Goal: Task Accomplishment & Management: Complete application form

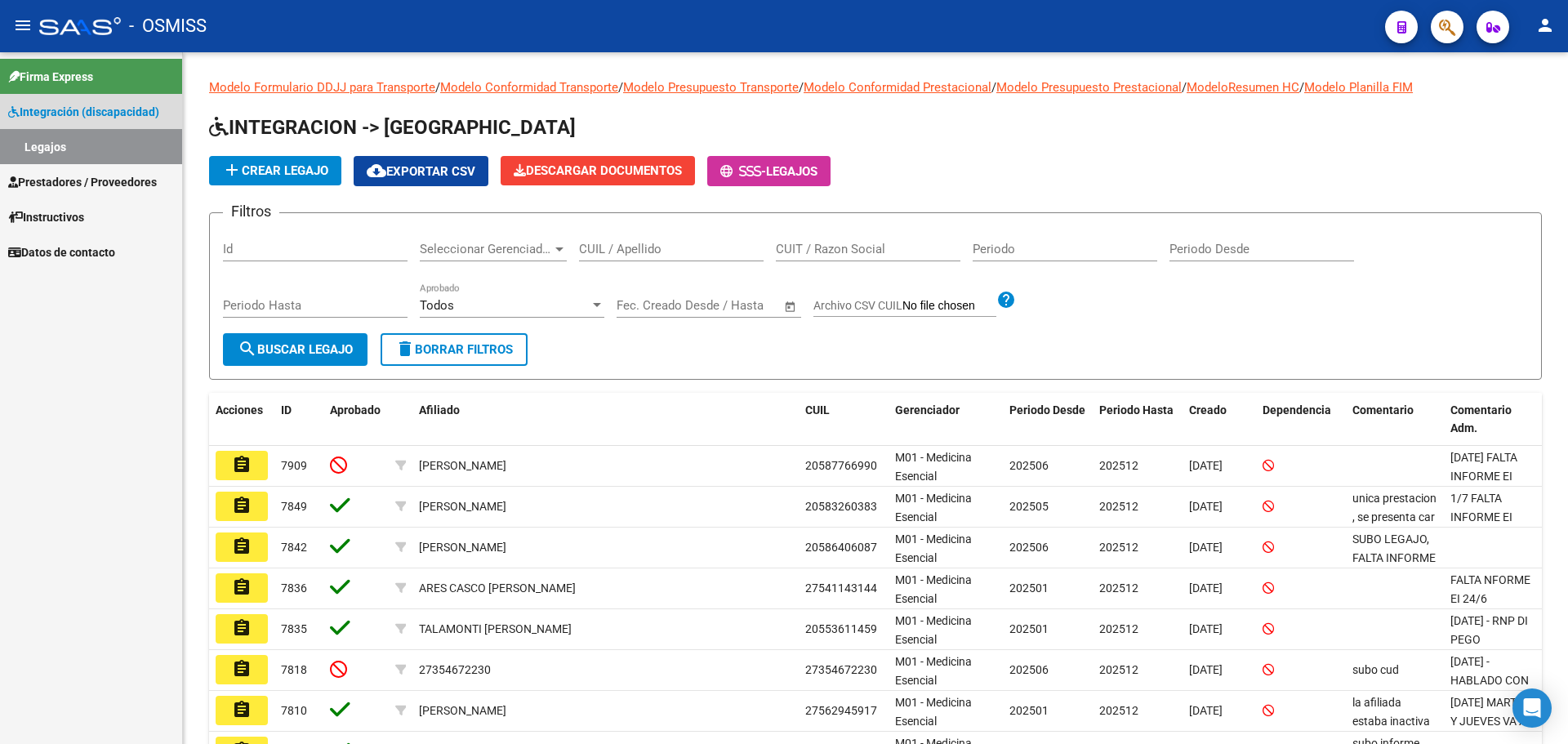
click at [95, 108] on span "Integración (discapacidad)" at bounding box center [83, 111] width 151 height 18
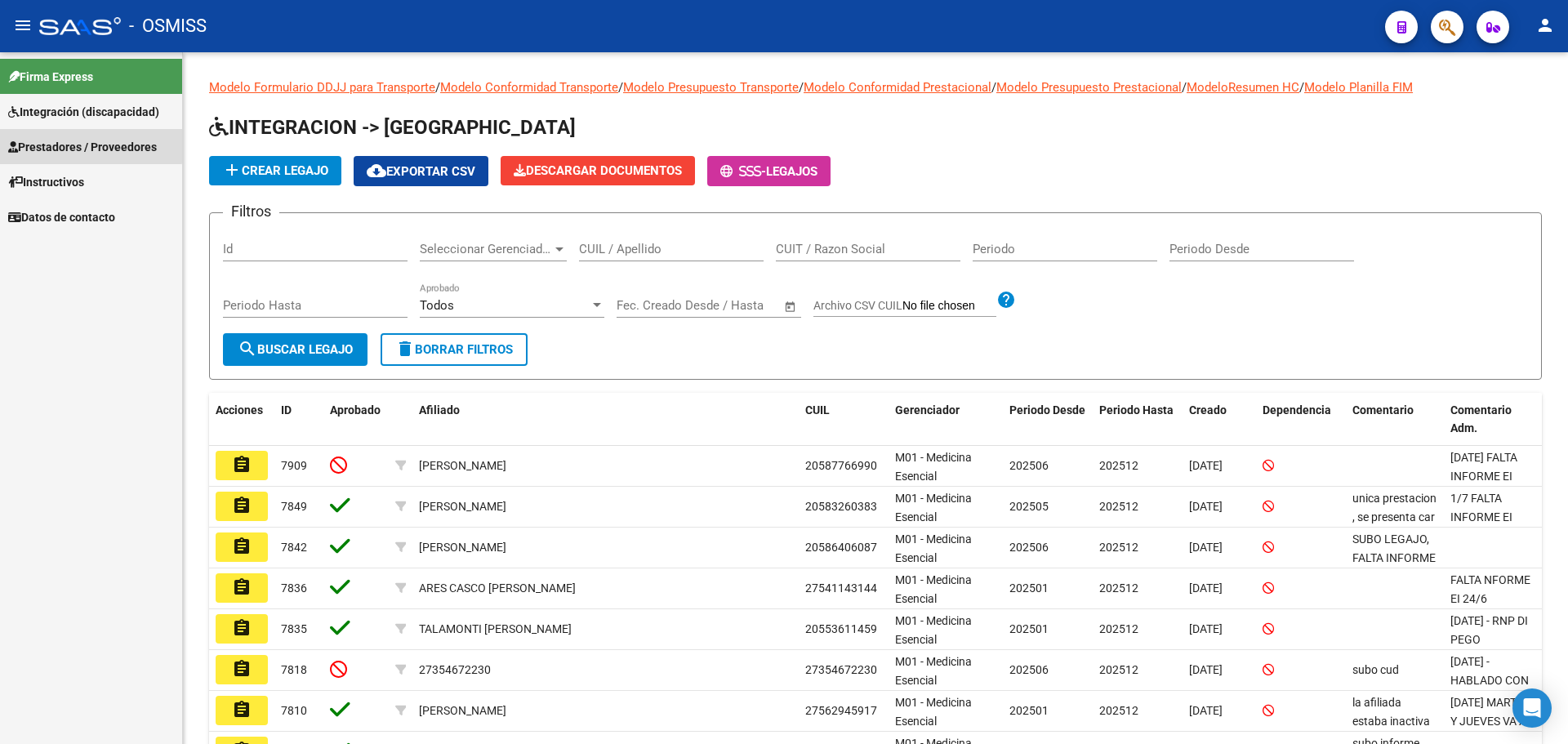
click at [76, 145] on span "Prestadores / Proveedores" at bounding box center [82, 147] width 149 height 18
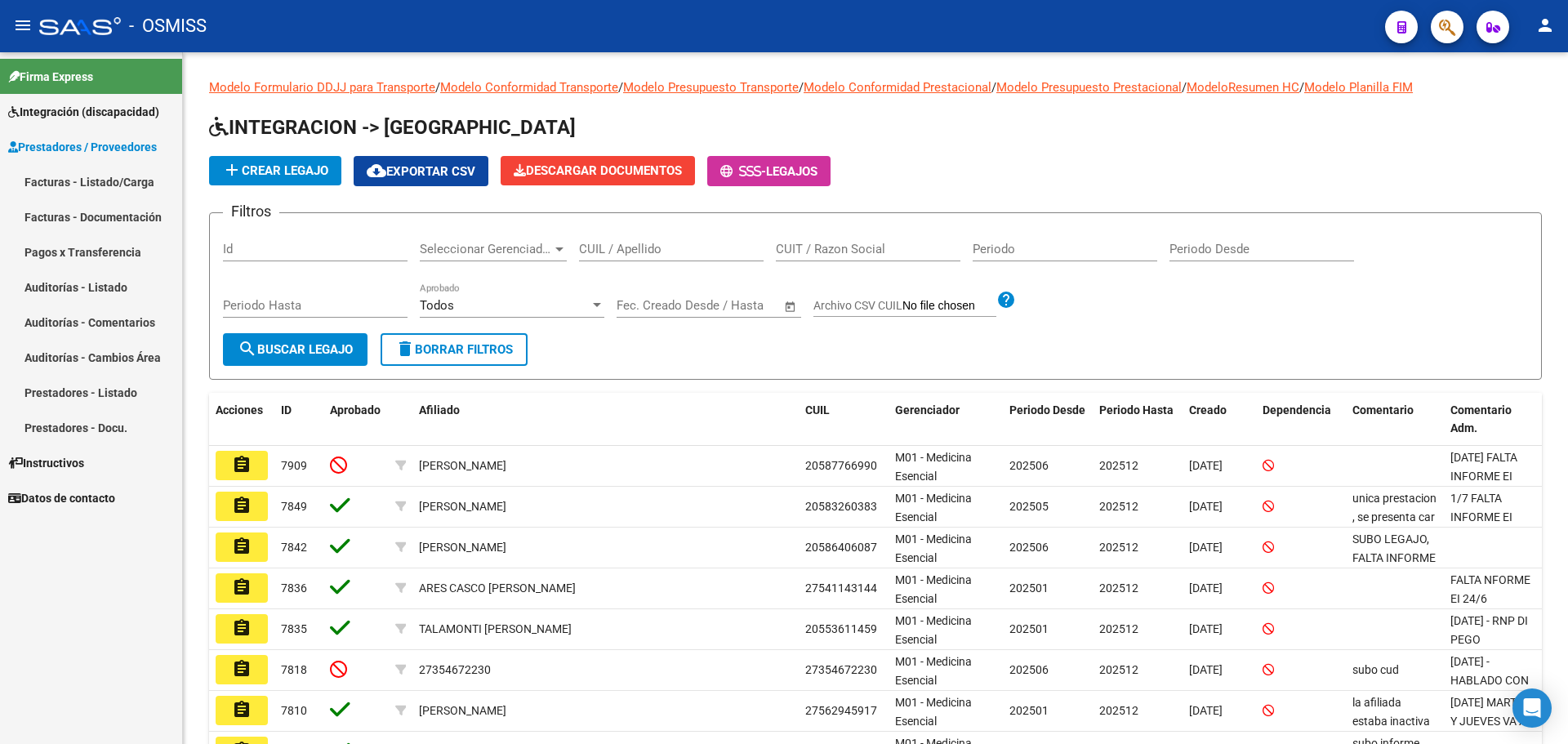
click at [72, 183] on link "Facturas - Listado/Carga" at bounding box center [91, 182] width 182 height 35
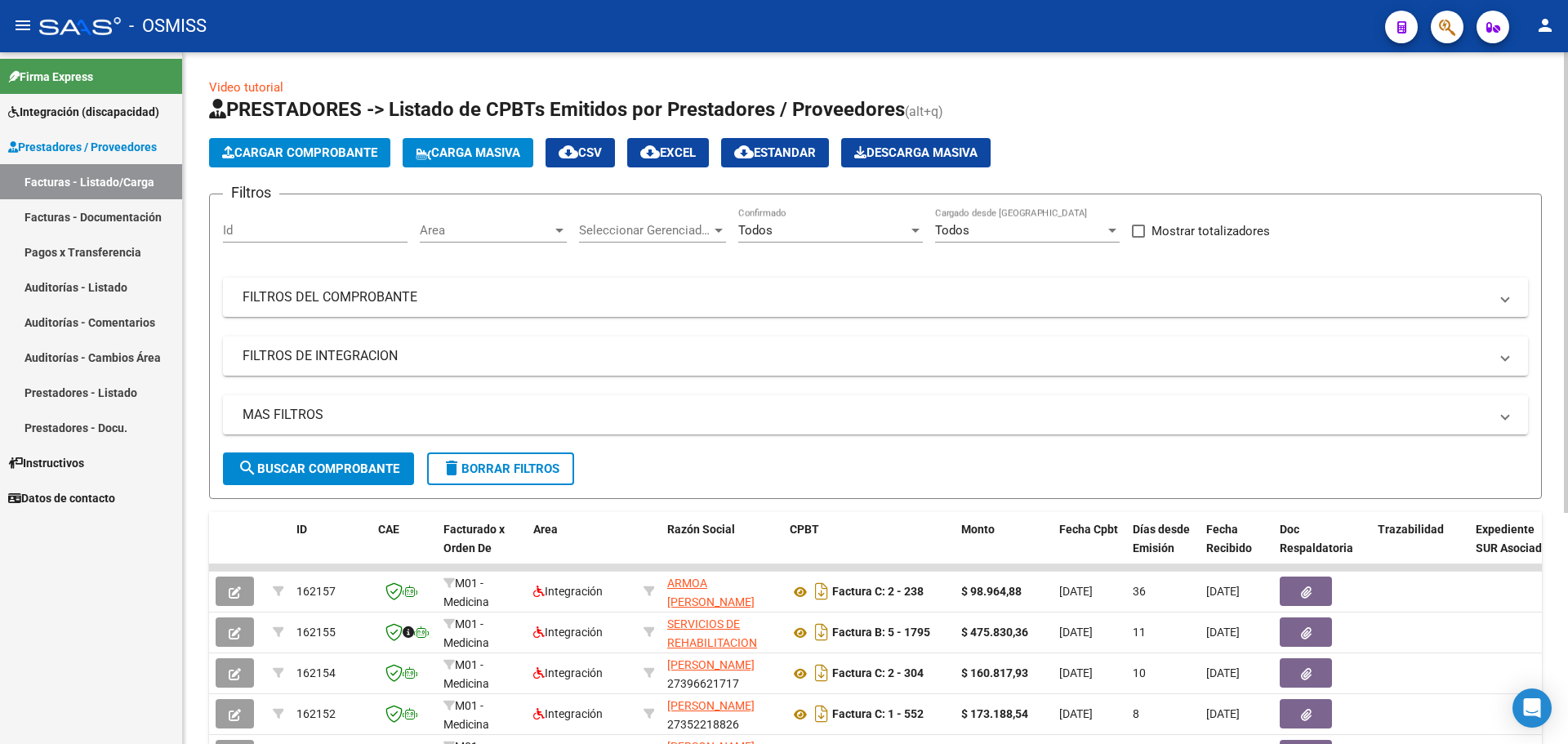
click at [327, 151] on span "Cargar Comprobante" at bounding box center [299, 153] width 156 height 15
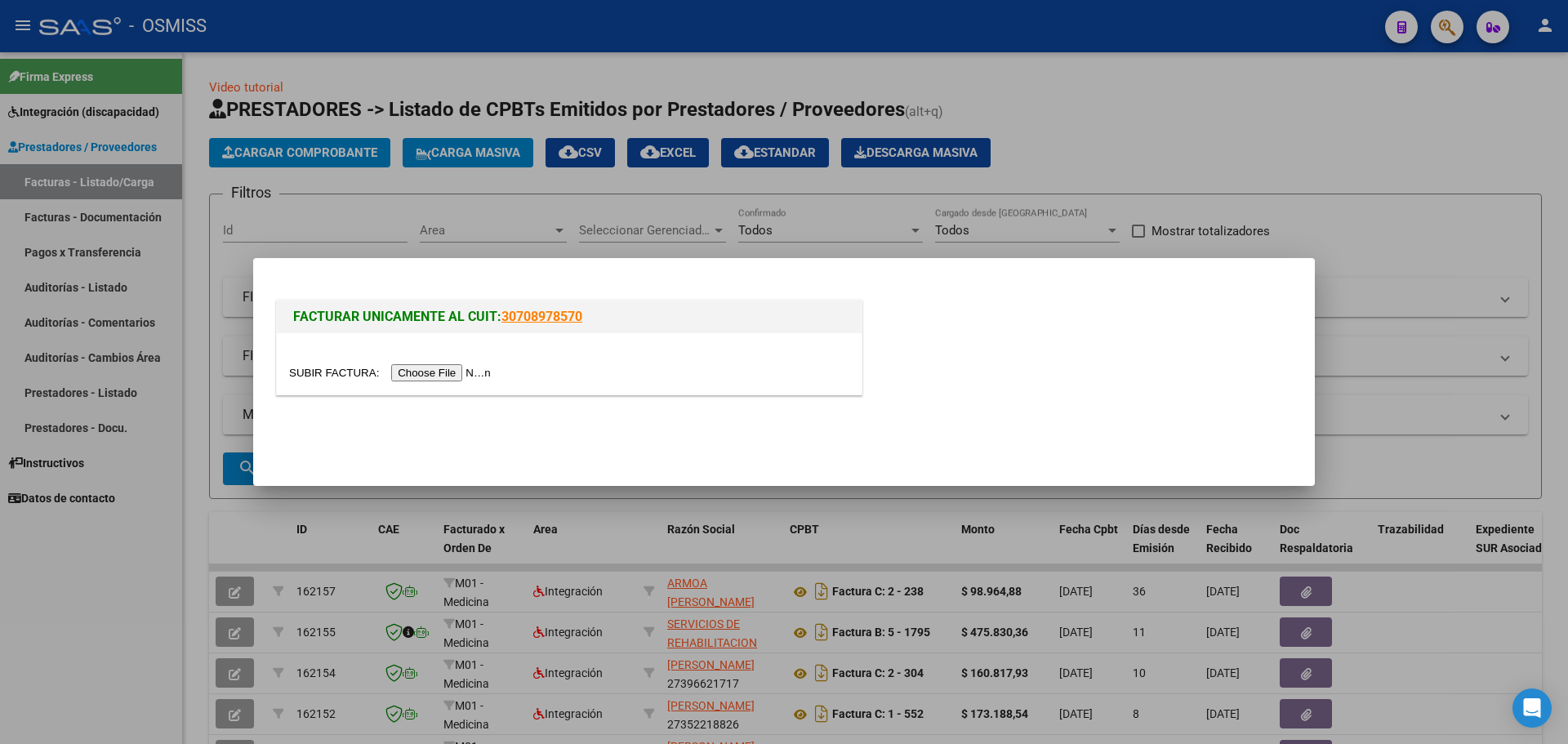
click at [449, 370] on input "file" at bounding box center [392, 372] width 206 height 18
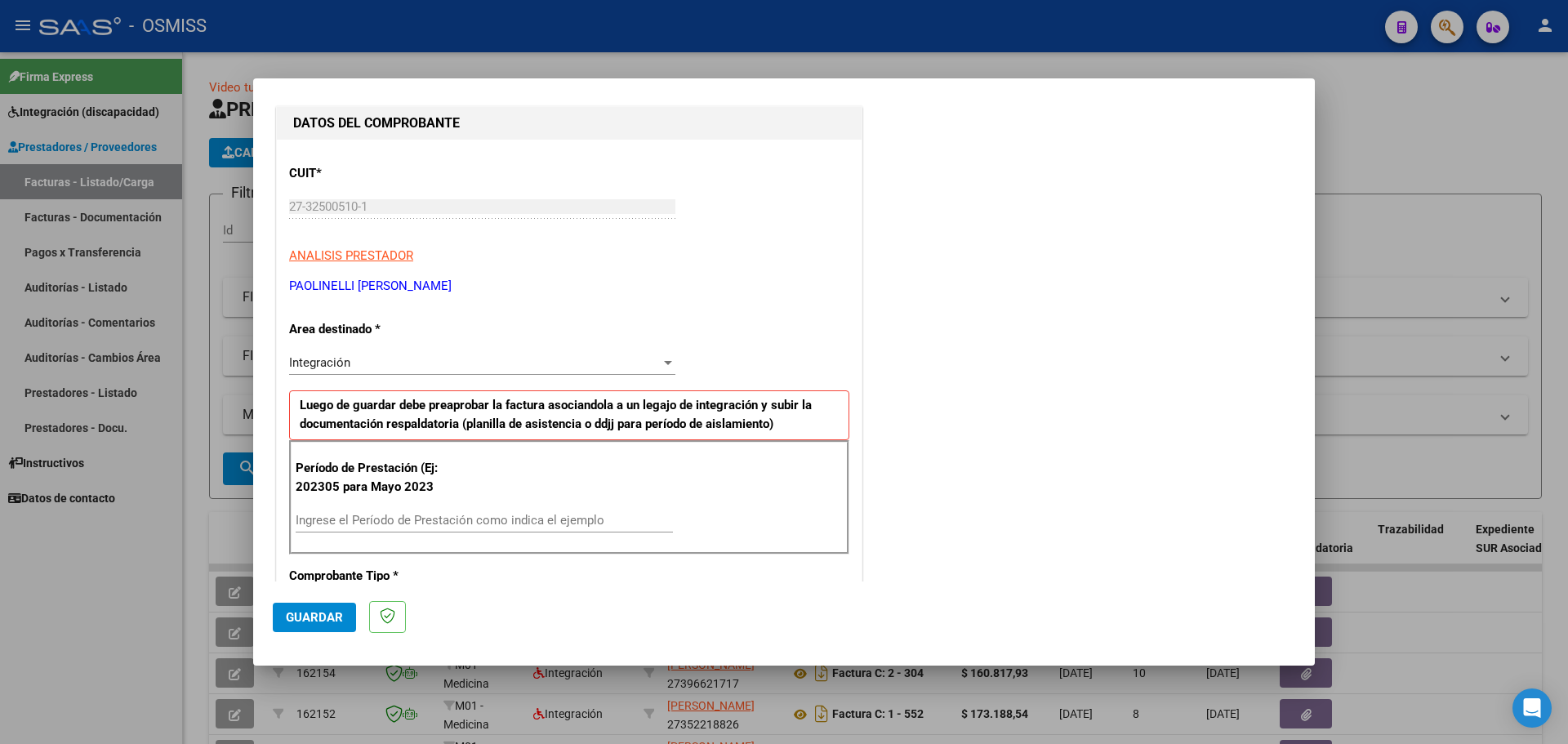
scroll to position [244, 0]
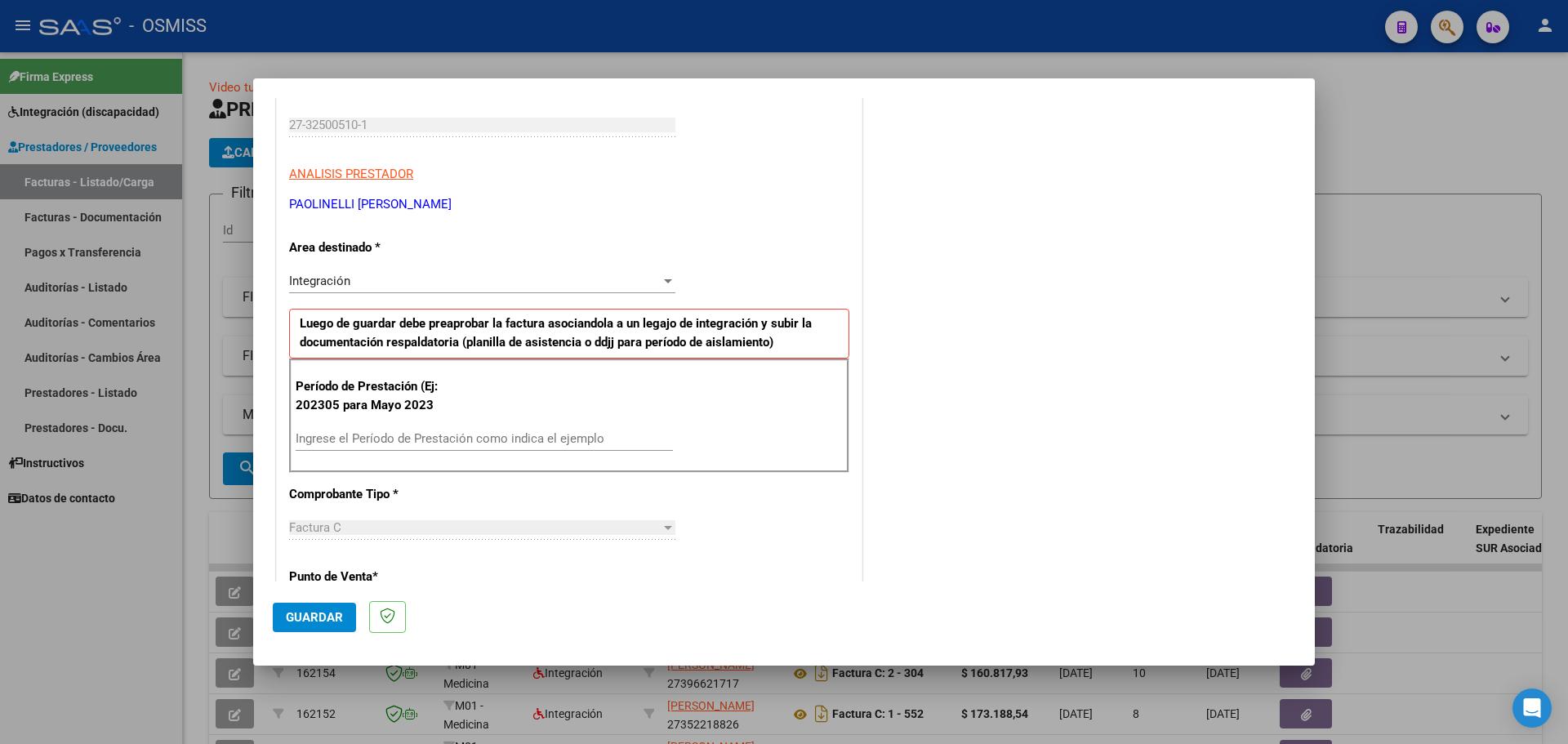
click at [409, 439] on input "Ingrese el Período de Prestación como indica el ejemplo" at bounding box center [484, 438] width 378 height 15
type input "202507"
click at [303, 611] on span "Guardar" at bounding box center [314, 617] width 57 height 15
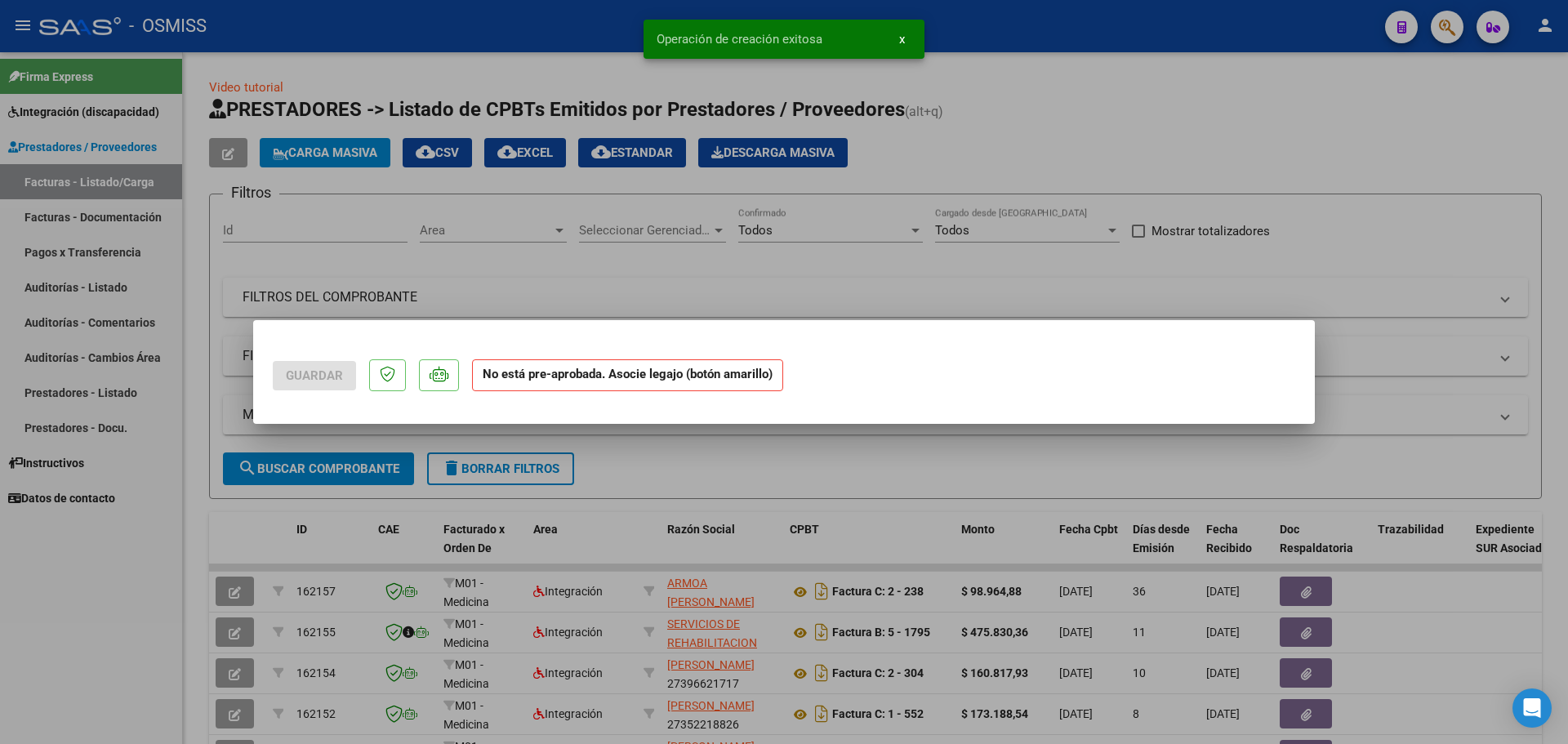
scroll to position [0, 0]
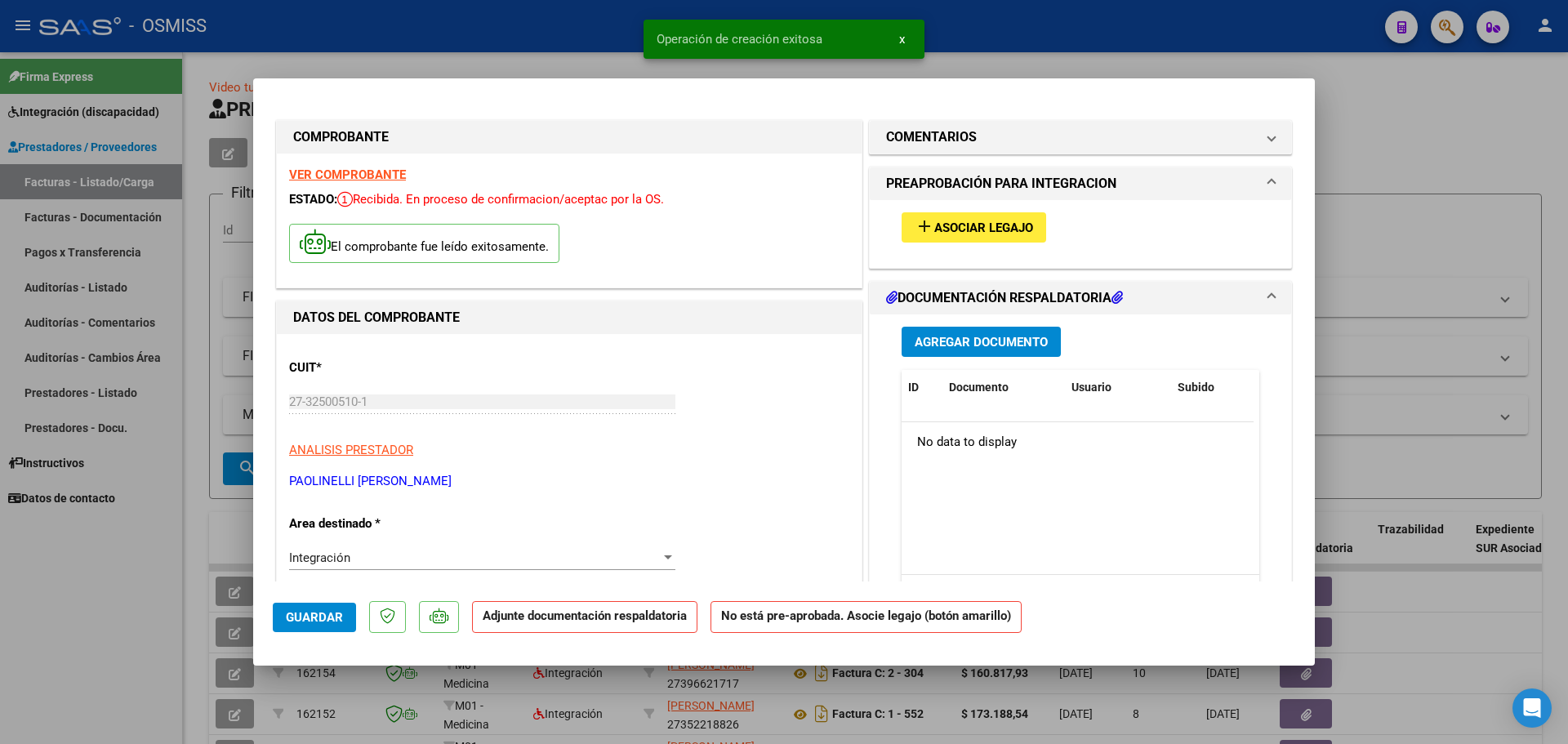
click at [1007, 231] on span "Asociar Legajo" at bounding box center [983, 227] width 99 height 15
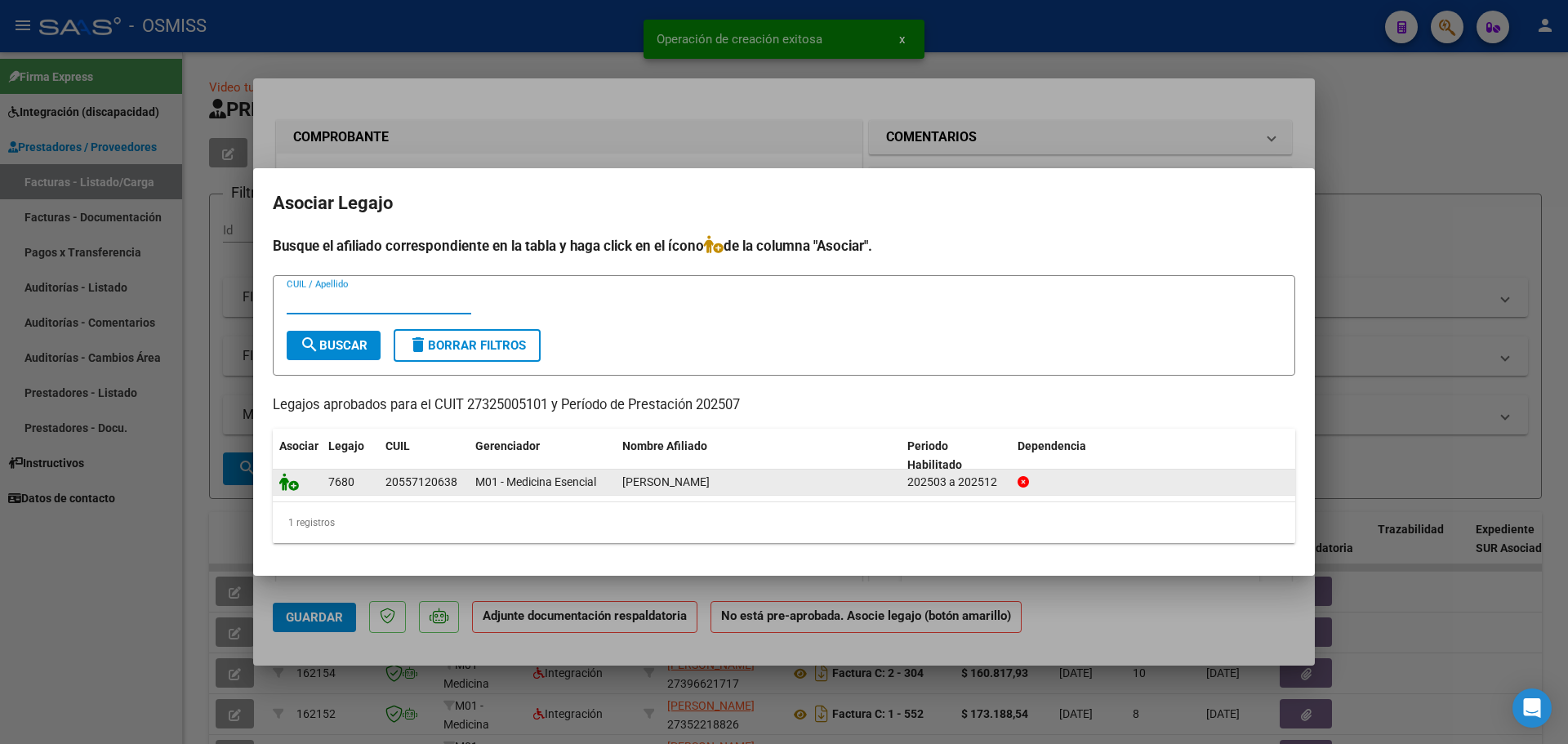
click at [294, 475] on icon at bounding box center [290, 481] width 20 height 18
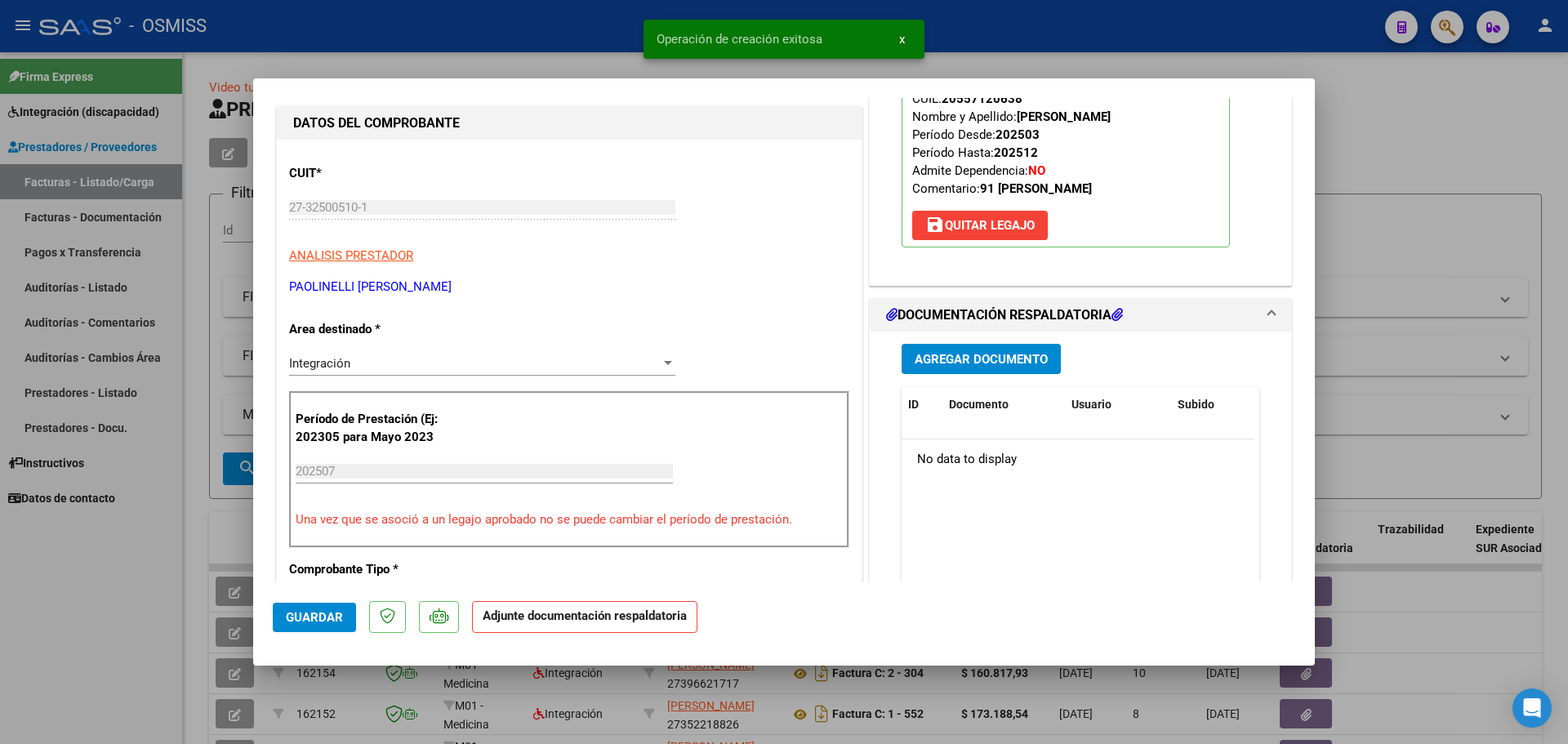
scroll to position [244, 0]
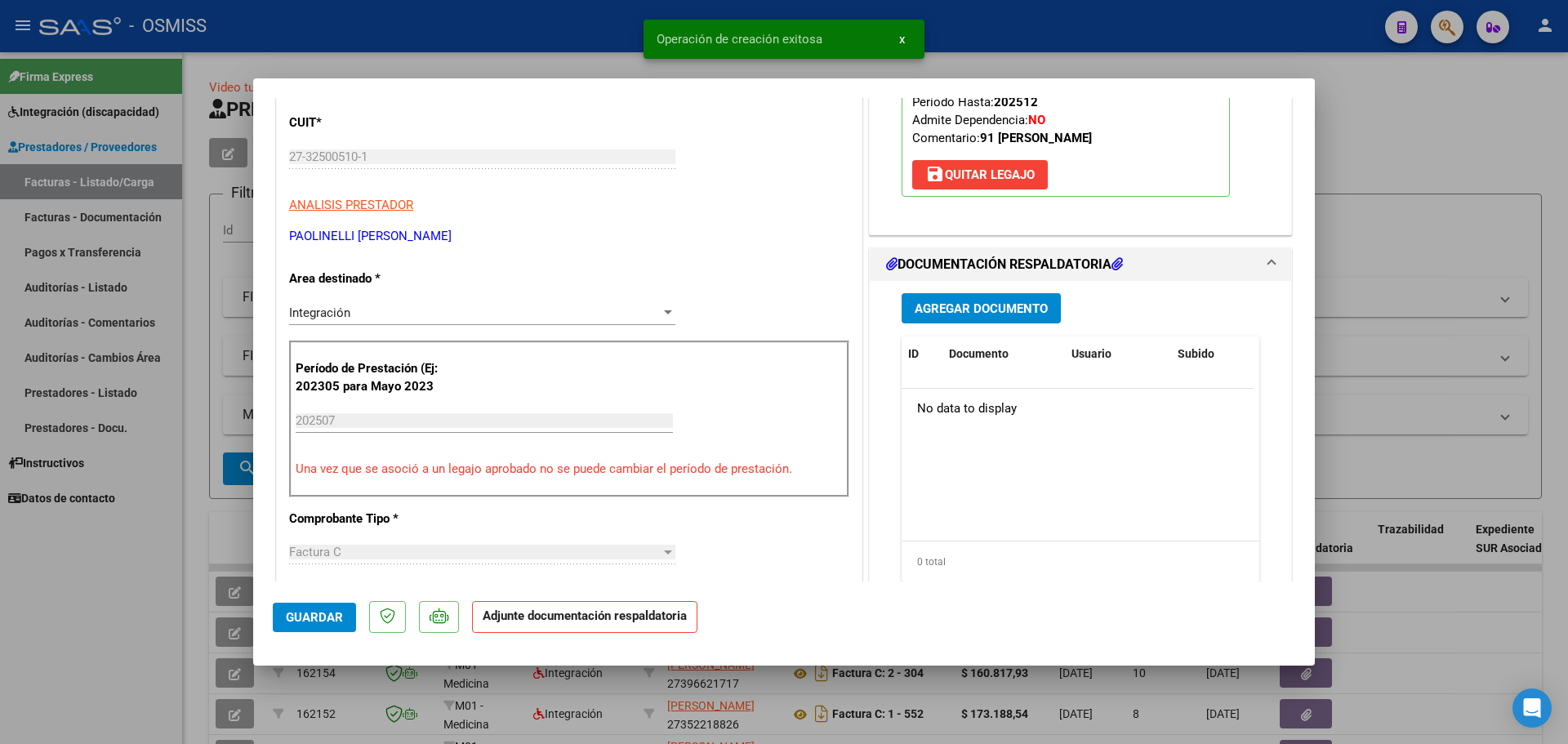
click at [953, 305] on span "Agregar Documento" at bounding box center [981, 308] width 133 height 15
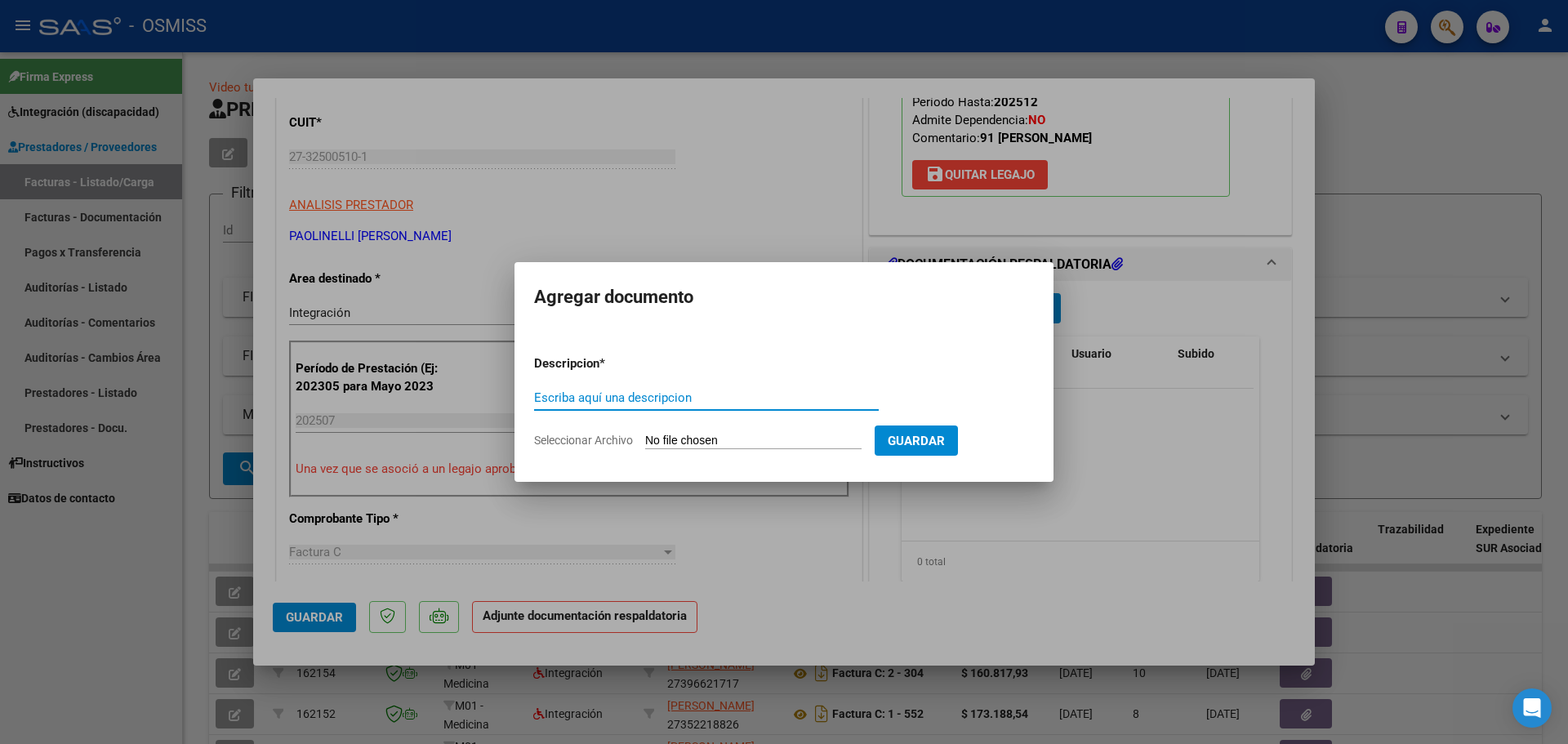
click at [772, 442] on input "Seleccionar Archivo" at bounding box center [753, 441] width 216 height 16
type input "C:\fakepath\[PERSON_NAME] [DATE].pdf"
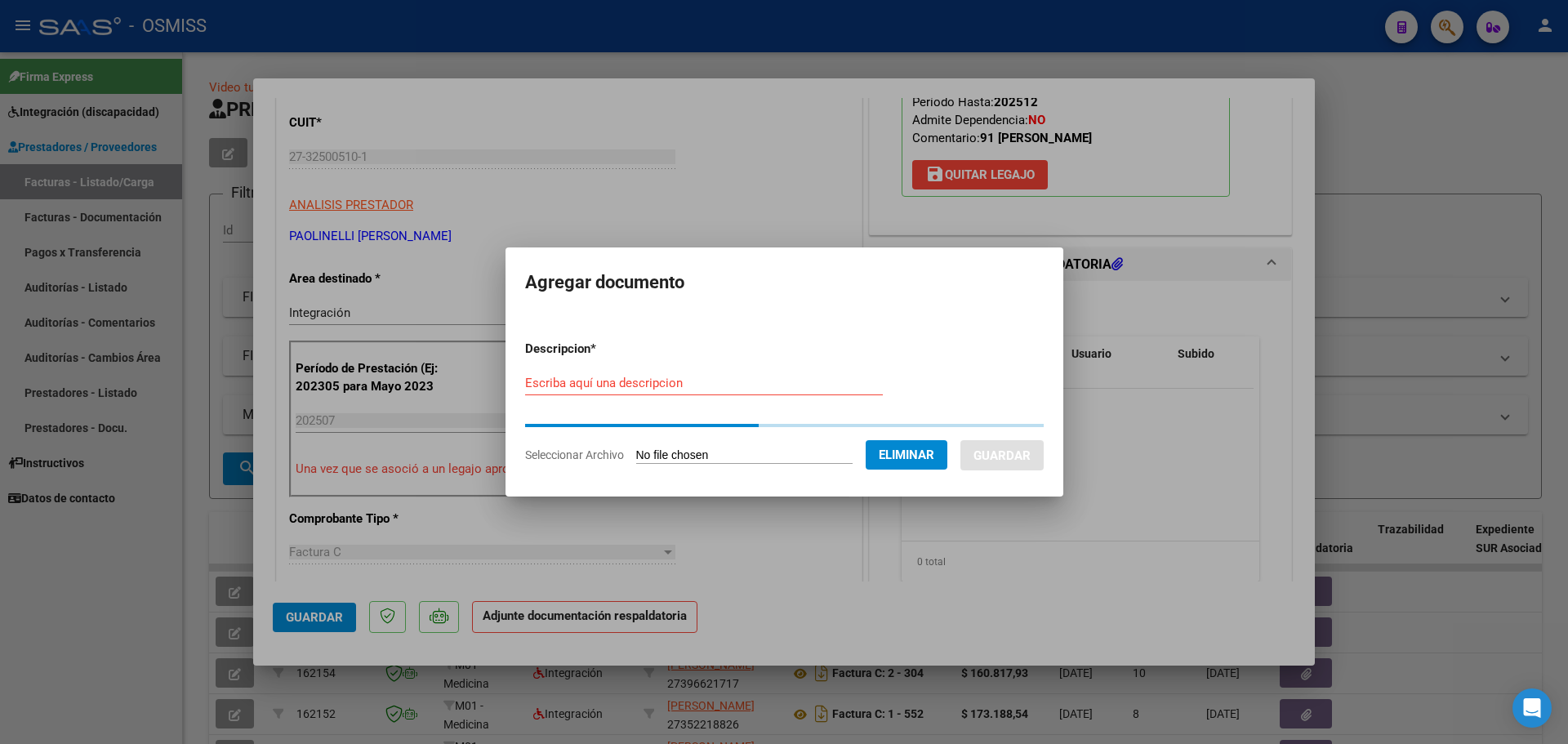
click at [552, 392] on div "Escriba aquí una descripcion" at bounding box center [704, 382] width 358 height 24
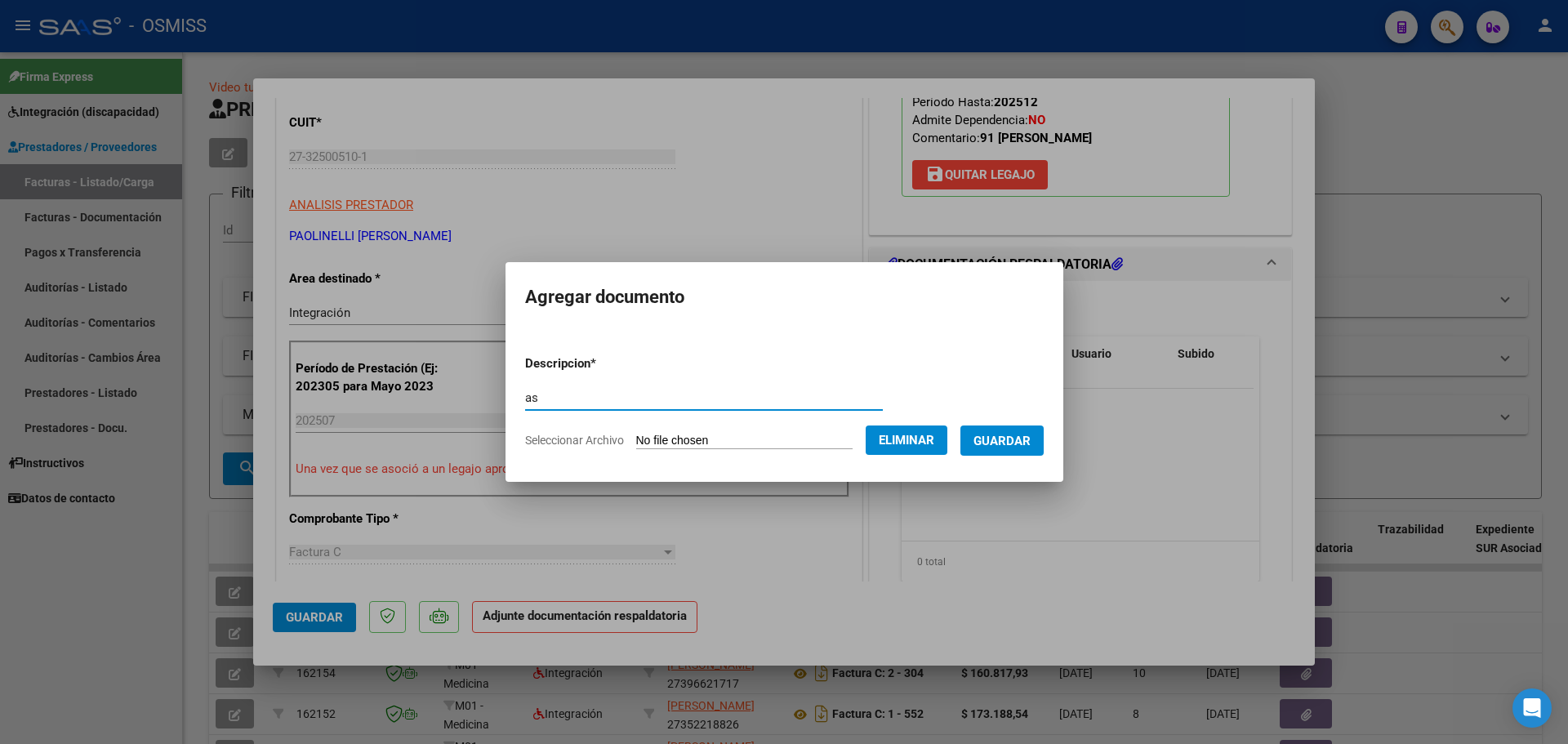
type input "as"
click at [1027, 438] on span "Guardar" at bounding box center [1002, 440] width 57 height 15
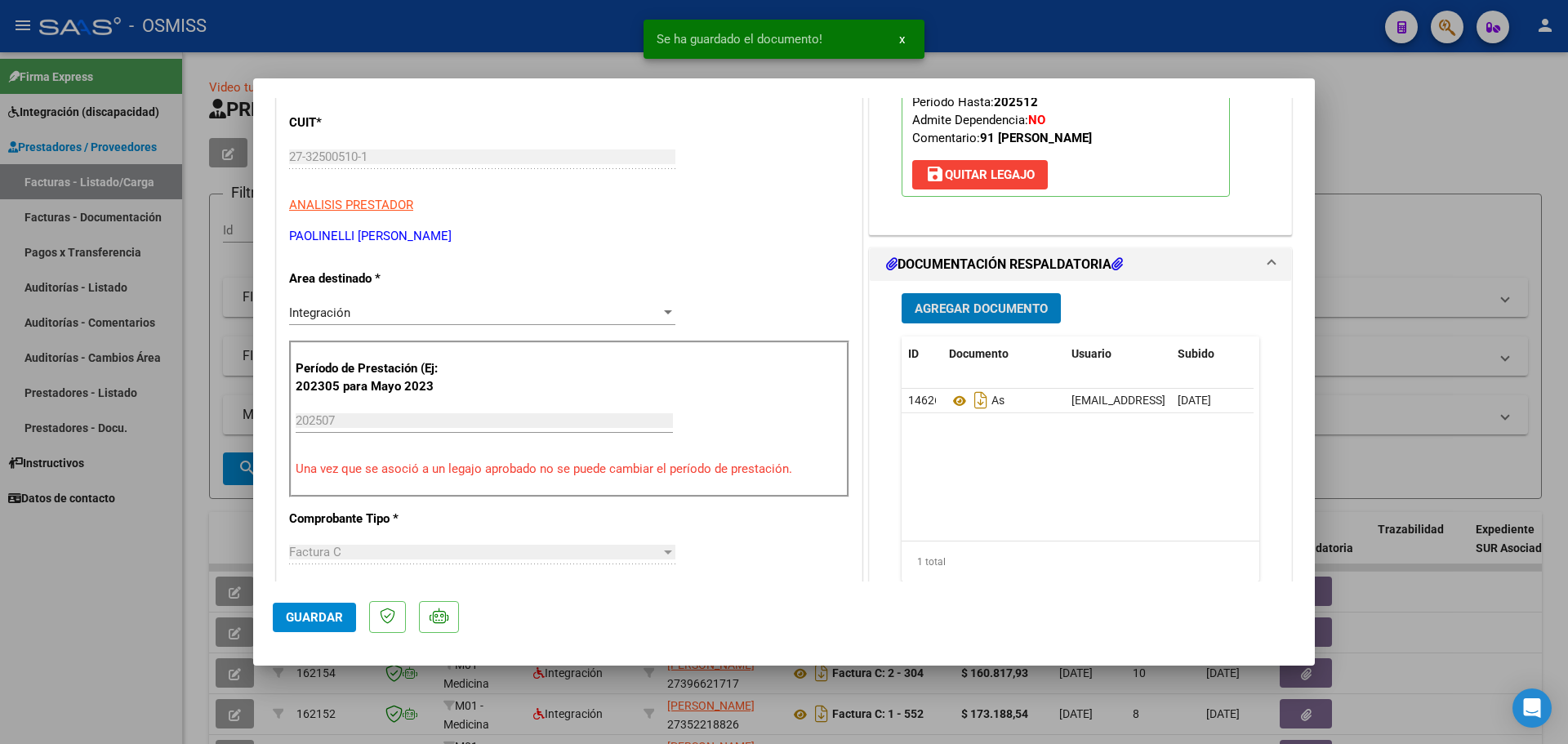
click at [327, 620] on span "Guardar" at bounding box center [314, 617] width 57 height 15
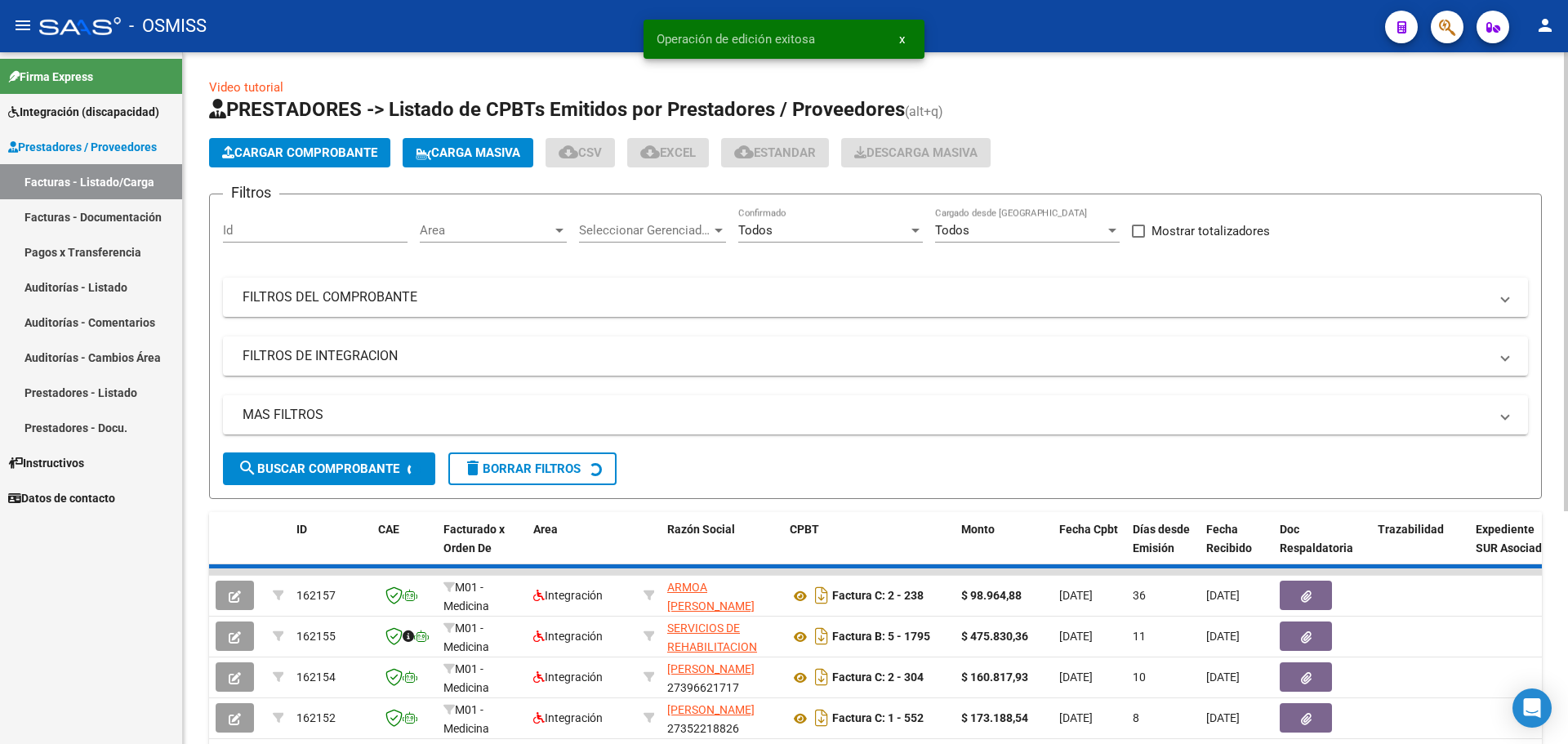
click at [324, 146] on span "Cargar Comprobante" at bounding box center [299, 153] width 156 height 15
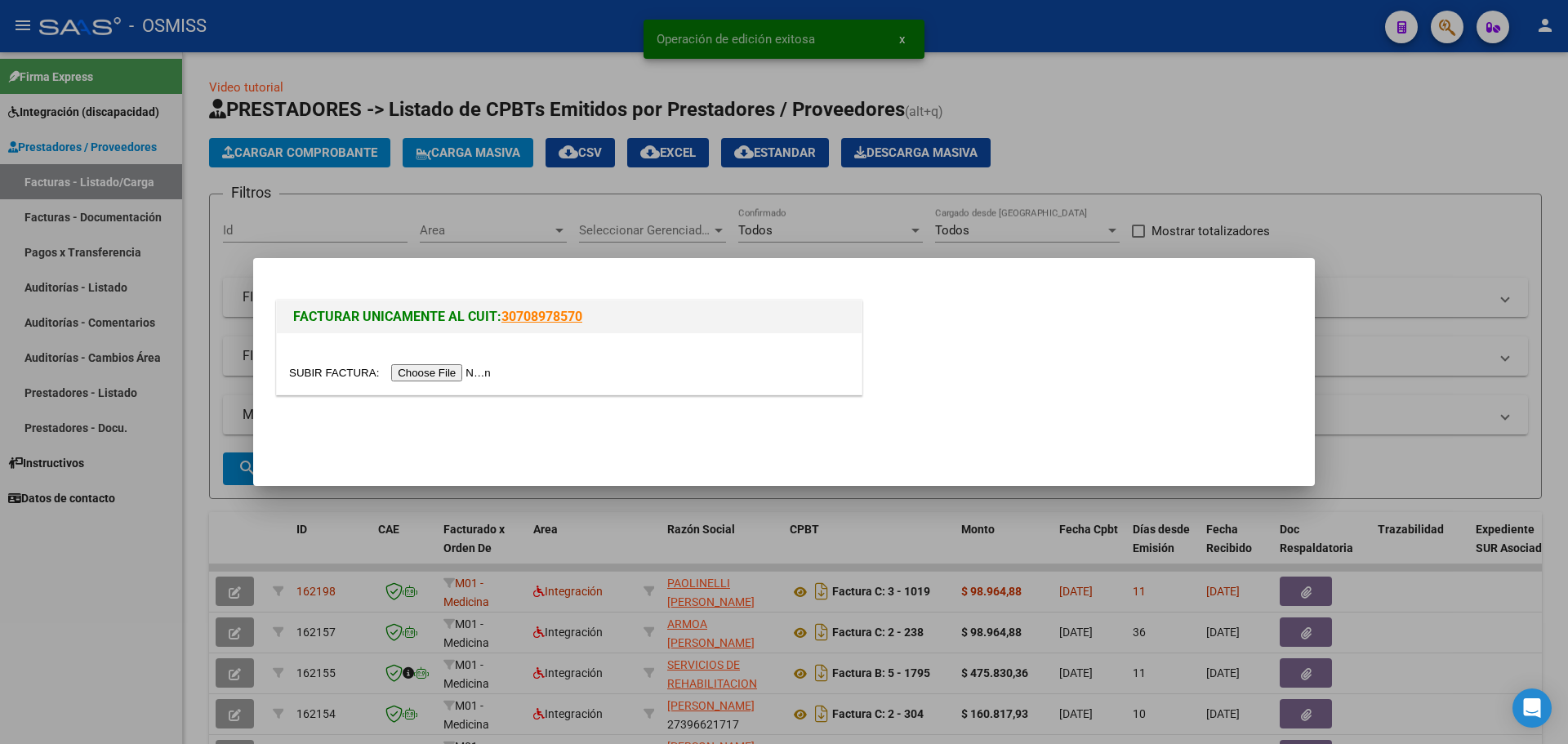
click at [417, 368] on input "file" at bounding box center [392, 372] width 206 height 18
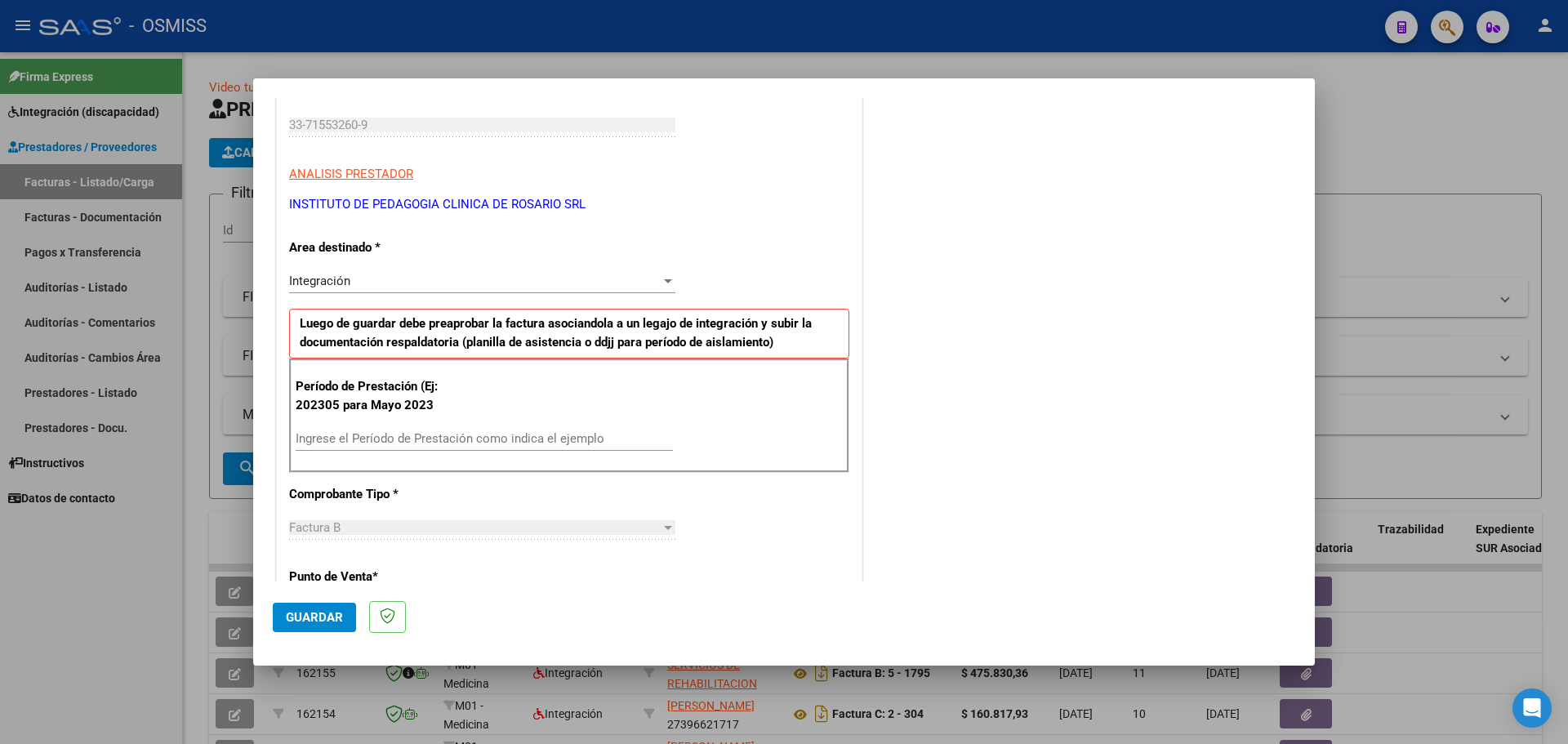
click at [432, 440] on input "Ingrese el Período de Prestación como indica el ejemplo" at bounding box center [484, 438] width 378 height 15
type input "202507"
click at [324, 621] on span "Guardar" at bounding box center [314, 617] width 57 height 15
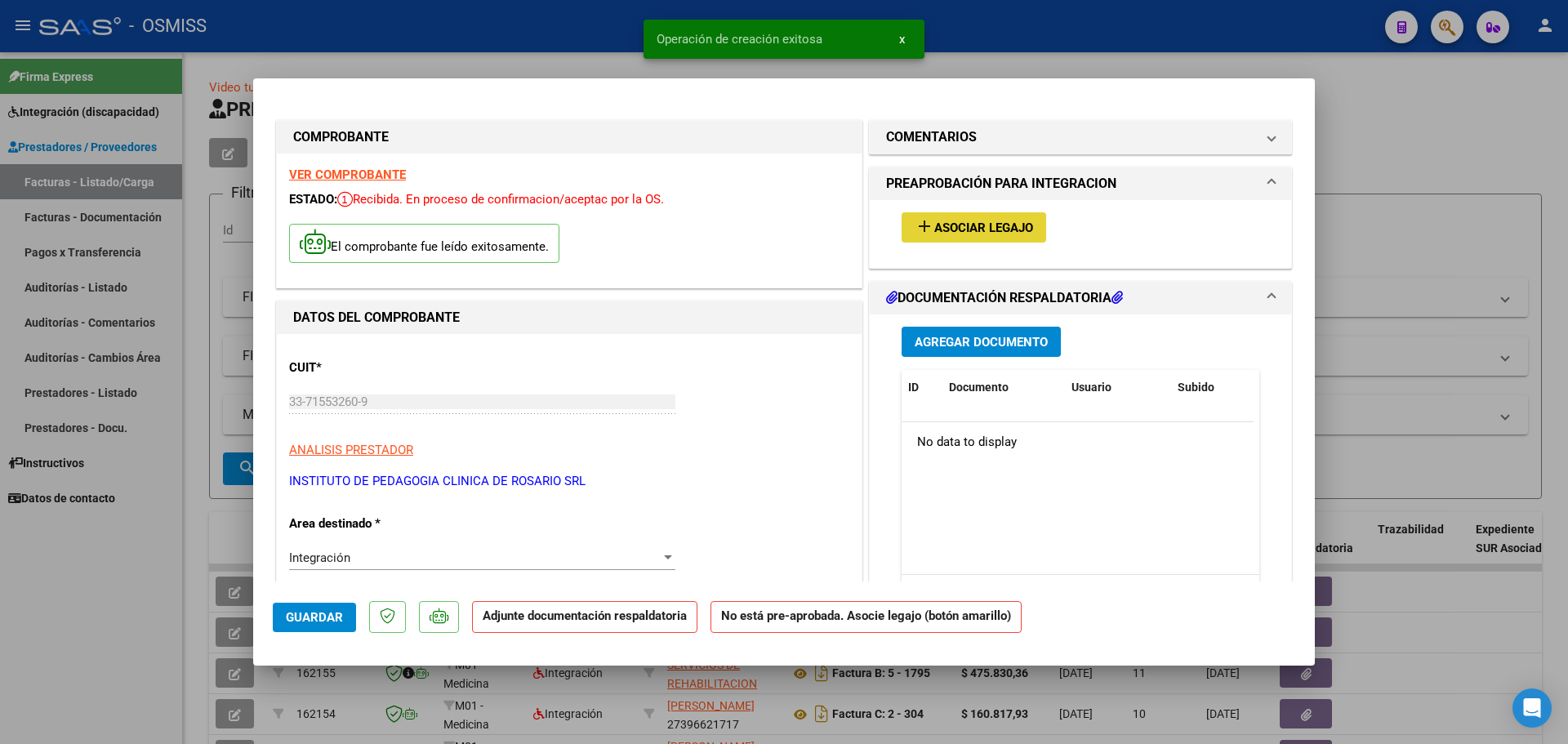
click at [986, 235] on button "add Asociar Legajo" at bounding box center [974, 227] width 145 height 30
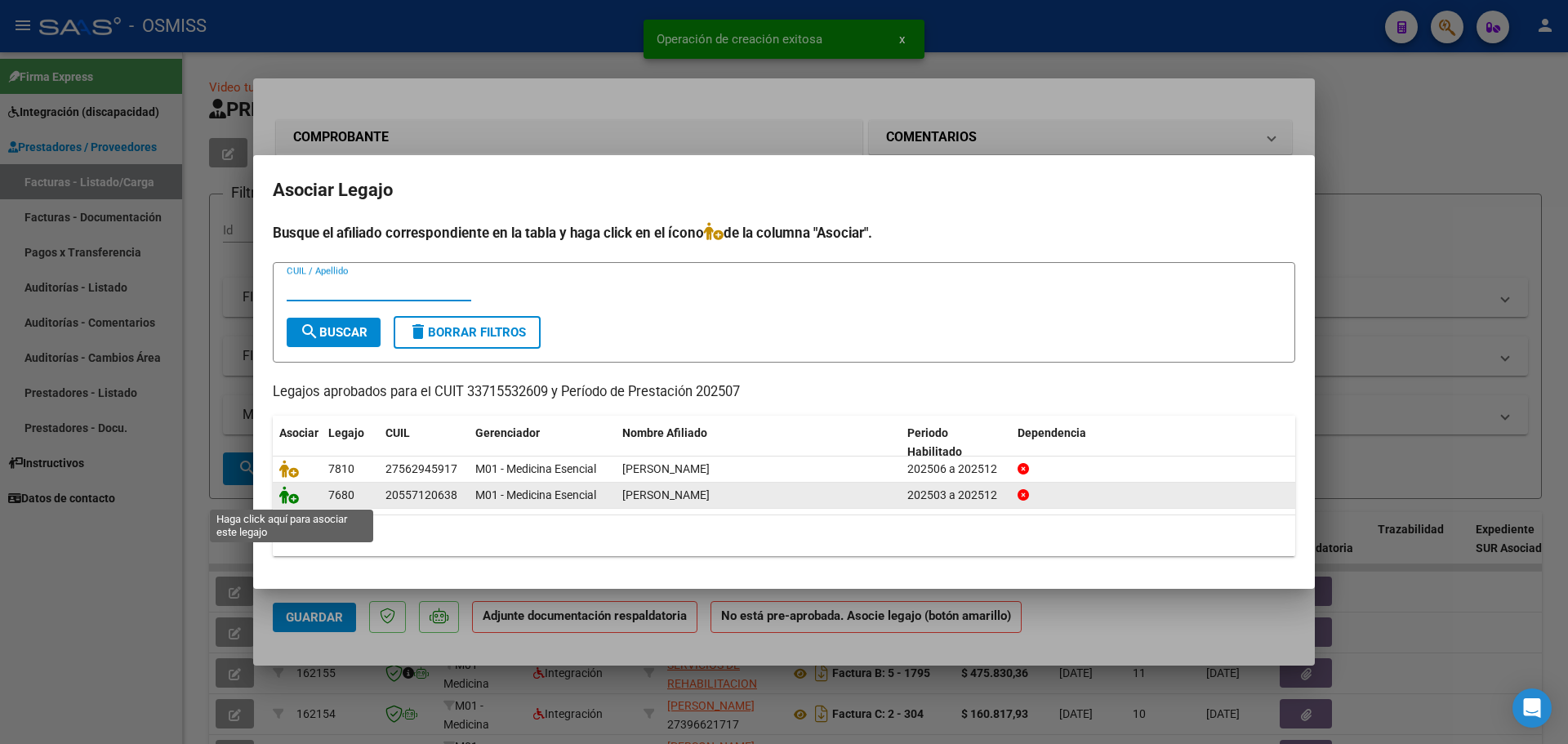
click at [290, 496] on icon at bounding box center [290, 495] width 20 height 18
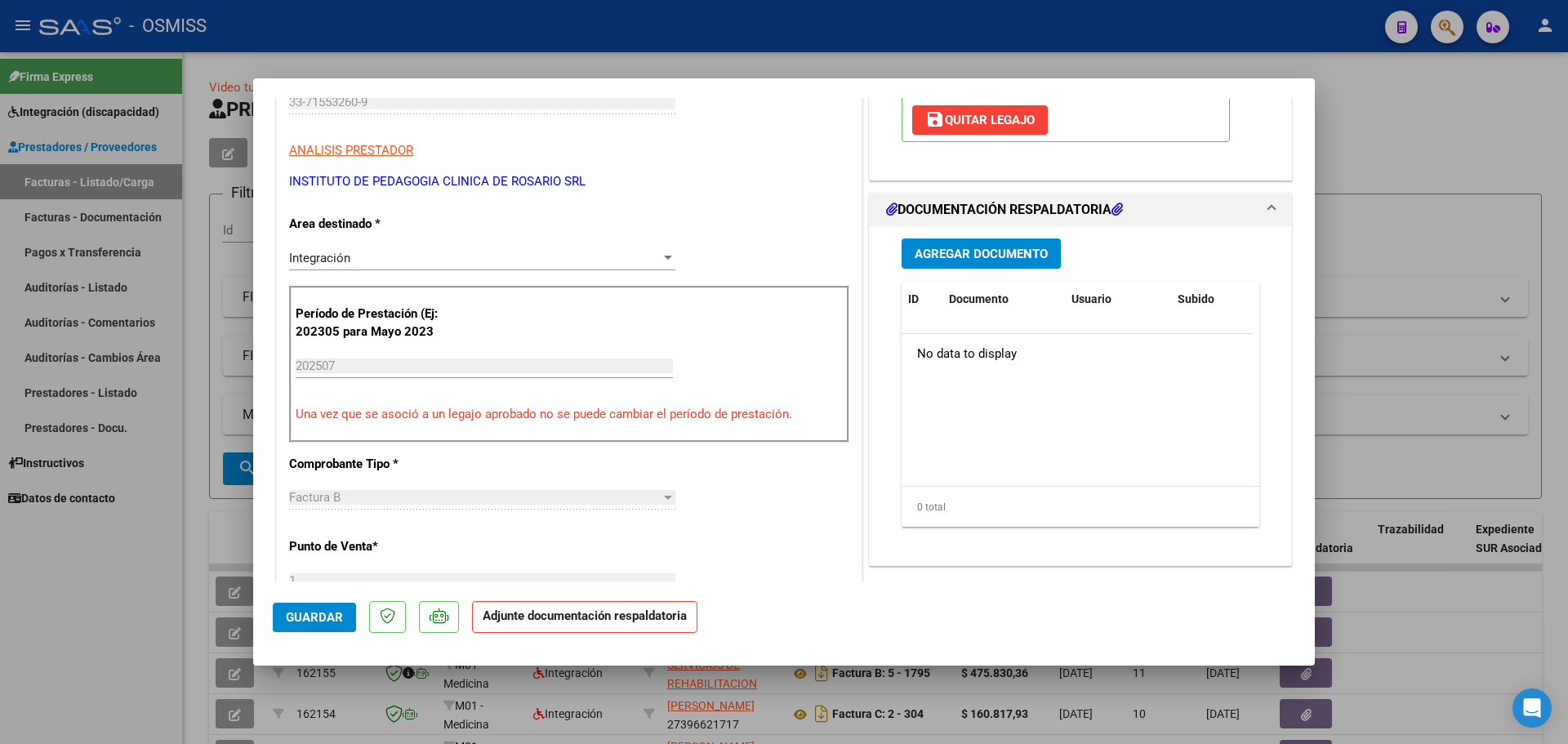
scroll to position [327, 0]
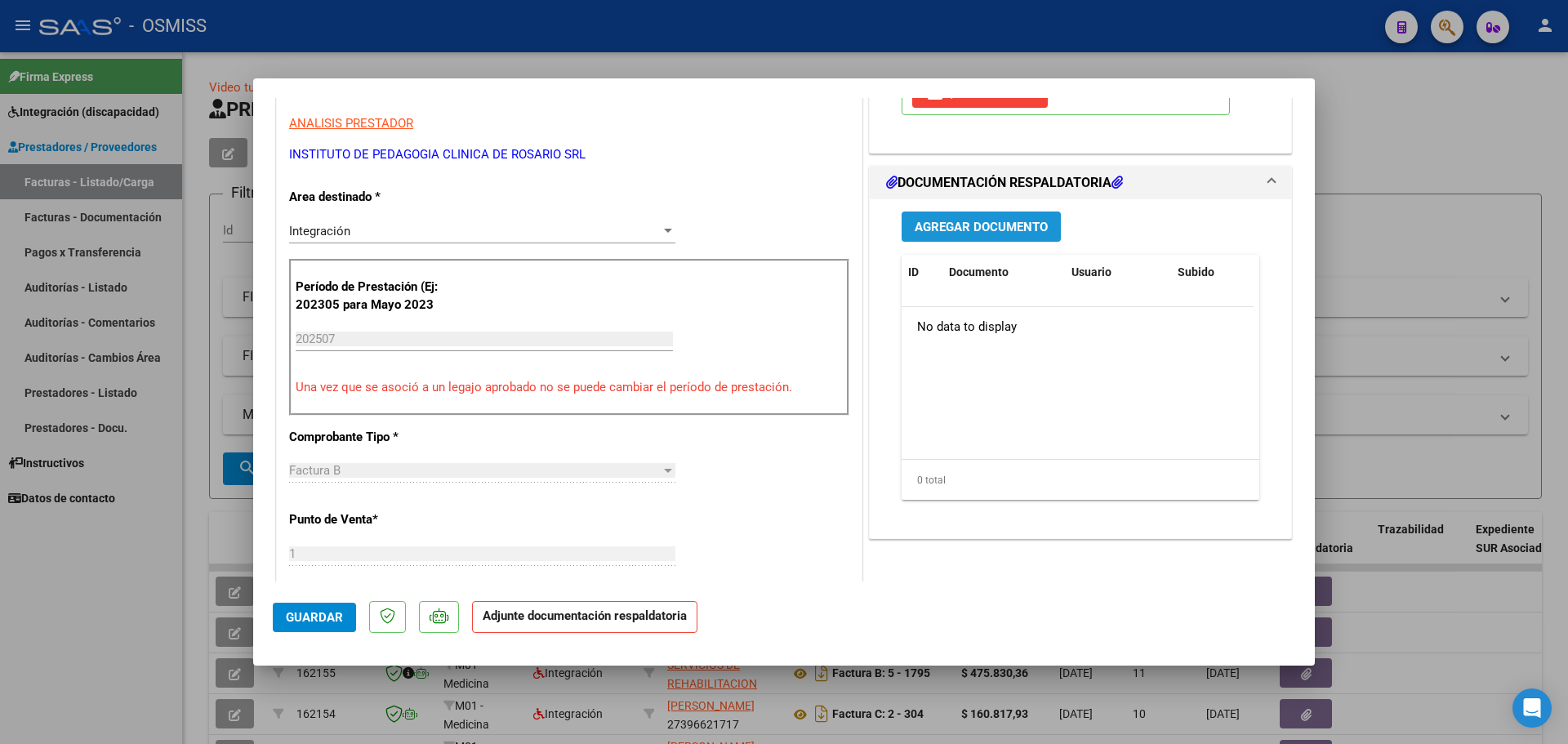
click at [981, 224] on span "Agregar Documento" at bounding box center [981, 227] width 133 height 15
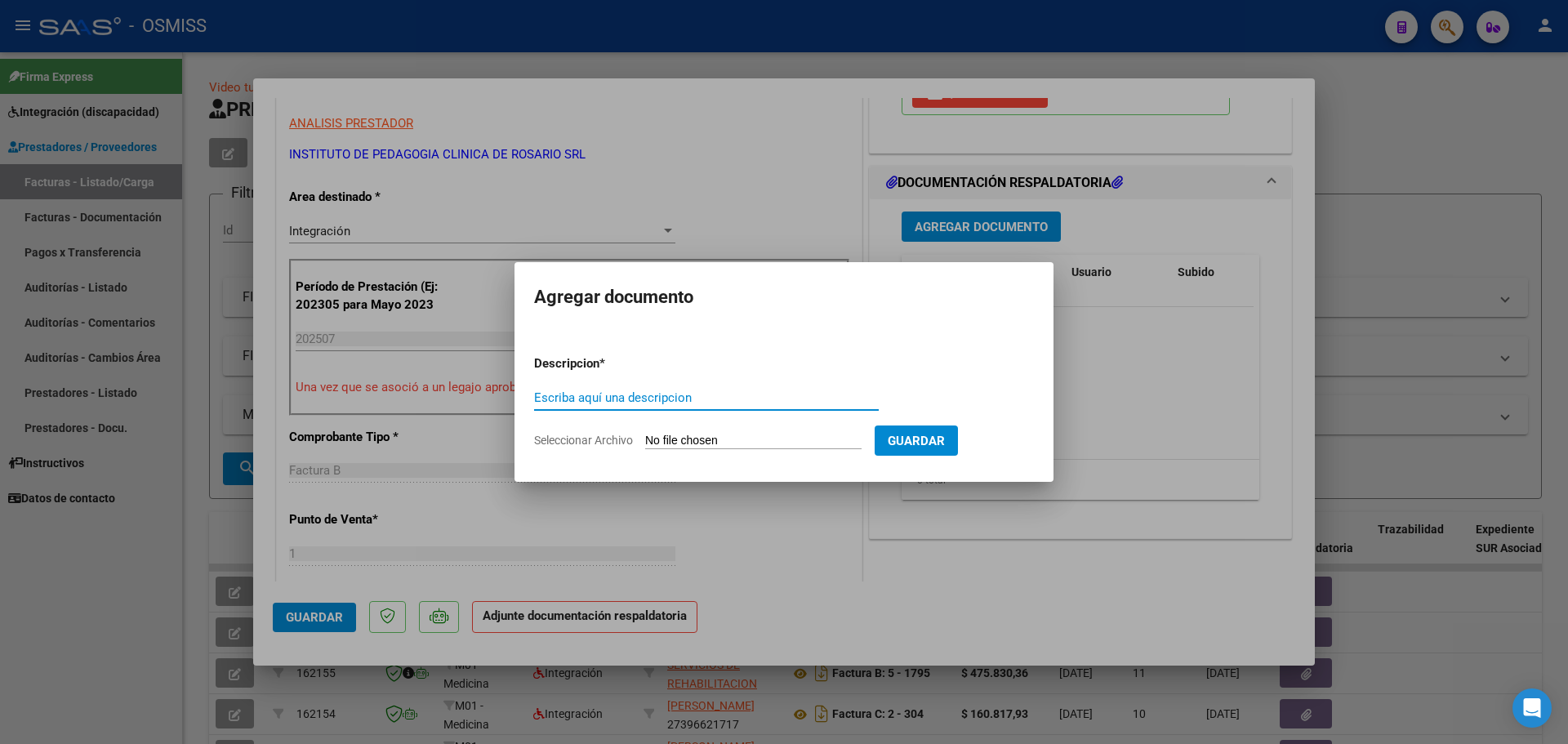
click at [733, 440] on input "Seleccionar Archivo" at bounding box center [753, 441] width 216 height 16
type input "C:\fakepath\[PERSON_NAME] [DATE].pdf"
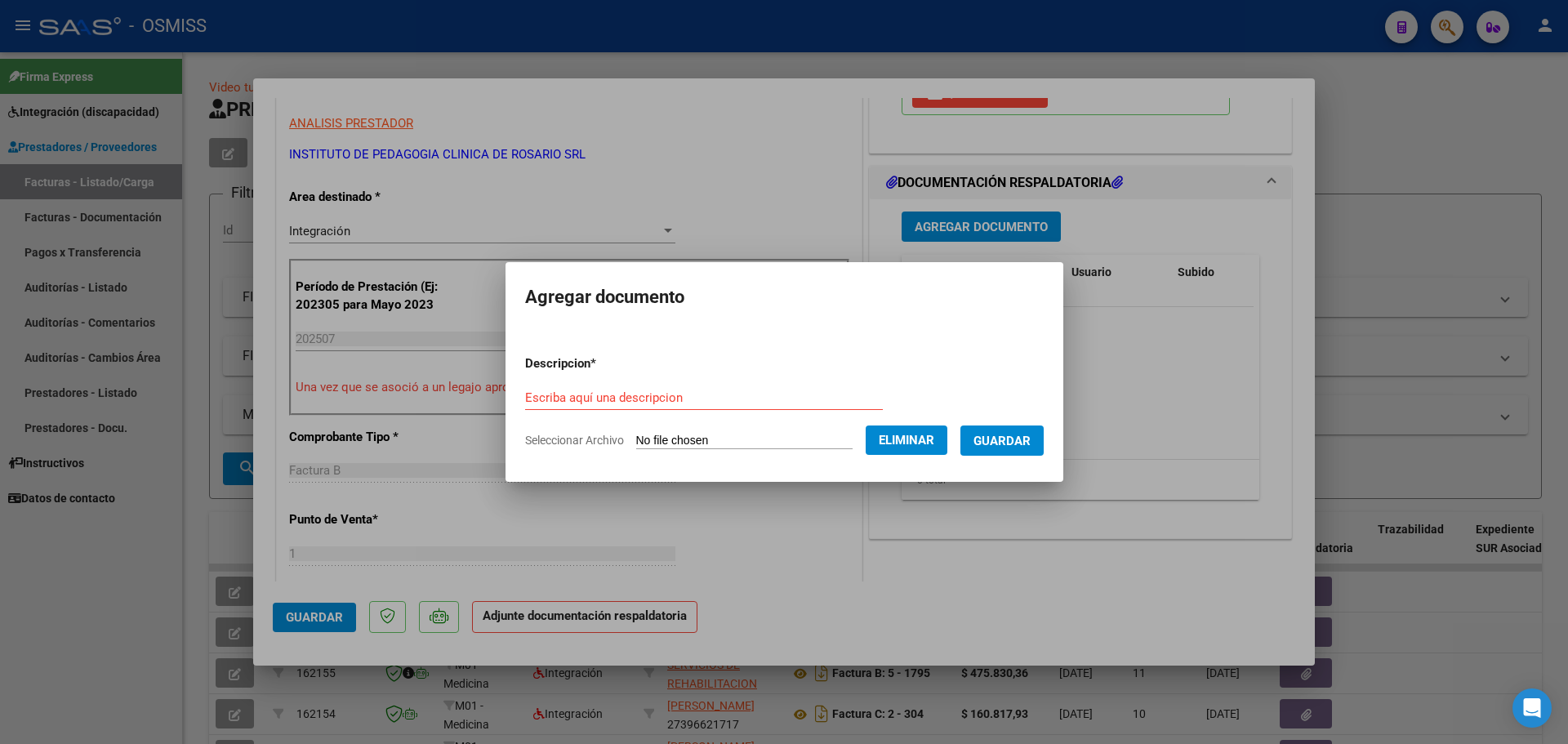
click at [558, 394] on input "Escriba aquí una descripcion" at bounding box center [704, 397] width 358 height 15
type input "as"
click at [997, 433] on span "Guardar" at bounding box center [1002, 440] width 57 height 15
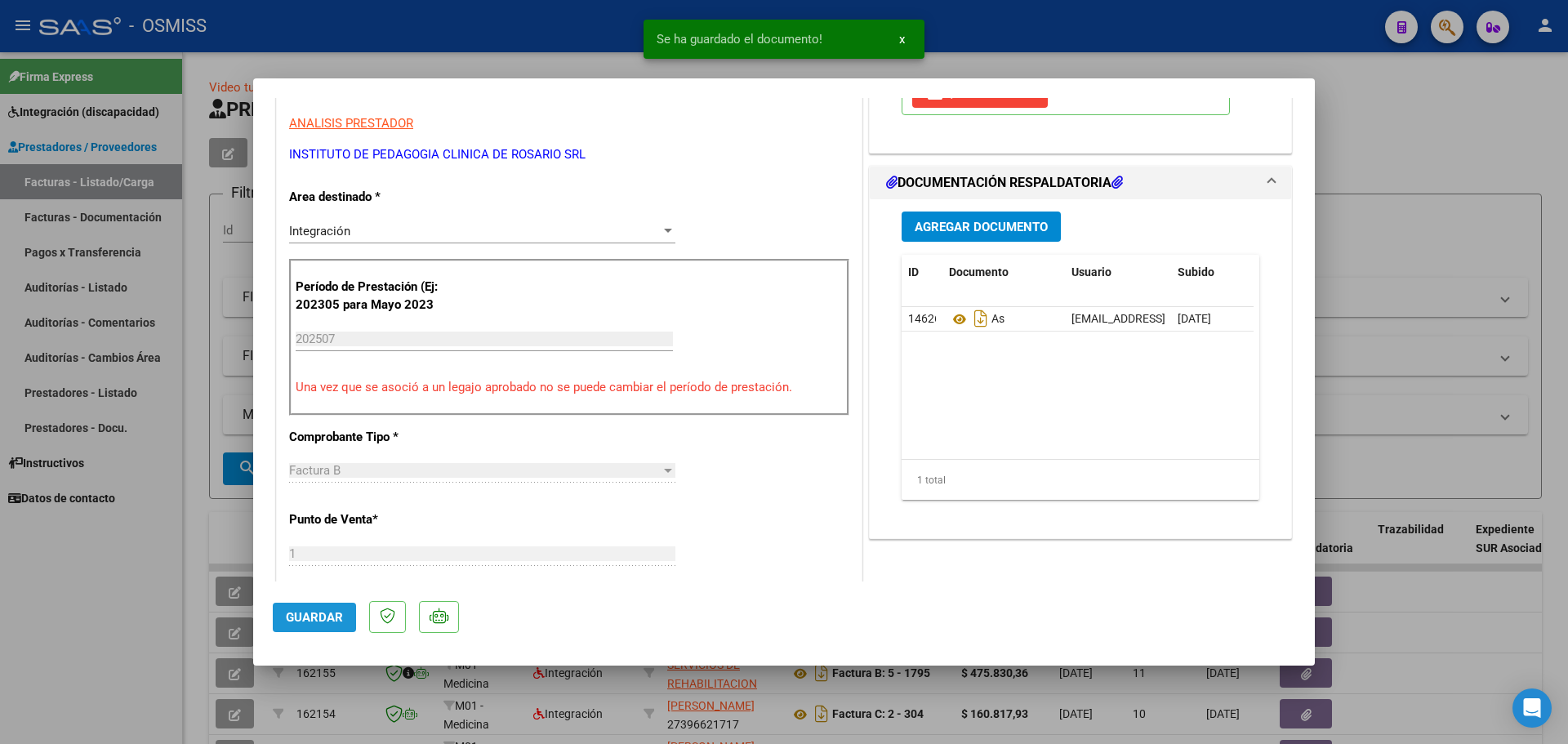
click at [340, 631] on button "Guardar" at bounding box center [314, 617] width 83 height 29
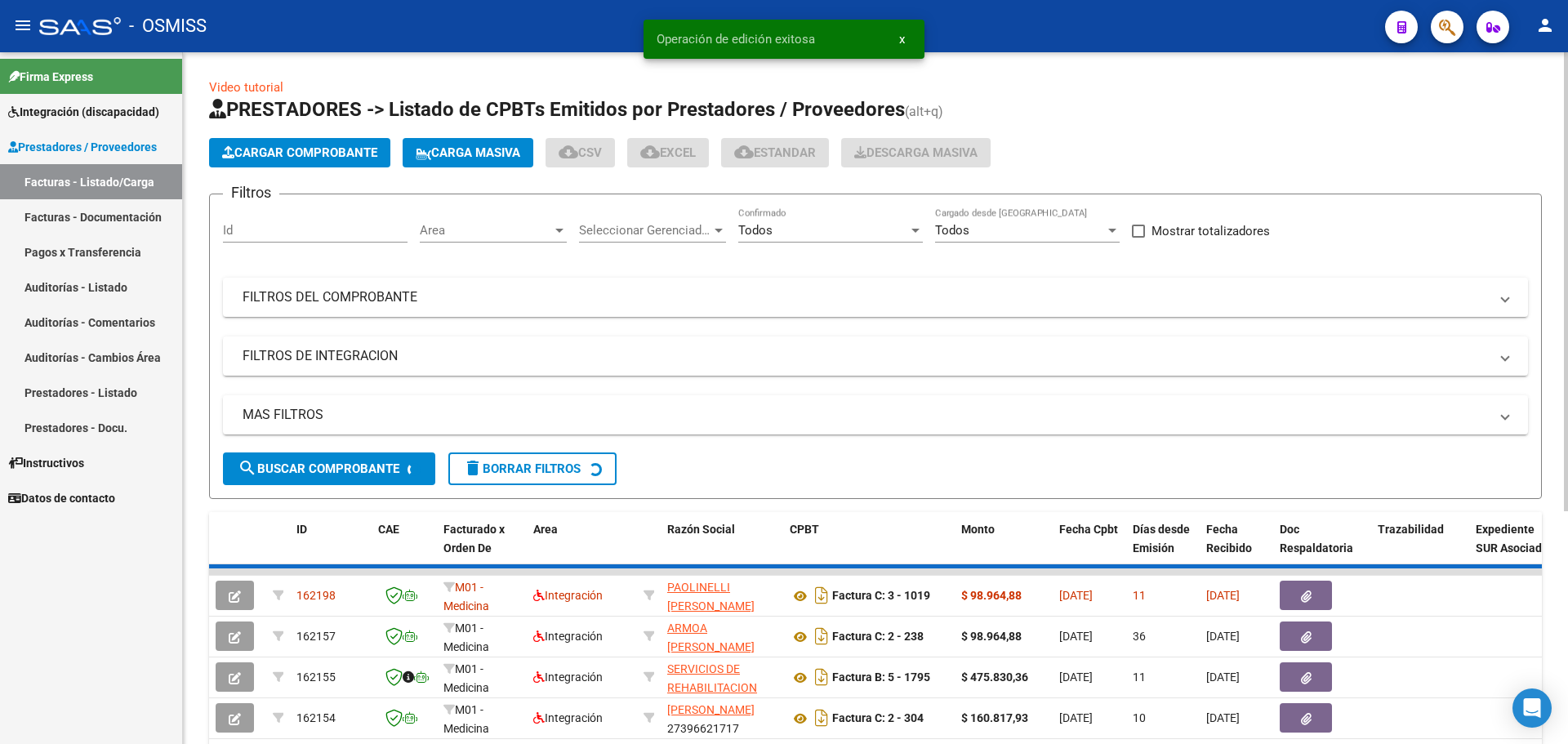
click at [328, 149] on span "Cargar Comprobante" at bounding box center [299, 153] width 156 height 15
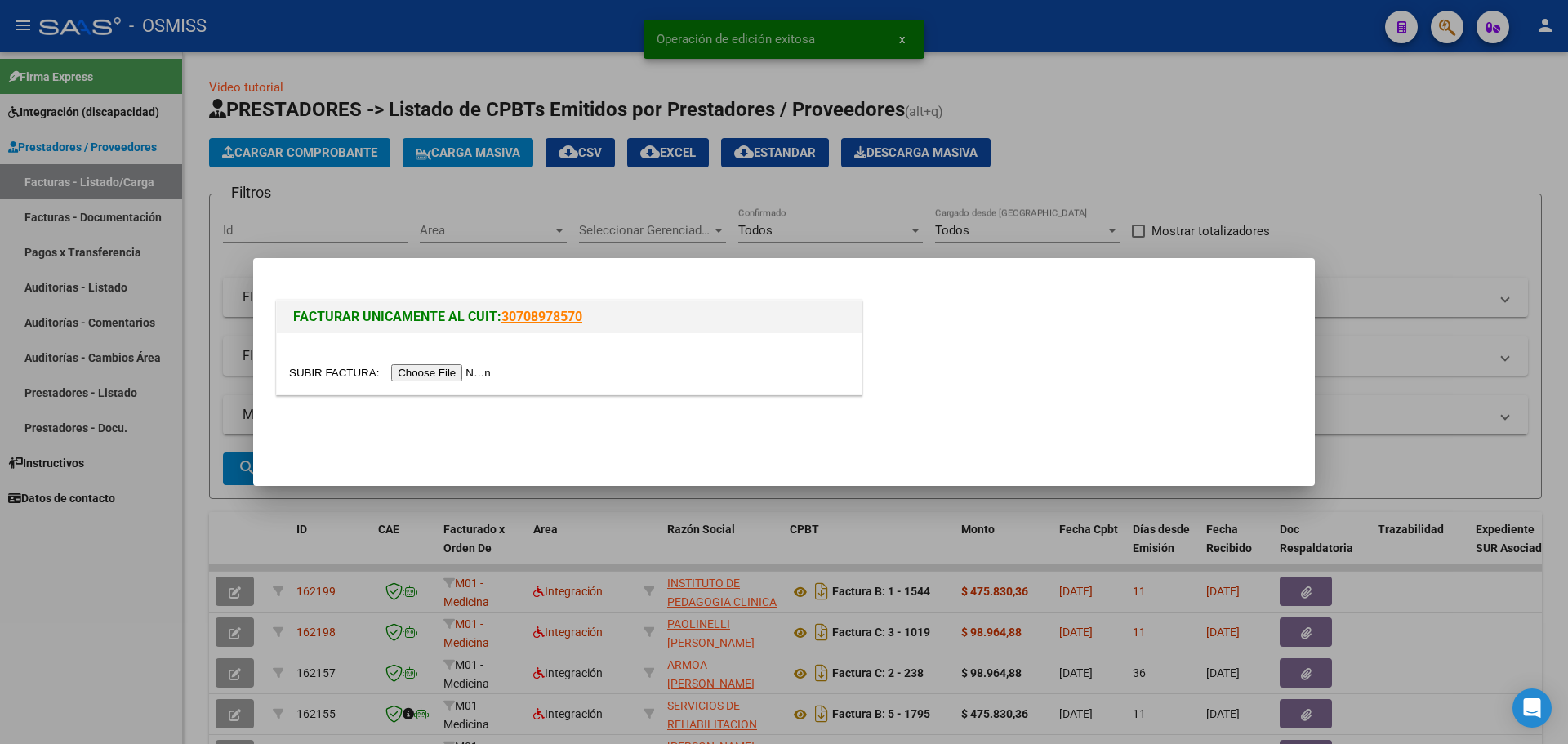
click at [438, 375] on input "file" at bounding box center [392, 372] width 206 height 18
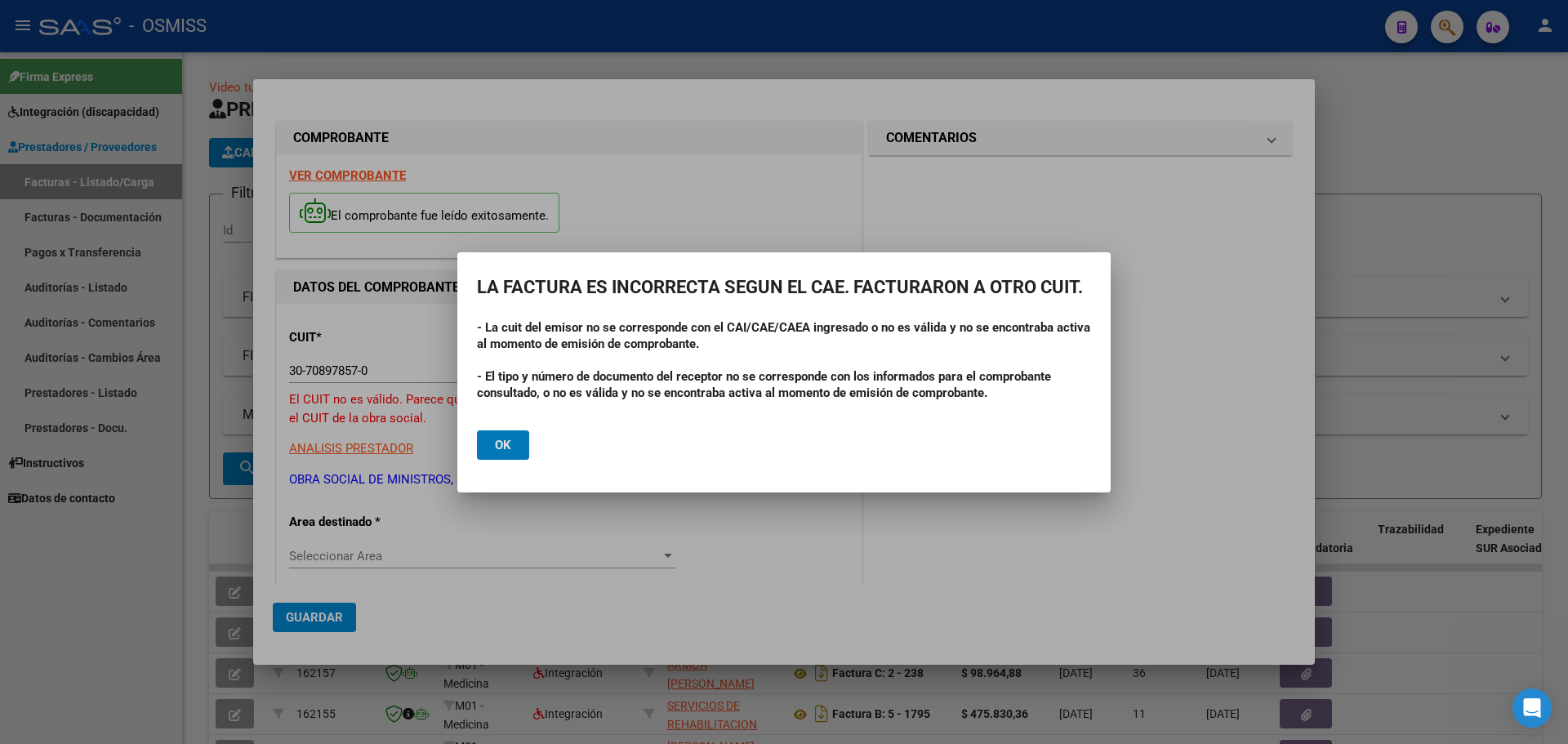
click at [496, 443] on span "Ok" at bounding box center [503, 445] width 17 height 15
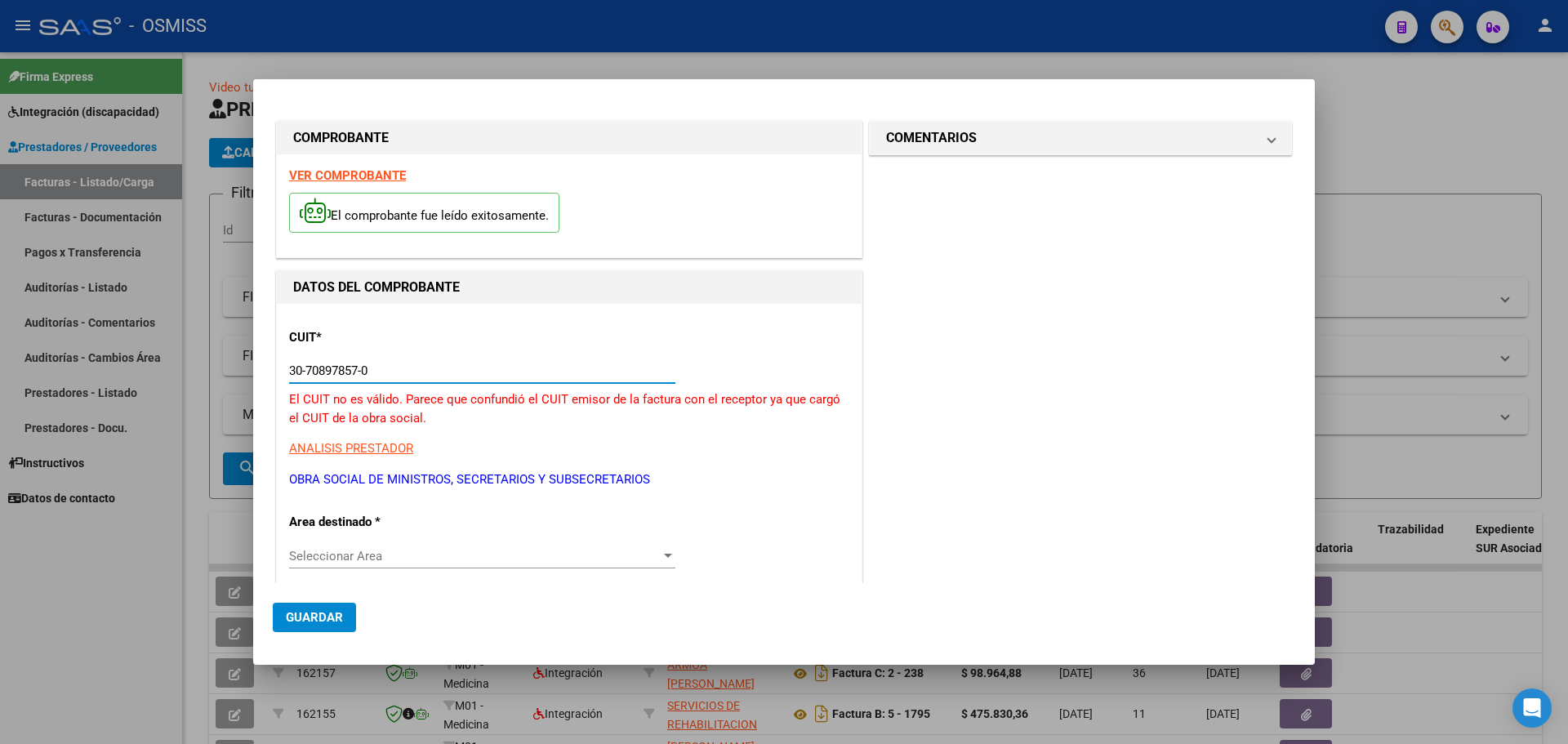
drag, startPoint x: 405, startPoint y: 369, endPoint x: 3, endPoint y: 348, distance: 402.5
click at [0, 349] on div "COMPROBANTE VER COMPROBANTE El comprobante fue leído exitosamente. DATOS DEL CO…" at bounding box center [784, 372] width 1568 height 744
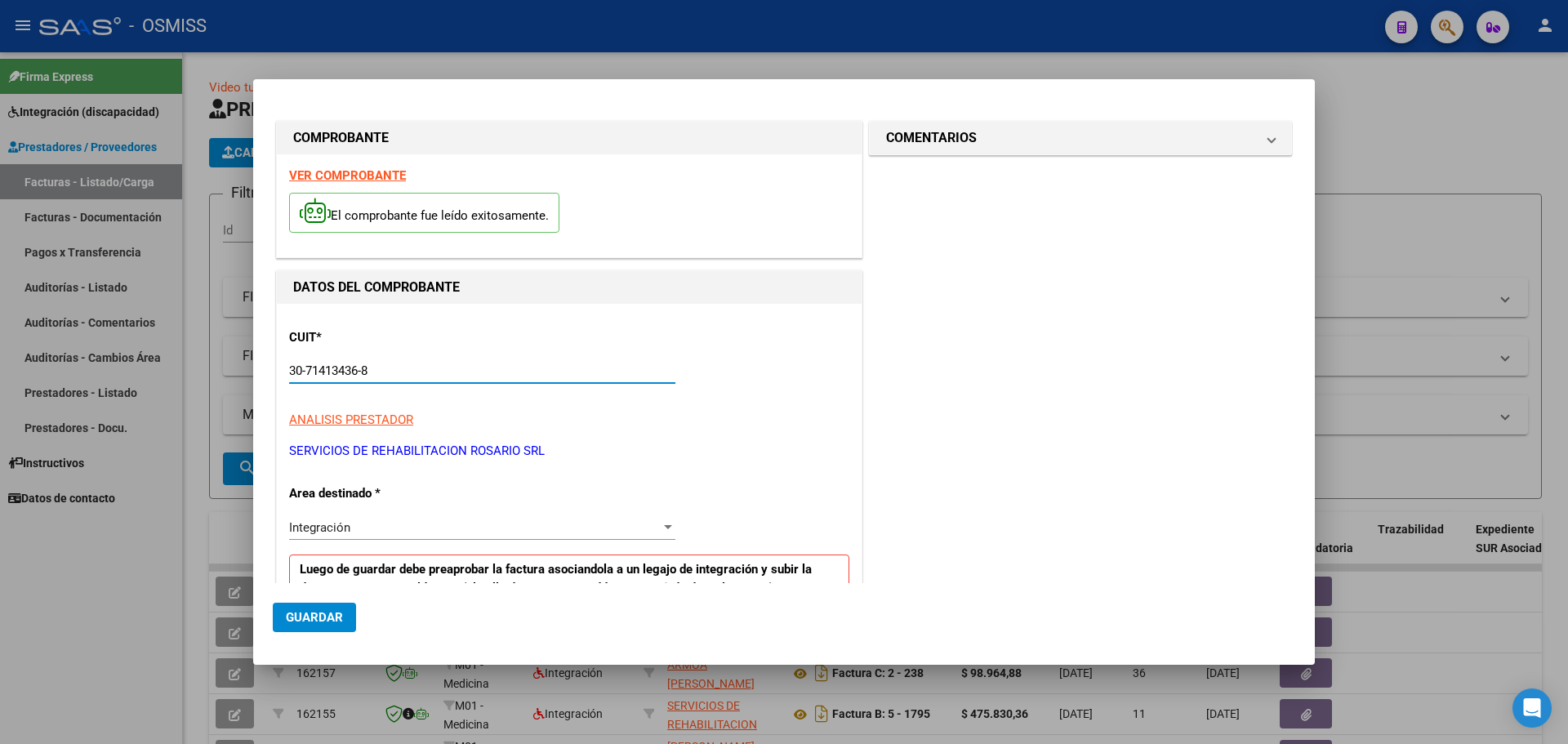
scroll to position [163, 0]
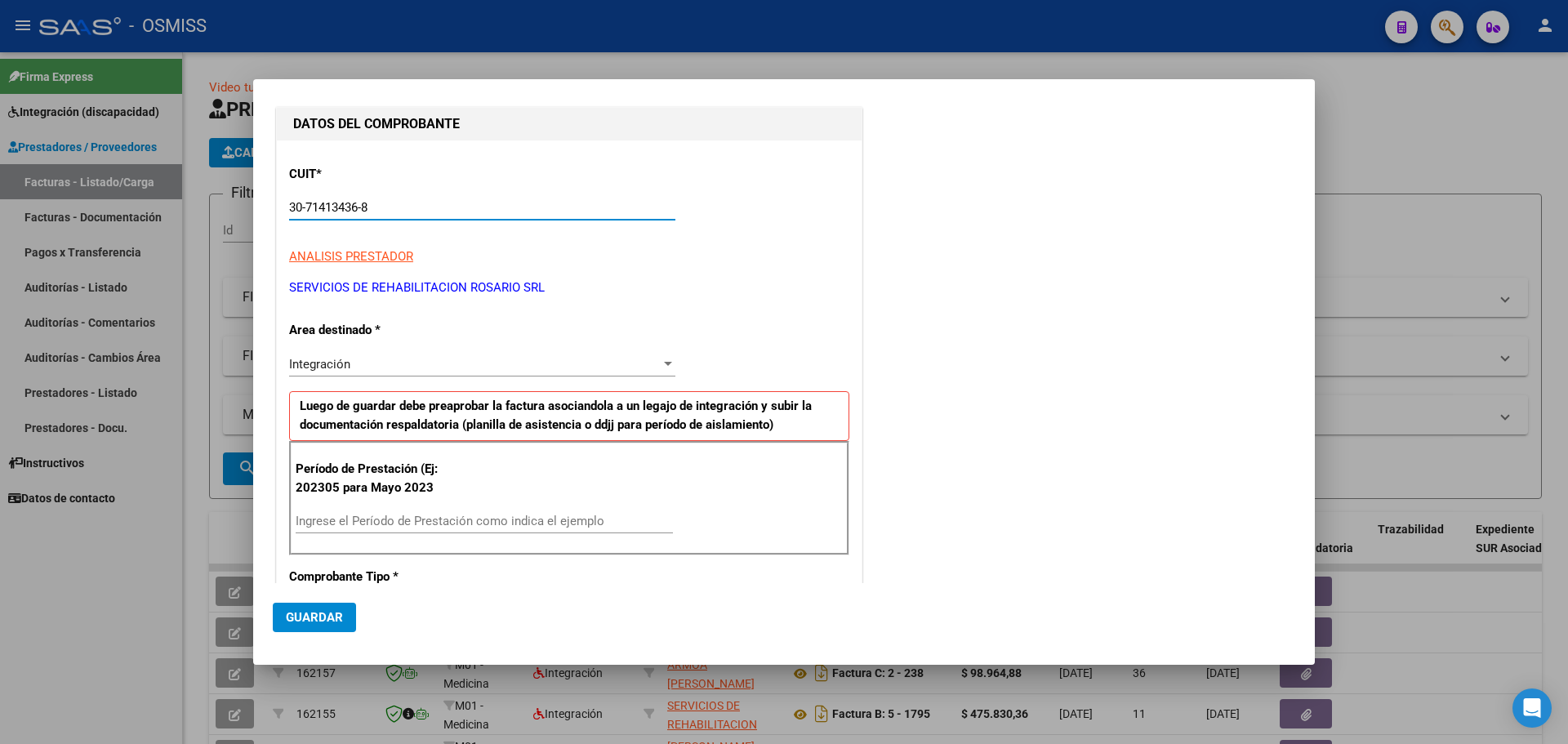
type input "30-71413436-8"
click at [377, 517] on input "Ingrese el Período de Prestación como indica el ejemplo" at bounding box center [484, 520] width 378 height 15
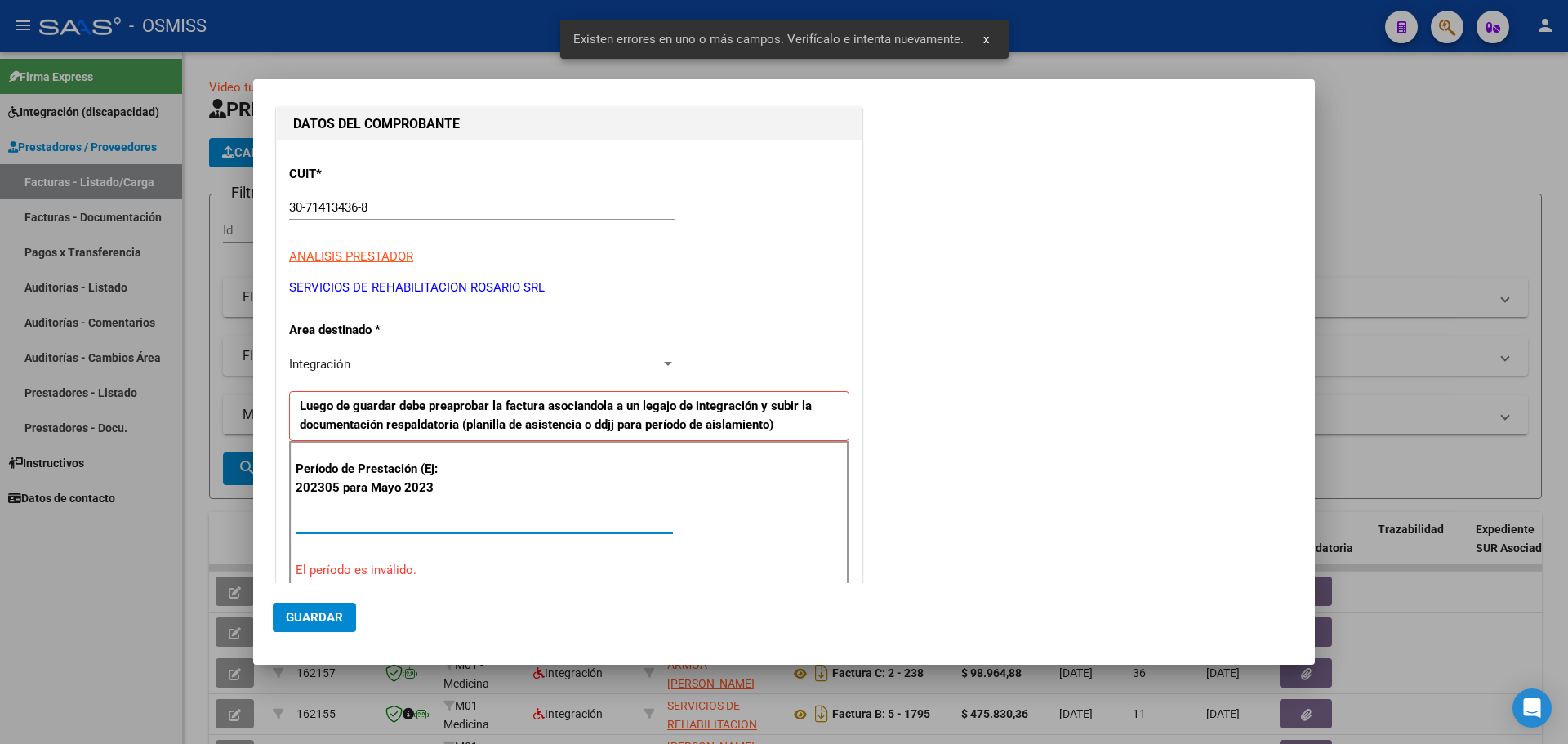
scroll to position [319, 0]
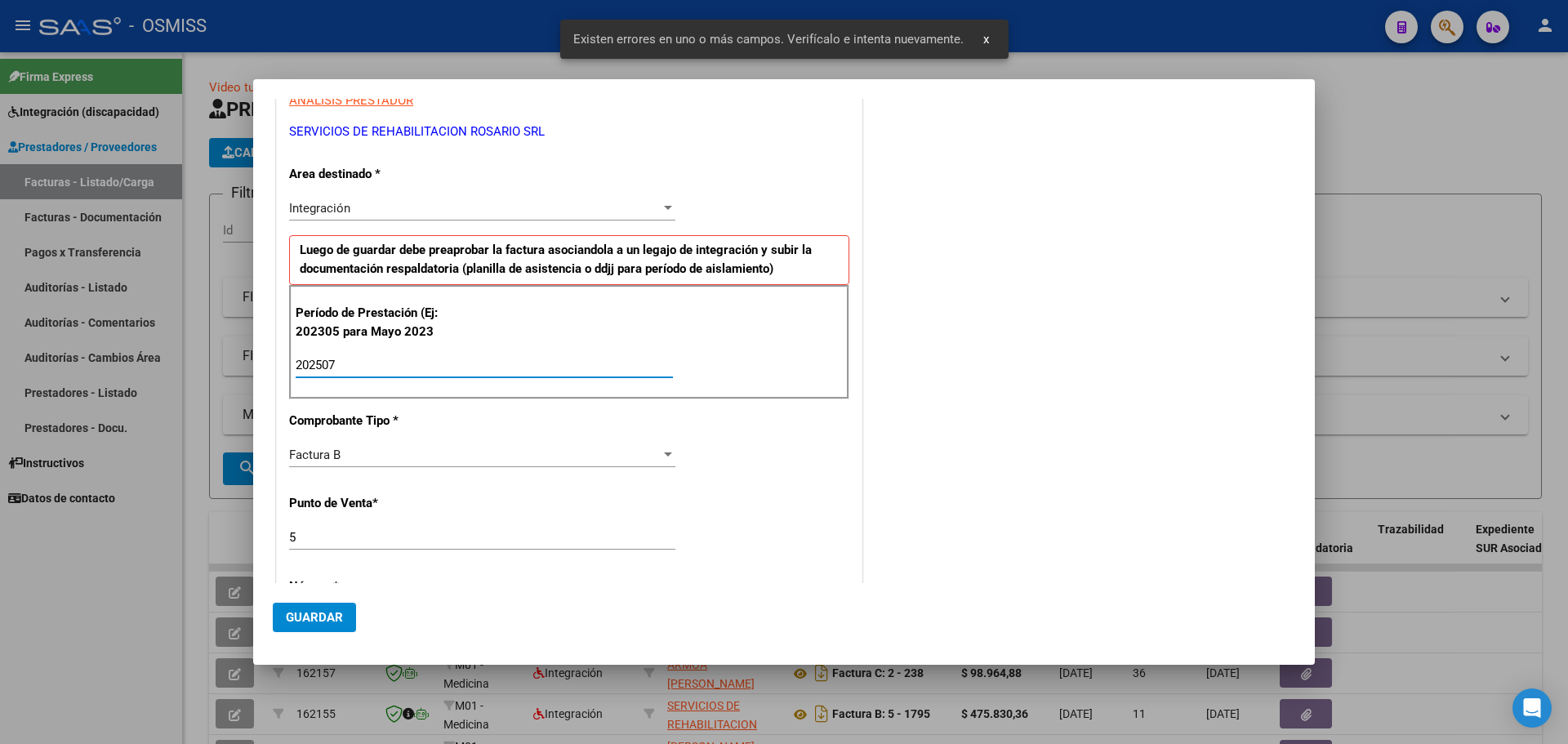
type input "202507"
click at [331, 610] on span "Guardar" at bounding box center [314, 617] width 57 height 15
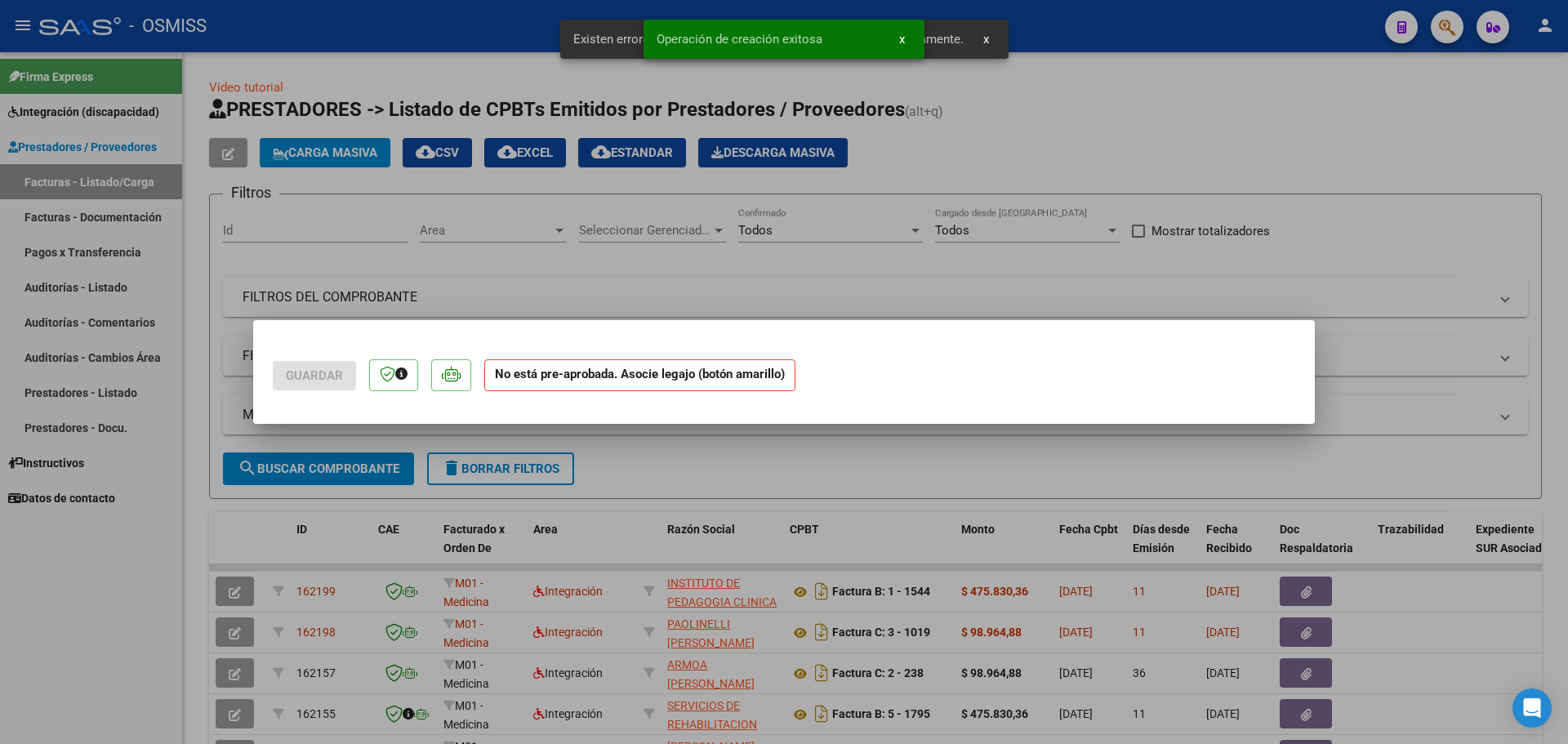
scroll to position [0, 0]
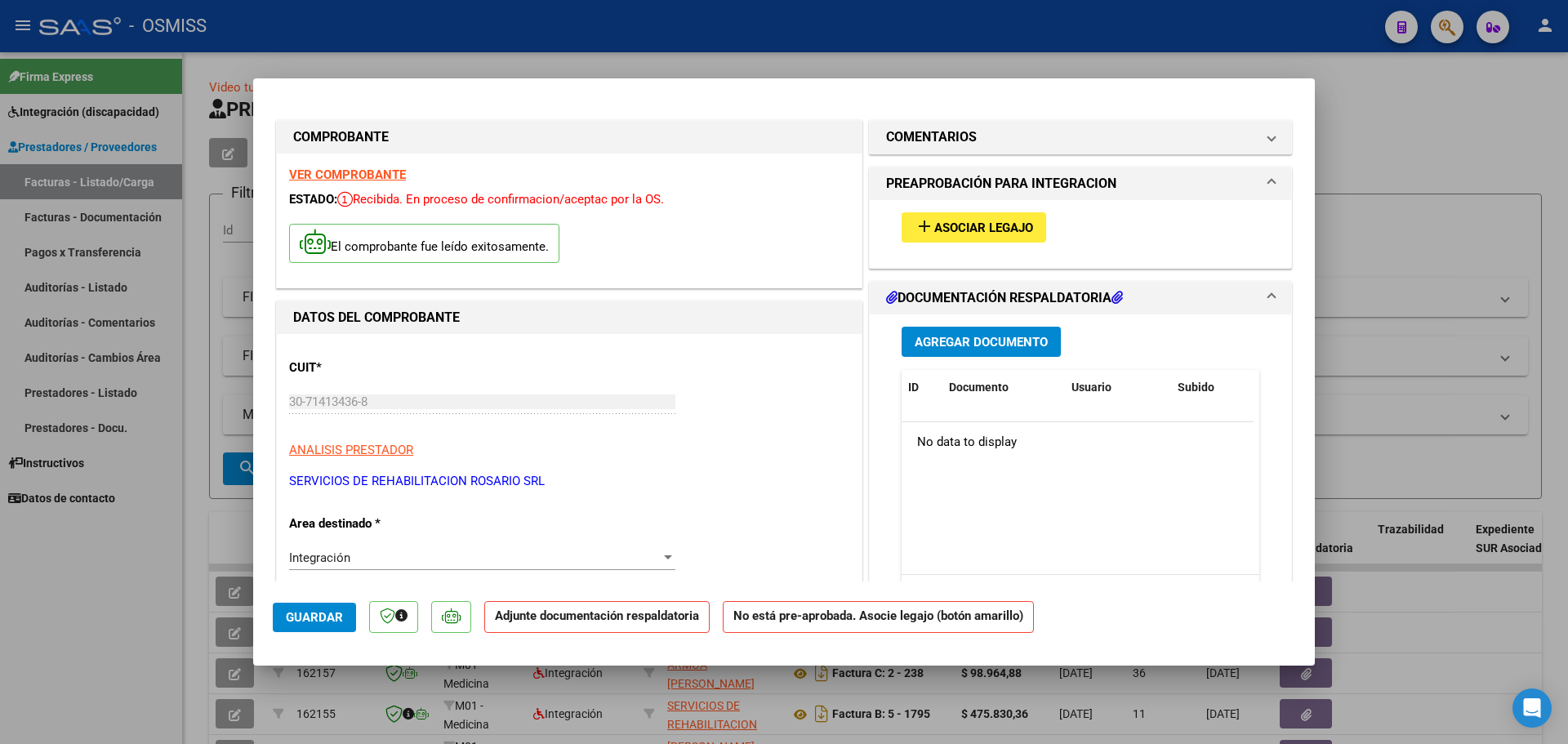
click at [1015, 230] on span "Asociar Legajo" at bounding box center [983, 227] width 99 height 15
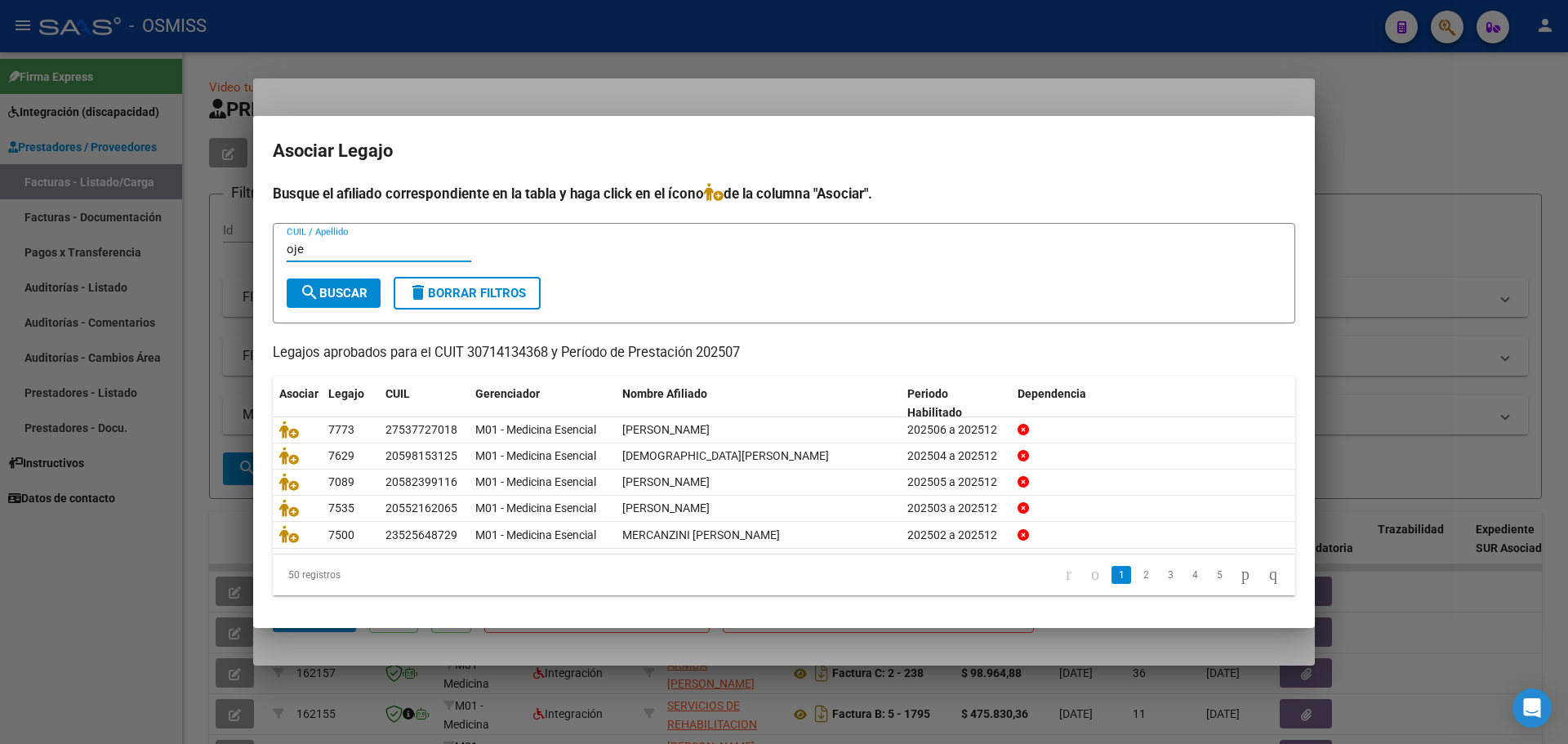
type input "oje"
click at [348, 279] on button "search Buscar" at bounding box center [334, 293] width 94 height 29
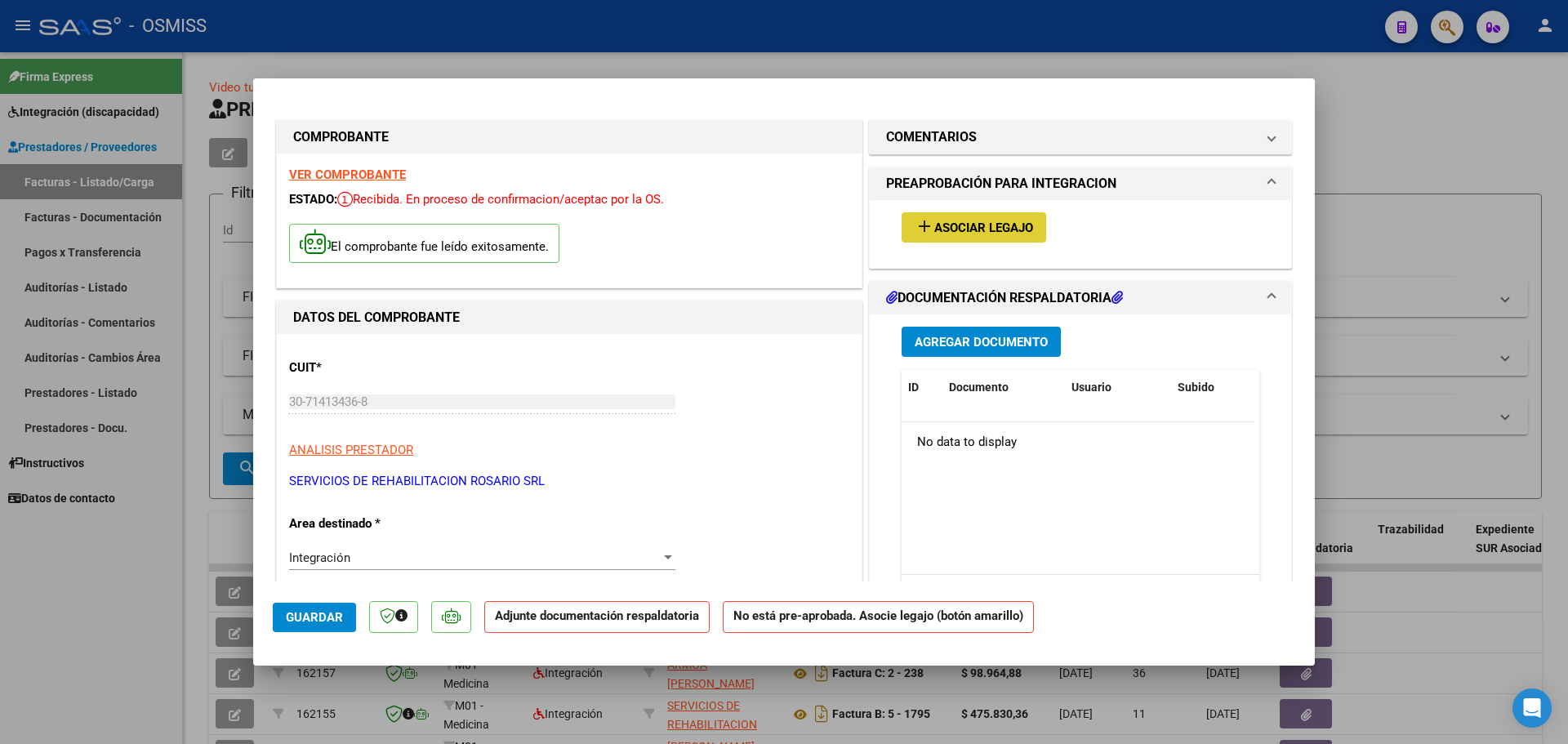
click at [341, 172] on strong "VER COMPROBANTE" at bounding box center [347, 174] width 116 height 15
click at [1007, 218] on button "add Asociar Legajo" at bounding box center [974, 227] width 145 height 30
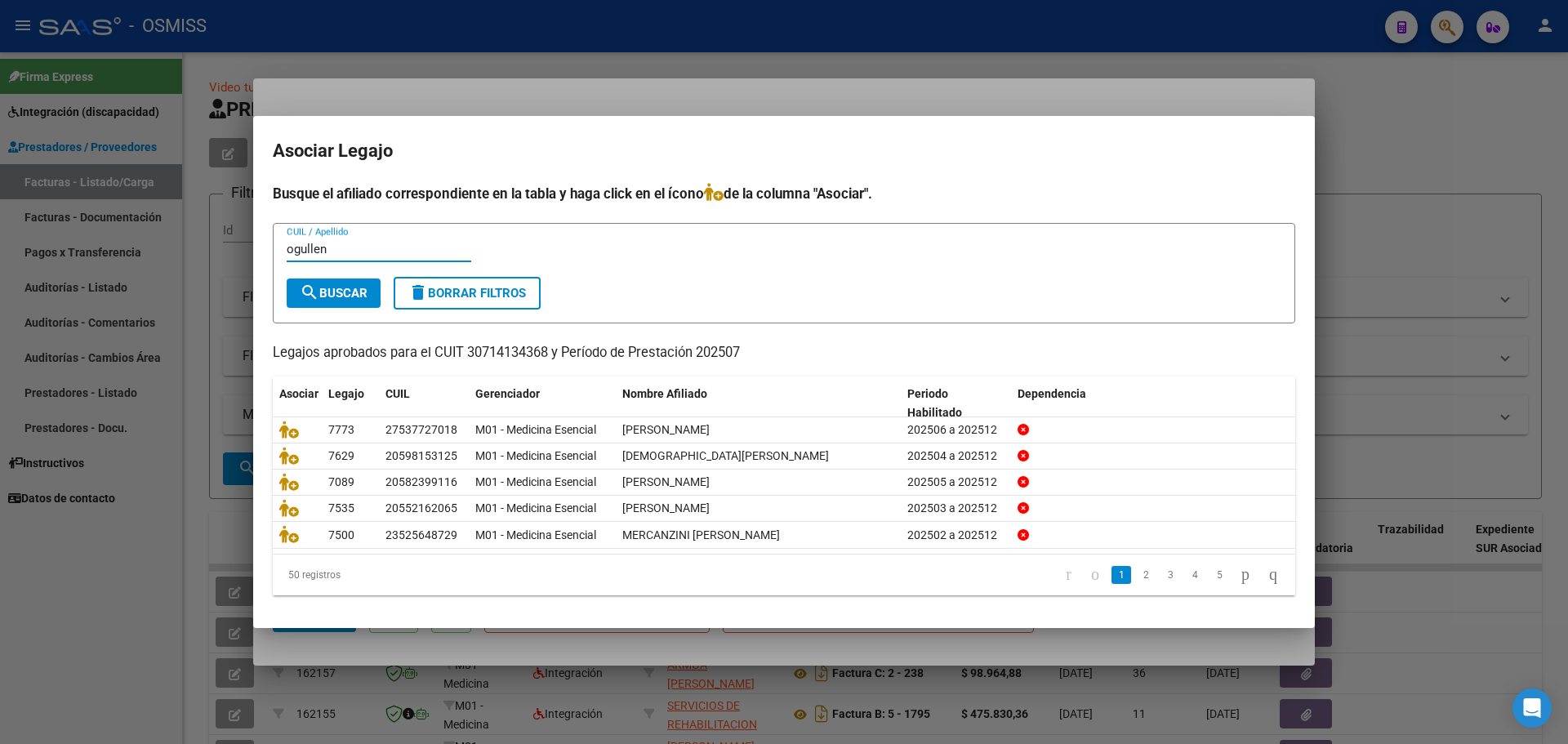
type input "ogullen"
click at [336, 297] on span "search Buscar" at bounding box center [333, 292] width 67 height 15
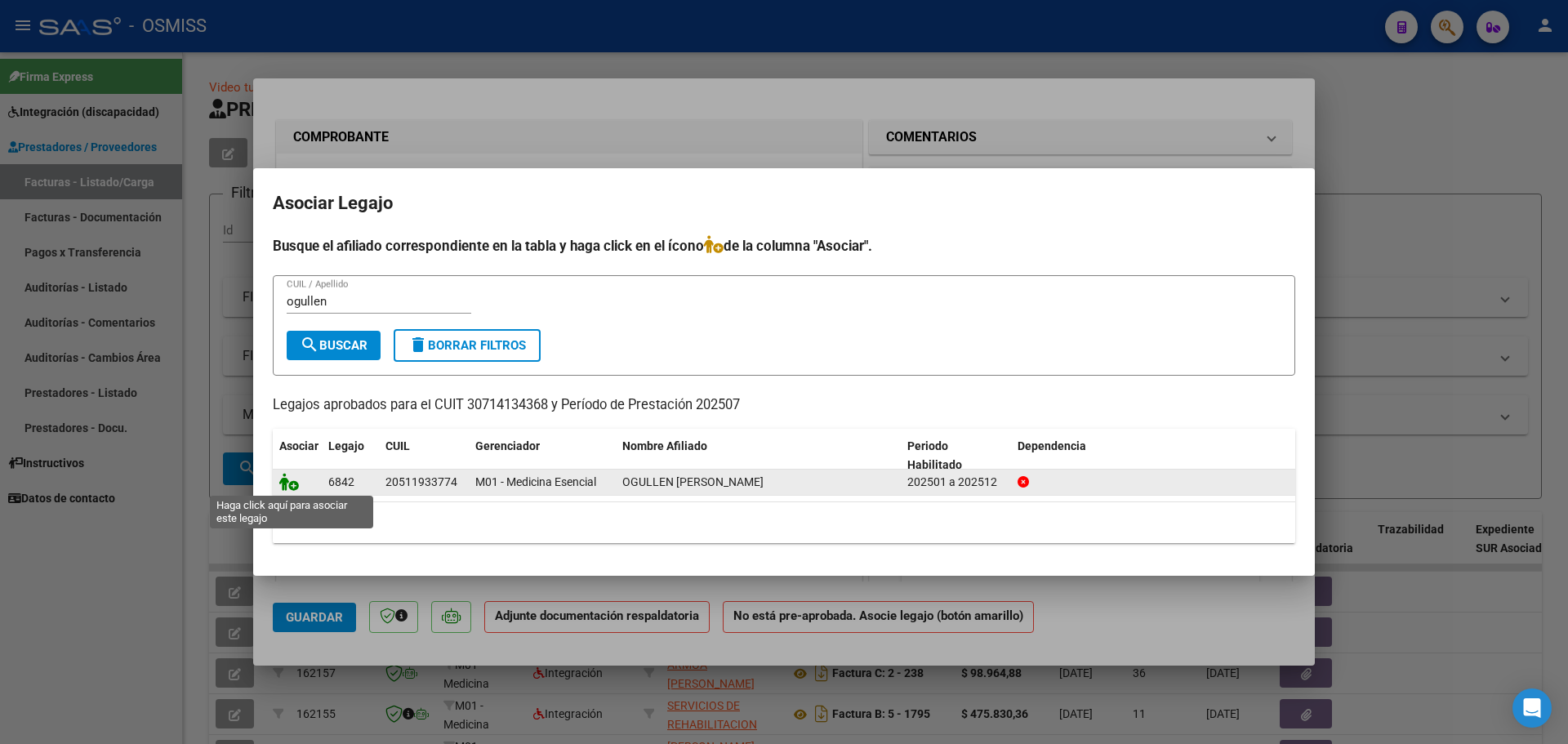
click at [290, 483] on icon at bounding box center [290, 481] width 20 height 18
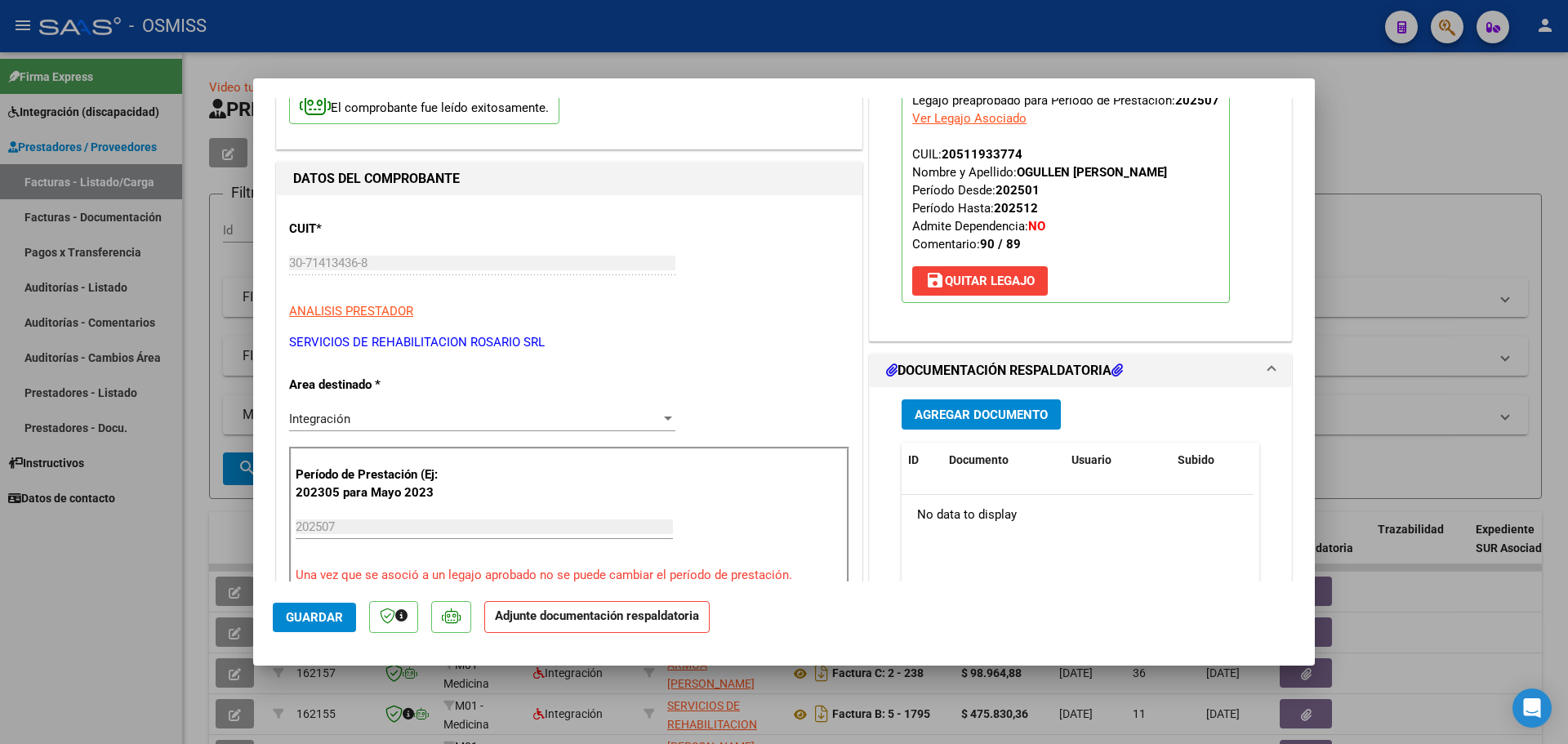
scroll to position [327, 0]
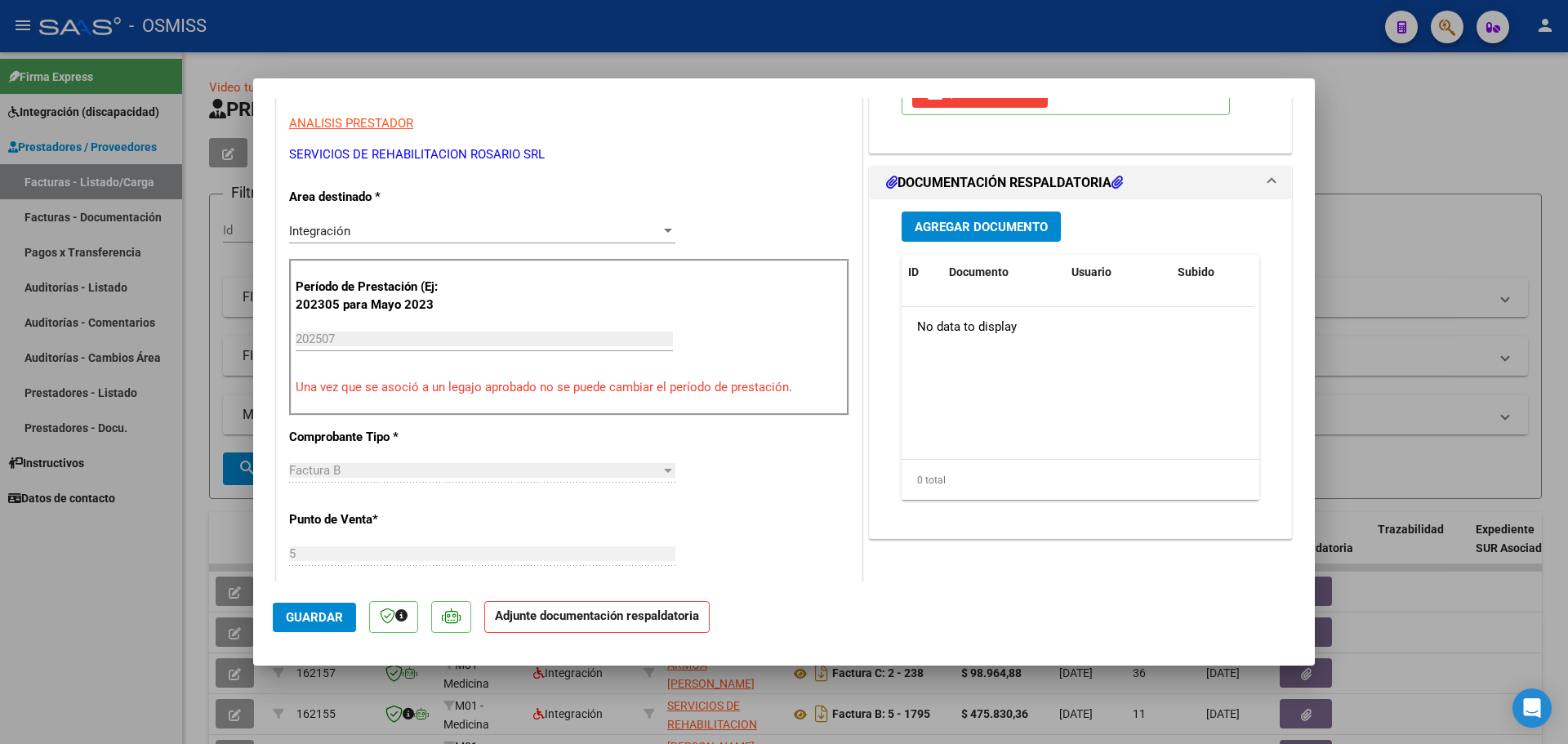
click at [962, 231] on span "Agregar Documento" at bounding box center [981, 227] width 133 height 15
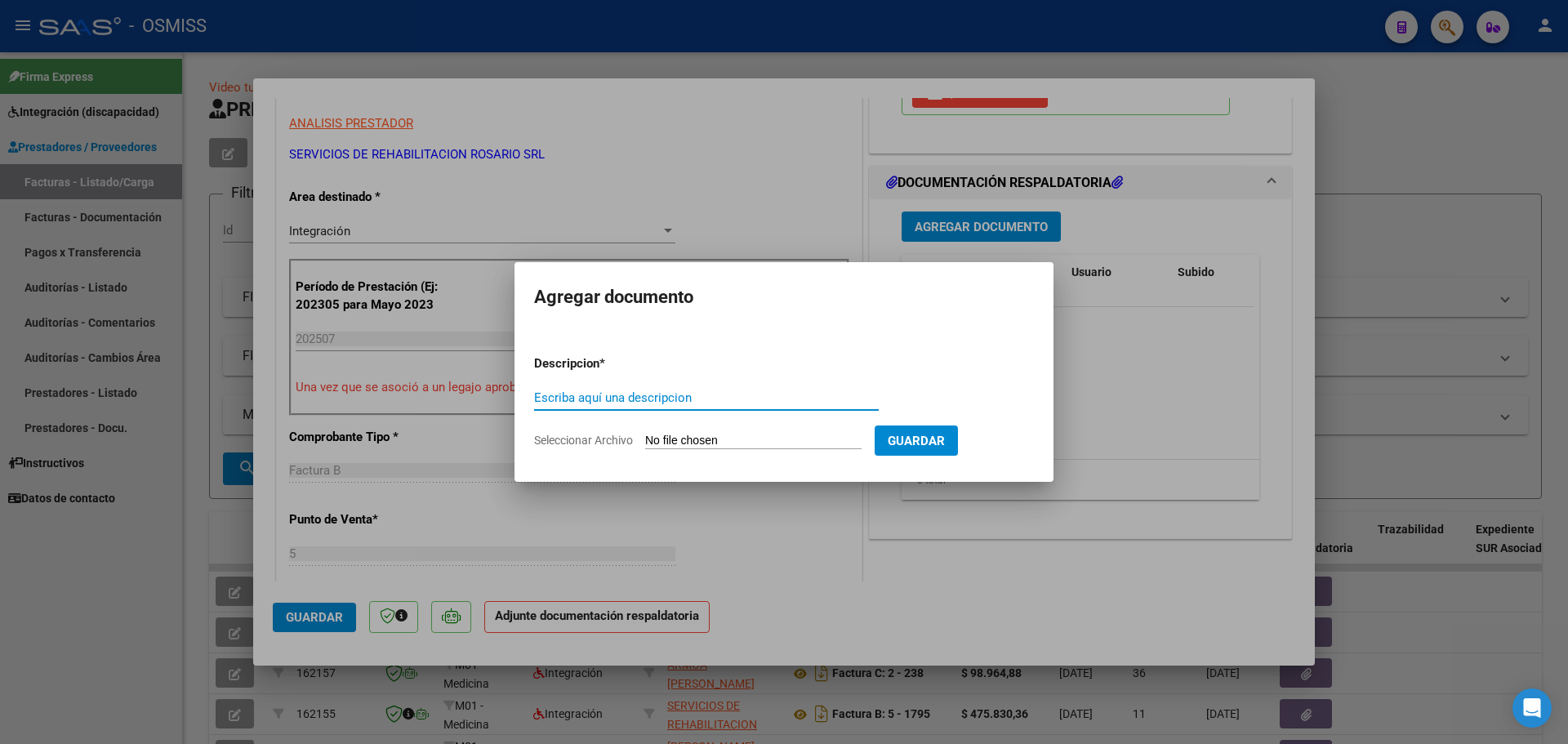
click at [727, 441] on input "Seleccionar Archivo" at bounding box center [753, 441] width 216 height 16
type input "C:\fakepath\[PERSON_NAME].pdf"
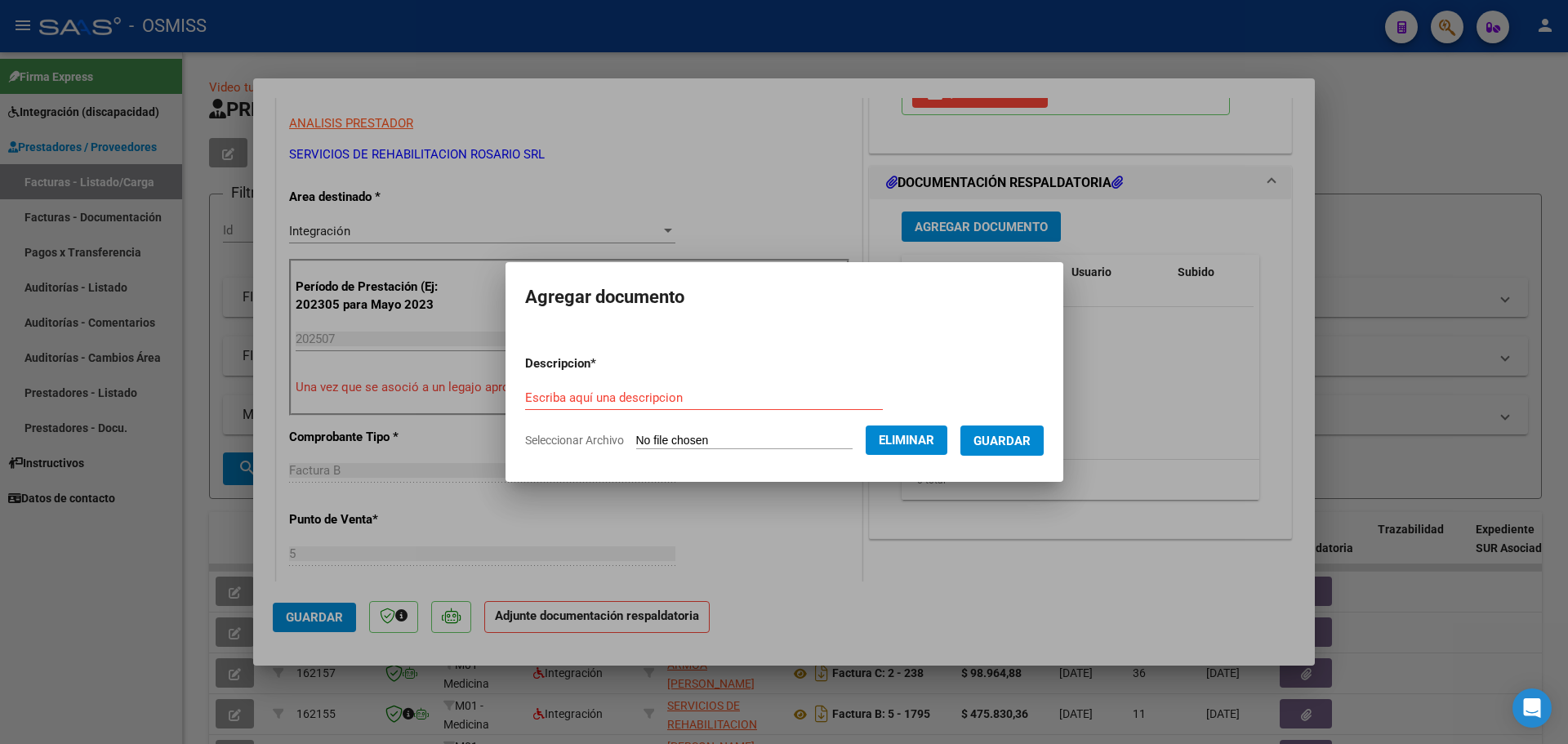
click at [553, 388] on div "Escriba aquí una descripcion" at bounding box center [704, 397] width 358 height 24
type input "as"
click at [1017, 439] on span "Guardar" at bounding box center [1002, 440] width 57 height 15
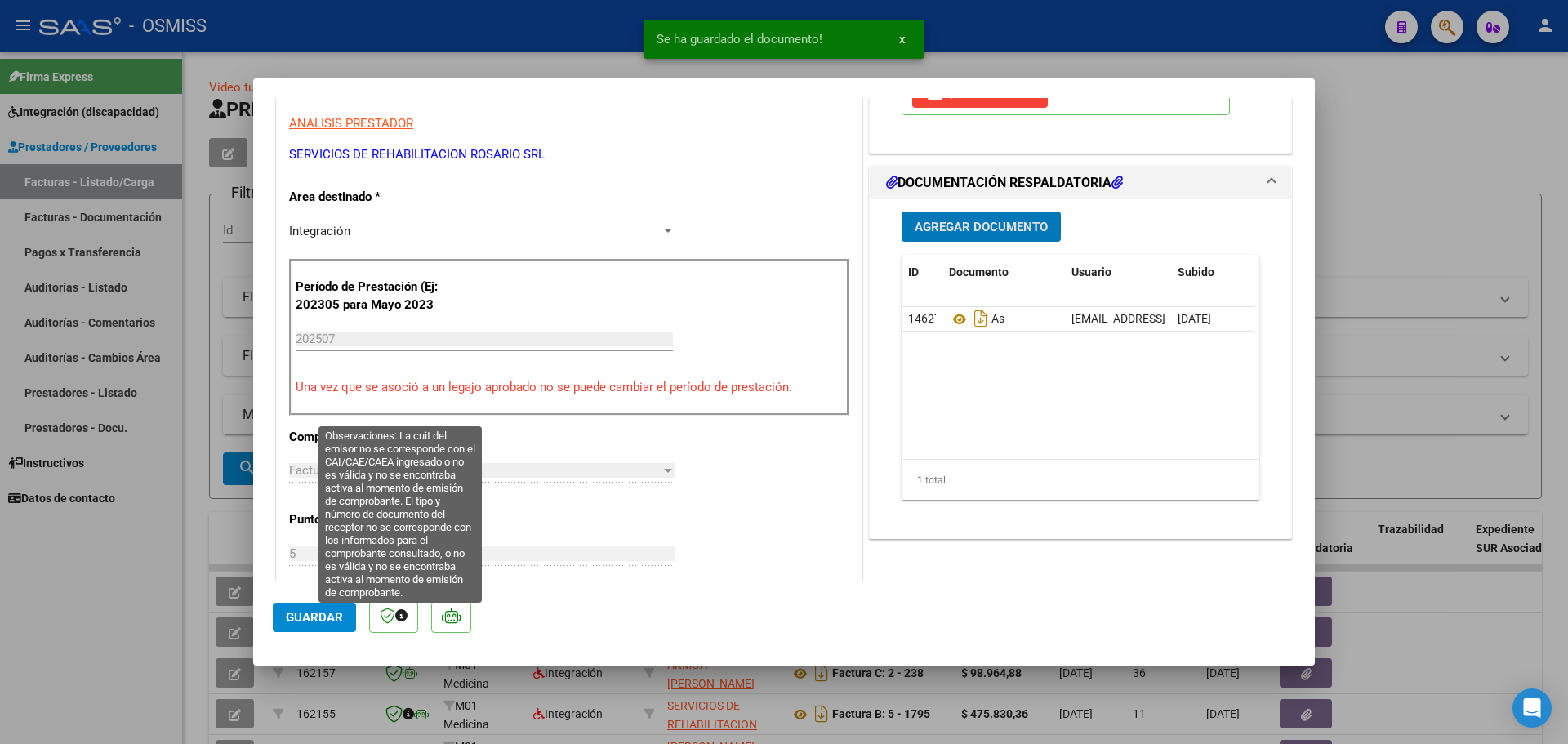
click at [329, 623] on span "Guardar" at bounding box center [314, 617] width 57 height 15
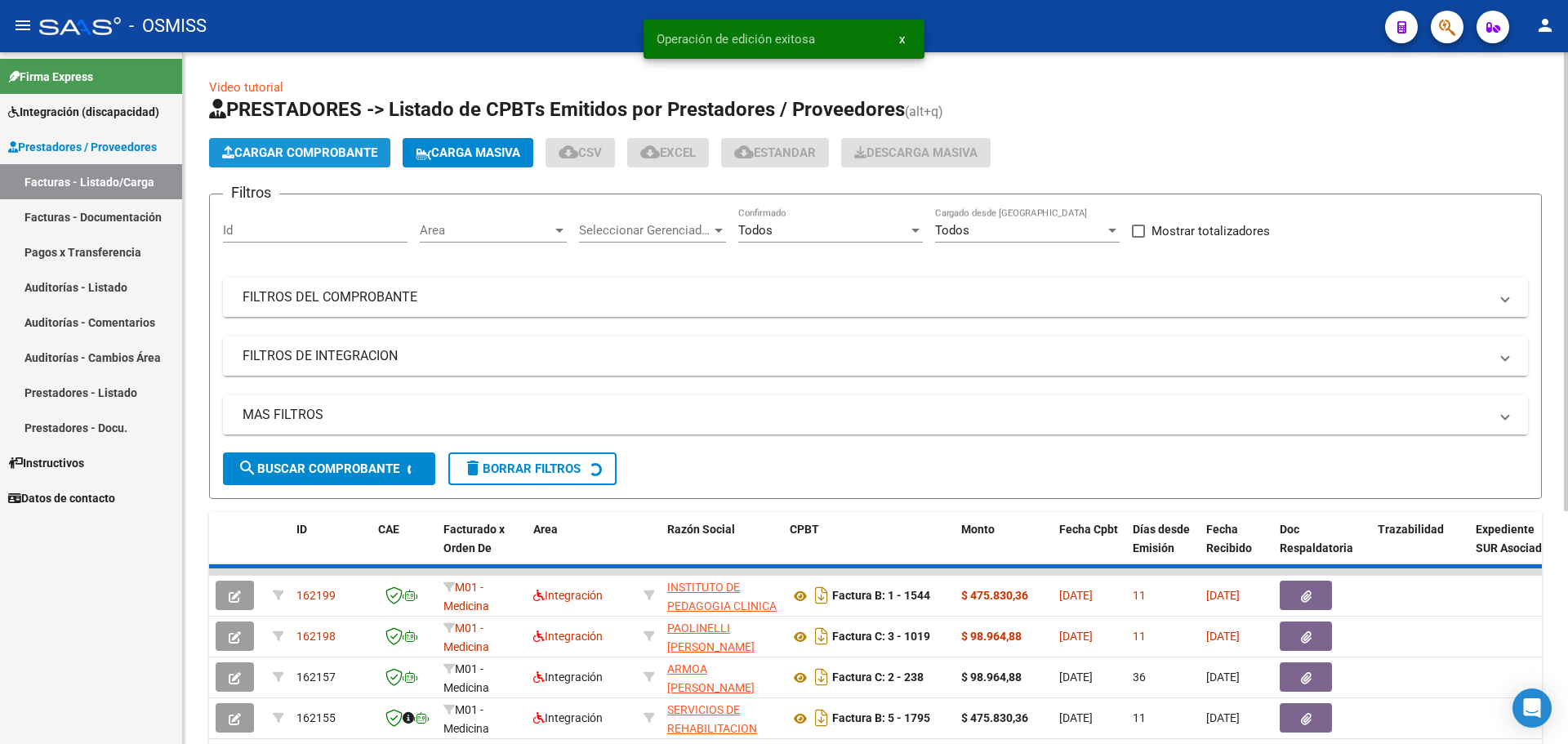
click at [319, 154] on span "Cargar Comprobante" at bounding box center [299, 153] width 156 height 15
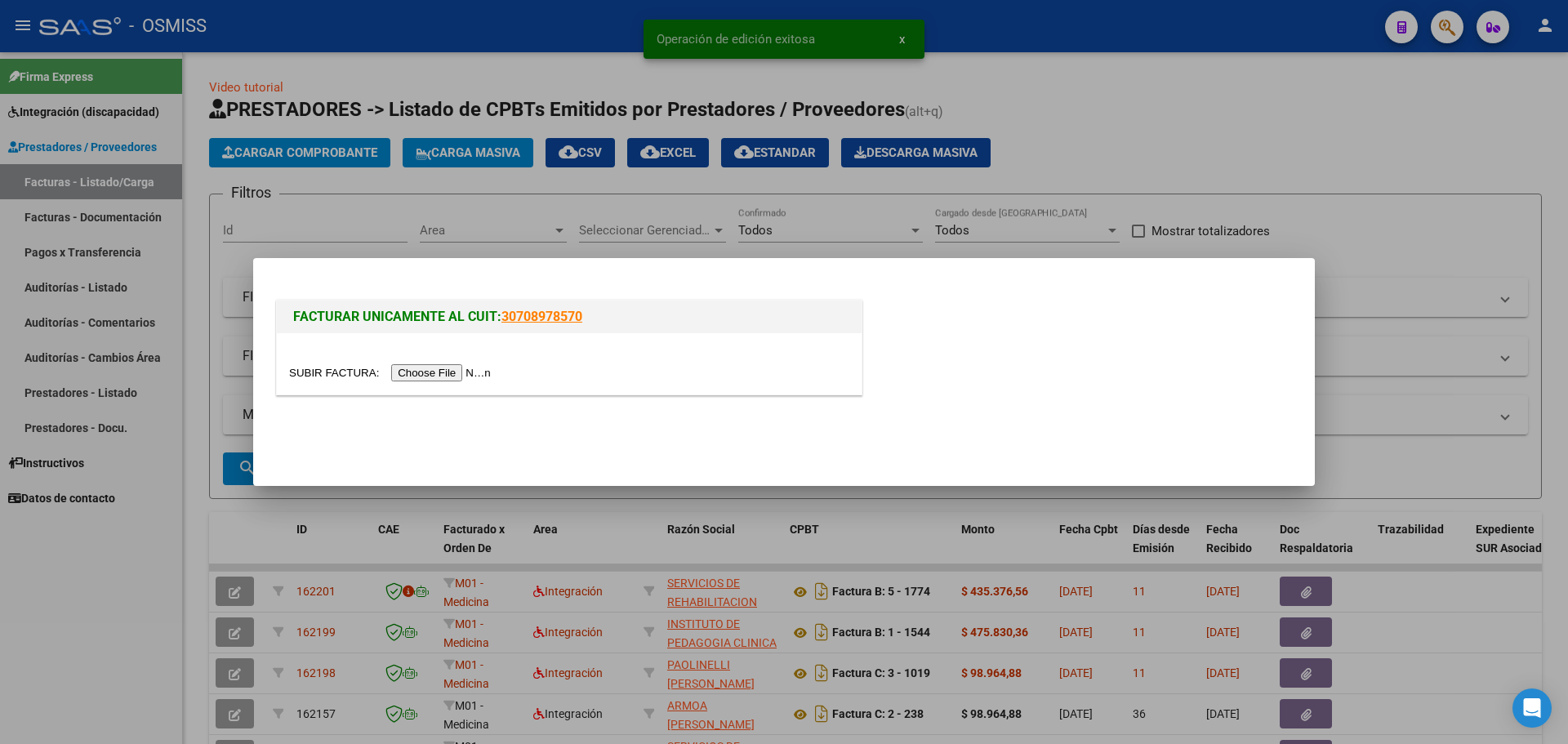
click at [453, 377] on input "file" at bounding box center [392, 372] width 206 height 18
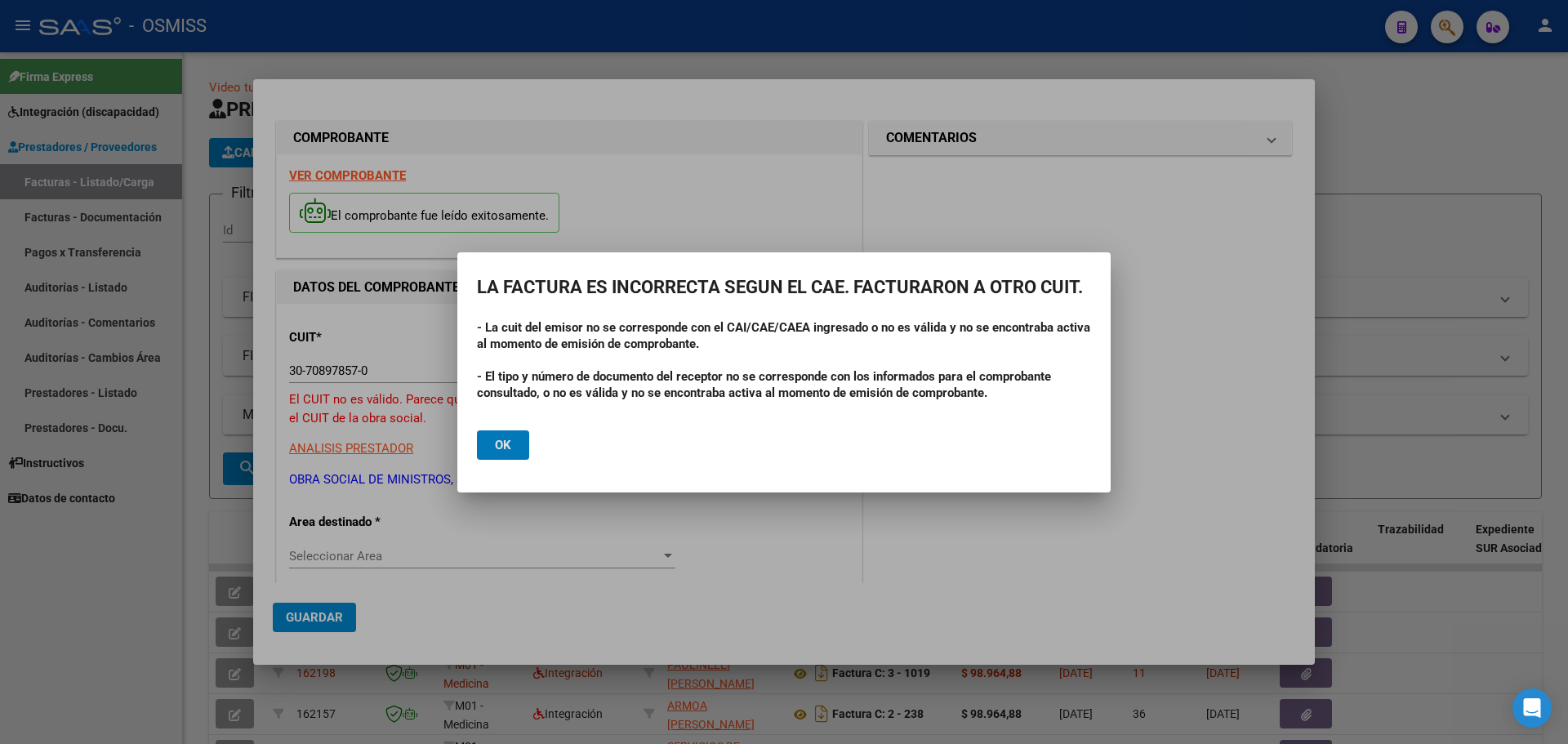
drag, startPoint x: 508, startPoint y: 439, endPoint x: 458, endPoint y: 393, distance: 67.9
click at [508, 438] on span "Ok" at bounding box center [503, 445] width 17 height 15
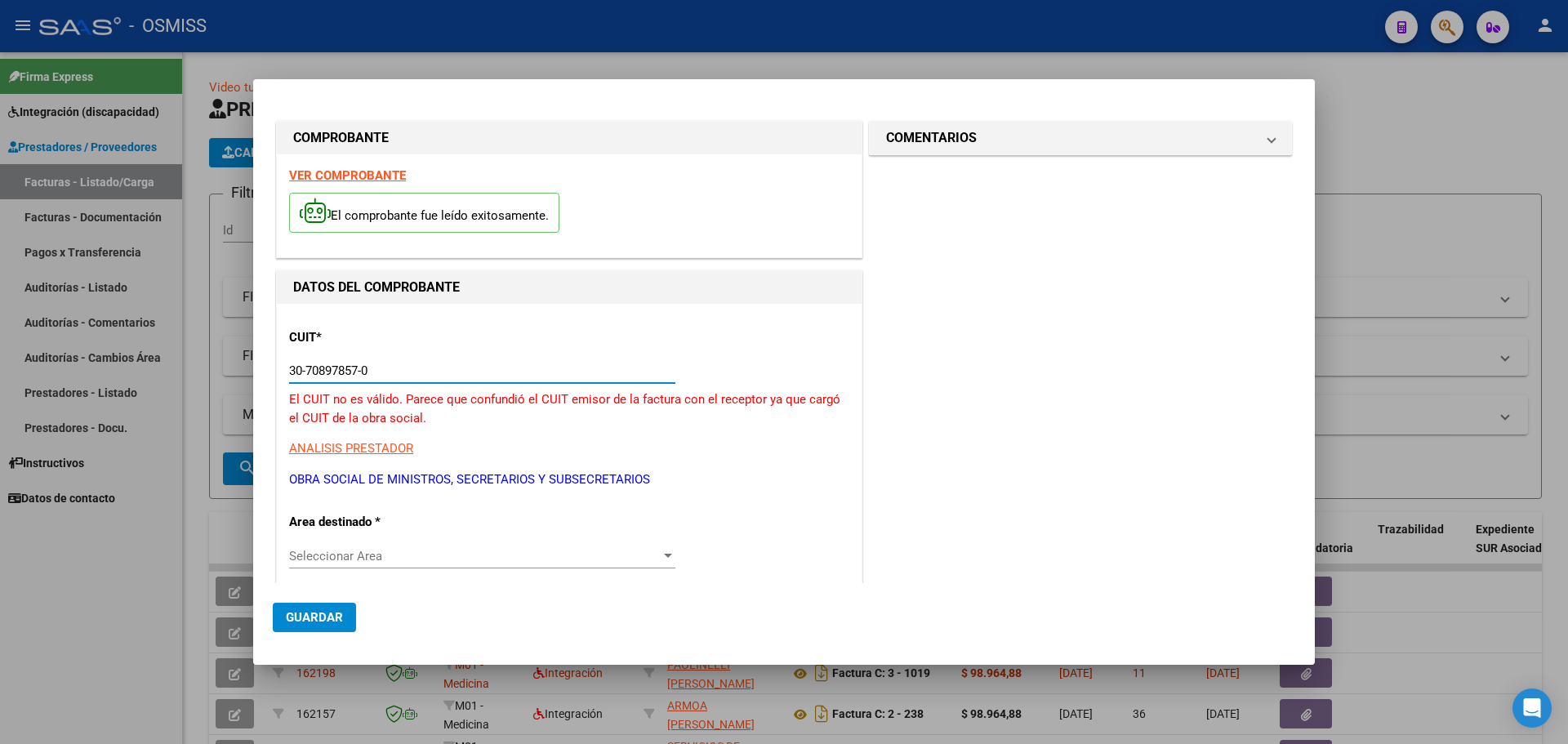
drag, startPoint x: 379, startPoint y: 369, endPoint x: 116, endPoint y: 366, distance: 263.0
click at [116, 366] on div "COMPROBANTE VER COMPROBANTE El comprobante fue leído exitosamente. DATOS DEL CO…" at bounding box center [784, 372] width 1568 height 744
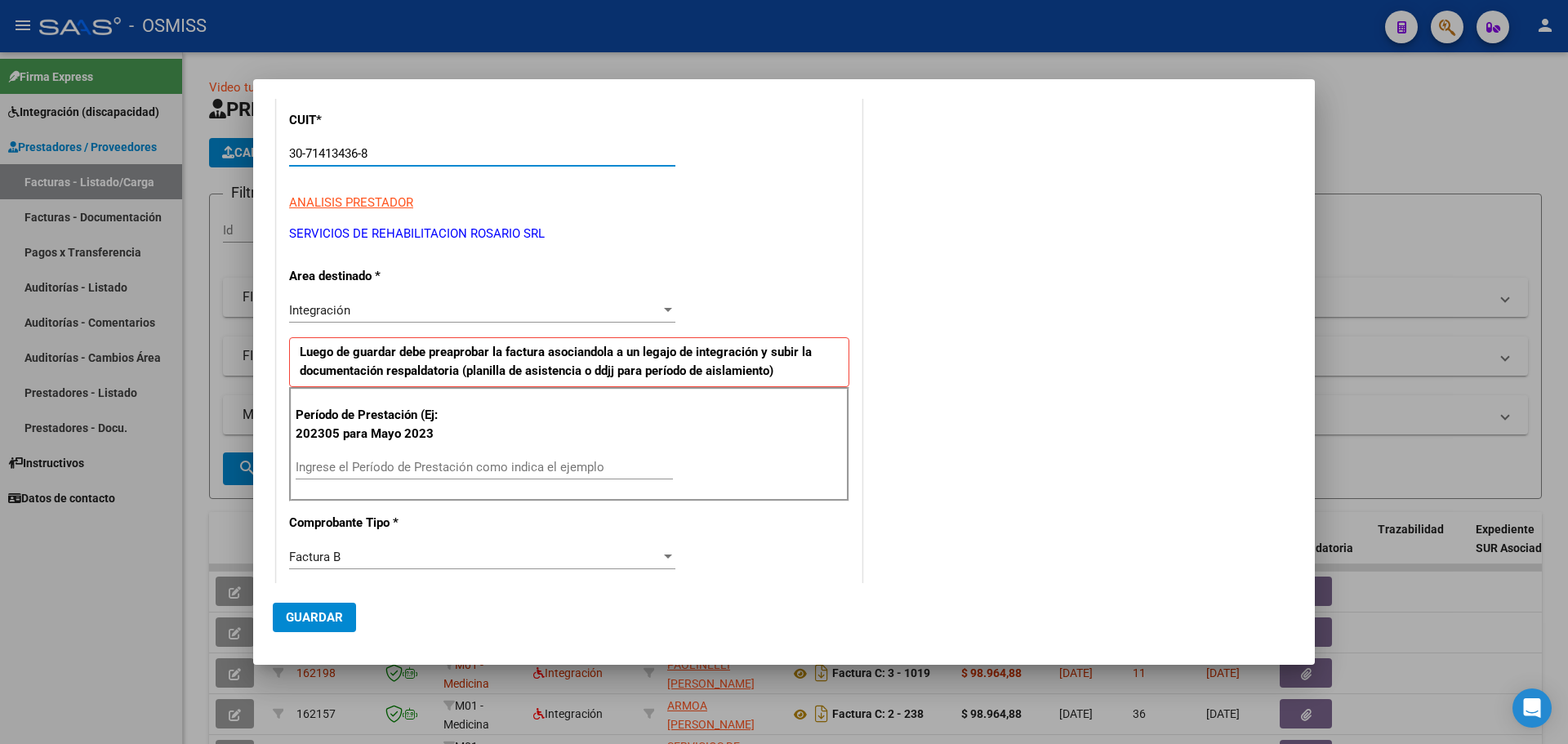
scroll to position [244, 0]
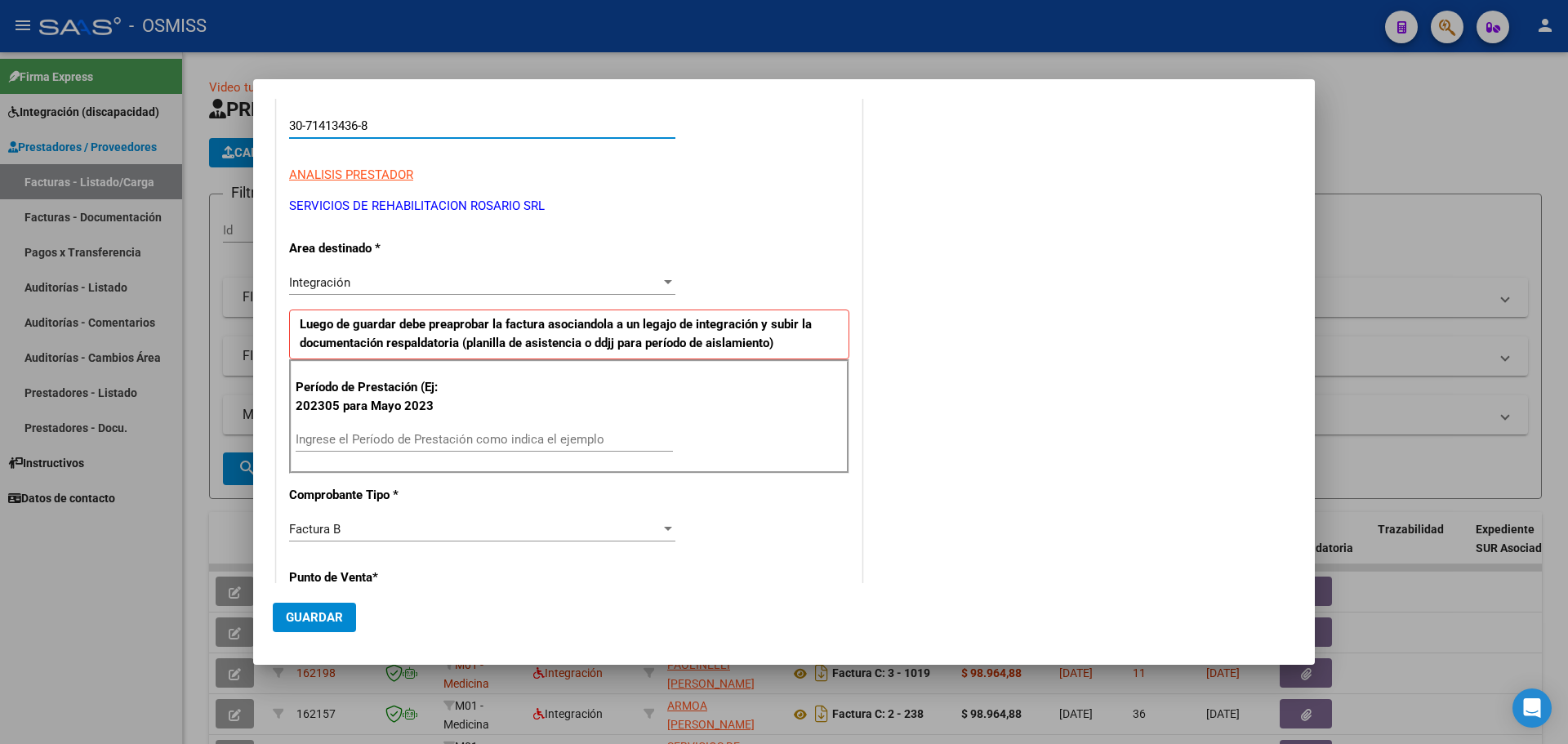
type input "30-71413436-8"
click at [380, 429] on div "Ingrese el Período de Prestación como indica el ejemplo" at bounding box center [484, 439] width 378 height 24
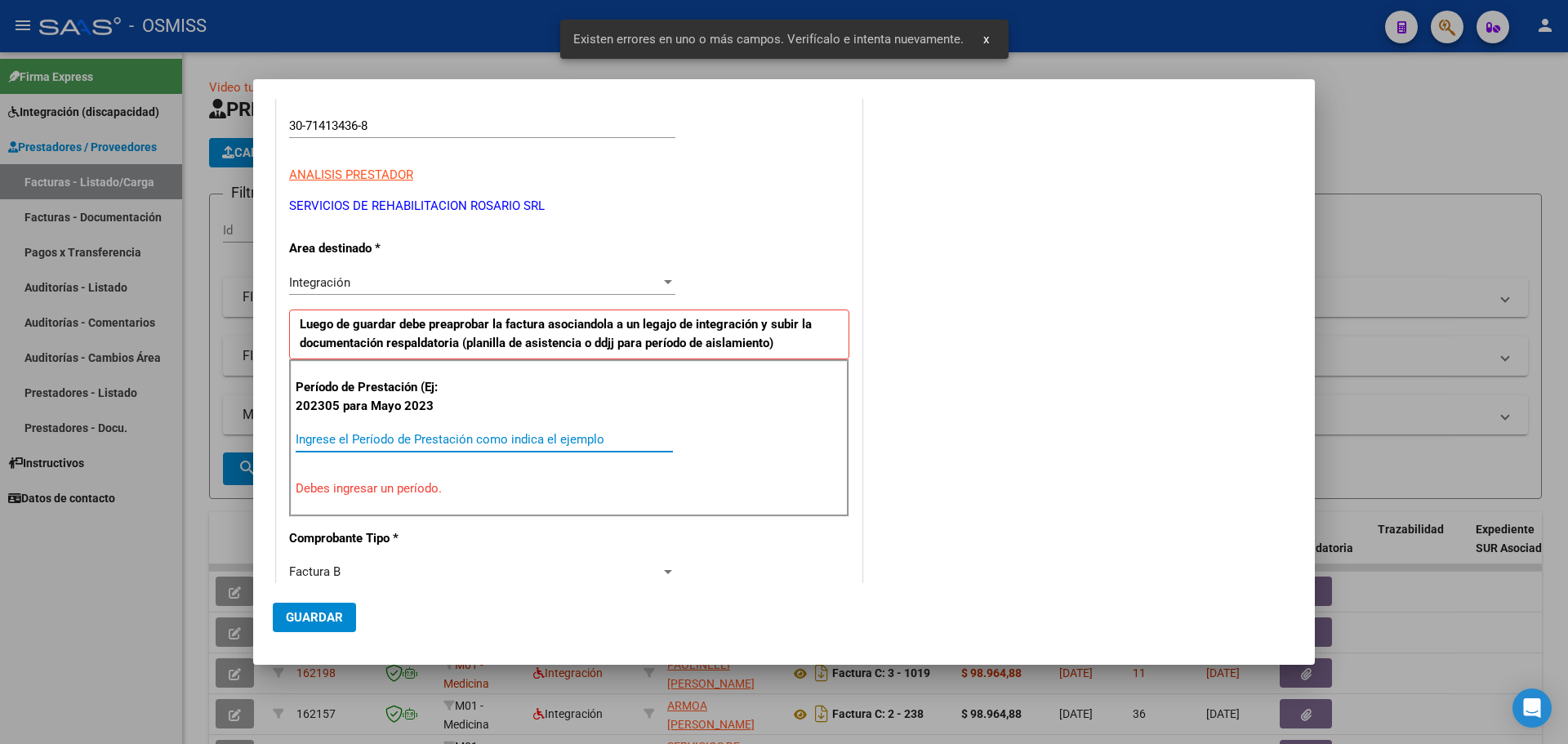
scroll to position [327, 0]
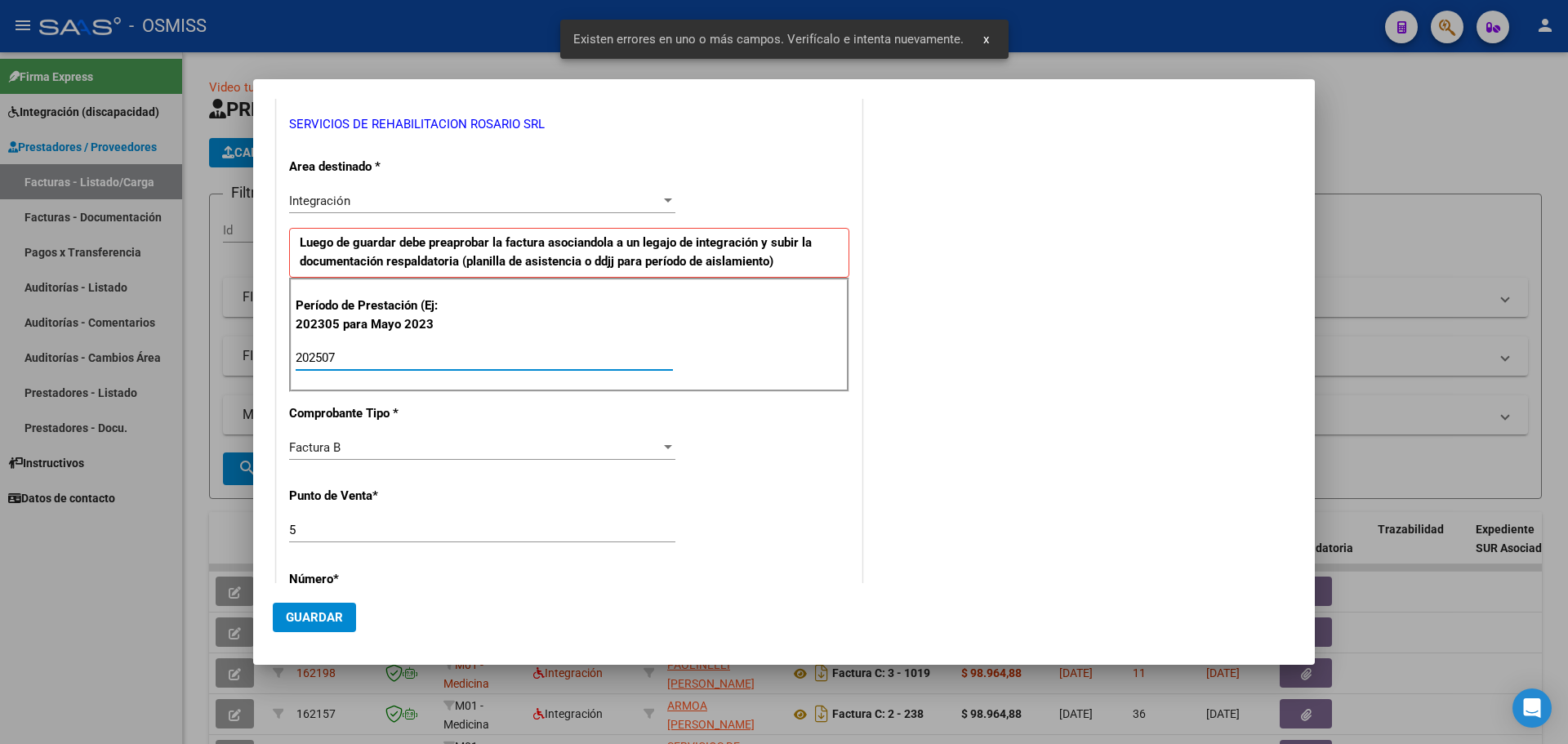
type input "202507"
click at [327, 618] on span "Guardar" at bounding box center [314, 617] width 57 height 15
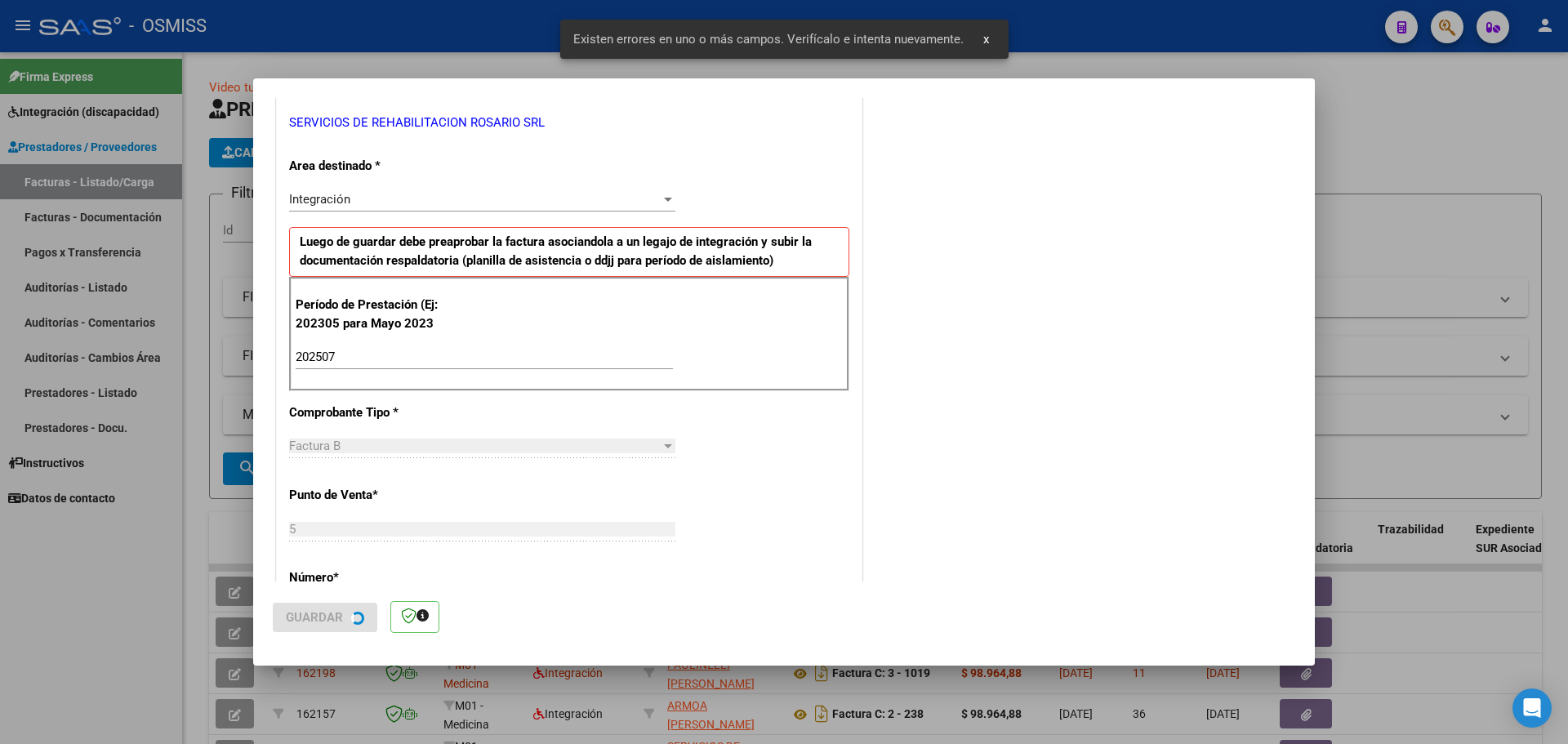
scroll to position [0, 0]
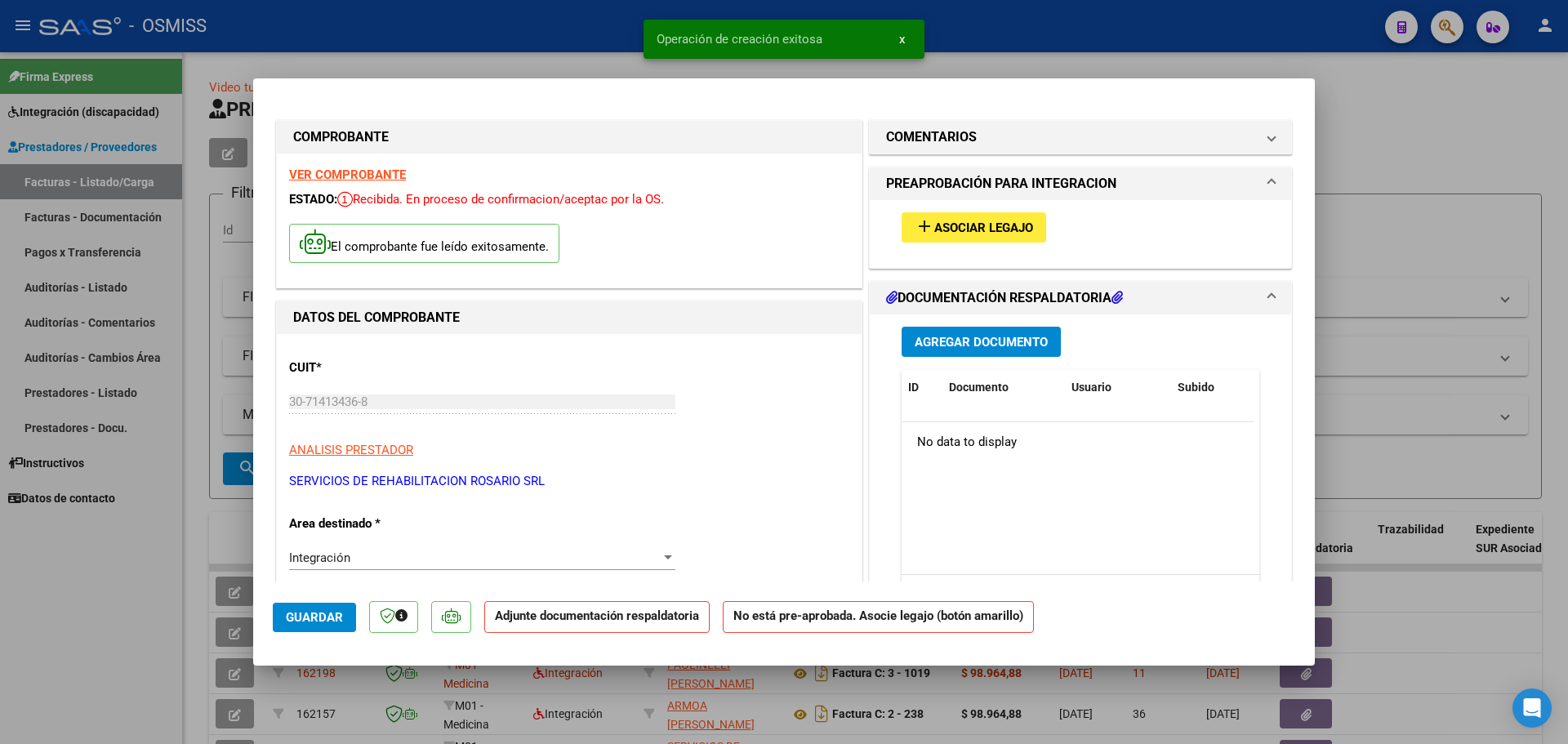
click at [997, 225] on span "Asociar Legajo" at bounding box center [983, 227] width 99 height 15
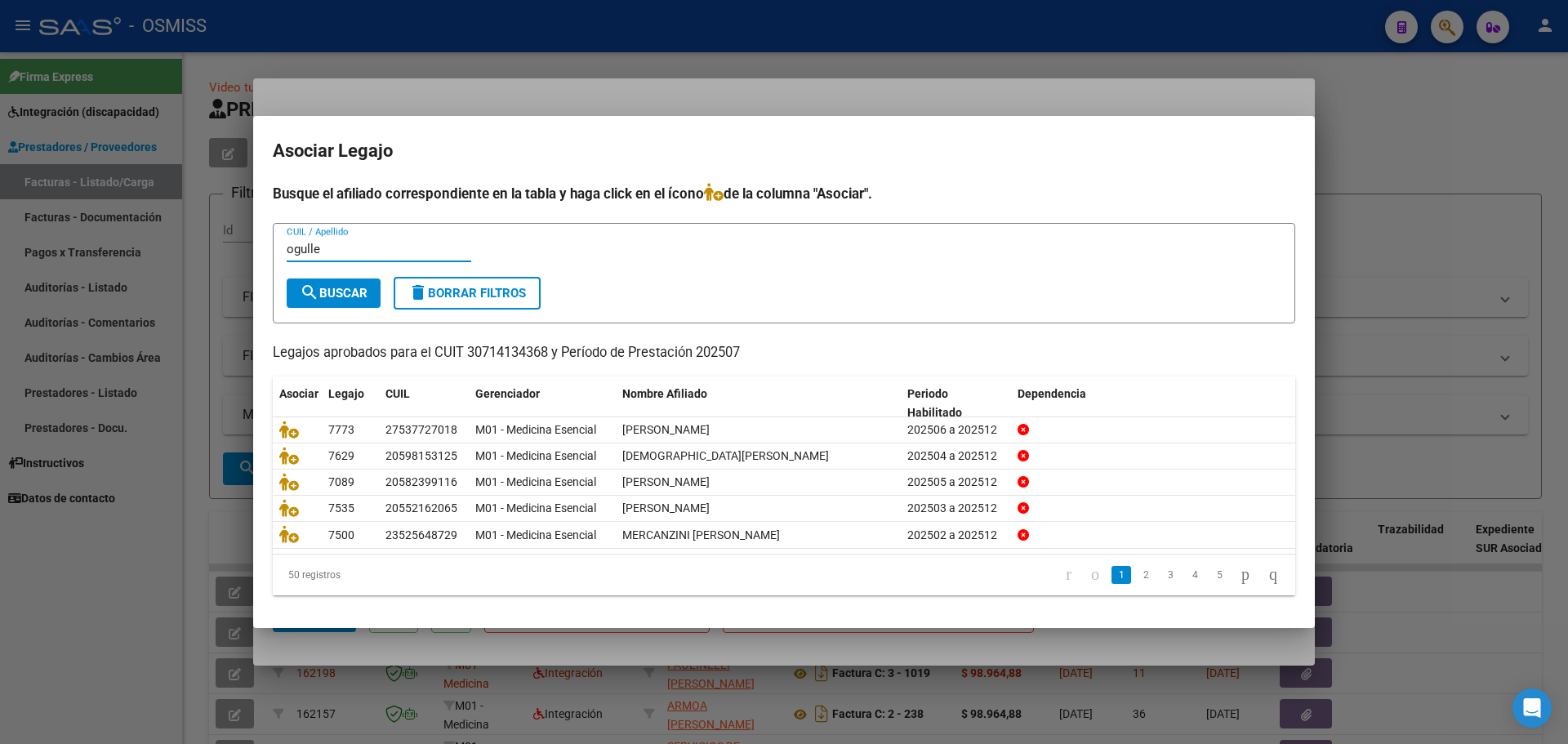
type input "ogulle"
click at [339, 289] on span "search Buscar" at bounding box center [333, 292] width 67 height 15
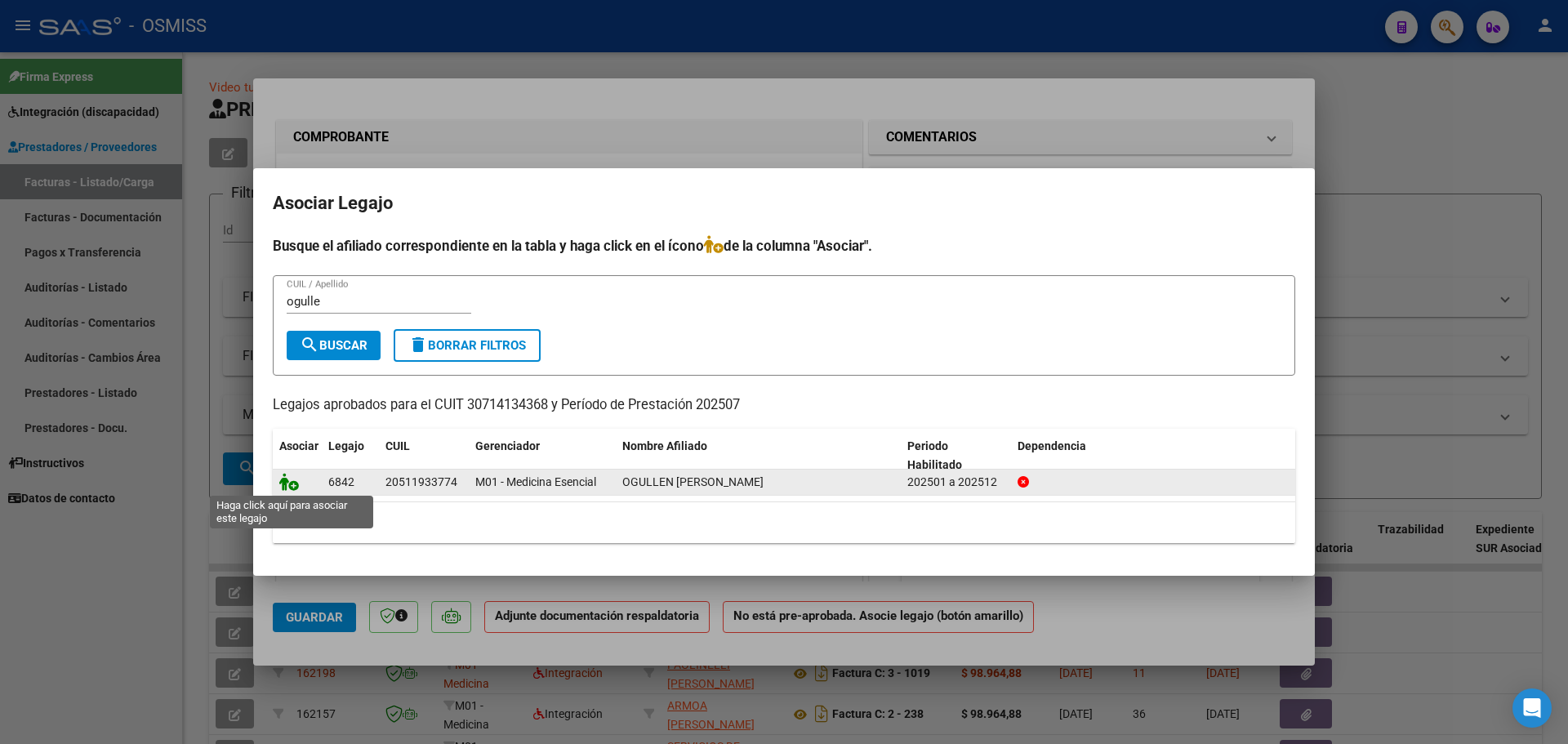
click at [290, 479] on icon at bounding box center [290, 481] width 20 height 18
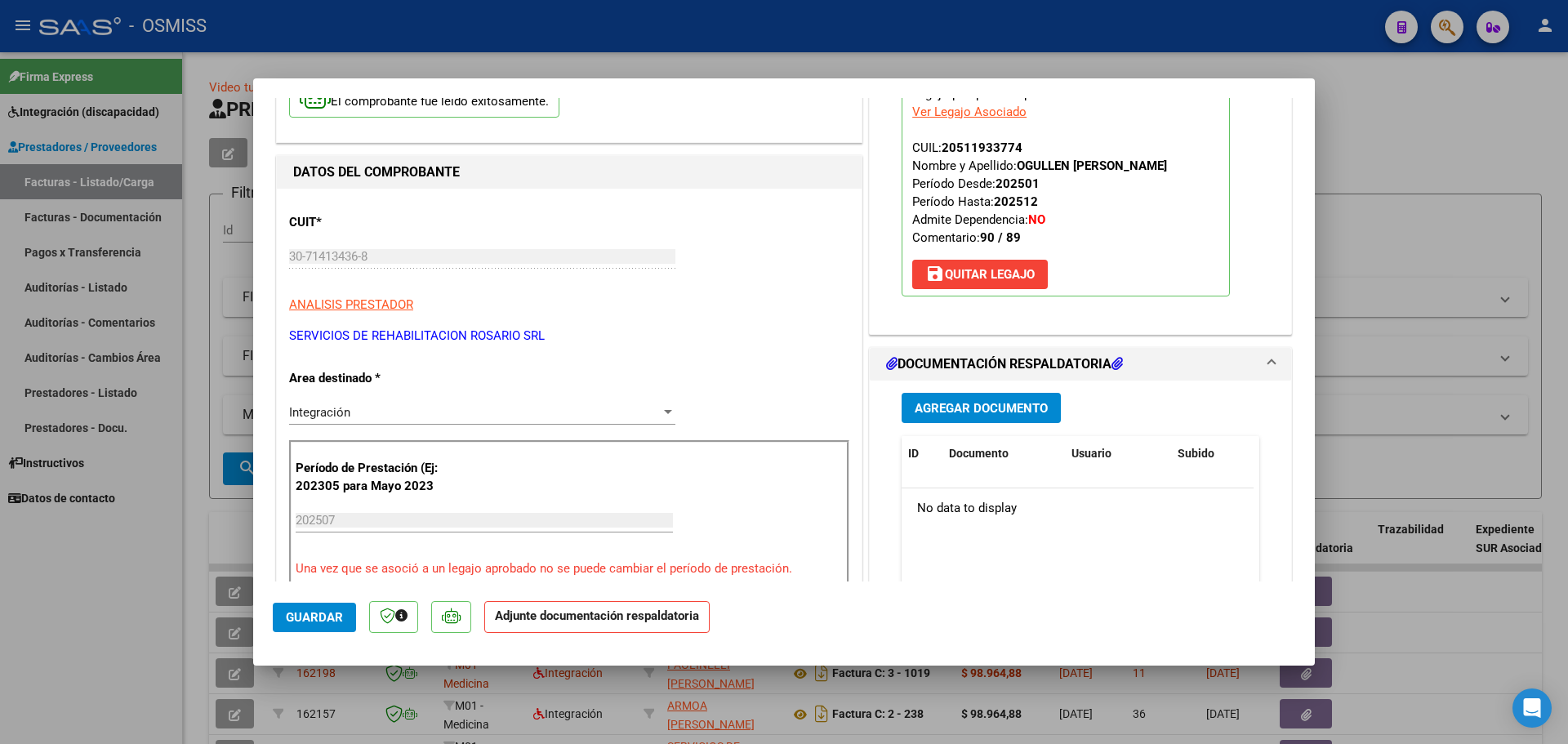
scroll to position [163, 0]
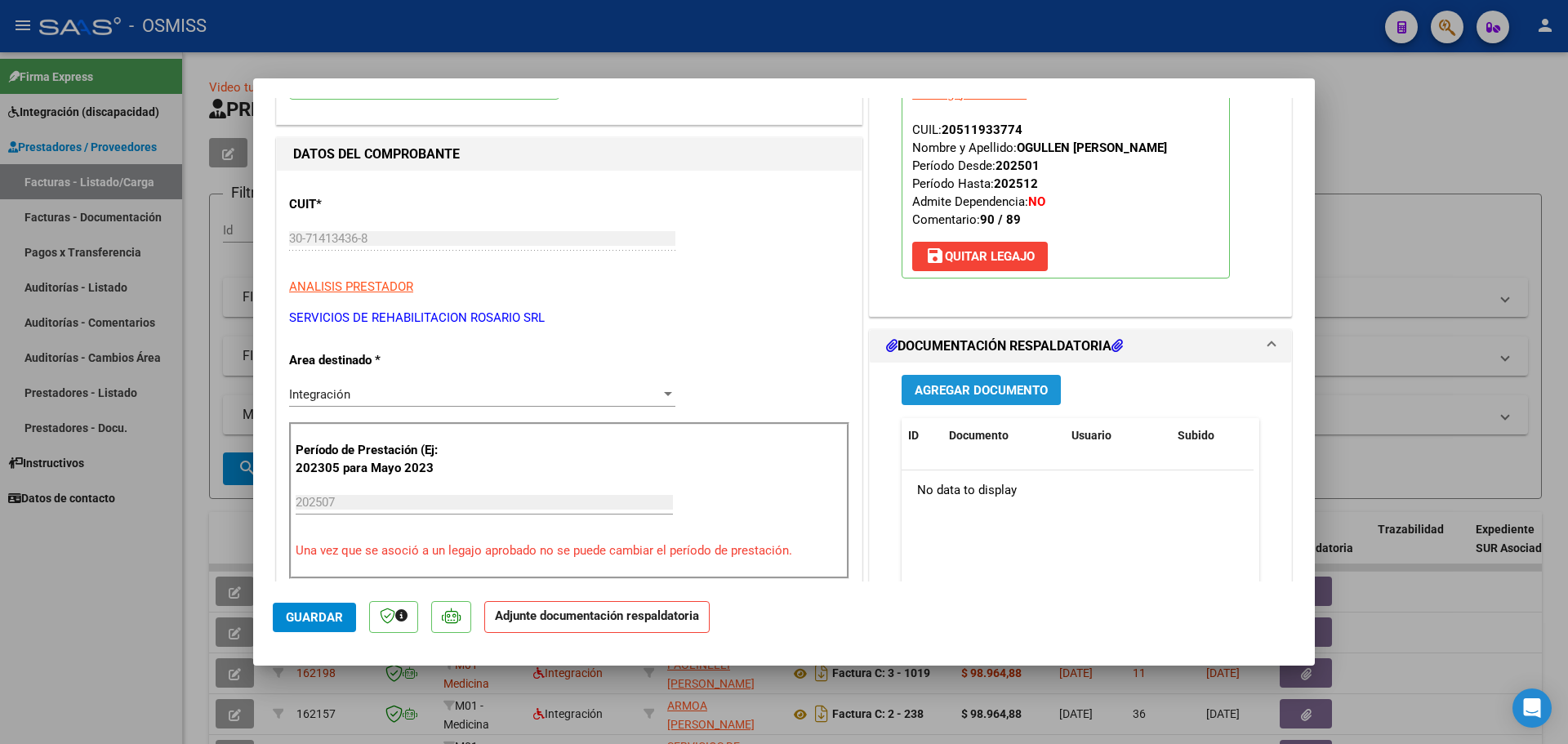
click at [1002, 394] on span "Agregar Documento" at bounding box center [981, 390] width 133 height 15
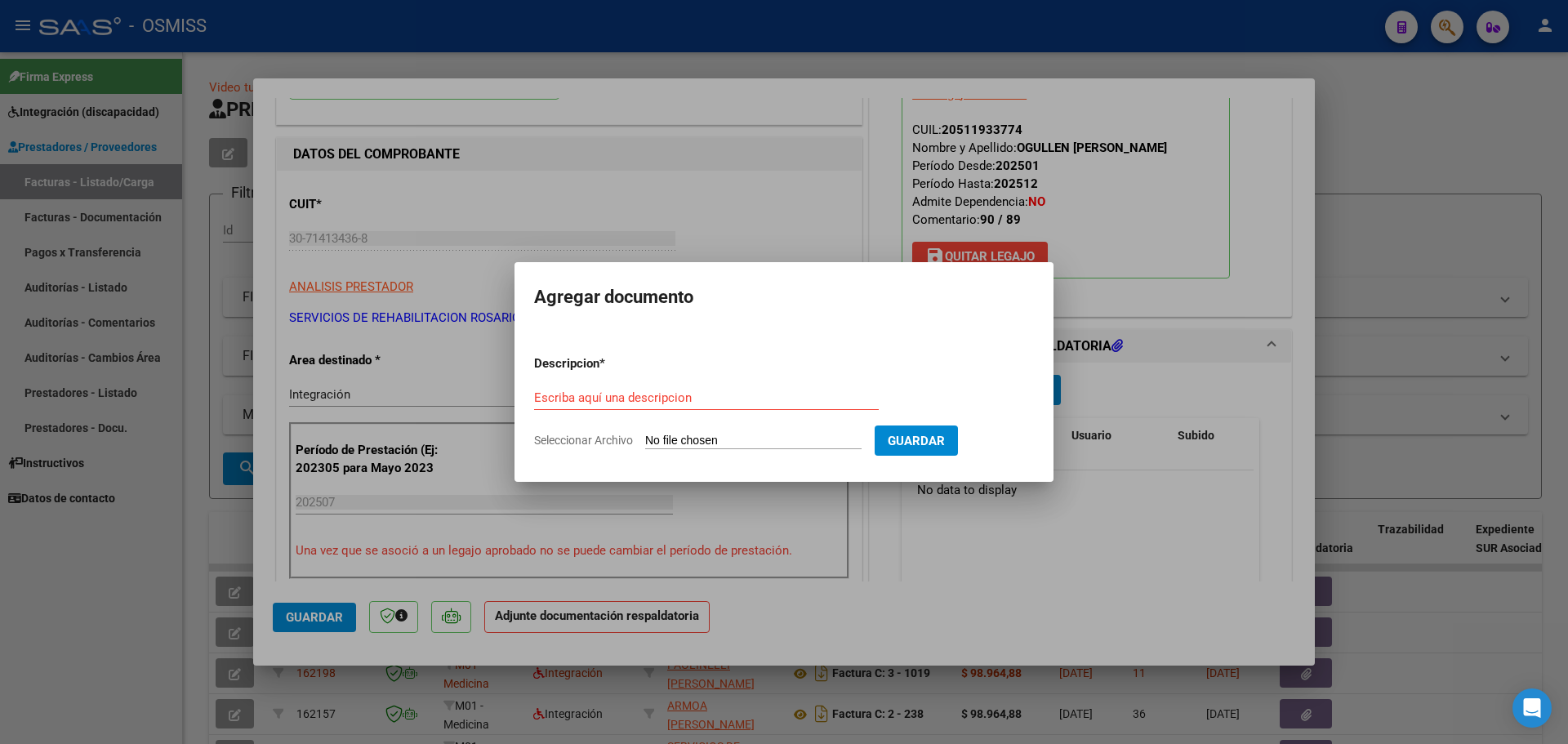
click at [776, 440] on input "Seleccionar Archivo" at bounding box center [753, 441] width 216 height 16
type input "C:\fakepath\[PERSON_NAME].pdf"
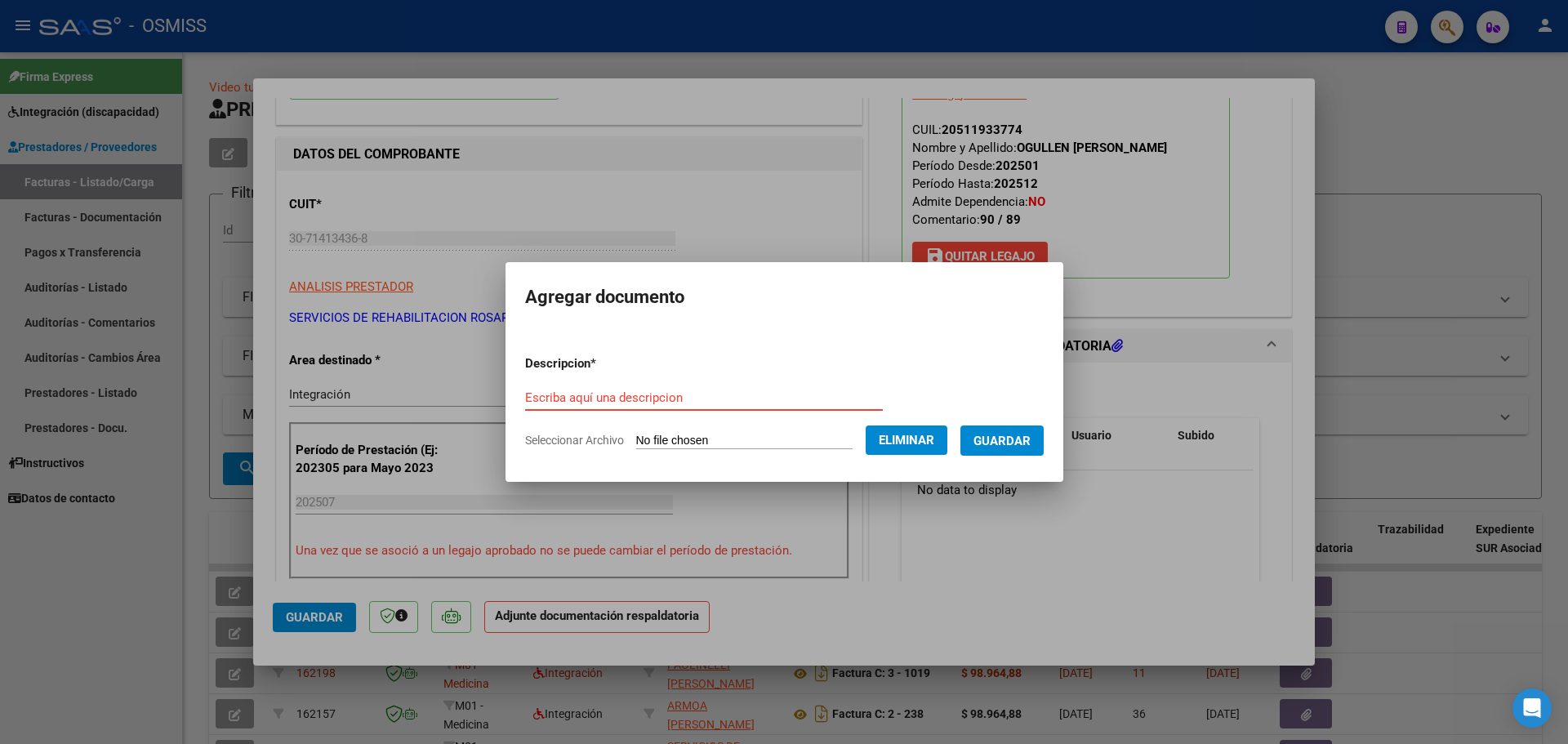
click at [558, 390] on input "Escriba aquí una descripcion" at bounding box center [704, 397] width 358 height 15
type input "as"
click at [1006, 439] on span "Guardar" at bounding box center [1002, 440] width 57 height 15
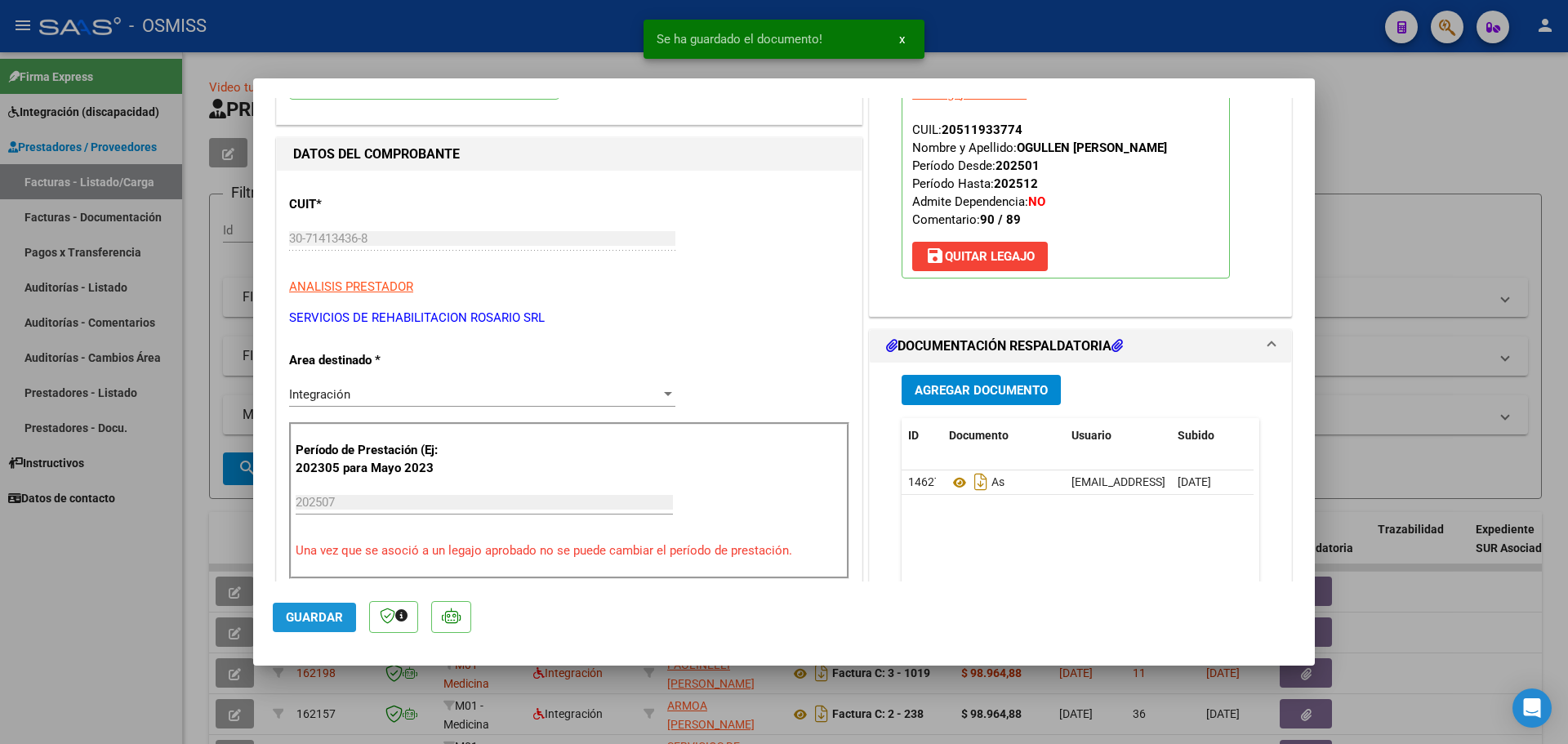
click at [312, 616] on span "Guardar" at bounding box center [314, 617] width 57 height 15
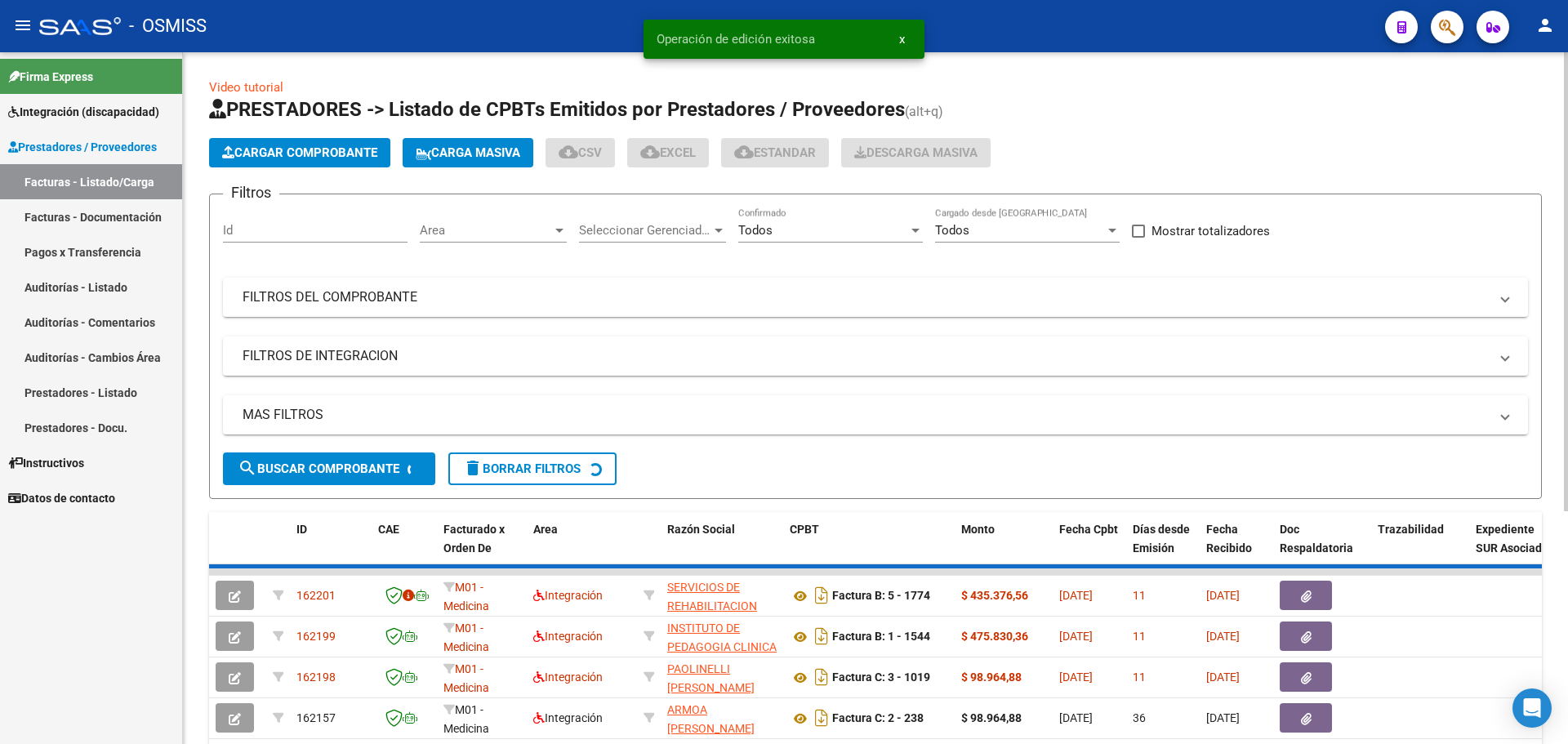
click at [358, 158] on span "Cargar Comprobante" at bounding box center [299, 153] width 156 height 15
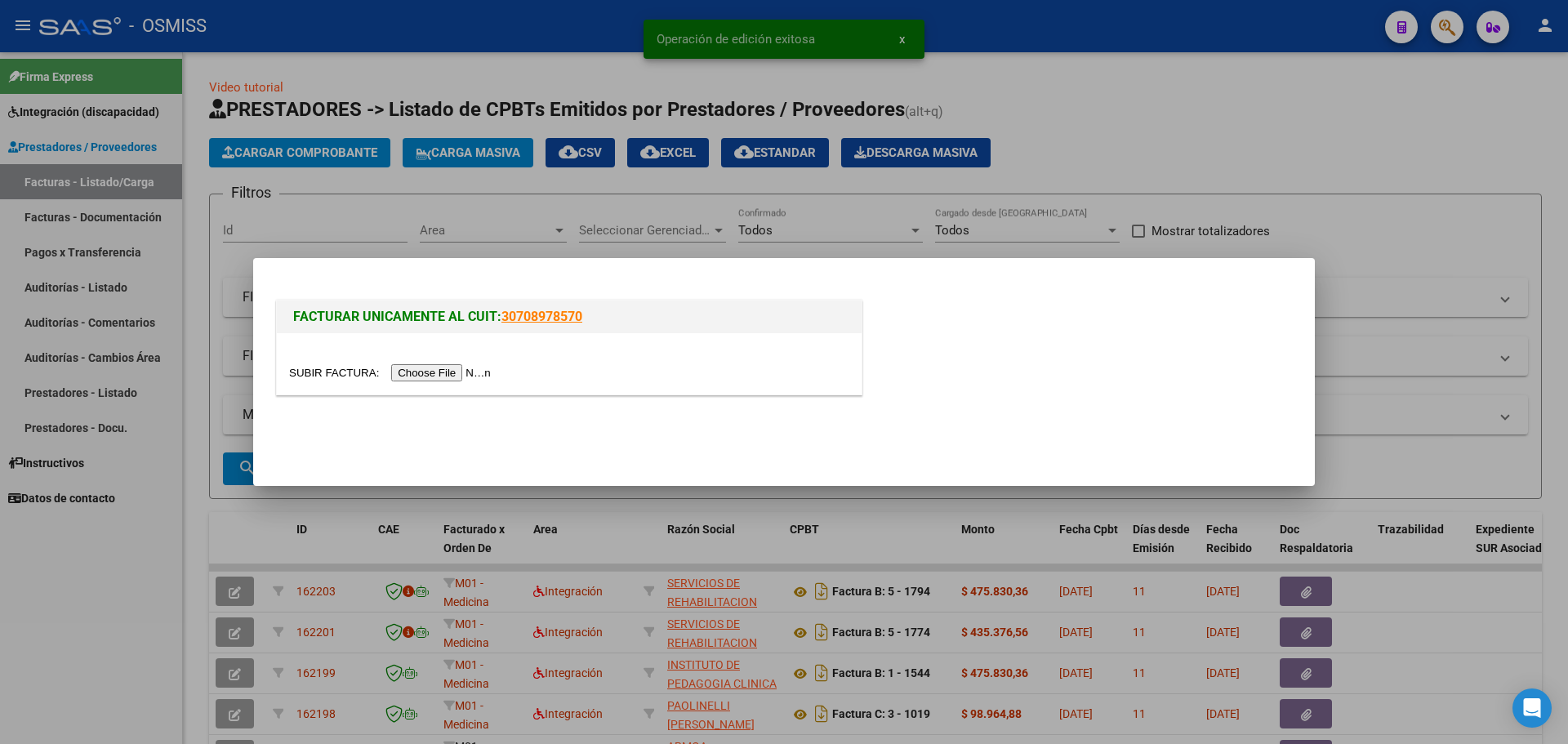
click at [472, 378] on input "file" at bounding box center [392, 372] width 206 height 18
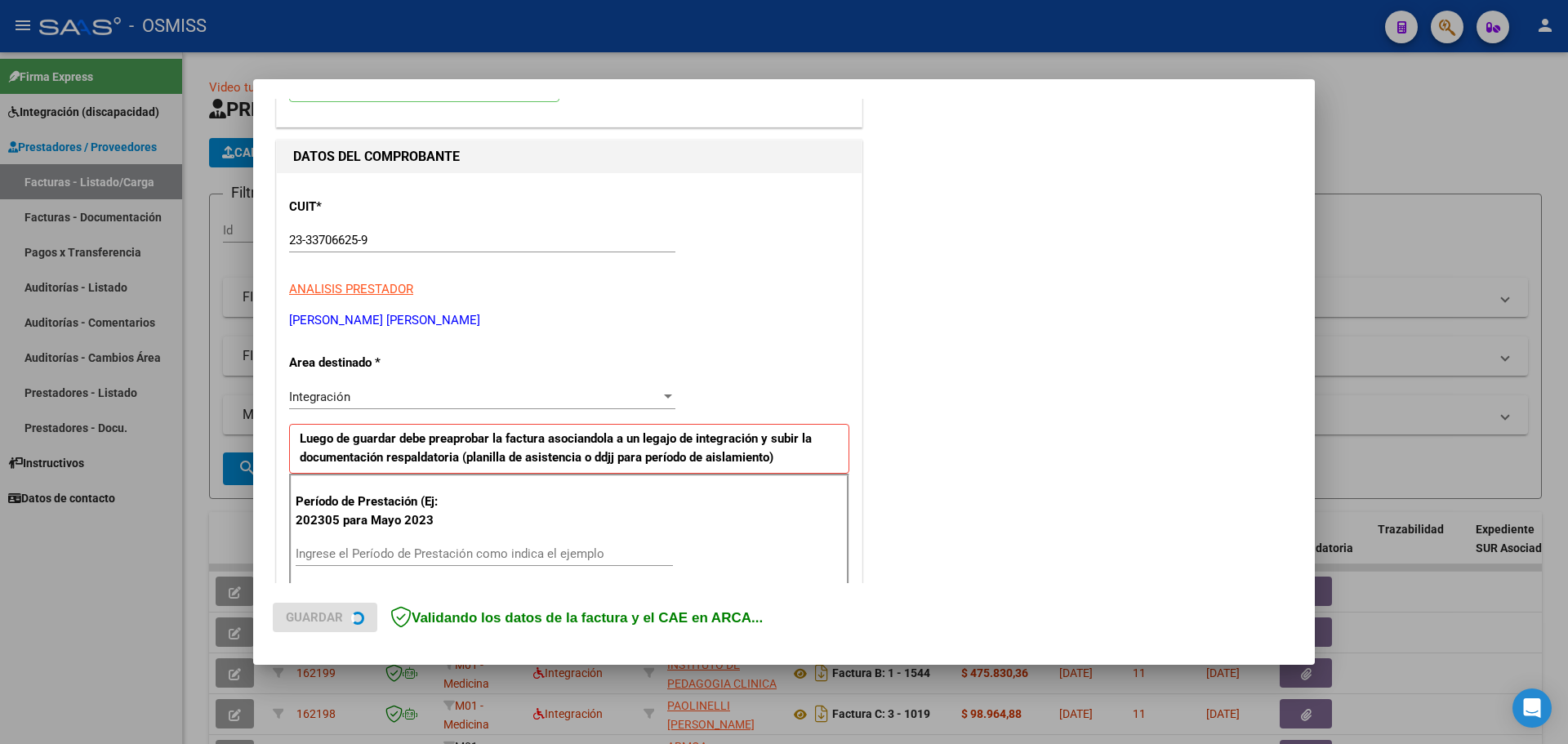
scroll to position [244, 0]
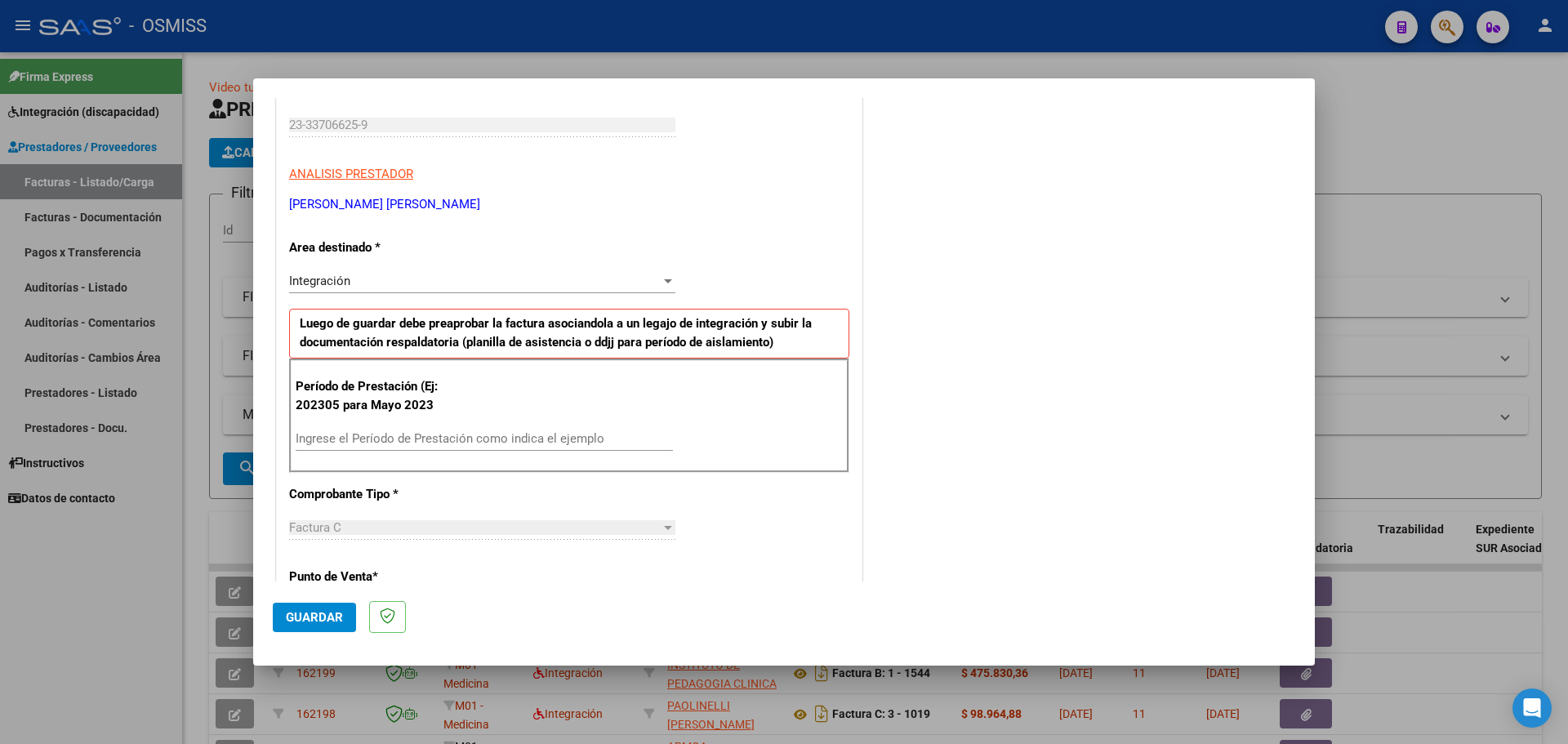
click at [453, 431] on input "Ingrese el Período de Prestación como indica el ejemplo" at bounding box center [484, 438] width 378 height 15
type input "202507"
click at [333, 608] on button "Guardar" at bounding box center [314, 617] width 83 height 29
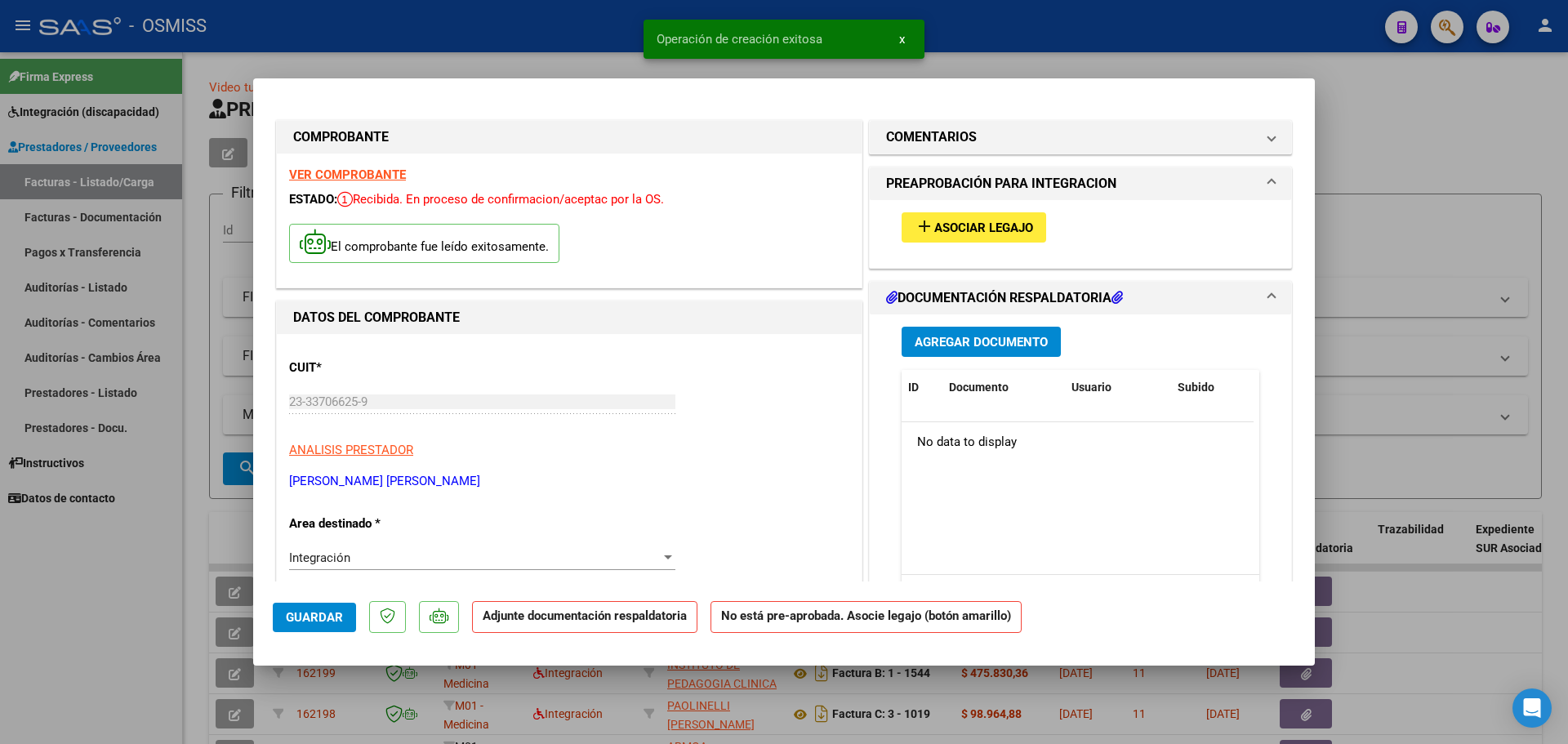
click at [977, 224] on span "Asociar Legajo" at bounding box center [983, 227] width 99 height 15
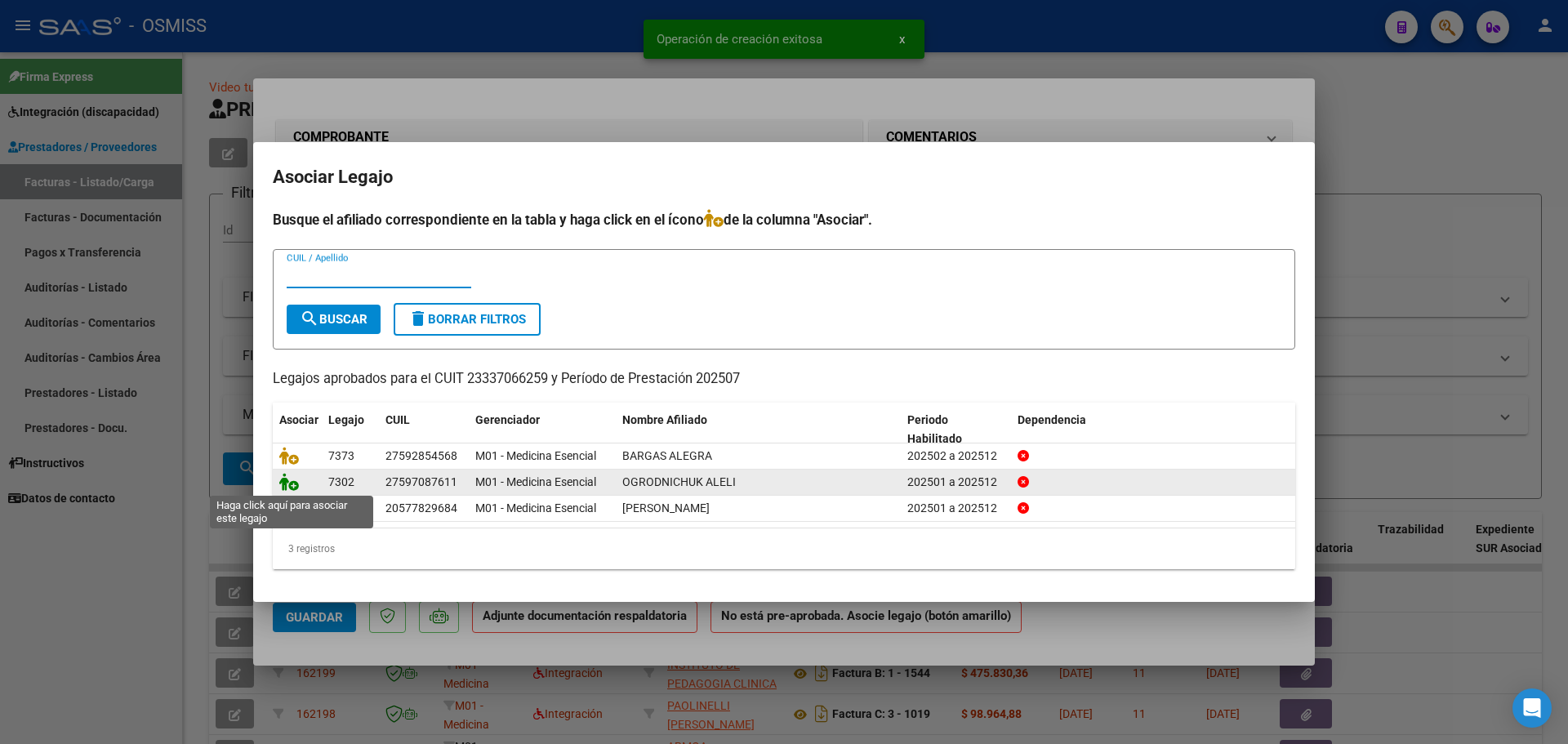
click at [290, 482] on icon at bounding box center [290, 481] width 20 height 18
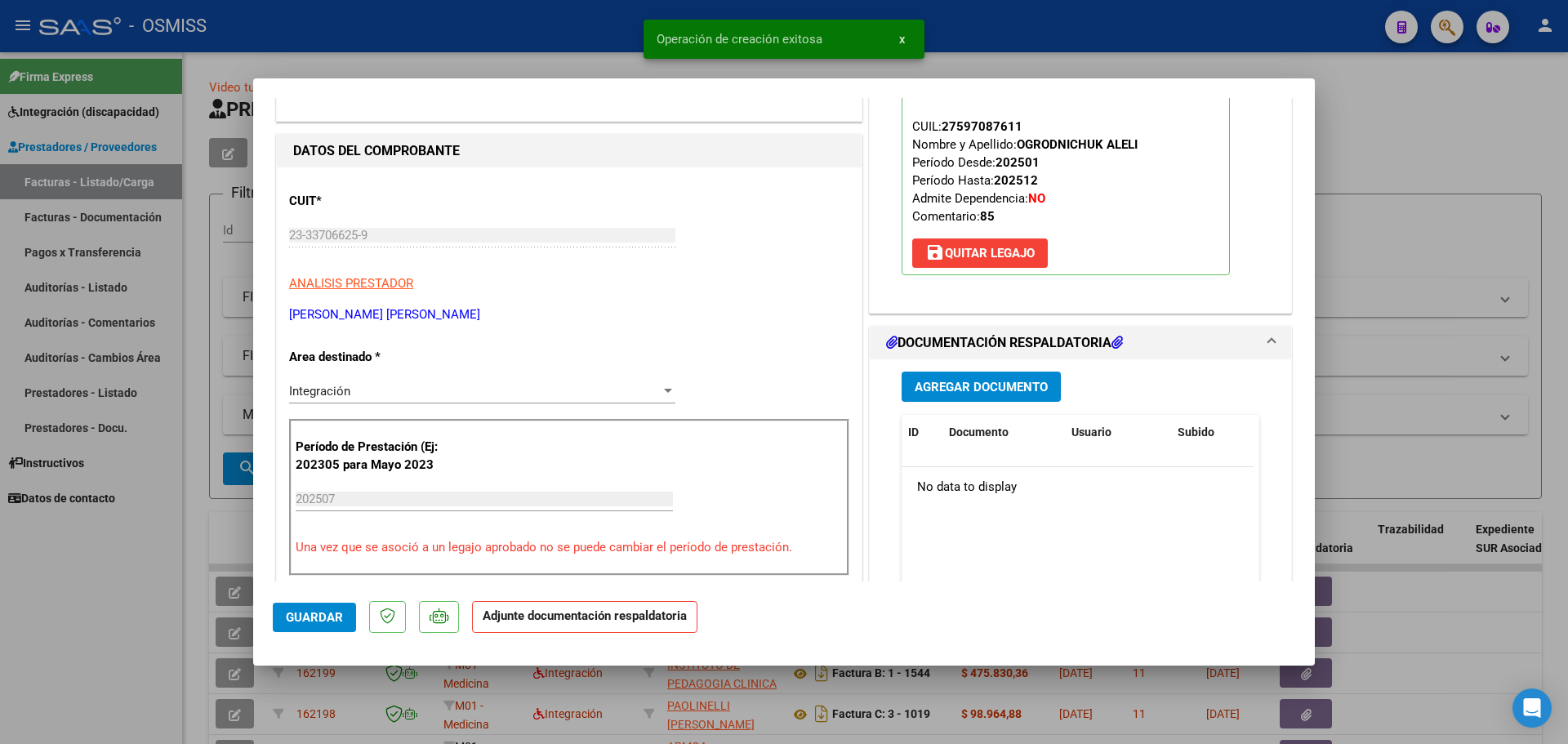
scroll to position [244, 0]
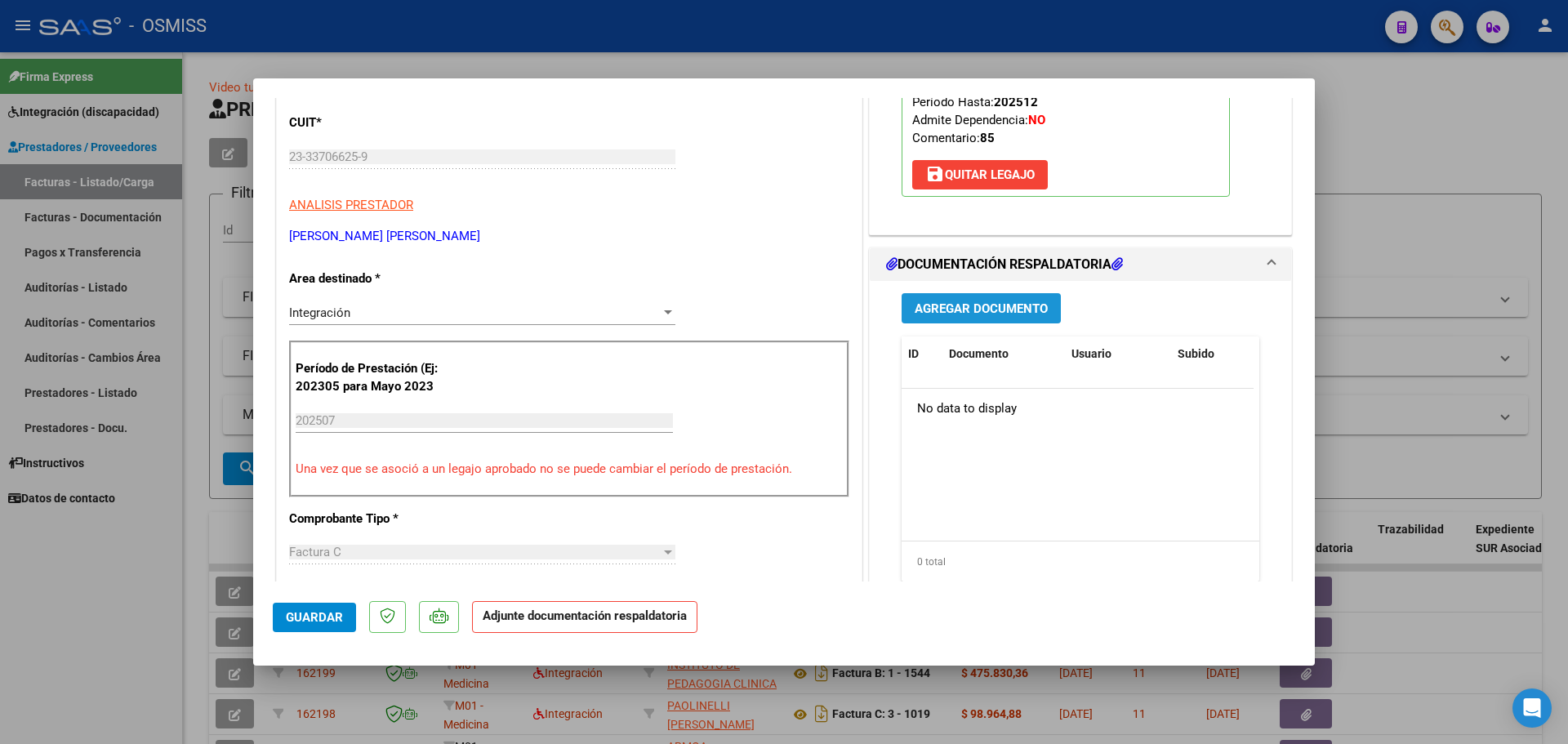
click at [967, 314] on span "Agregar Documento" at bounding box center [981, 308] width 133 height 15
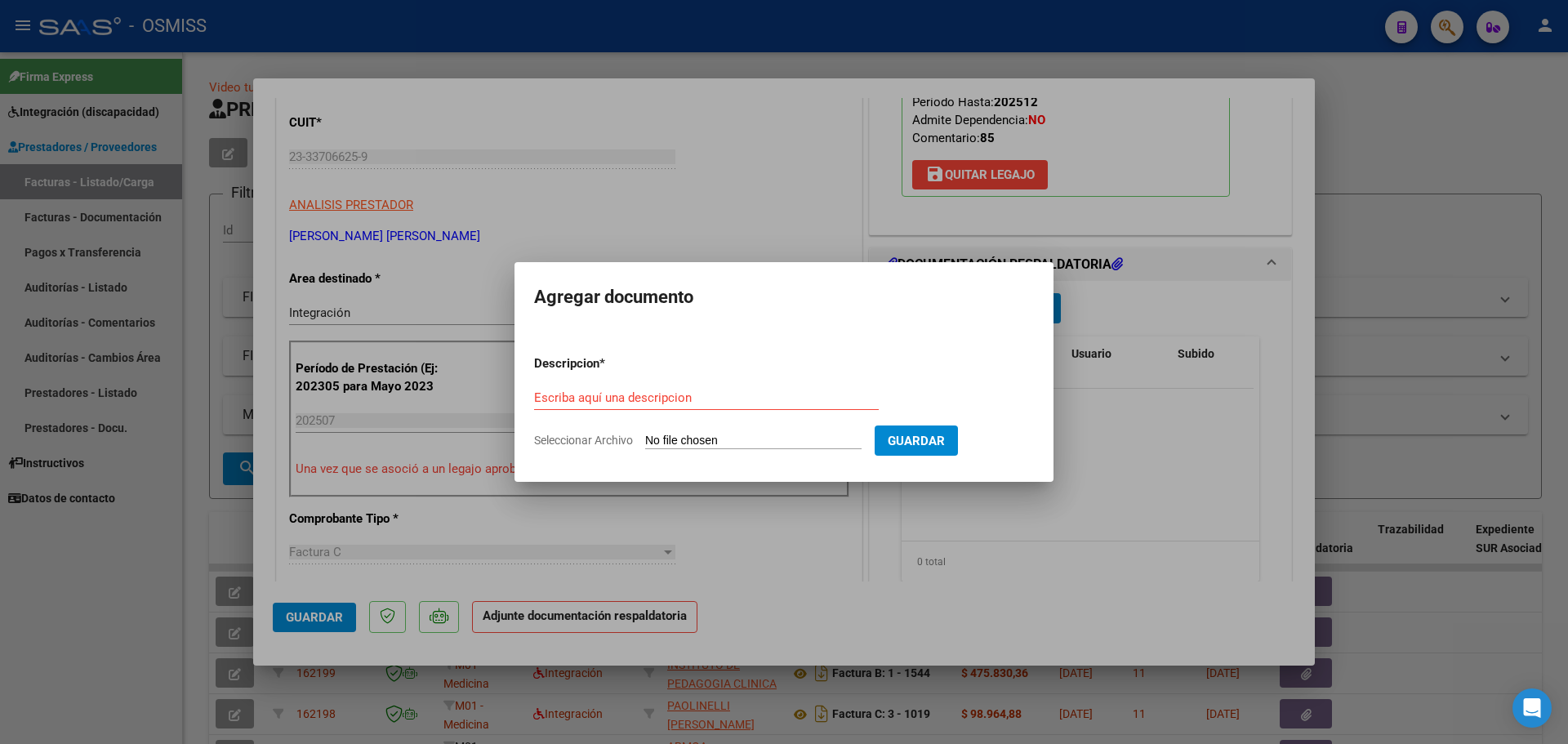
click at [746, 442] on input "Seleccionar Archivo" at bounding box center [753, 441] width 216 height 16
type input "C:\fakepath\PLANILLA ASISTENCIA [DATE] [PERSON_NAME].pdf"
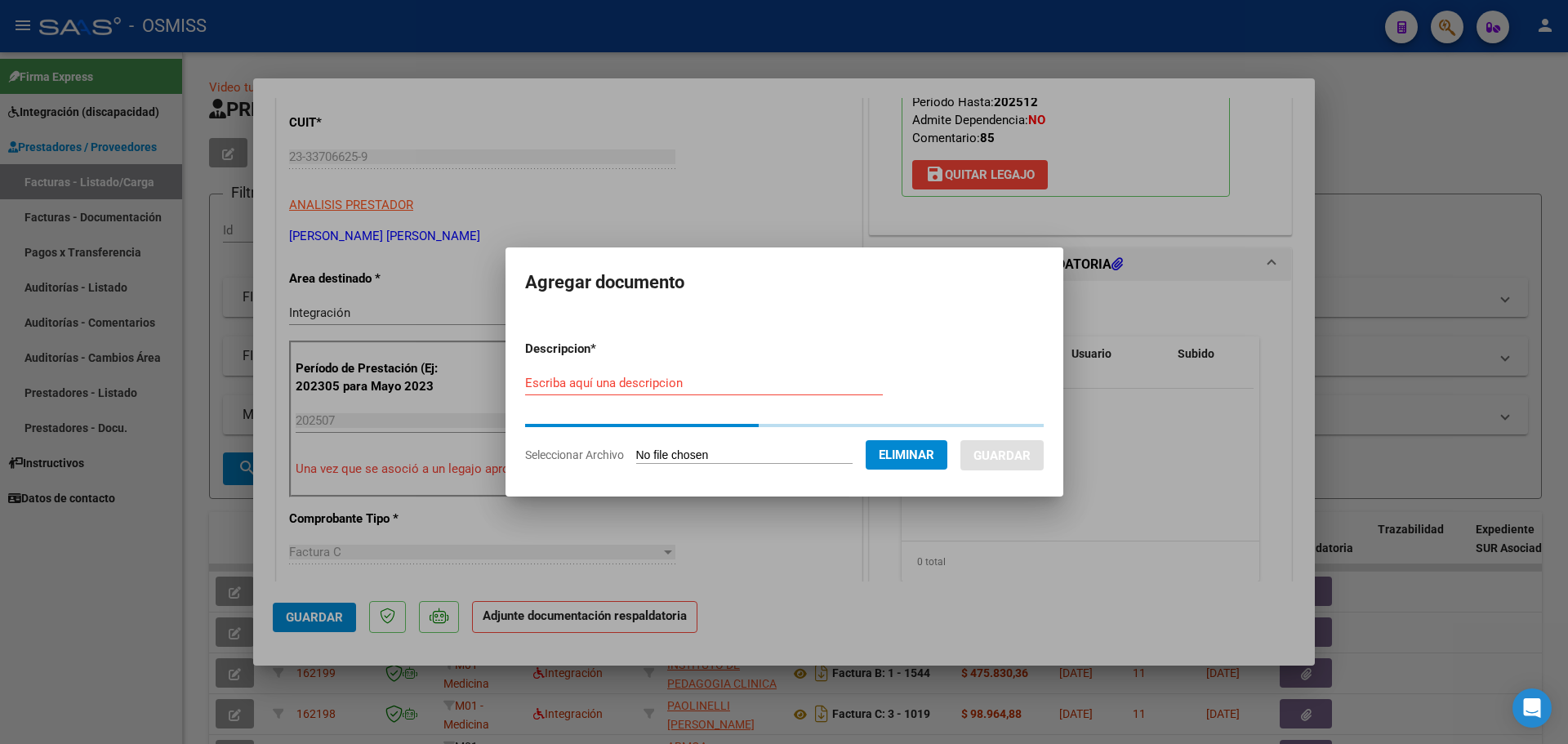
click at [564, 385] on input "Escriba aquí una descripcion" at bounding box center [704, 382] width 358 height 15
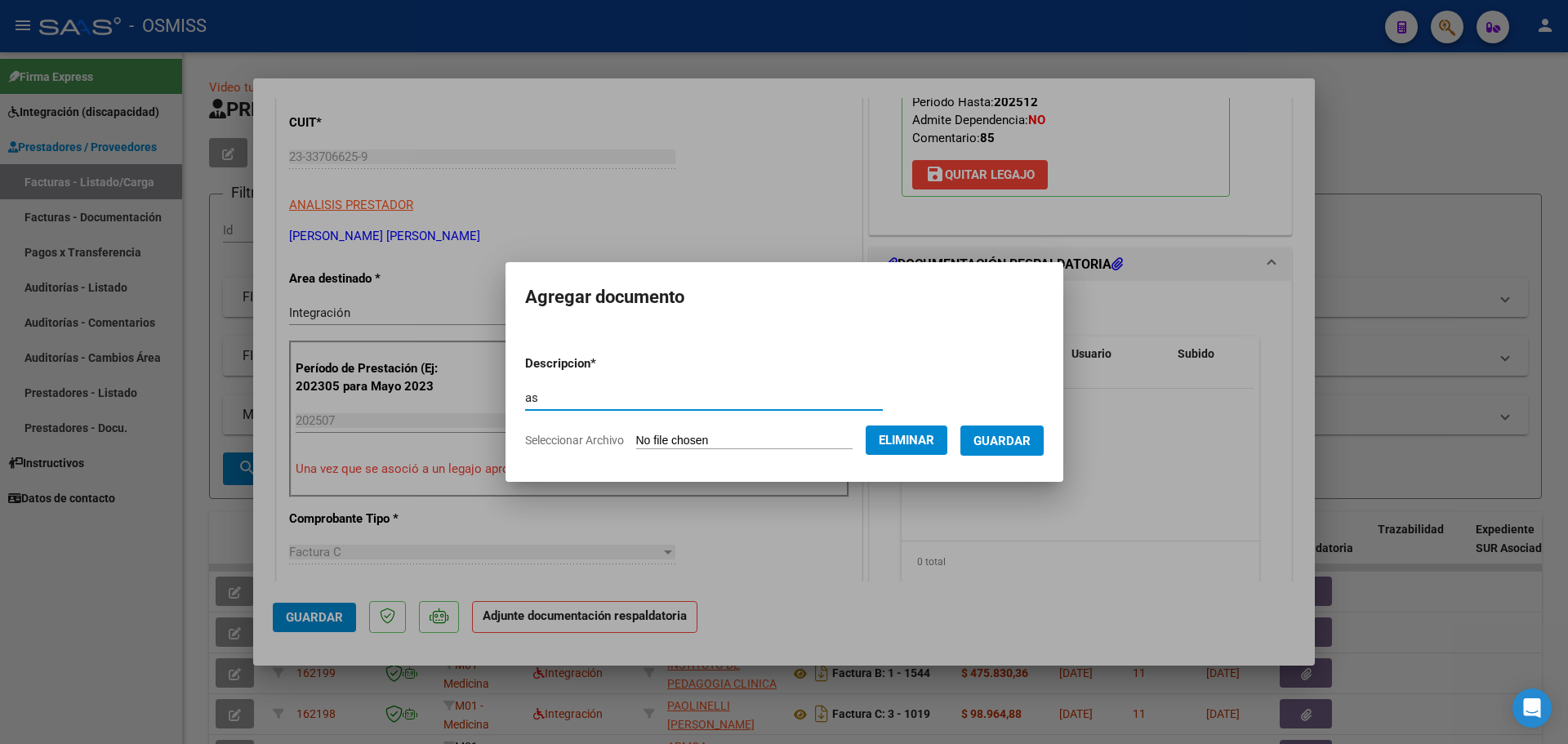
type input "as"
click at [1025, 436] on span "Guardar" at bounding box center [1002, 440] width 57 height 15
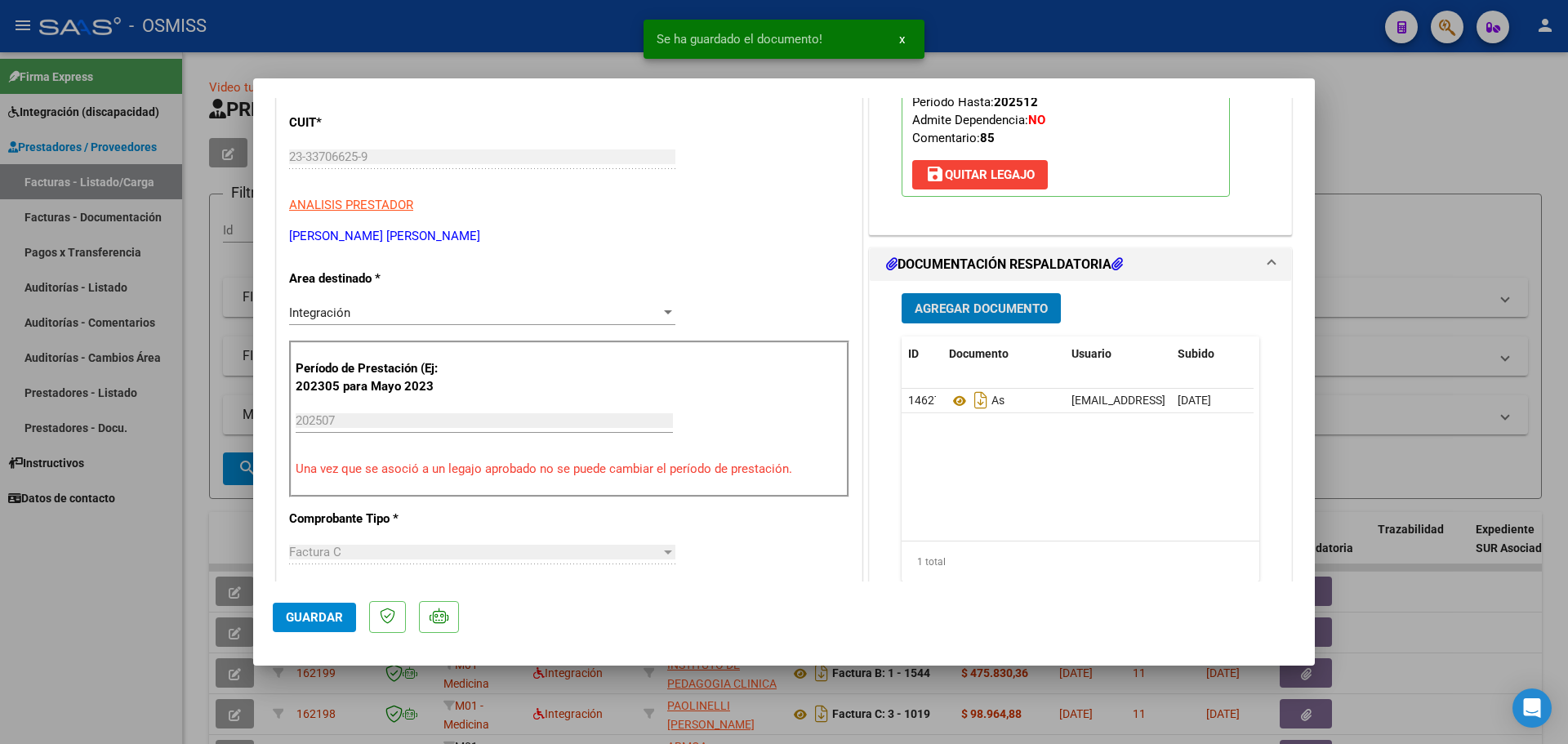
click at [331, 619] on span "Guardar" at bounding box center [314, 617] width 57 height 15
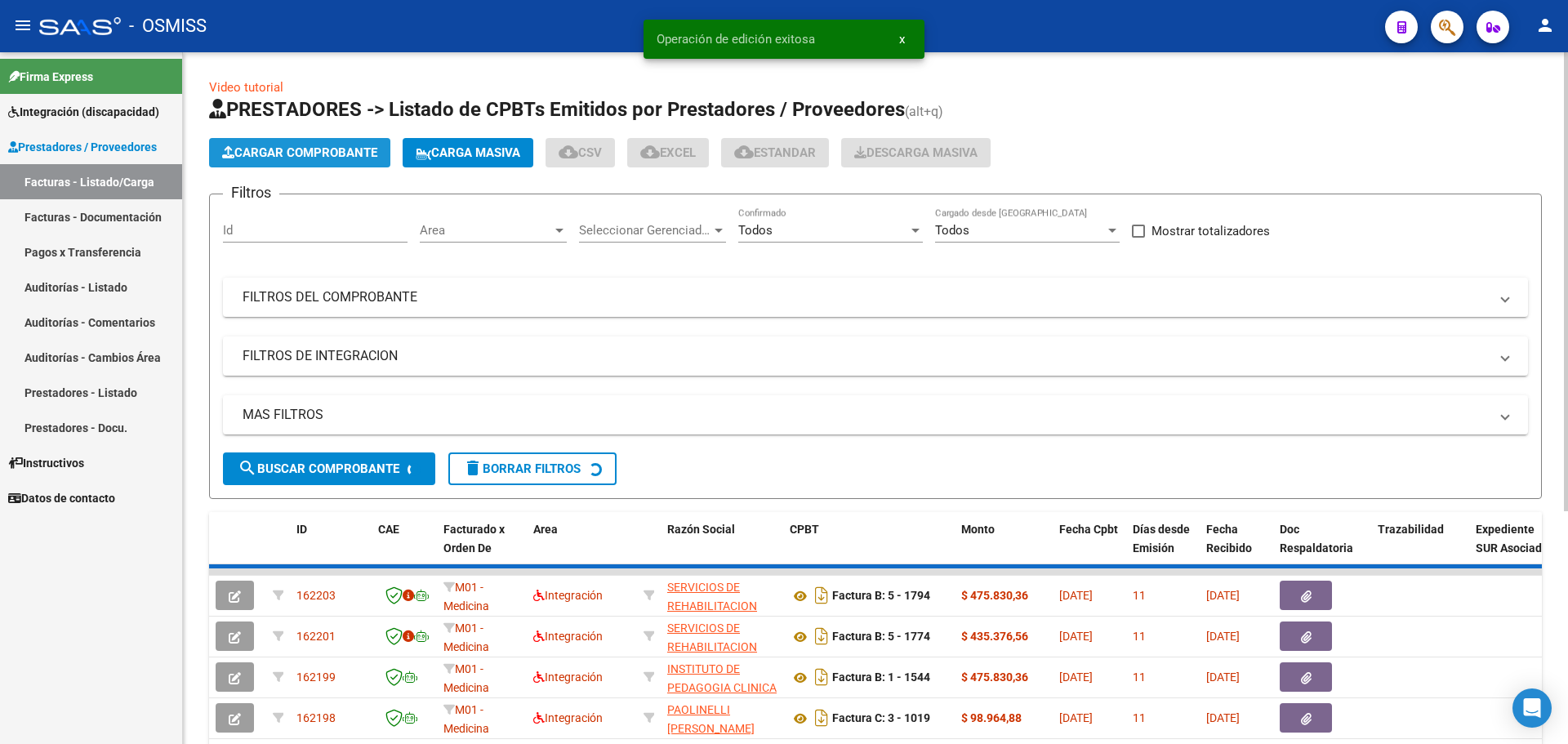
click at [360, 152] on span "Cargar Comprobante" at bounding box center [299, 153] width 156 height 15
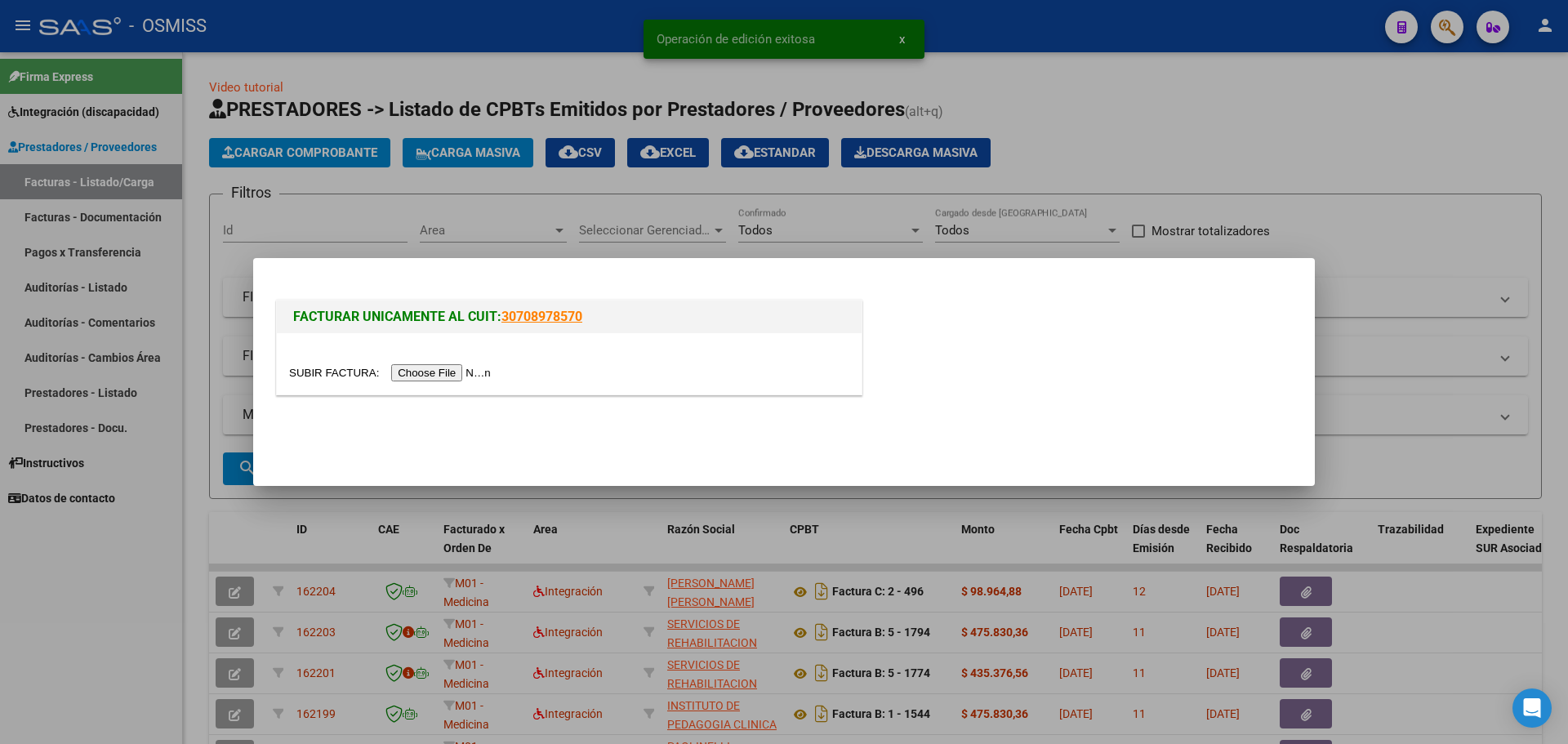
click at [434, 371] on input "file" at bounding box center [392, 372] width 206 height 18
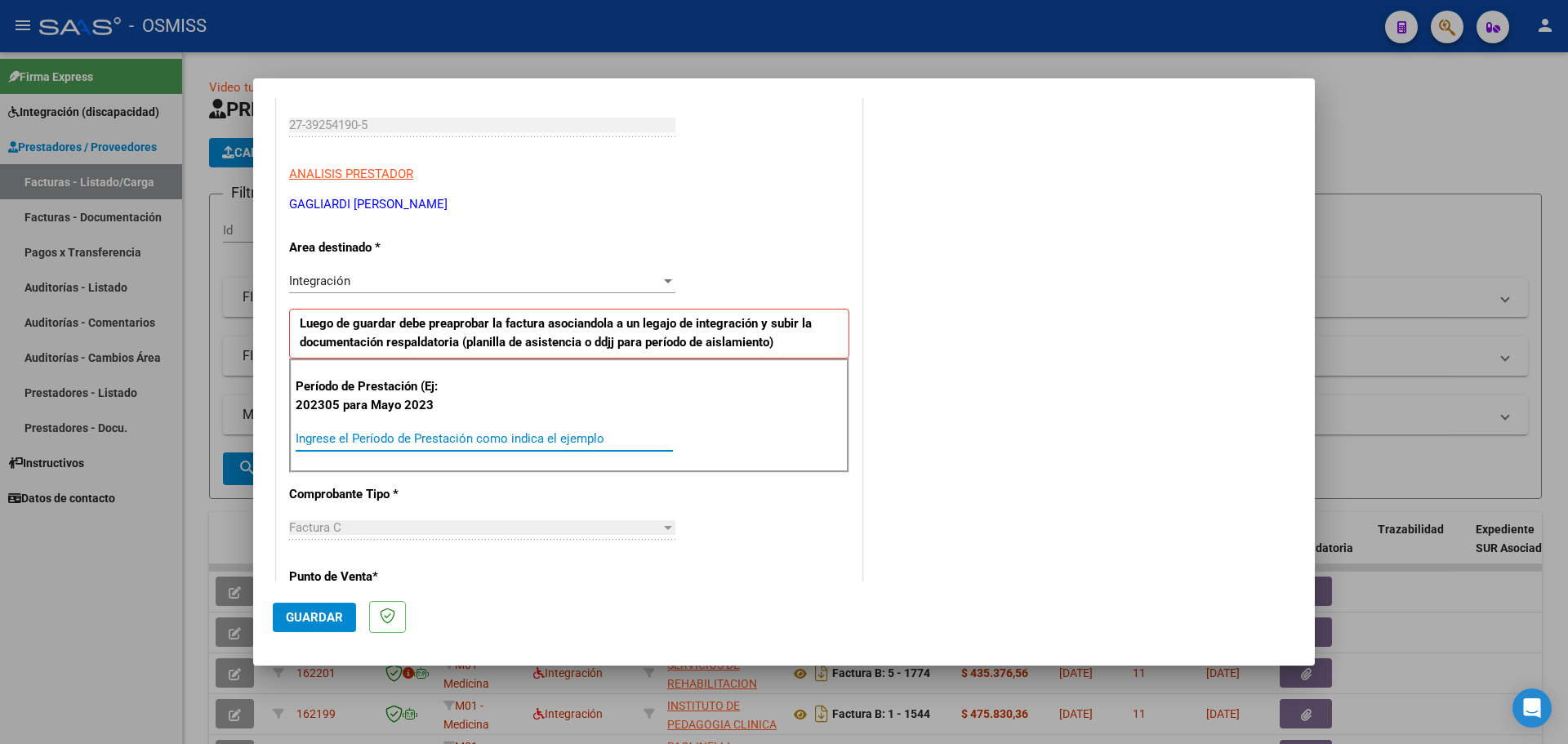
click at [408, 443] on input "Ingrese el Período de Prestación como indica el ejemplo" at bounding box center [484, 438] width 378 height 15
type input "202507"
click at [326, 616] on span "Guardar" at bounding box center [314, 617] width 57 height 15
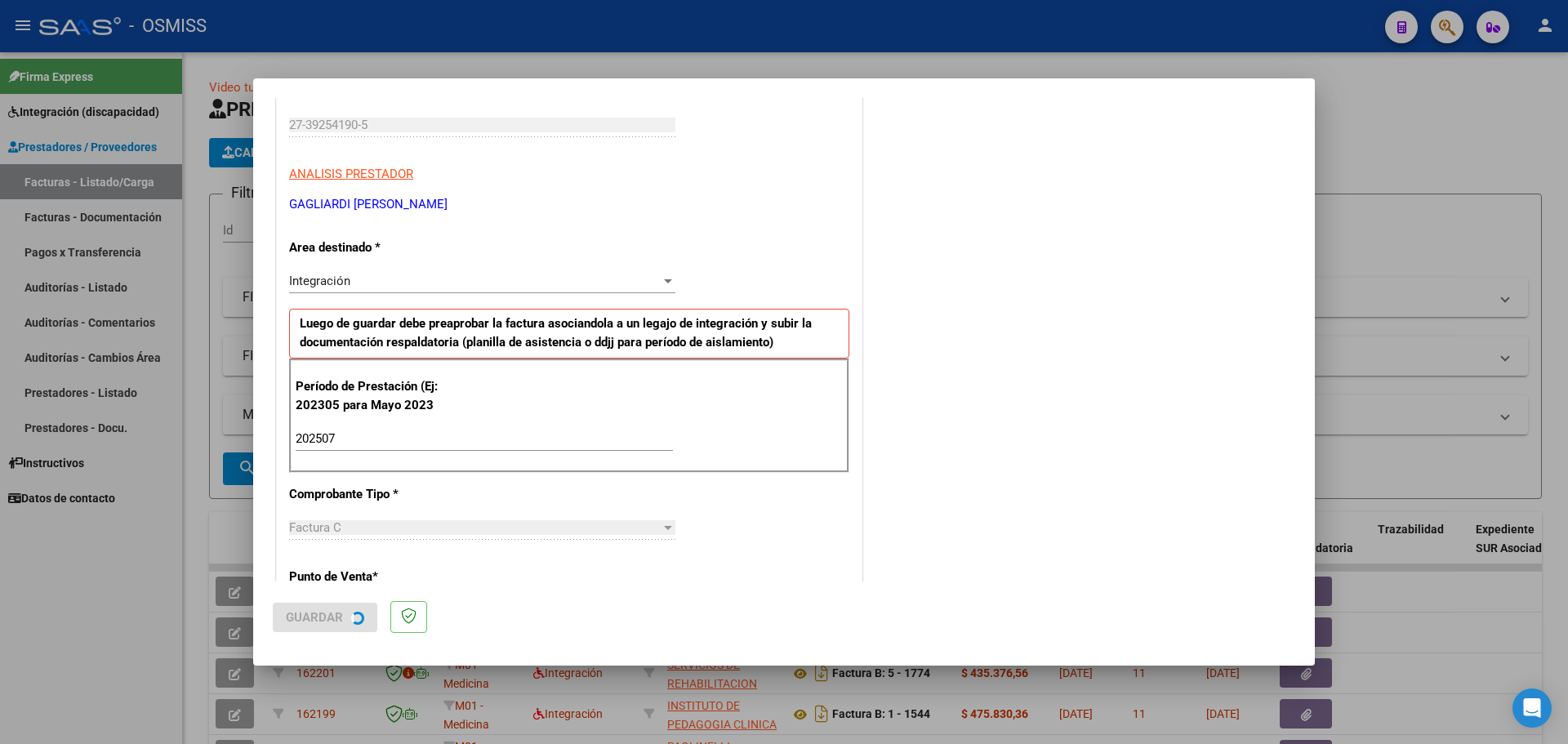
scroll to position [0, 0]
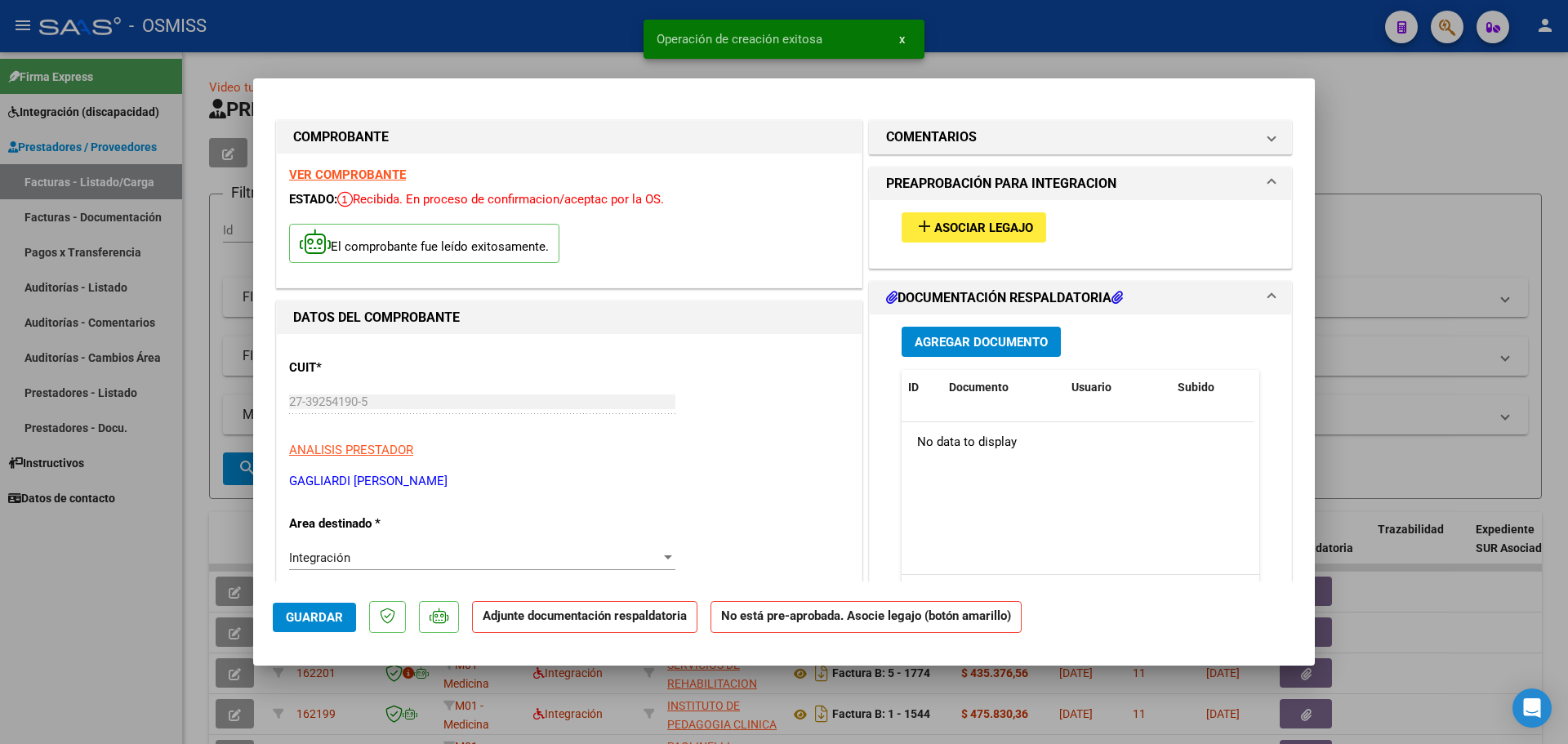
click at [1013, 218] on button "add Asociar Legajo" at bounding box center [974, 227] width 145 height 30
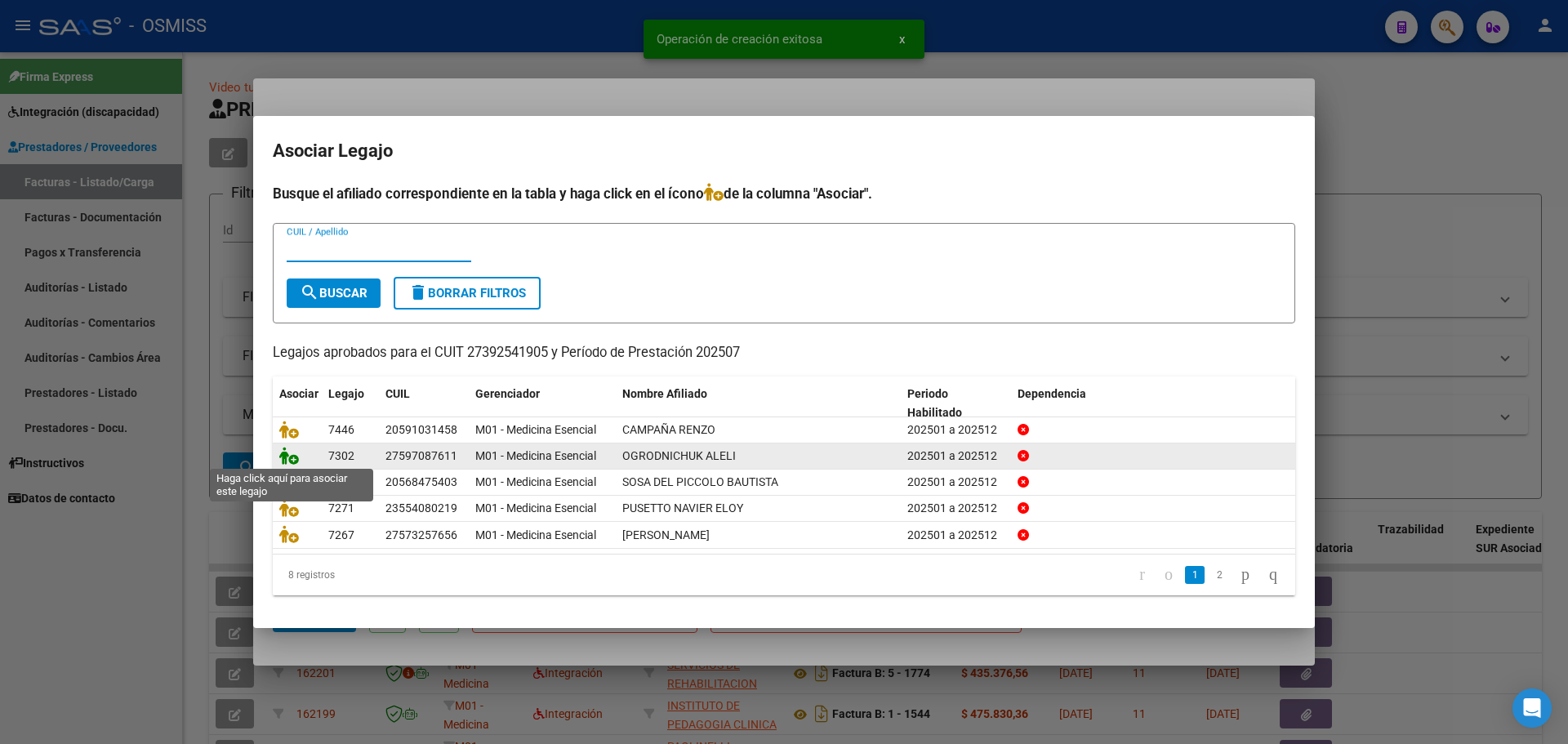
click at [294, 453] on icon at bounding box center [290, 456] width 20 height 18
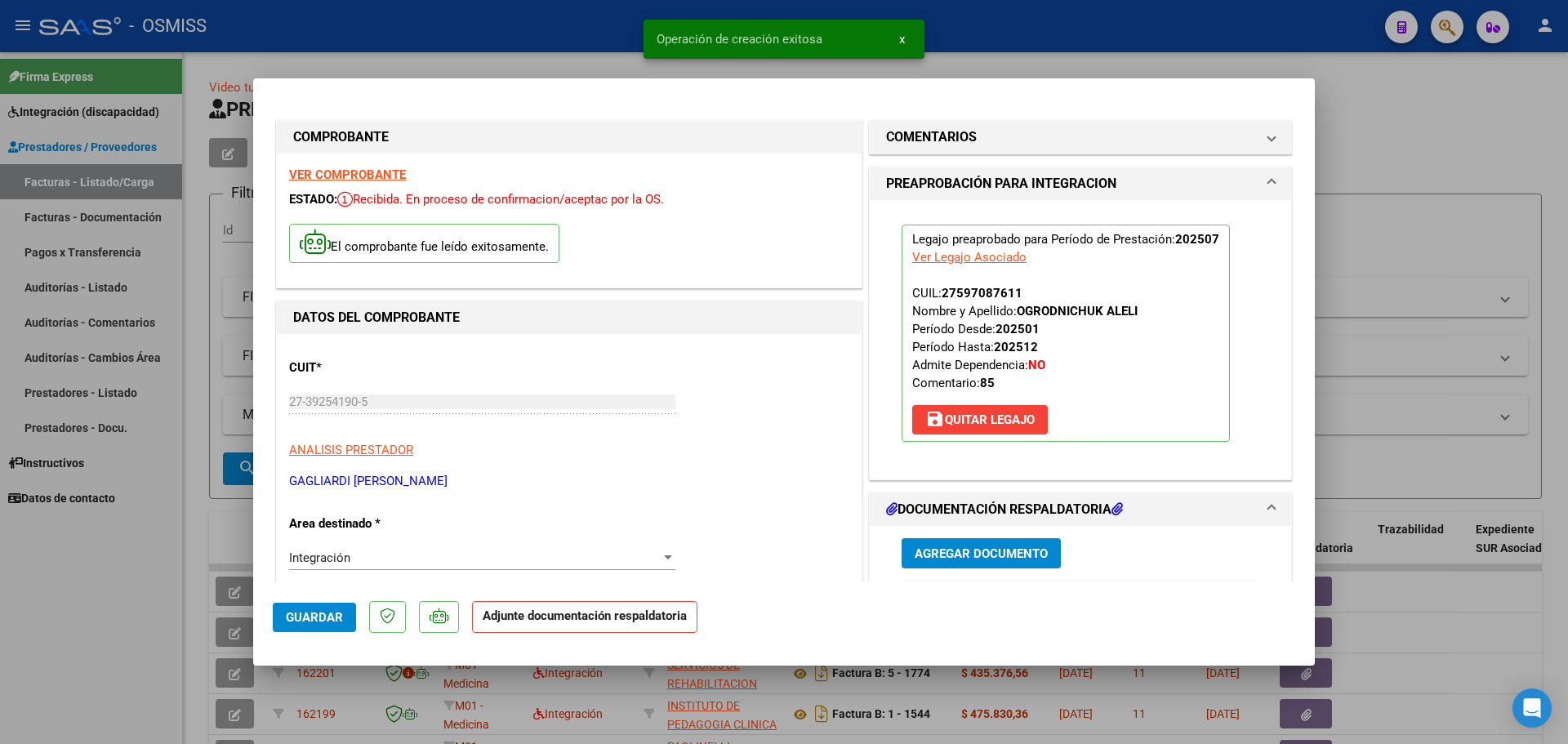
scroll to position [244, 0]
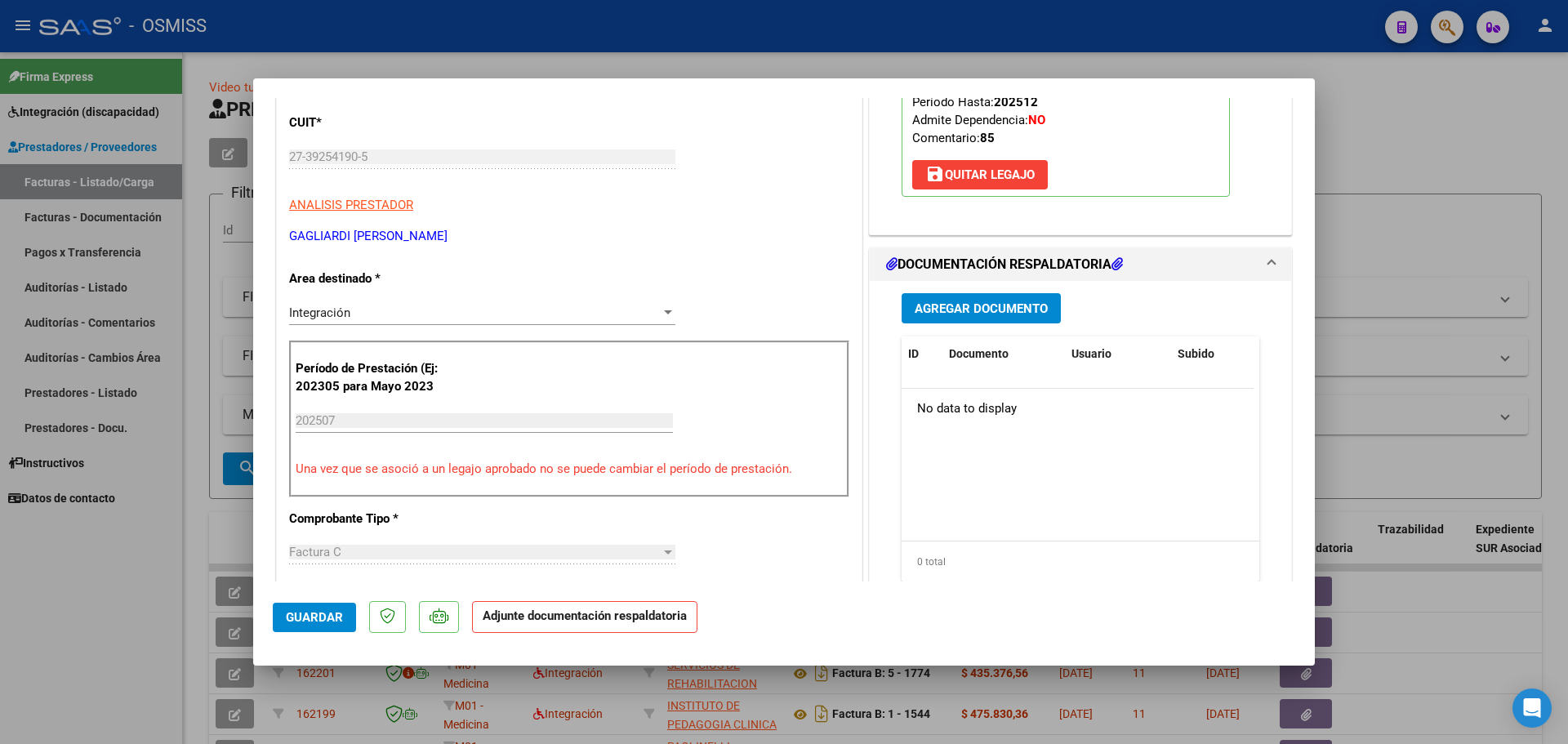
click at [989, 314] on span "Agregar Documento" at bounding box center [981, 308] width 133 height 15
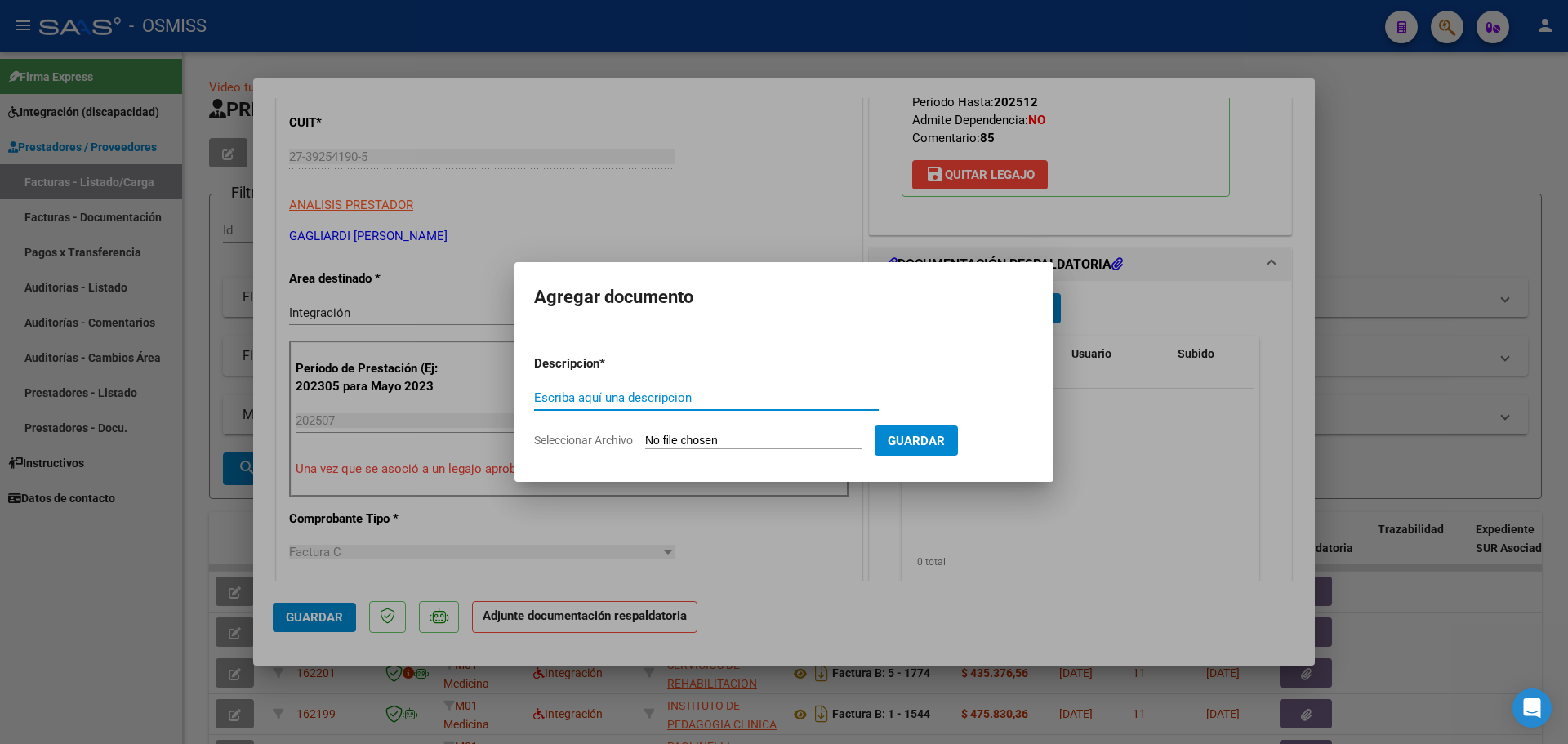
click at [760, 439] on input "Seleccionar Archivo" at bounding box center [753, 441] width 216 height 16
type input "C:\fakepath\Planilla Ogrodnichuk julio.pdf"
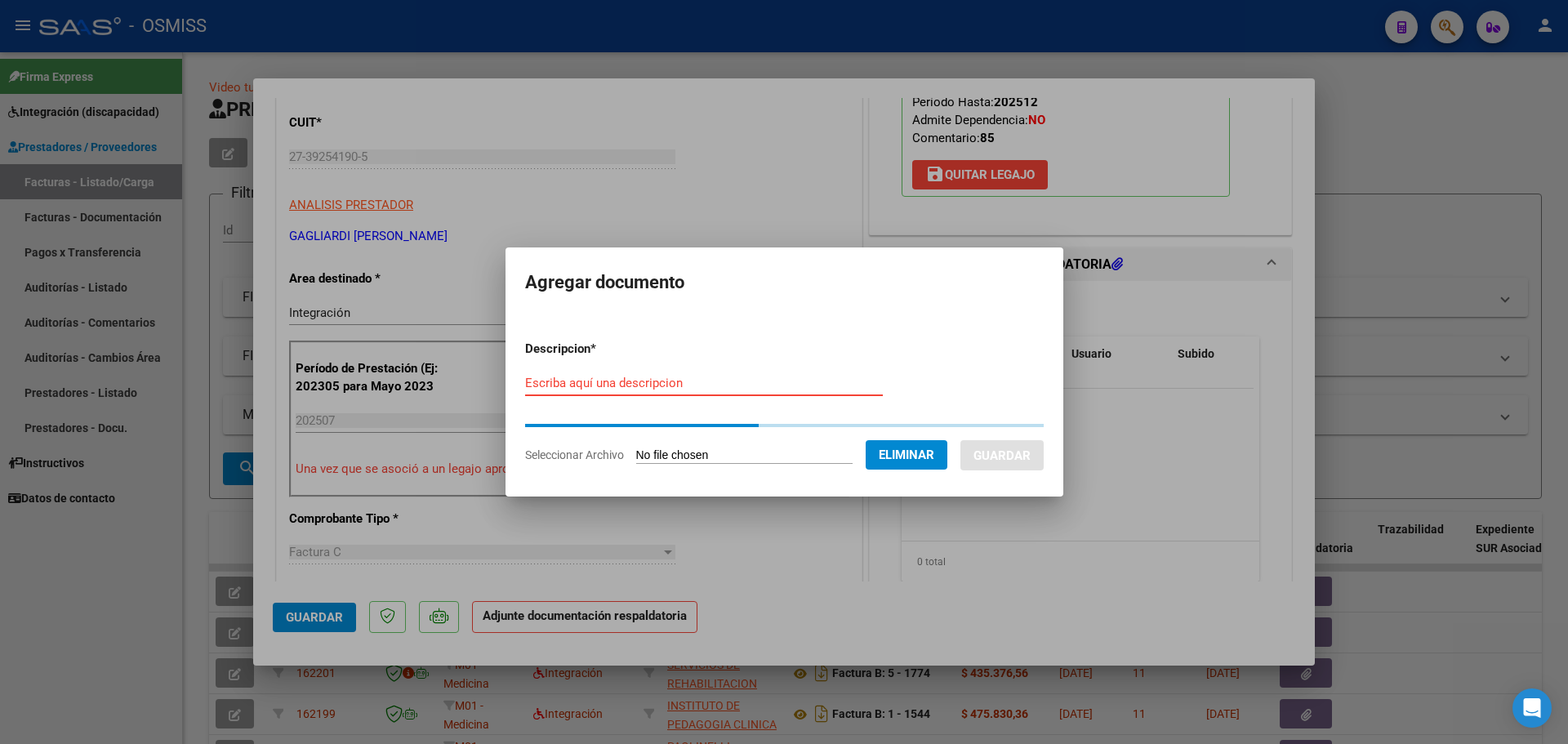
click at [553, 386] on input "Escriba aquí una descripcion" at bounding box center [704, 382] width 358 height 15
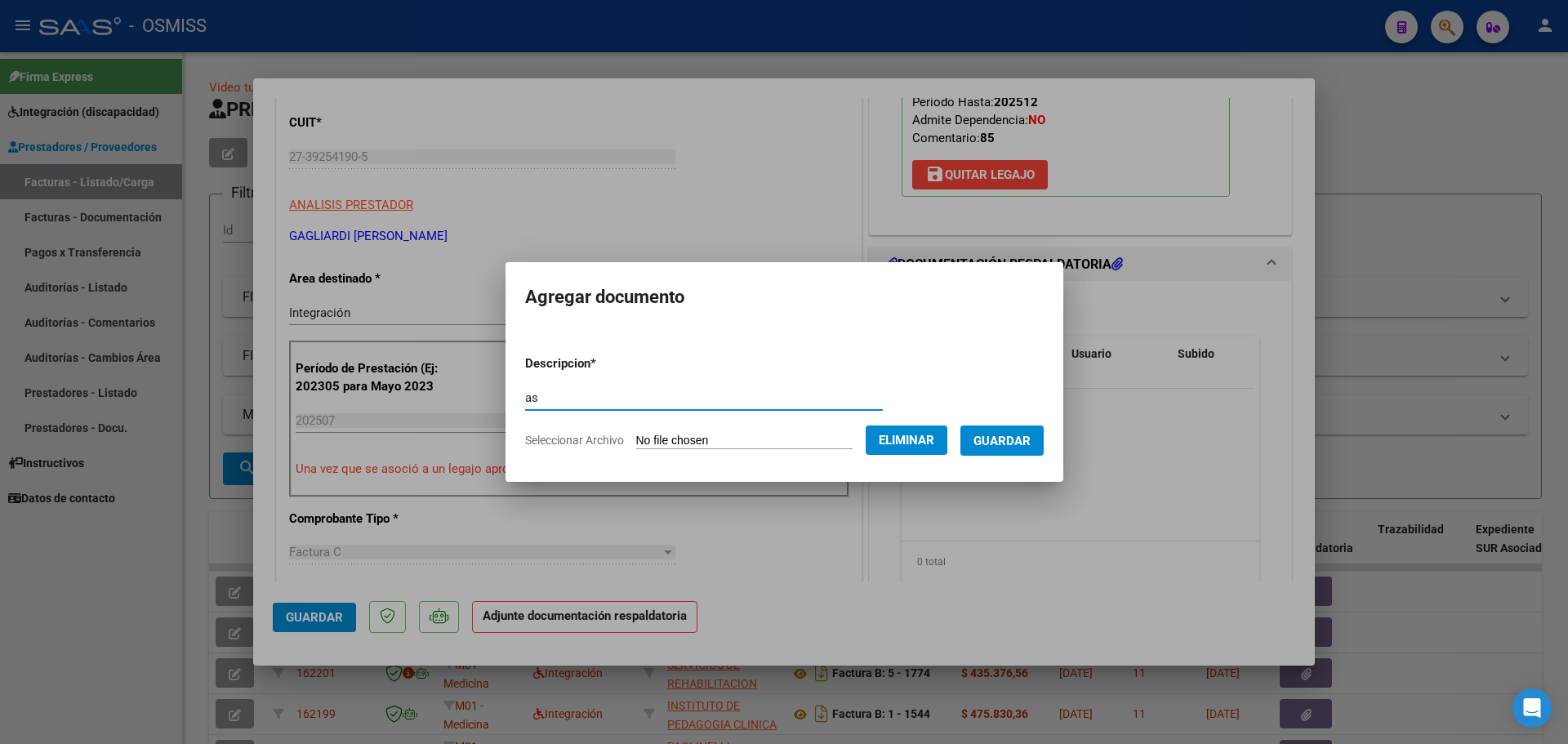
type input "as"
click at [1002, 431] on button "Guardar" at bounding box center [1002, 440] width 83 height 30
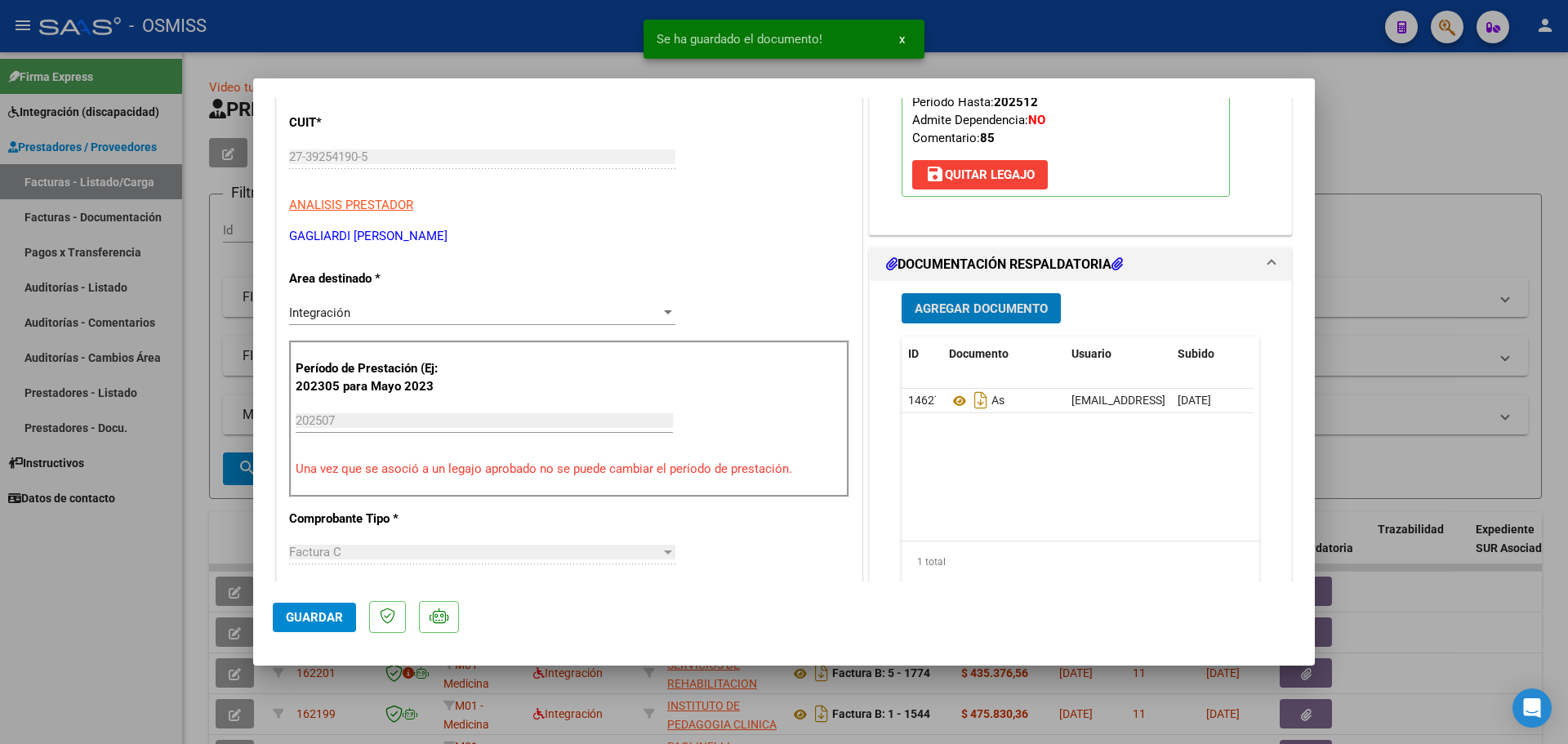
click at [319, 616] on span "Guardar" at bounding box center [314, 617] width 57 height 15
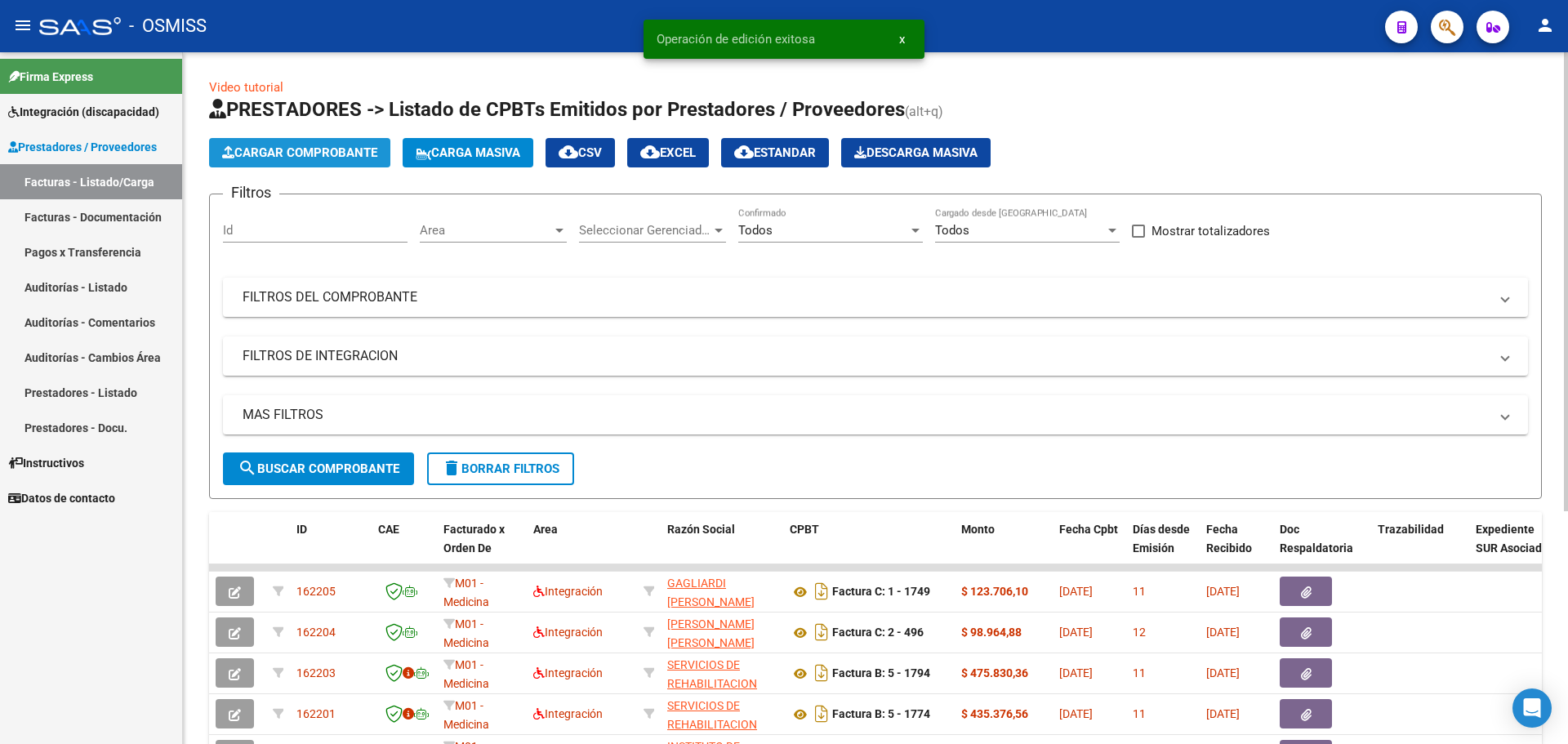
click at [335, 143] on button "Cargar Comprobante" at bounding box center [299, 153] width 181 height 29
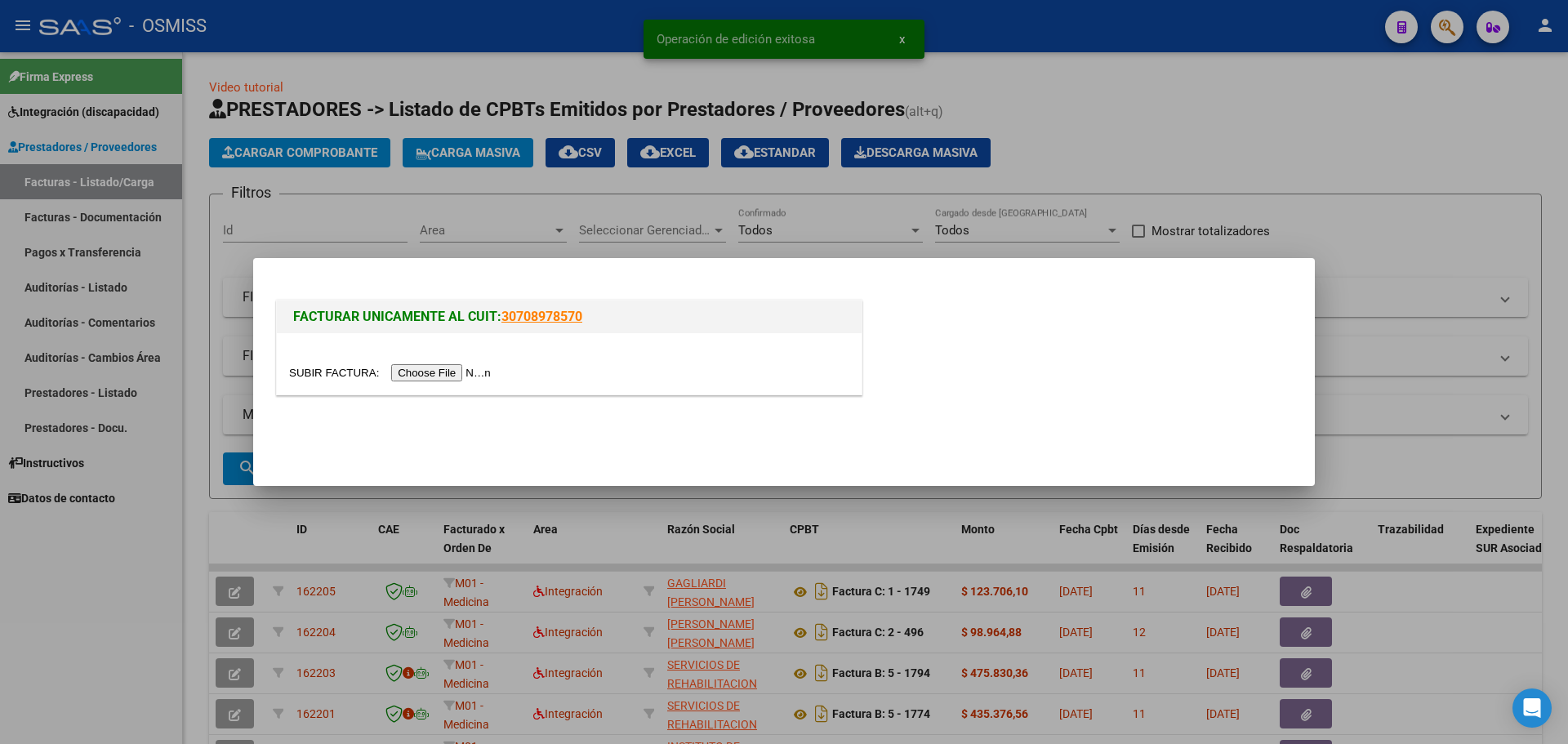
click at [433, 372] on input "file" at bounding box center [392, 372] width 206 height 18
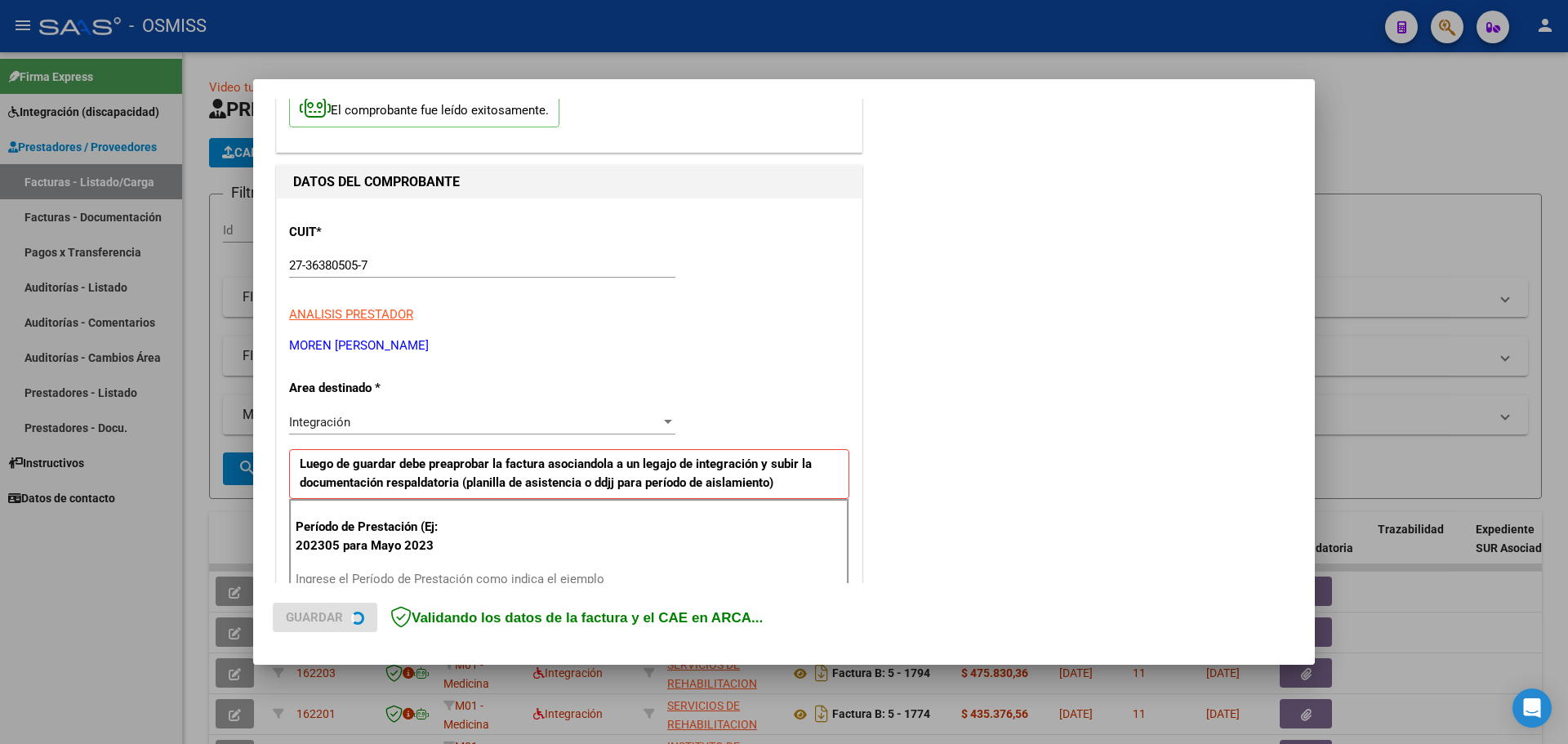
scroll to position [163, 0]
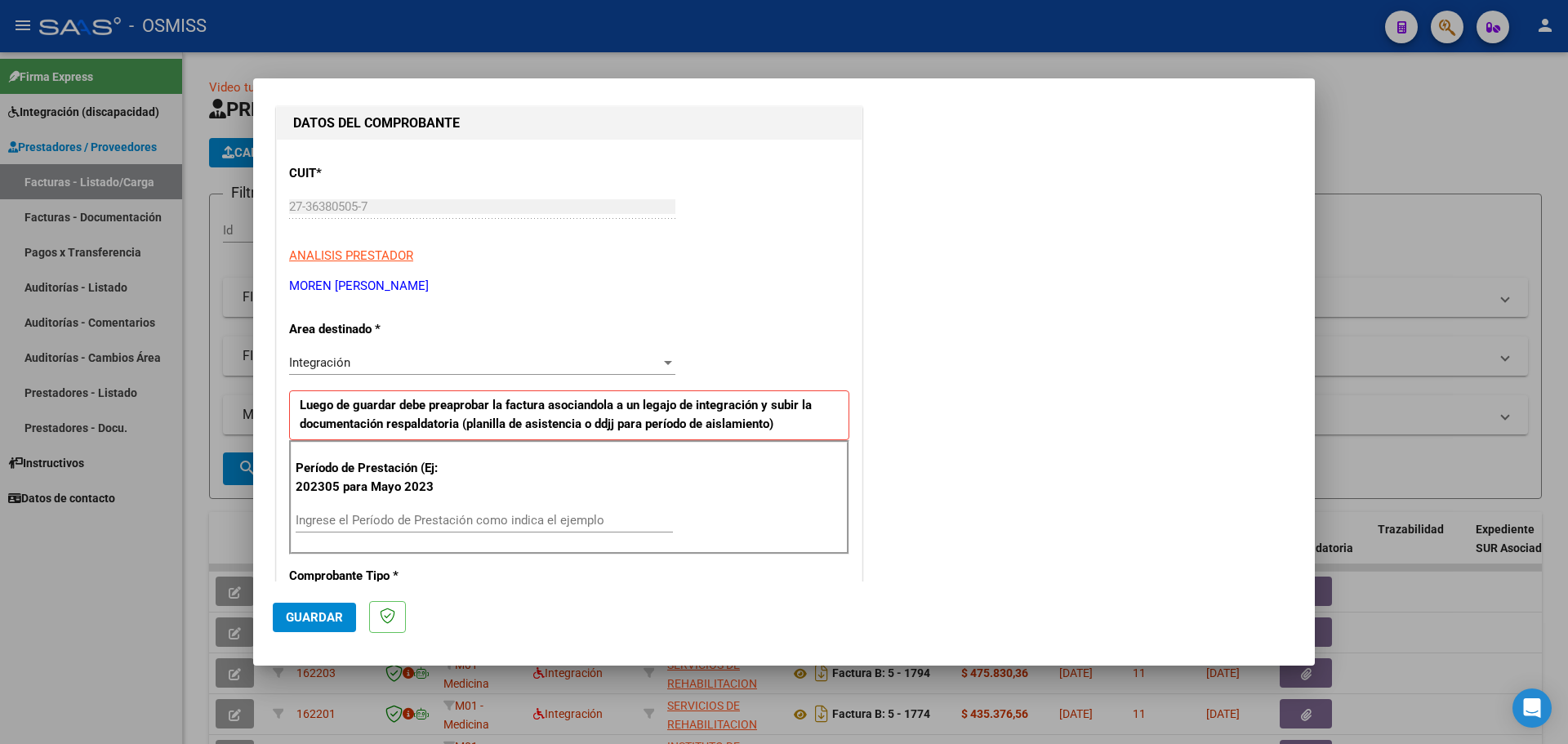
click at [400, 508] on div "Ingrese el Período de Prestación como indica el ejemplo" at bounding box center [484, 519] width 378 height 24
type input "202507"
click at [322, 632] on mat-dialog-actions "Guardar" at bounding box center [784, 613] width 1022 height 65
click at [322, 617] on span "Guardar" at bounding box center [314, 617] width 57 height 15
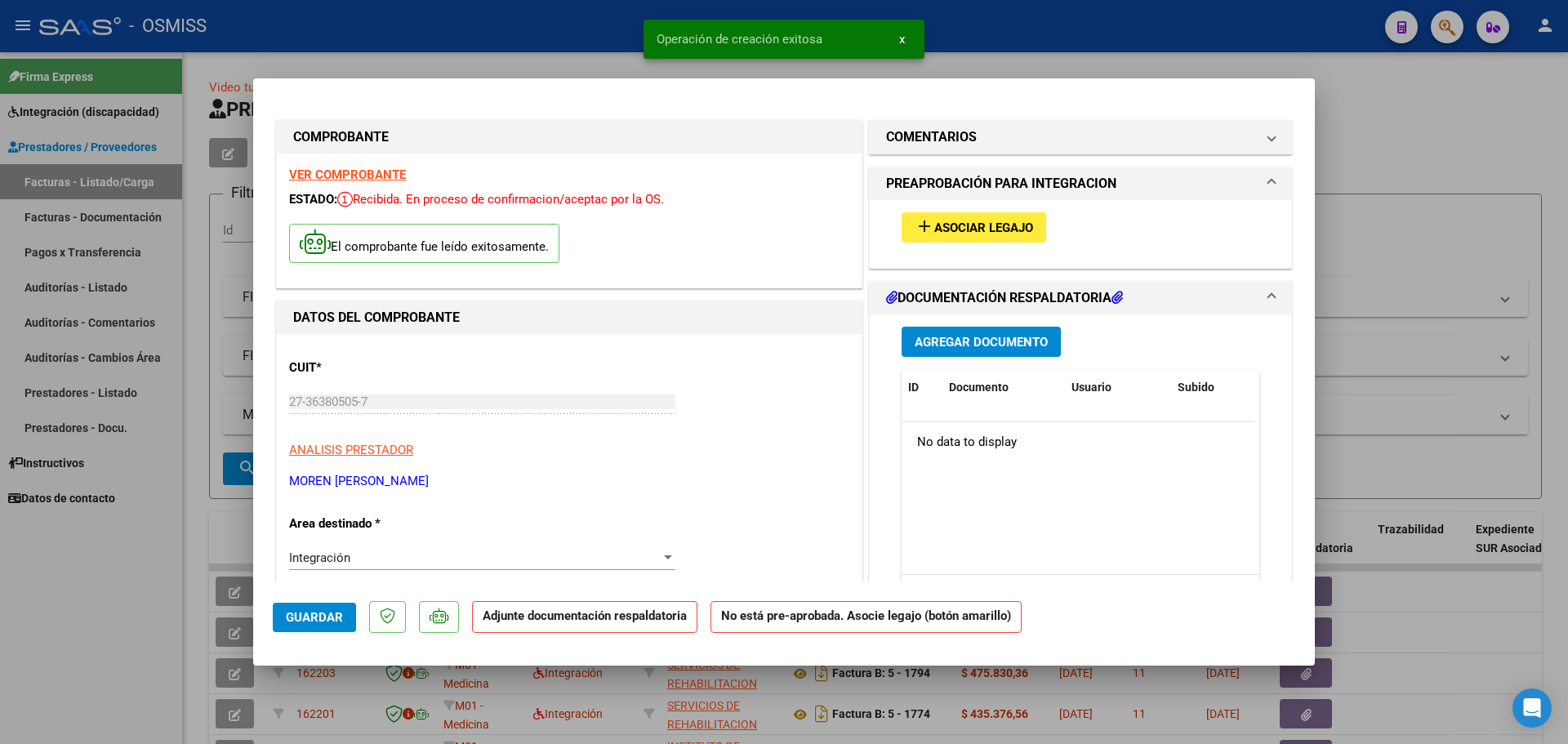
click at [985, 225] on span "Asociar Legajo" at bounding box center [983, 227] width 99 height 15
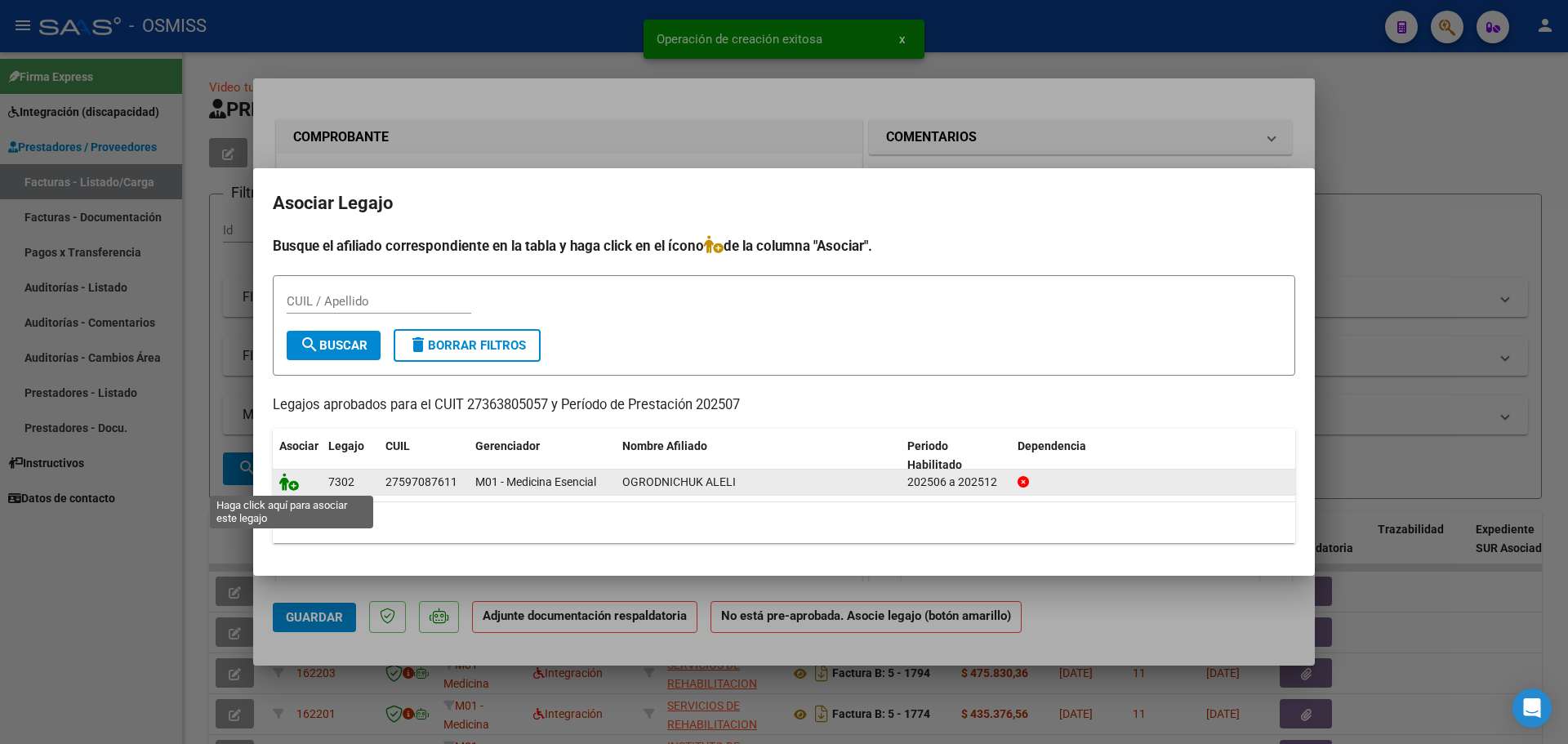
click at [287, 477] on icon at bounding box center [290, 481] width 20 height 18
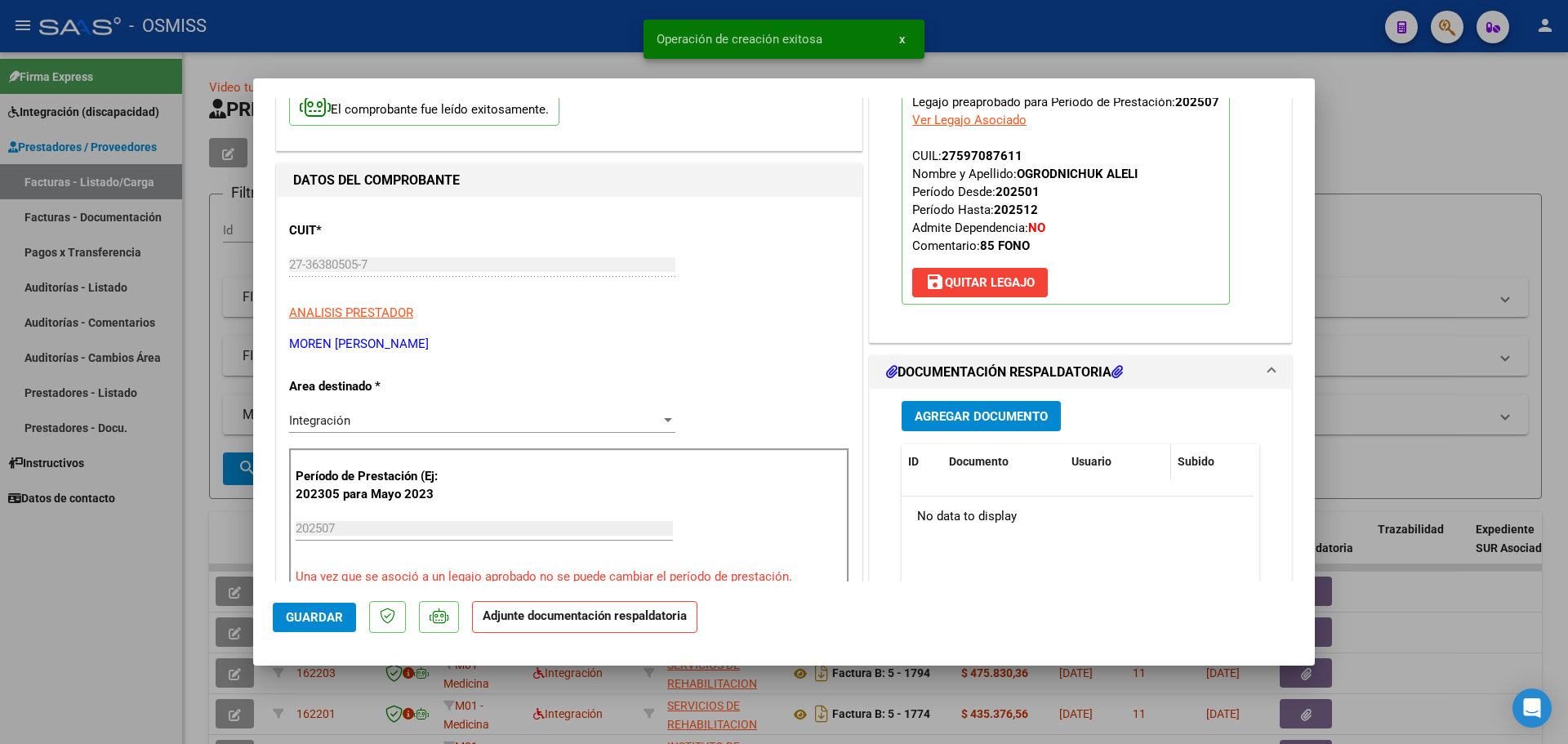
scroll to position [163, 0]
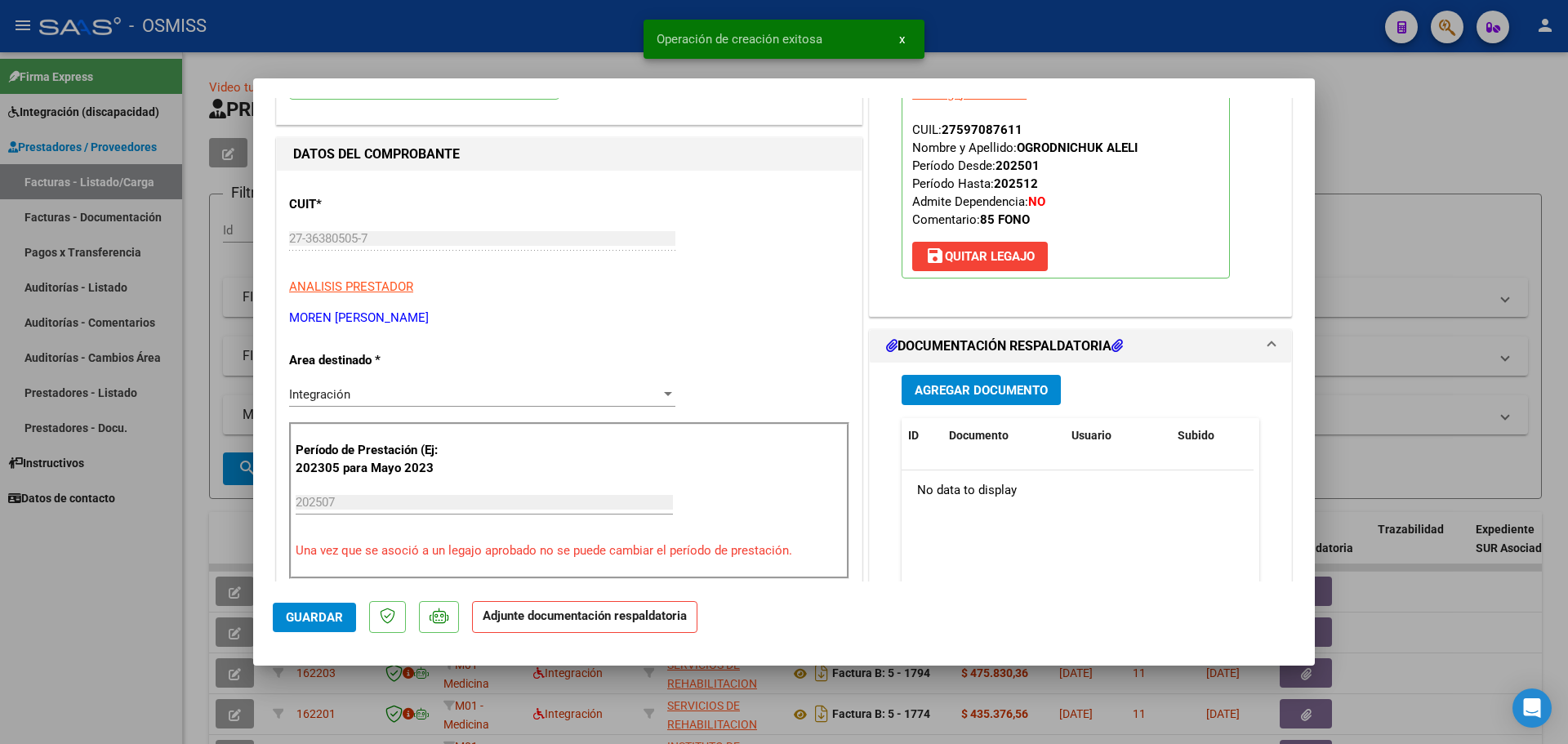
click at [1047, 389] on button "Agregar Documento" at bounding box center [981, 389] width 159 height 30
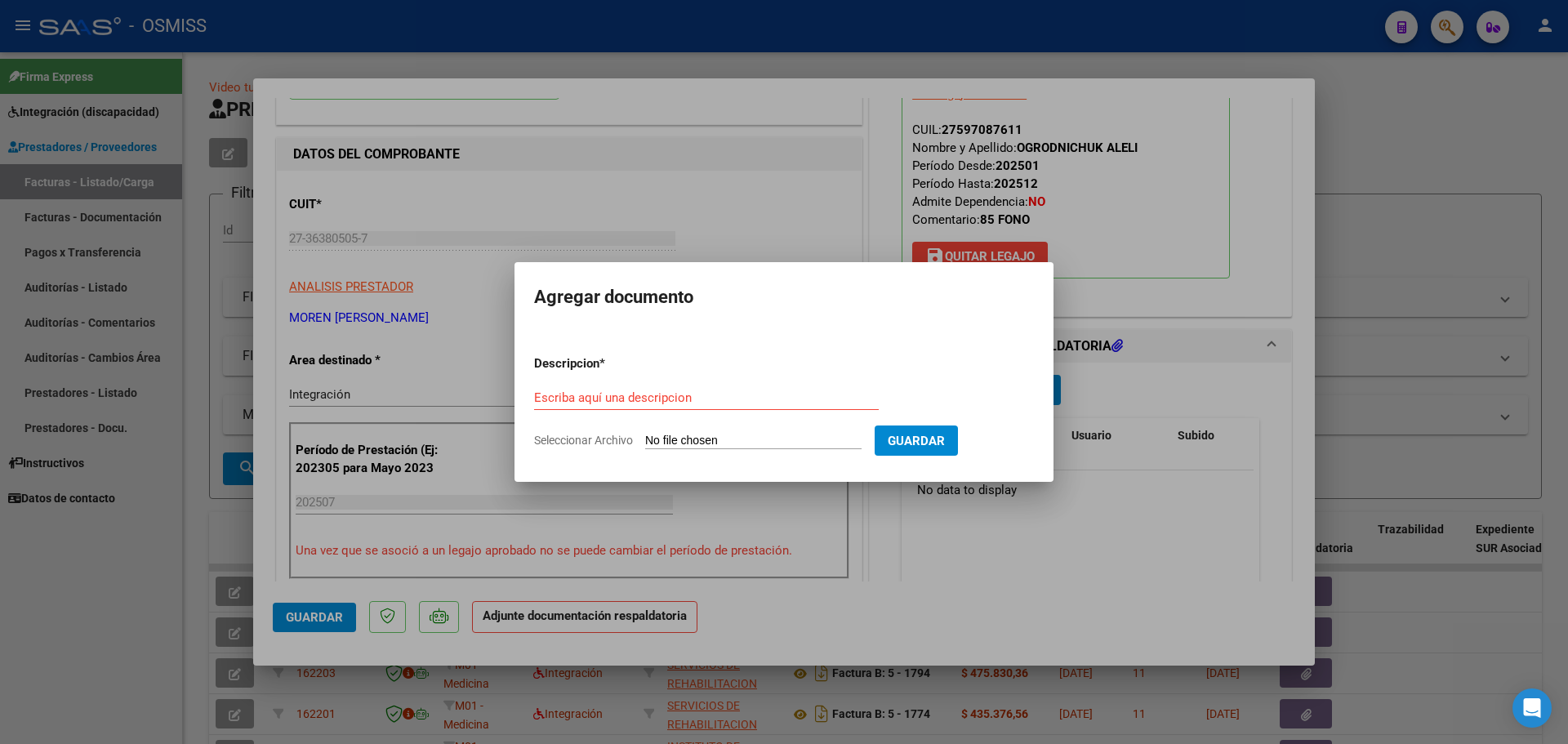
click at [735, 441] on input "Seleccionar Archivo" at bounding box center [753, 441] width 216 height 16
type input "C:\fakepath\Asistencia [PERSON_NAME].pdf"
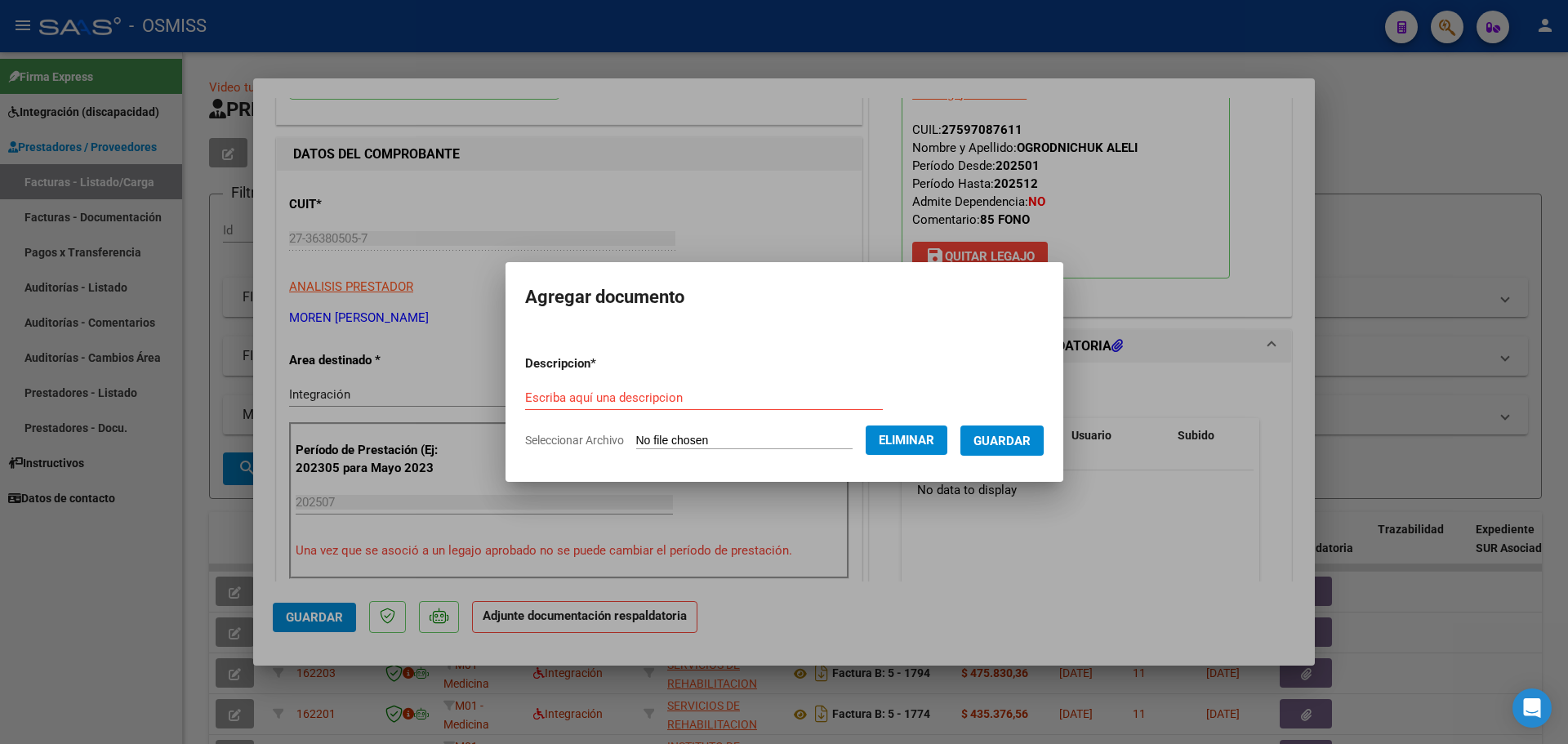
click at [593, 381] on form "Descripcion * Escriba aquí una descripcion Seleccionar Archivo Eliminar Guardar" at bounding box center [784, 402] width 518 height 119
click at [596, 395] on input "Escriba aquí una descripcion" at bounding box center [704, 397] width 358 height 15
type input "as"
click at [1017, 433] on span "Guardar" at bounding box center [1002, 440] width 57 height 15
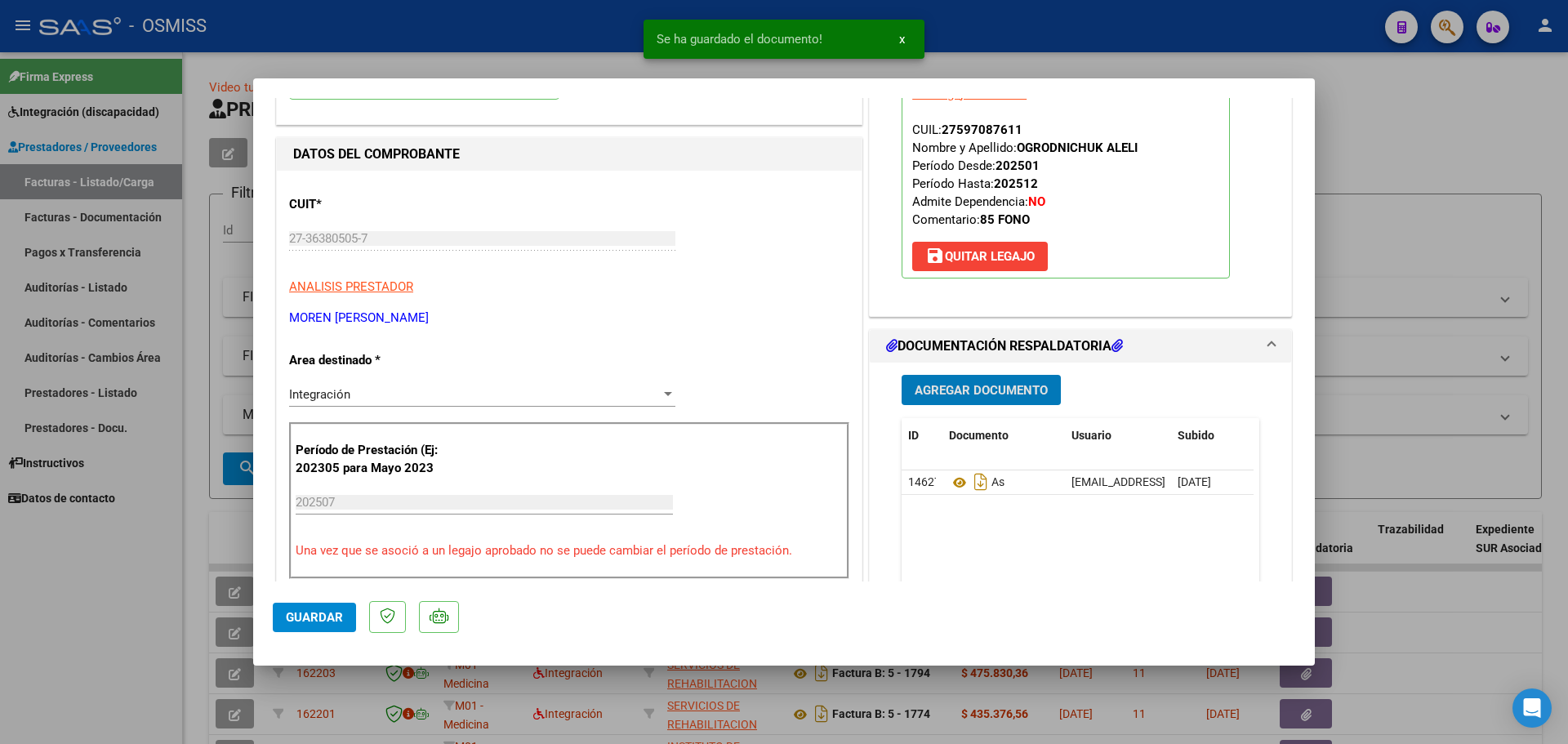
click at [319, 624] on span "Guardar" at bounding box center [314, 617] width 57 height 15
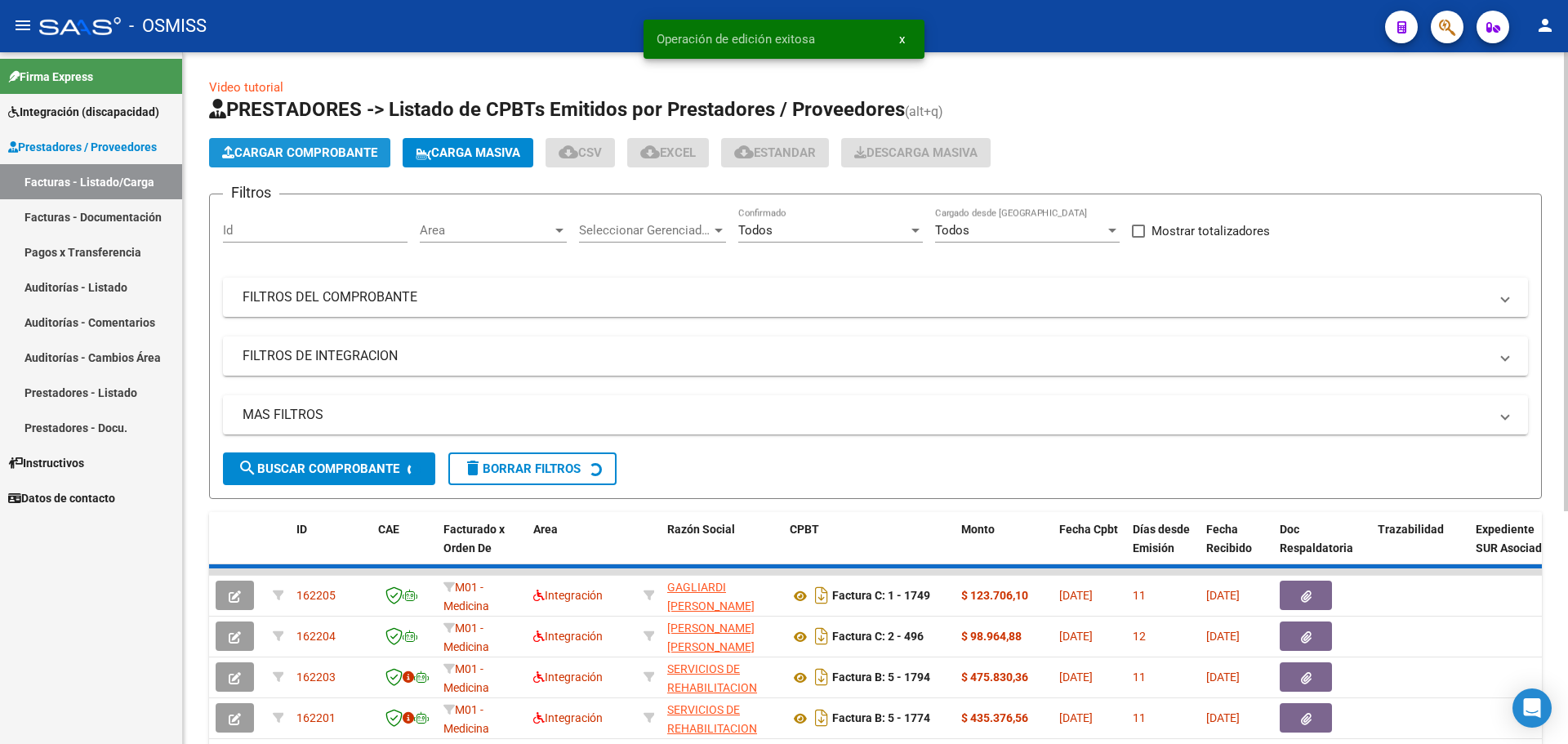
click at [351, 148] on span "Cargar Comprobante" at bounding box center [299, 153] width 156 height 15
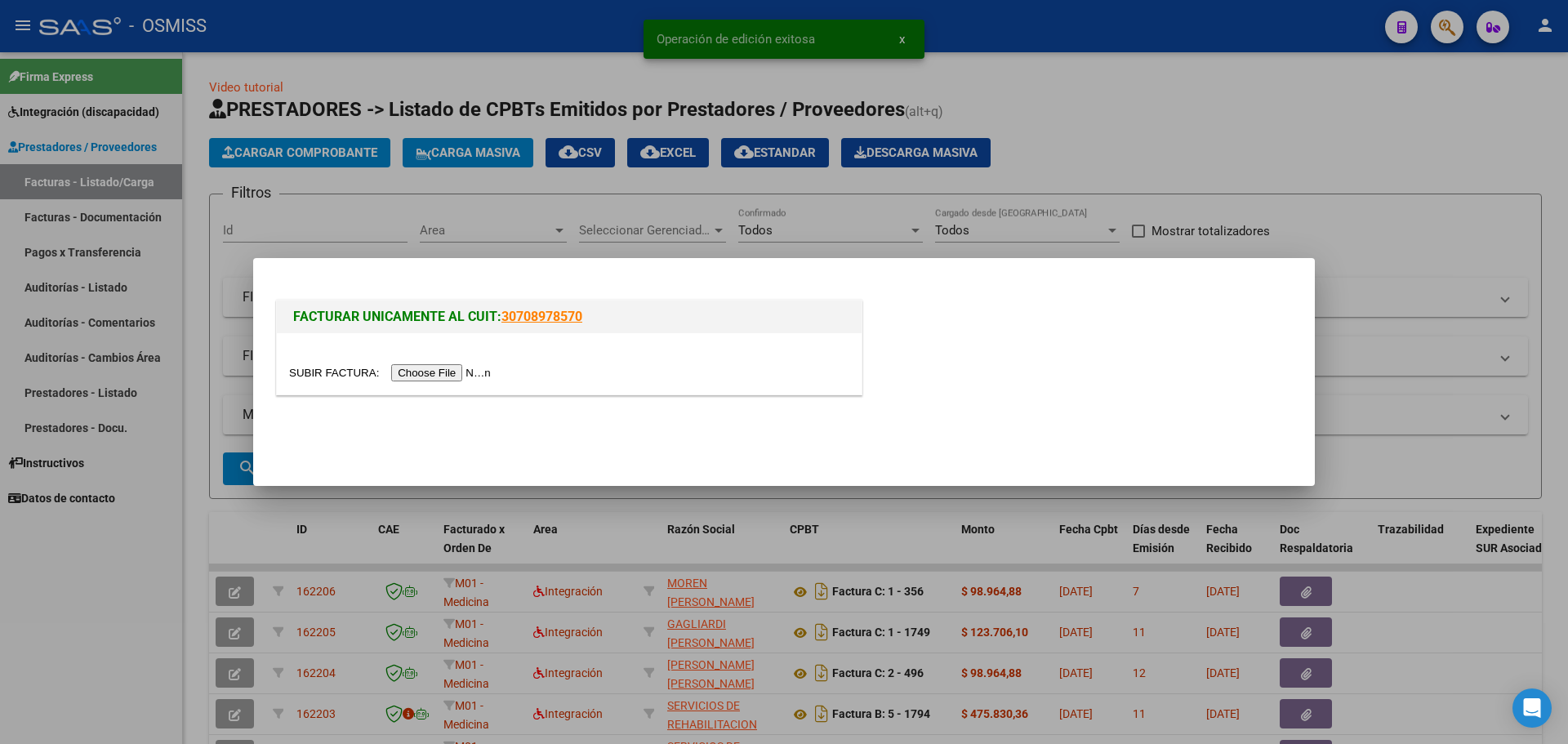
click at [440, 375] on input "file" at bounding box center [392, 372] width 206 height 18
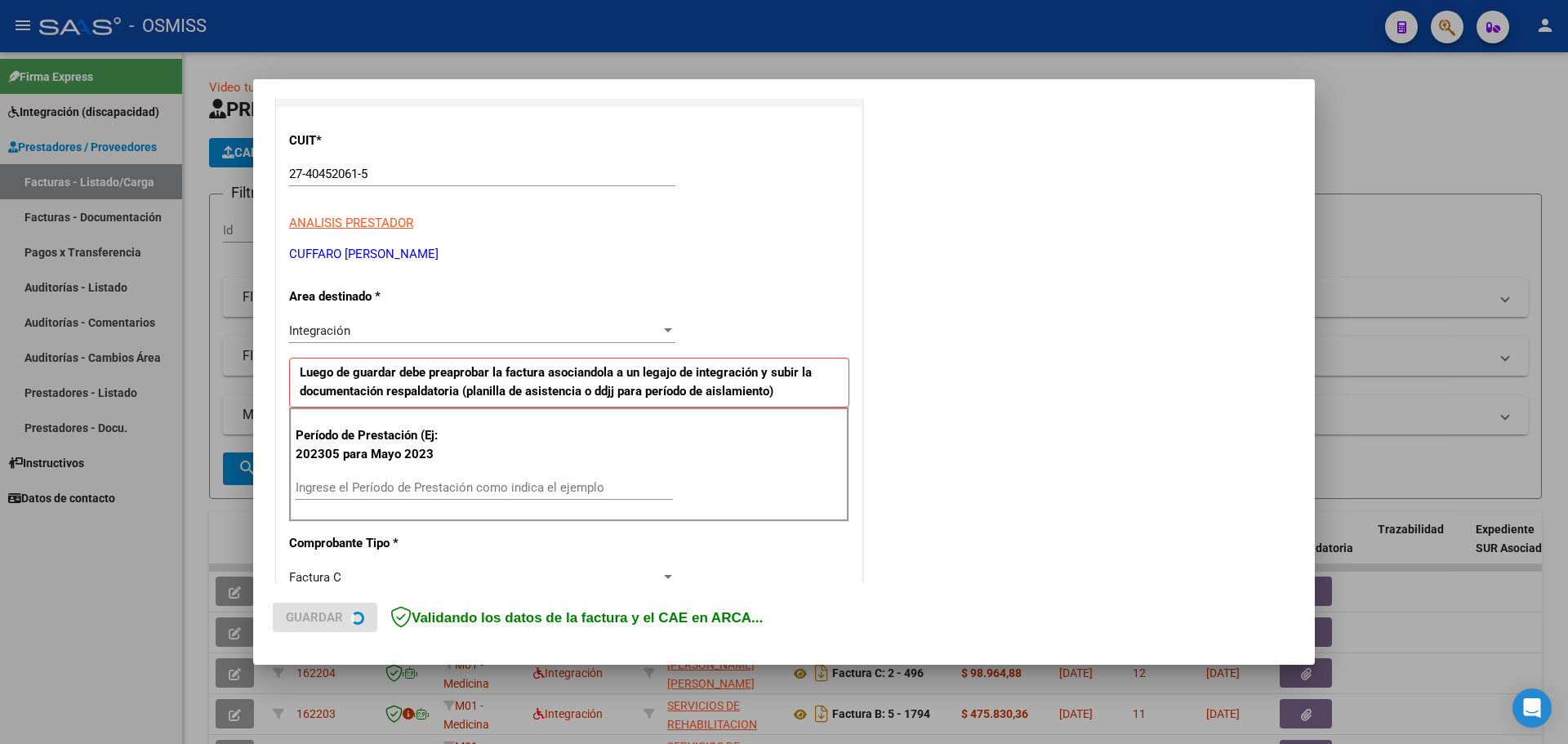
scroll to position [244, 0]
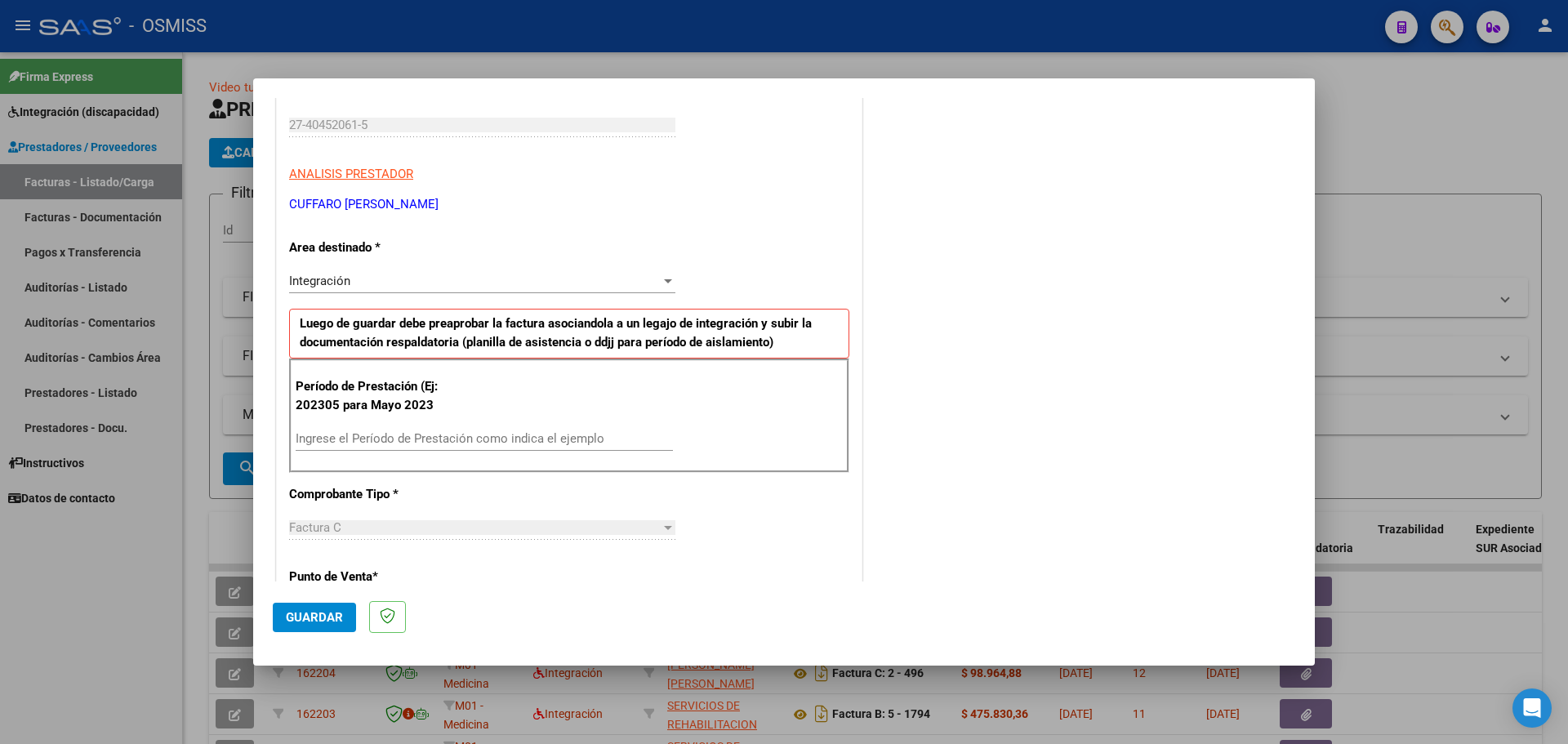
click at [403, 435] on input "Ingrese el Período de Prestación como indica el ejemplo" at bounding box center [484, 438] width 378 height 15
type input "202507"
click at [312, 616] on span "Guardar" at bounding box center [314, 617] width 57 height 15
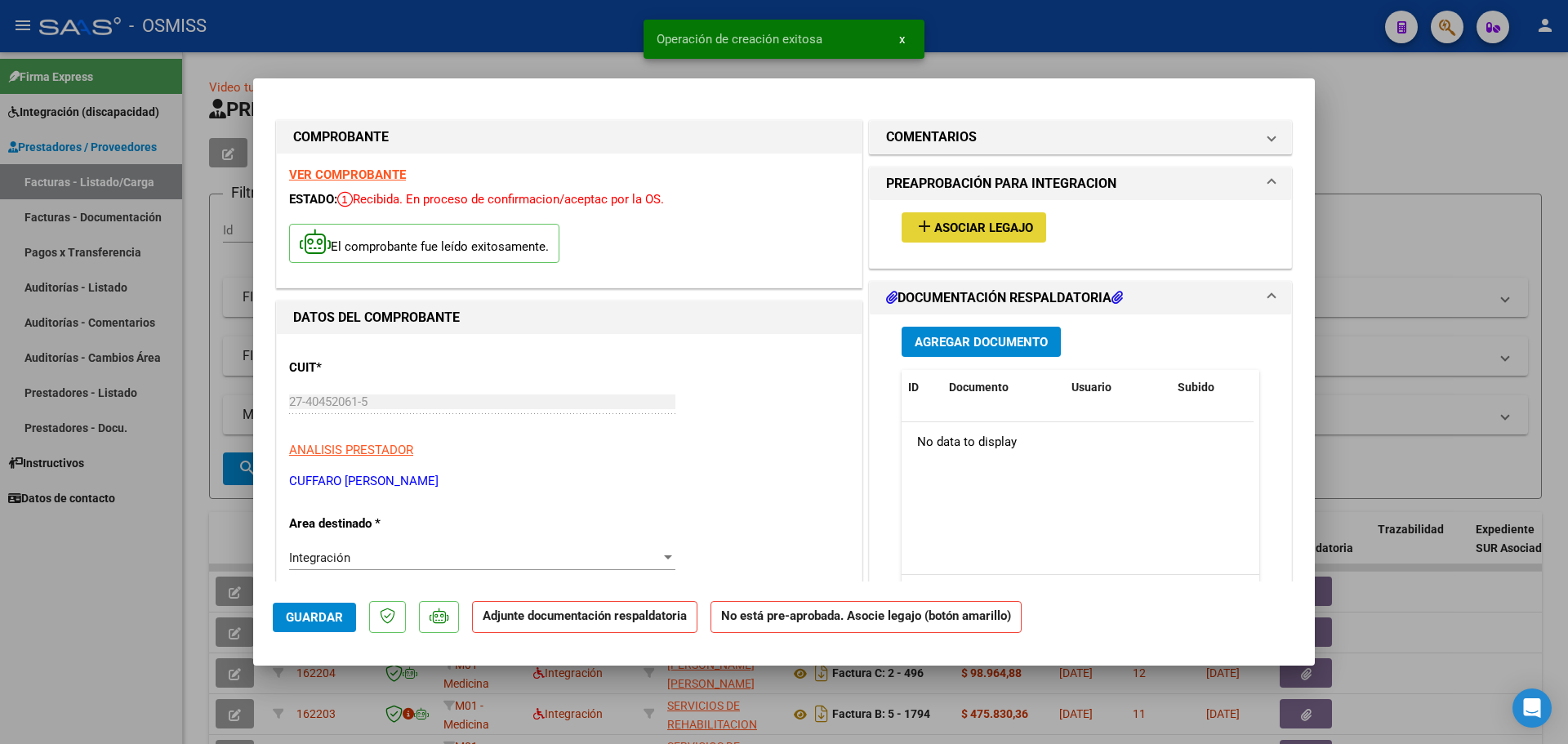
click at [981, 221] on span "Asociar Legajo" at bounding box center [983, 227] width 99 height 15
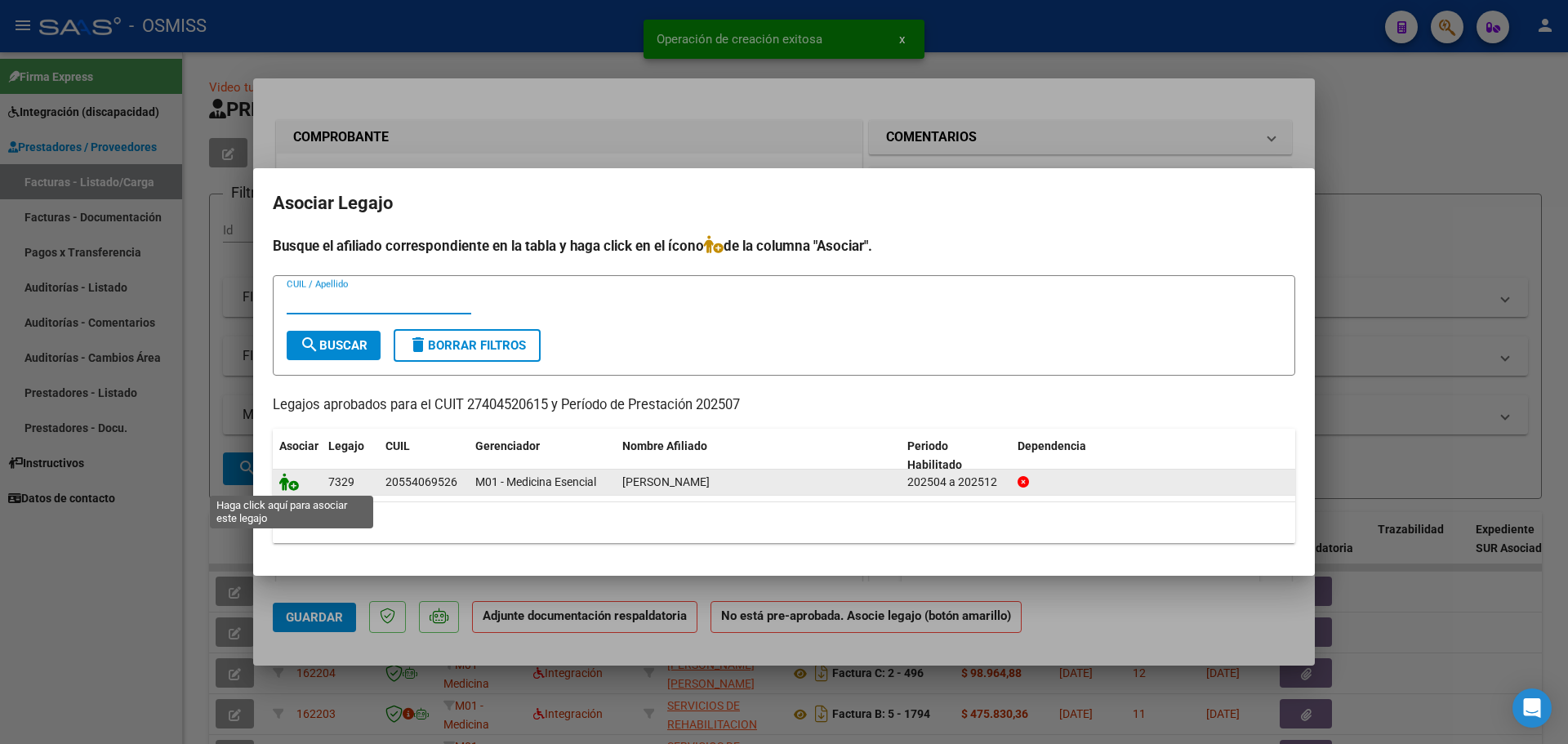
click at [286, 476] on icon at bounding box center [290, 481] width 20 height 18
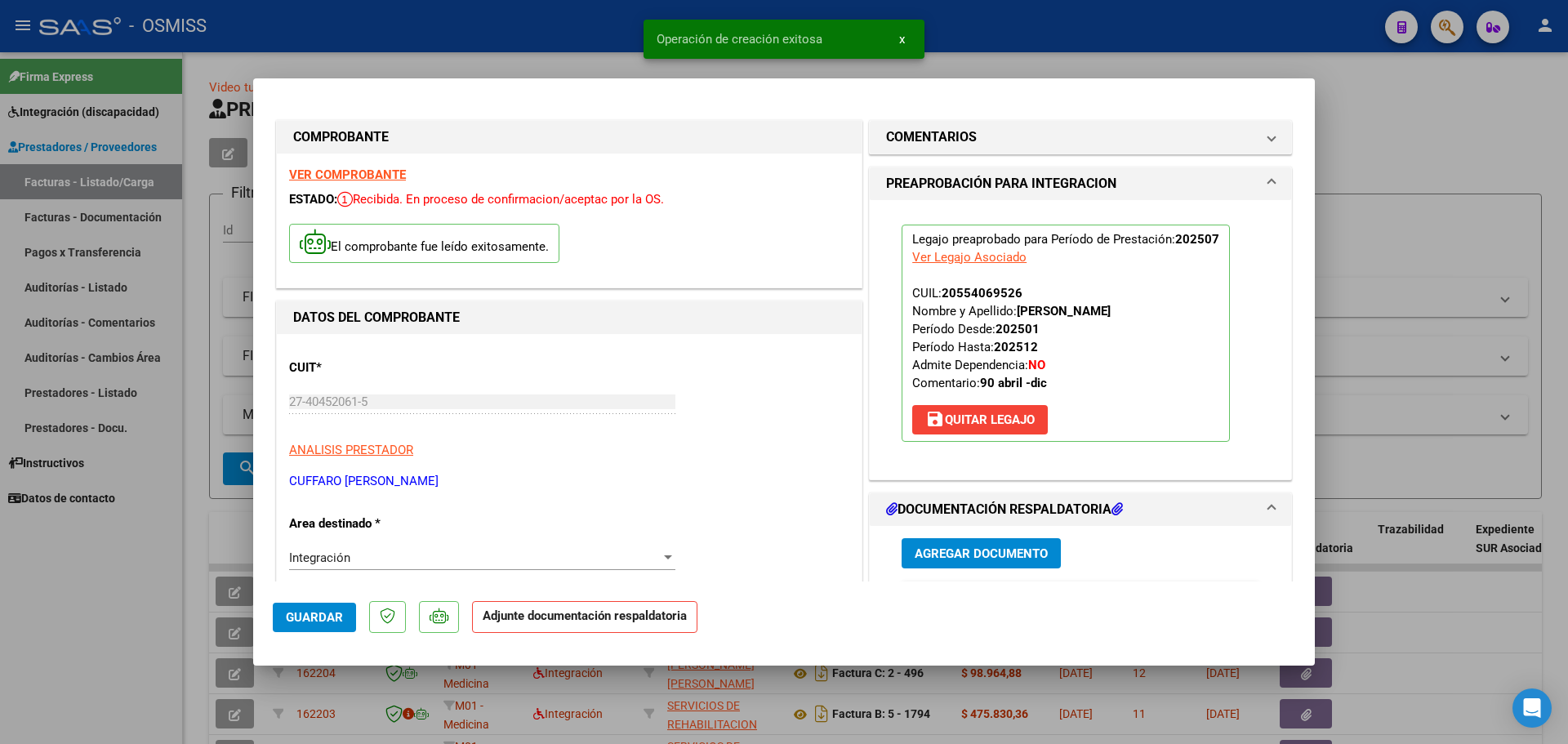
scroll to position [244, 0]
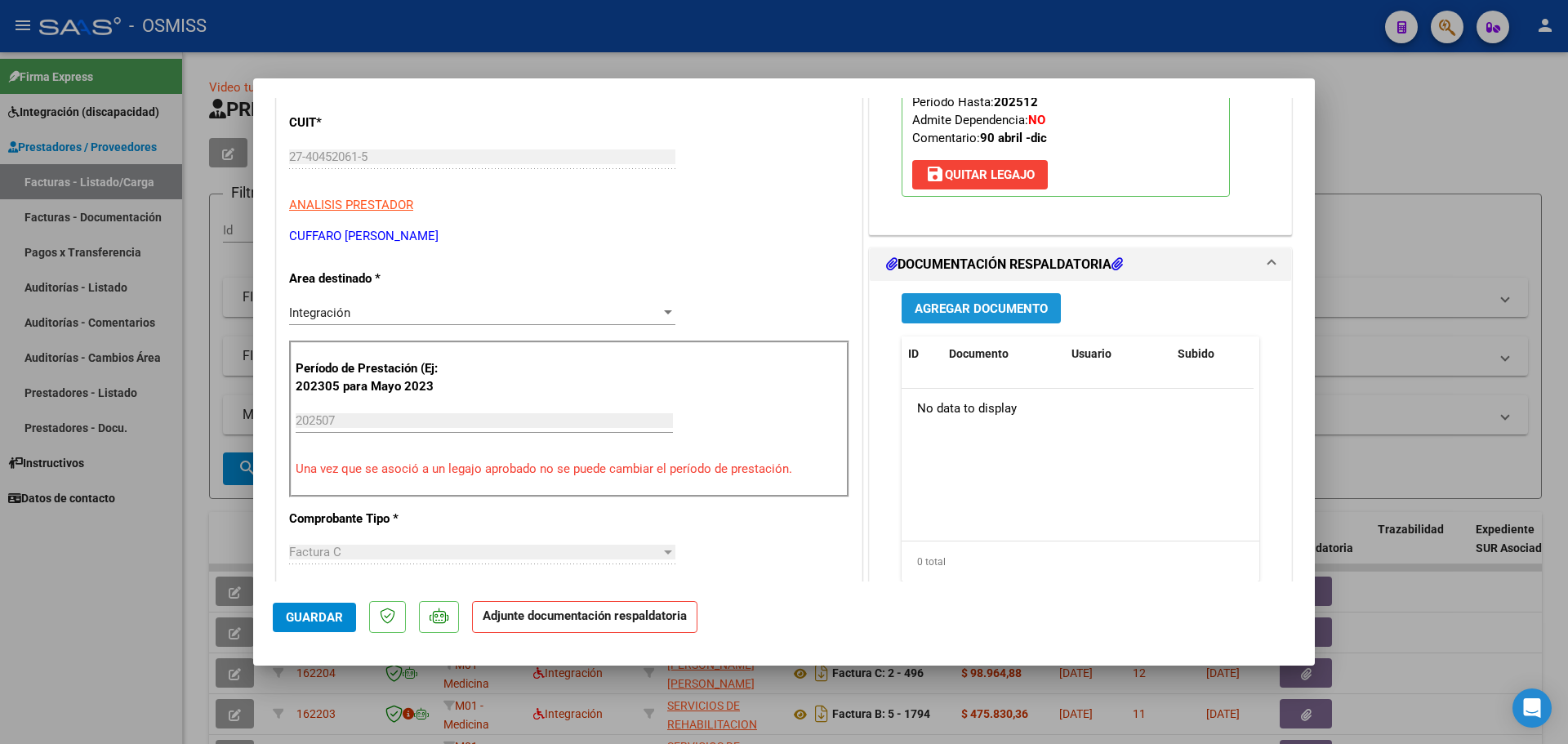
click at [986, 312] on span "Agregar Documento" at bounding box center [981, 308] width 133 height 15
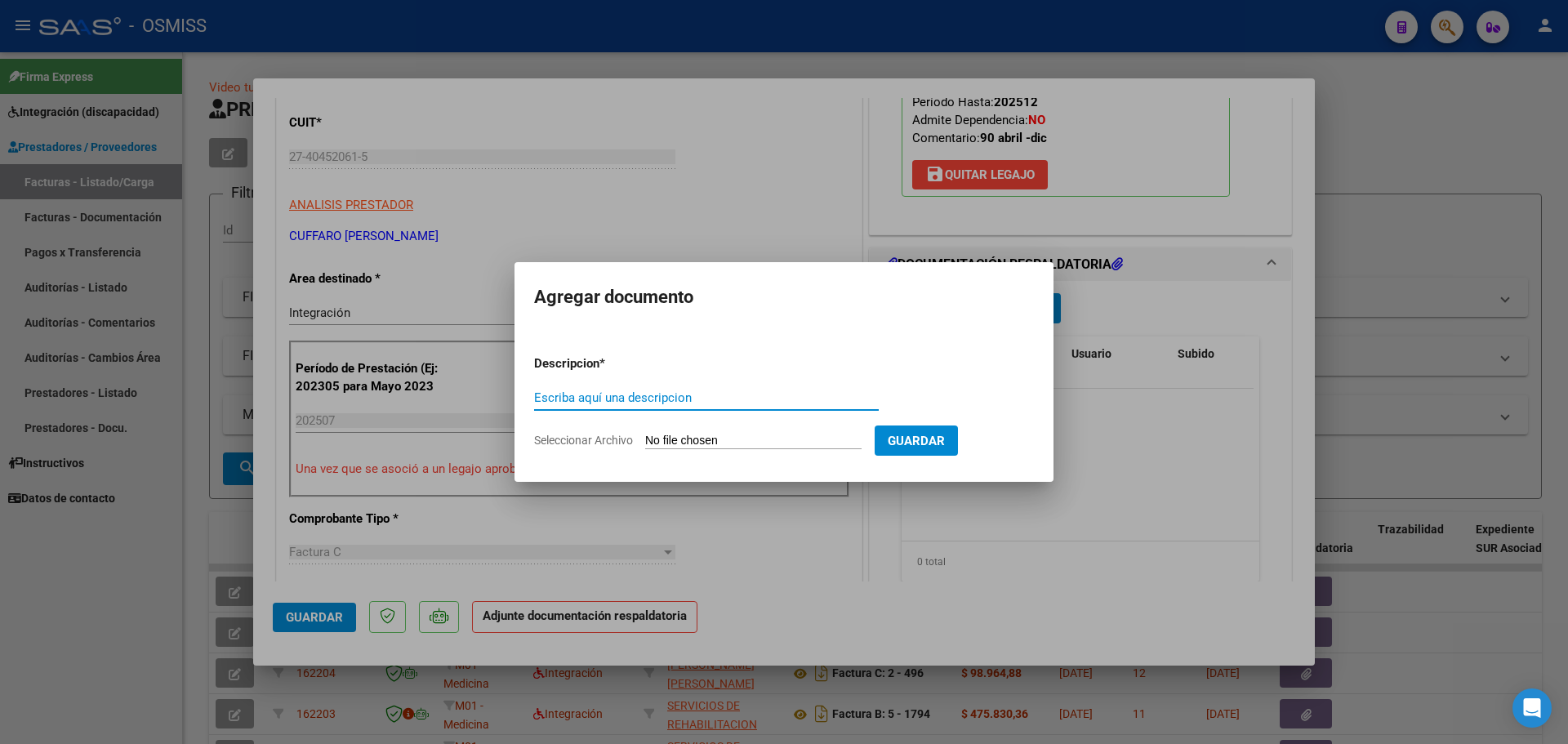
click at [756, 429] on form "Descripcion * Escriba aquí una descripcion Seleccionar Archivo Guardar" at bounding box center [784, 402] width 500 height 119
click at [752, 438] on input "Seleccionar Archivo" at bounding box center [753, 441] width 216 height 16
type input "C:\fakepath\asistencia [PERSON_NAME].pdf"
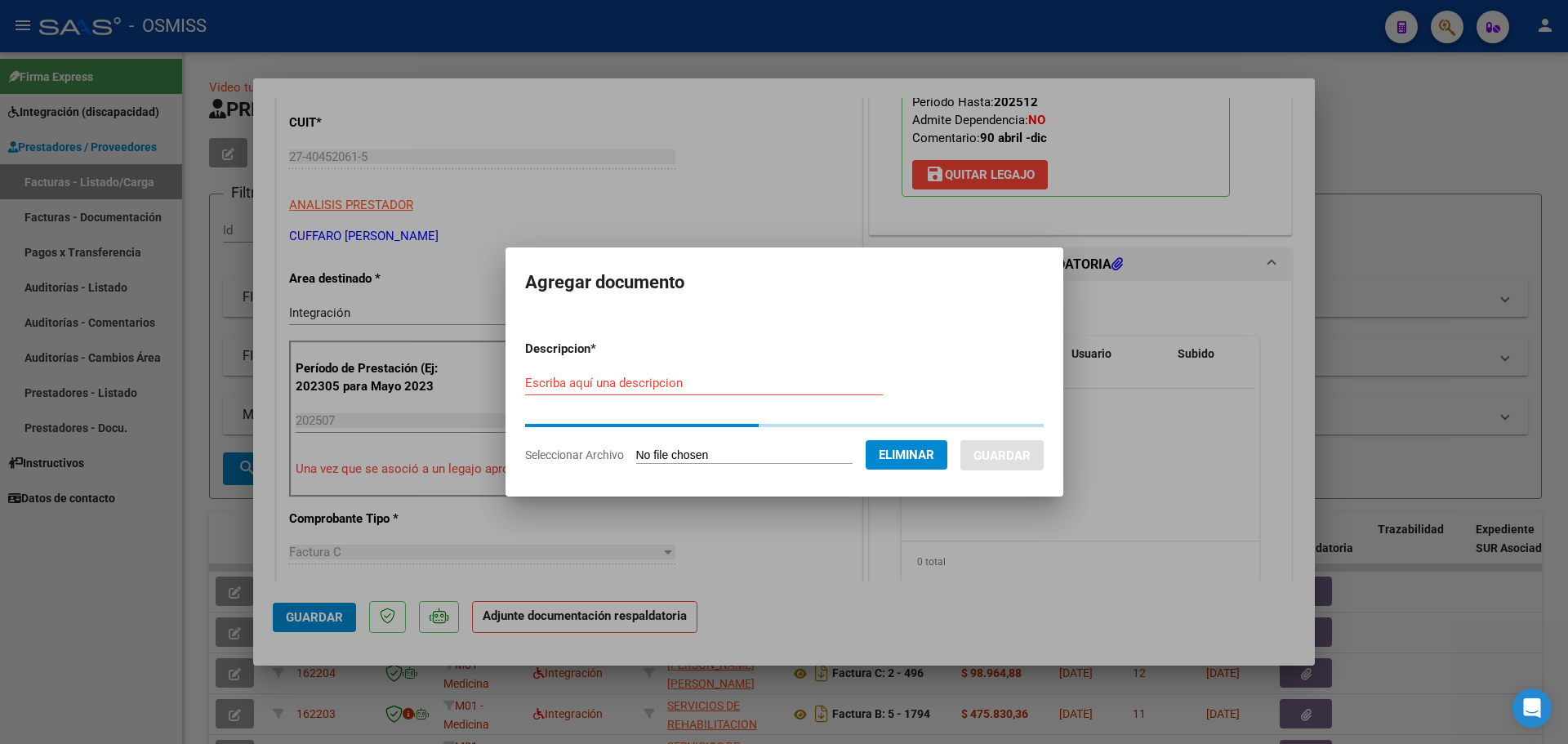
click at [569, 397] on div "Escriba aquí una descripcion" at bounding box center [704, 390] width 358 height 40
click at [570, 388] on input "Escriba aquí una descripcion" at bounding box center [704, 382] width 358 height 15
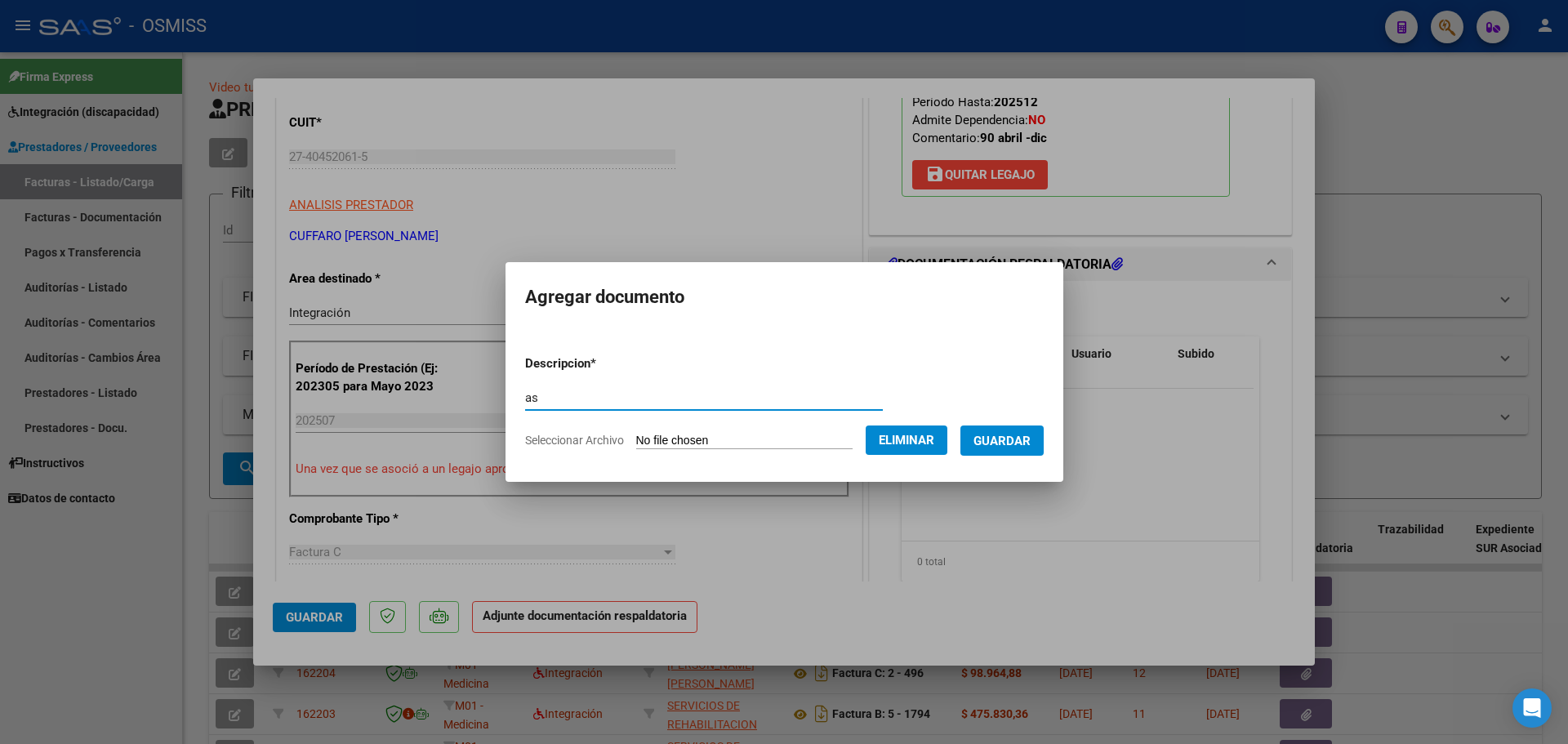
type input "as"
click at [1025, 438] on span "Guardar" at bounding box center [1002, 440] width 57 height 15
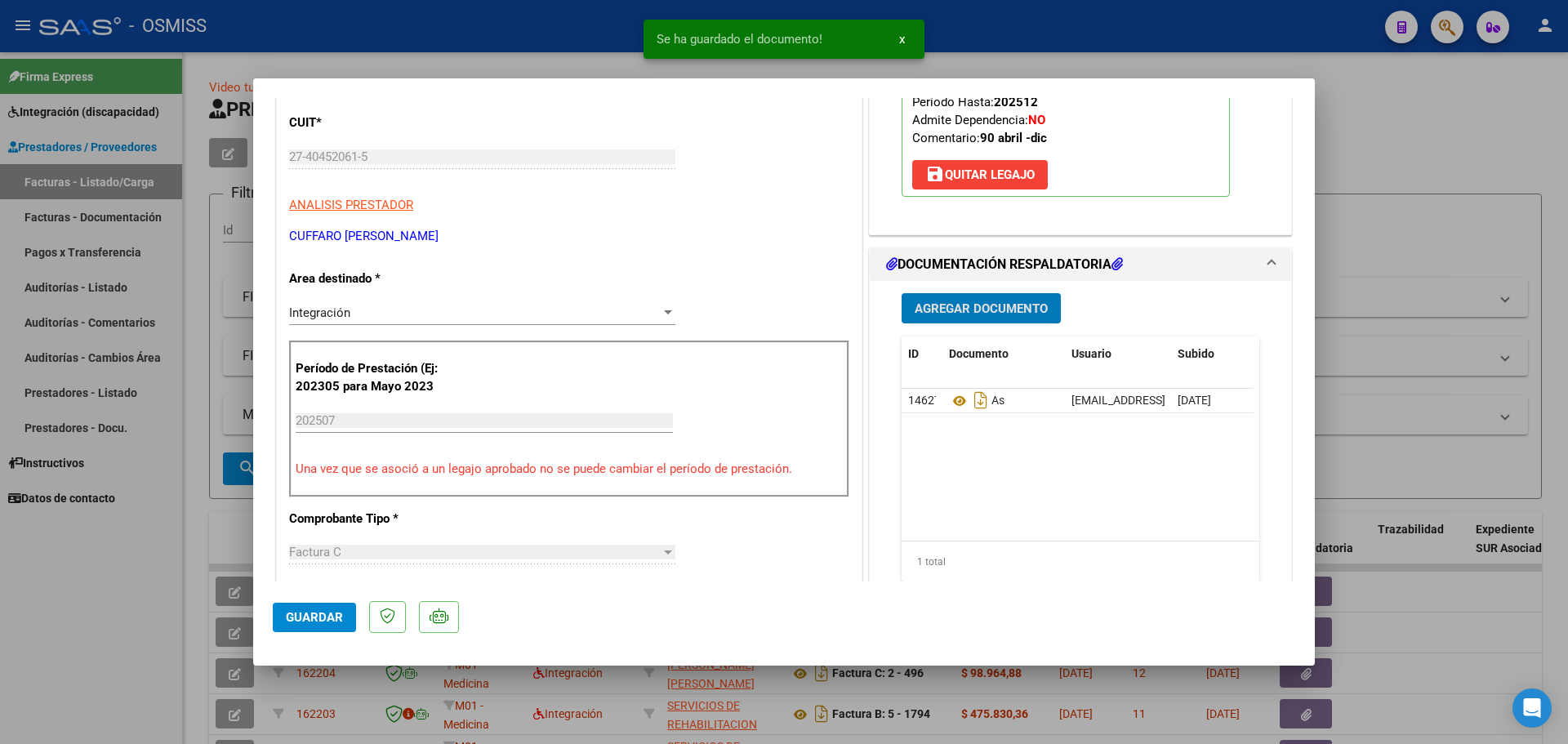
click at [312, 617] on span "Guardar" at bounding box center [314, 617] width 57 height 15
type input "$ 0,00"
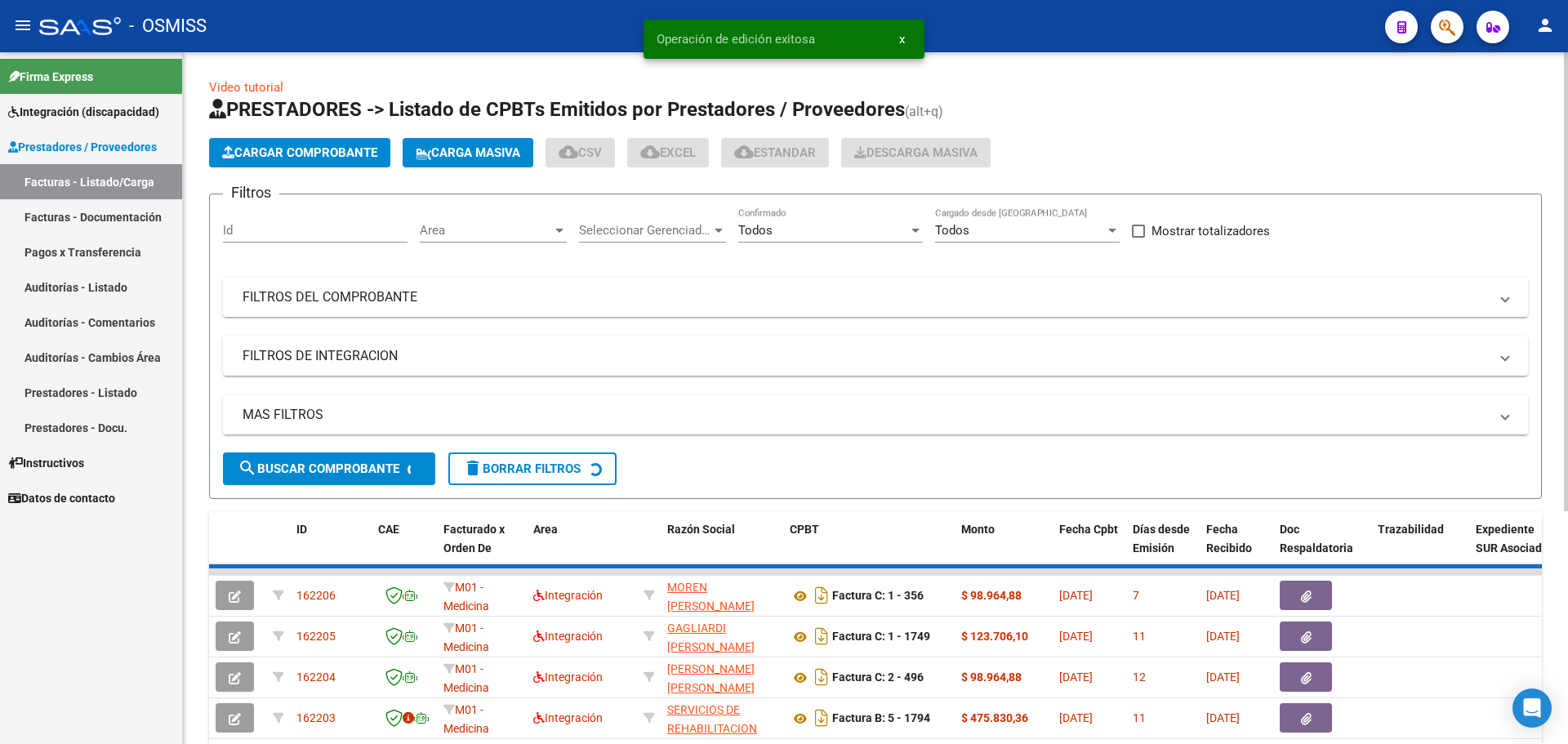
click at [344, 153] on span "Cargar Comprobante" at bounding box center [299, 153] width 156 height 15
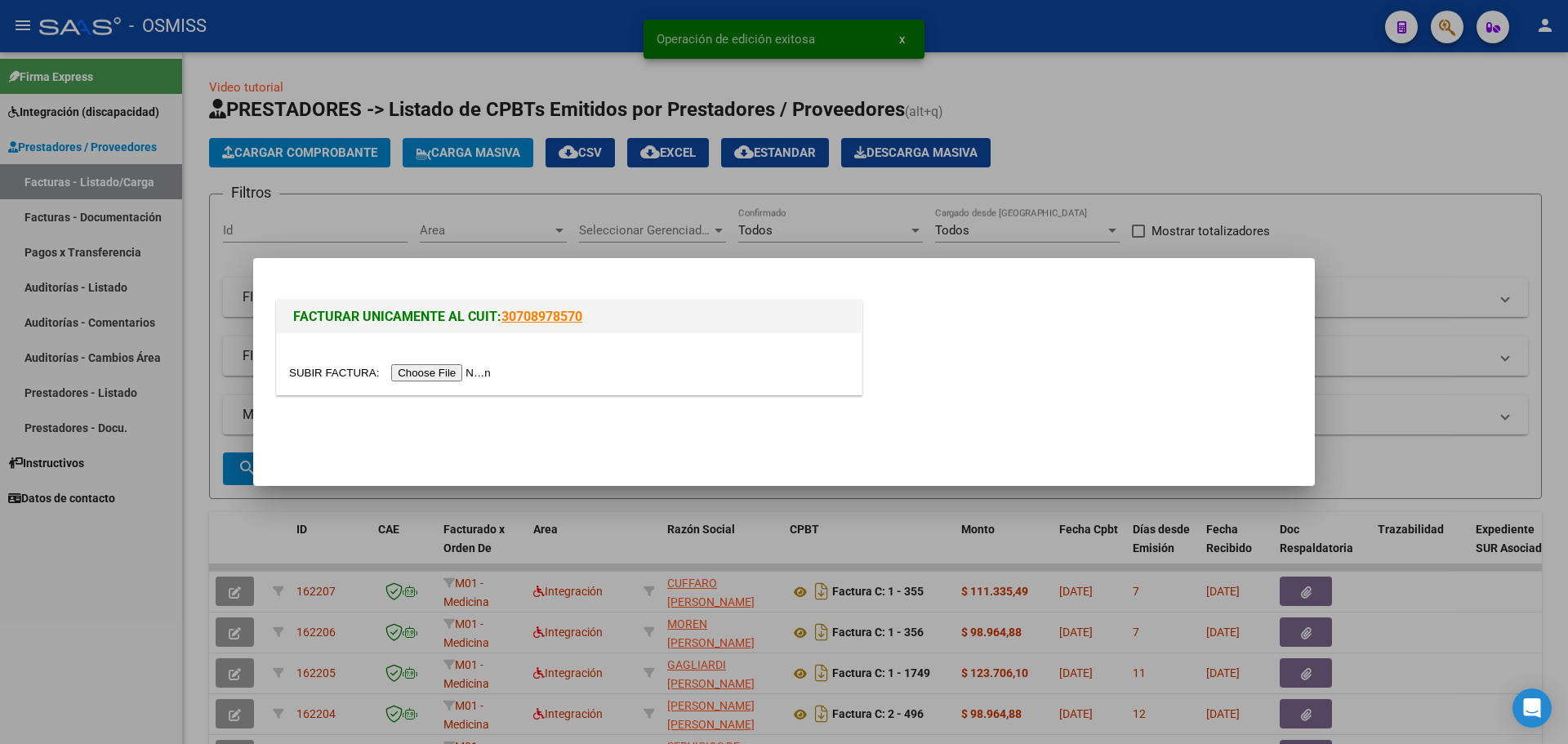
click at [464, 378] on input "file" at bounding box center [392, 372] width 206 height 18
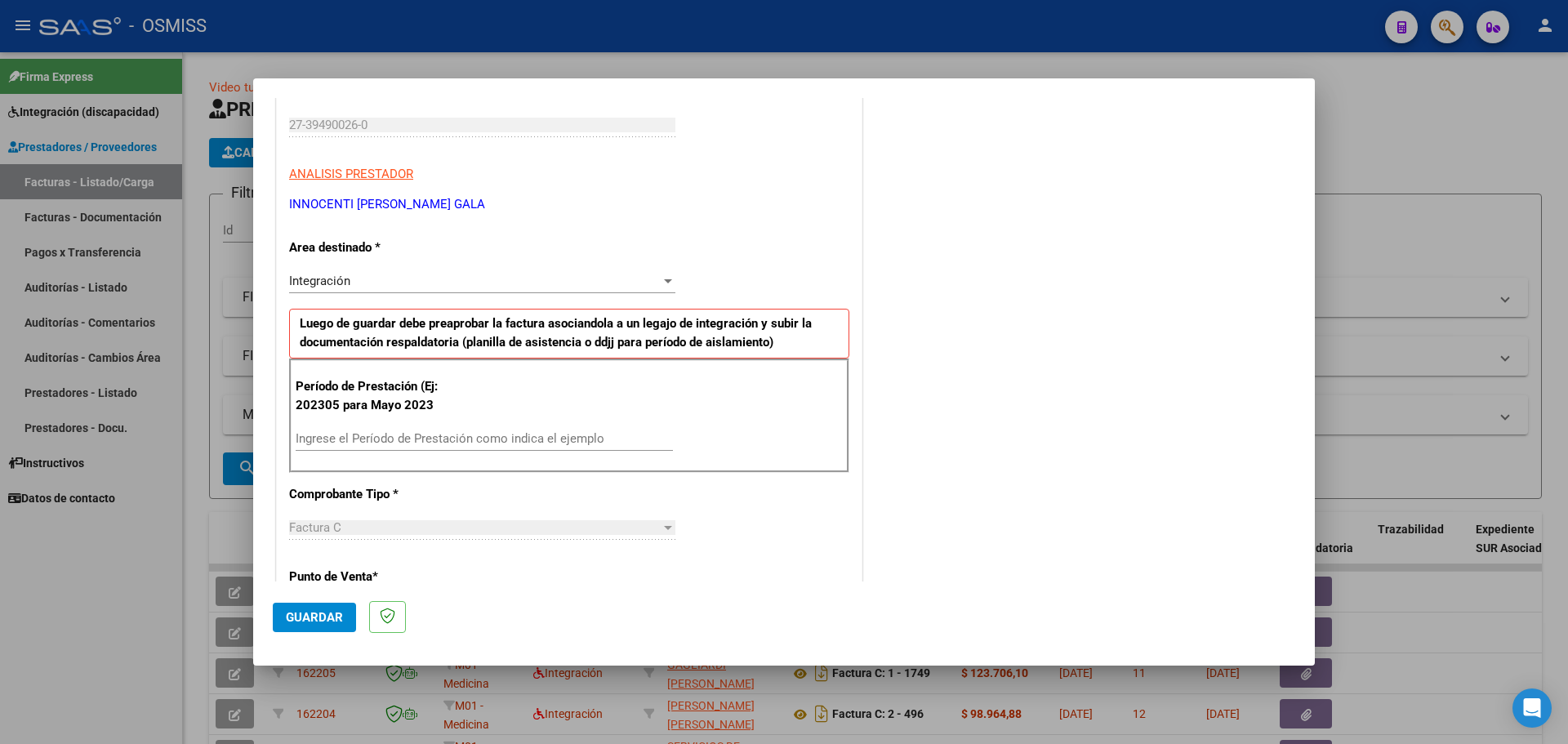
click at [381, 439] on input "Ingrese el Período de Prestación como indica el ejemplo" at bounding box center [484, 438] width 378 height 15
type input "202507"
click at [333, 614] on span "Guardar" at bounding box center [314, 617] width 57 height 15
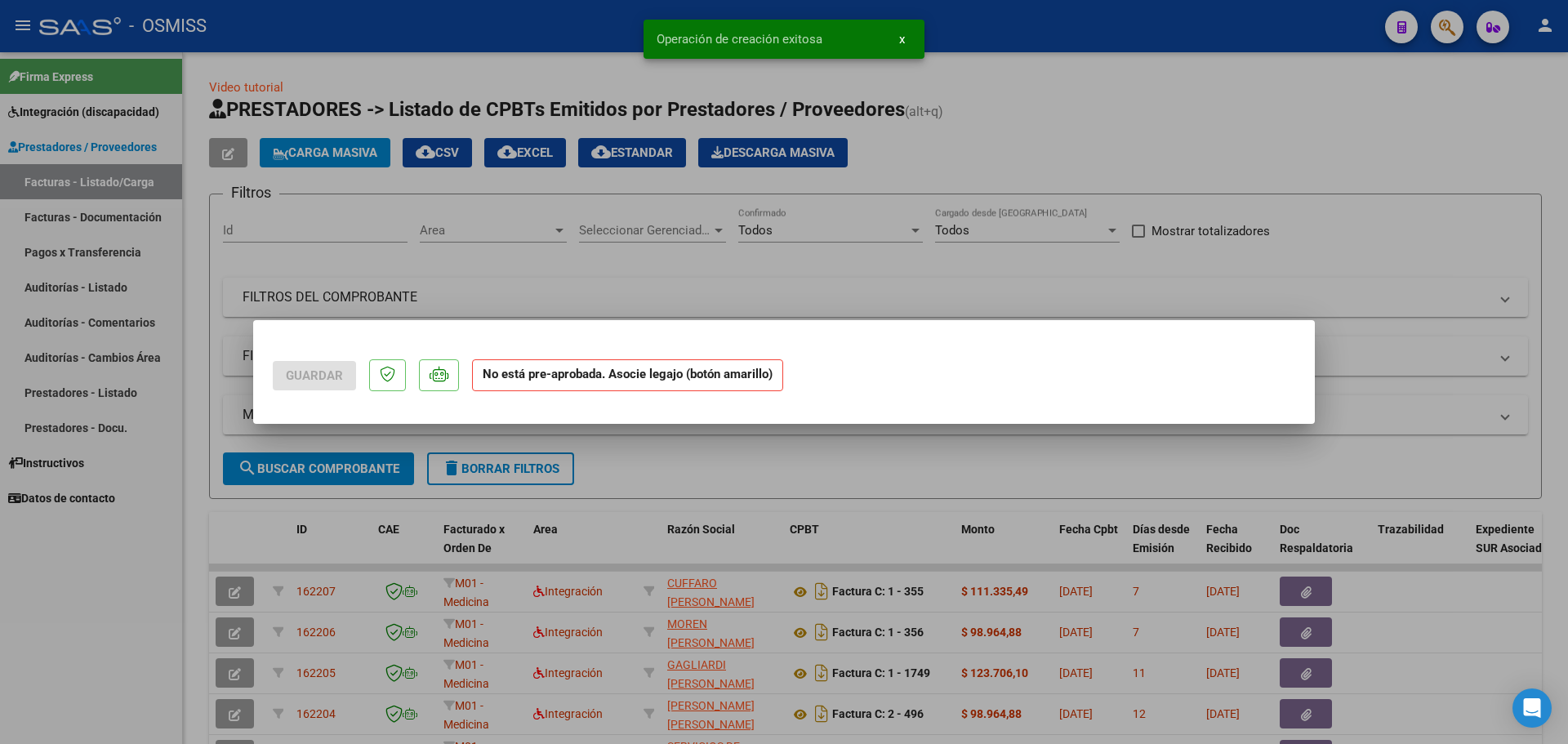
scroll to position [0, 0]
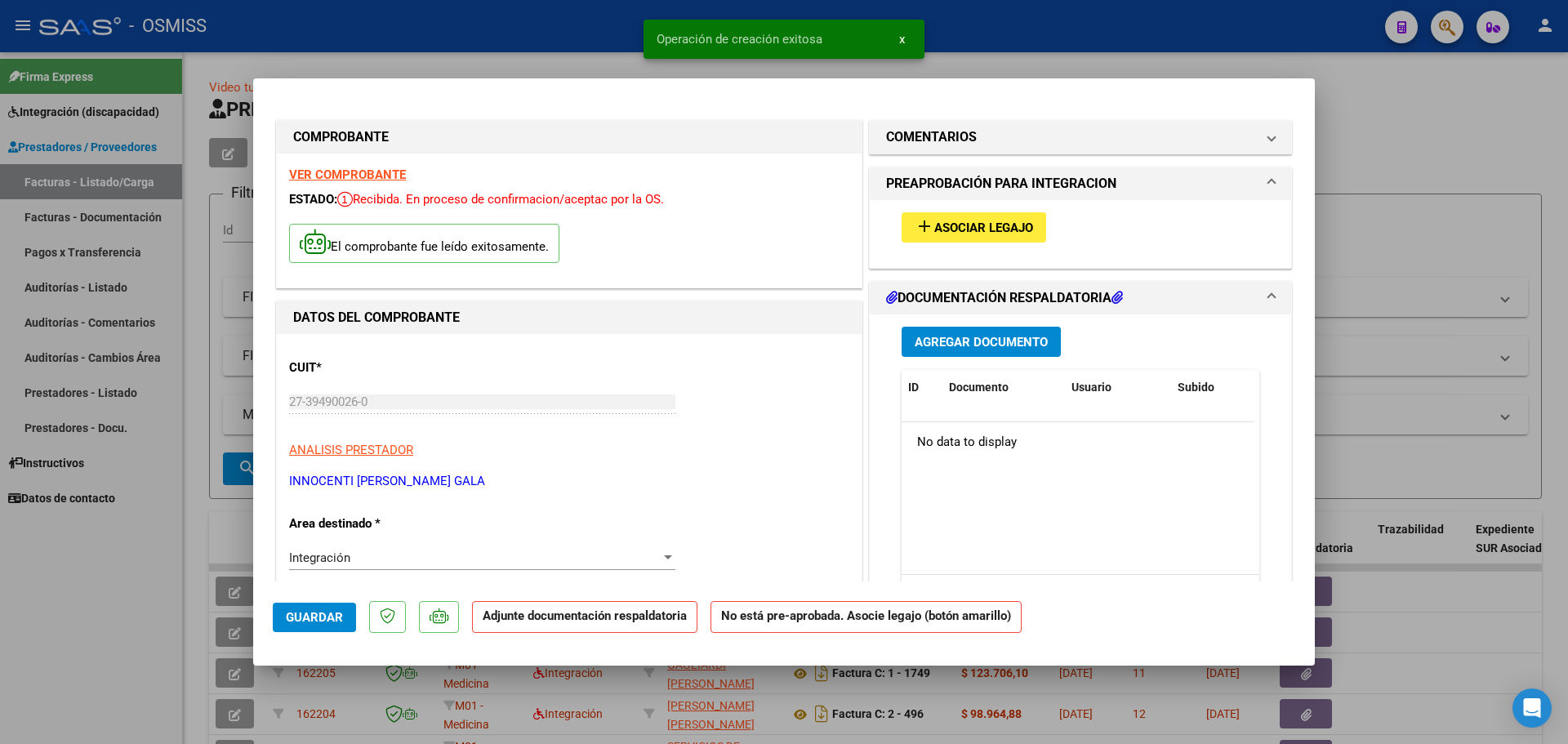
click at [992, 230] on span "Asociar Legajo" at bounding box center [983, 227] width 99 height 15
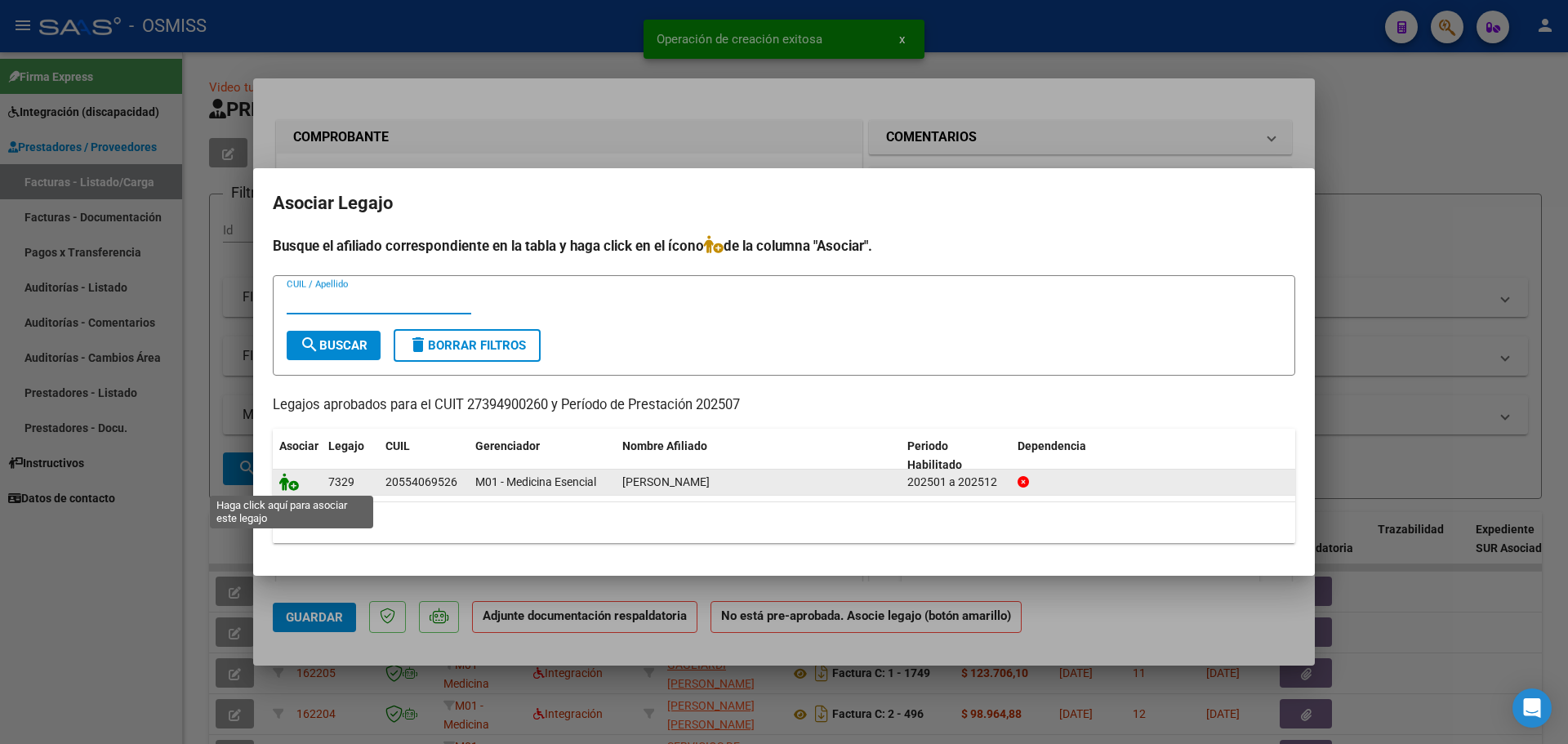
click at [288, 479] on icon at bounding box center [290, 481] width 20 height 18
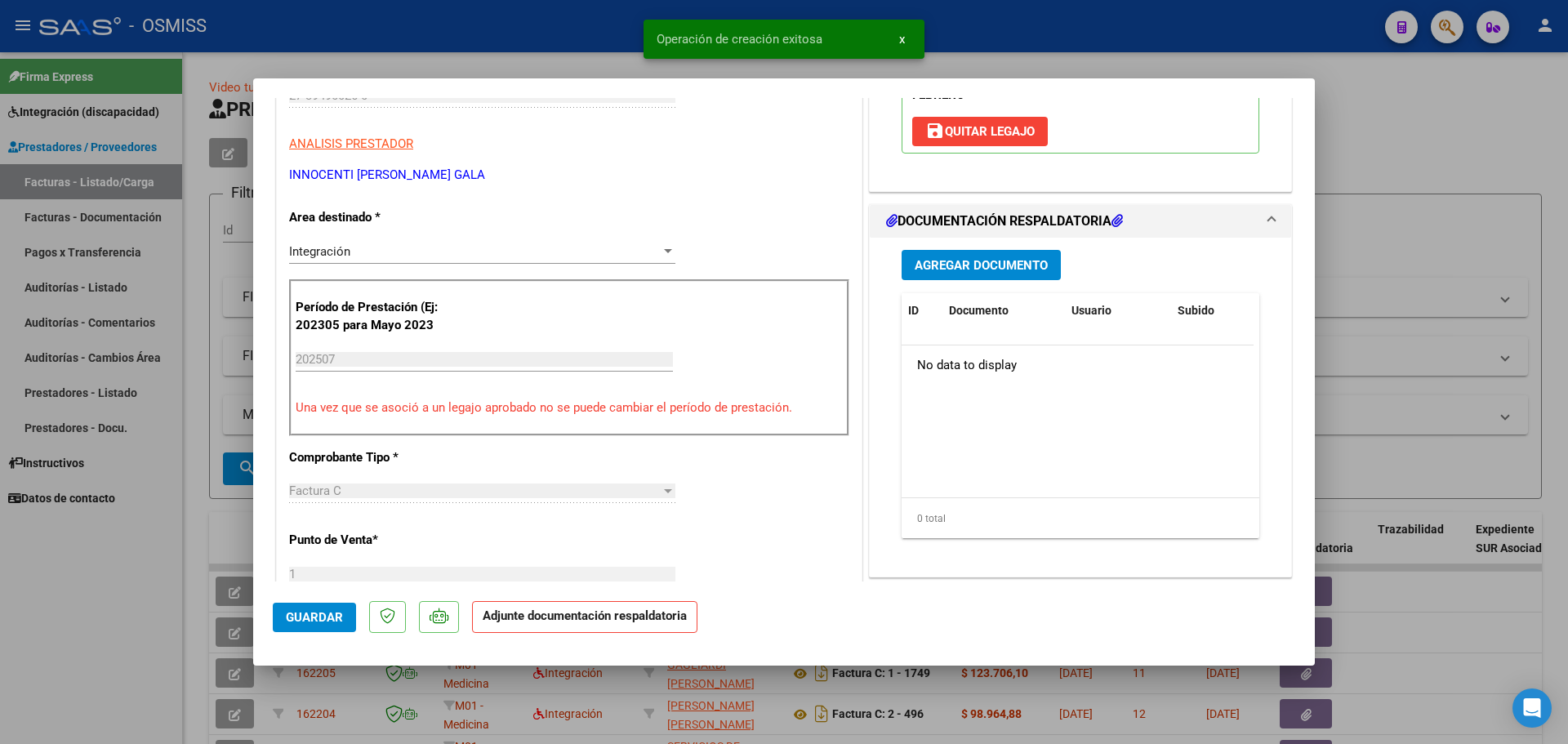
scroll to position [327, 0]
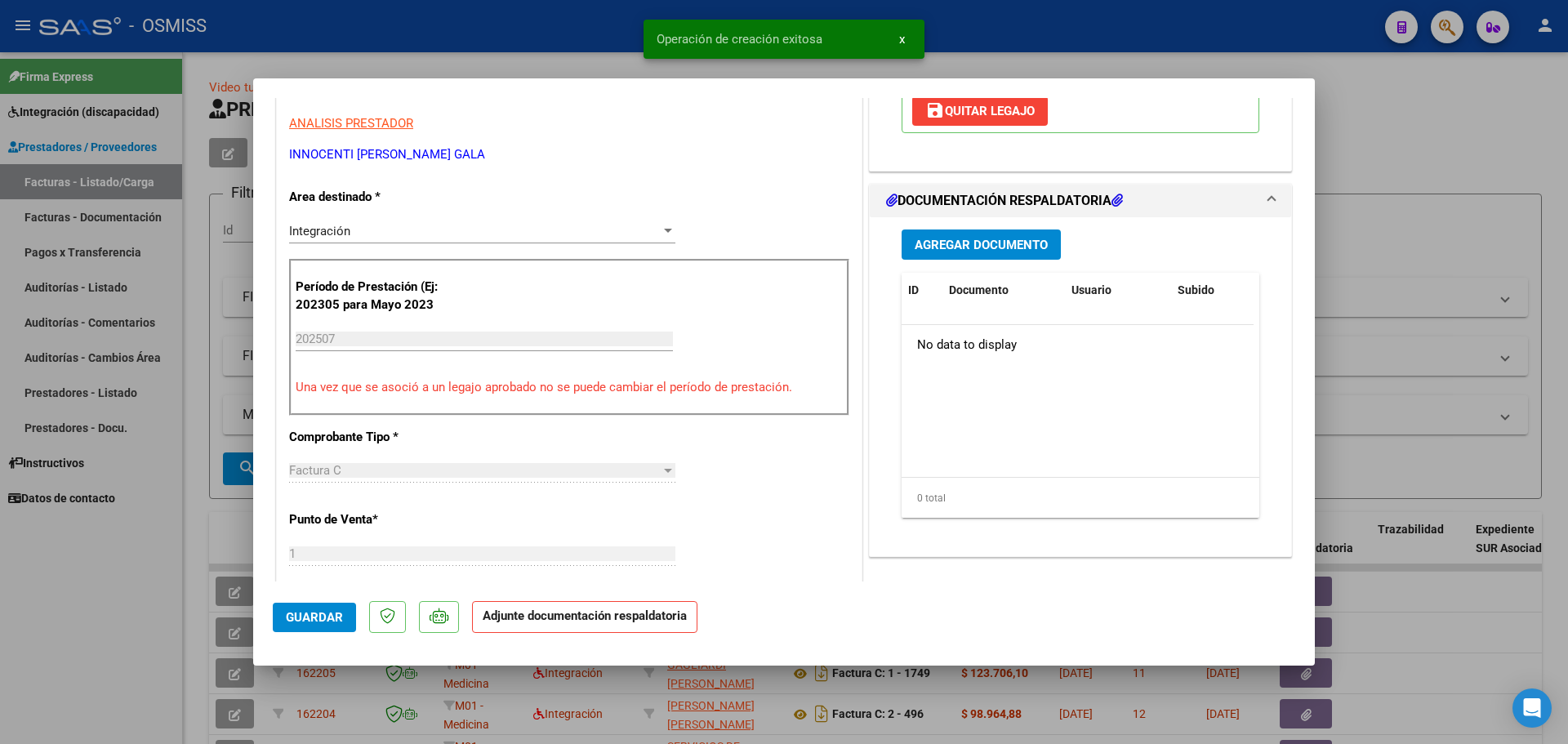
click at [1007, 237] on span "Agregar Documento" at bounding box center [981, 243] width 133 height 15
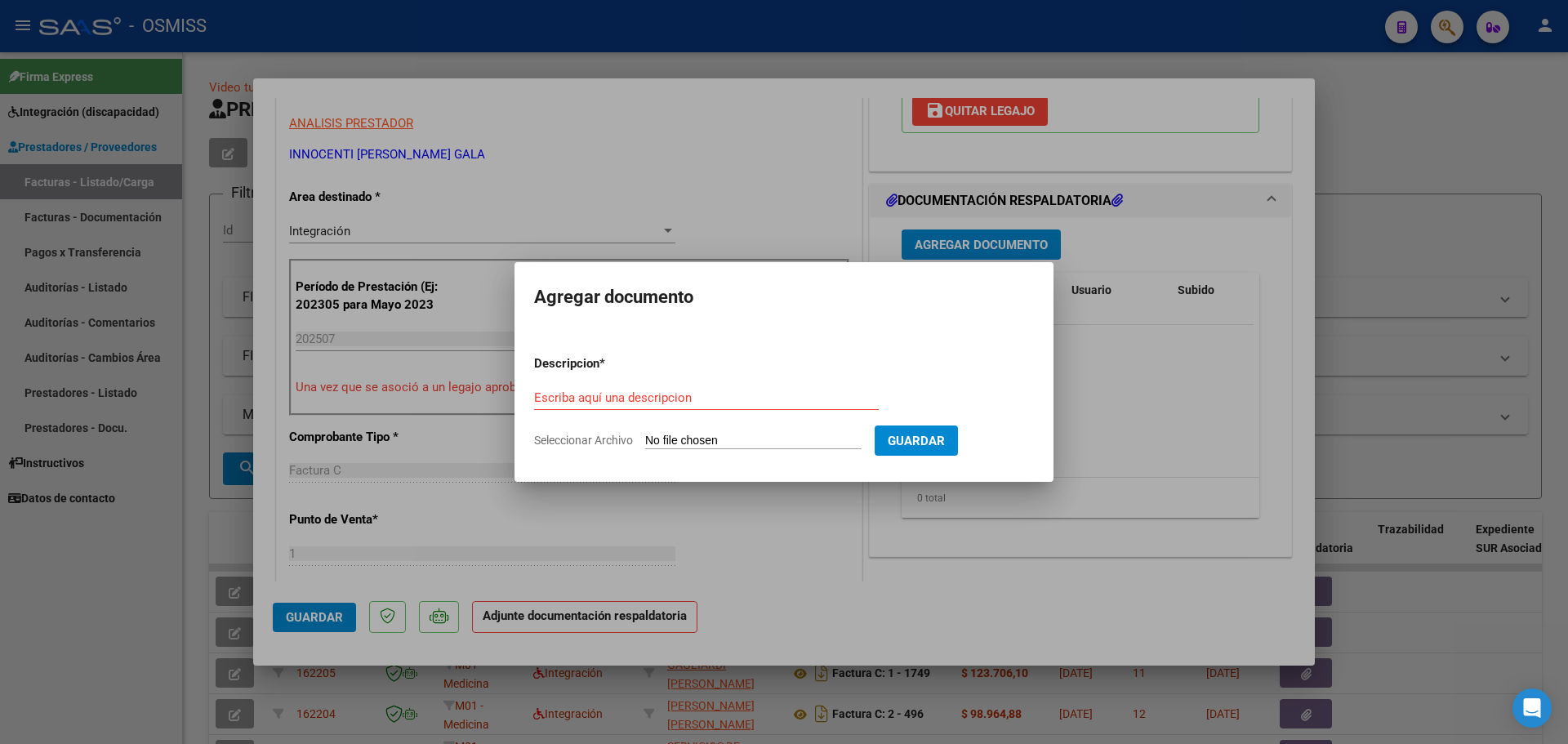
click at [746, 436] on input "Seleccionar Archivo" at bounding box center [753, 441] width 216 height 16
type input "C:\fakepath\Planilla de asistencia [DATE] Santia.pdf"
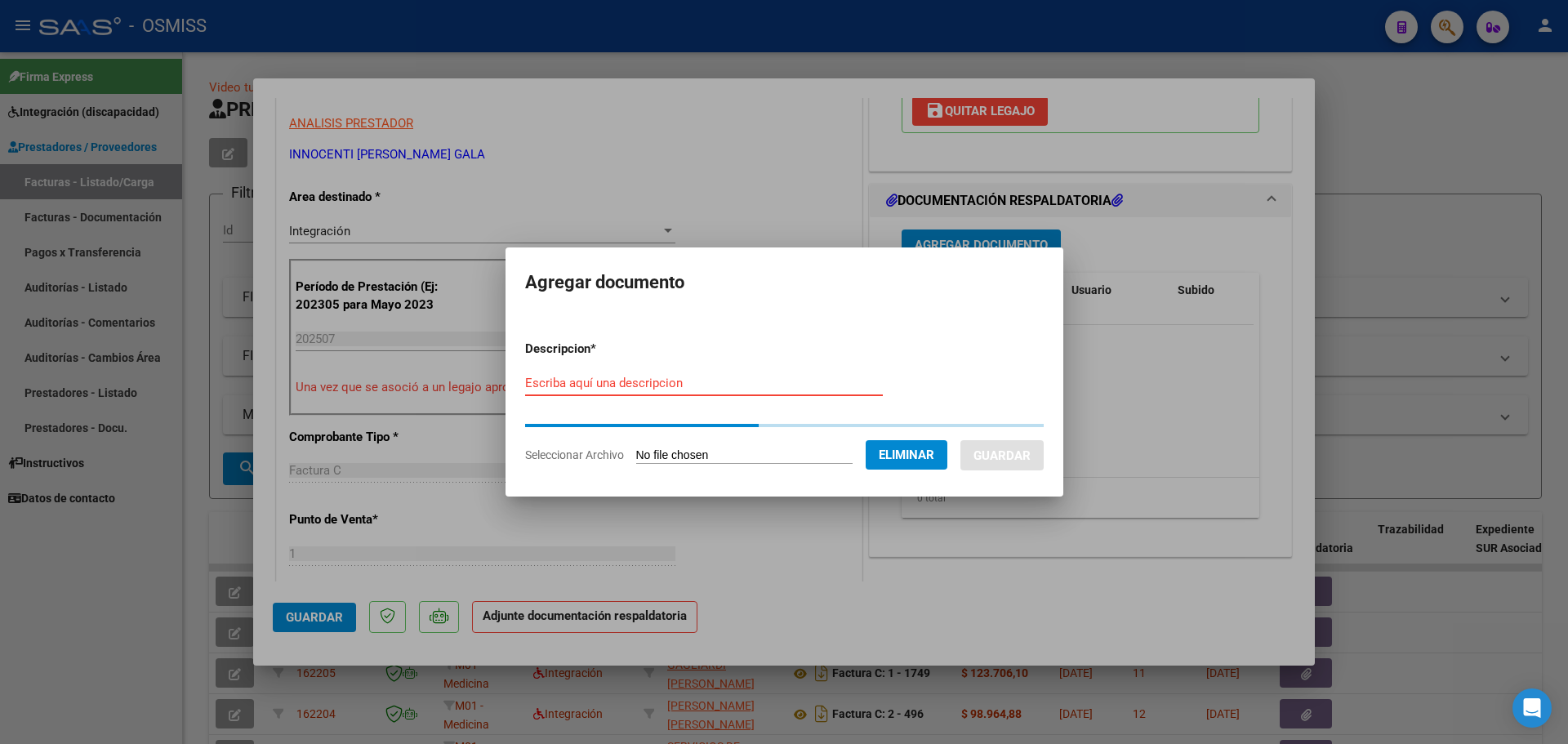
click at [547, 383] on input "Escriba aquí una descripcion" at bounding box center [704, 382] width 358 height 15
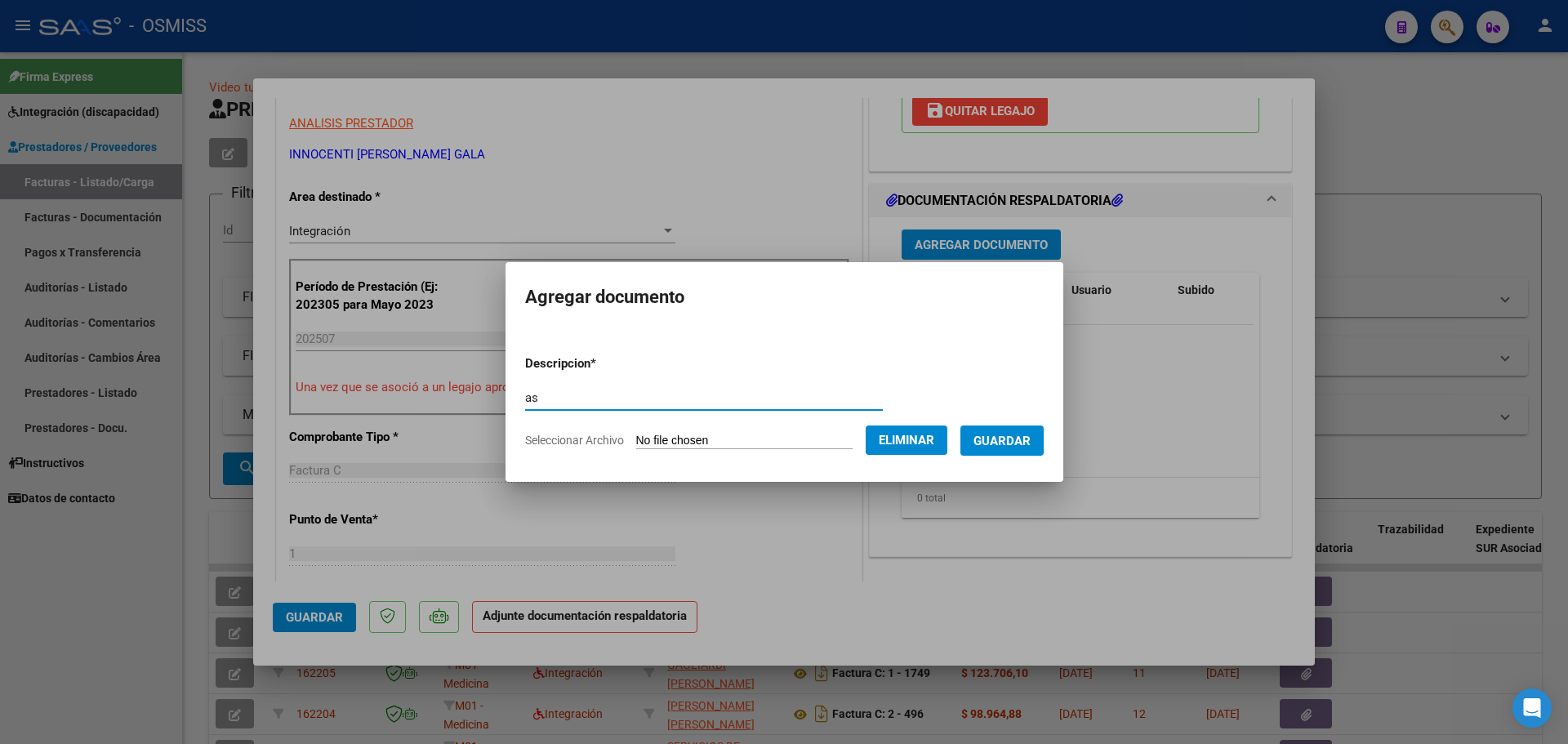
type input "as"
click at [1031, 437] on span "Guardar" at bounding box center [1002, 440] width 57 height 15
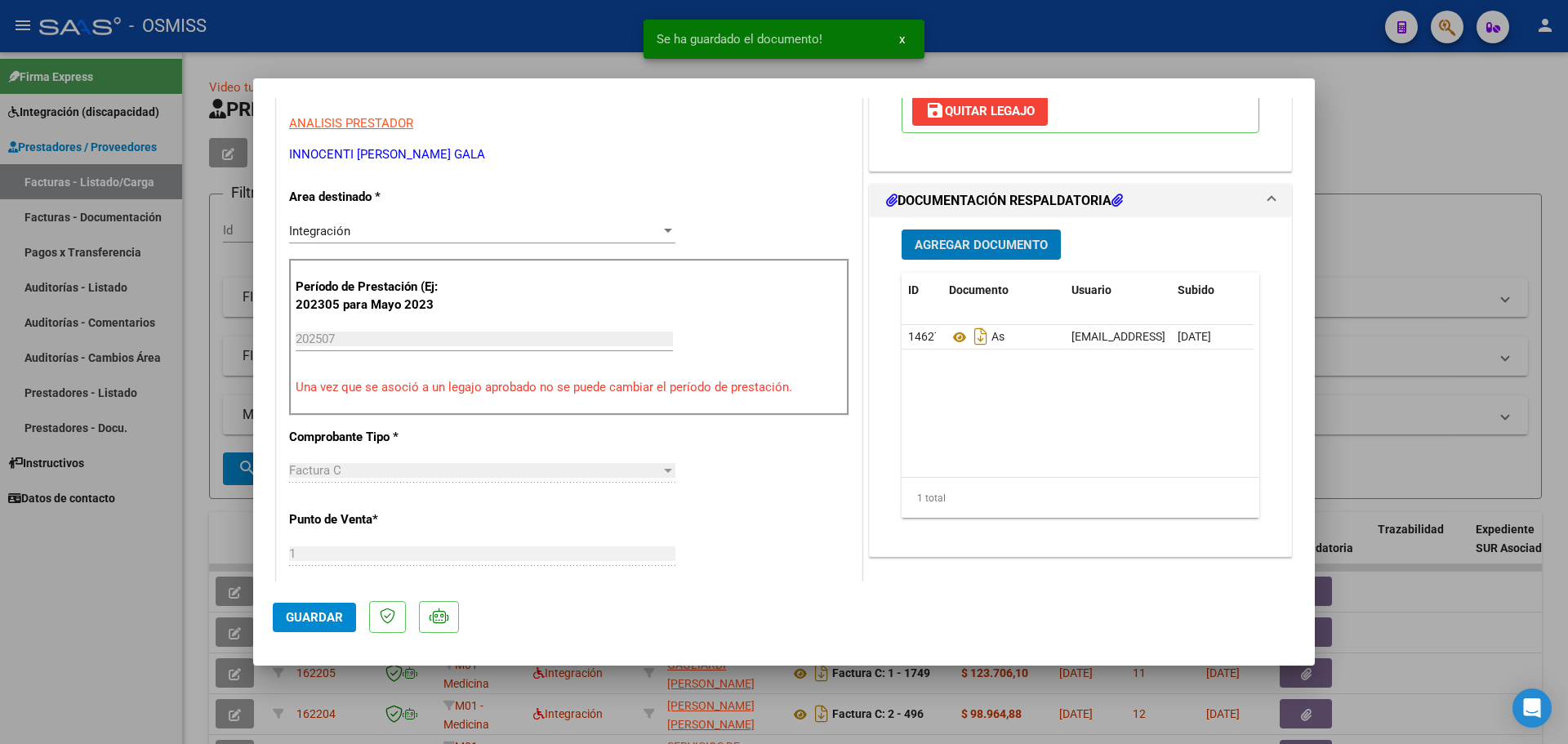
click at [310, 611] on span "Guardar" at bounding box center [314, 617] width 57 height 15
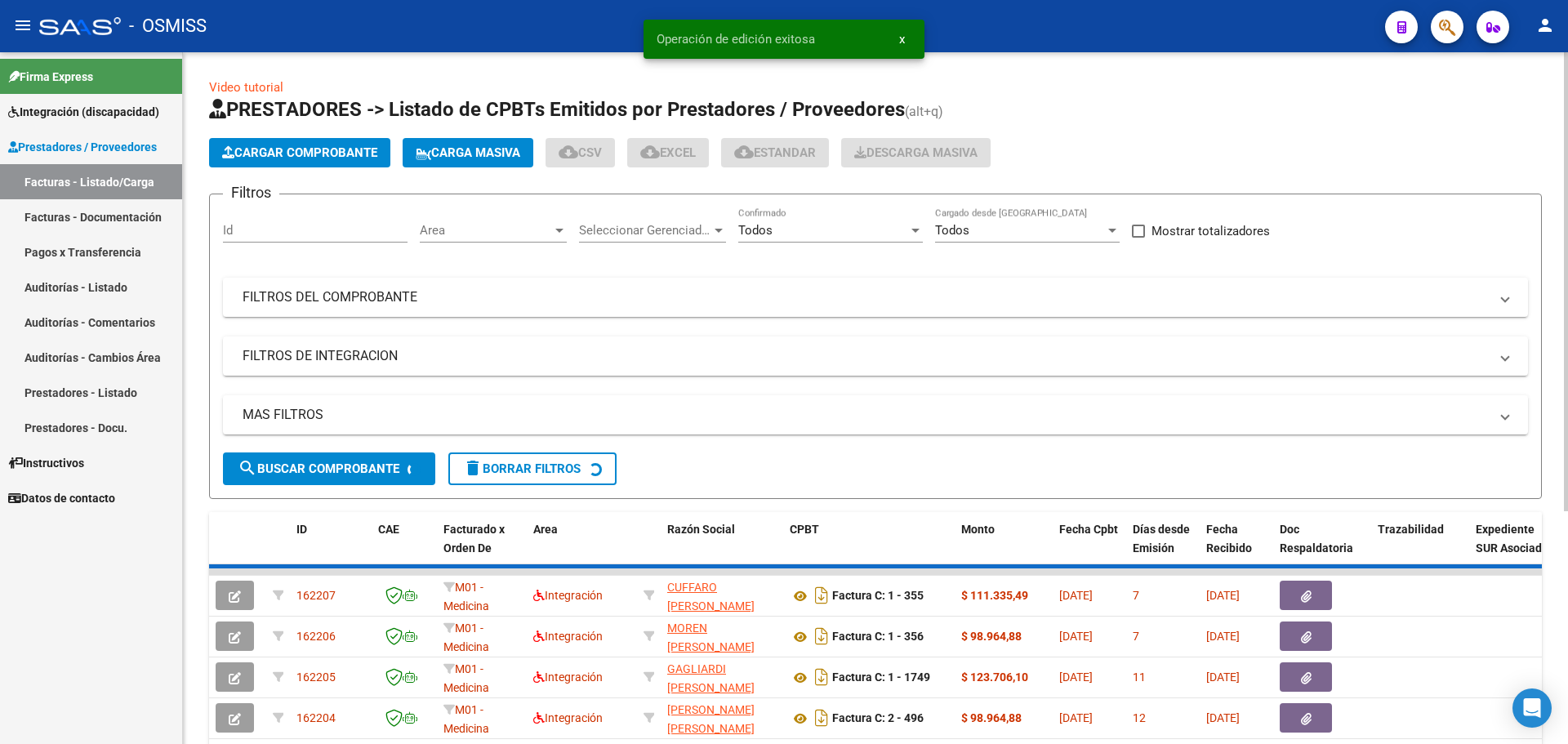
click at [342, 146] on span "Cargar Comprobante" at bounding box center [299, 153] width 156 height 15
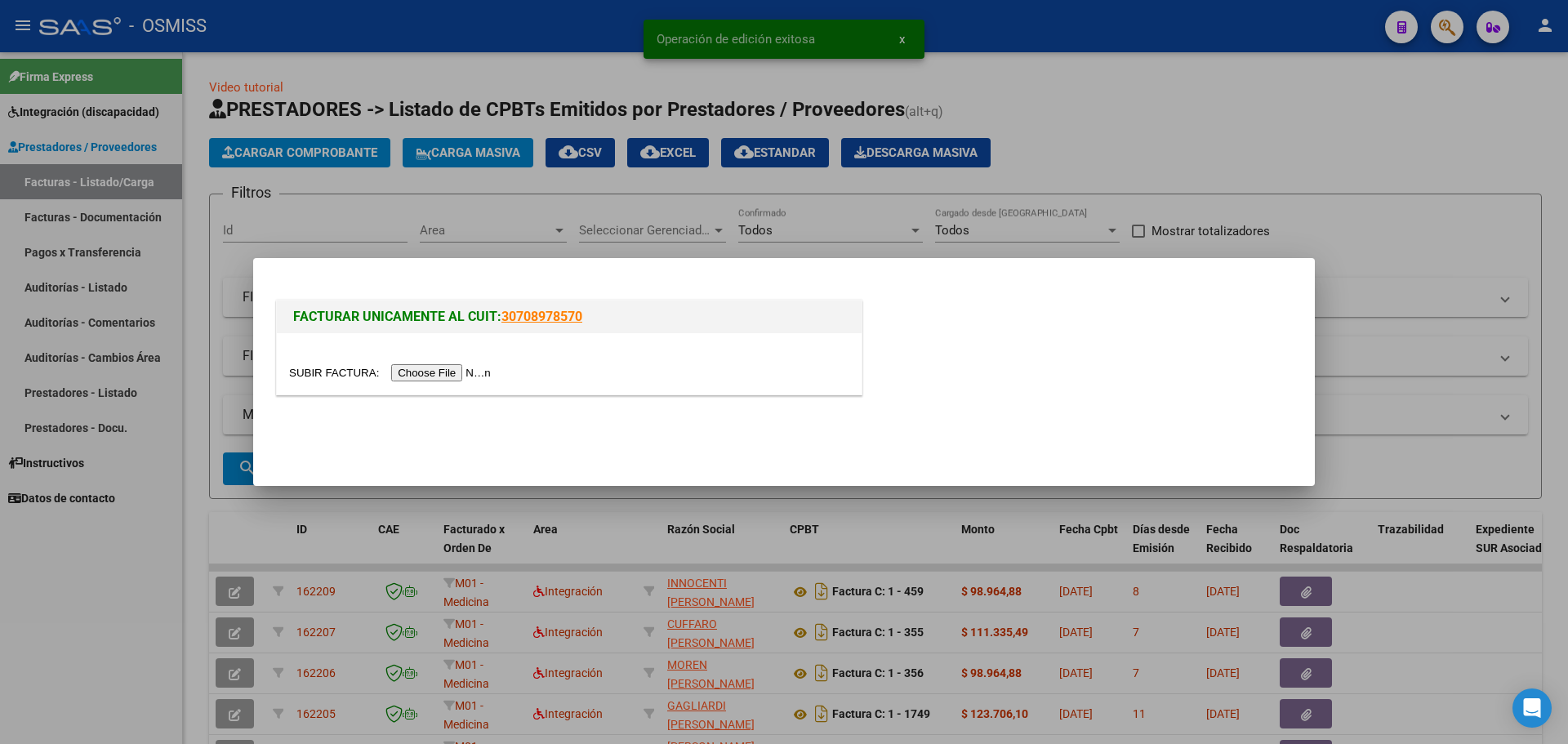
click at [440, 369] on input "file" at bounding box center [392, 372] width 206 height 18
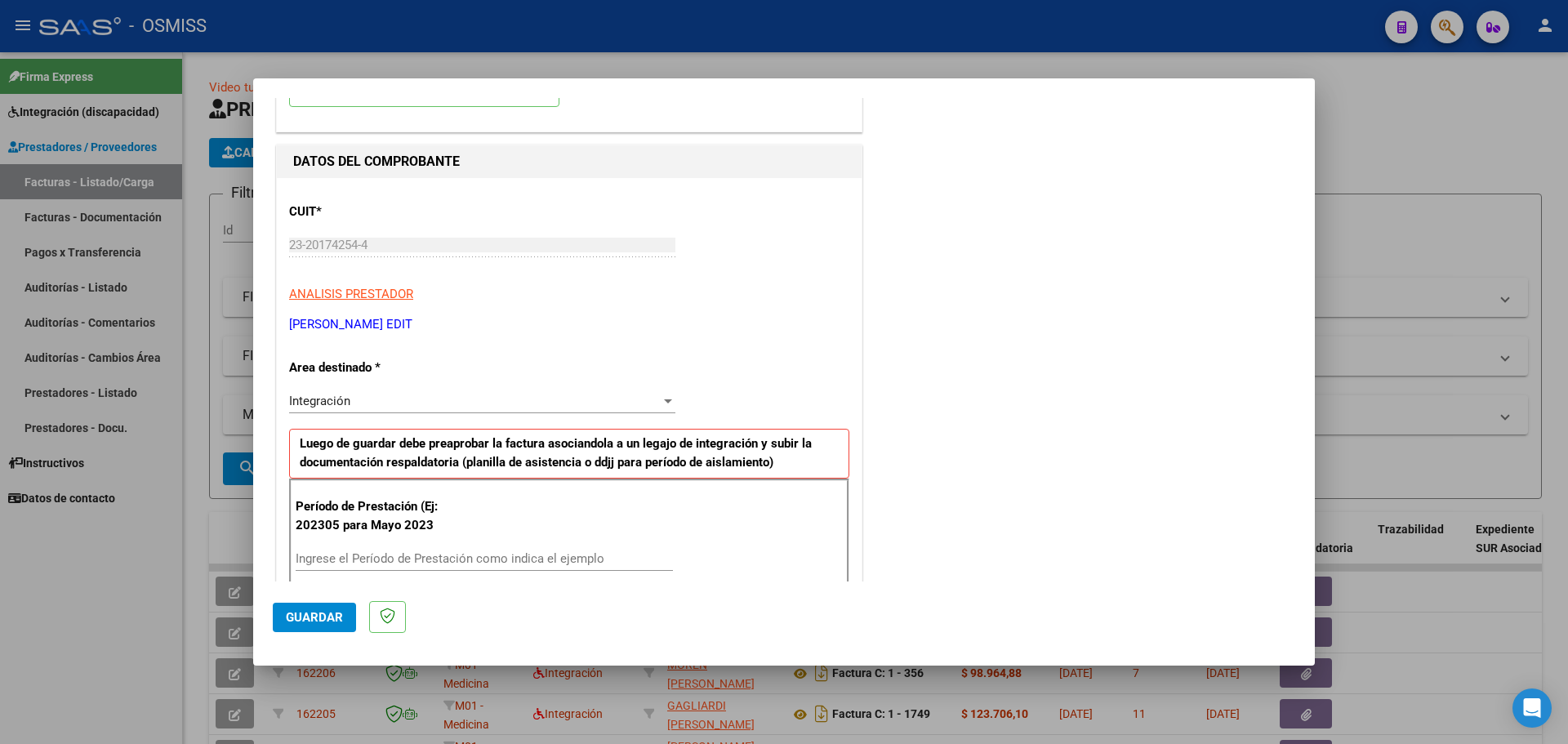
scroll to position [163, 0]
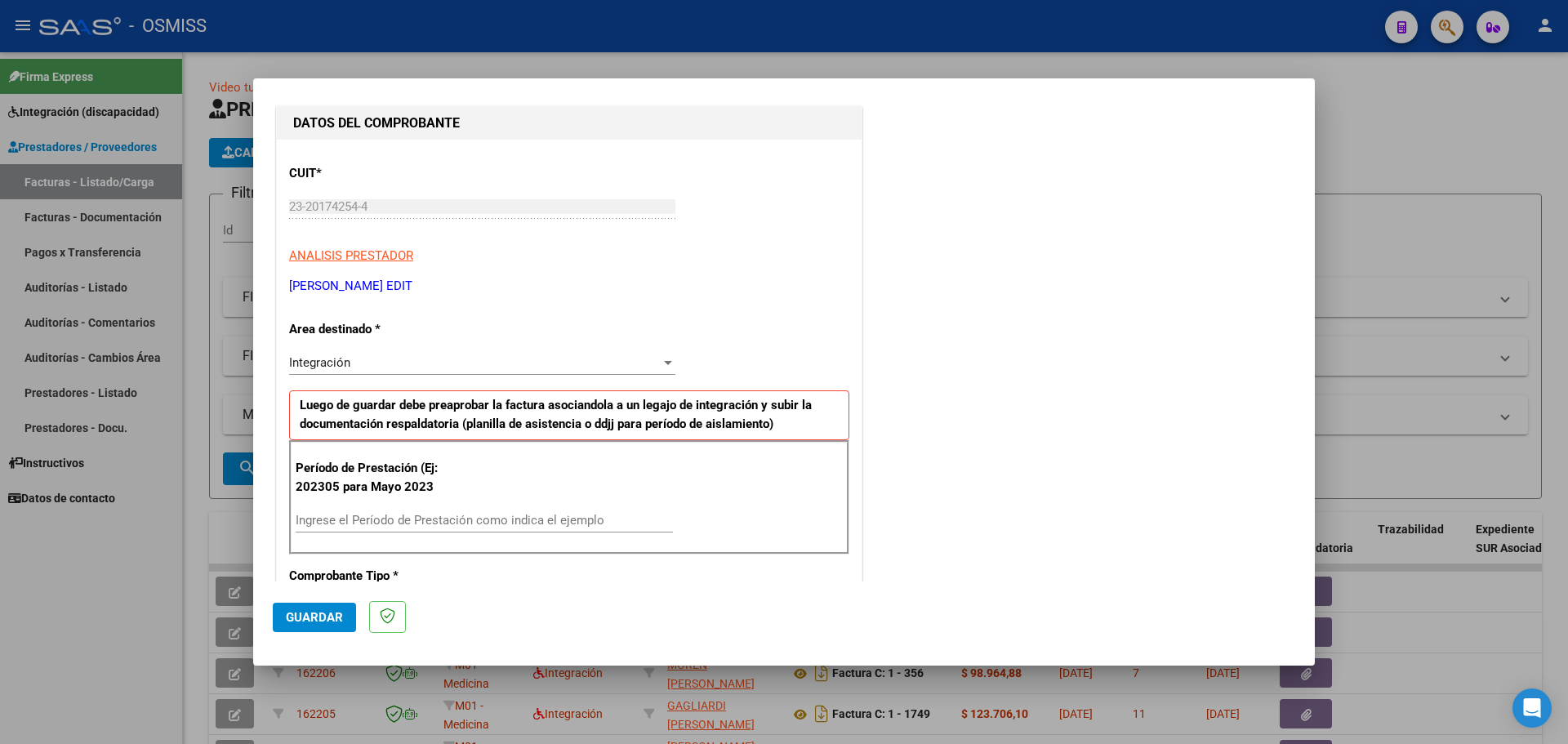
click at [389, 529] on div "Ingrese el Período de Prestación como indica el ejemplo" at bounding box center [484, 519] width 378 height 24
type input "202507"
click at [304, 610] on span "Guardar" at bounding box center [314, 617] width 57 height 15
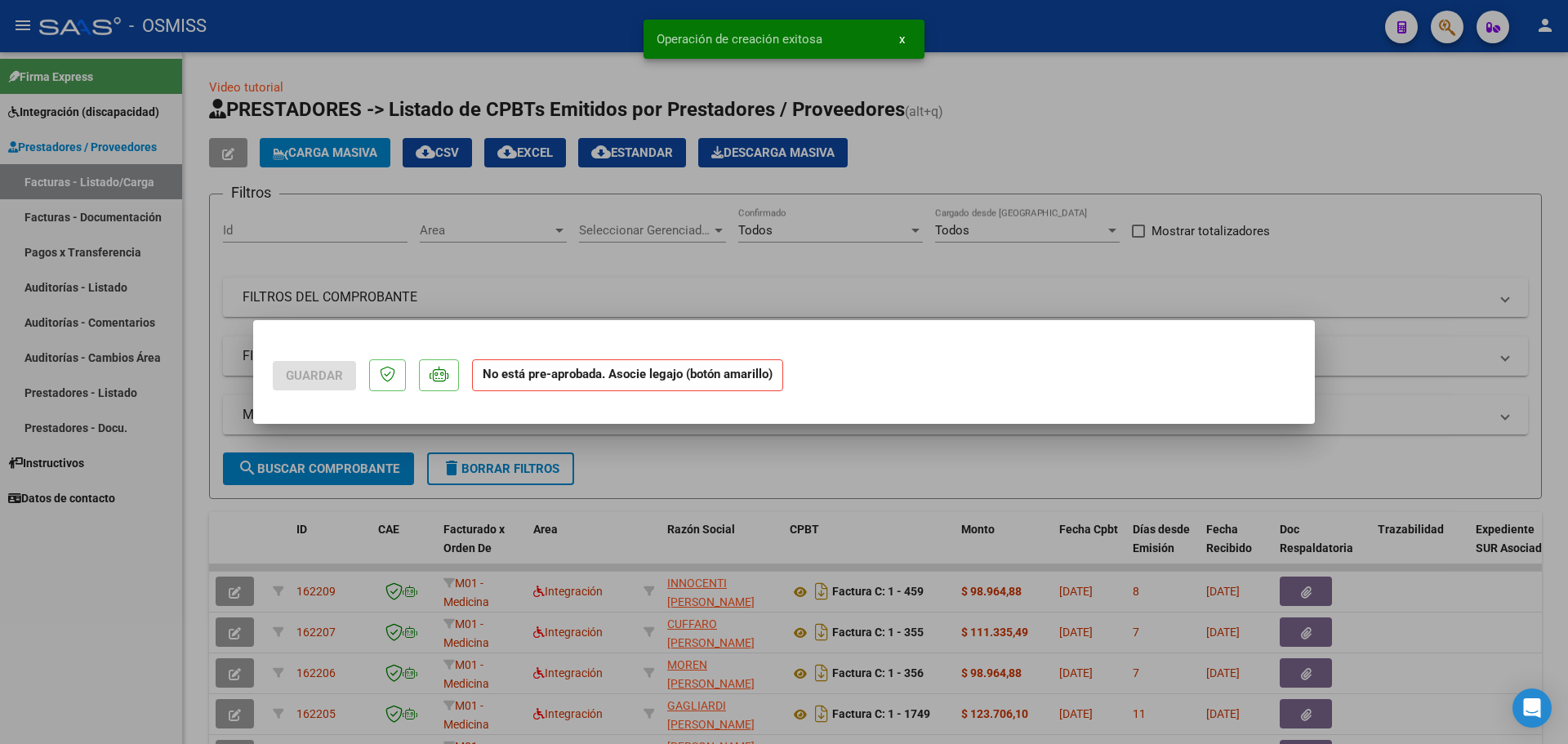
scroll to position [0, 0]
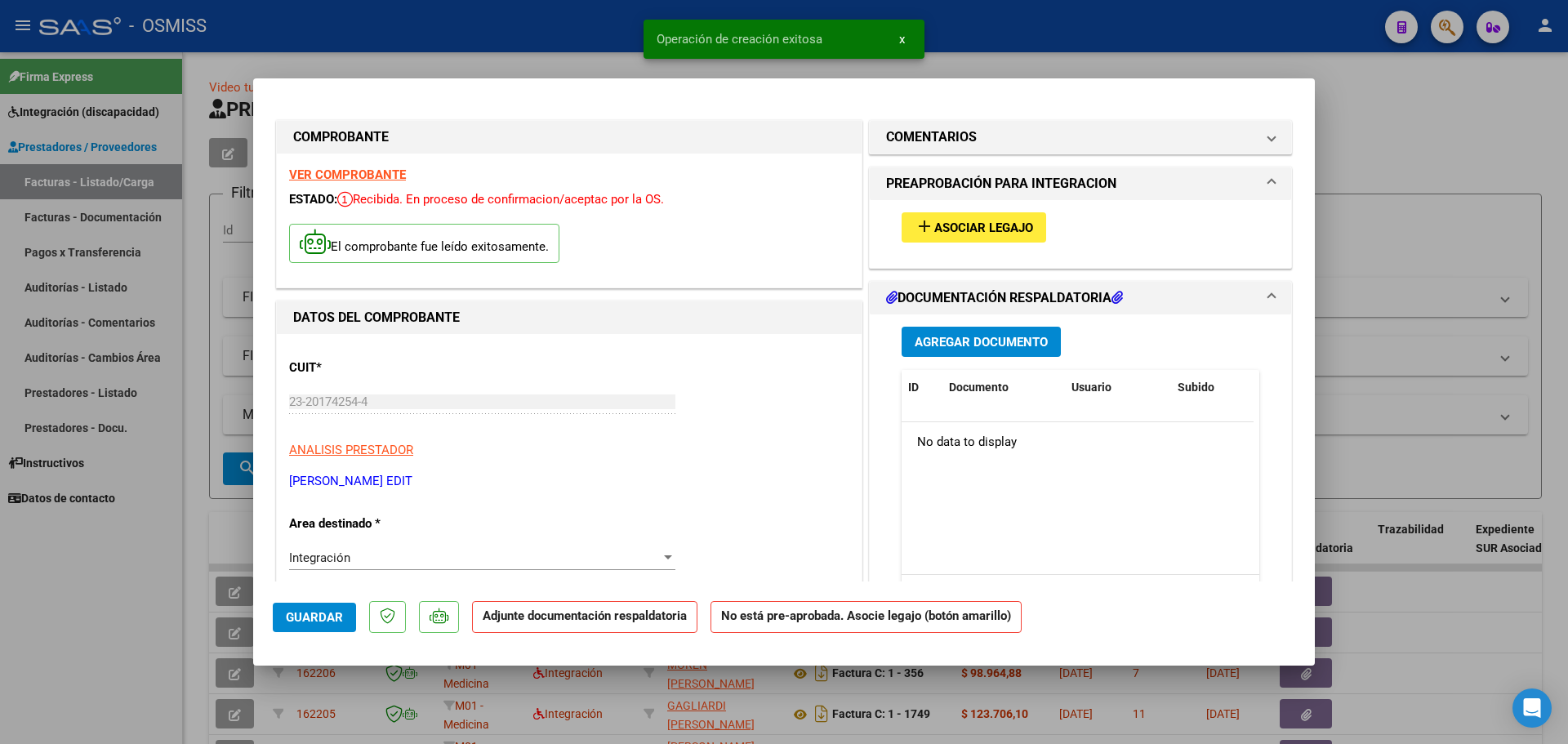
click at [935, 221] on span "Asociar Legajo" at bounding box center [983, 227] width 99 height 15
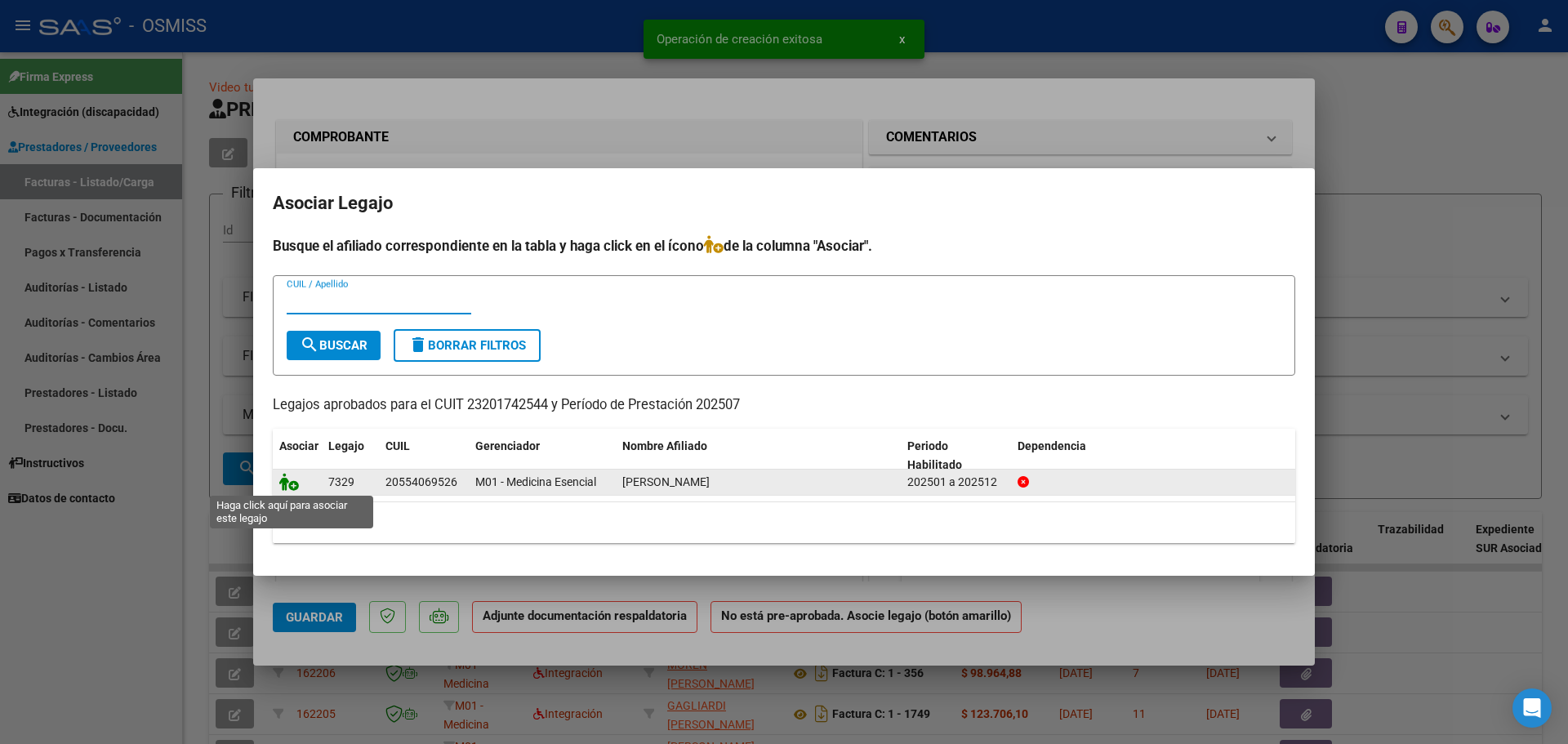
click at [288, 479] on icon at bounding box center [290, 481] width 20 height 18
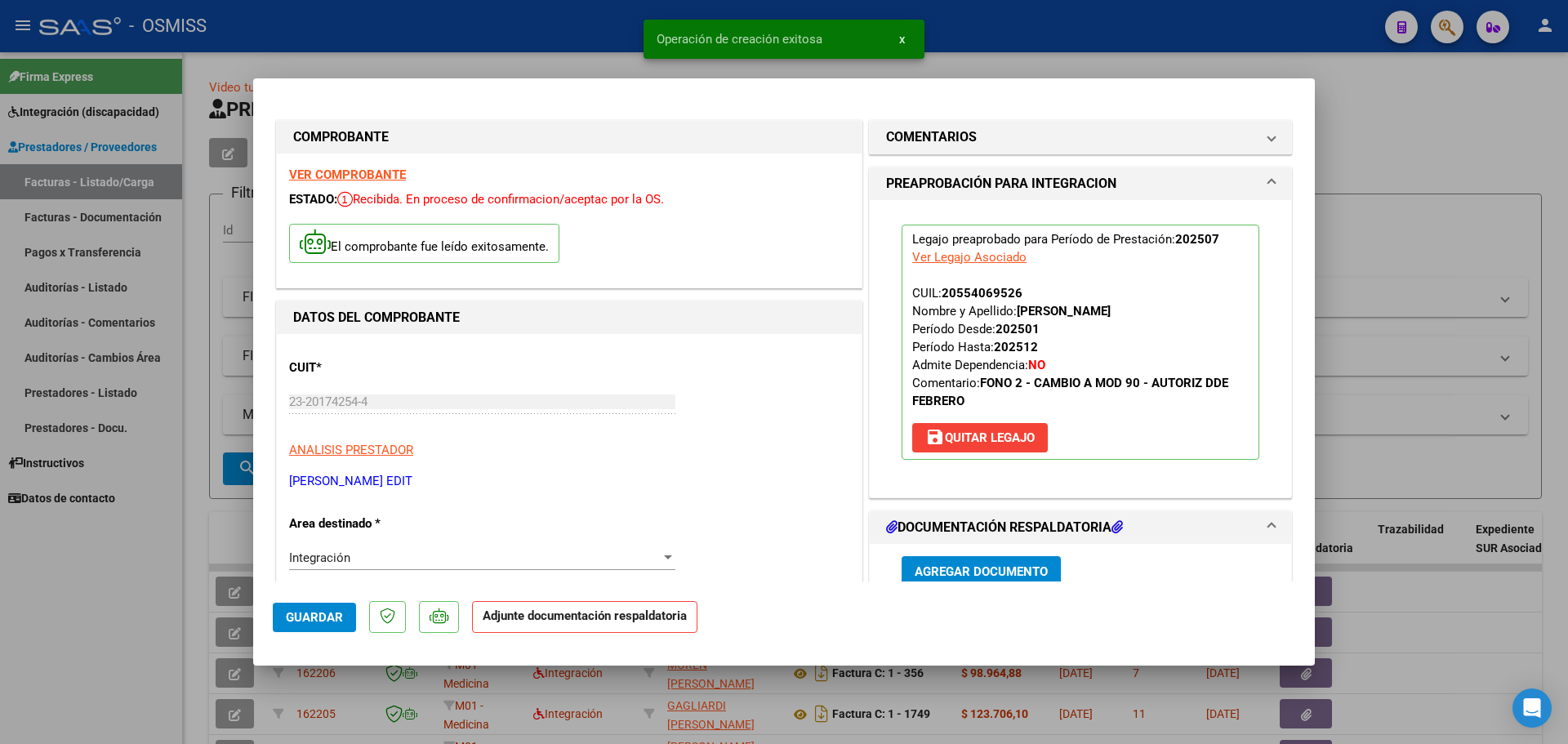
scroll to position [244, 0]
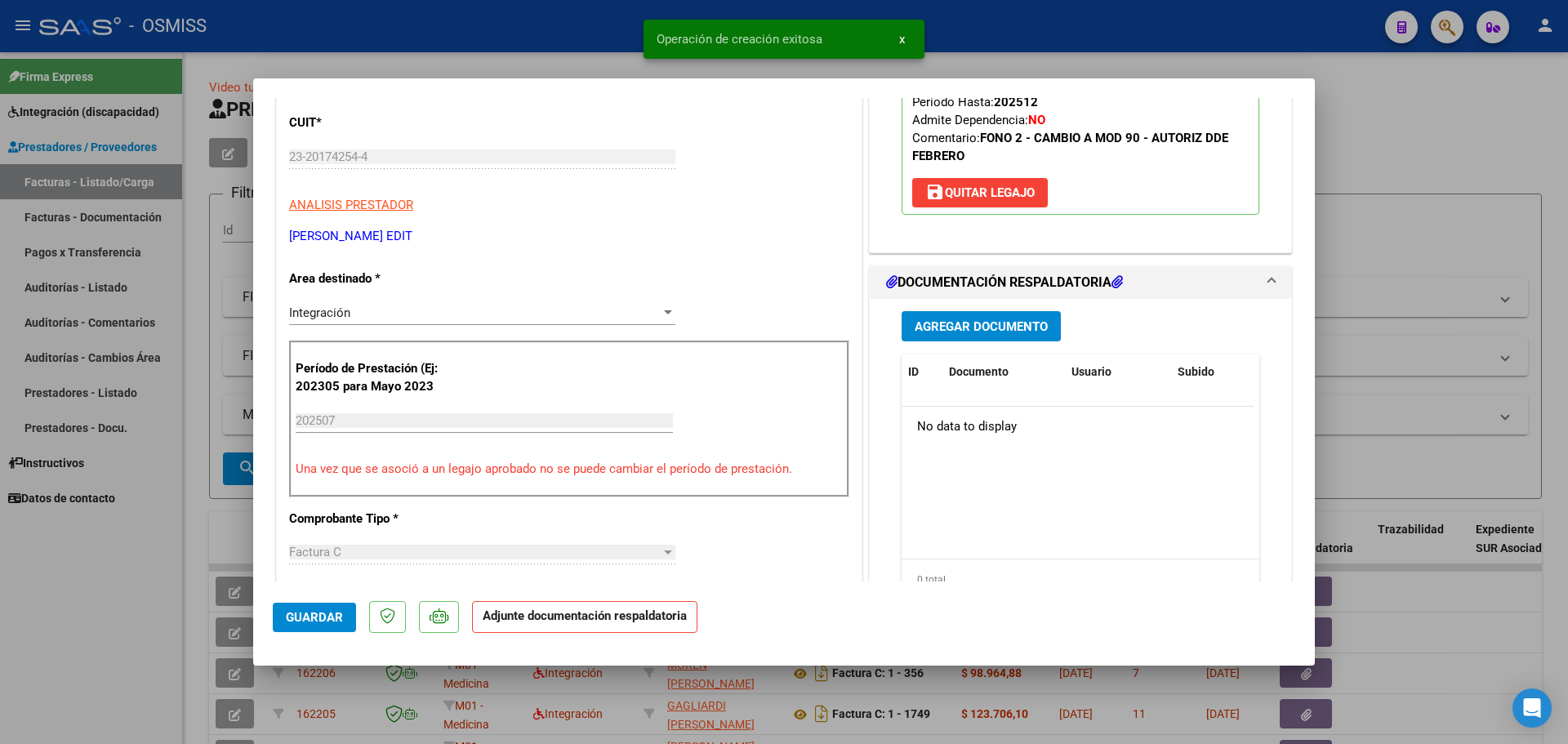
click at [946, 331] on span "Agregar Documento" at bounding box center [981, 326] width 133 height 15
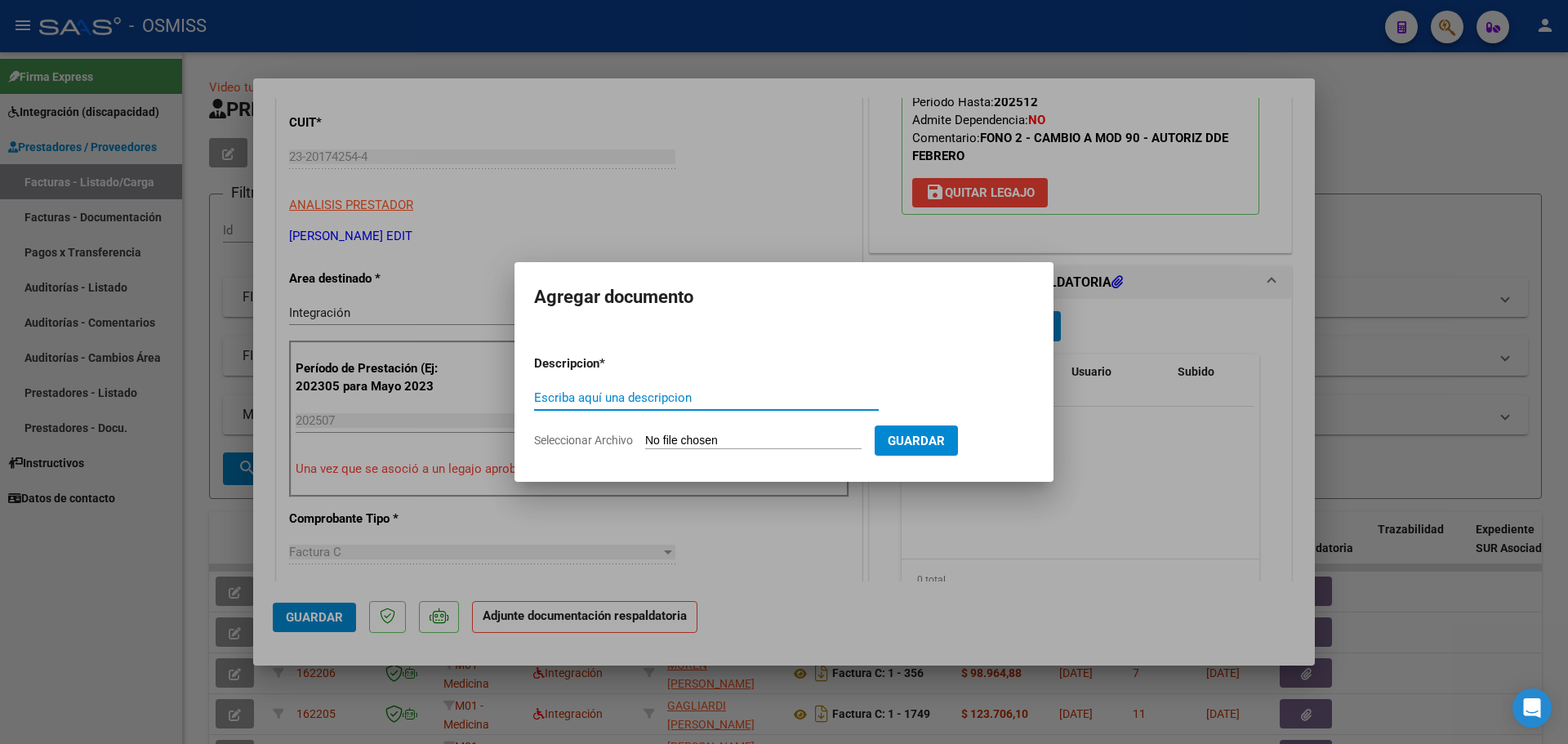
click at [762, 434] on input "Seleccionar Archivo" at bounding box center [753, 441] width 216 height 16
type input "C:\fakepath\planilla [DATE] + infme jun.pdf"
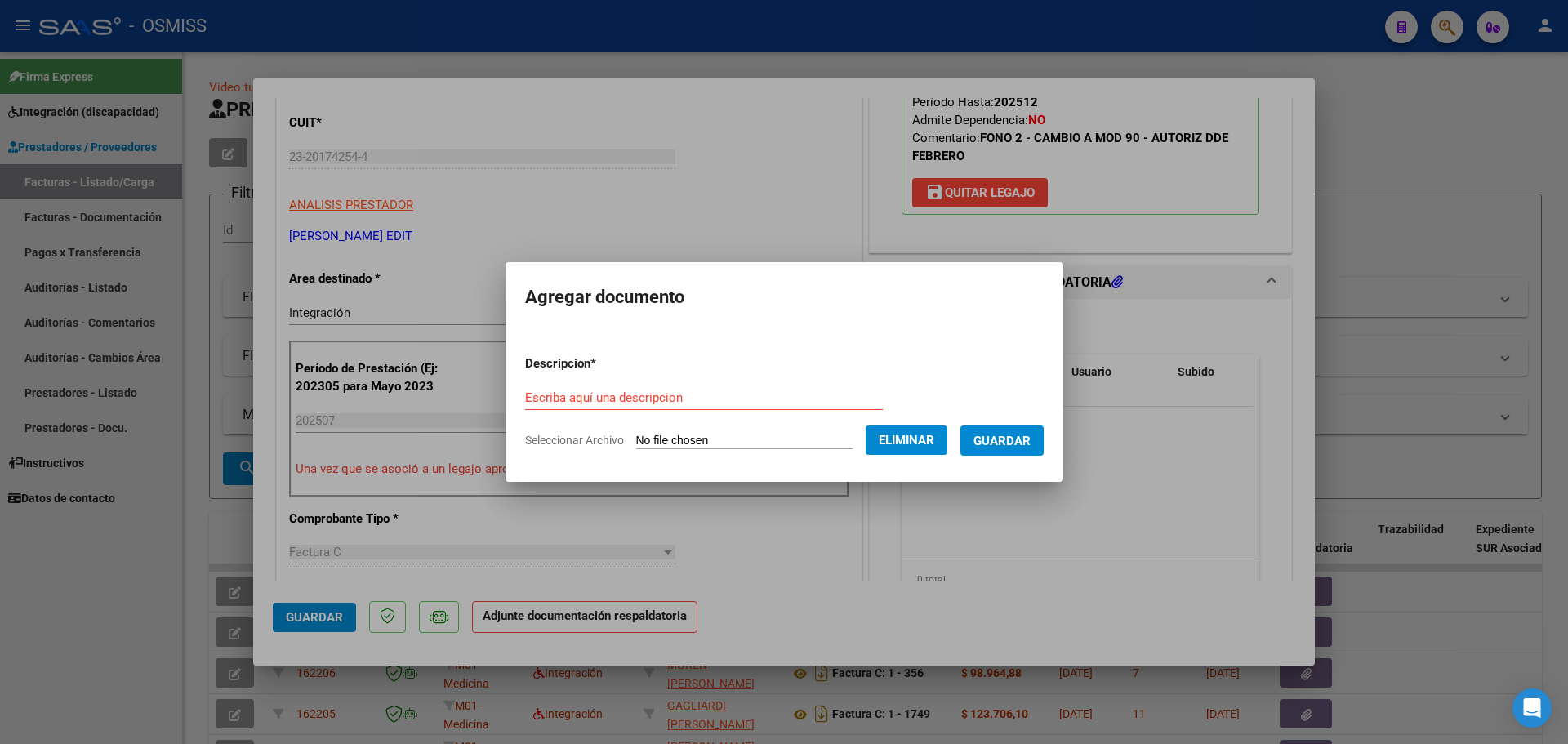
click at [555, 383] on form "Descripcion * Escriba aquí una descripcion Seleccionar Archivo Eliminar Guardar" at bounding box center [784, 402] width 518 height 119
click at [561, 393] on input "Escriba aquí una descripcion" at bounding box center [704, 397] width 358 height 15
type input "as"
click at [1000, 438] on span "Guardar" at bounding box center [1002, 440] width 57 height 15
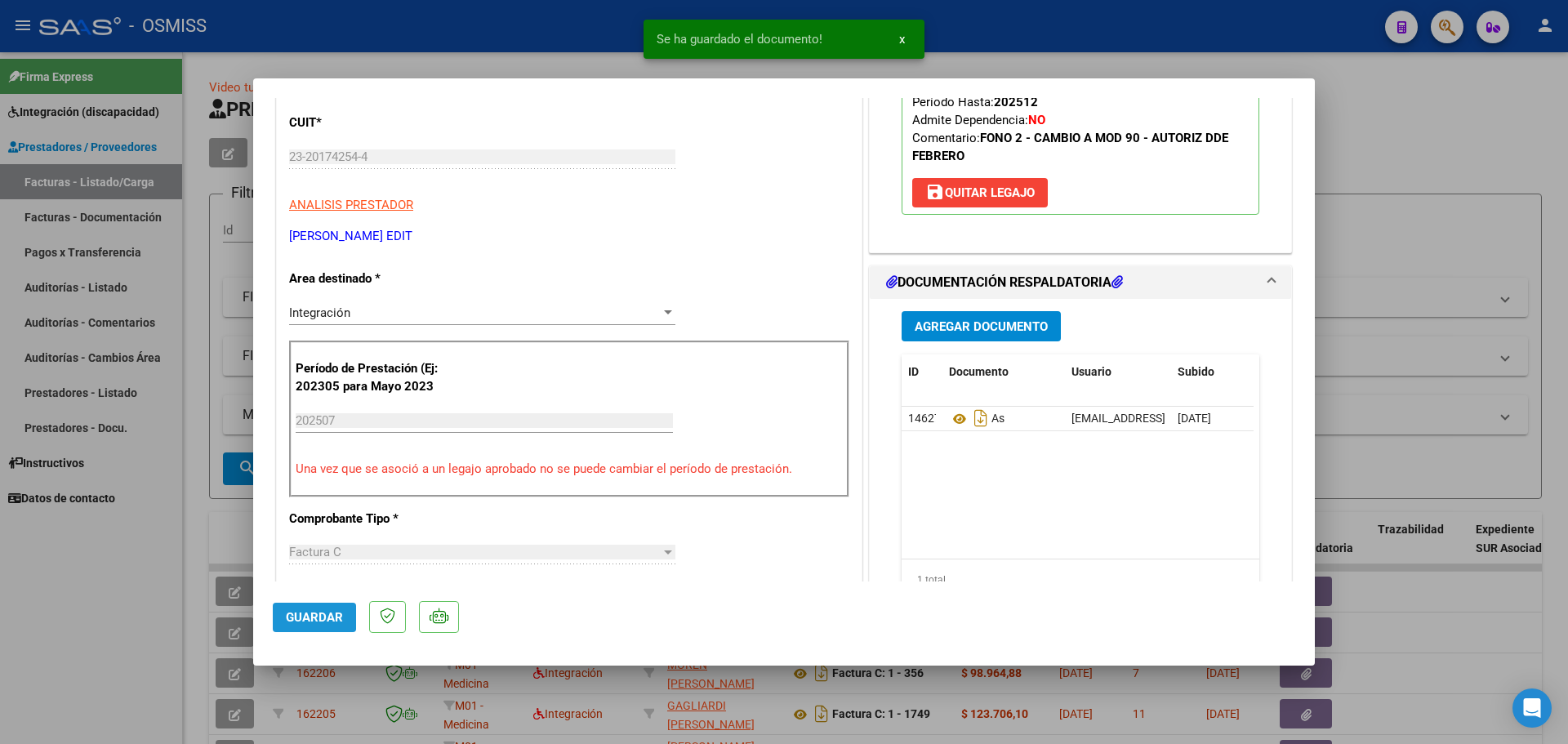
click at [309, 613] on span "Guardar" at bounding box center [314, 617] width 57 height 15
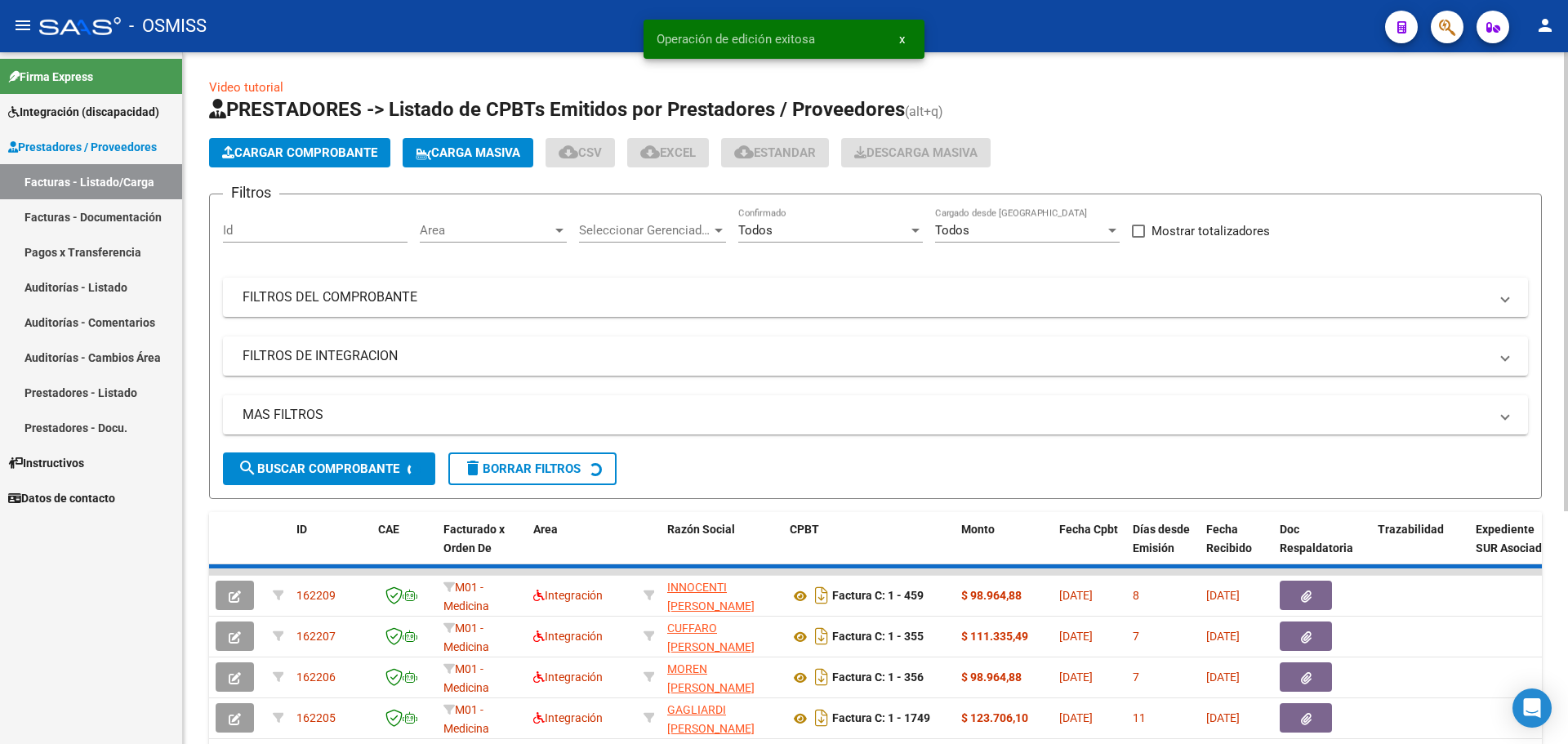
click at [361, 155] on span "Cargar Comprobante" at bounding box center [299, 153] width 156 height 15
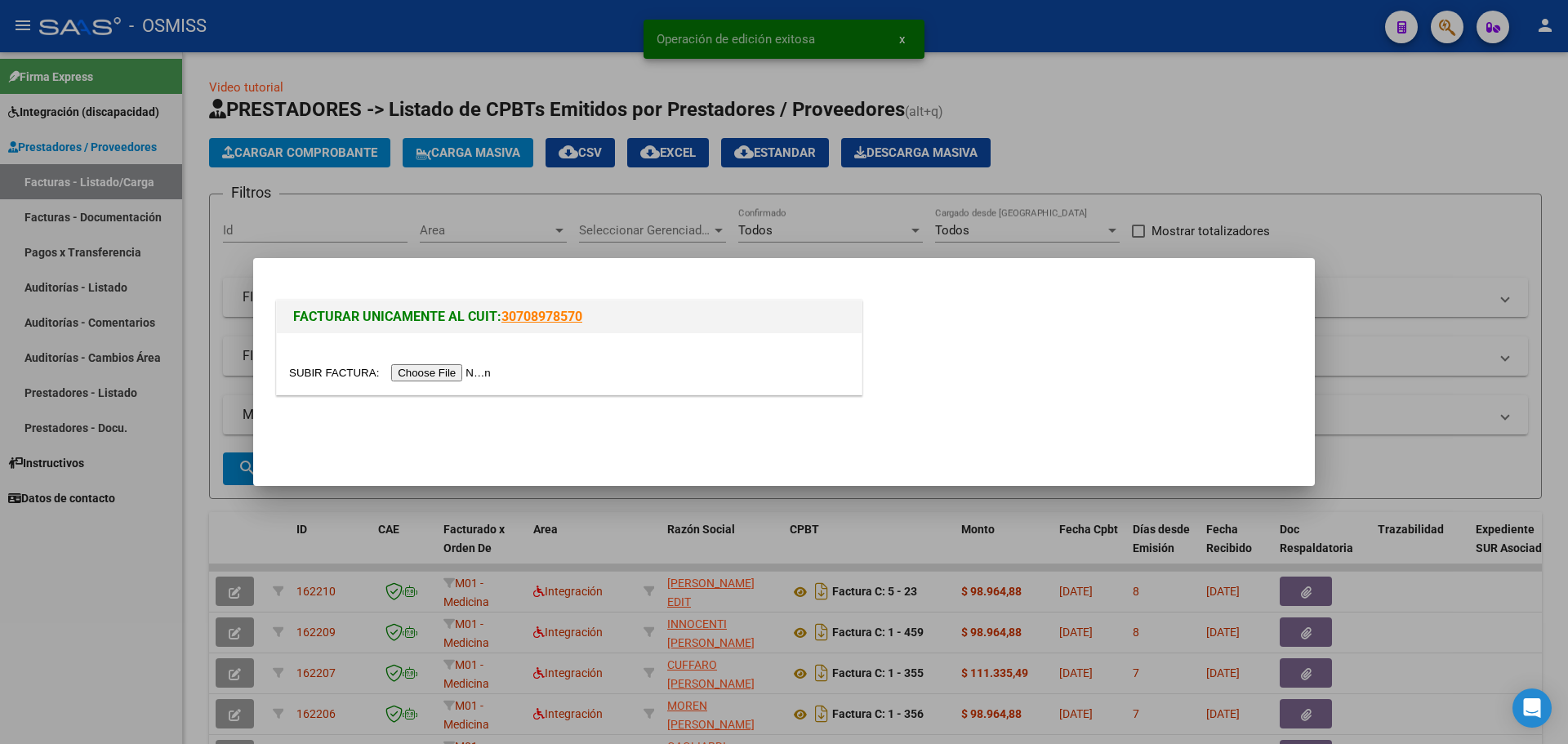
click at [424, 369] on input "file" at bounding box center [392, 372] width 206 height 18
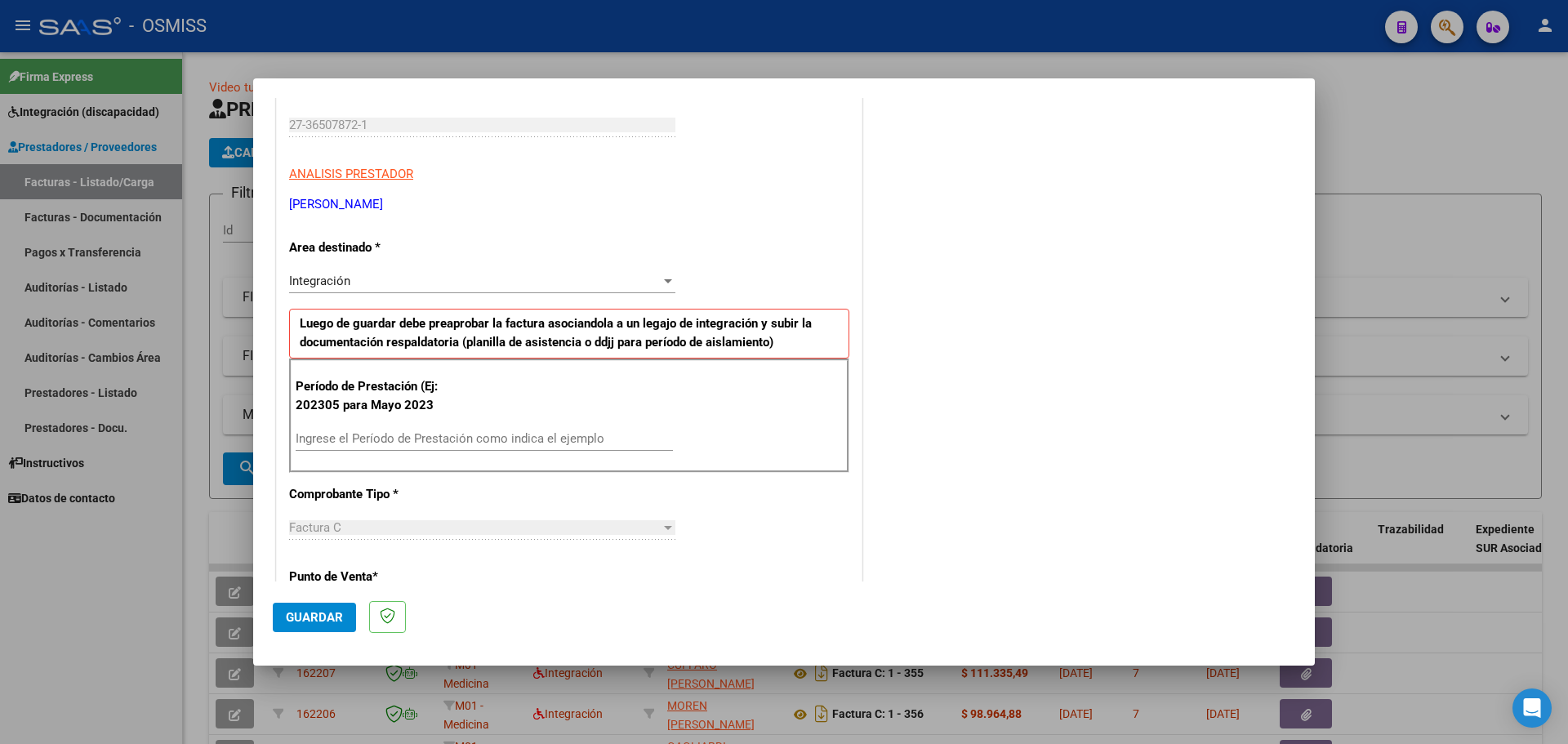
click at [388, 437] on input "Ingrese el Período de Prestación como indica el ejemplo" at bounding box center [484, 438] width 378 height 15
type input "202507"
click at [314, 630] on button "Guardar" at bounding box center [314, 617] width 83 height 29
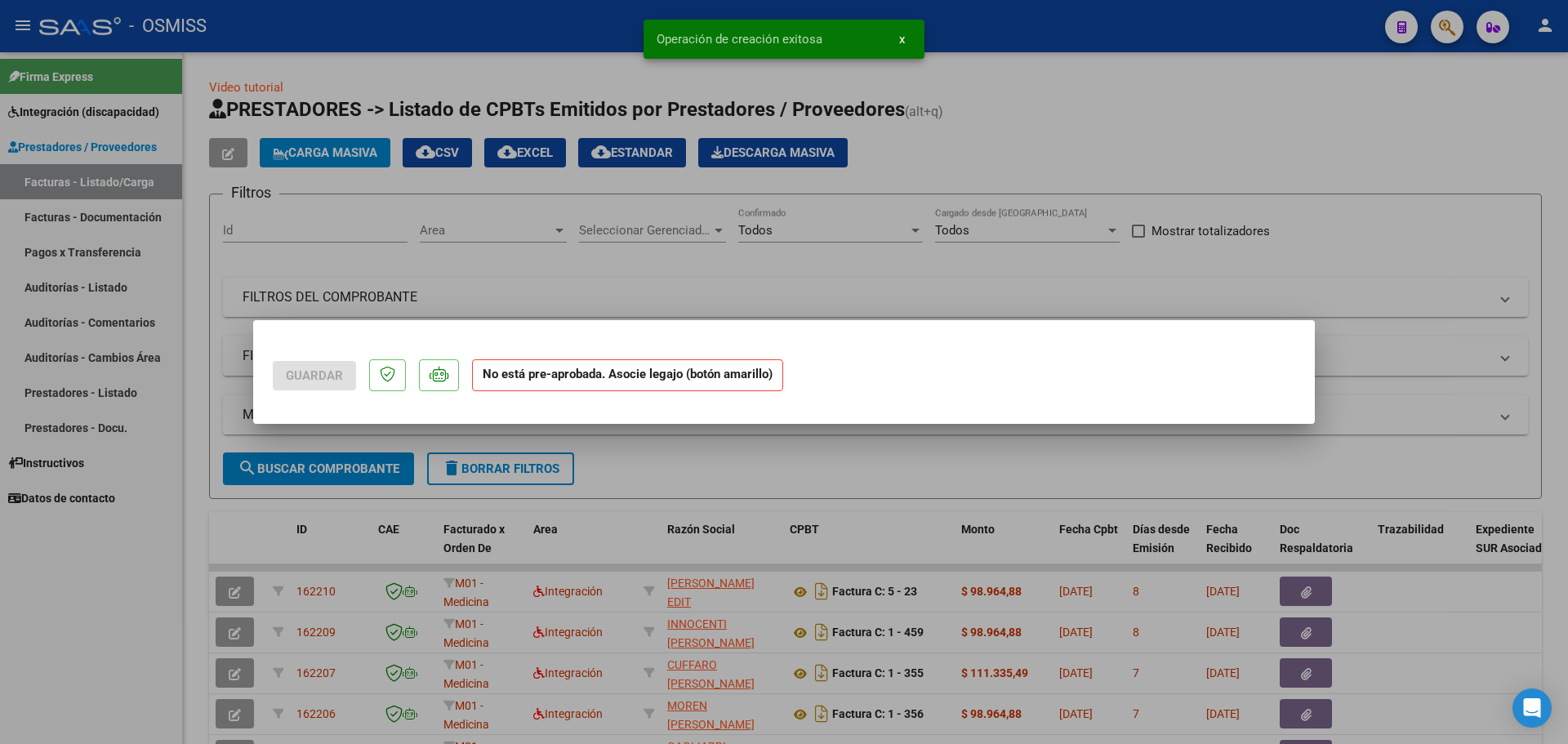
scroll to position [0, 0]
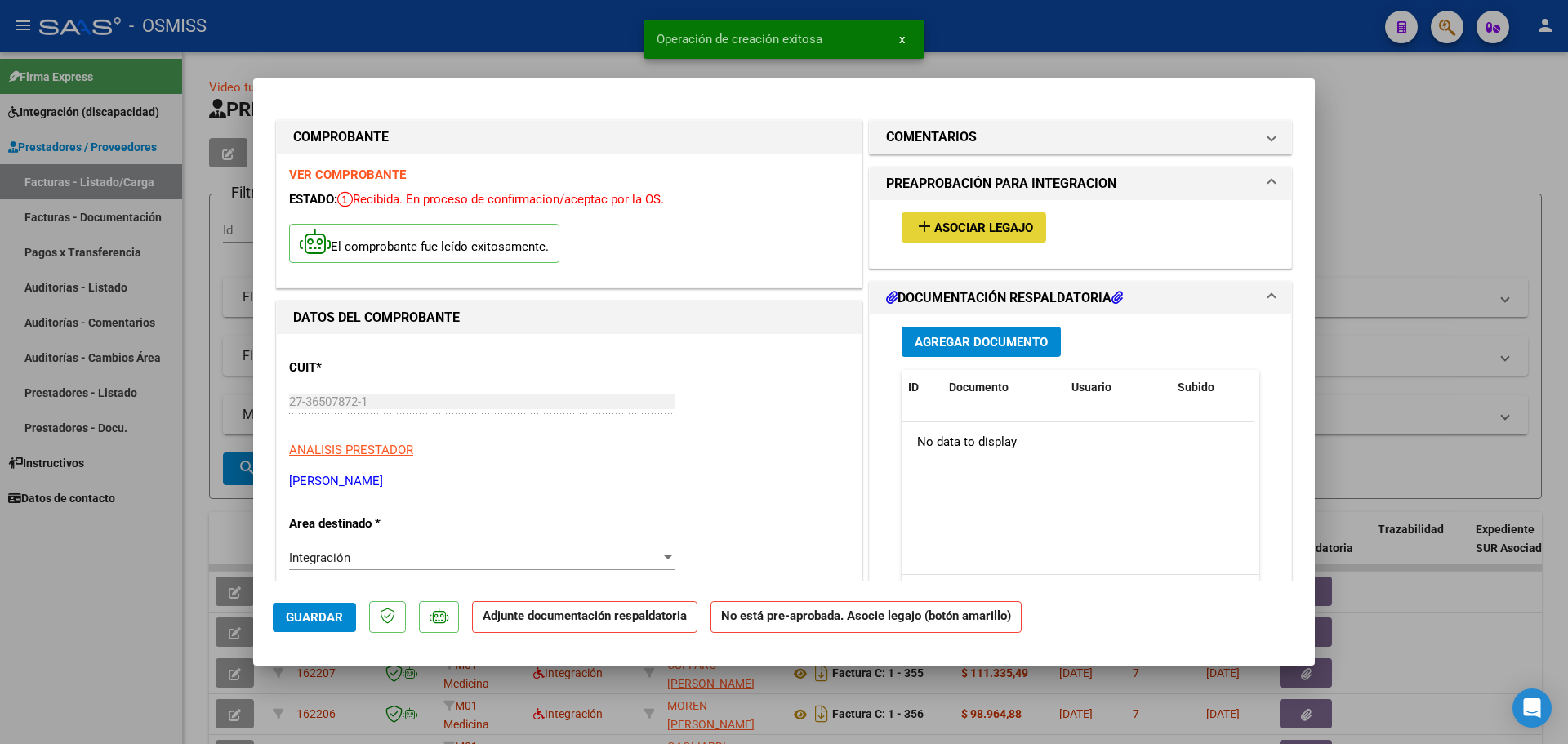
click at [995, 233] on span "Asociar Legajo" at bounding box center [983, 227] width 99 height 15
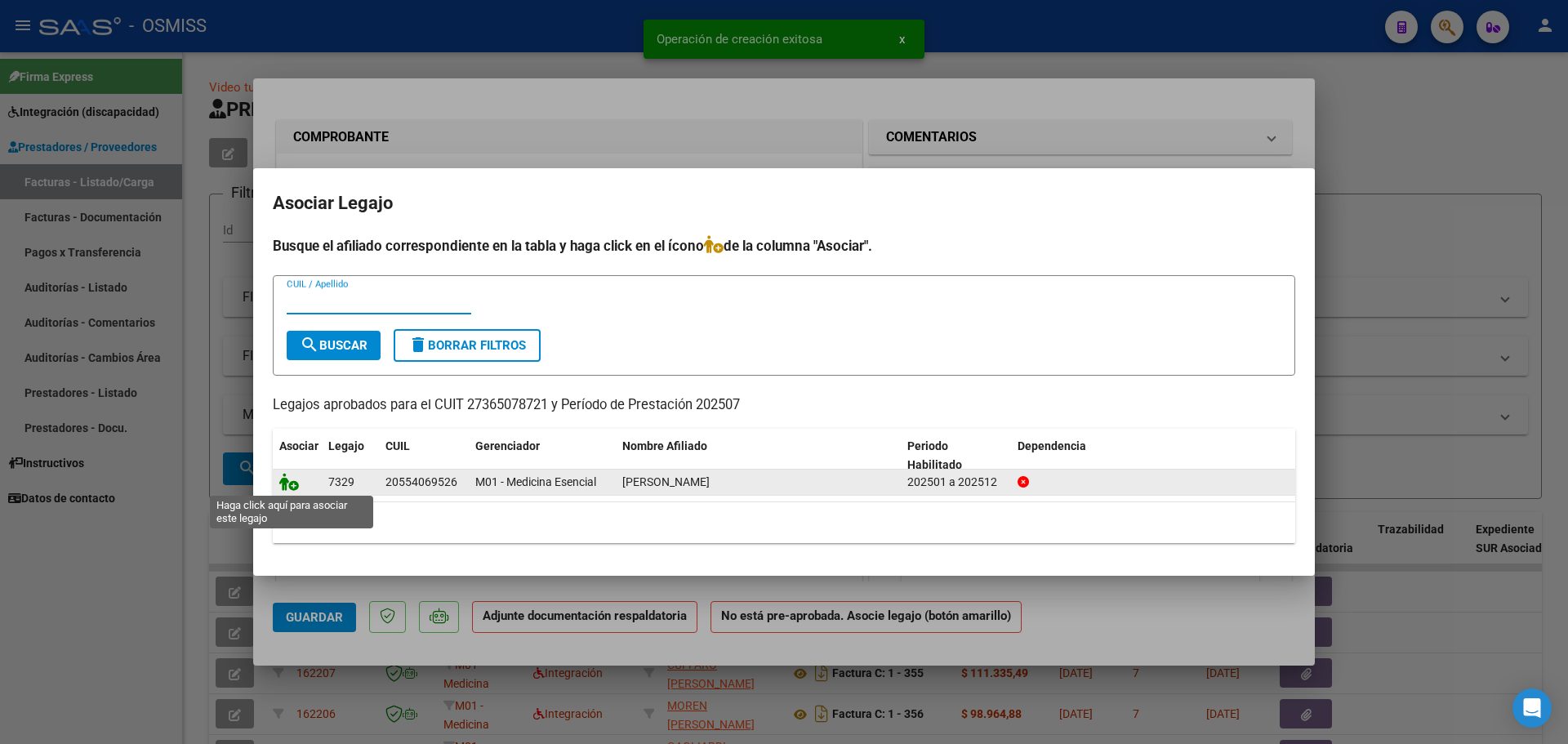
click at [289, 478] on icon at bounding box center [290, 481] width 20 height 18
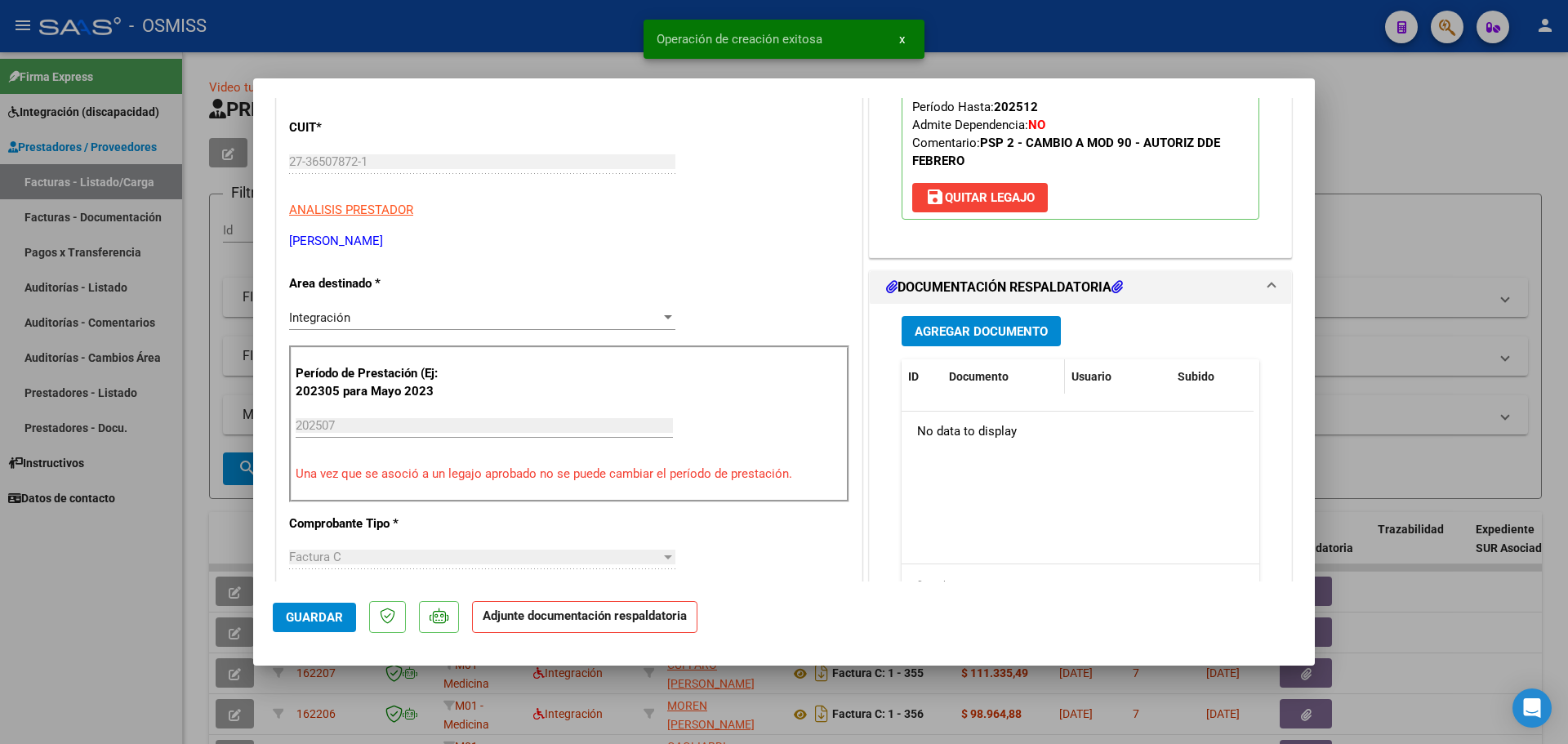
scroll to position [244, 0]
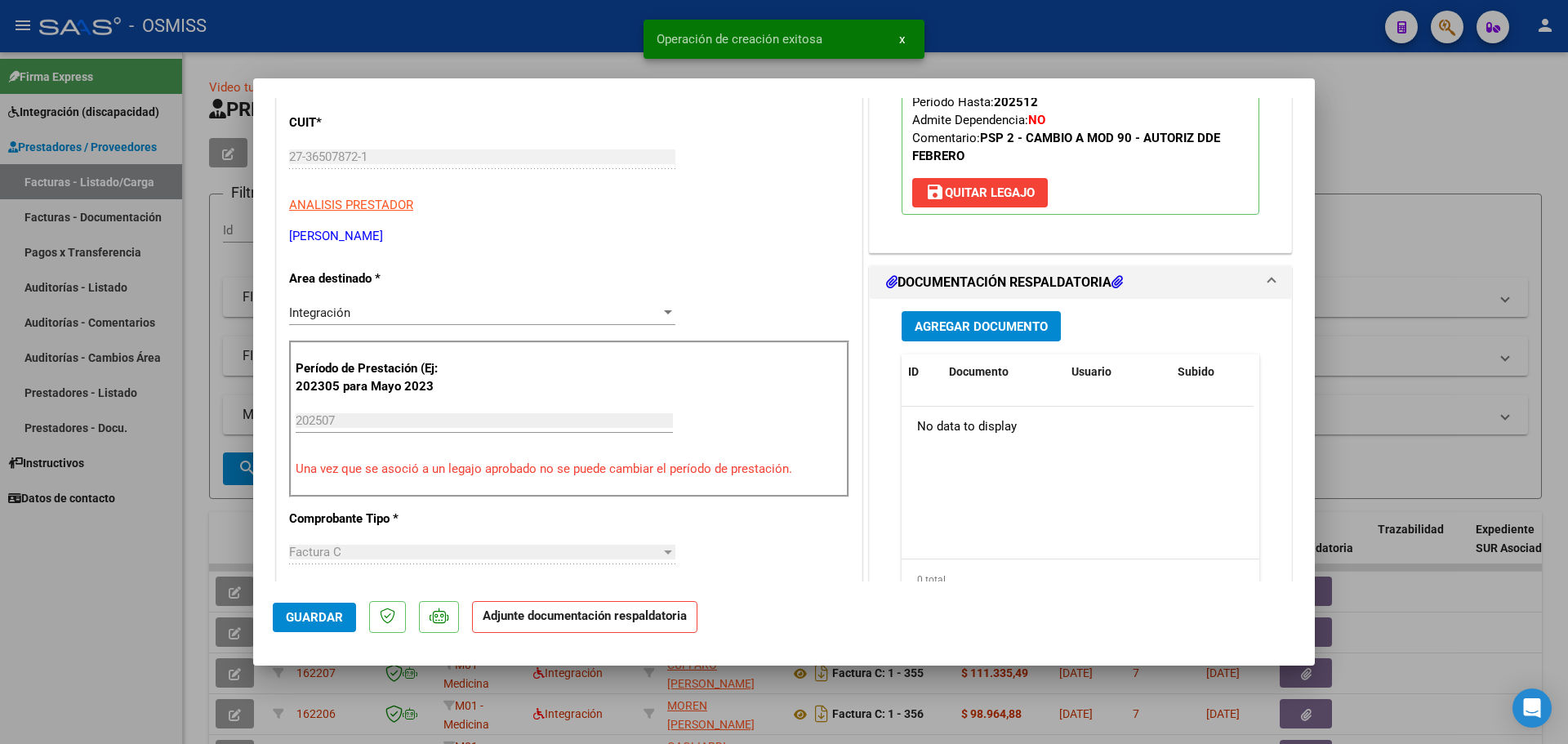
click at [990, 323] on span "Agregar Documento" at bounding box center [981, 326] width 133 height 15
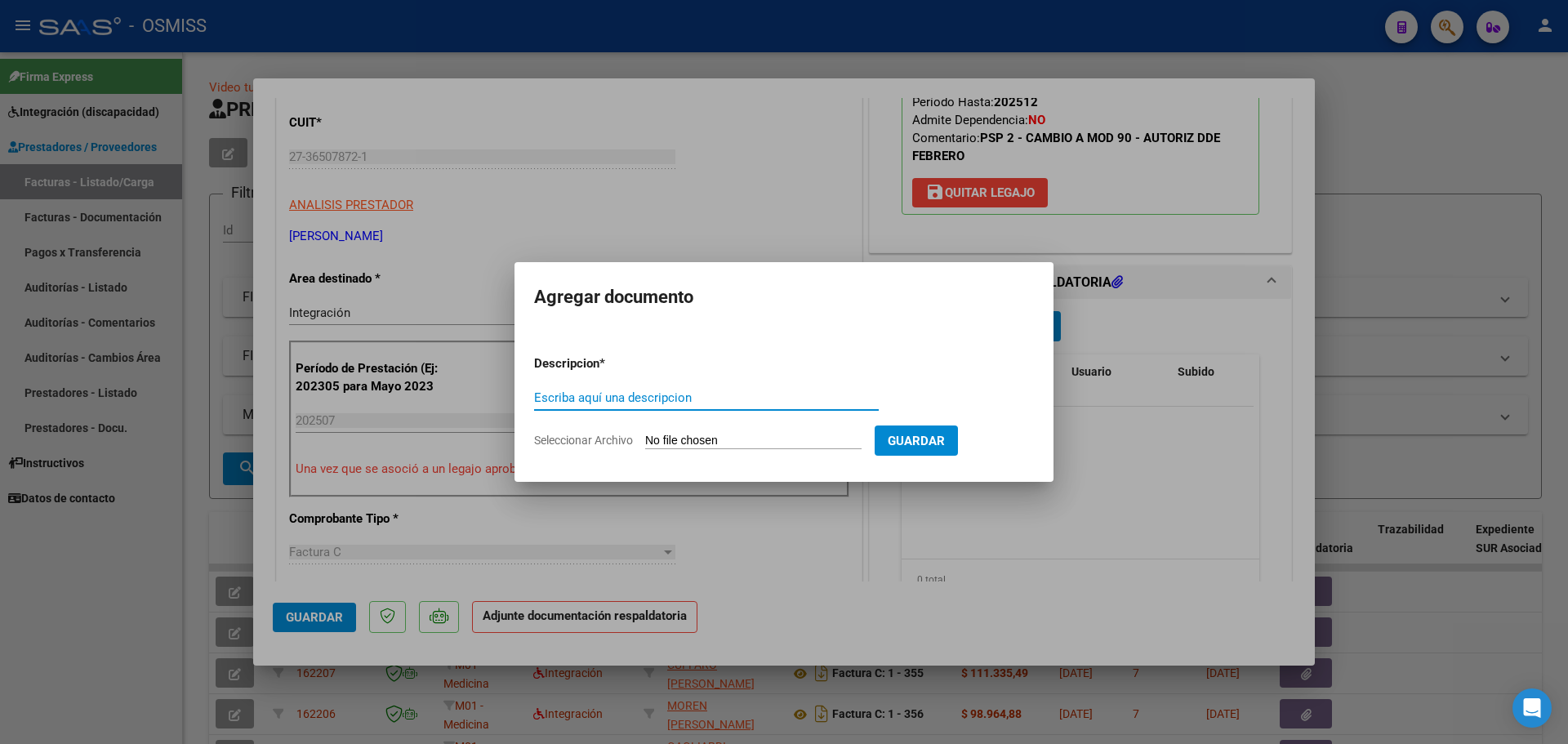
click at [747, 440] on input "Seleccionar Archivo" at bounding box center [753, 441] width 216 height 16
type input "C:\fakepath\[PERSON_NAME] asistencia julio.pdf"
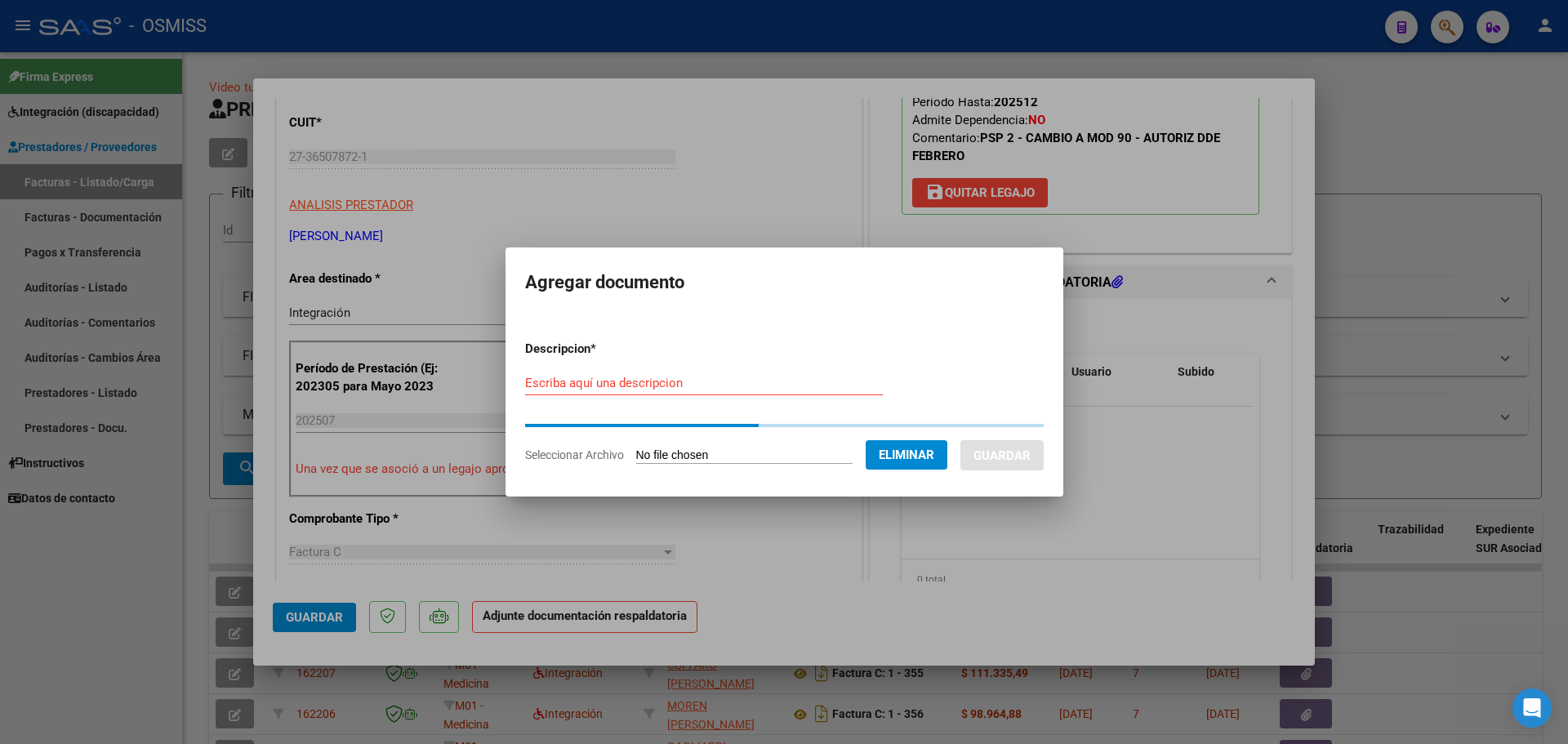
click at [558, 388] on input "Escriba aquí una descripcion" at bounding box center [704, 382] width 358 height 15
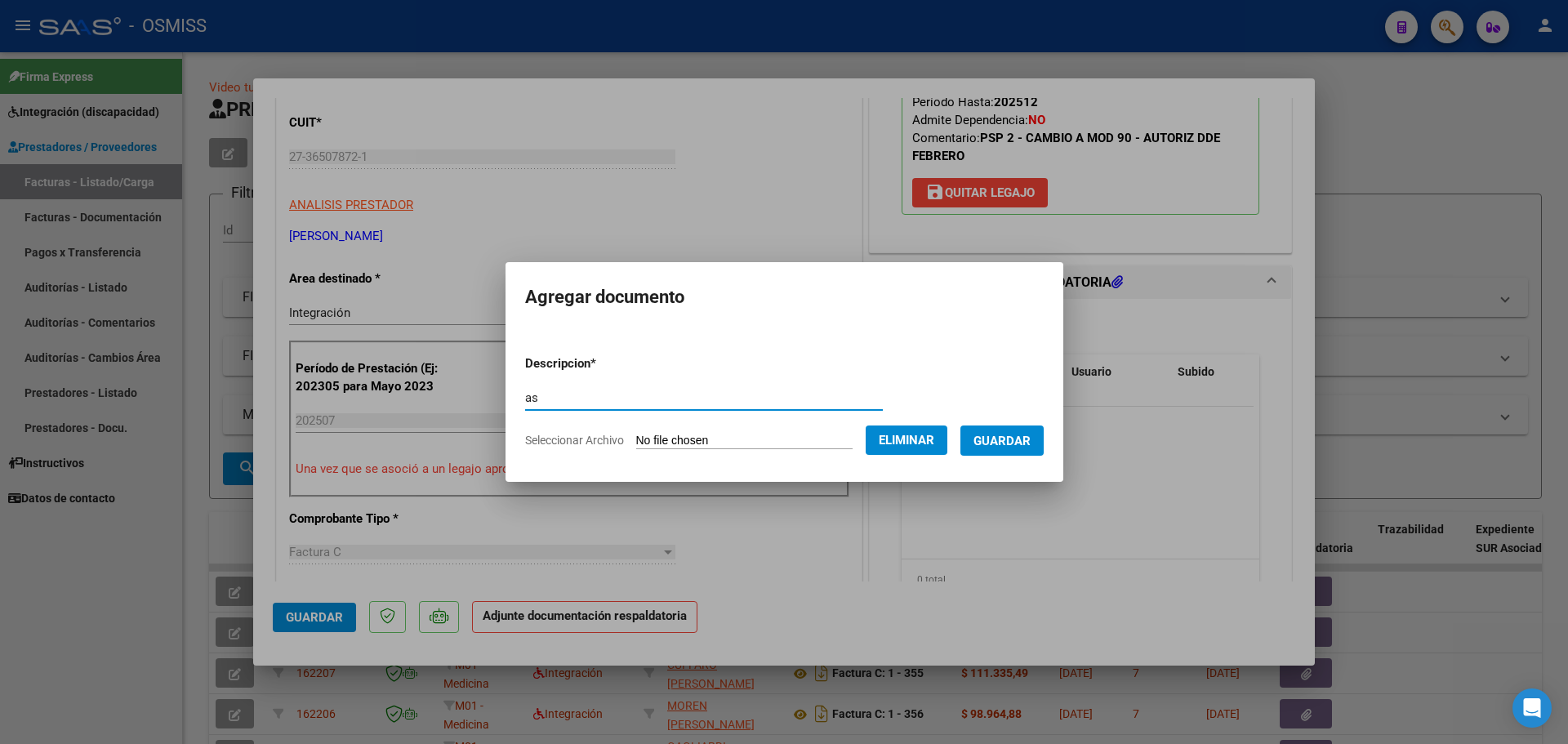
type input "as"
click at [1044, 450] on button "Guardar" at bounding box center [1002, 440] width 83 height 30
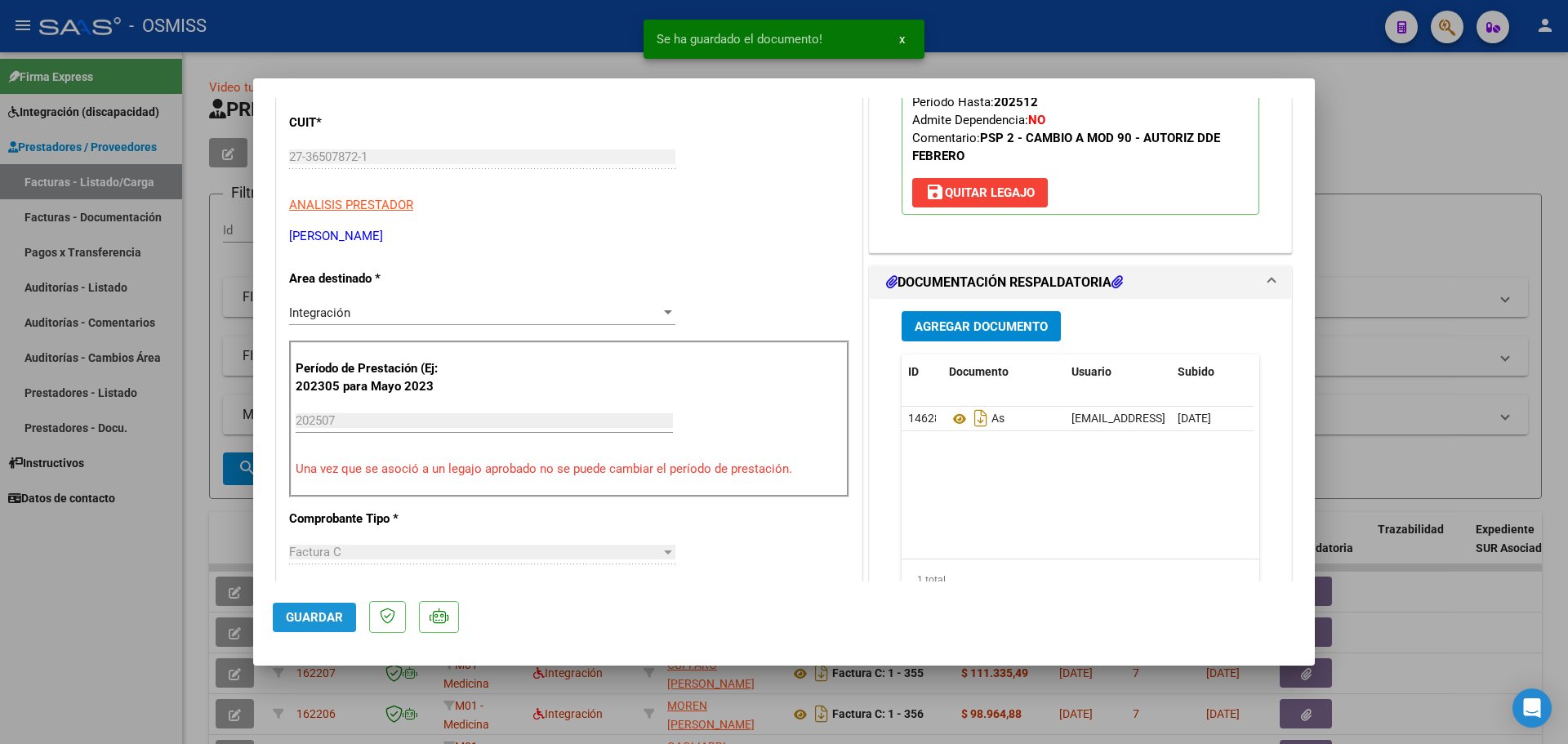
click at [314, 611] on span "Guardar" at bounding box center [314, 617] width 57 height 15
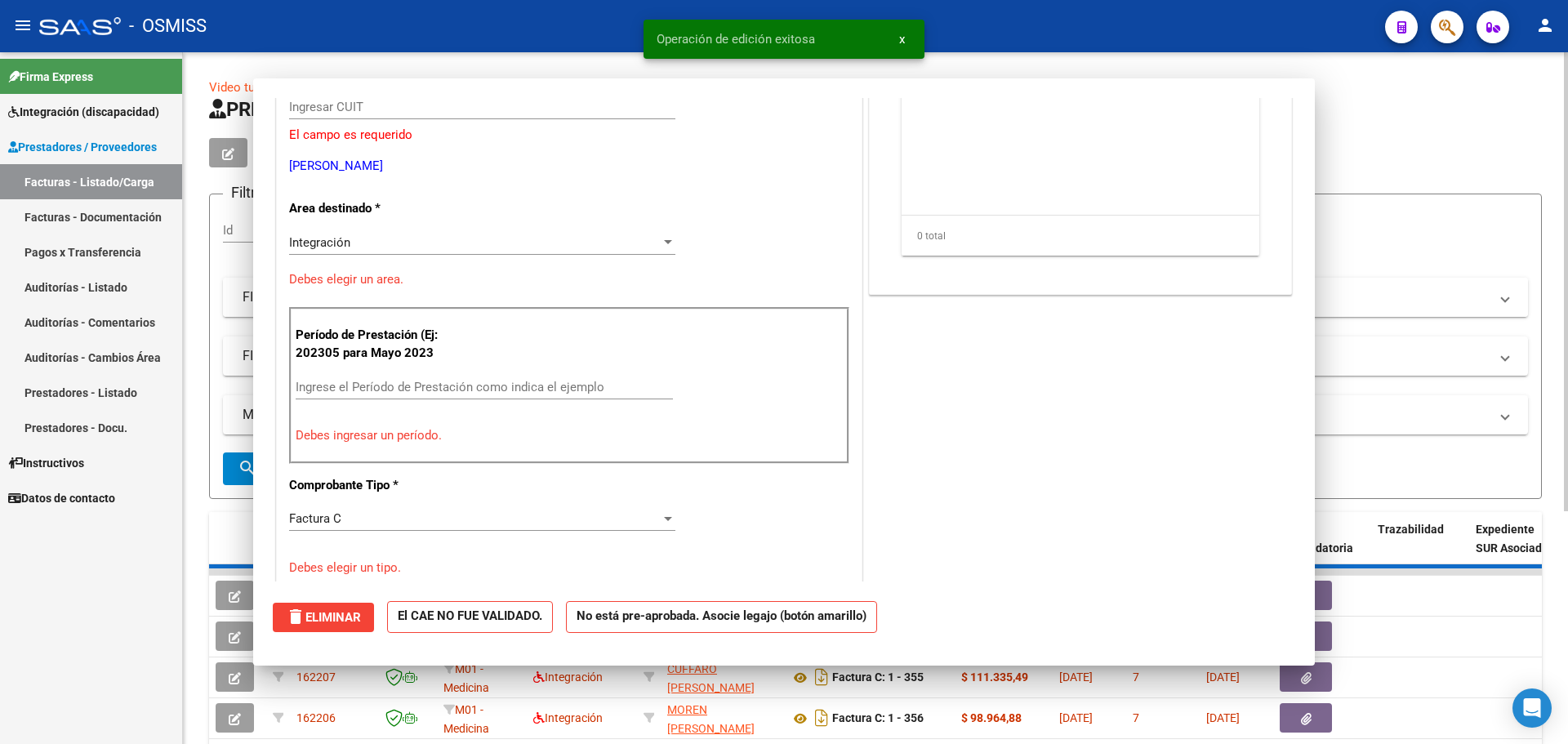
scroll to position [0, 0]
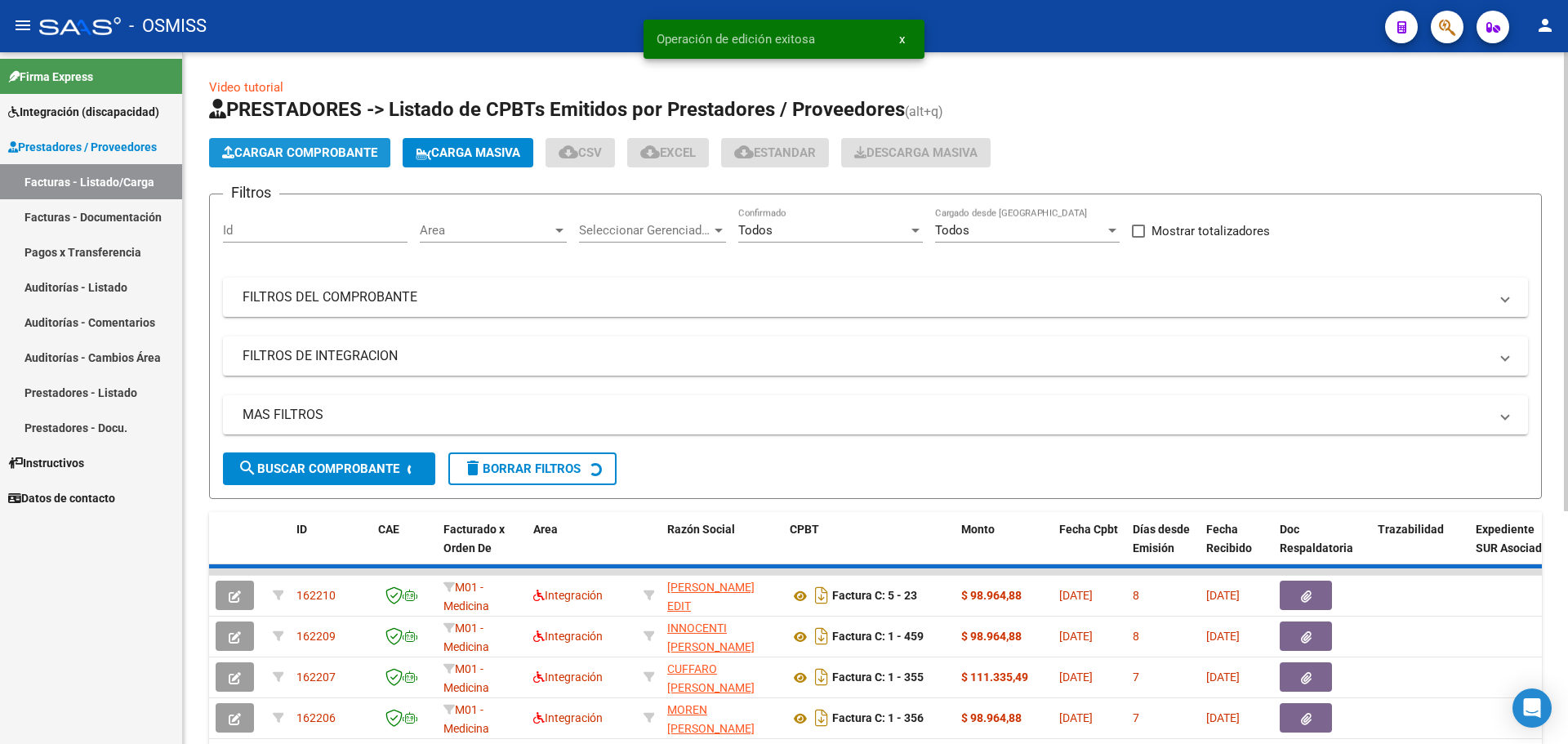
click at [344, 146] on span "Cargar Comprobante" at bounding box center [299, 153] width 156 height 15
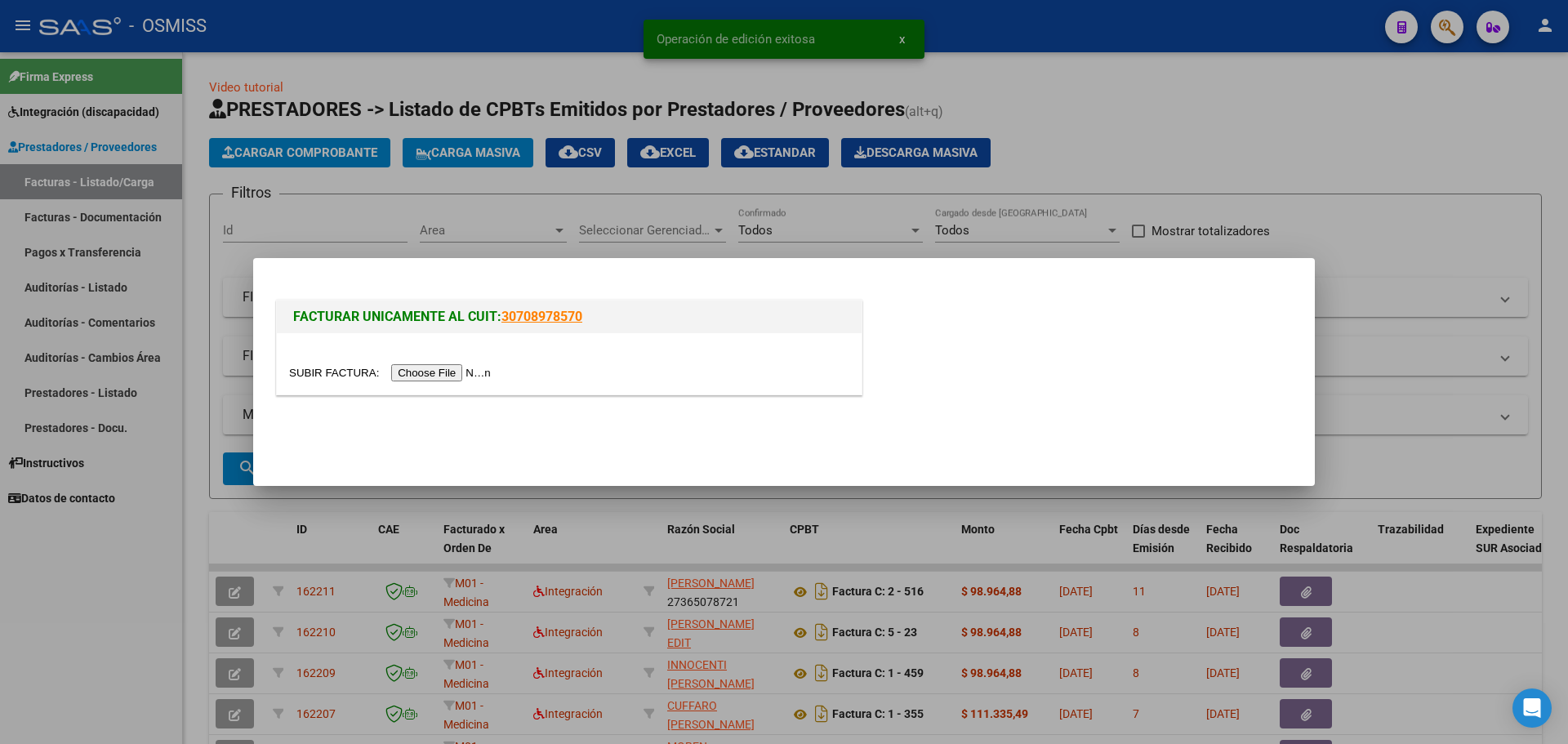
click at [448, 369] on input "file" at bounding box center [392, 372] width 206 height 18
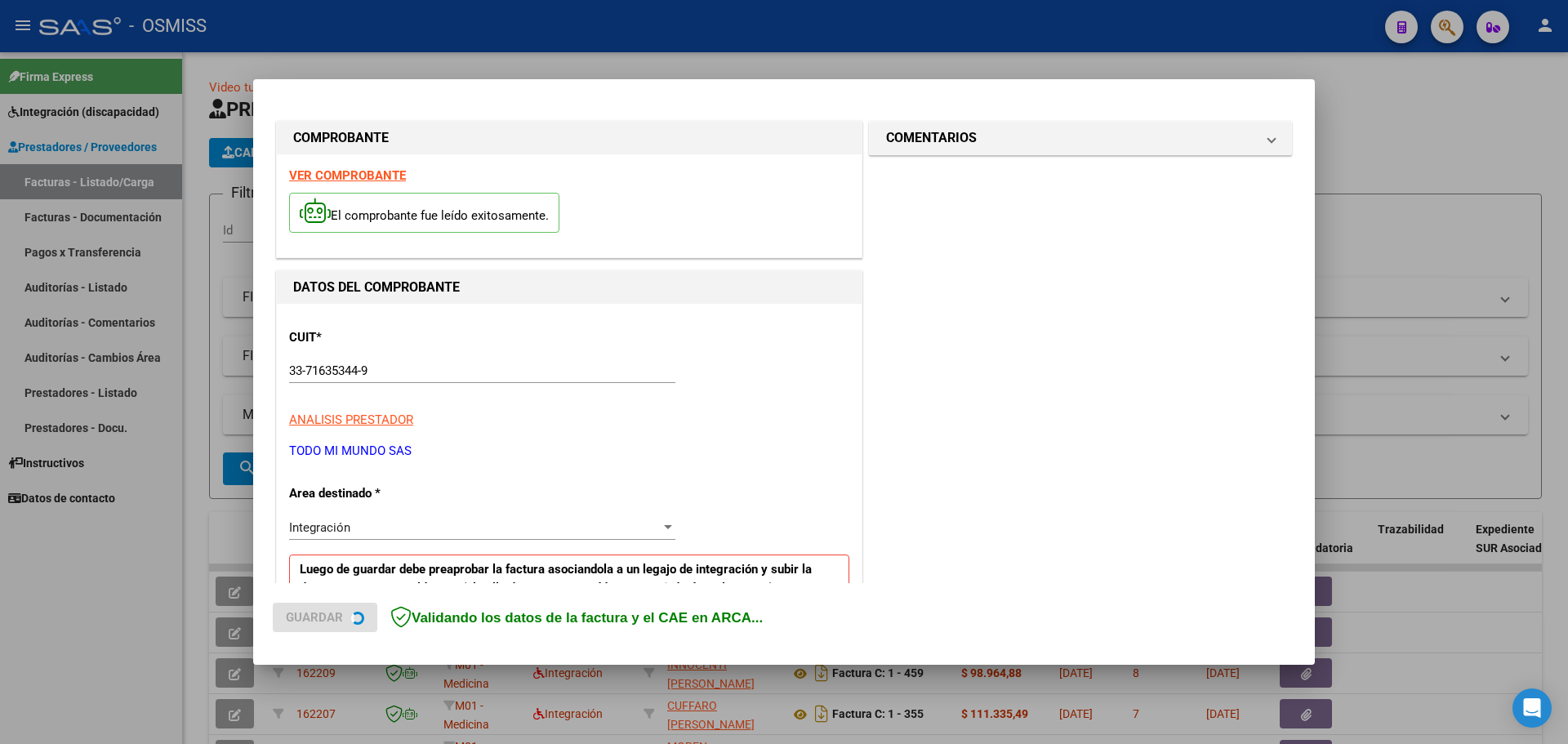
scroll to position [163, 0]
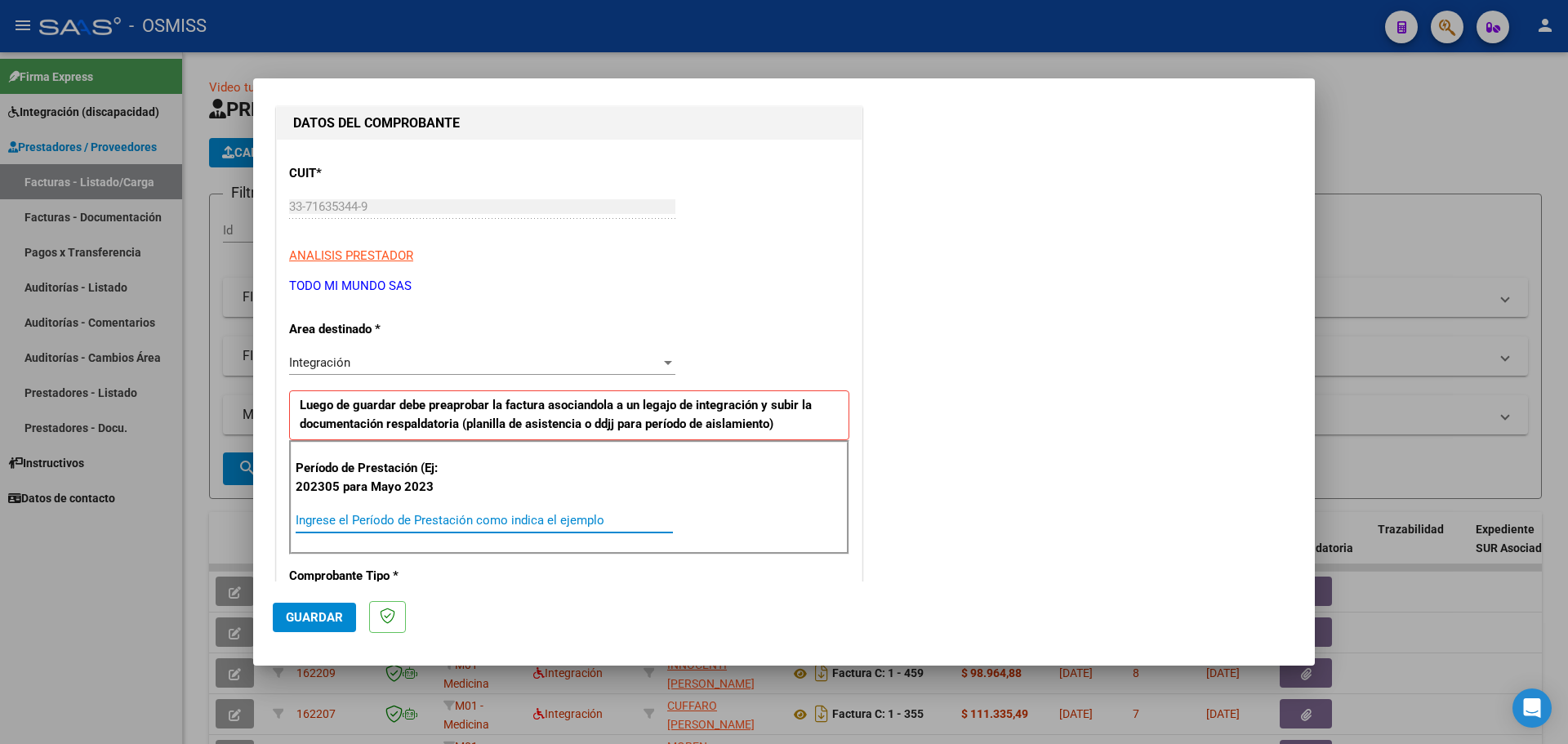
click at [387, 513] on input "Ingrese el Período de Prestación como indica el ejemplo" at bounding box center [484, 519] width 378 height 15
type input "202507"
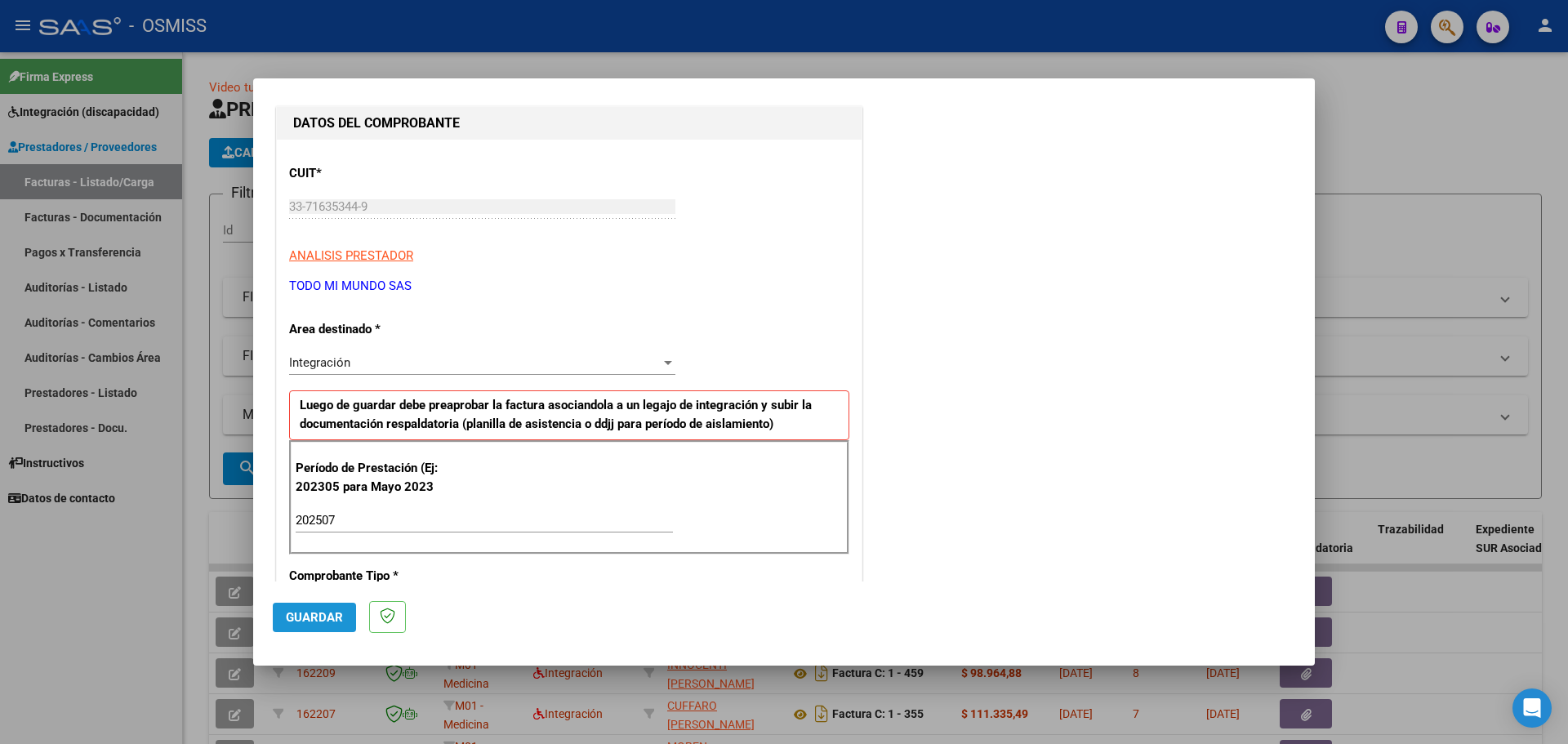
click at [334, 621] on span "Guardar" at bounding box center [314, 617] width 57 height 15
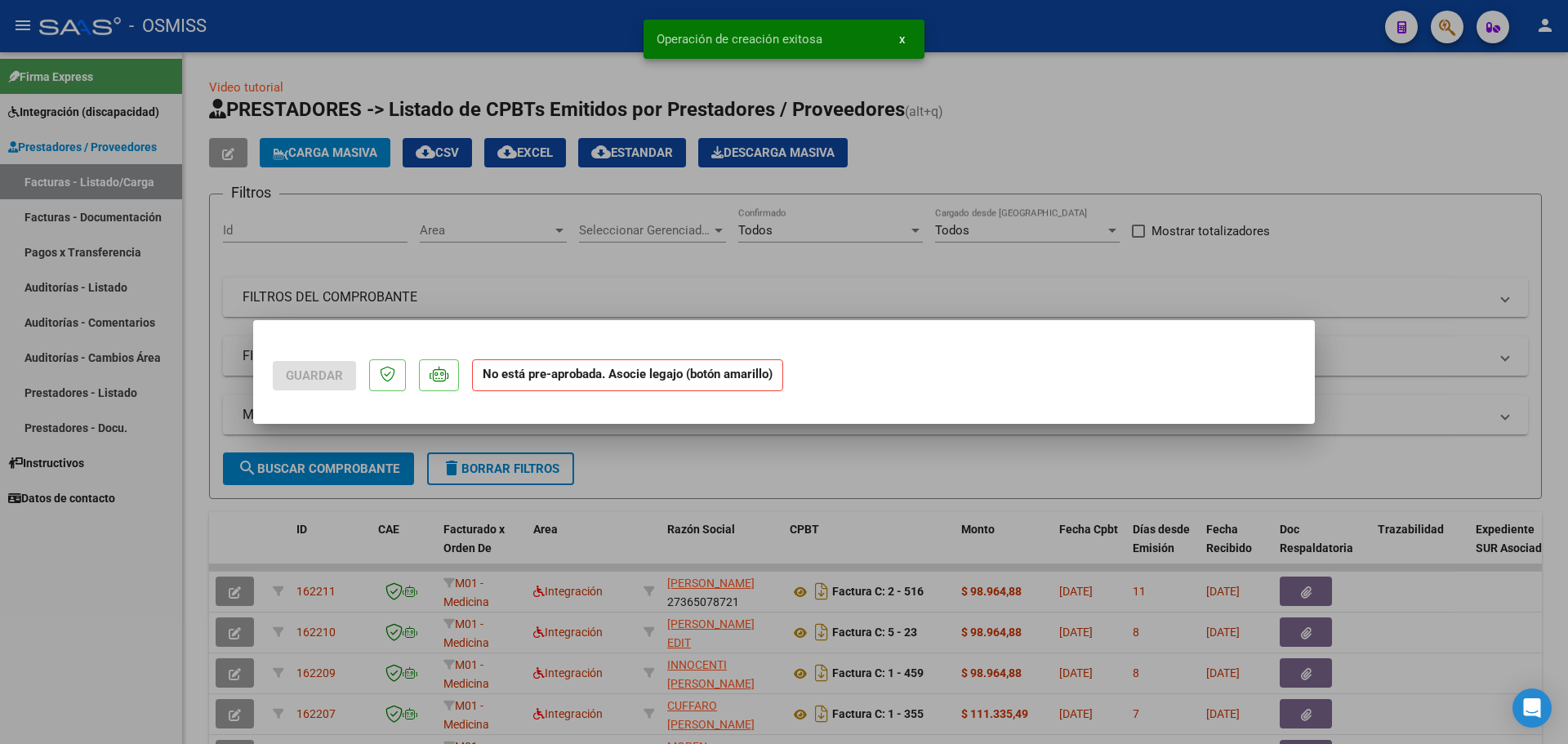
scroll to position [0, 0]
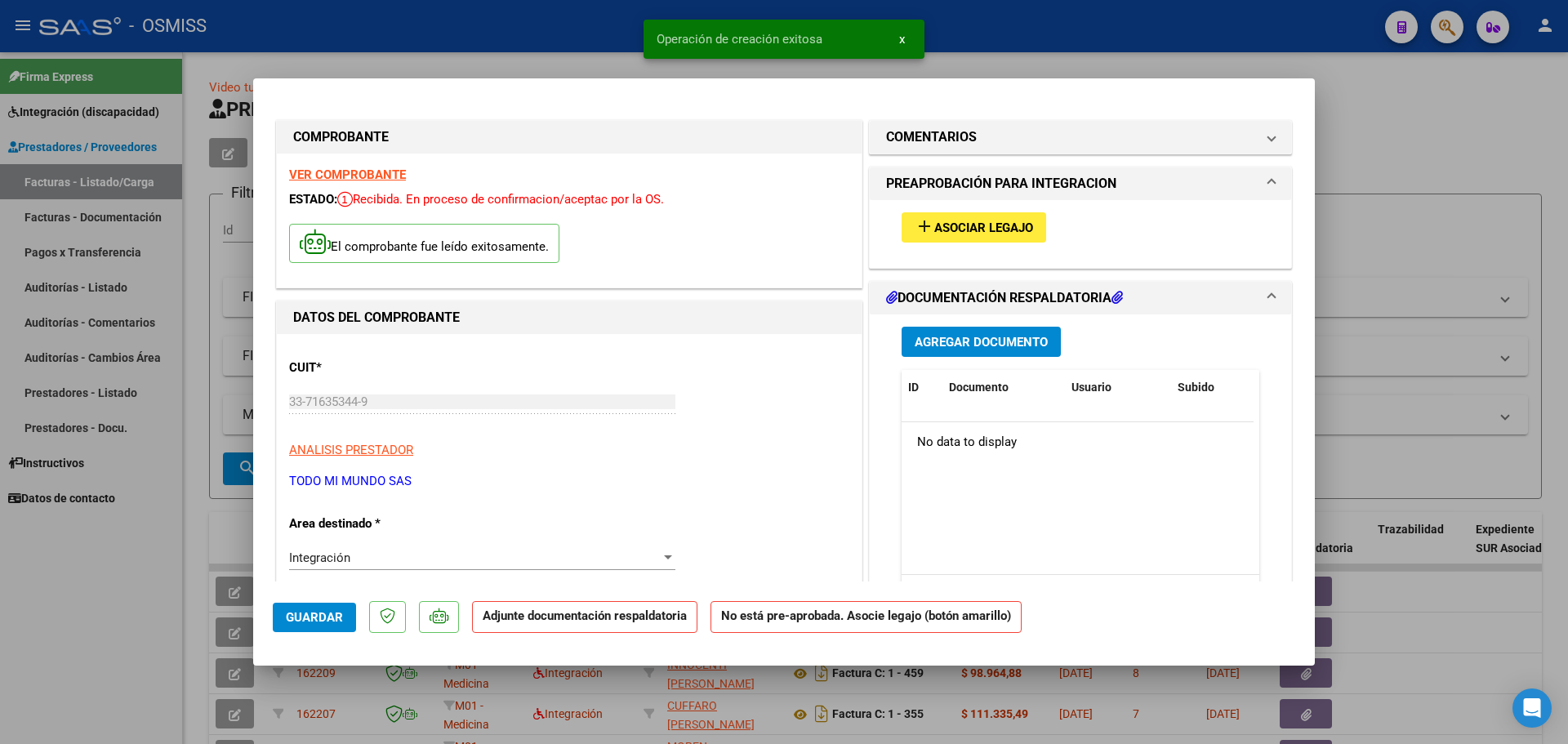
click at [979, 229] on span "Asociar Legajo" at bounding box center [983, 227] width 99 height 15
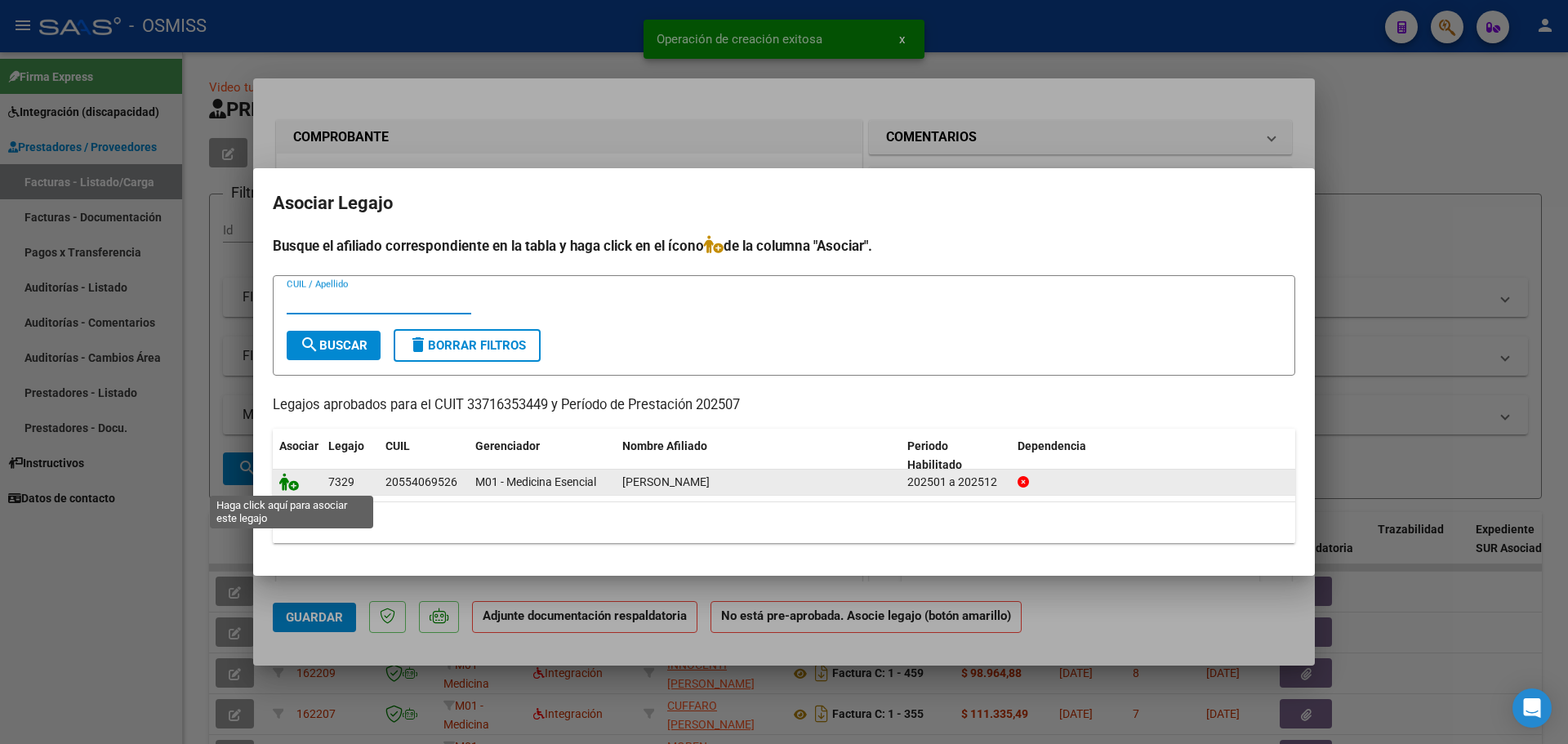
click at [285, 472] on icon at bounding box center [290, 481] width 20 height 18
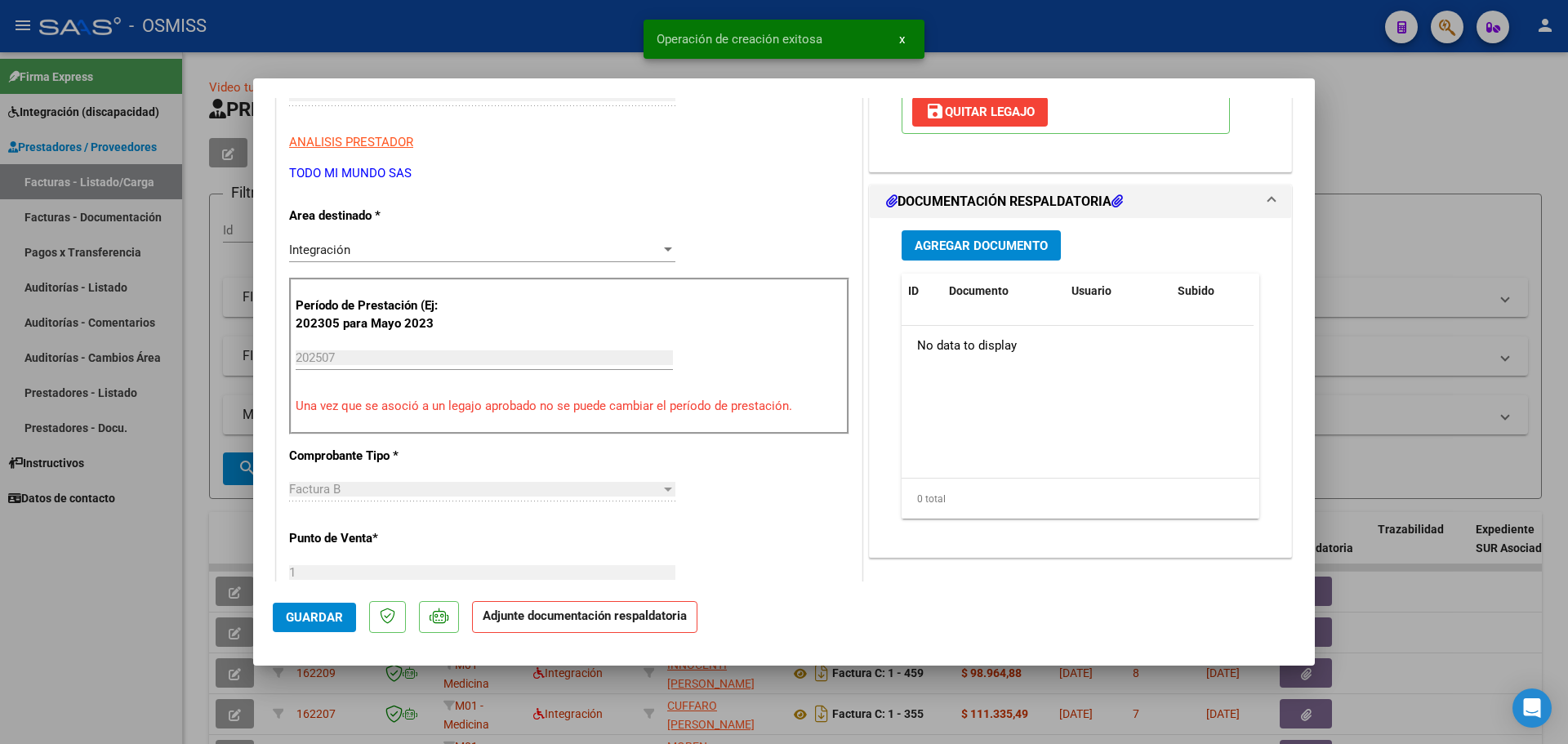
scroll to position [327, 0]
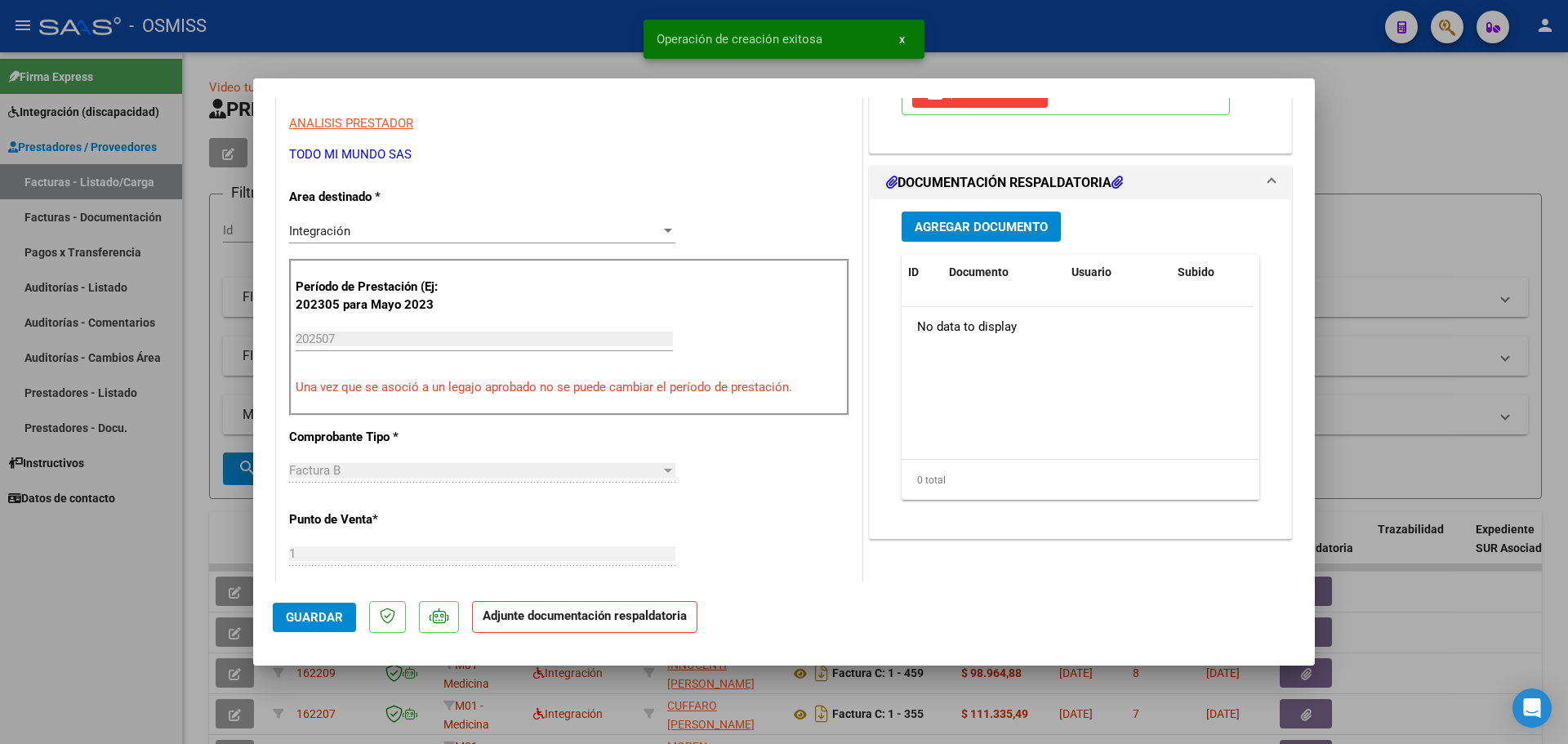
click at [1000, 235] on button "Agregar Documento" at bounding box center [981, 226] width 159 height 30
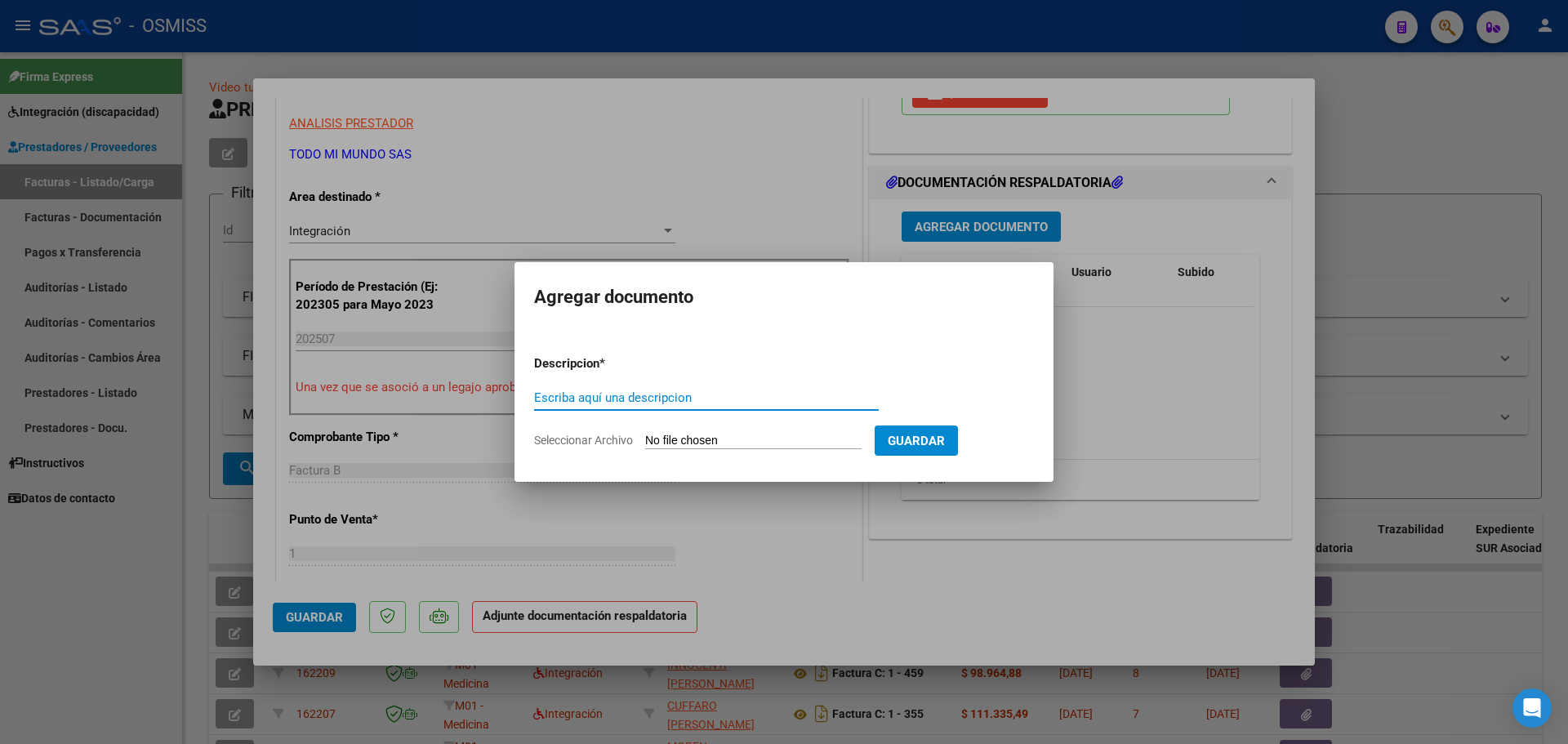
click at [738, 443] on input "Seleccionar Archivo" at bounding box center [753, 441] width 216 height 16
type input "C:\fakepath\Asistencia [PERSON_NAME] 2025.PDF"
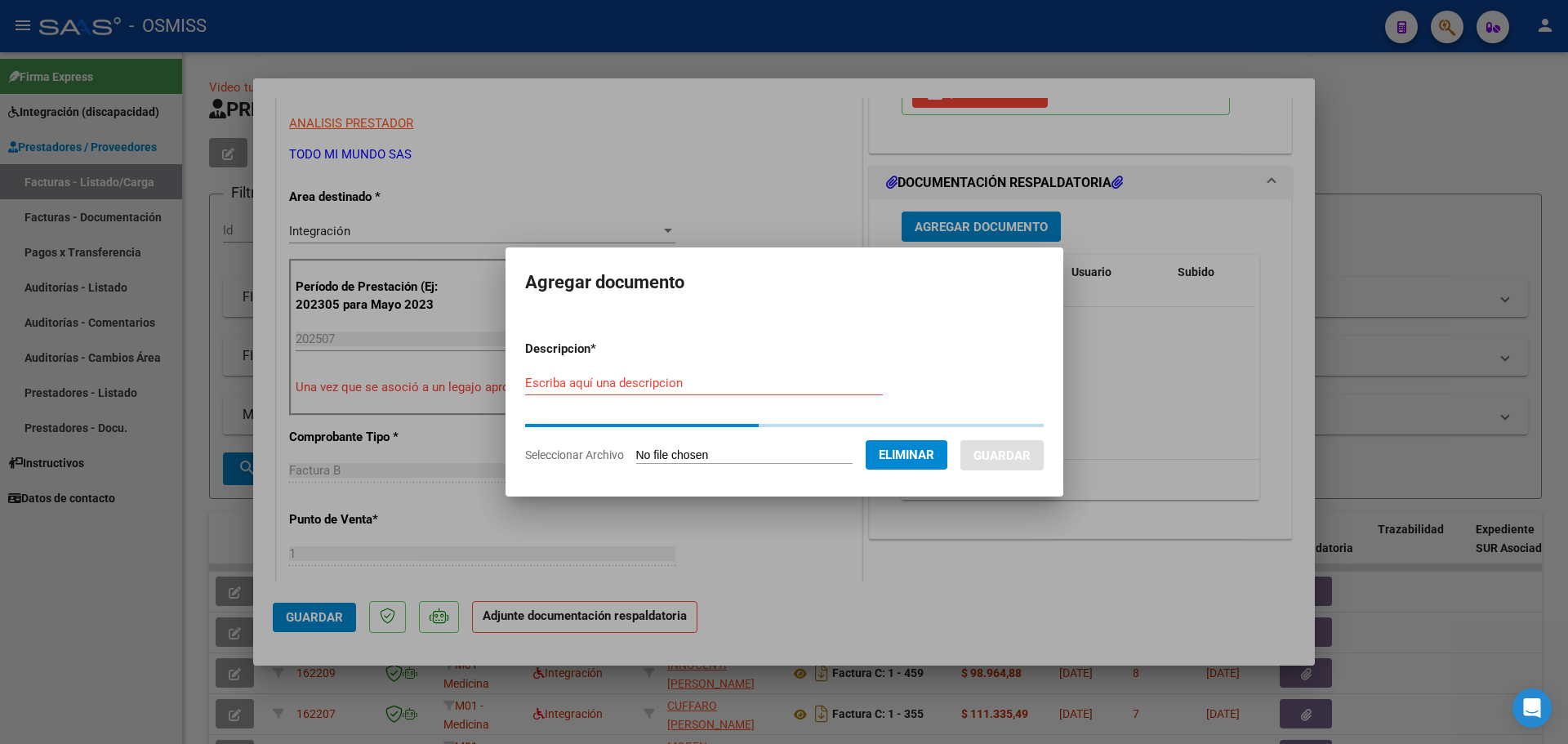
click at [578, 384] on input "Escriba aquí una descripcion" at bounding box center [704, 382] width 358 height 15
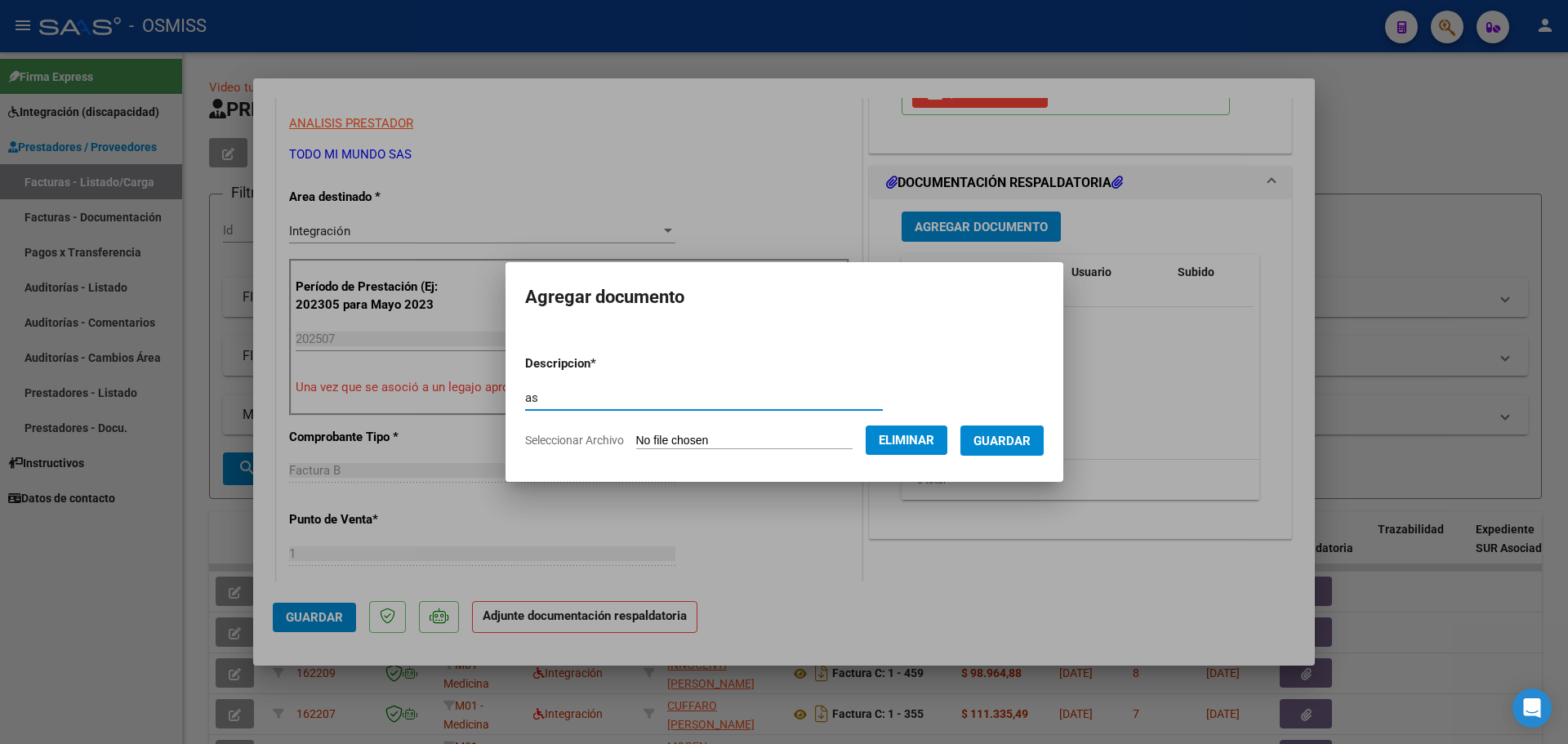
type input "as"
click at [1012, 443] on span "Guardar" at bounding box center [1002, 440] width 57 height 15
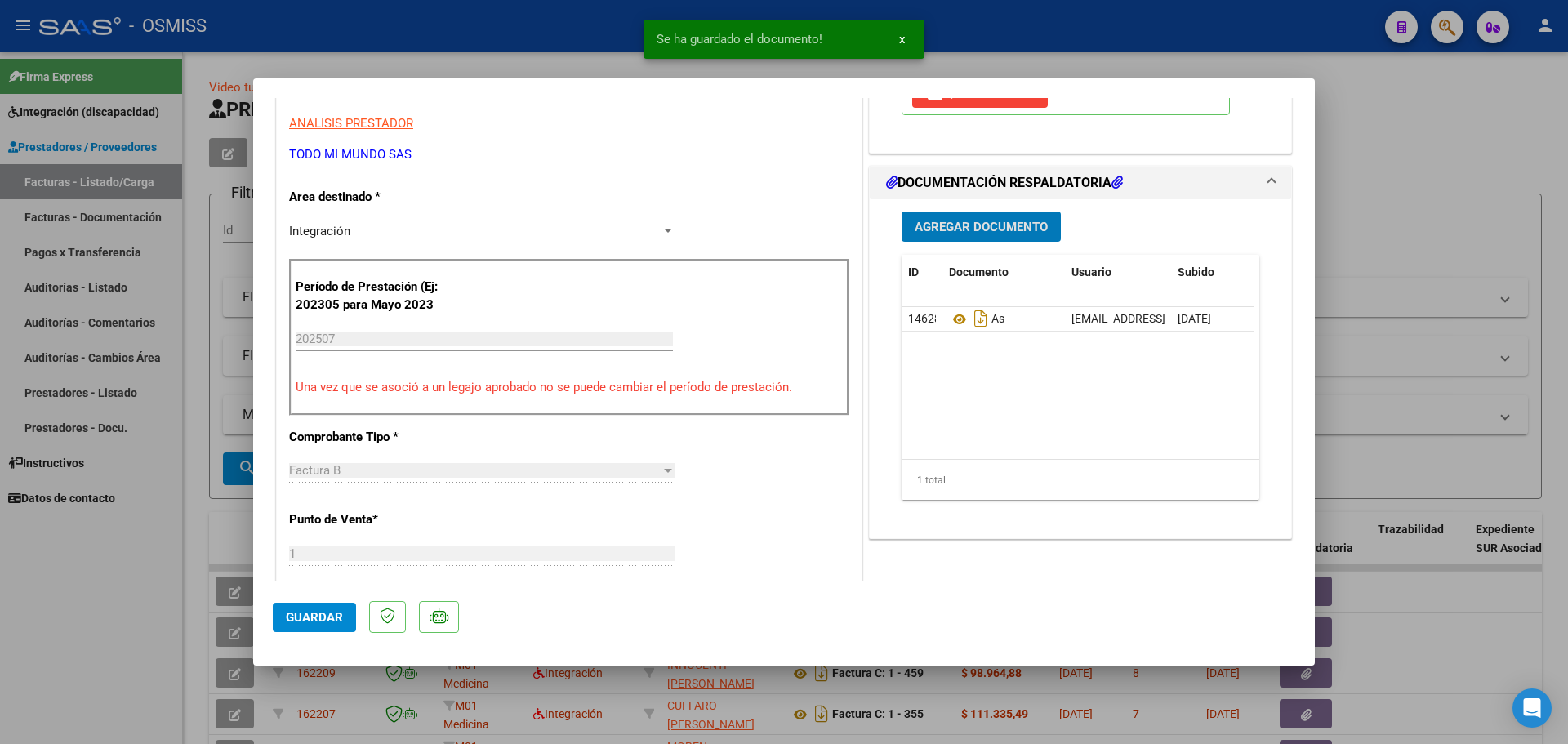
click at [317, 611] on span "Guardar" at bounding box center [314, 617] width 57 height 15
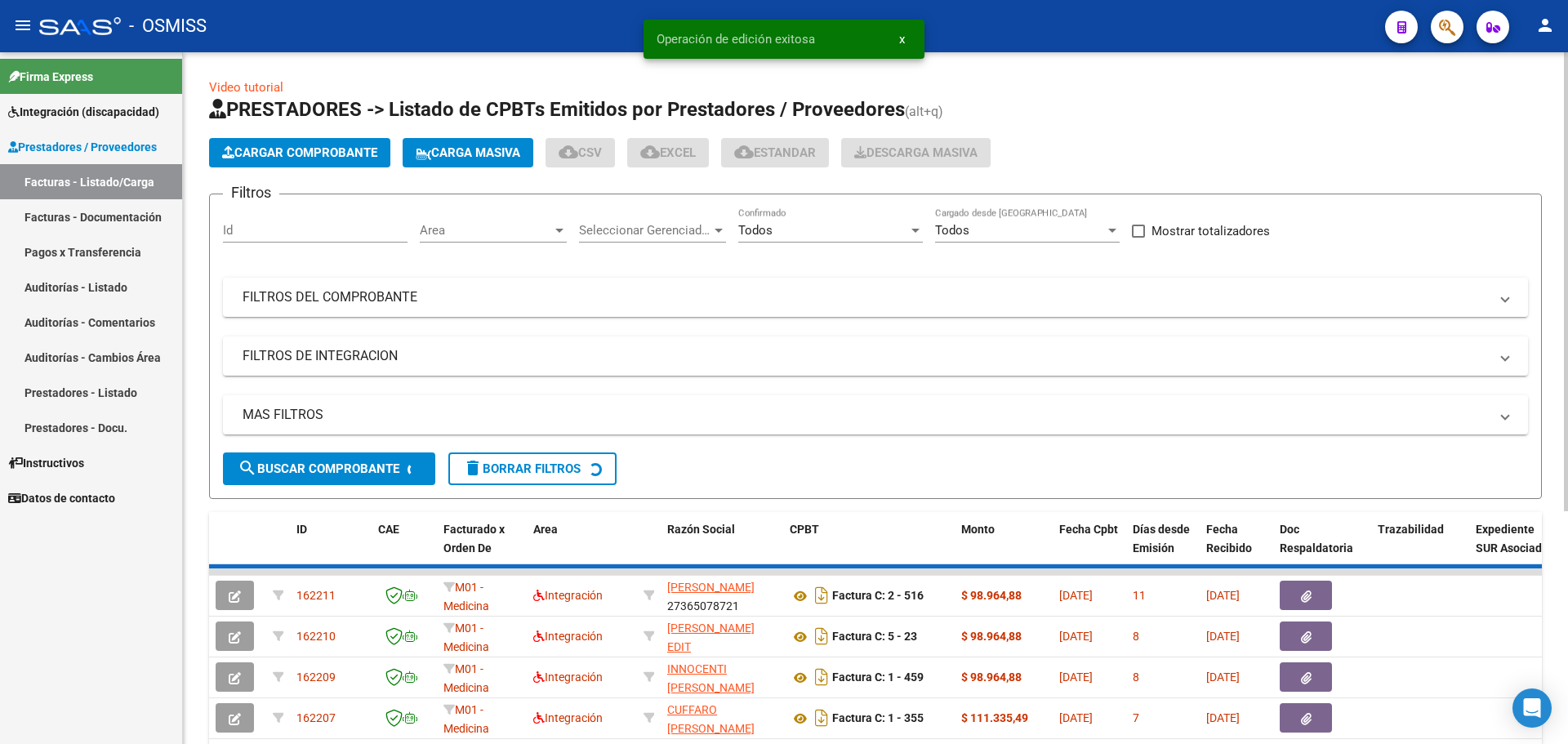
click at [304, 151] on span "Cargar Comprobante" at bounding box center [299, 153] width 156 height 15
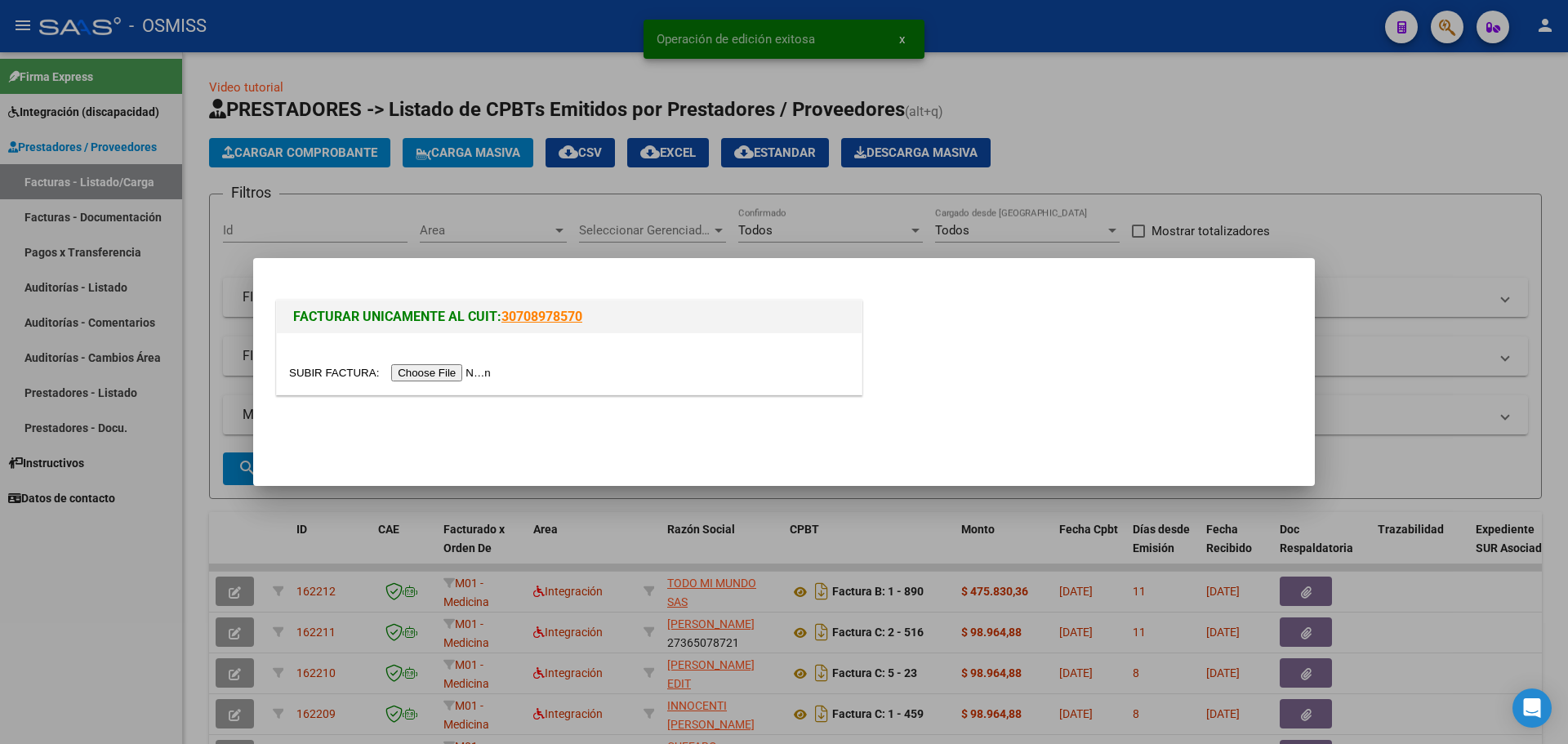
click at [460, 381] on input "file" at bounding box center [392, 372] width 206 height 18
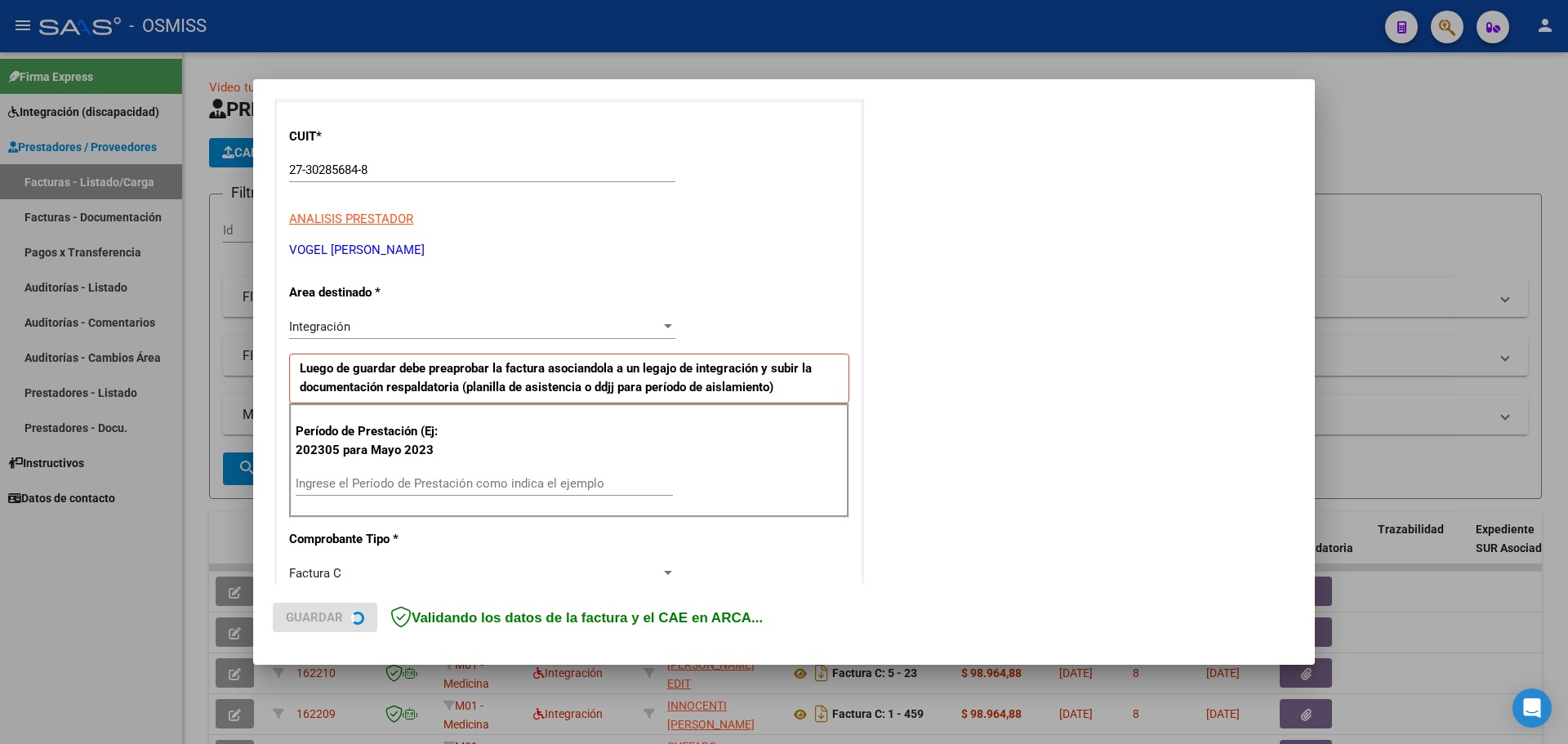
scroll to position [244, 0]
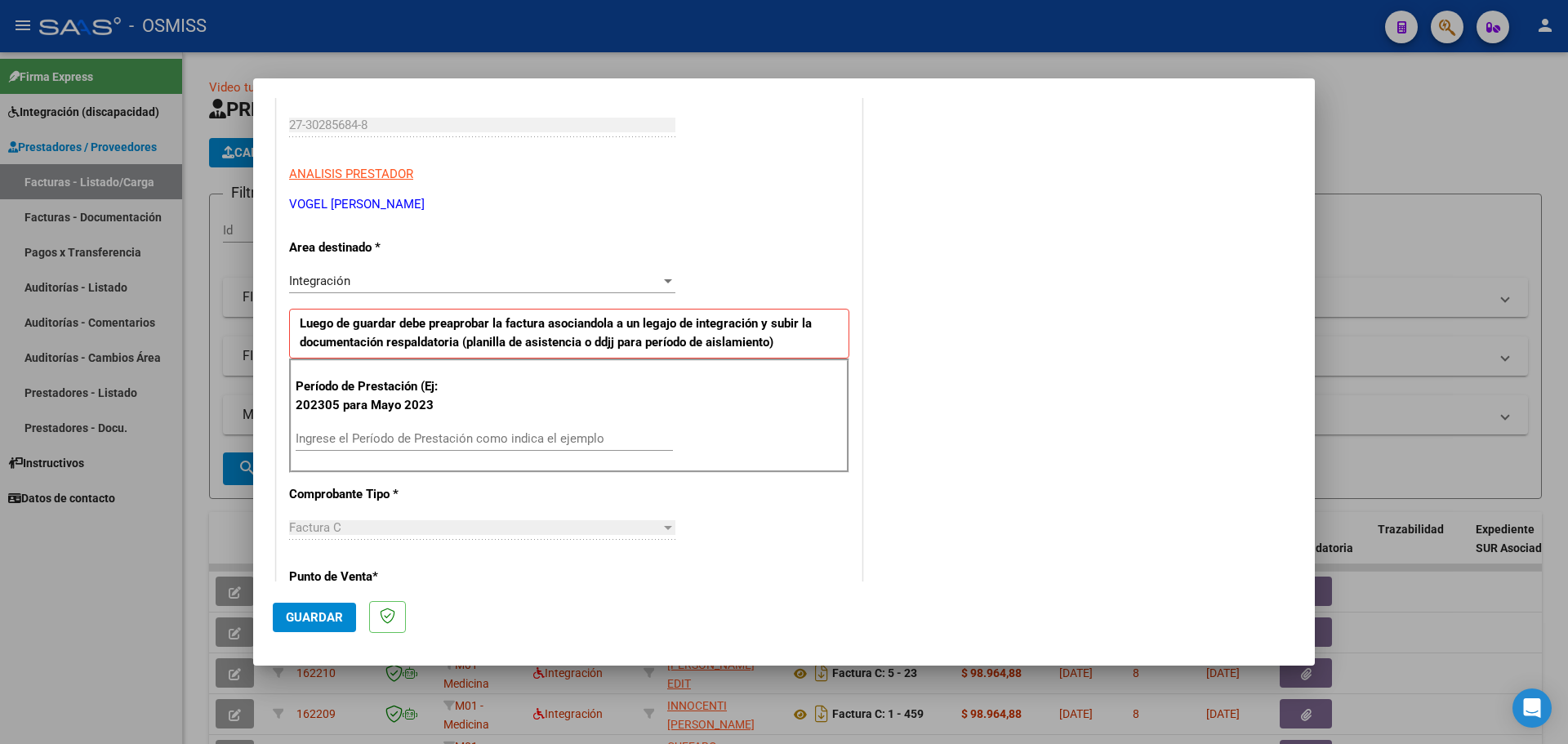
click at [433, 428] on div "Ingrese el Período de Prestación como indica el ejemplo" at bounding box center [484, 438] width 378 height 24
type input "202507"
click at [297, 604] on button "Guardar" at bounding box center [314, 617] width 83 height 29
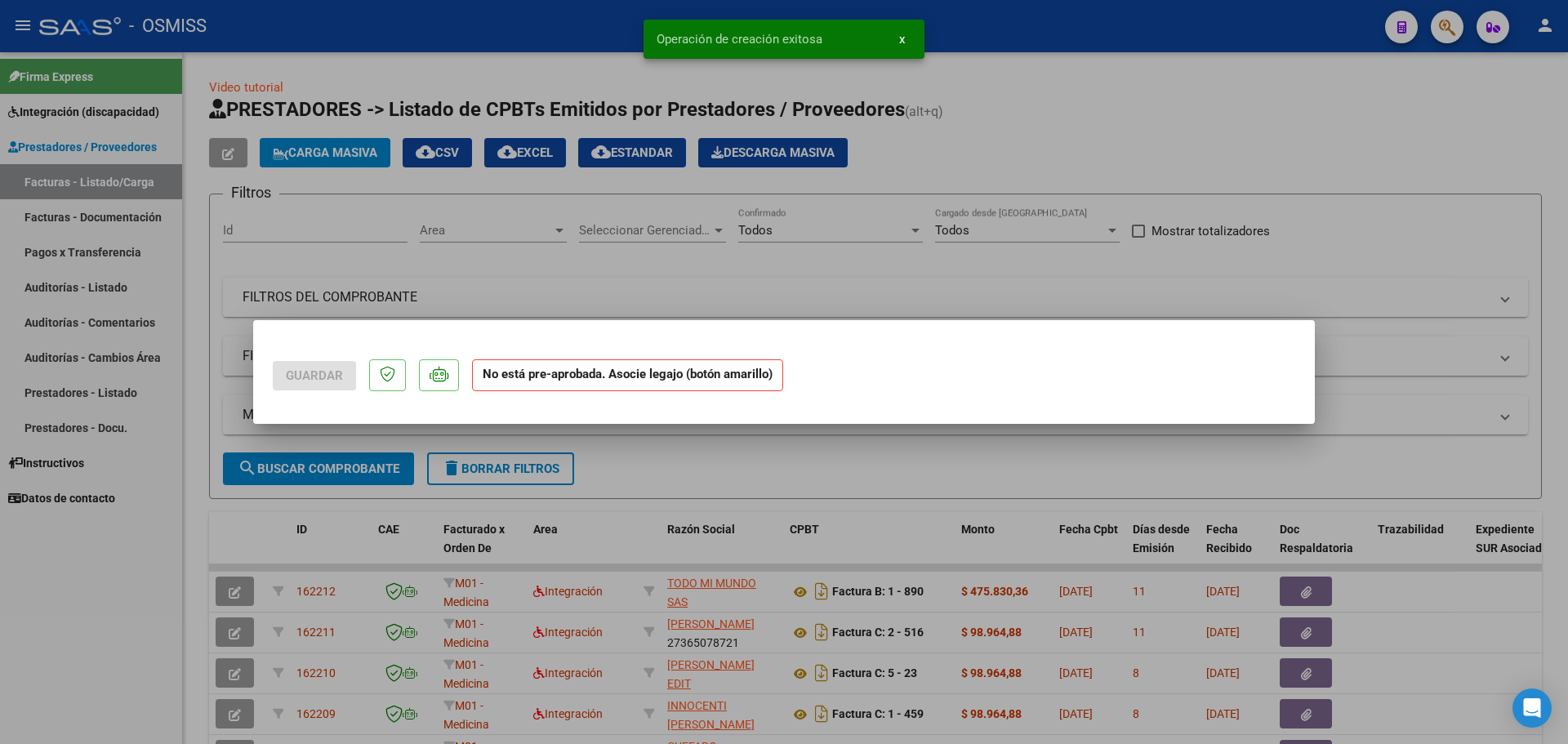
scroll to position [0, 0]
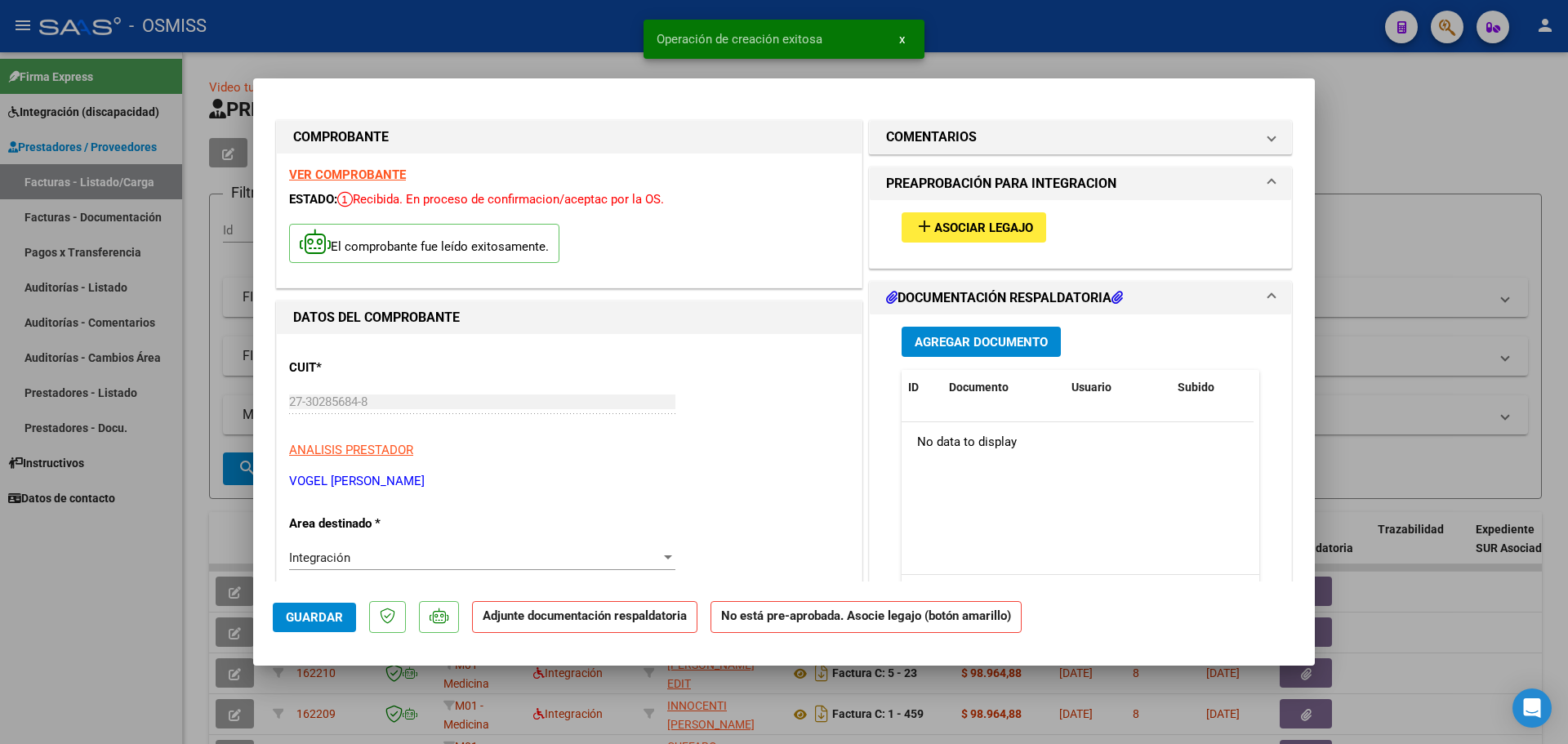
click at [981, 225] on span "Asociar Legajo" at bounding box center [983, 227] width 99 height 15
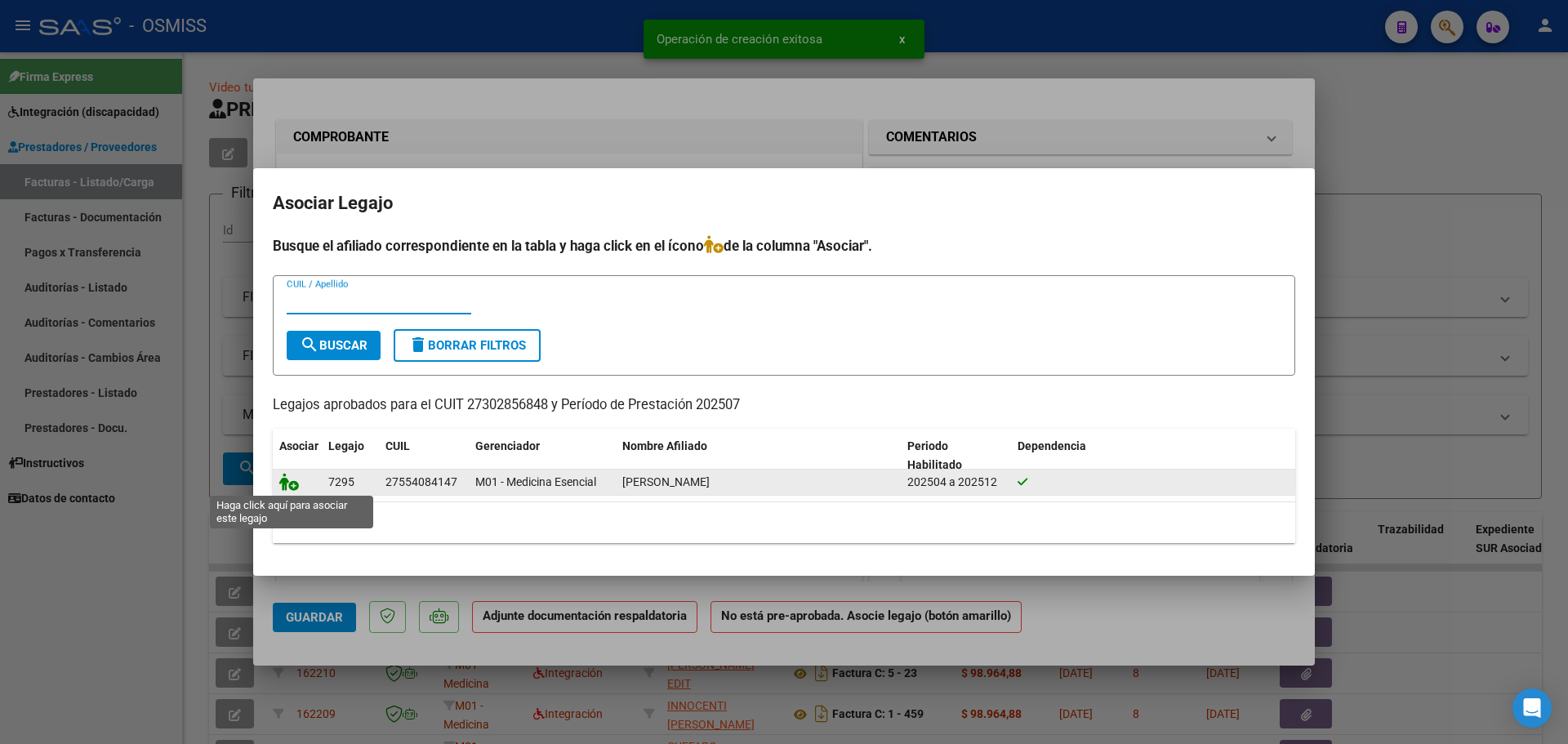
click at [284, 481] on icon at bounding box center [290, 481] width 20 height 18
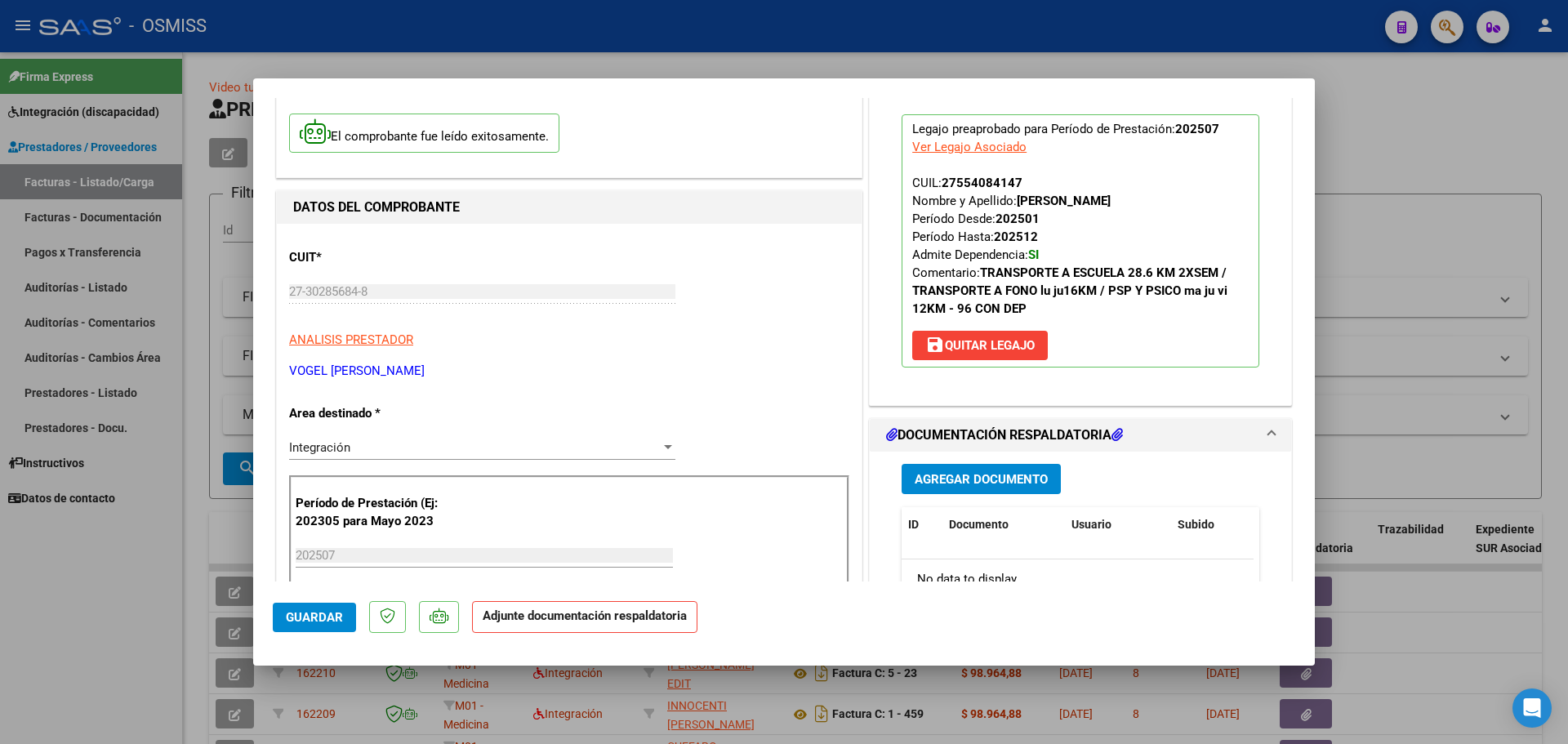
scroll to position [163, 0]
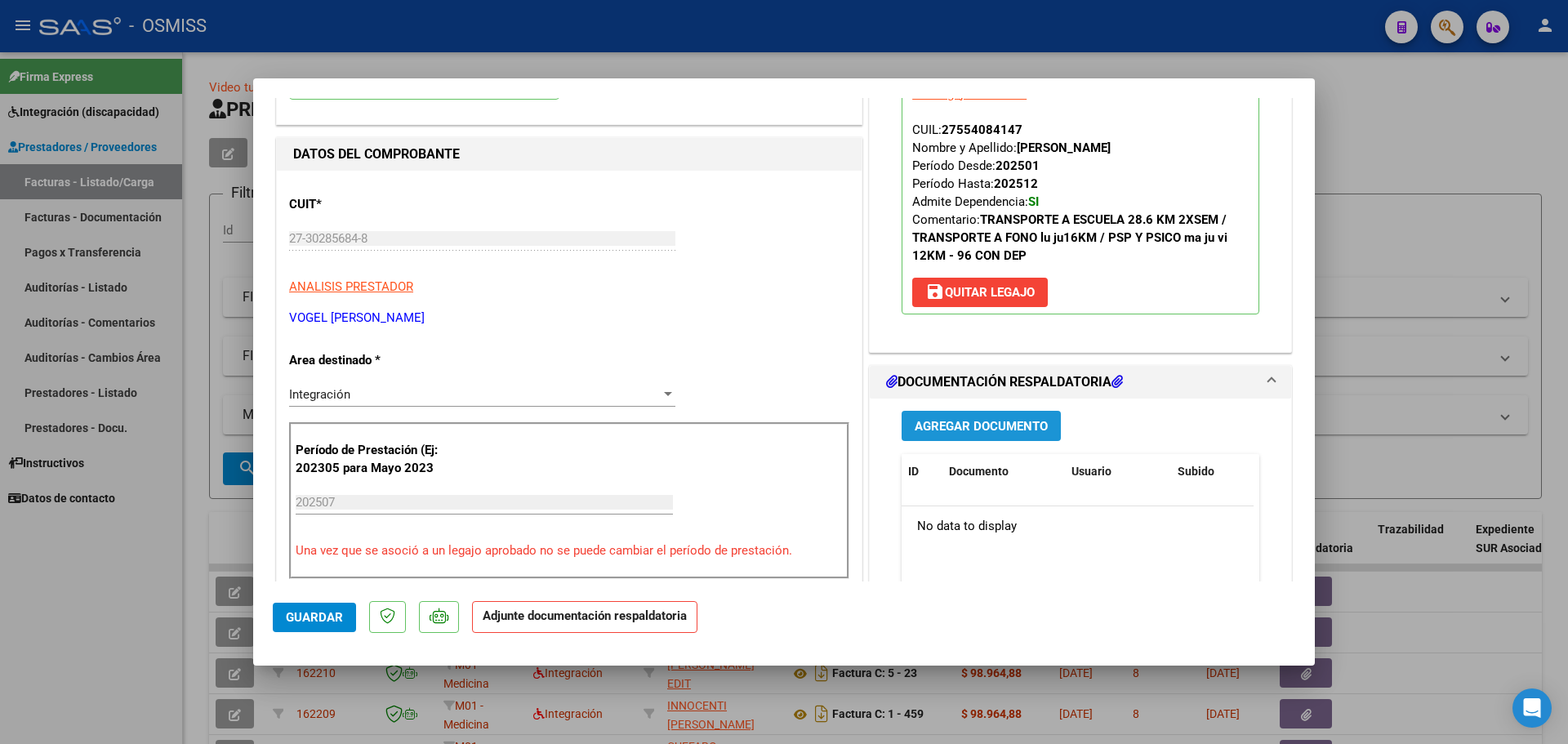
click at [961, 425] on span "Agregar Documento" at bounding box center [981, 425] width 133 height 15
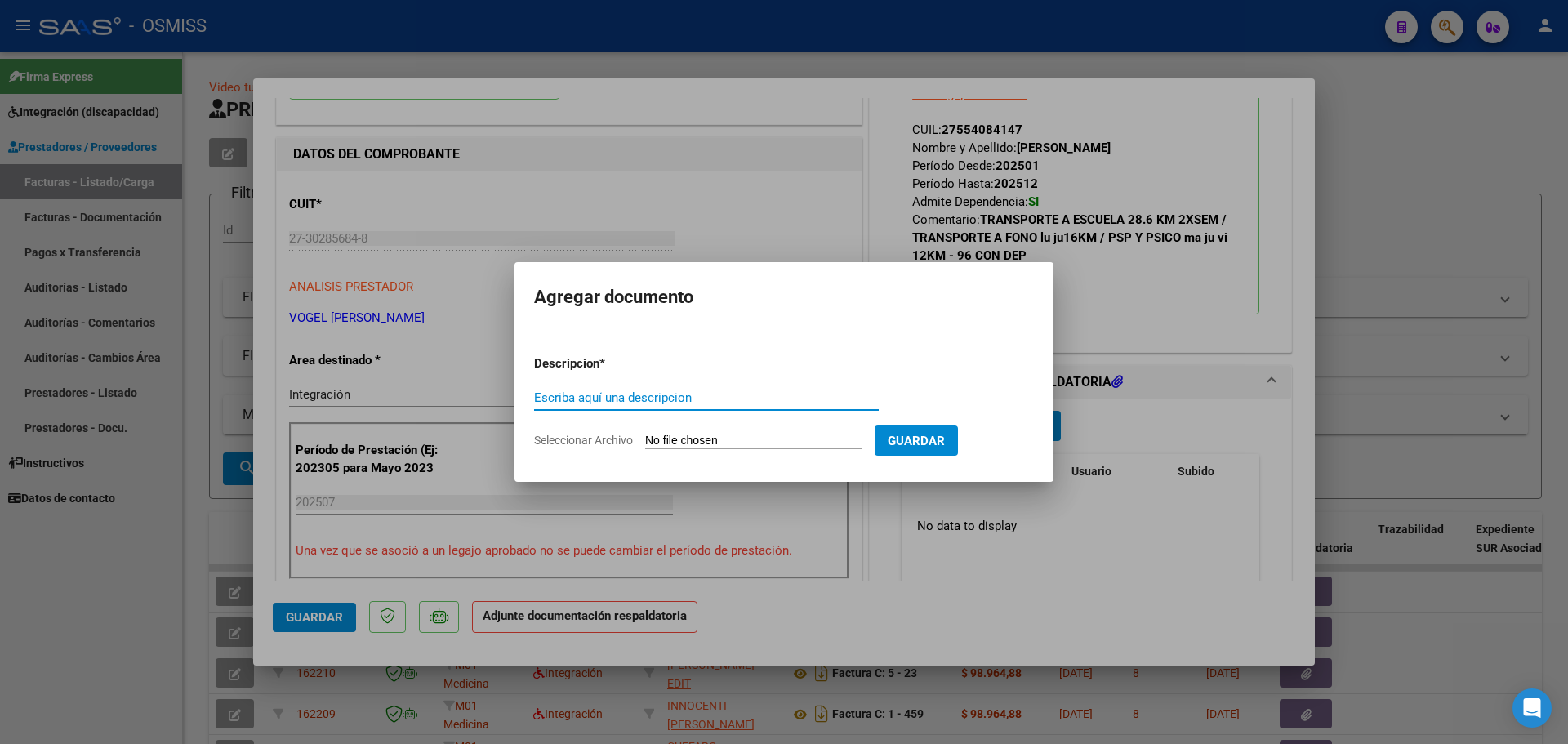
click at [704, 442] on input "Seleccionar Archivo" at bounding box center [753, 441] width 216 height 16
type input "C:\fakepath\Asist [PERSON_NAME] Esc Julio.pdf"
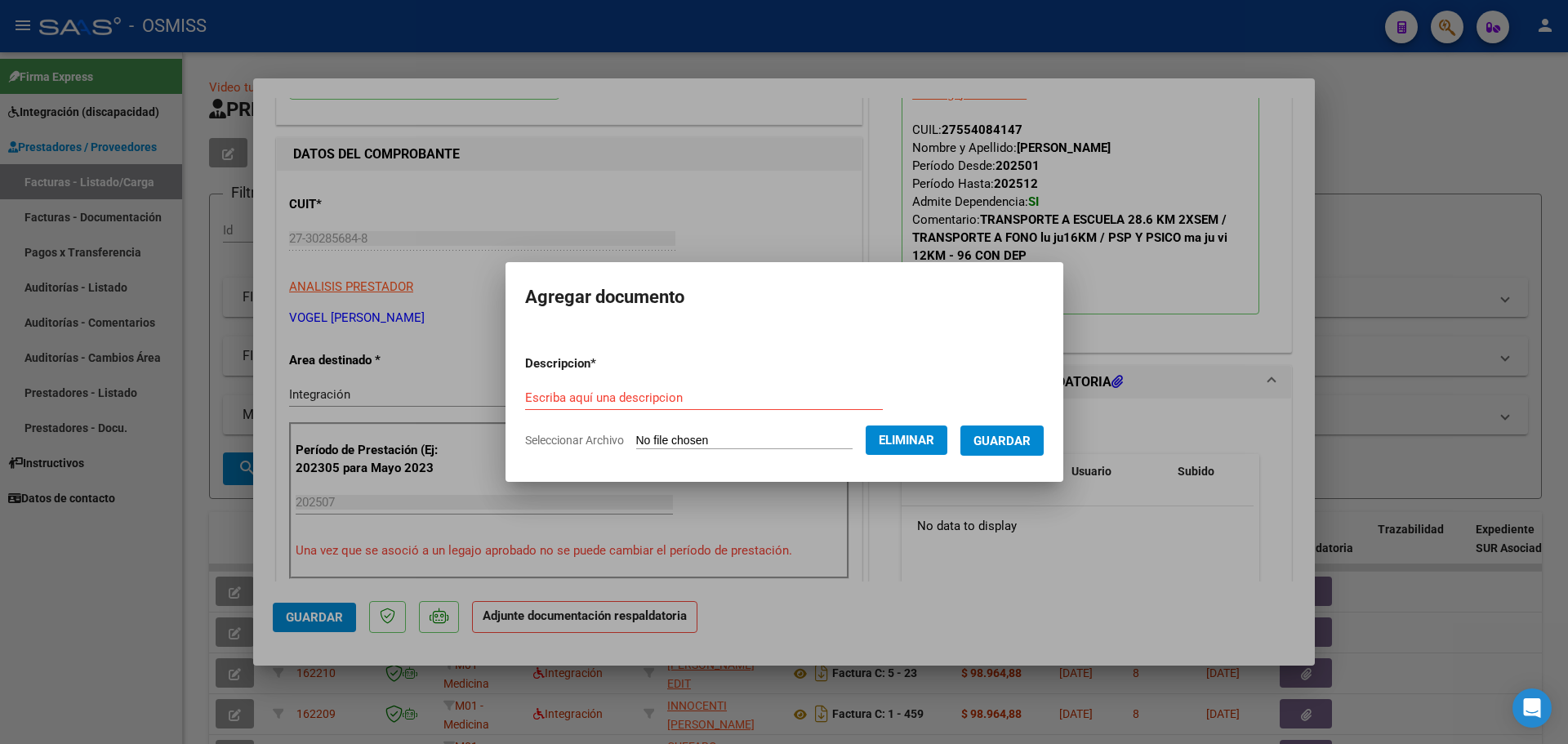
click at [550, 386] on div "Escriba aquí una descripcion" at bounding box center [704, 397] width 358 height 24
type input "as"
click at [1019, 433] on span "Guardar" at bounding box center [1002, 440] width 57 height 15
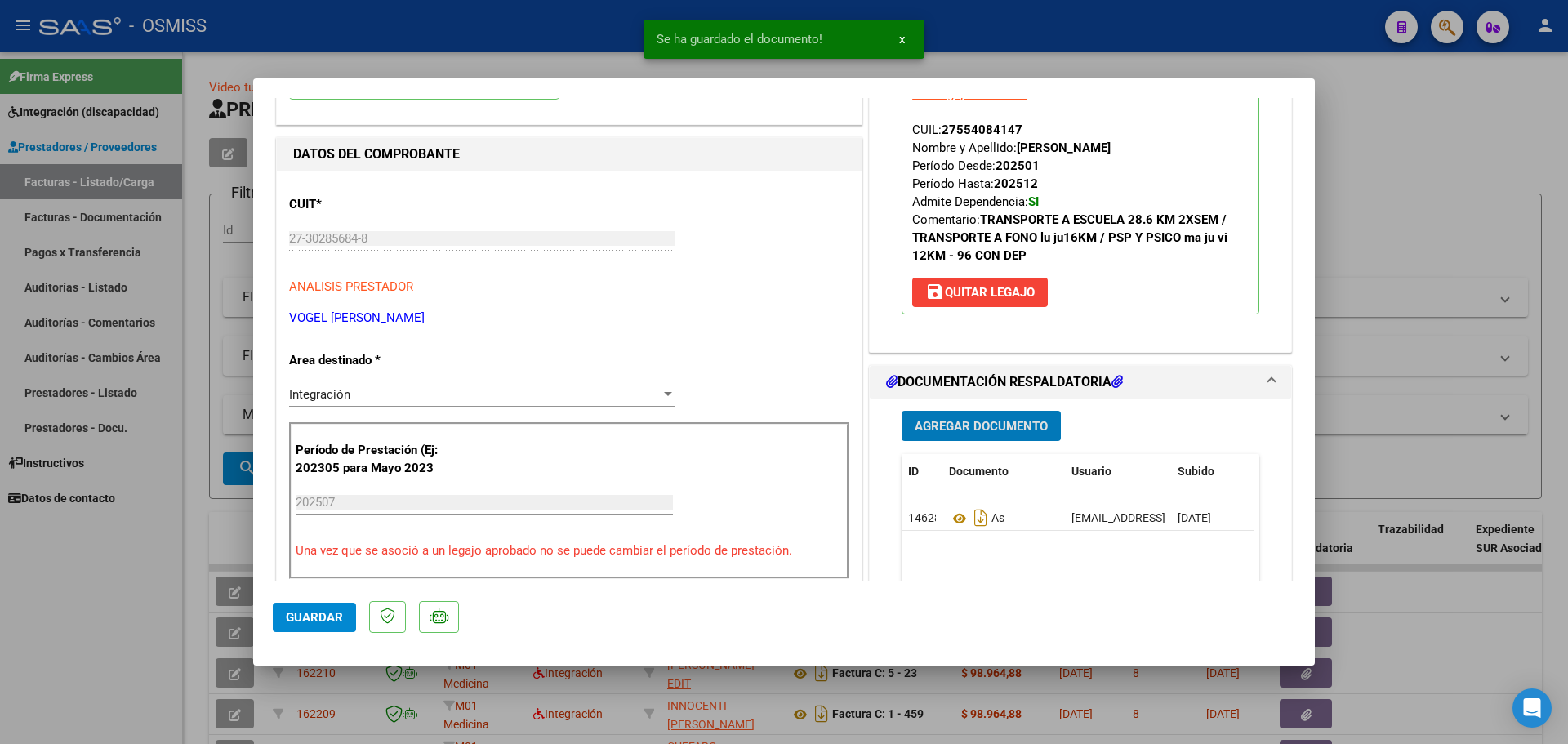
click at [312, 617] on span "Guardar" at bounding box center [314, 617] width 57 height 15
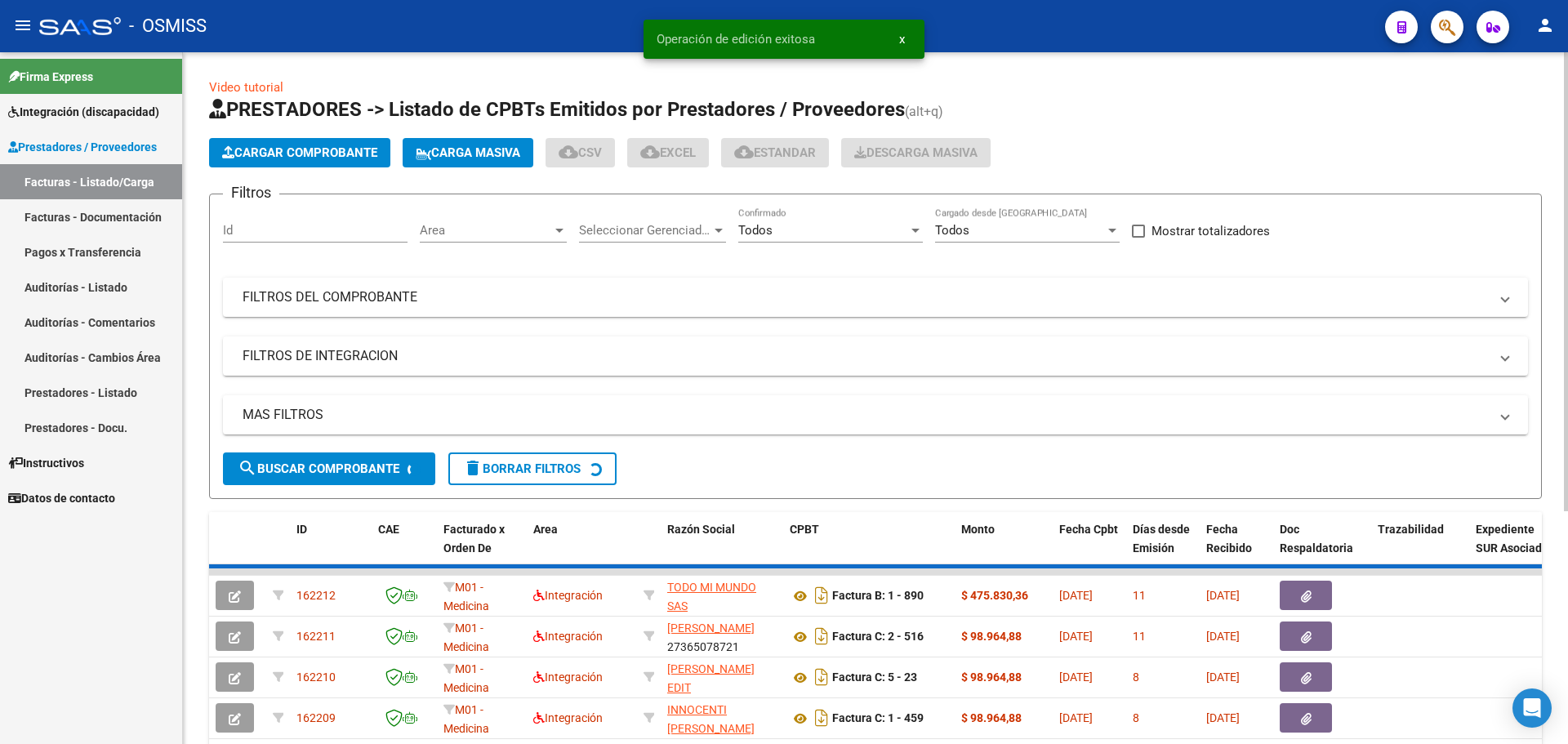
click at [303, 148] on span "Cargar Comprobante" at bounding box center [299, 153] width 156 height 15
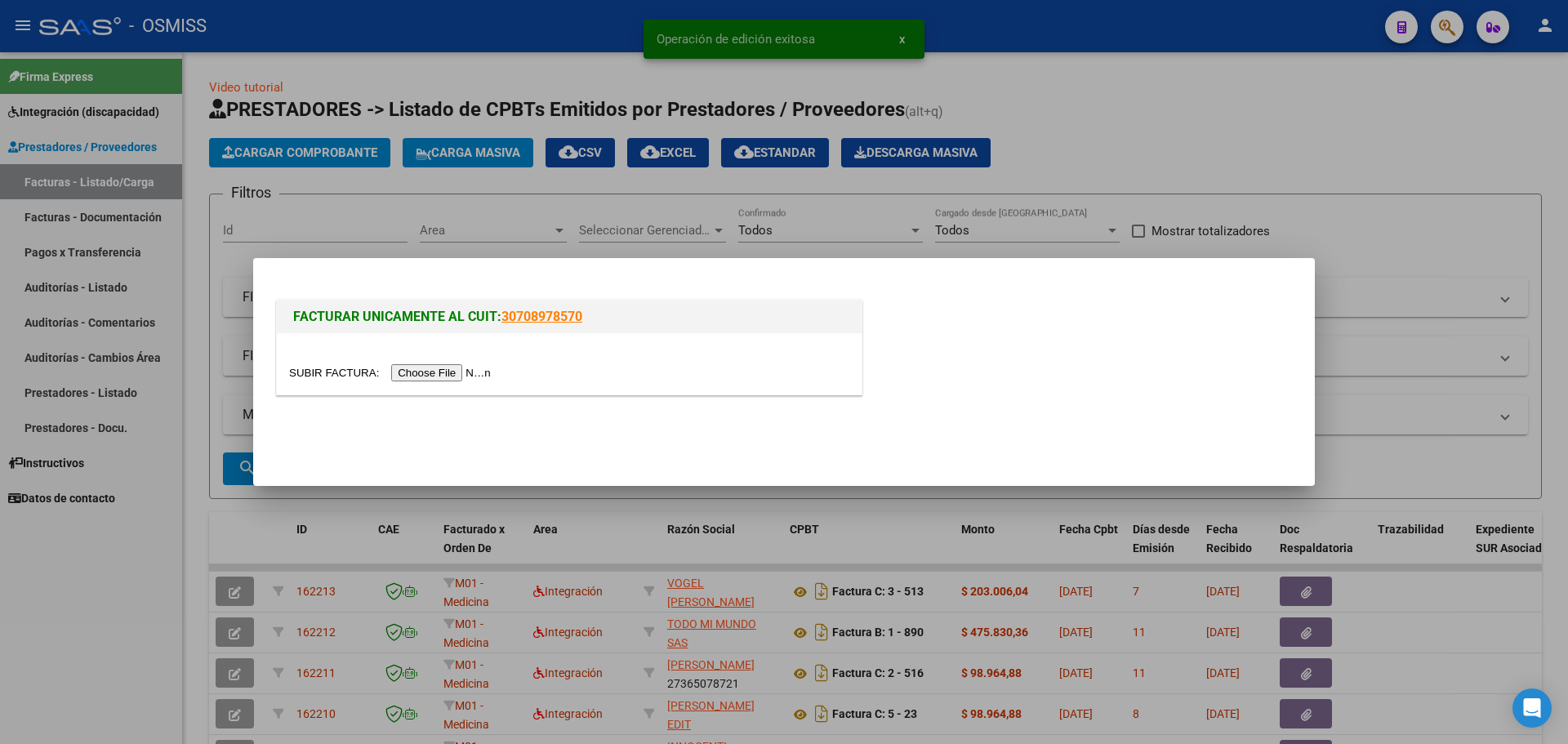
click at [426, 378] on input "file" at bounding box center [392, 372] width 206 height 18
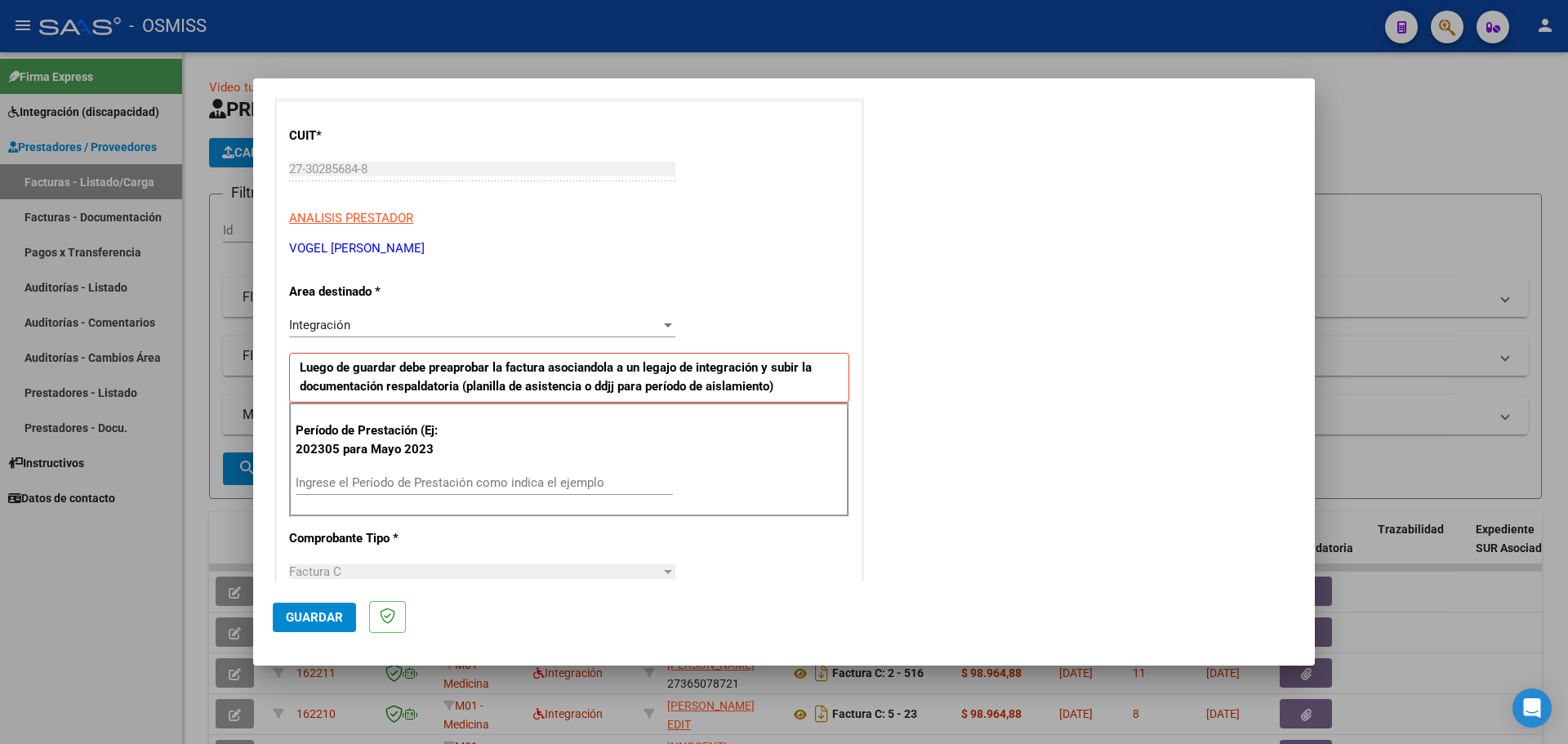
scroll to position [244, 0]
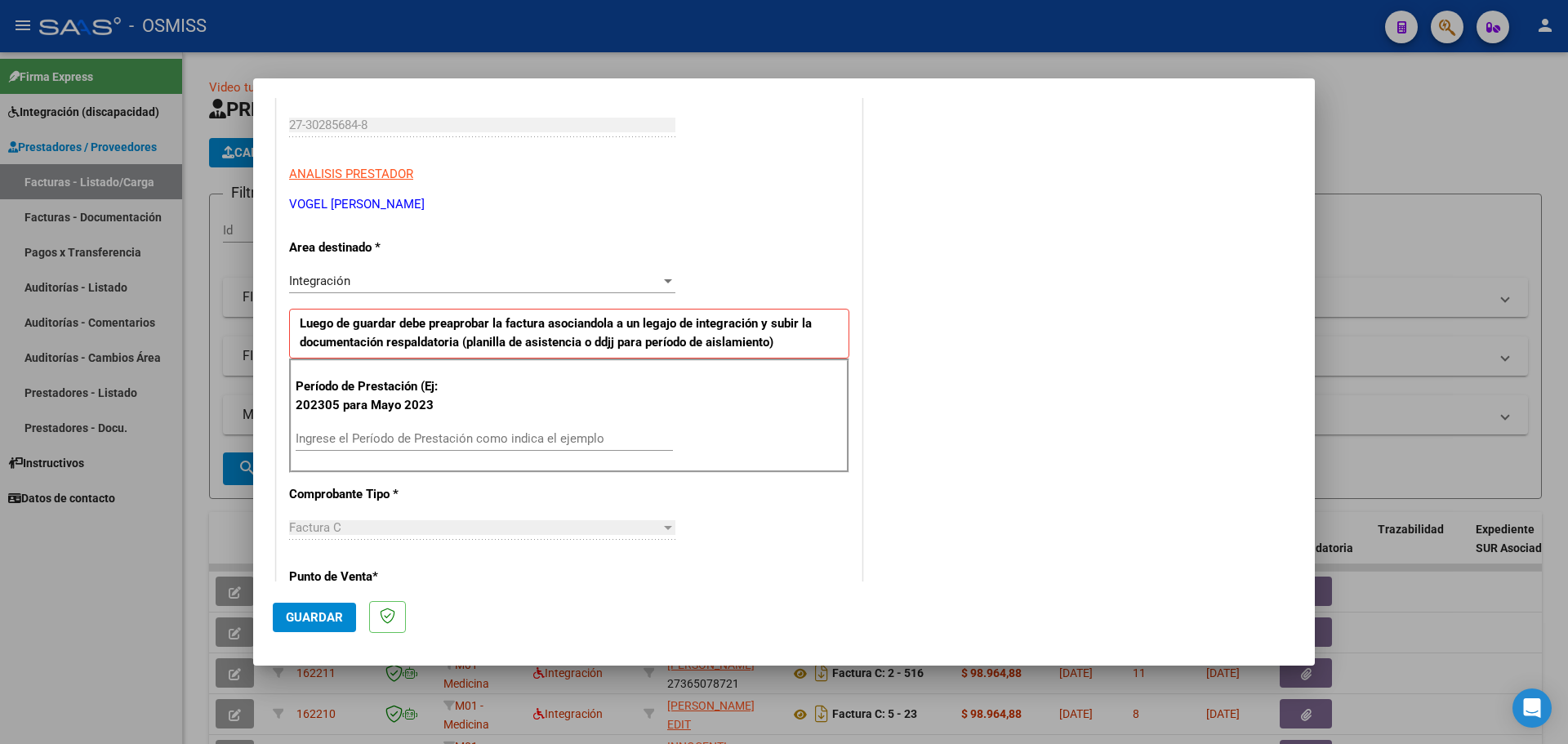
click at [528, 443] on input "Ingrese el Período de Prestación como indica el ejemplo" at bounding box center [484, 438] width 378 height 15
type input "202507"
click at [328, 610] on span "Guardar" at bounding box center [314, 617] width 57 height 15
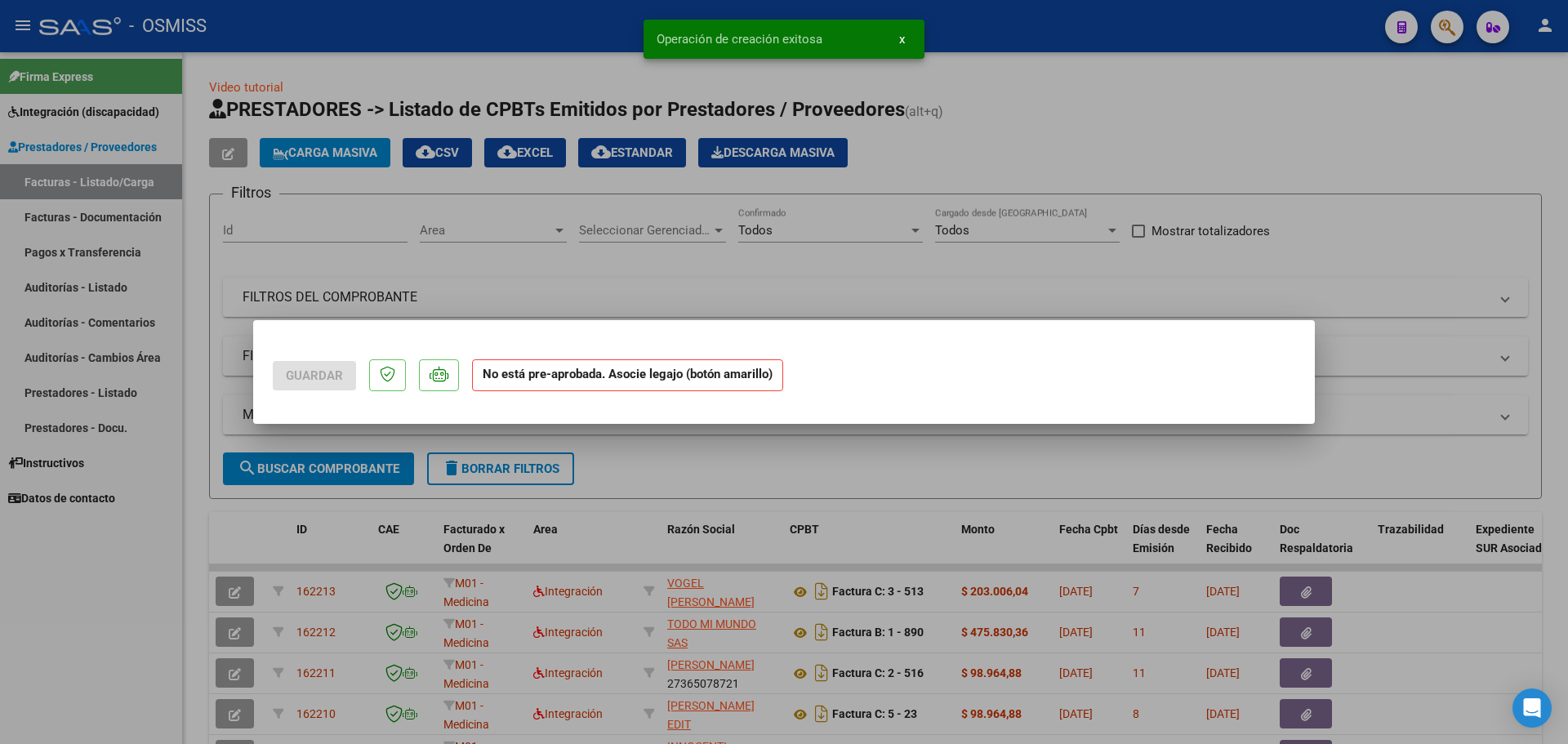
scroll to position [0, 0]
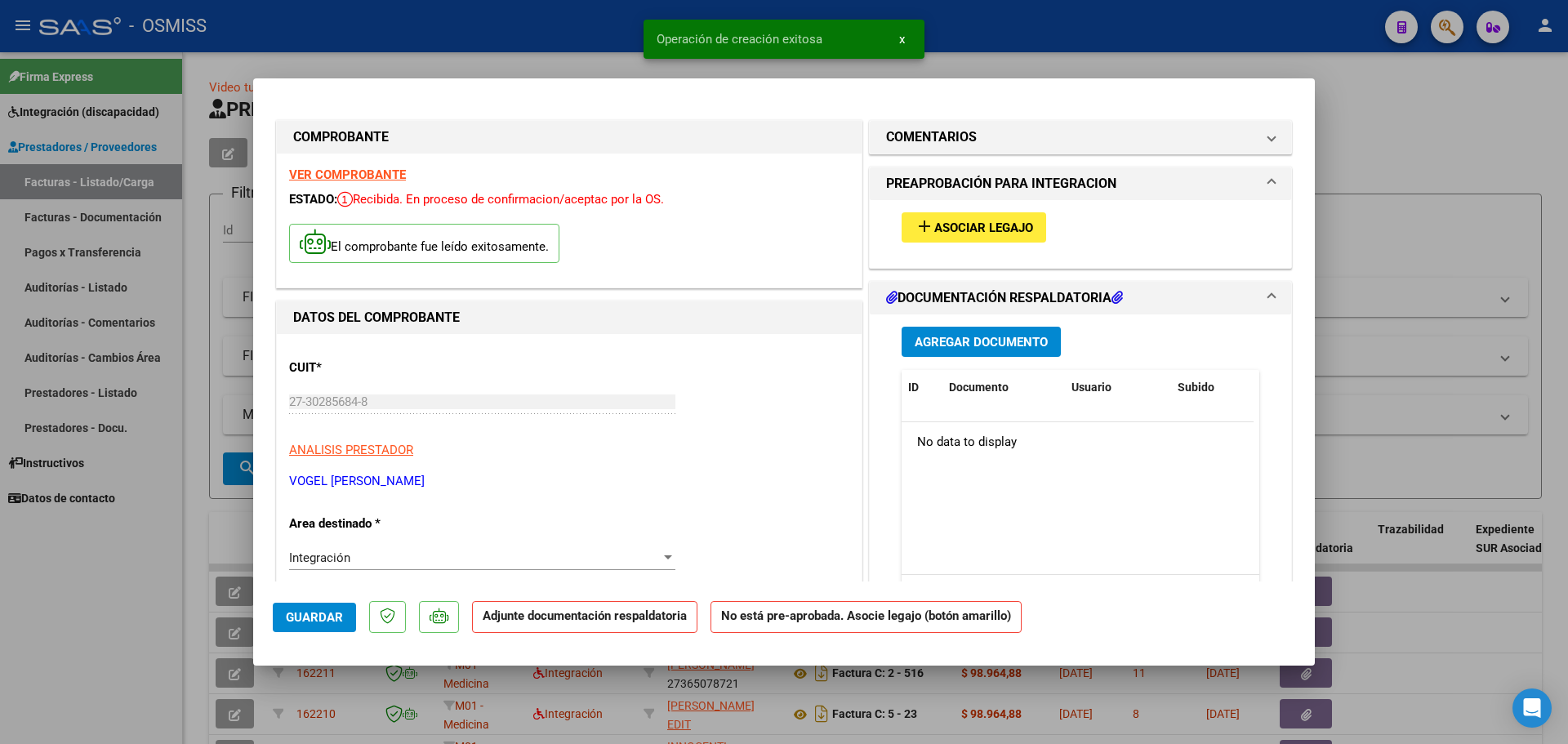
click at [1022, 233] on span "Asociar Legajo" at bounding box center [983, 227] width 99 height 15
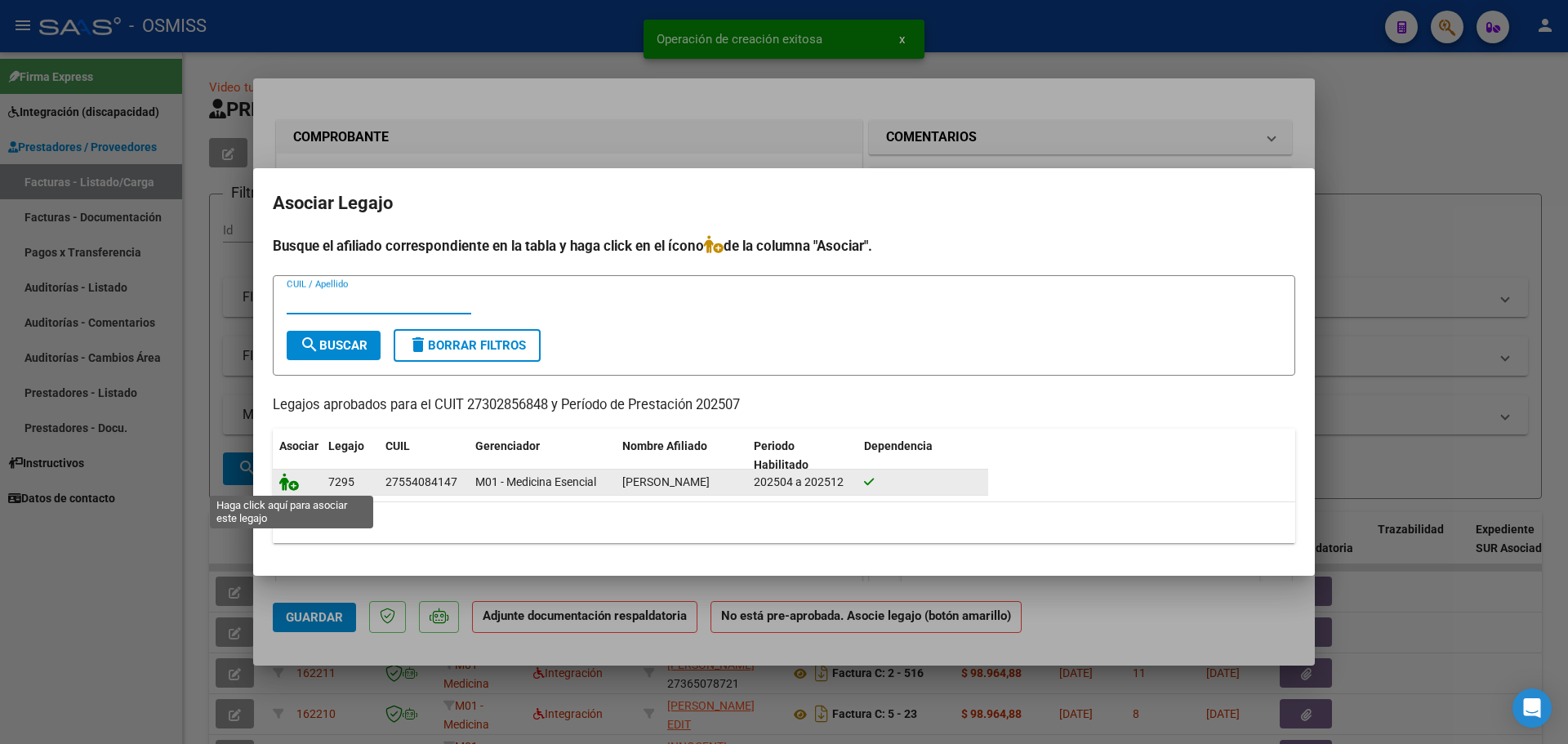
click at [282, 488] on icon at bounding box center [290, 481] width 20 height 18
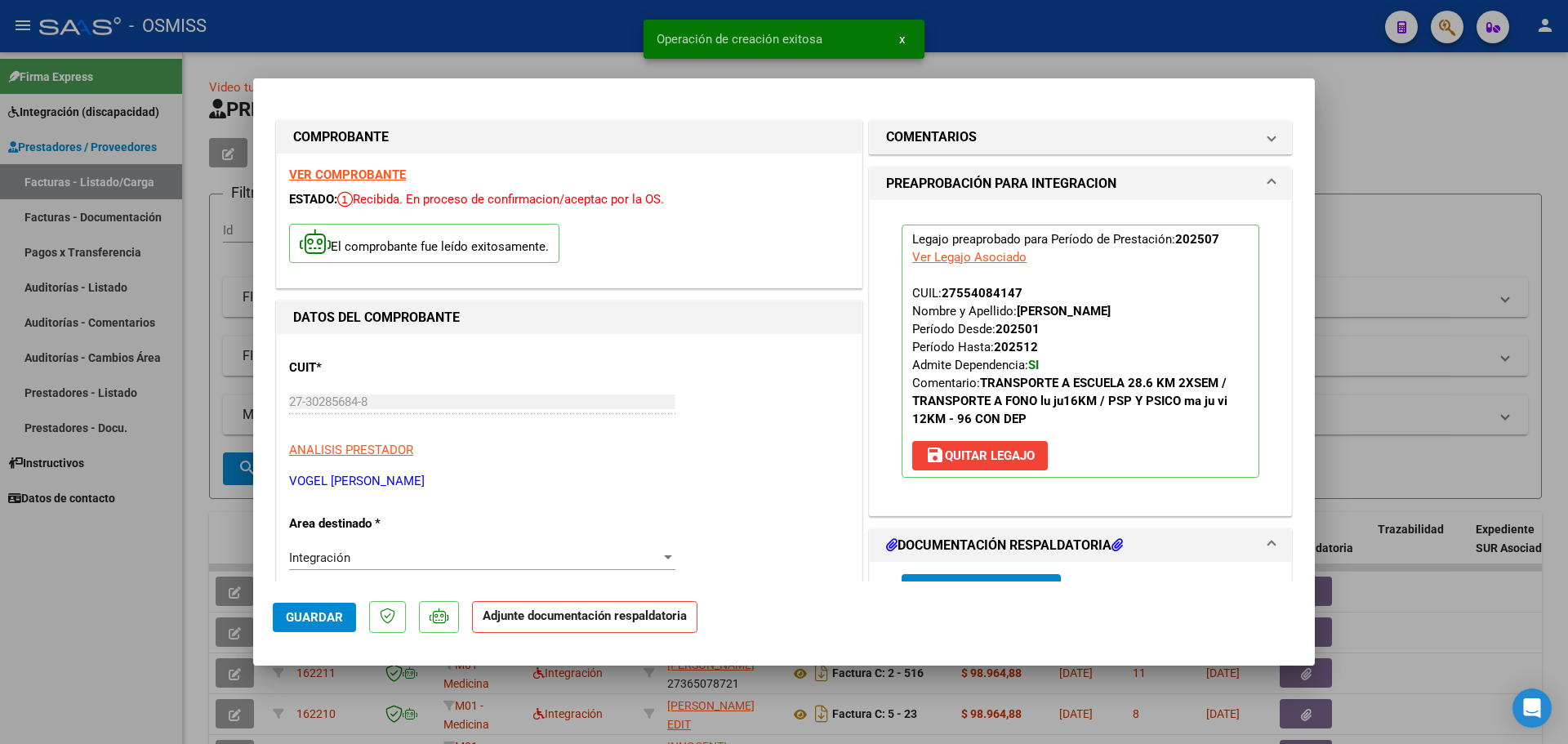
scroll to position [163, 0]
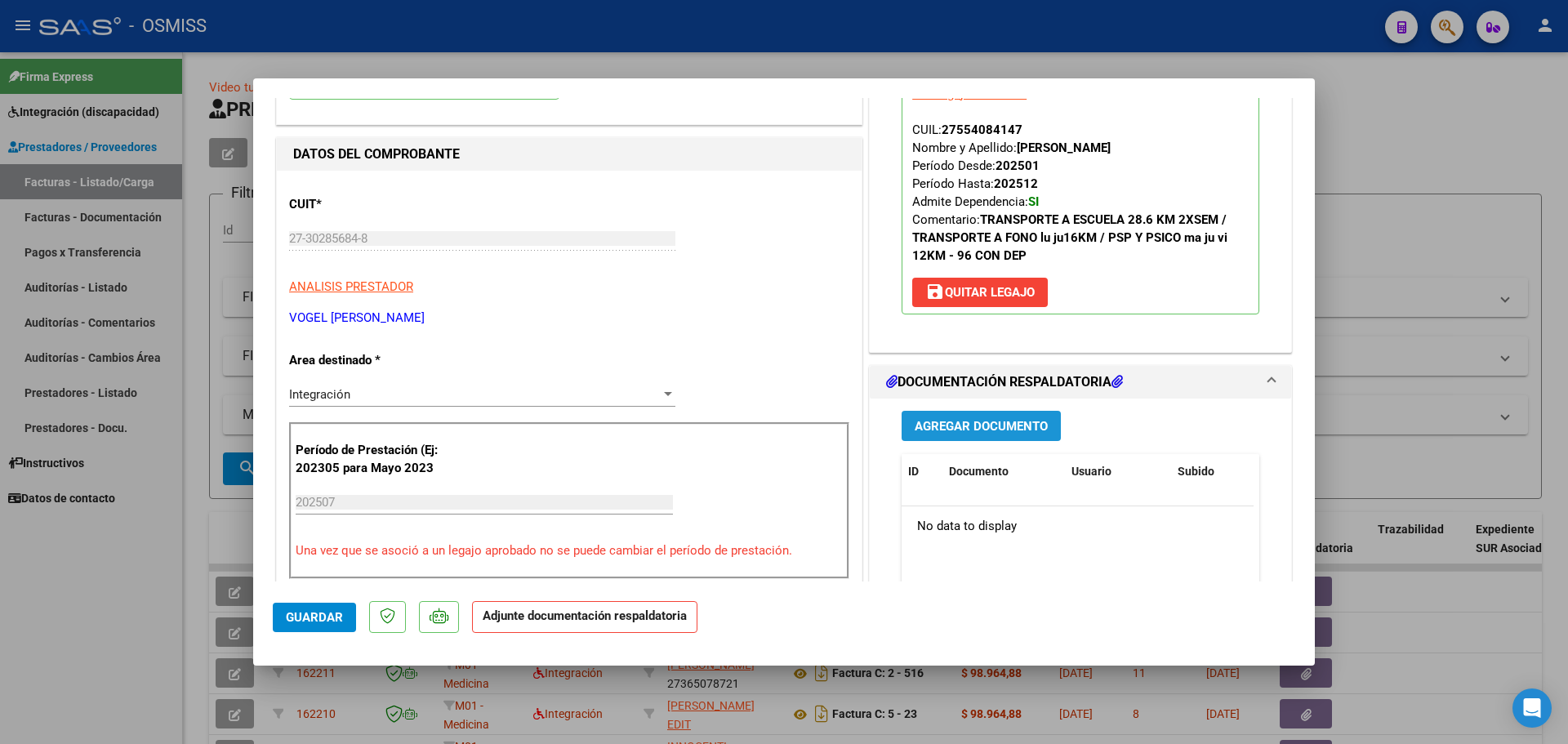
click at [974, 425] on span "Agregar Documento" at bounding box center [981, 425] width 133 height 15
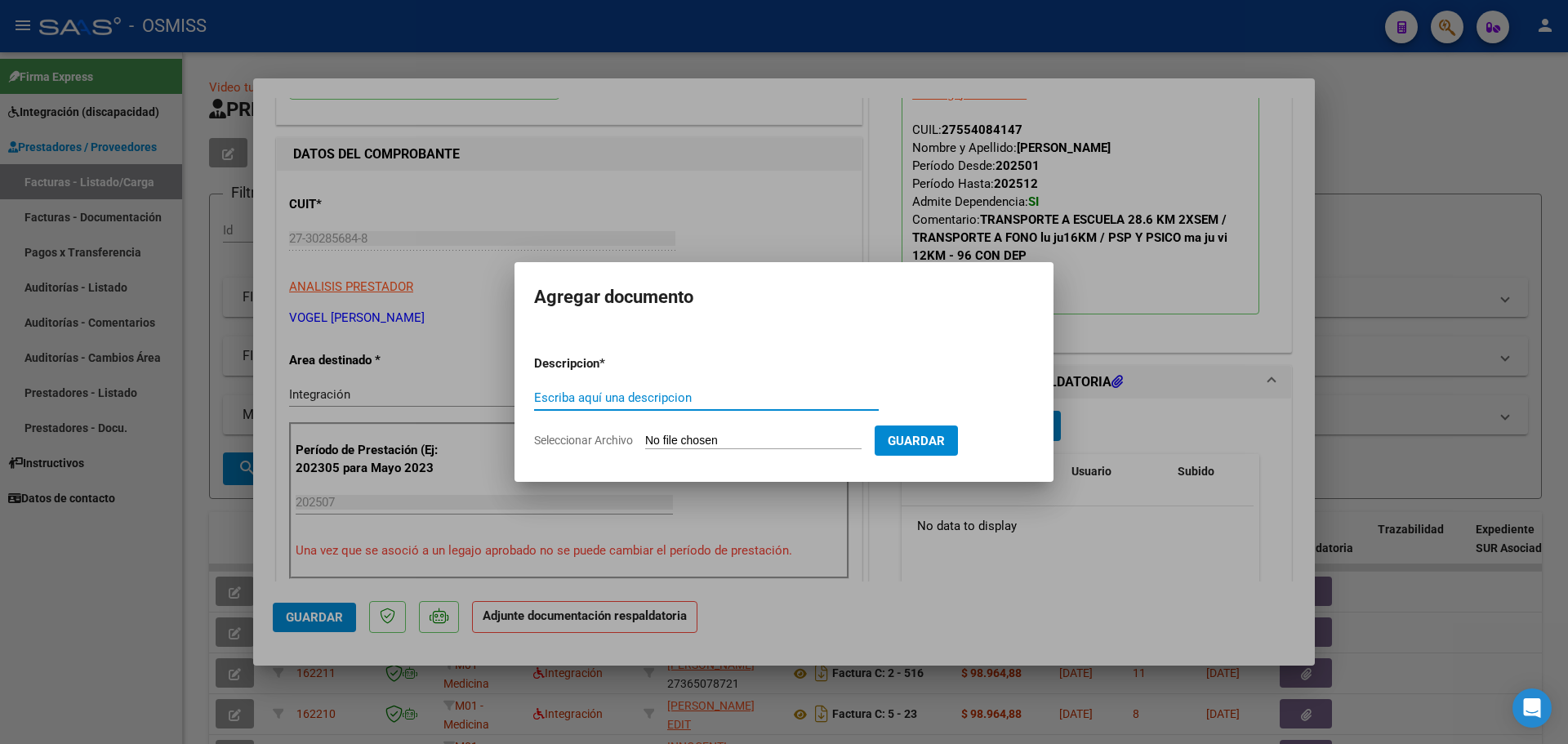
click at [754, 442] on input "Seleccionar Archivo" at bounding box center [753, 441] width 216 height 16
type input "C:\fakepath\Asist [PERSON_NAME] [PERSON_NAME].pdf"
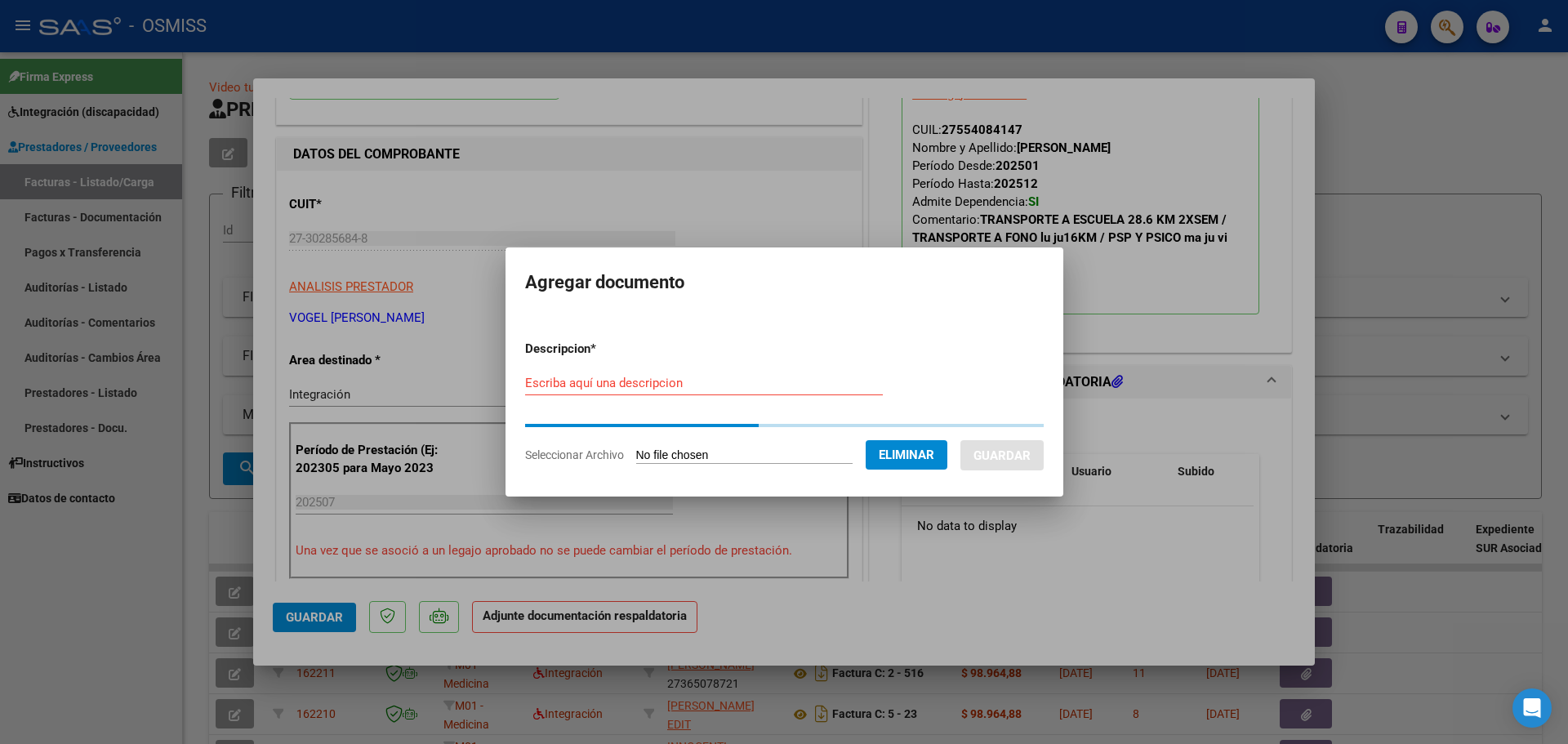
click at [563, 395] on div "Escriba aquí una descripcion" at bounding box center [704, 390] width 358 height 40
click at [561, 389] on input "Escriba aquí una descripcion" at bounding box center [704, 382] width 358 height 15
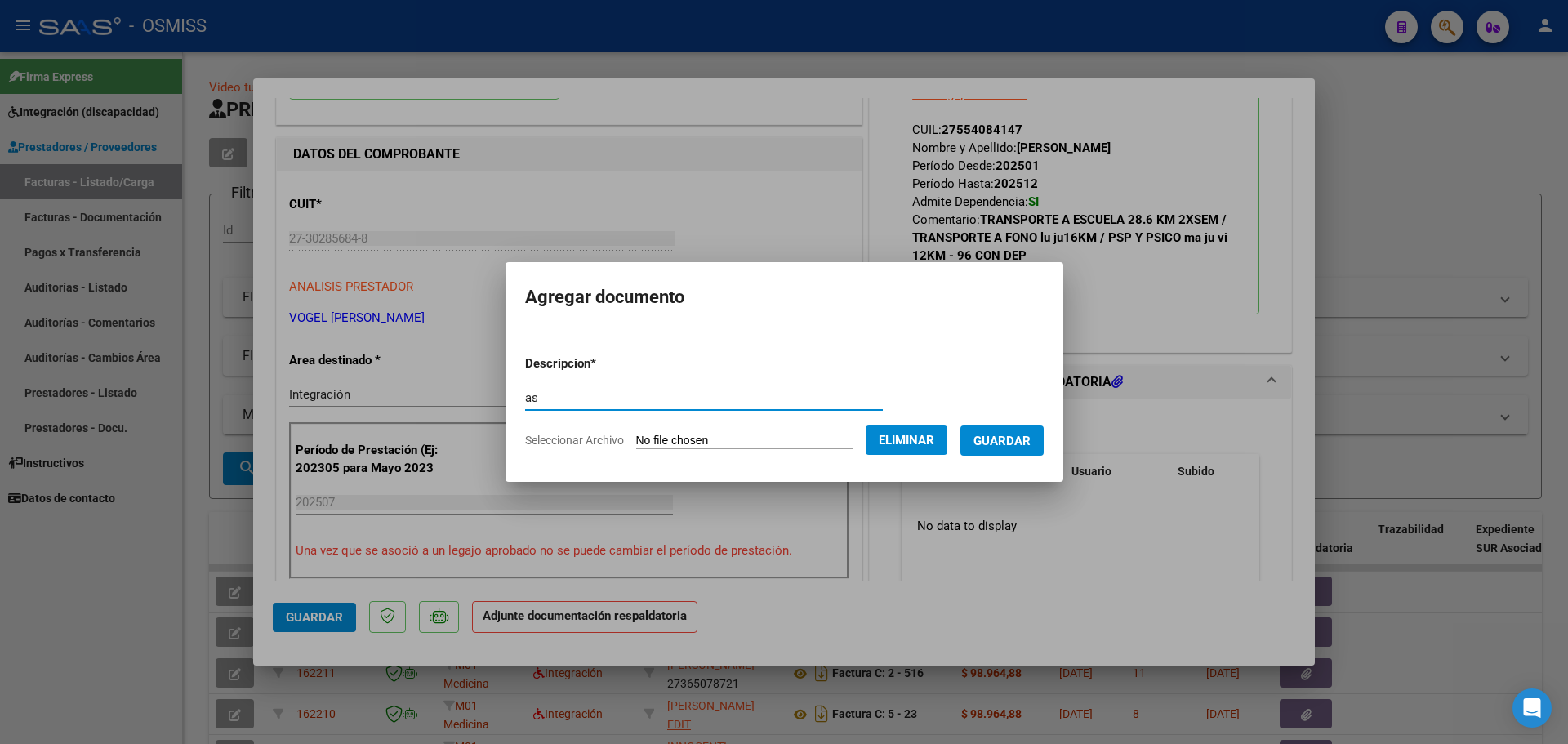
type input "as"
click at [1024, 441] on span "Guardar" at bounding box center [1002, 440] width 57 height 15
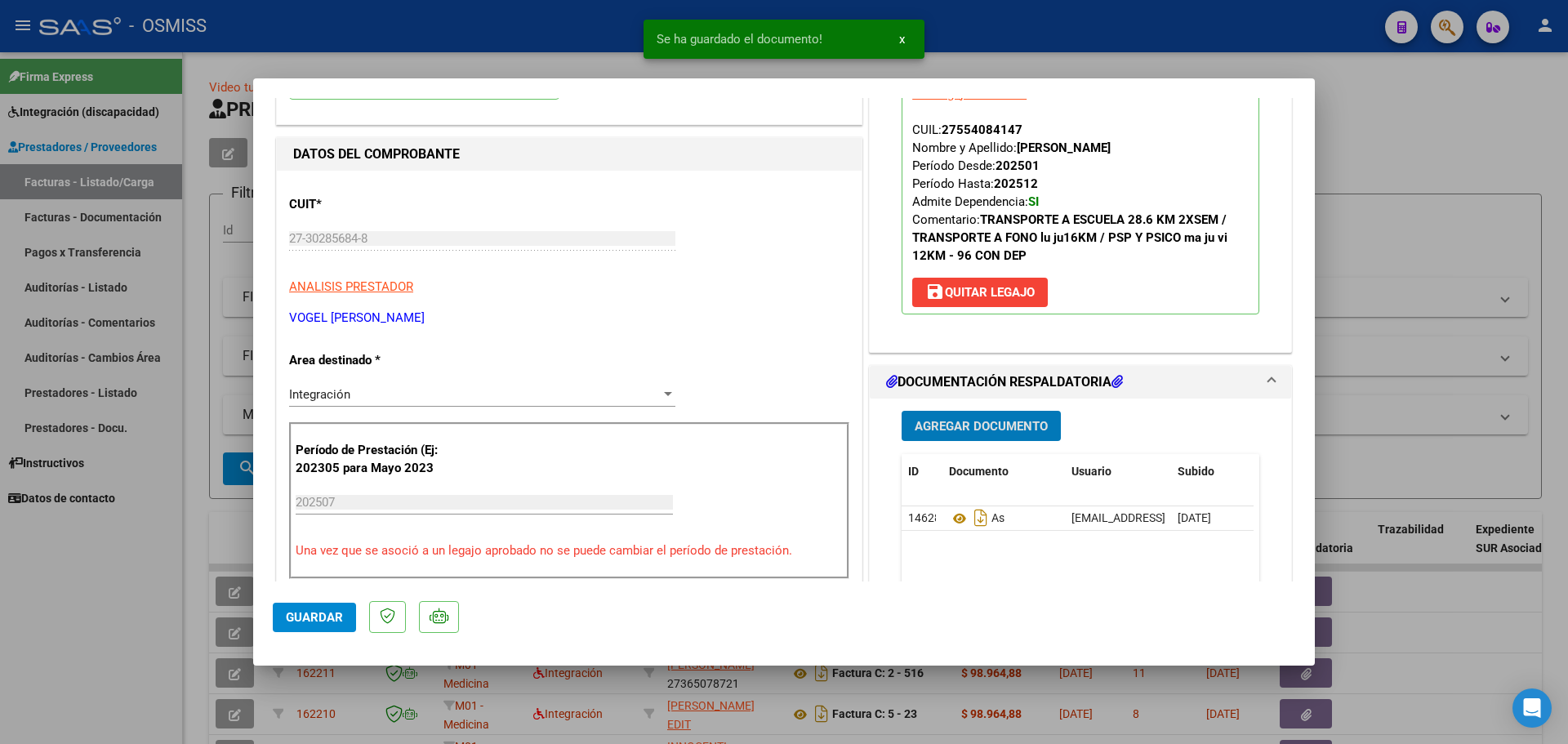
click at [331, 615] on span "Guardar" at bounding box center [314, 617] width 57 height 15
type input "$ 0,00"
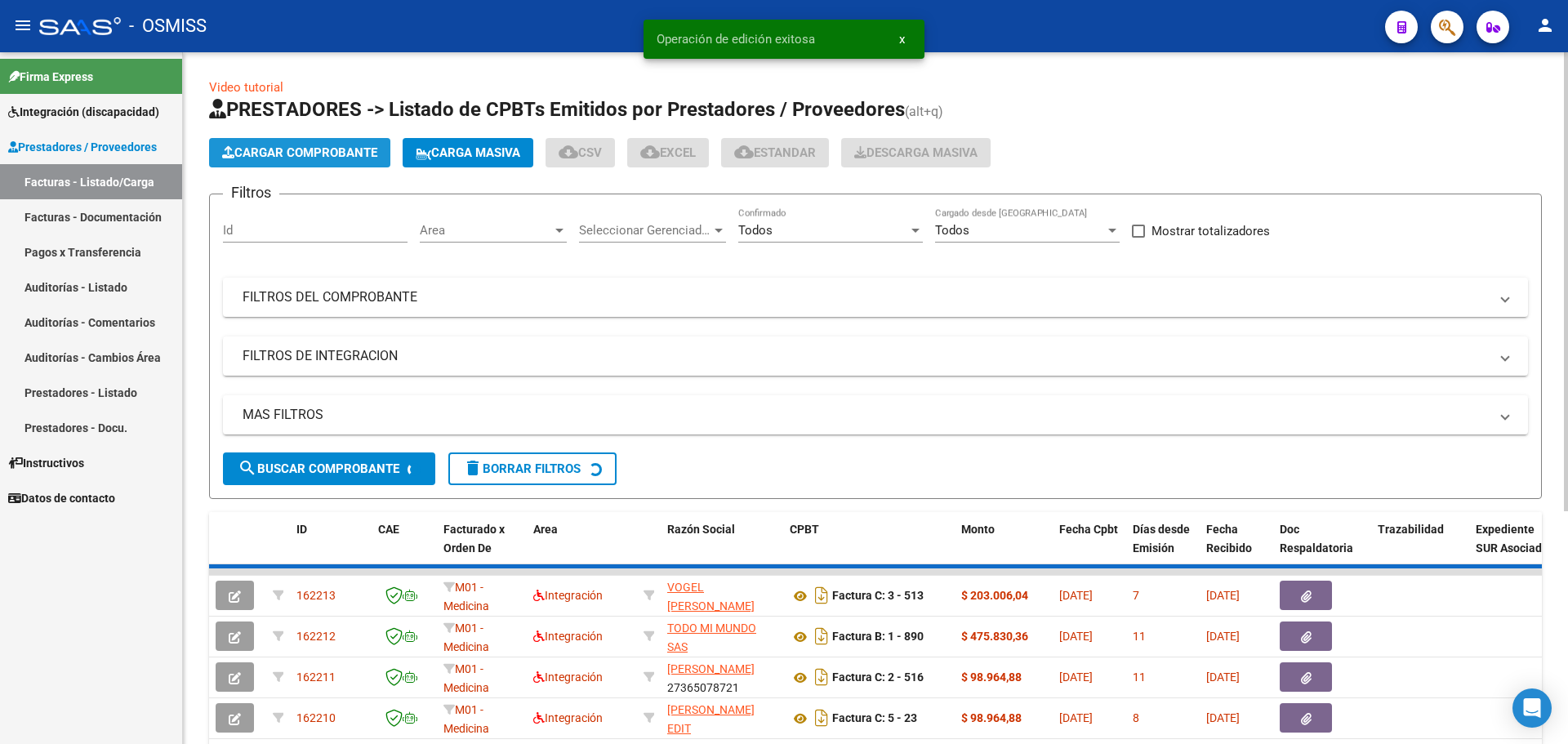
click at [324, 160] on button "Cargar Comprobante" at bounding box center [299, 153] width 181 height 29
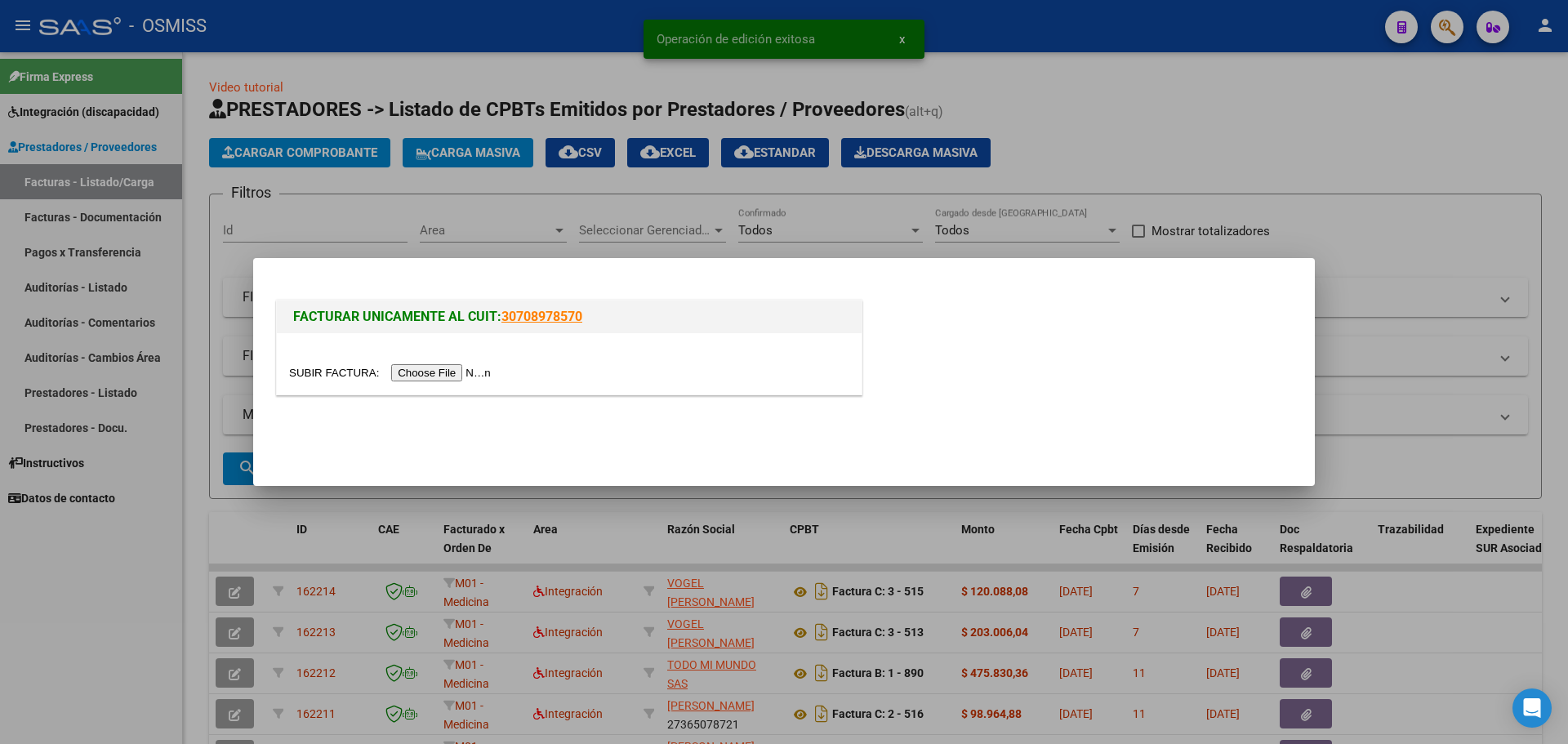
click at [468, 381] on input "file" at bounding box center [392, 372] width 206 height 18
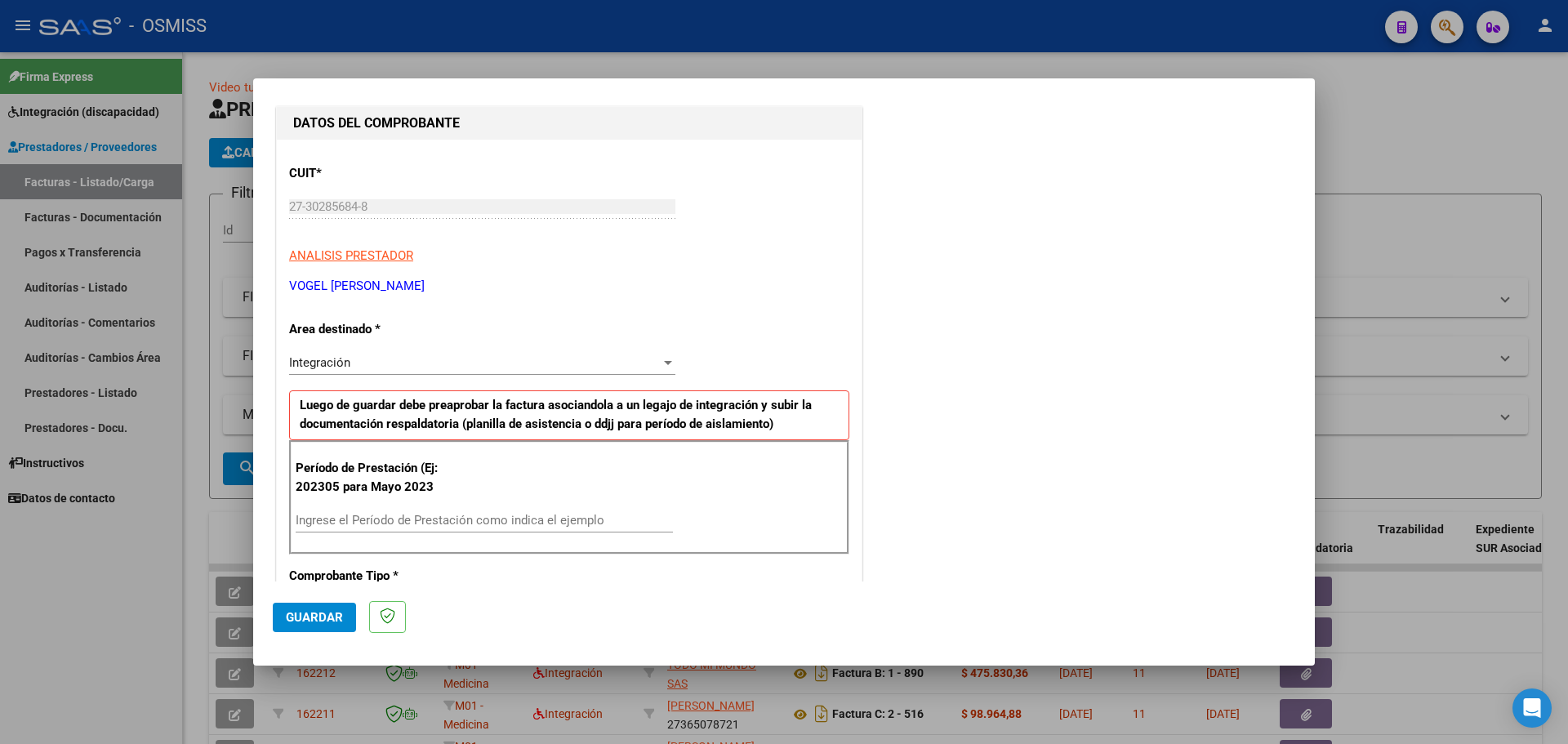
click at [379, 520] on input "Ingrese el Período de Prestación como indica el ejemplo" at bounding box center [484, 519] width 378 height 15
type input "202507"
click at [295, 621] on span "Guardar" at bounding box center [314, 617] width 57 height 15
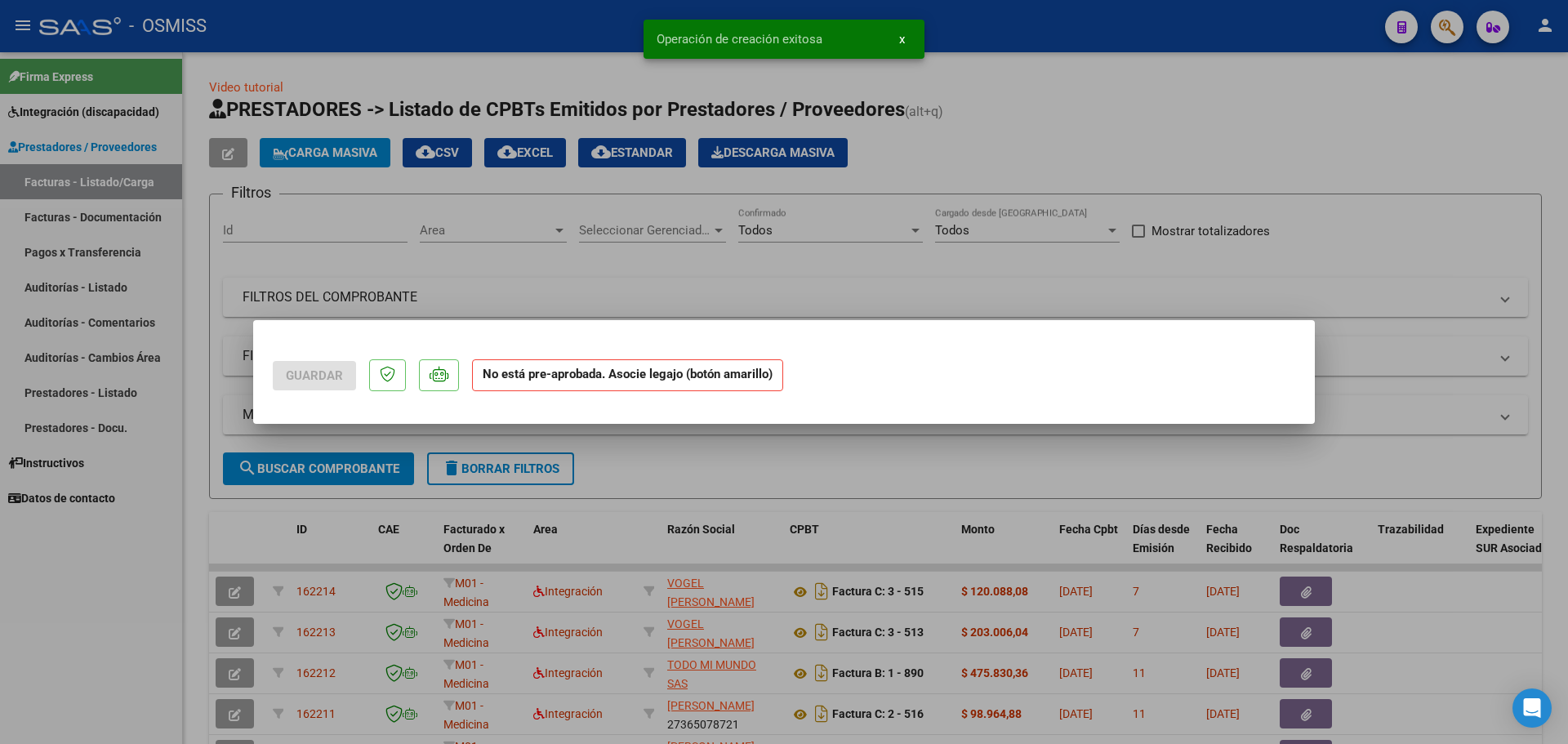
scroll to position [0, 0]
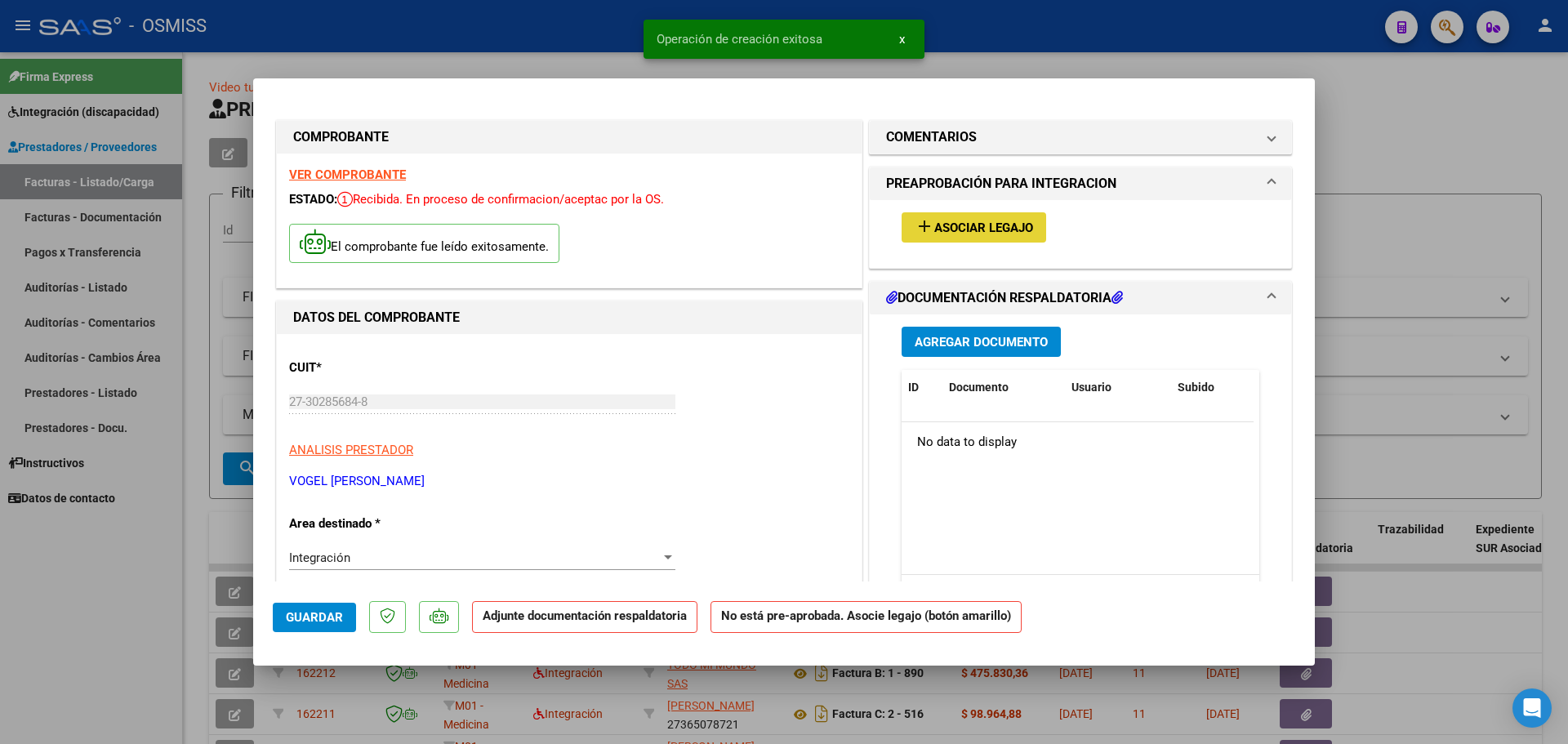
click at [992, 233] on span "Asociar Legajo" at bounding box center [983, 227] width 99 height 15
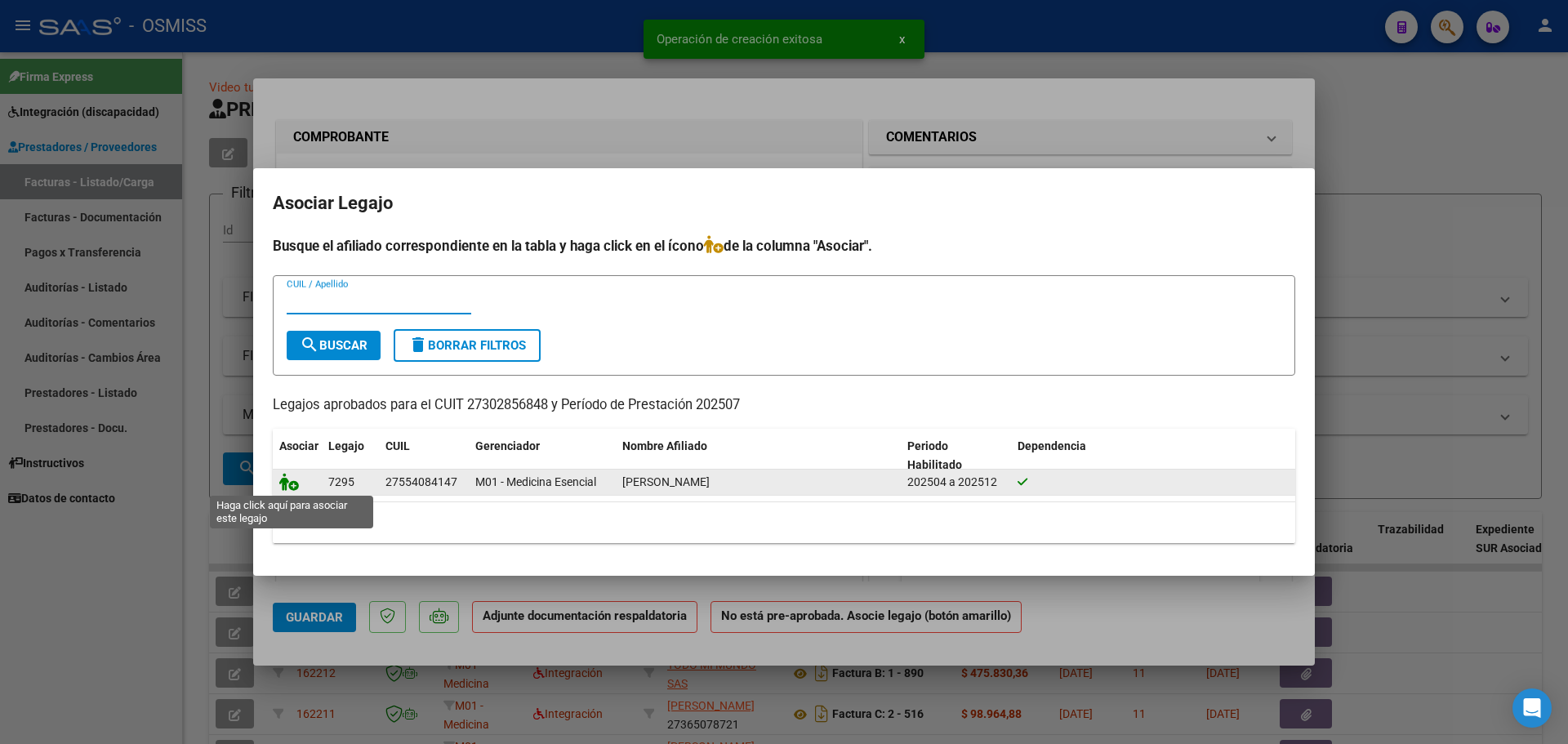
click at [284, 482] on icon at bounding box center [290, 481] width 20 height 18
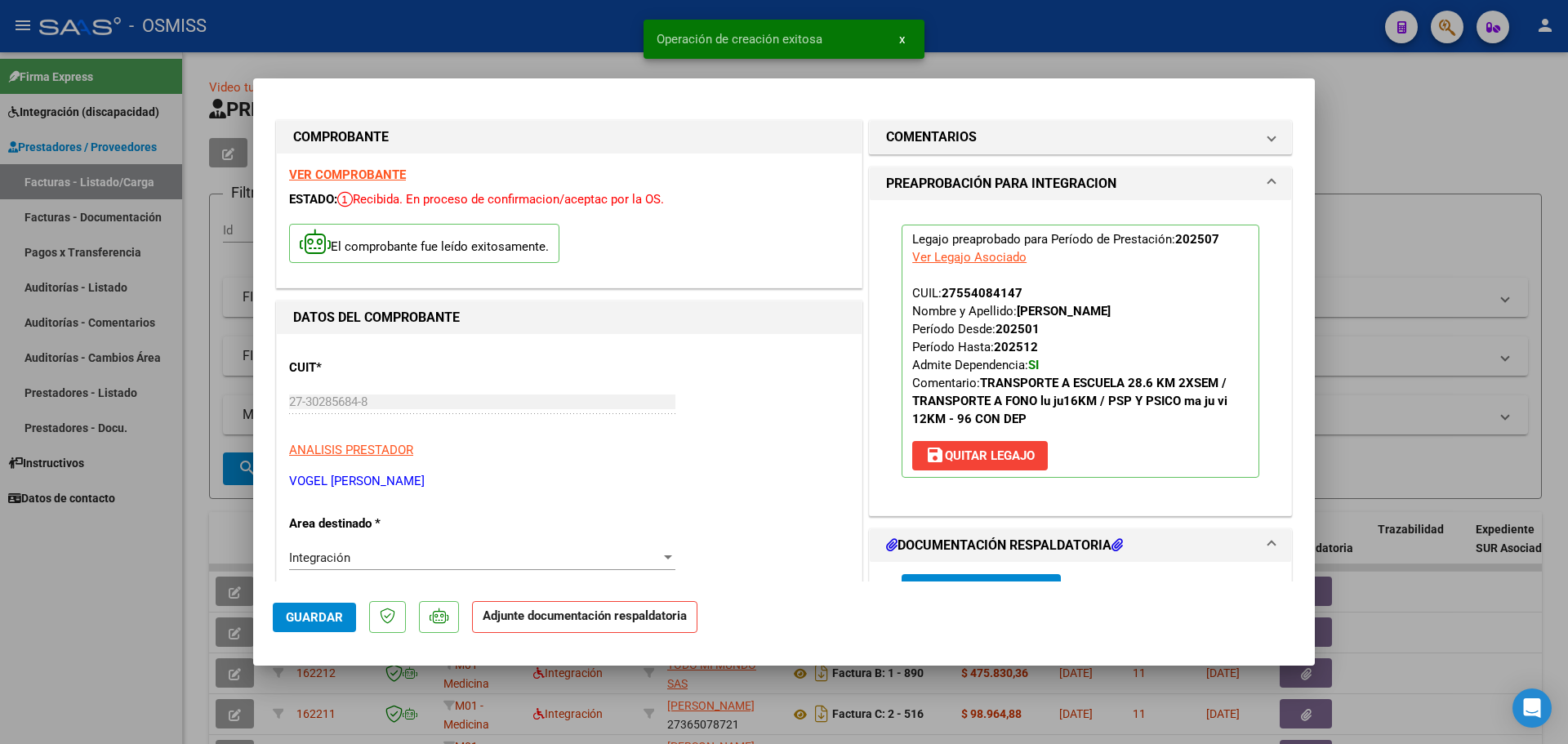
scroll to position [244, 0]
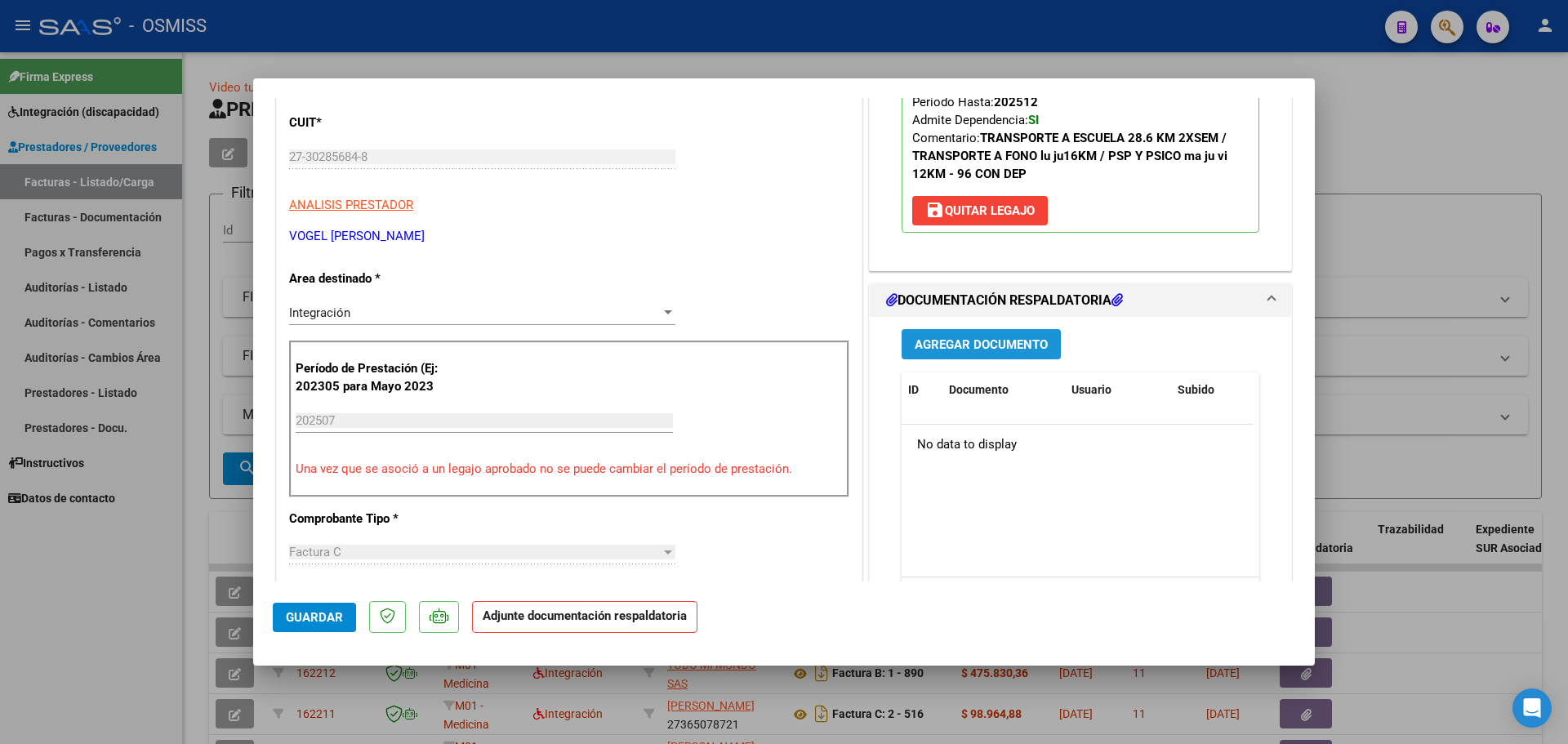
click at [983, 338] on span "Agregar Documento" at bounding box center [981, 344] width 133 height 15
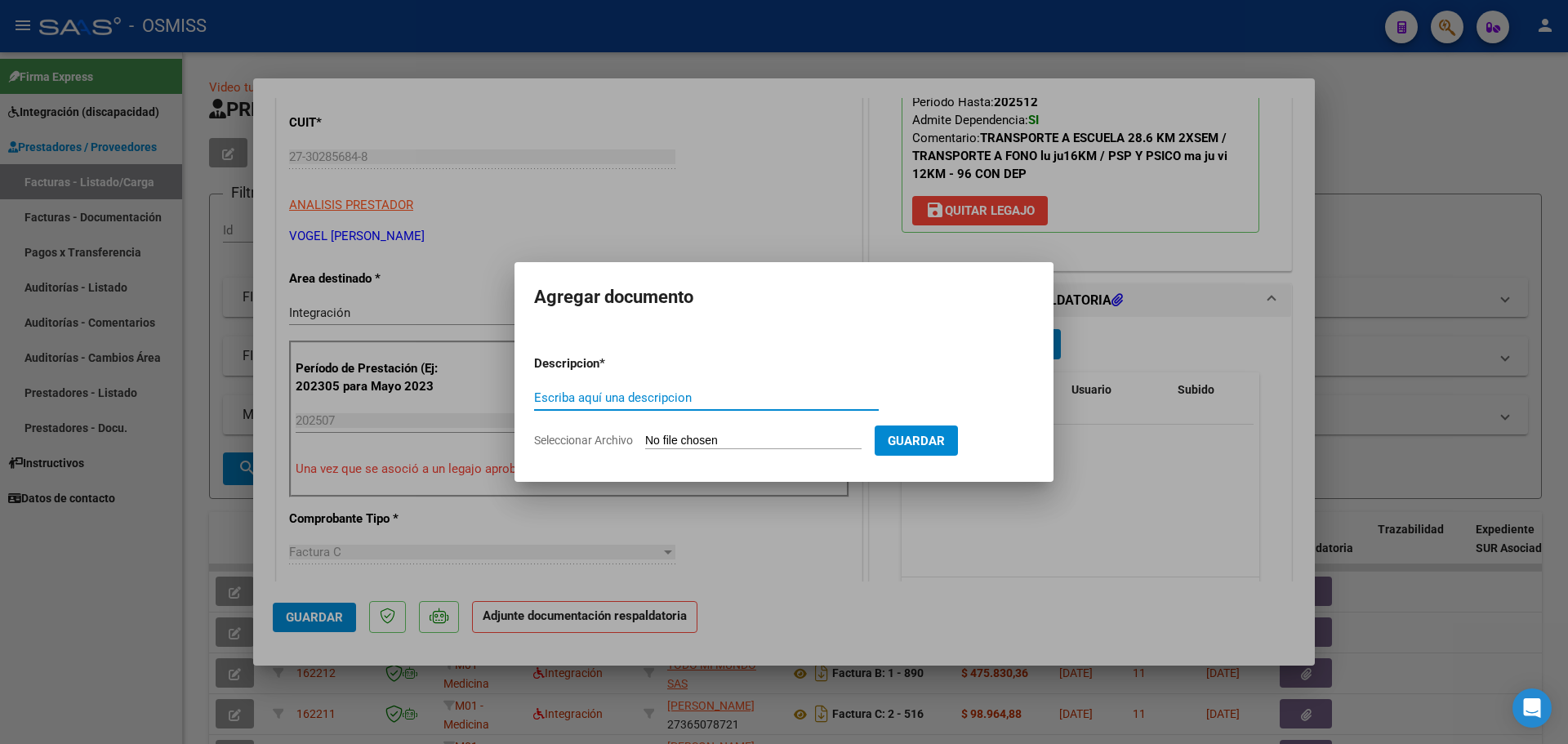
click at [744, 438] on input "Seleccionar Archivo" at bounding box center [753, 441] width 216 height 16
type input "C:\fakepath\Asist [PERSON_NAME] julio.pdf"
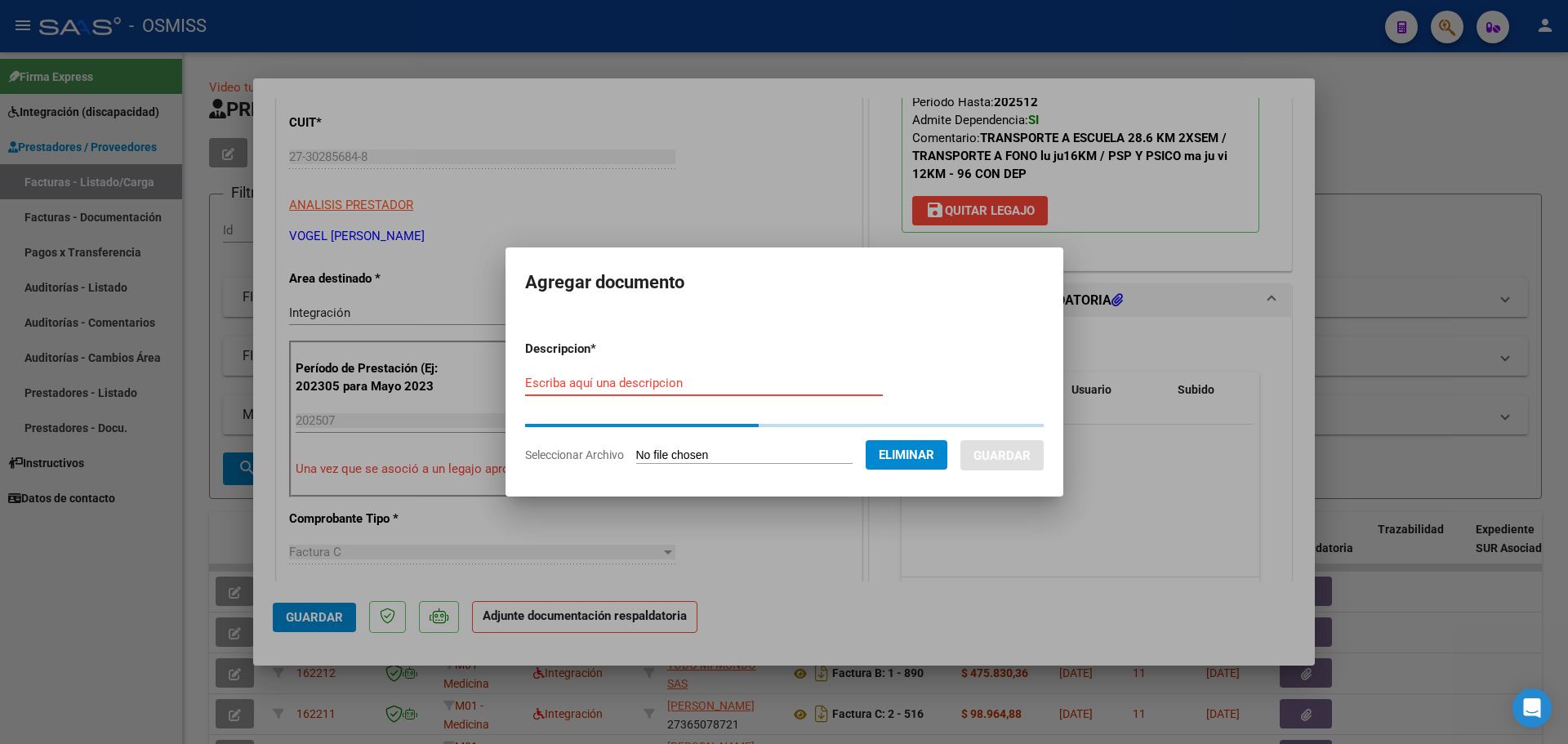
click at [551, 389] on input "Escriba aquí una descripcion" at bounding box center [704, 382] width 358 height 15
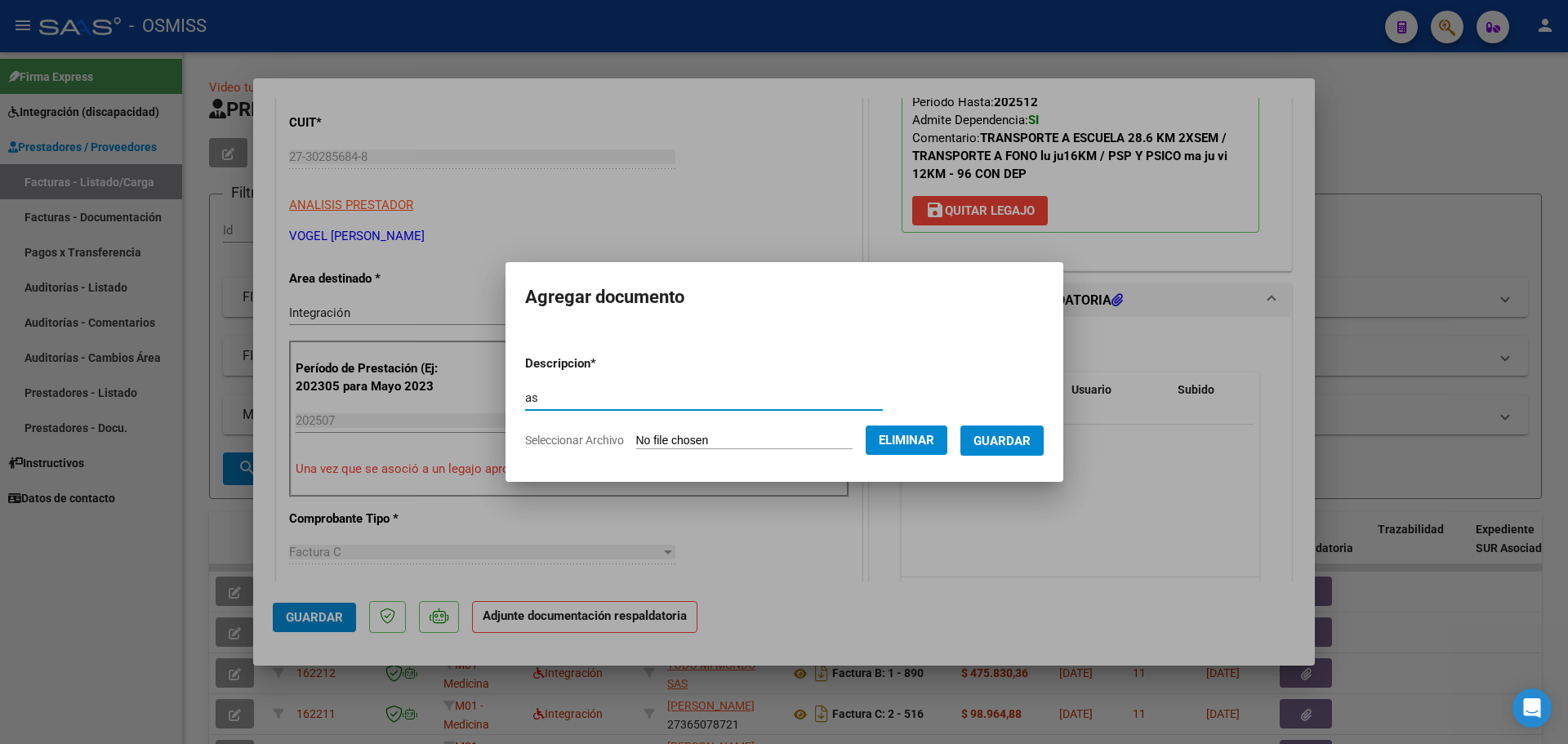
type input "as"
click at [1024, 440] on span "Guardar" at bounding box center [1002, 440] width 57 height 15
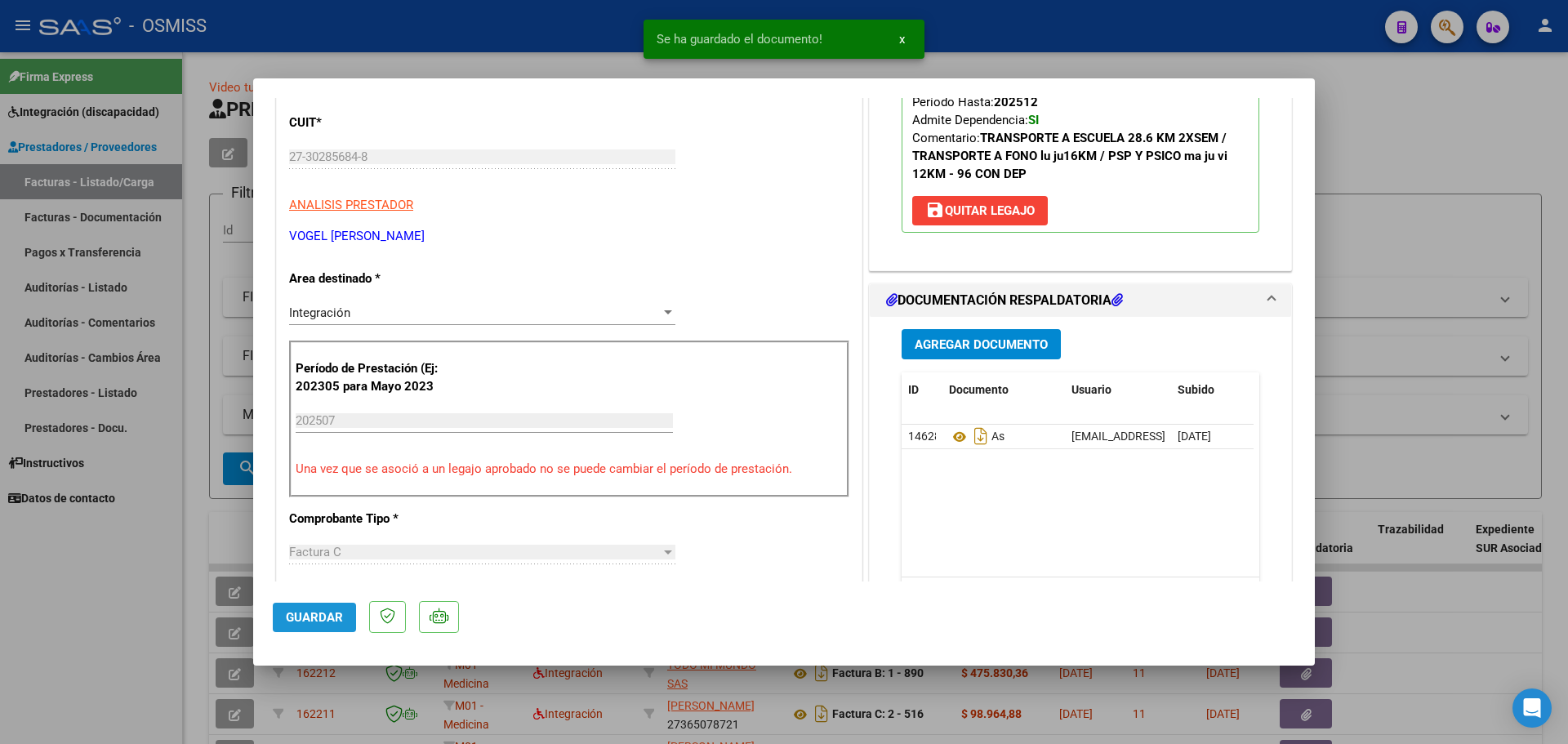
click at [314, 616] on span "Guardar" at bounding box center [314, 617] width 57 height 15
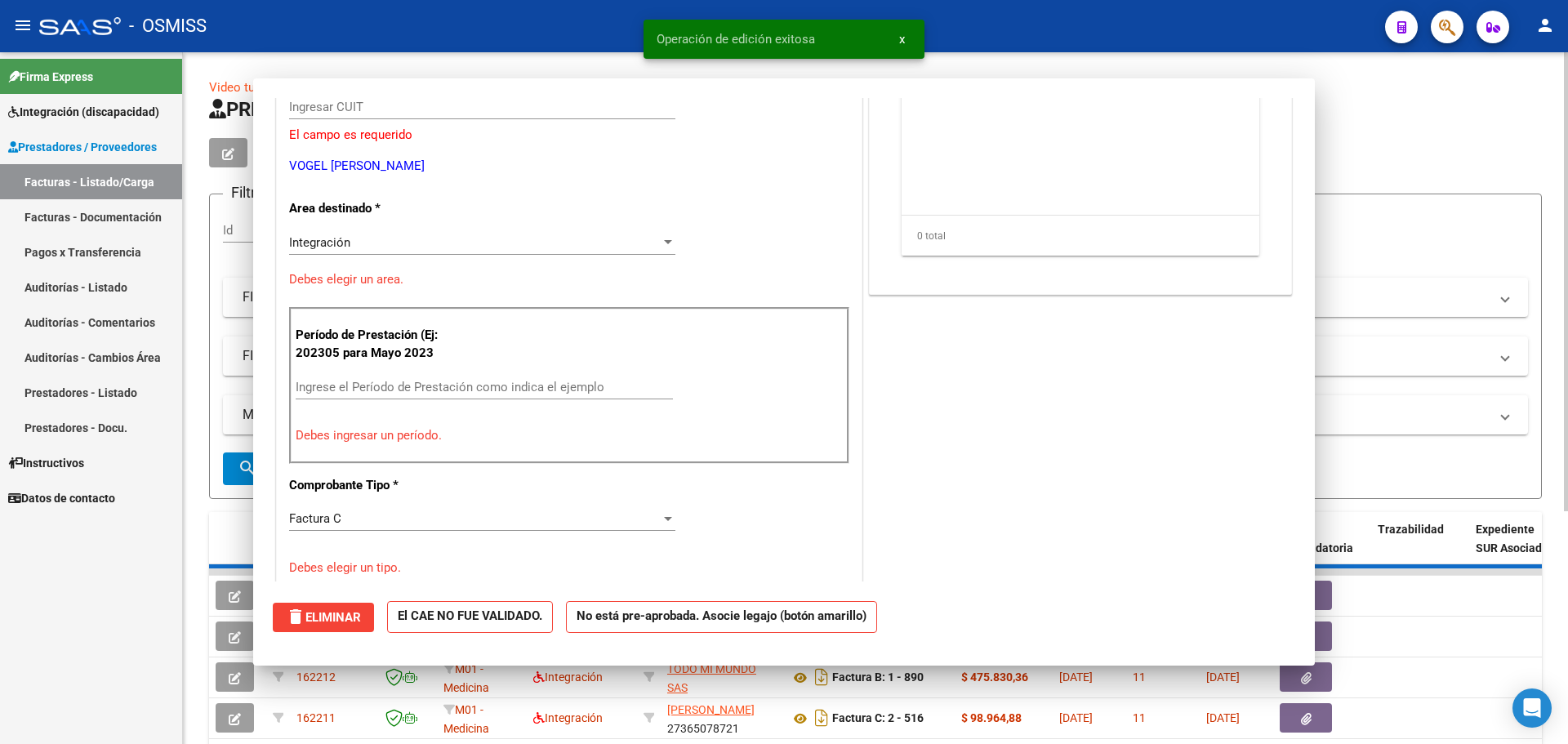
scroll to position [0, 0]
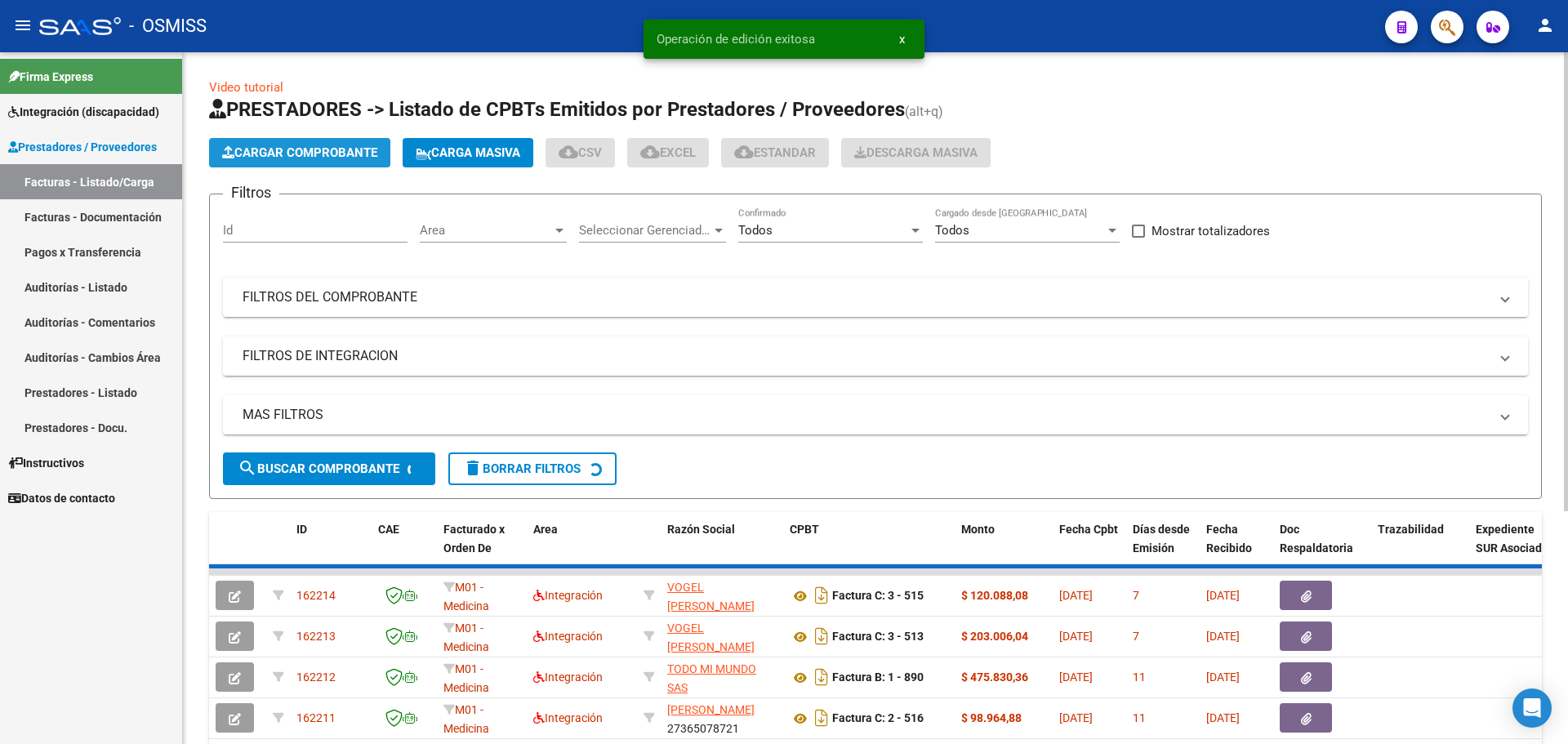
click at [326, 151] on span "Cargar Comprobante" at bounding box center [299, 153] width 156 height 15
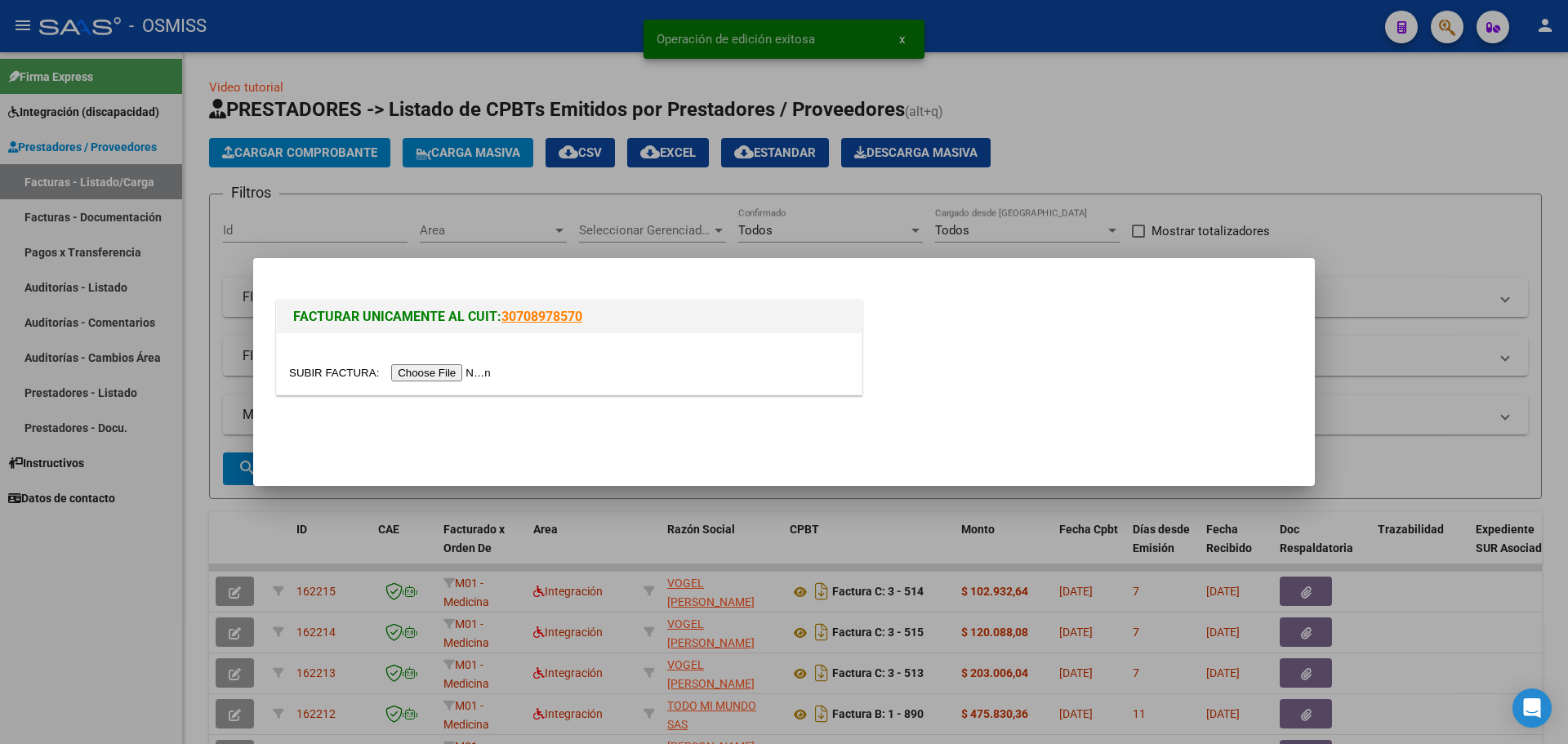
click at [436, 370] on input "file" at bounding box center [392, 372] width 206 height 18
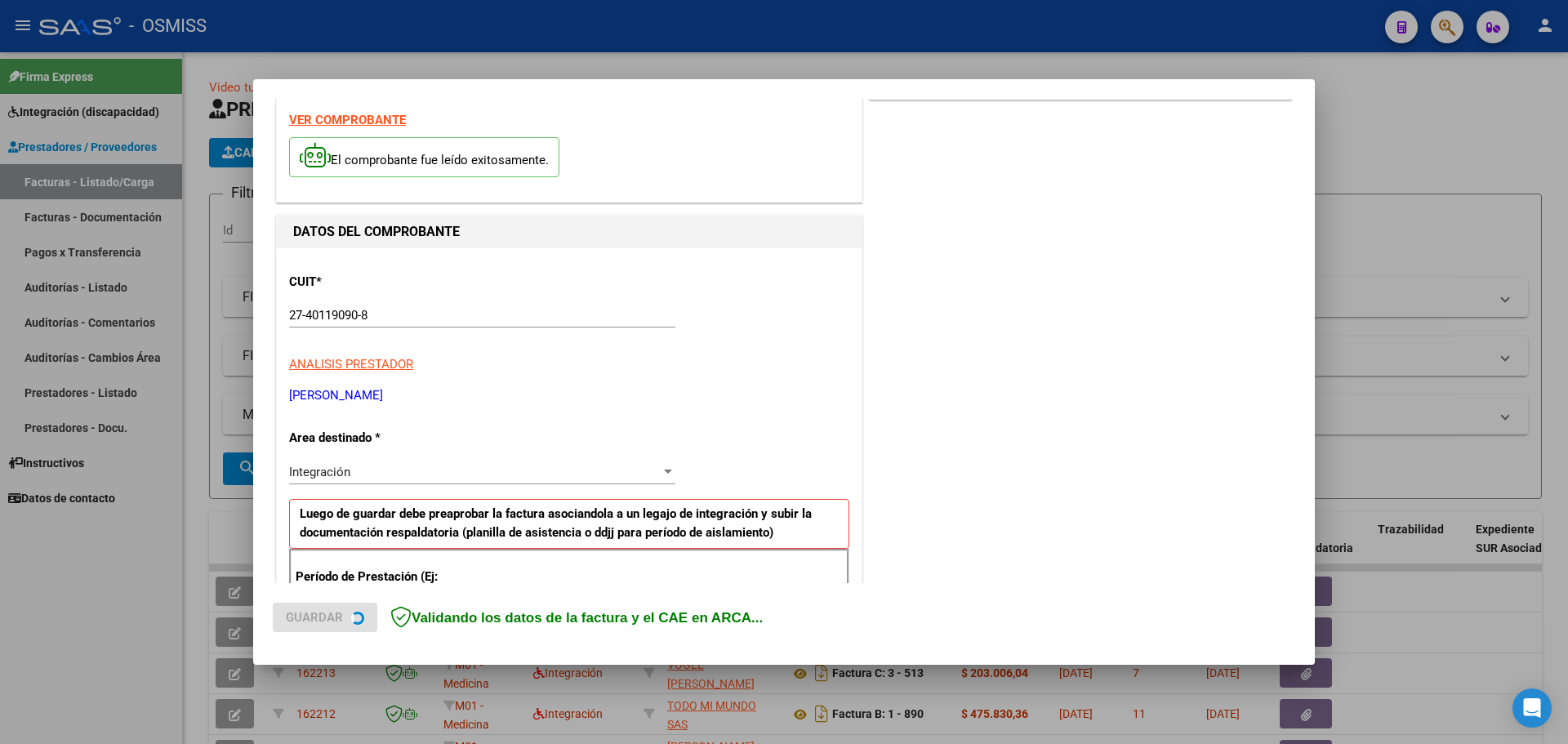
scroll to position [244, 0]
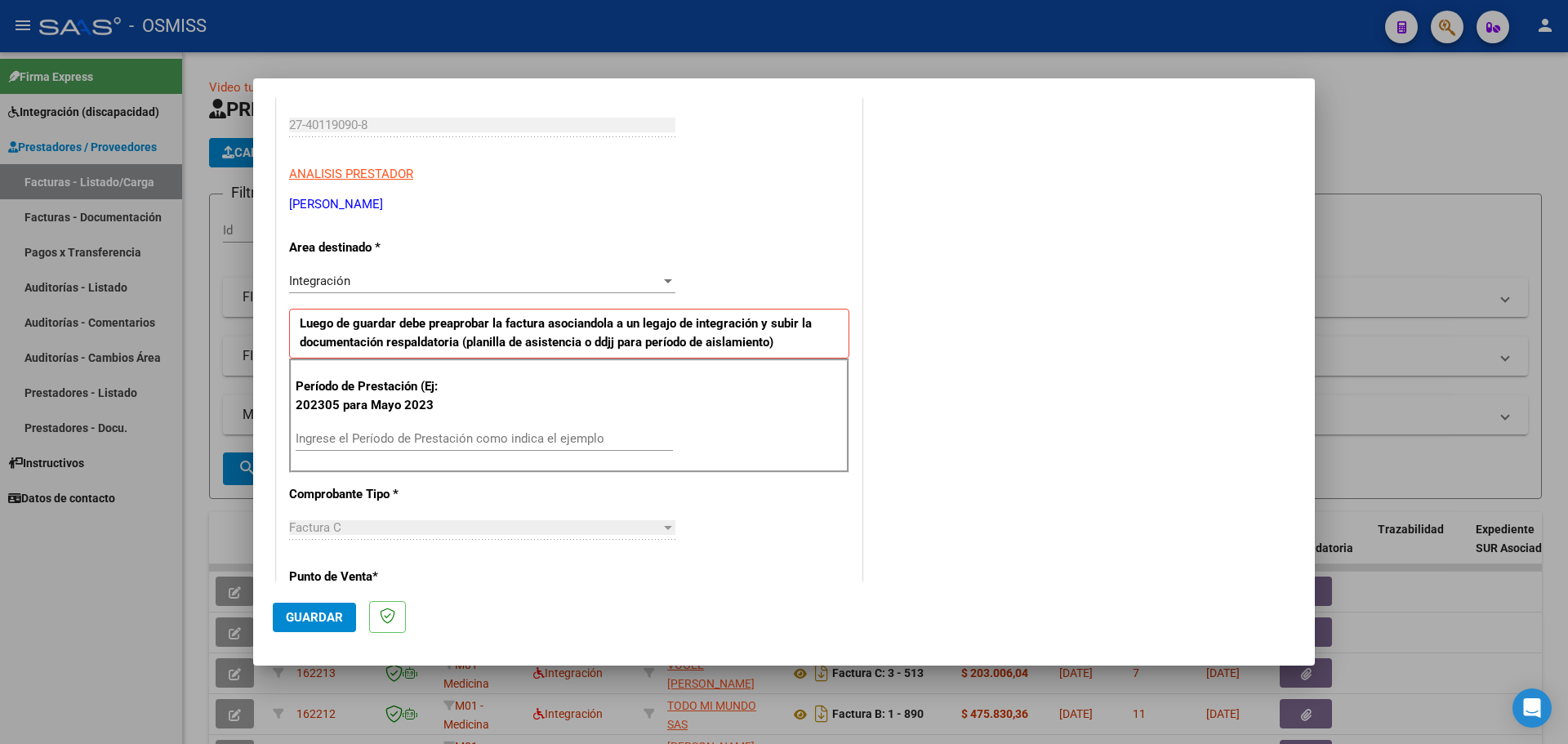
click at [400, 435] on input "Ingrese el Período de Prestación como indica el ejemplo" at bounding box center [484, 438] width 378 height 15
type input "202507"
click at [311, 621] on span "Guardar" at bounding box center [314, 617] width 57 height 15
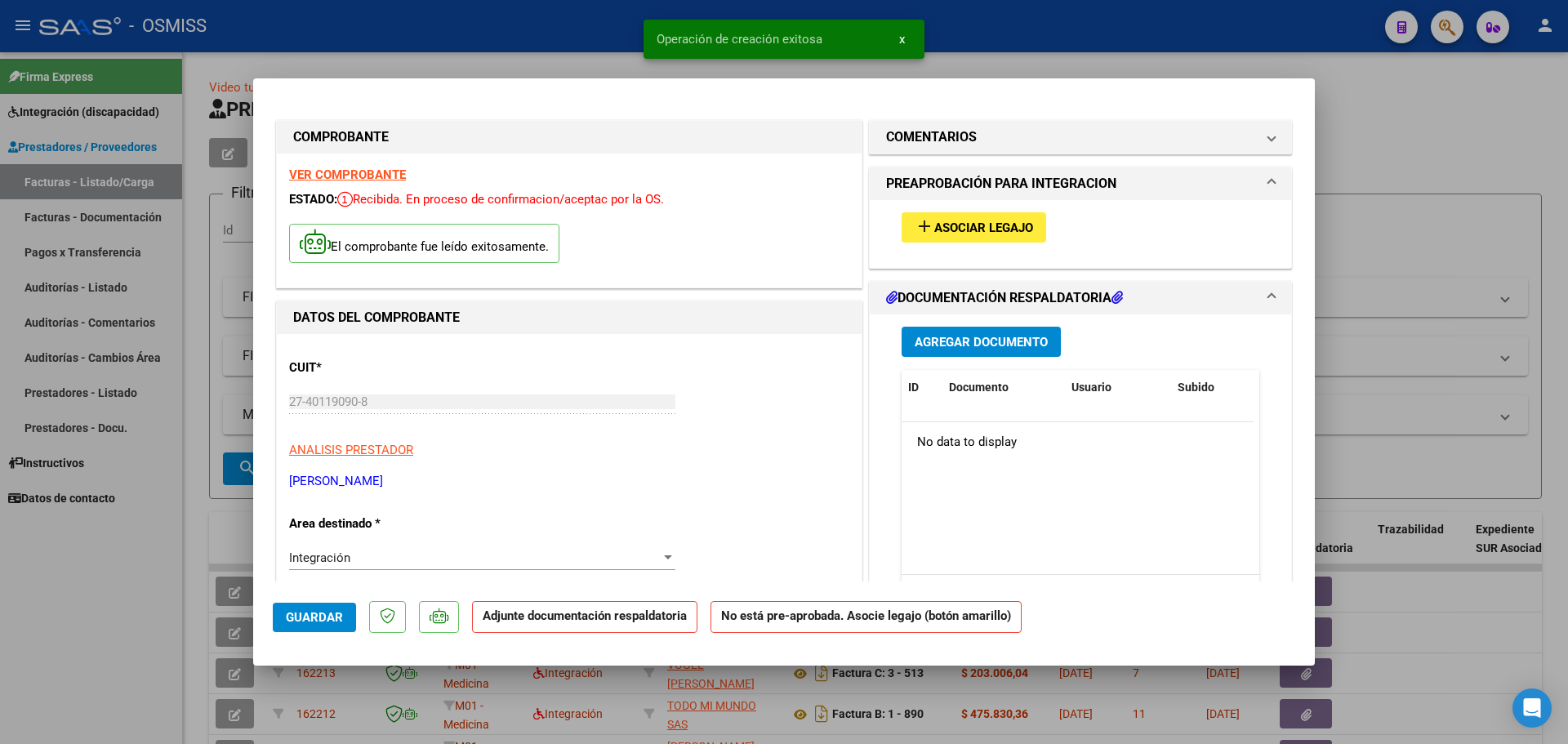
click at [977, 220] on span "Asociar Legajo" at bounding box center [983, 227] width 99 height 15
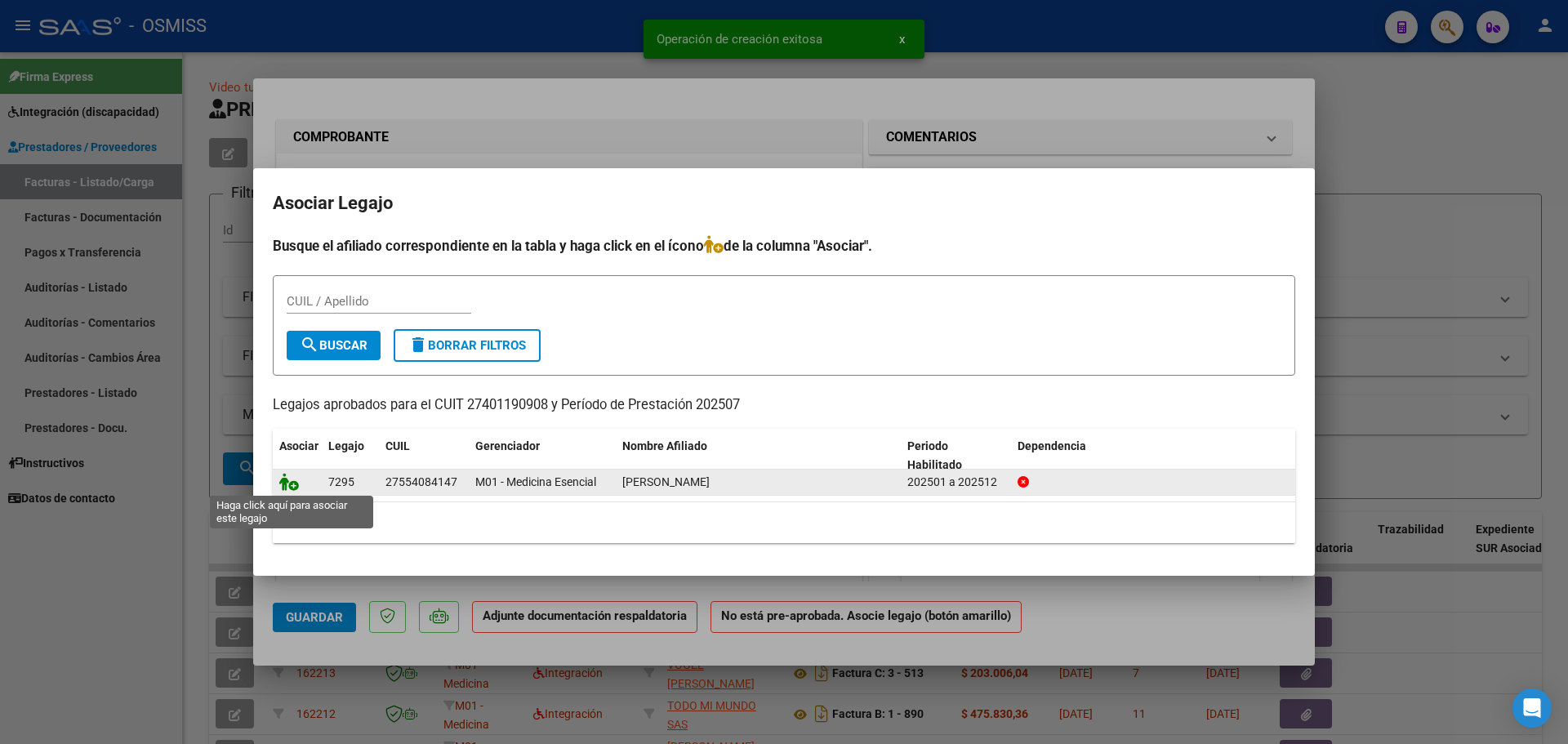
click at [286, 477] on icon at bounding box center [290, 481] width 20 height 18
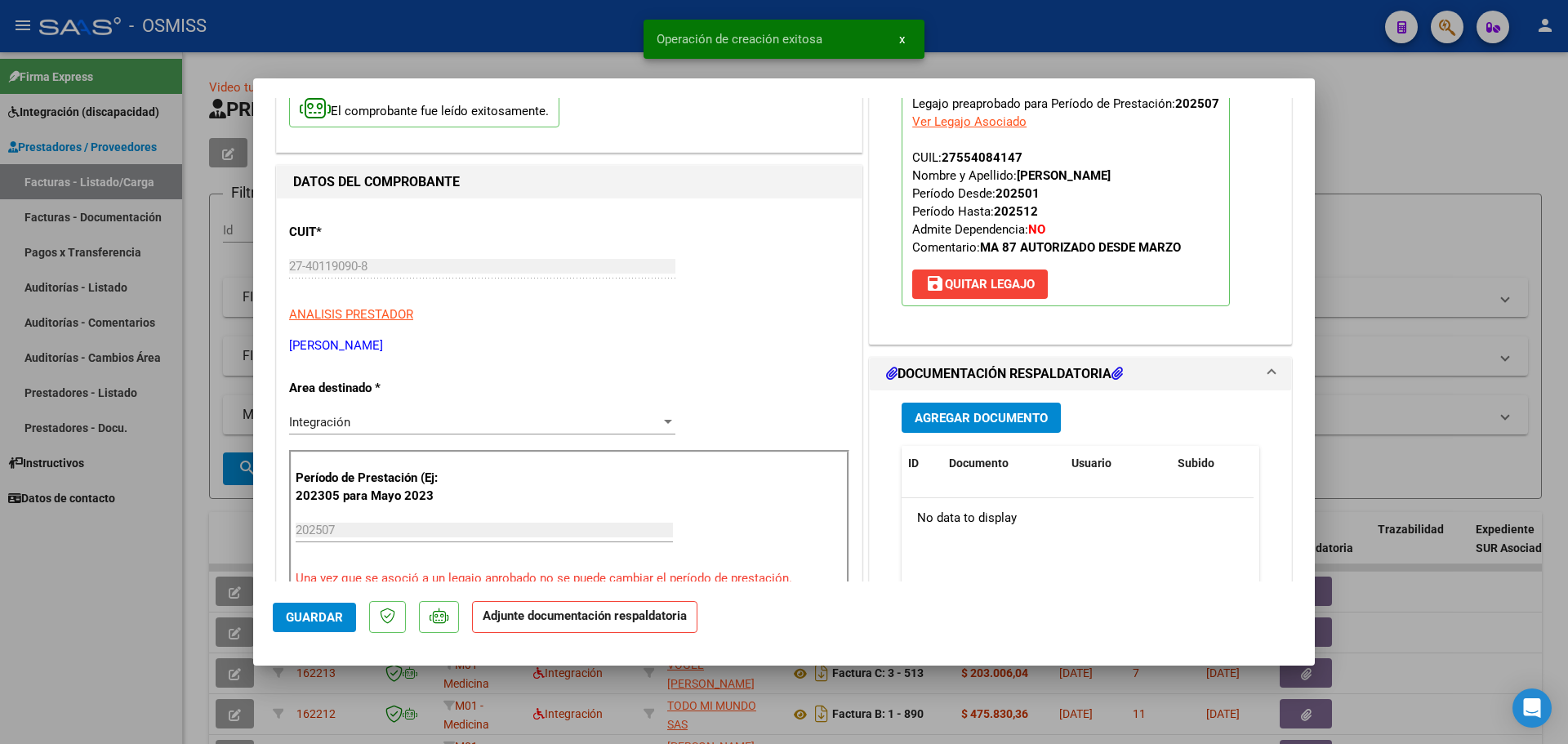
scroll to position [163, 0]
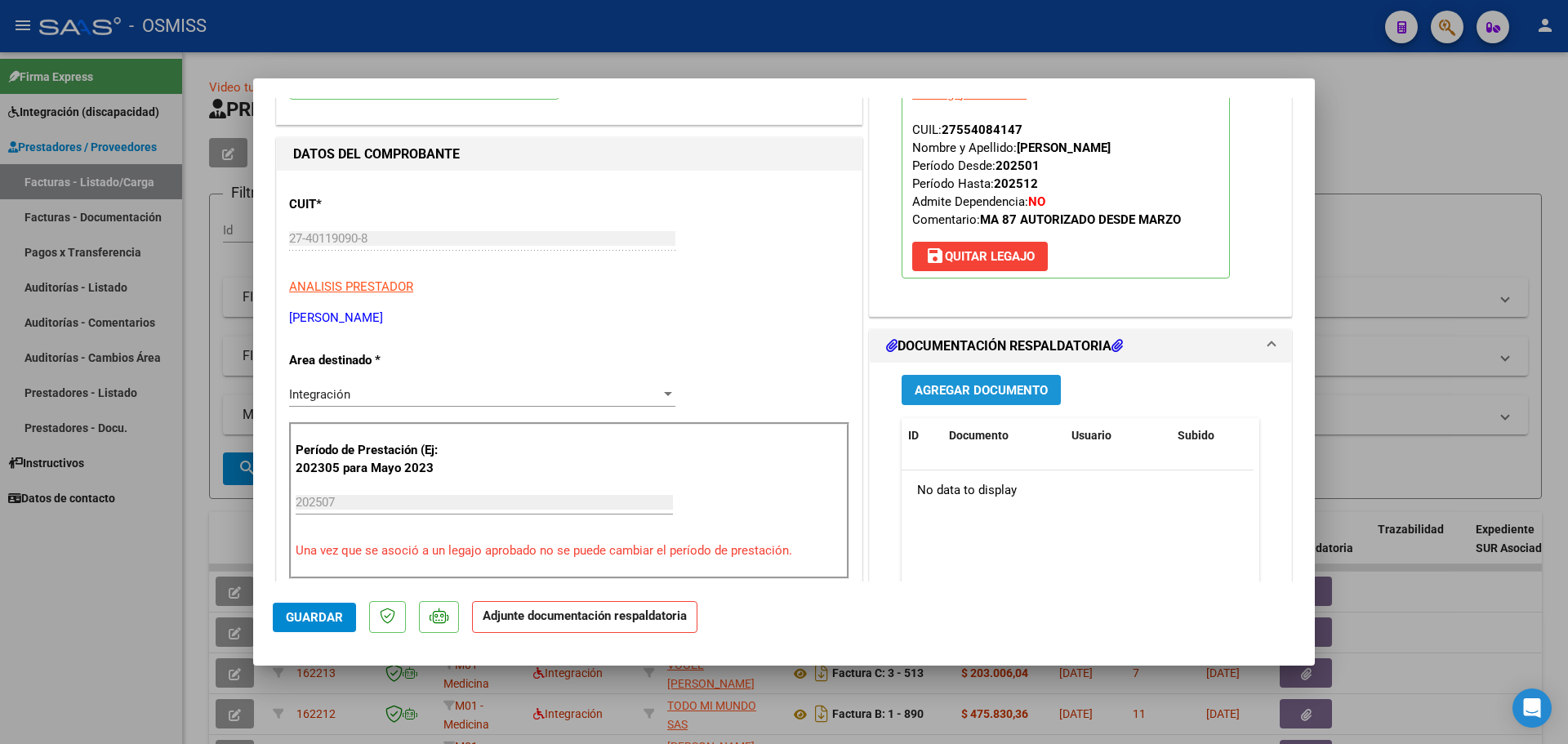
click at [972, 385] on span "Agregar Documento" at bounding box center [981, 390] width 133 height 15
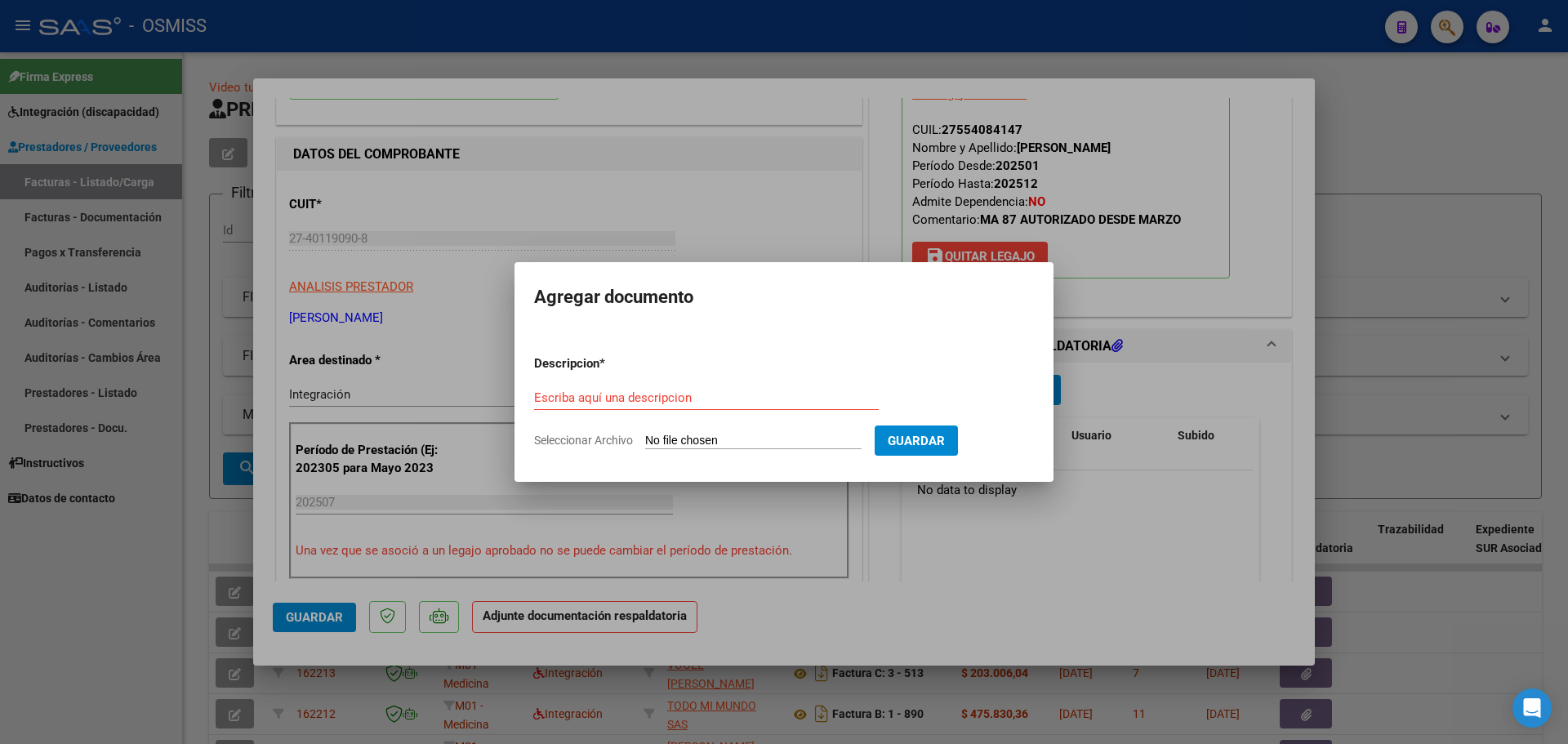
click at [733, 443] on input "Seleccionar Archivo" at bounding box center [753, 441] width 216 height 16
type input "C:\fakepath\[PERSON_NAME]. ASISTENCIA. [DATE]..pdf"
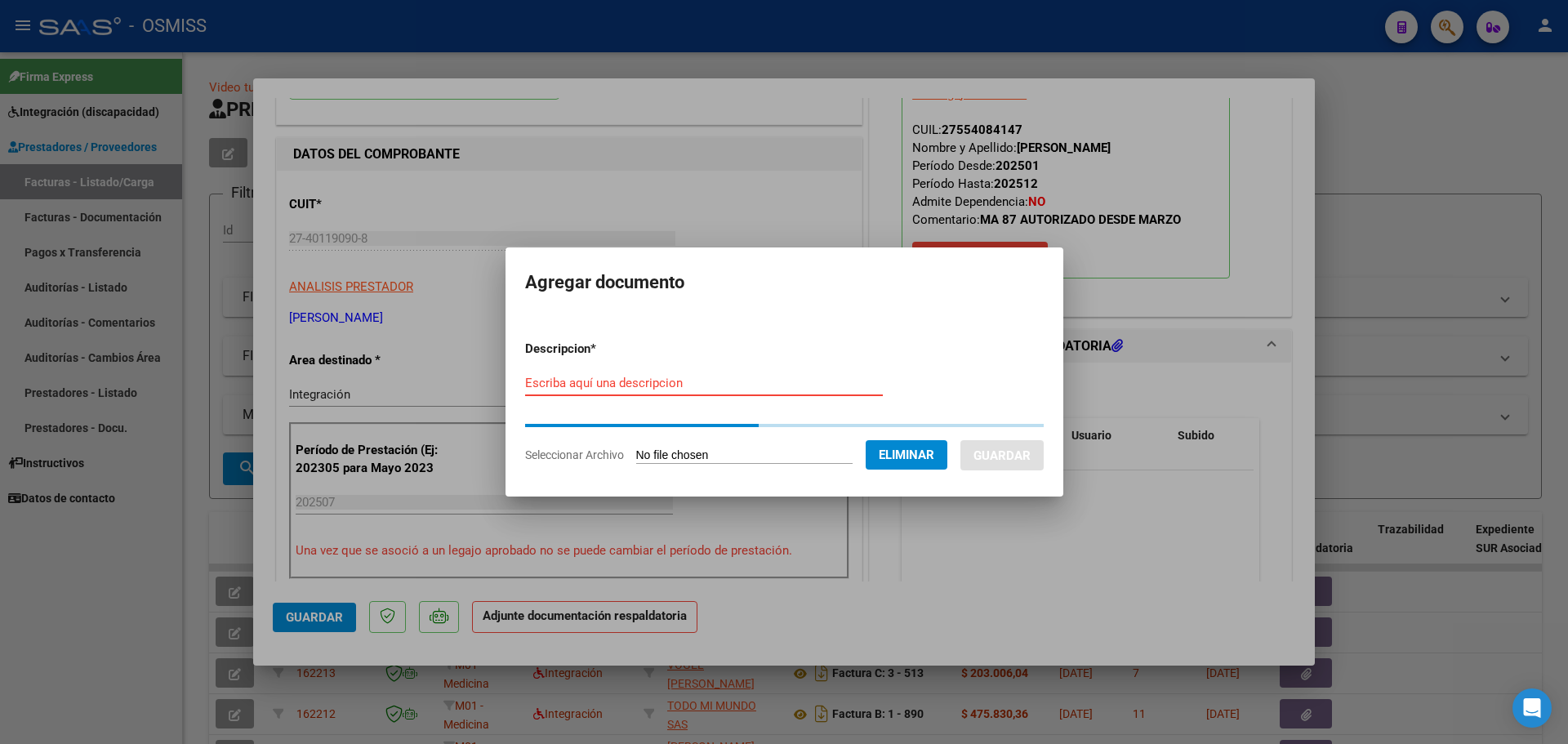
click at [587, 387] on input "Escriba aquí una descripcion" at bounding box center [704, 382] width 358 height 15
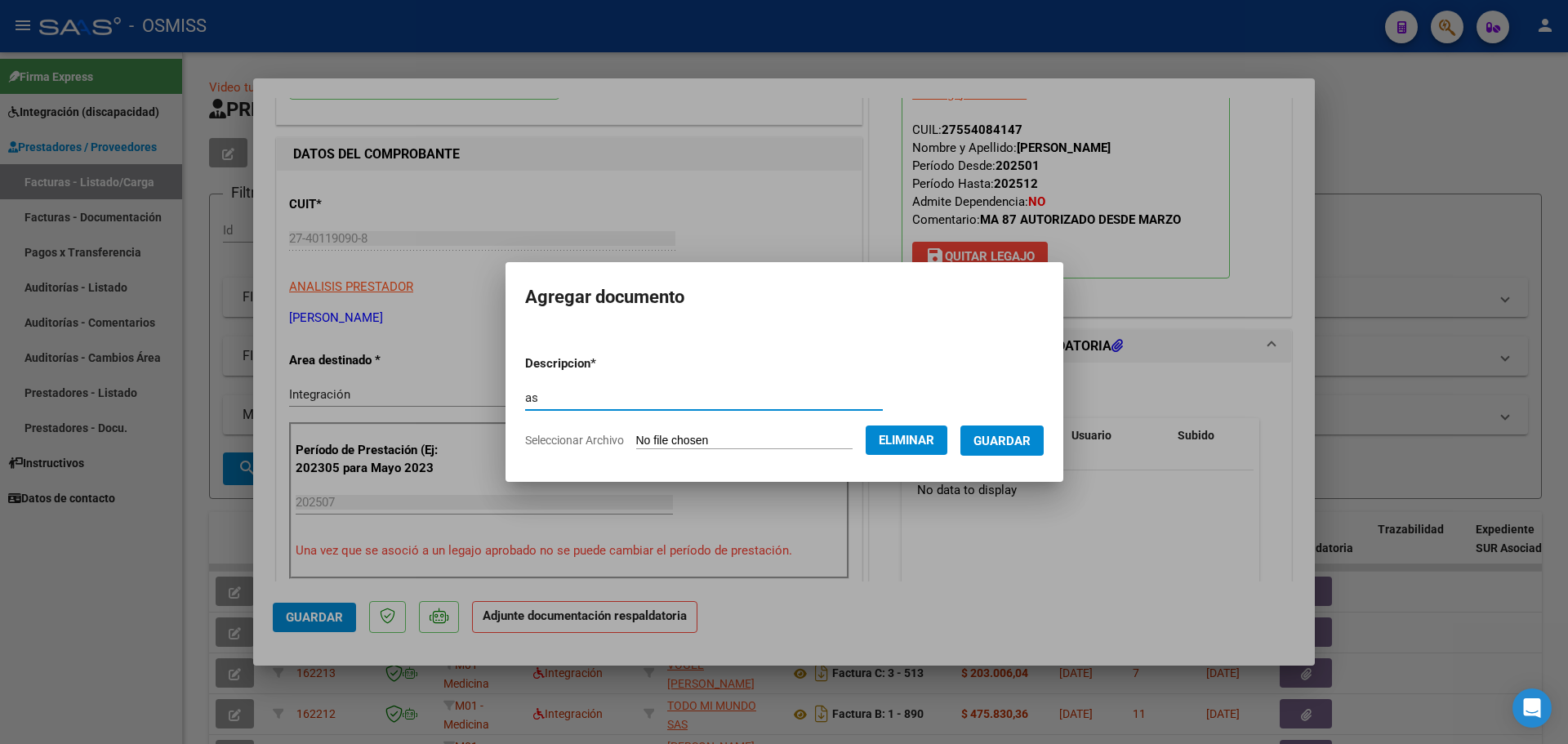
type input "as"
click at [1031, 438] on span "Guardar" at bounding box center [1002, 440] width 57 height 15
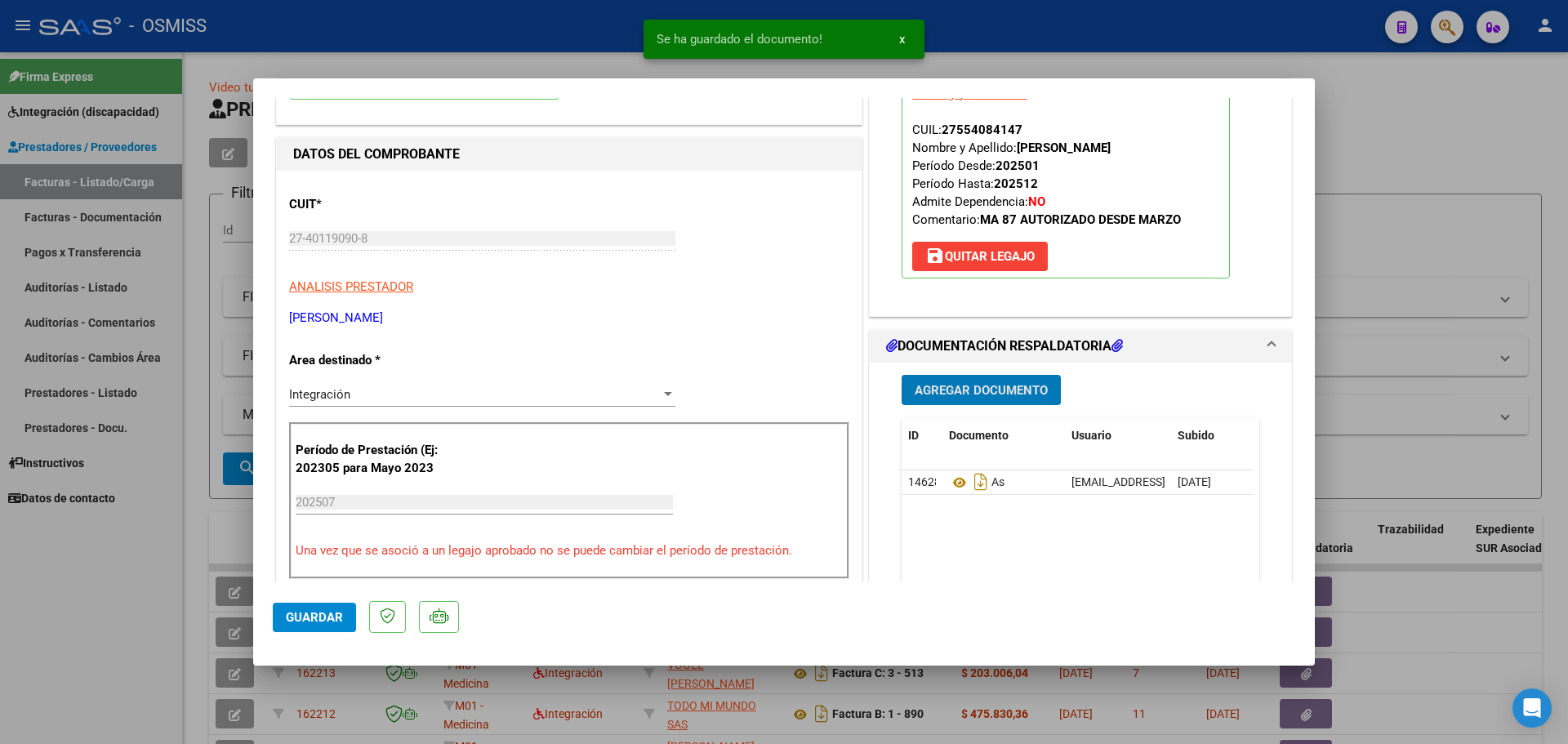
click at [315, 629] on button "Guardar" at bounding box center [314, 617] width 83 height 29
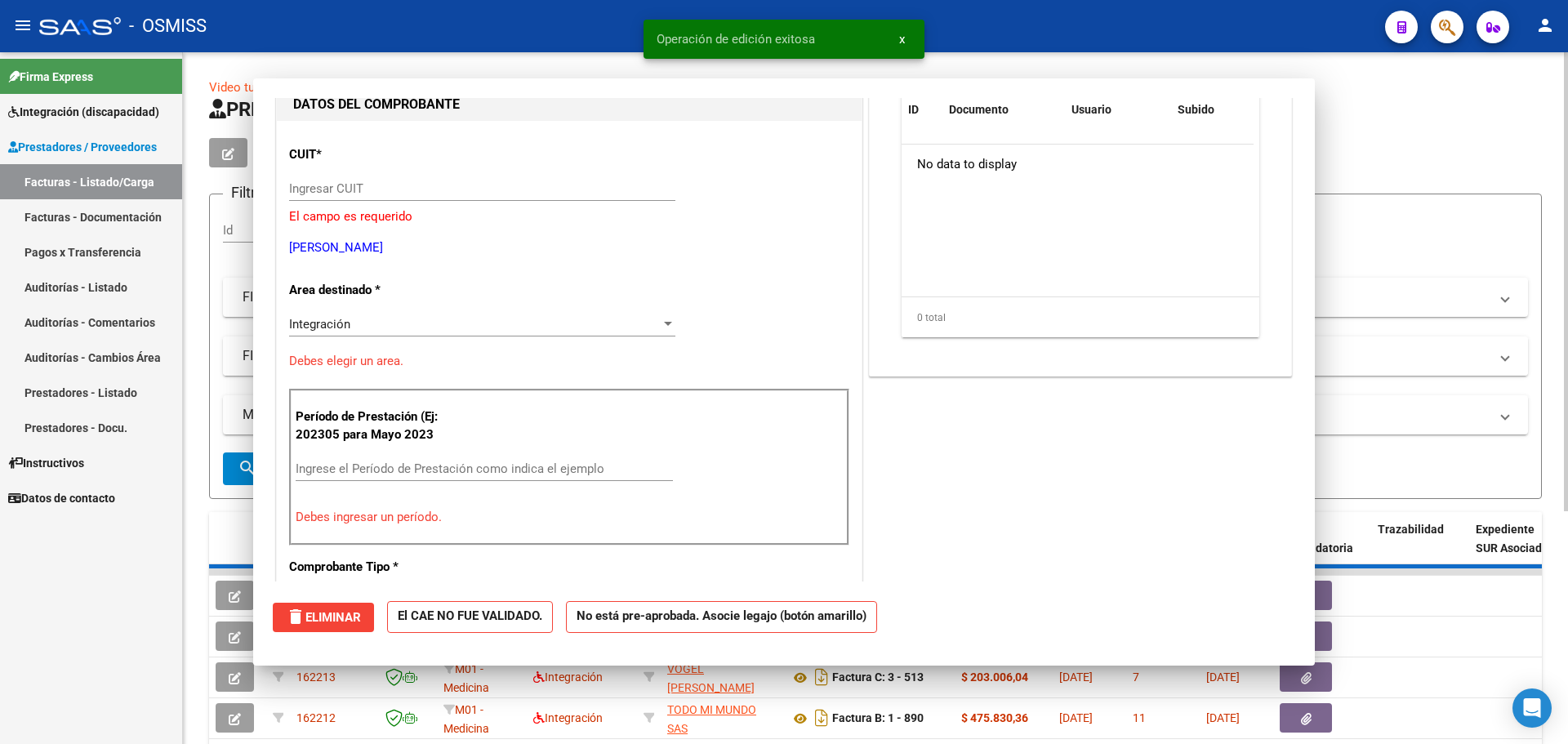
scroll to position [0, 0]
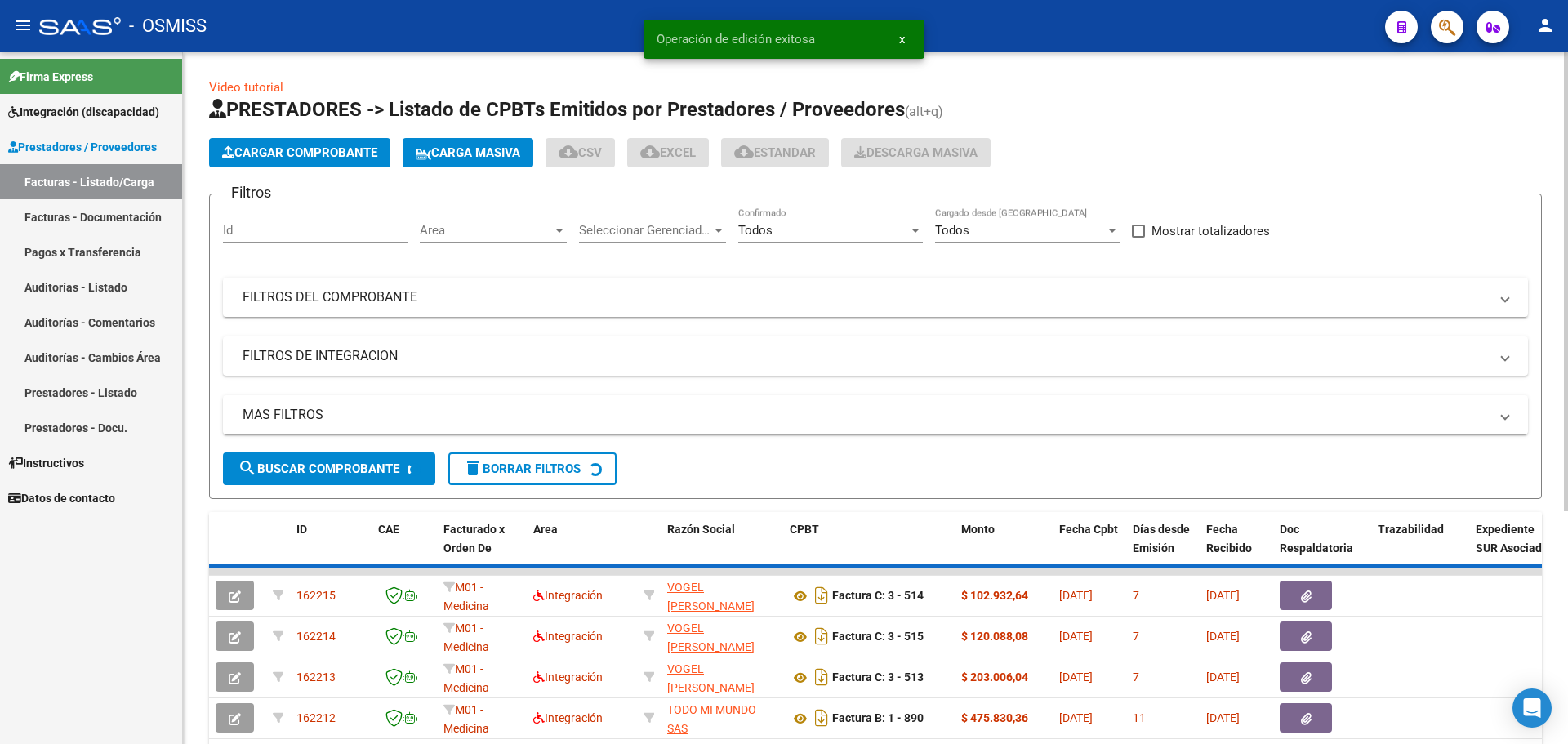
click at [312, 147] on span "Cargar Comprobante" at bounding box center [299, 153] width 156 height 15
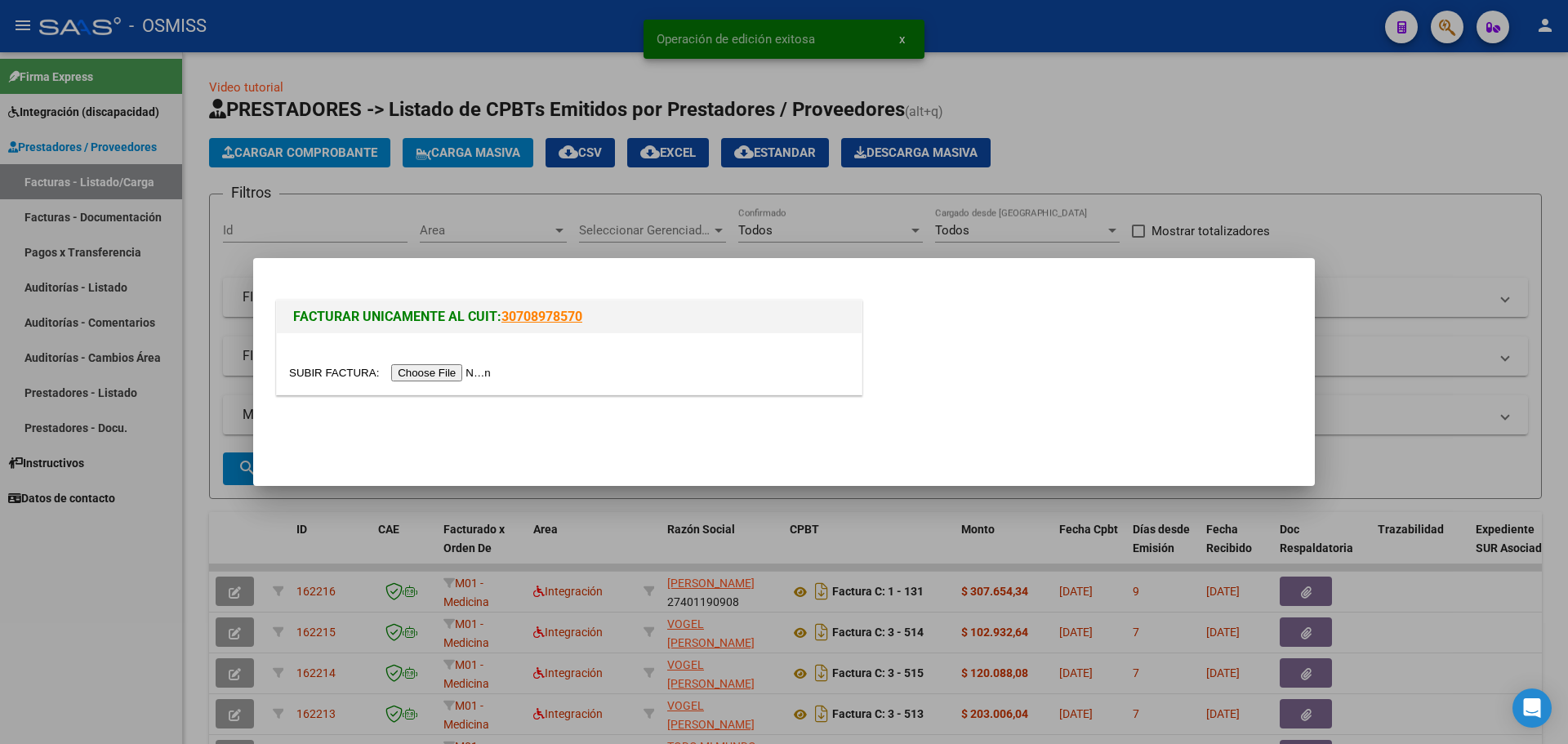
click at [438, 370] on input "file" at bounding box center [392, 372] width 206 height 18
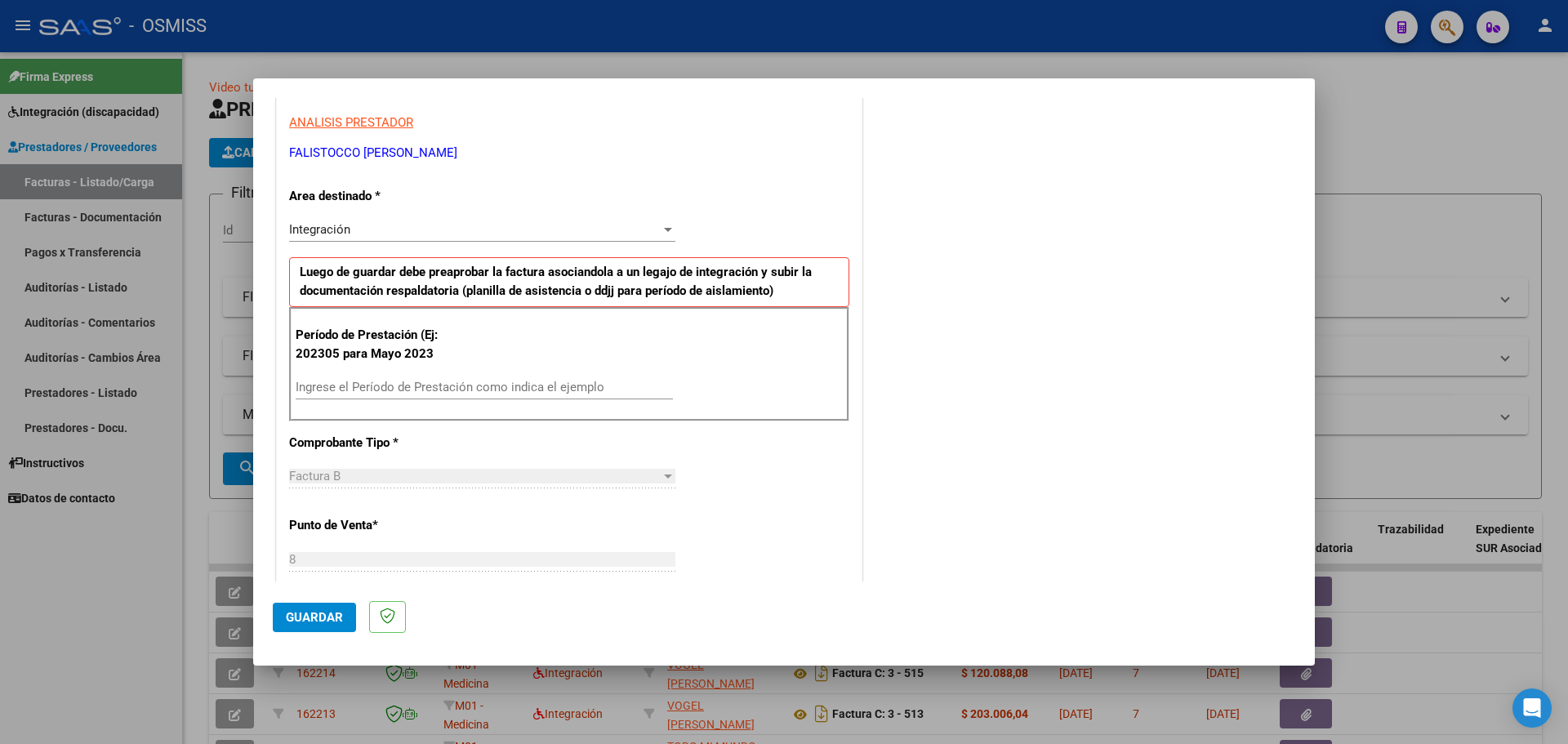
scroll to position [327, 0]
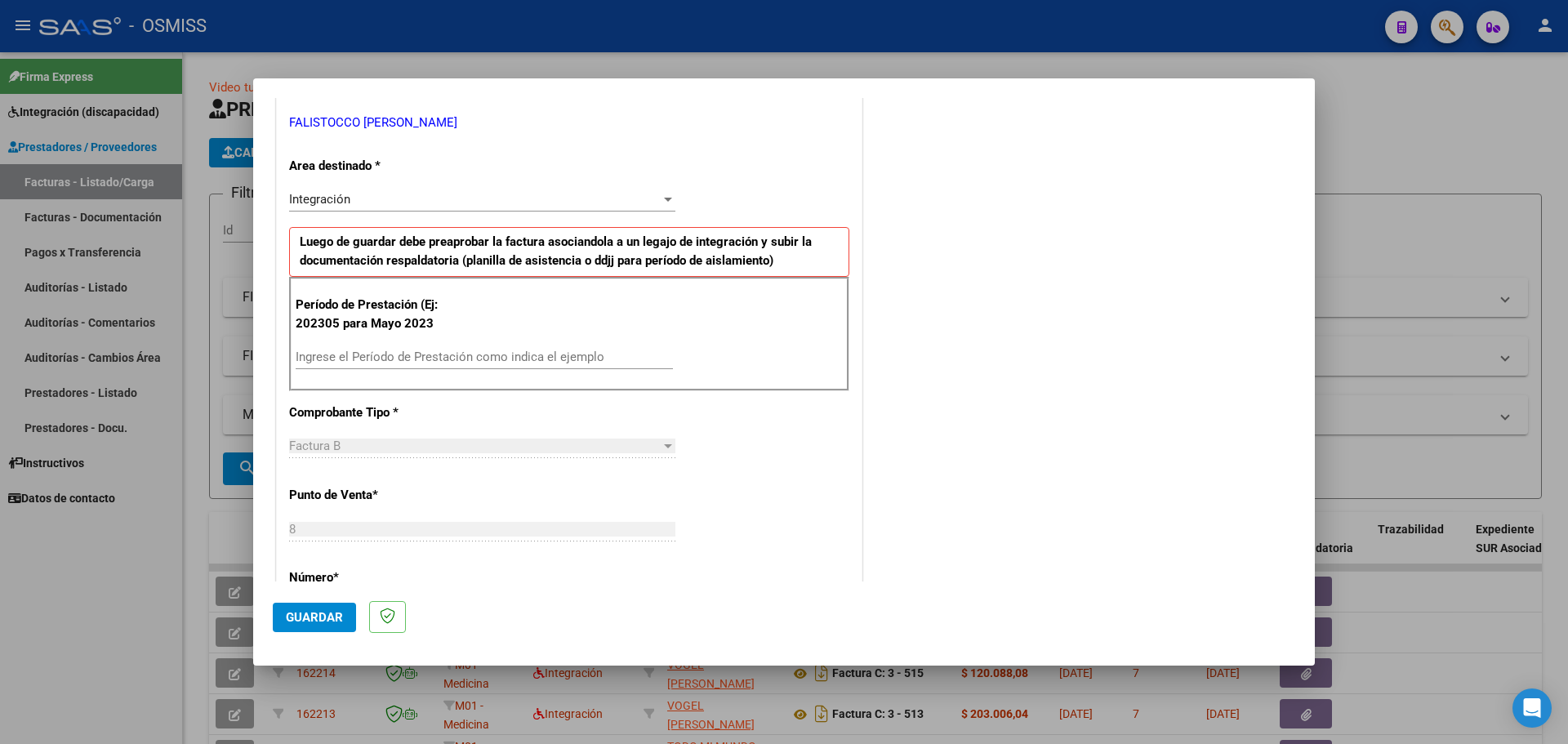
click at [406, 359] on input "Ingrese el Período de Prestación como indica el ejemplo" at bounding box center [484, 356] width 378 height 15
type input "202507"
click at [324, 623] on span "Guardar" at bounding box center [314, 617] width 57 height 15
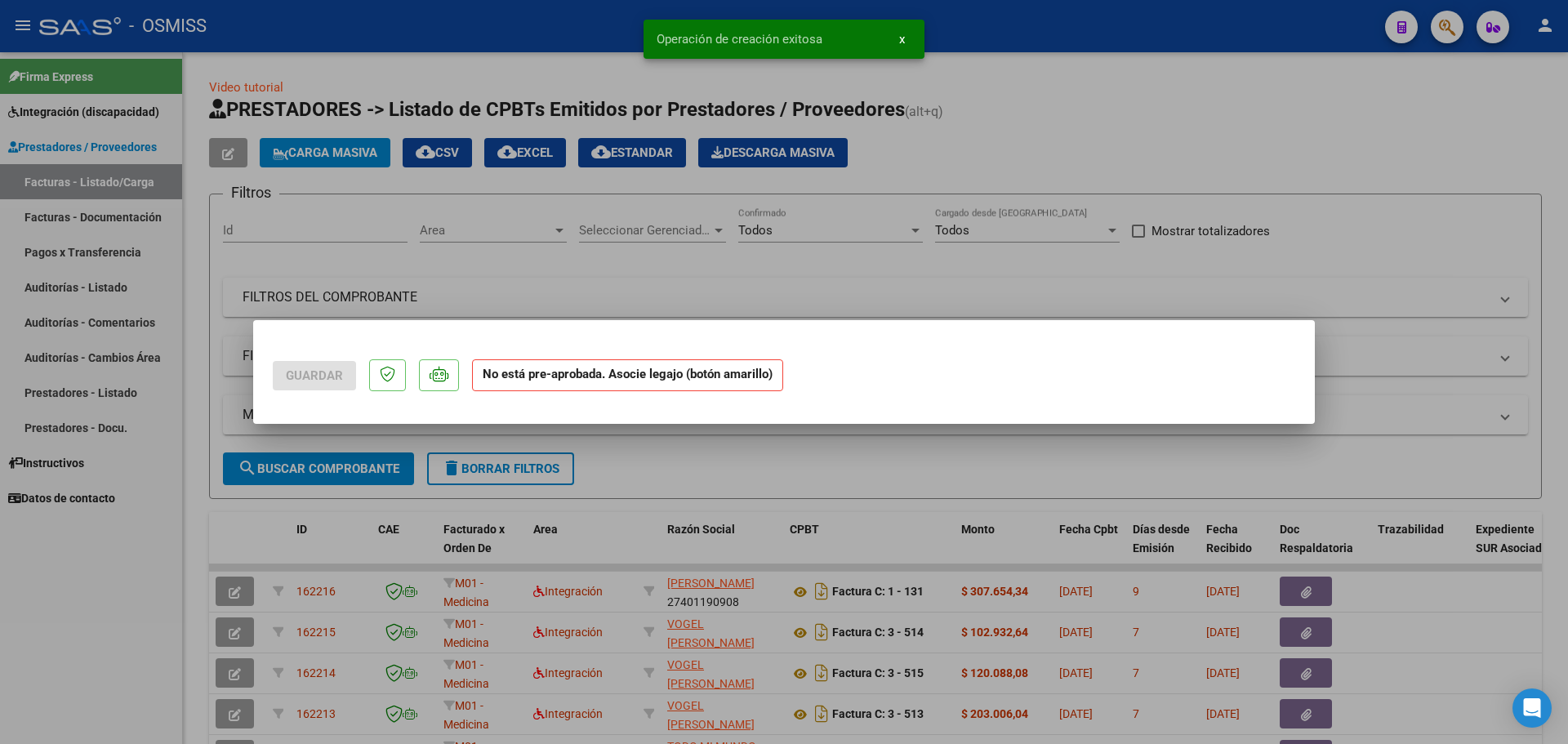
scroll to position [0, 0]
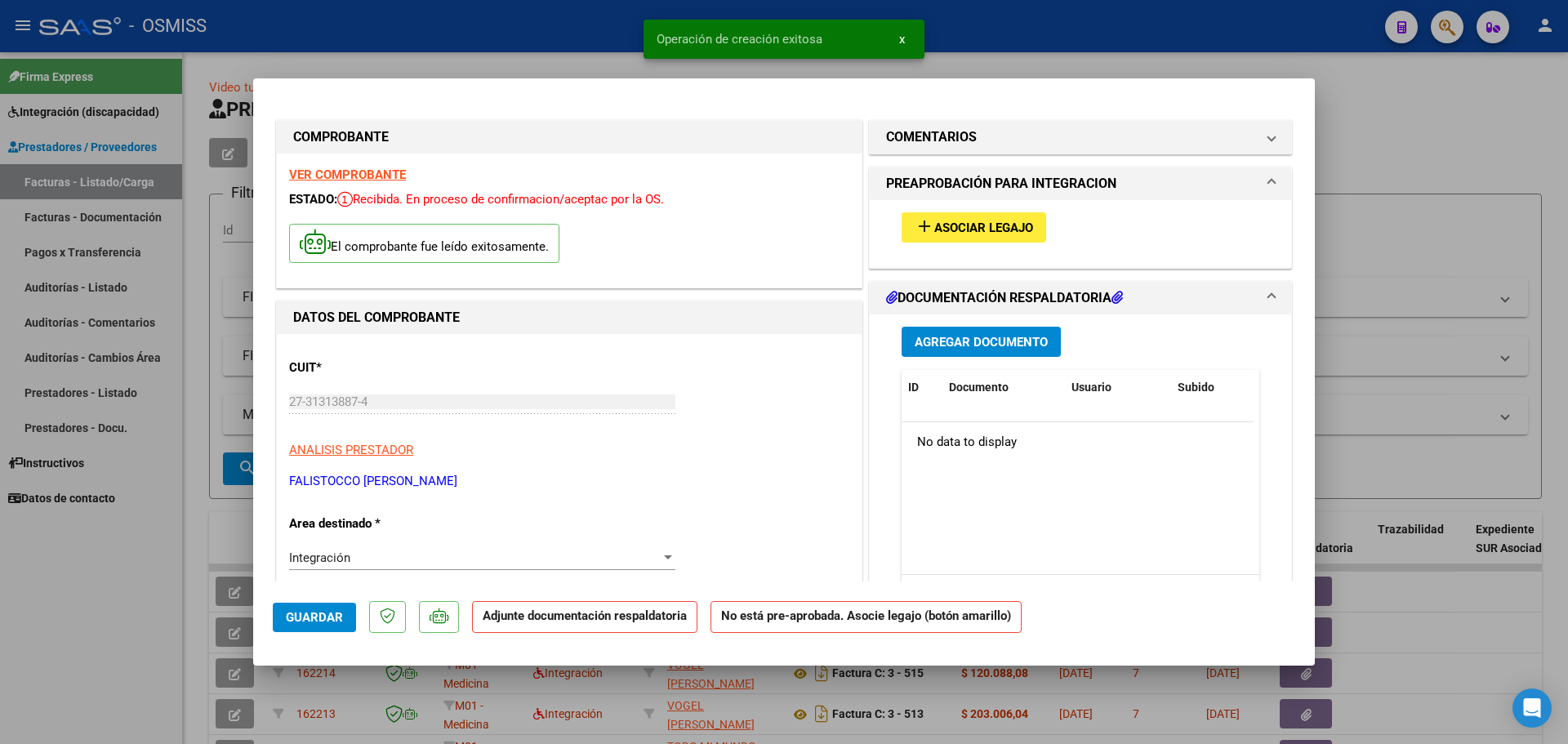
click at [987, 224] on span "Asociar Legajo" at bounding box center [983, 227] width 99 height 15
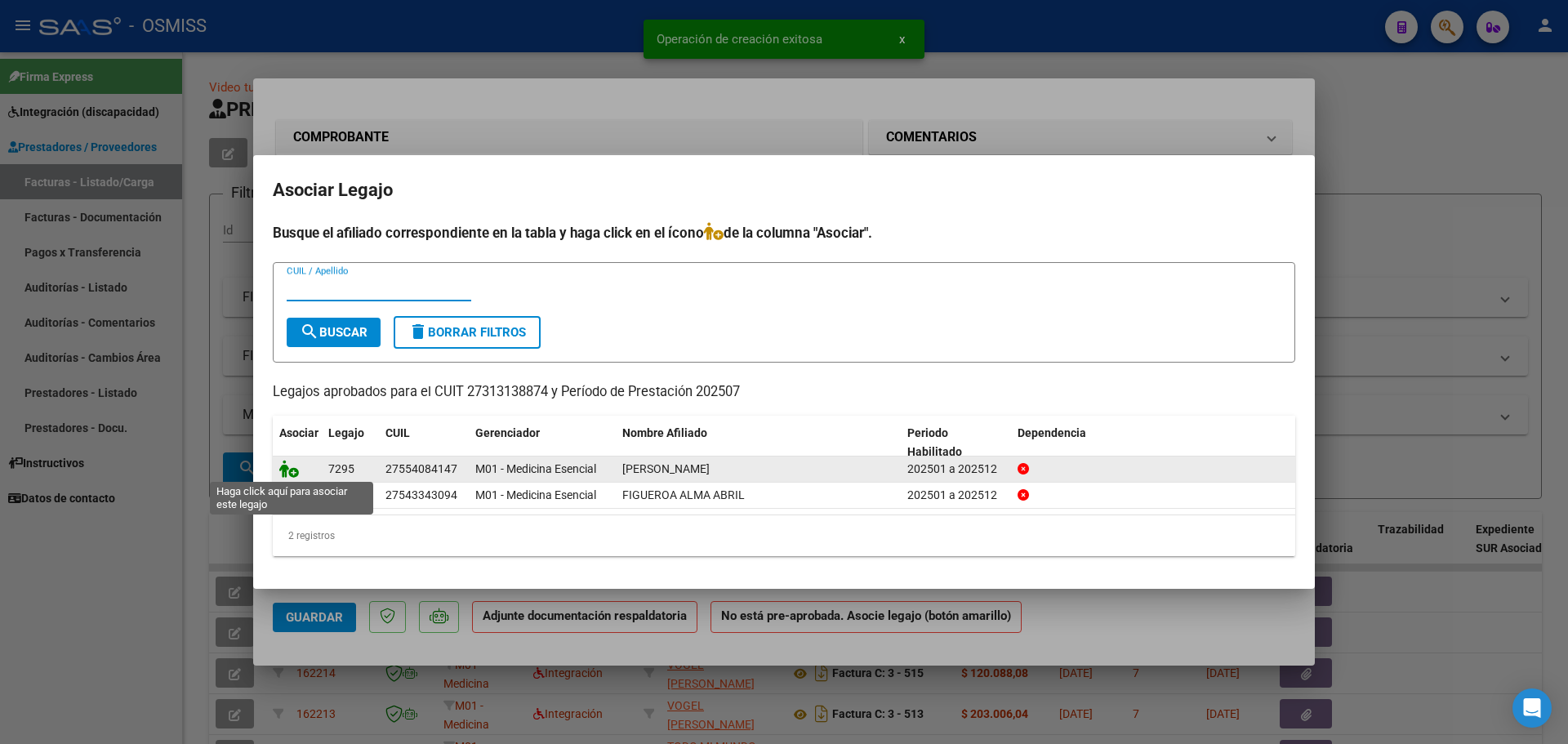
click at [284, 468] on icon at bounding box center [290, 468] width 20 height 18
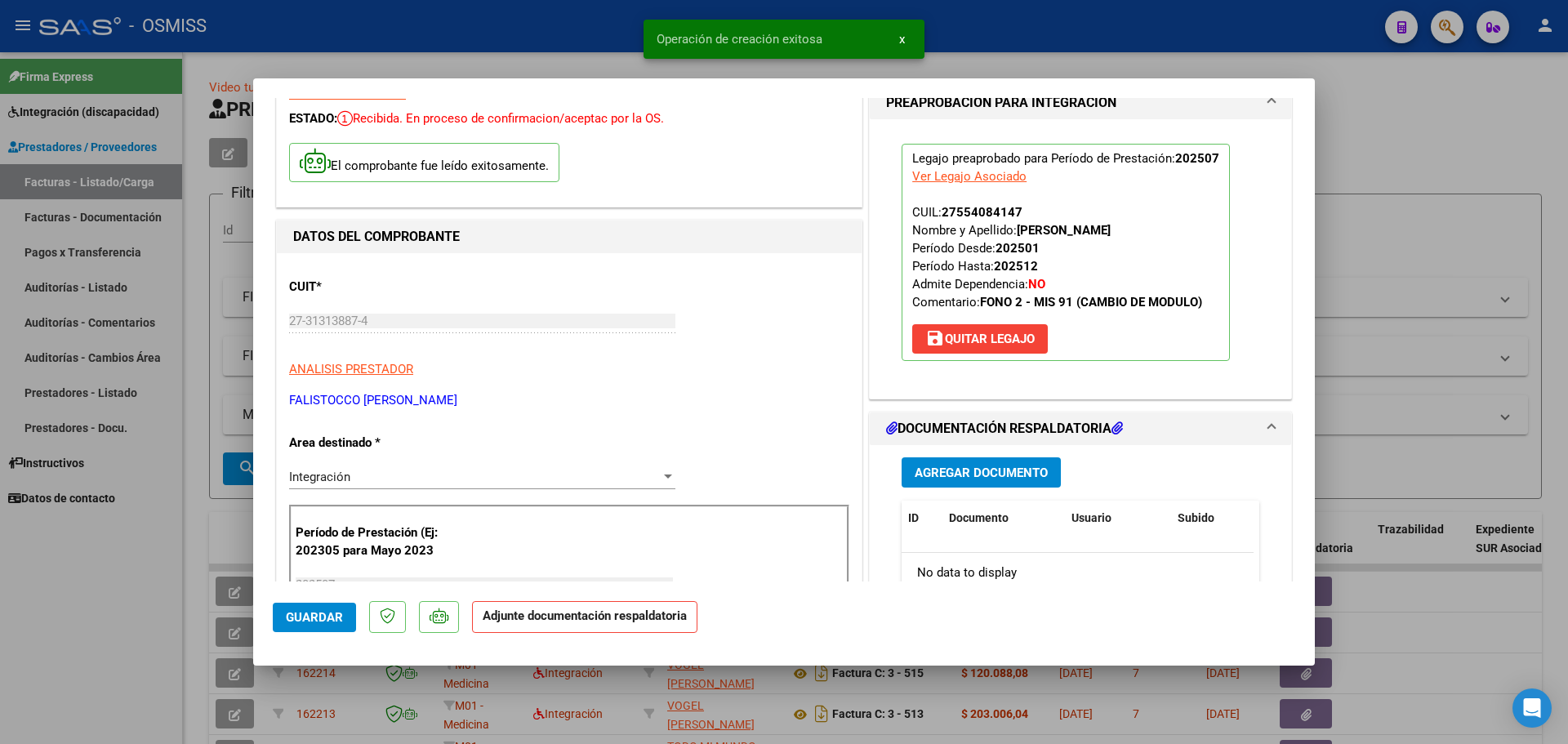
scroll to position [81, 0]
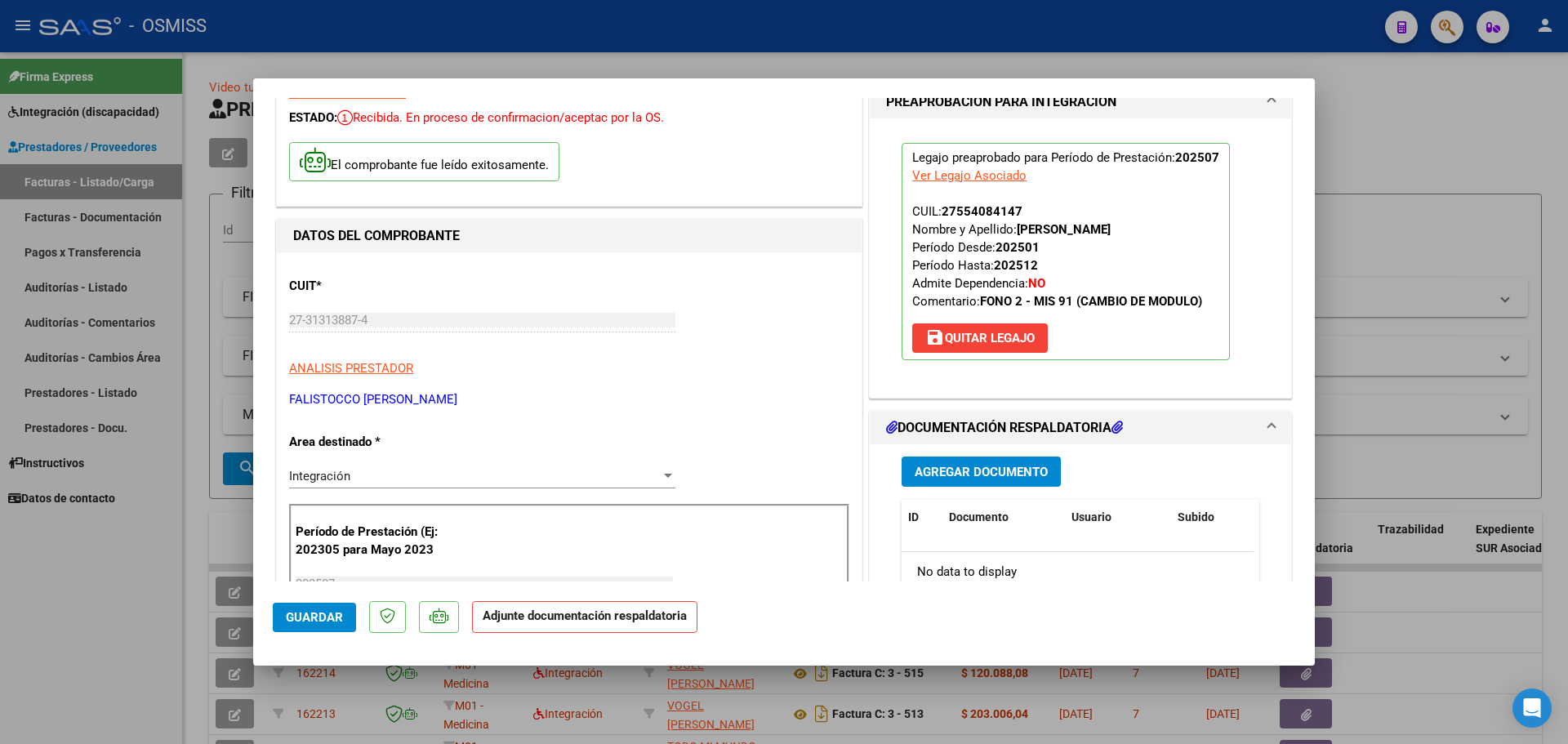
click at [999, 468] on span "Agregar Documento" at bounding box center [981, 471] width 133 height 15
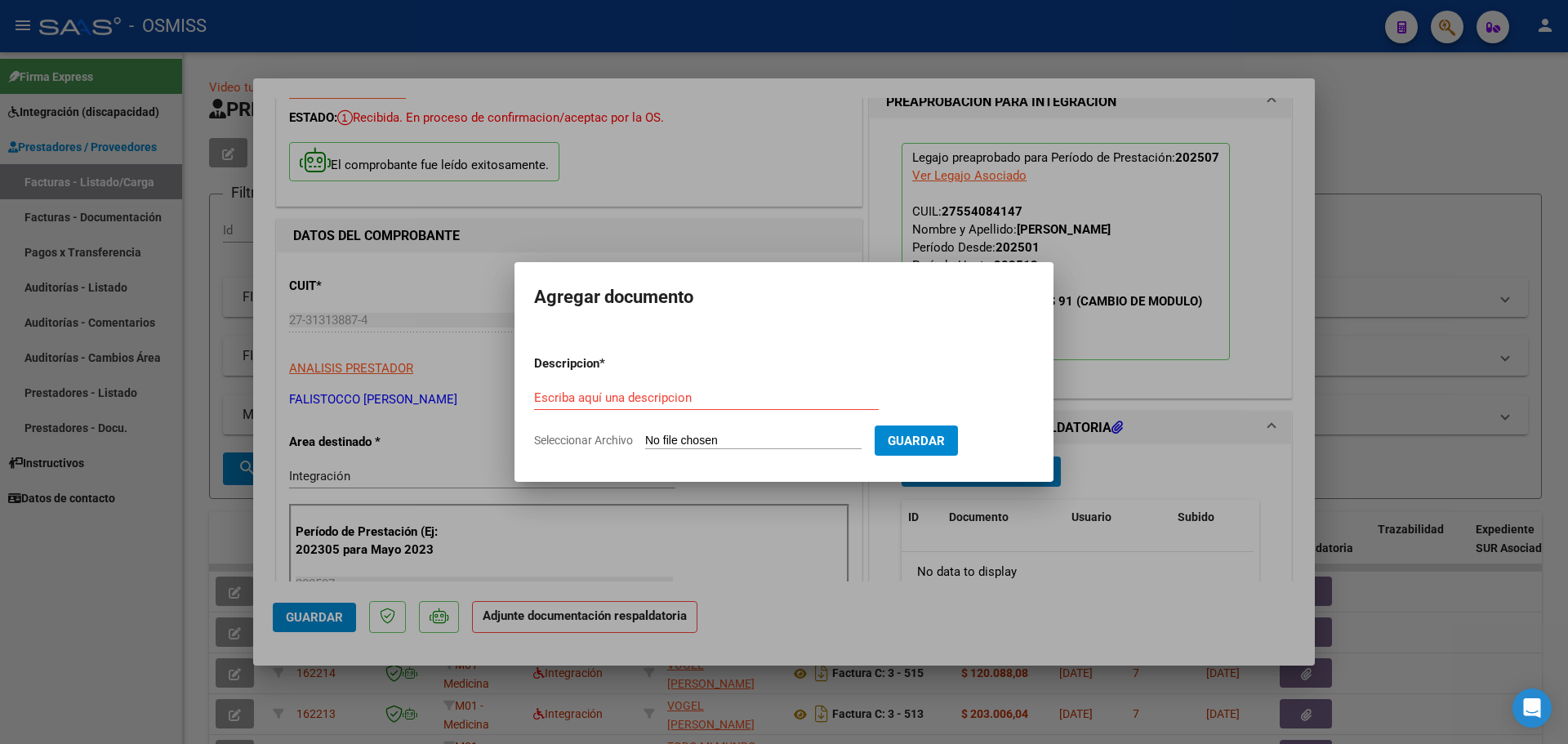
click at [746, 443] on input "Seleccionar Archivo" at bounding box center [753, 441] width 216 height 16
type input "C:\fakepath\ASISTENCIA [PERSON_NAME][DATE].pdf"
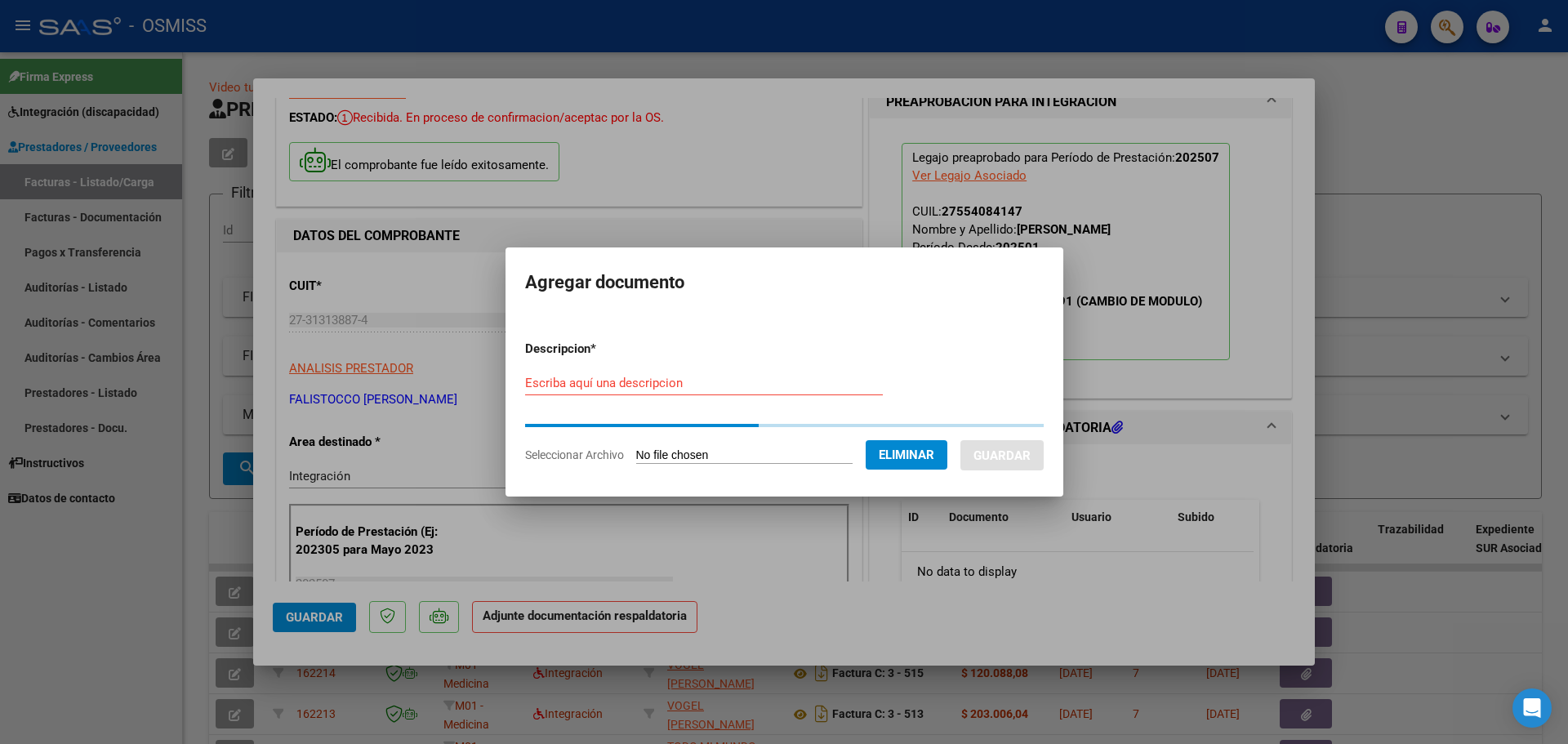
click at [560, 388] on input "Escriba aquí una descripcion" at bounding box center [704, 382] width 358 height 15
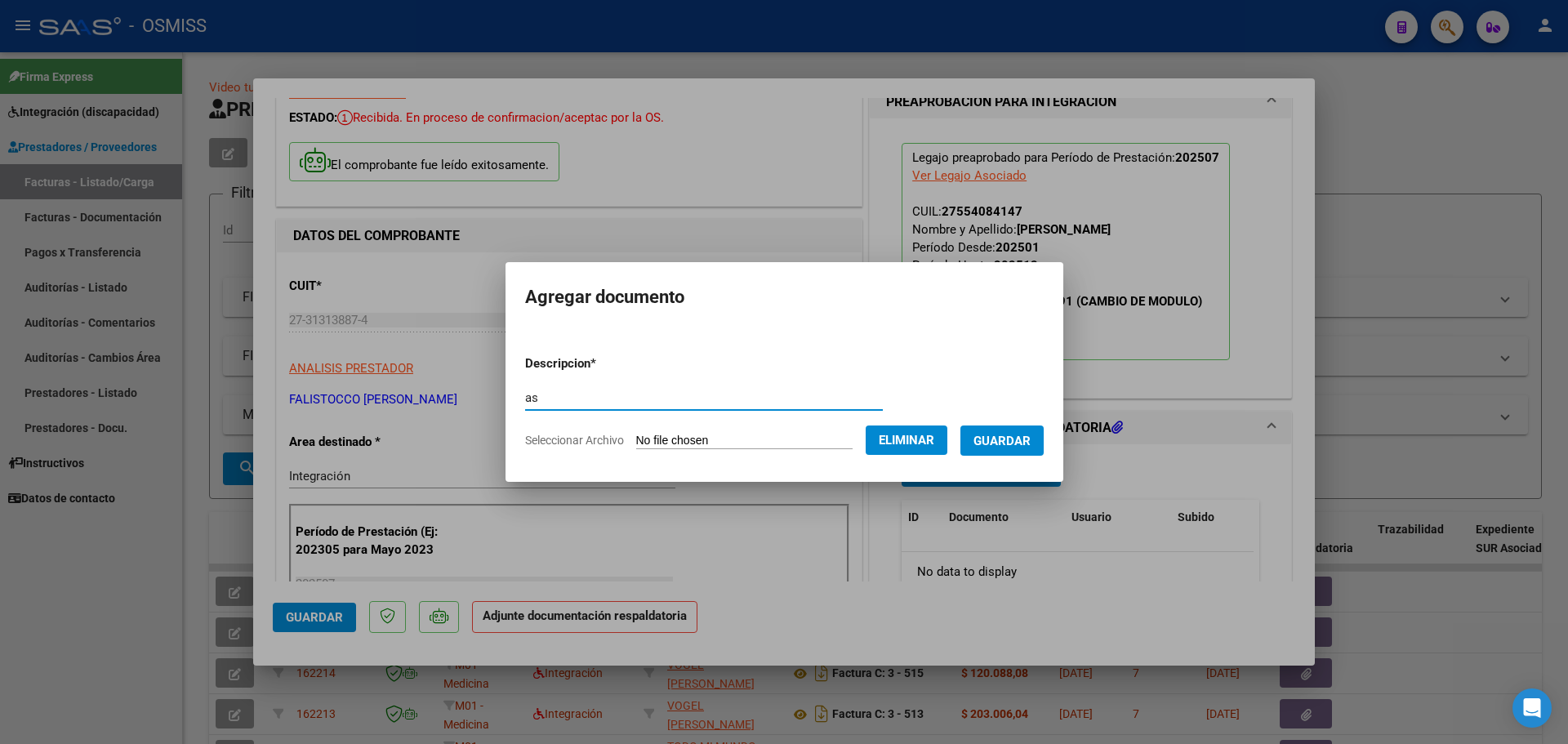
type input "as"
click at [992, 434] on span "Guardar" at bounding box center [1002, 440] width 57 height 15
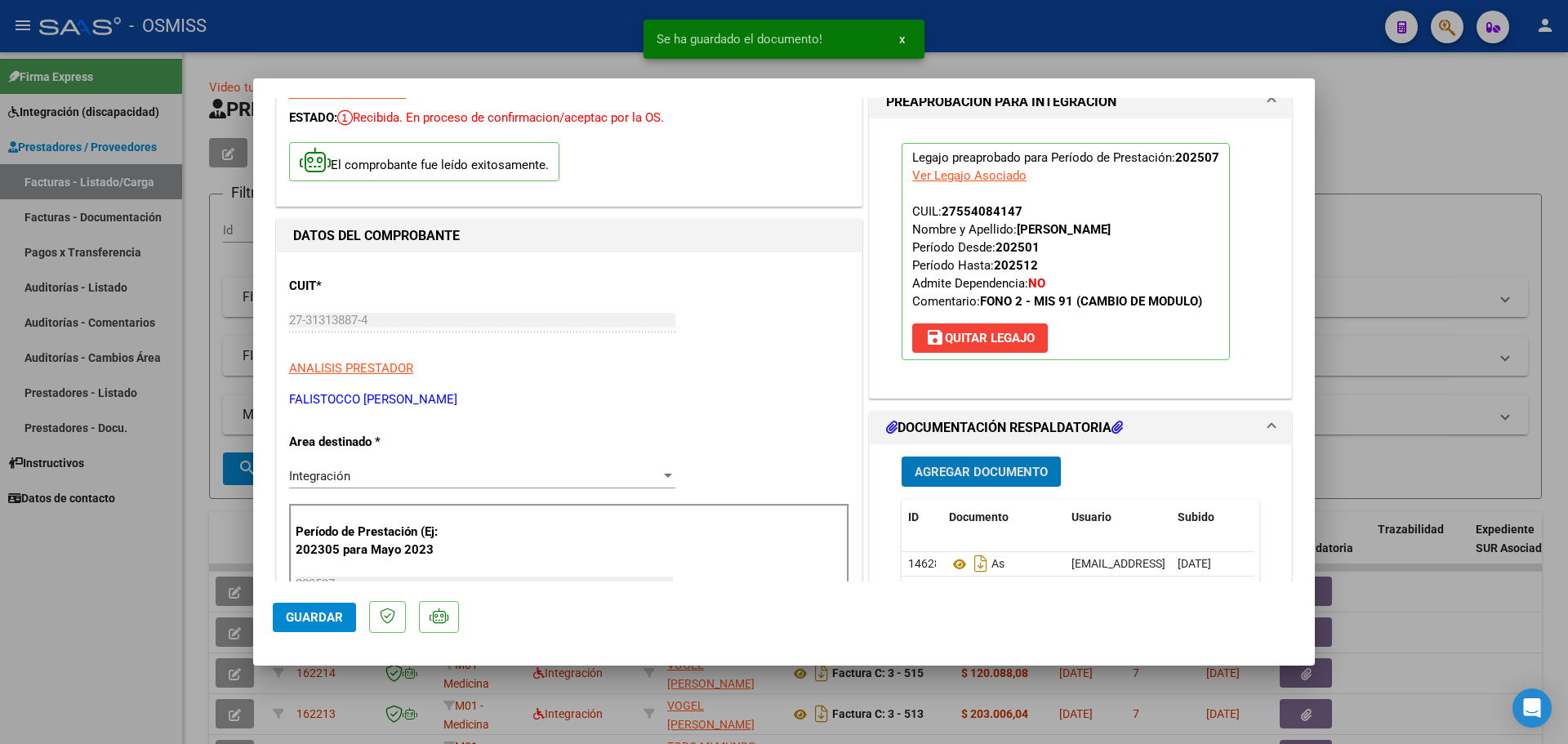
click at [316, 610] on span "Guardar" at bounding box center [314, 617] width 57 height 15
type input "$ 0,00"
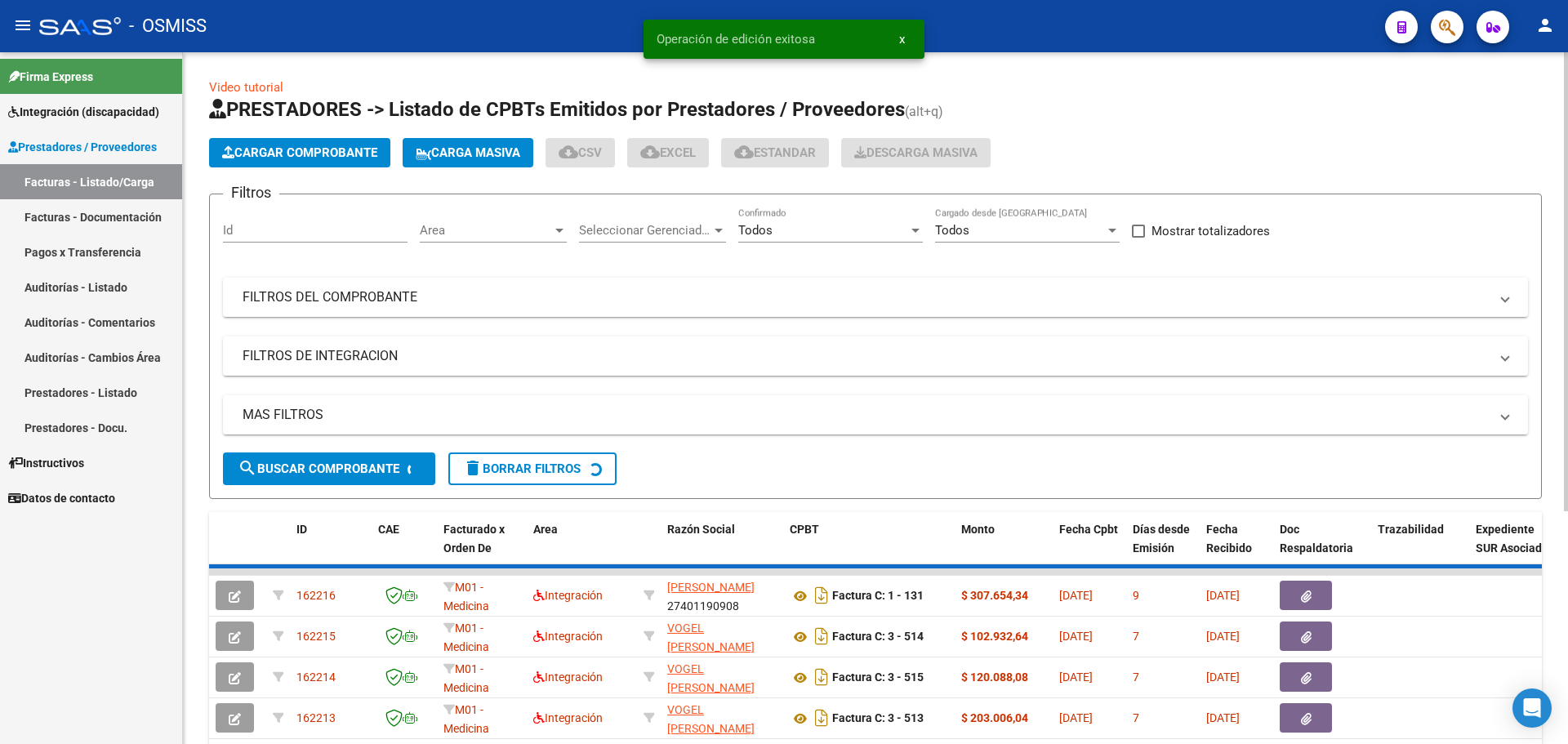
click at [347, 150] on span "Cargar Comprobante" at bounding box center [299, 153] width 156 height 15
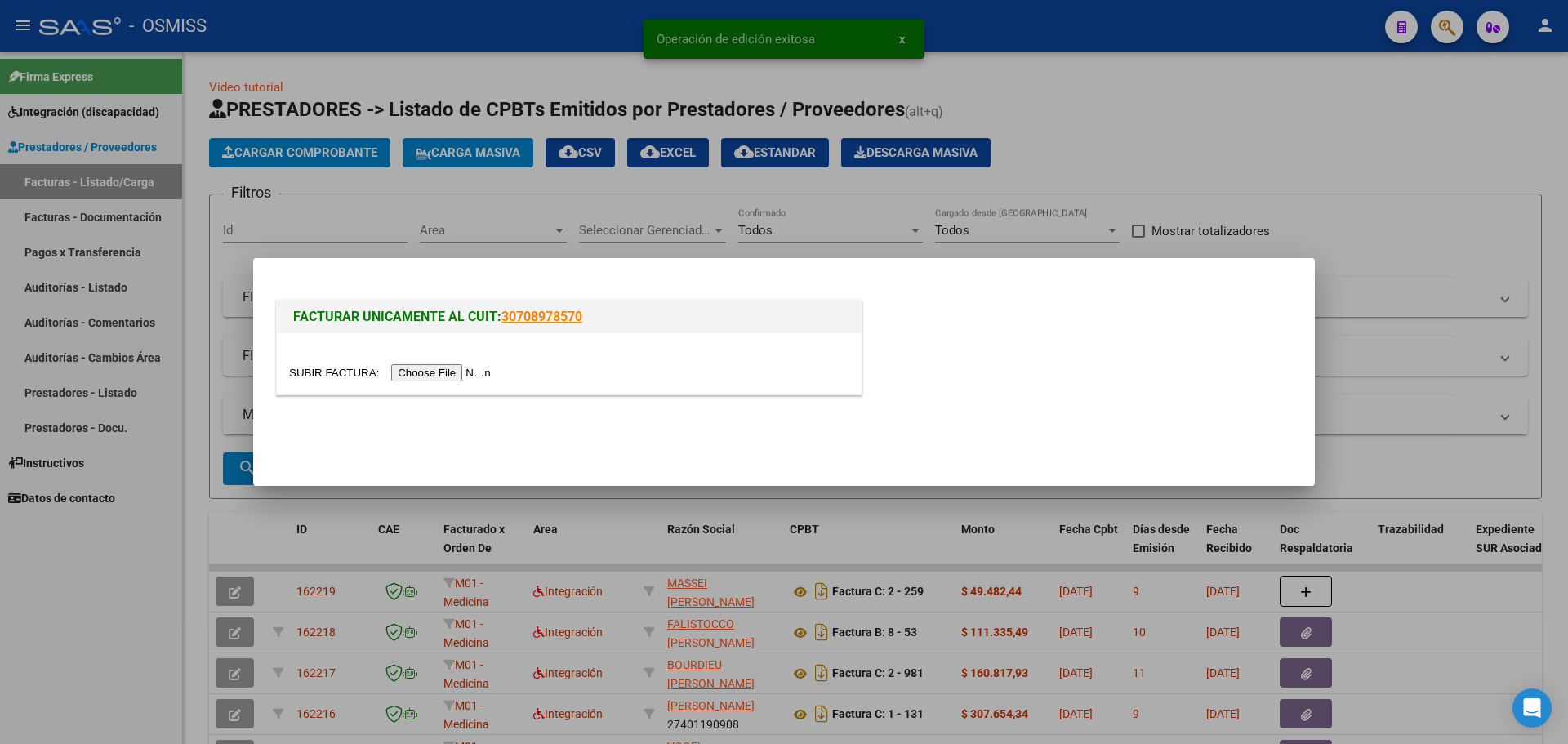
click at [454, 372] on input "file" at bounding box center [392, 372] width 206 height 18
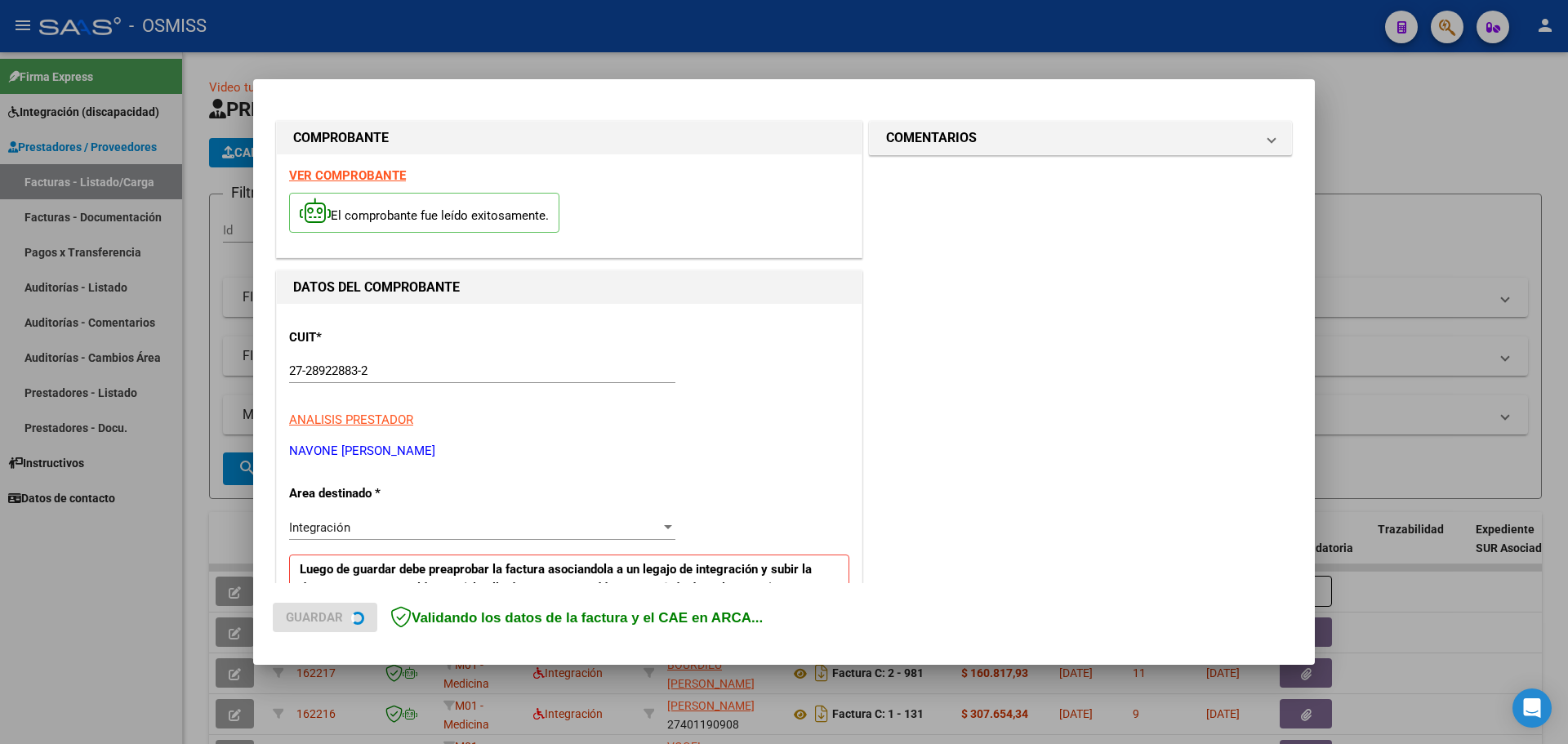
scroll to position [163, 0]
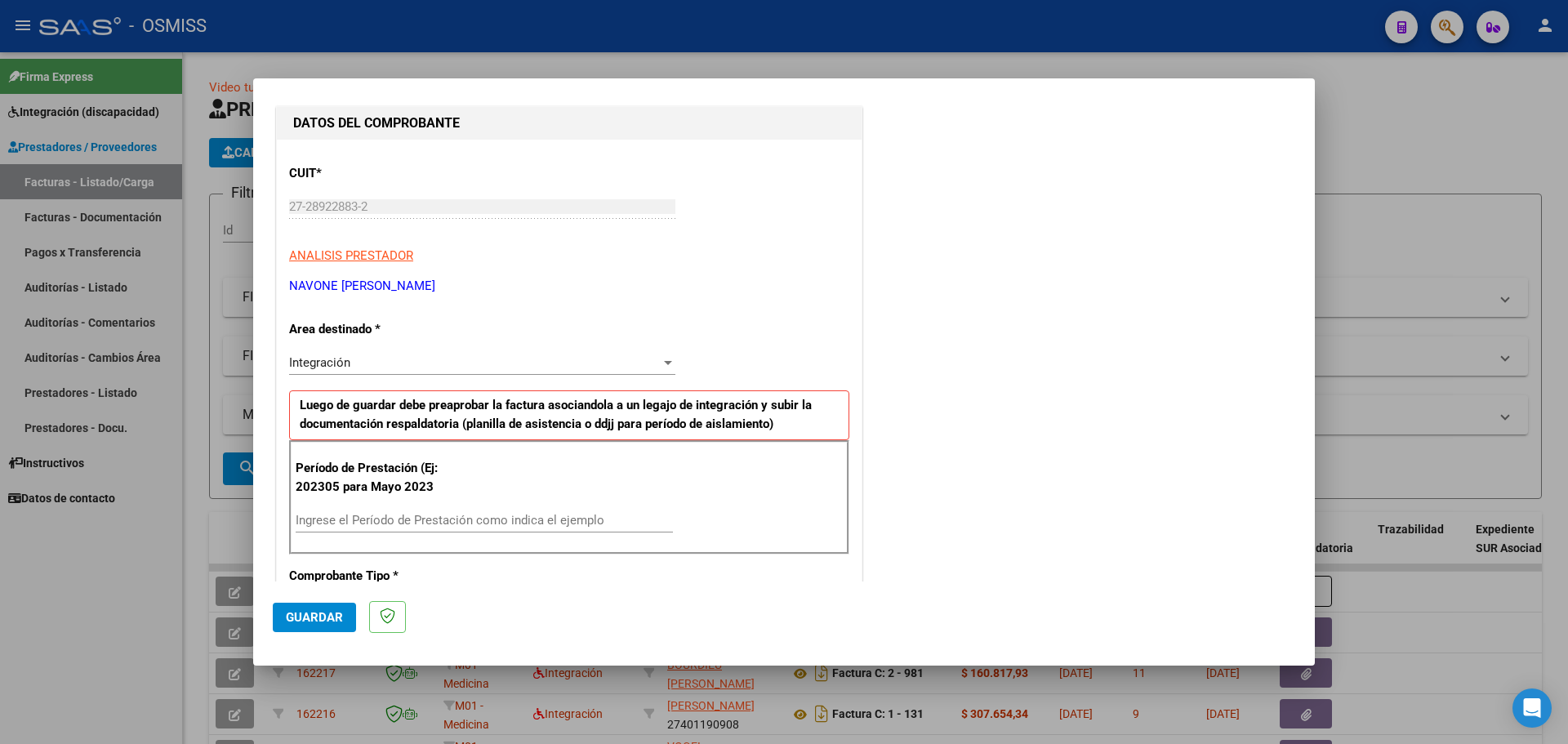
click at [390, 528] on div "Ingrese el Período de Prestación como indica el ejemplo" at bounding box center [484, 519] width 378 height 24
type input "202507"
click at [324, 622] on span "Guardar" at bounding box center [314, 617] width 57 height 15
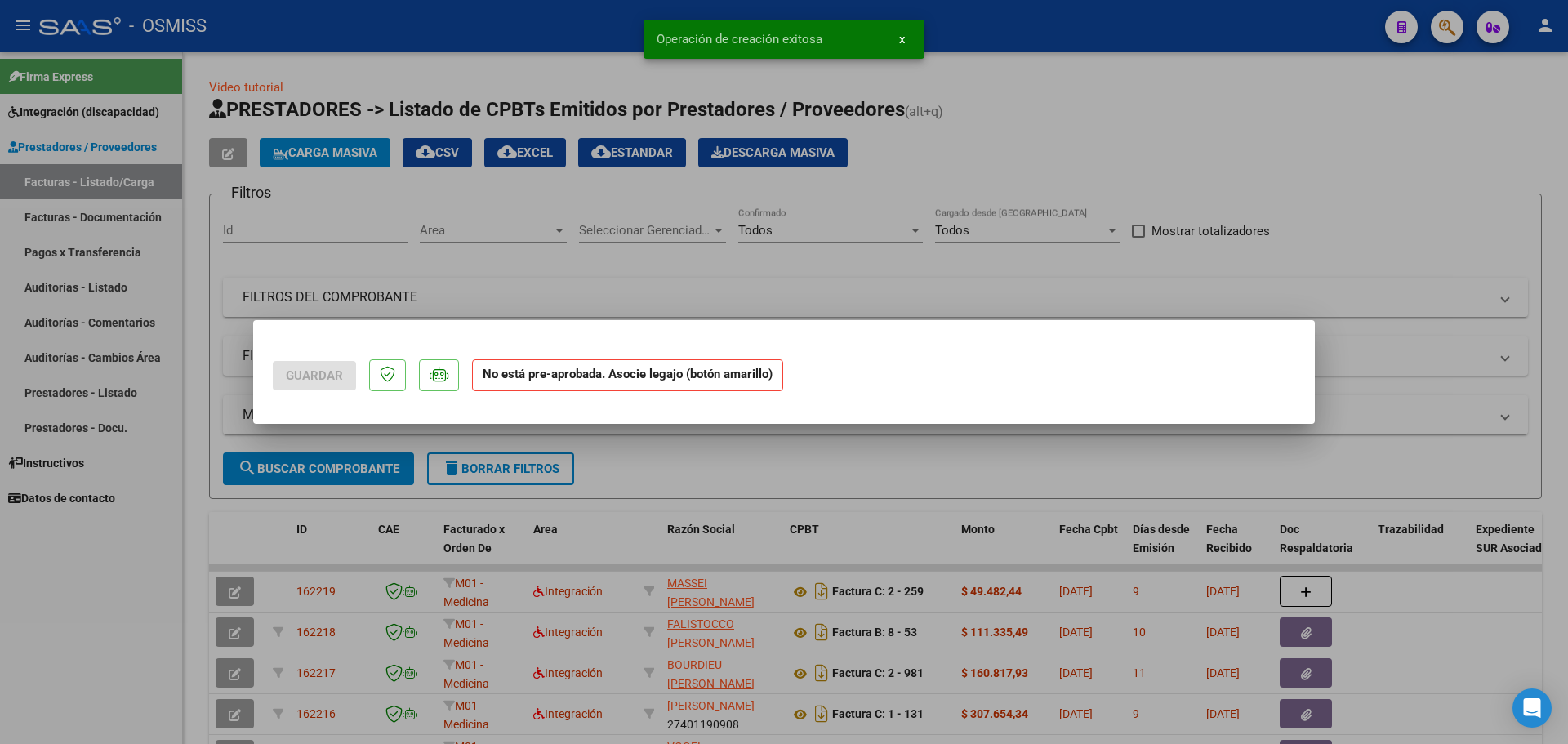
scroll to position [0, 0]
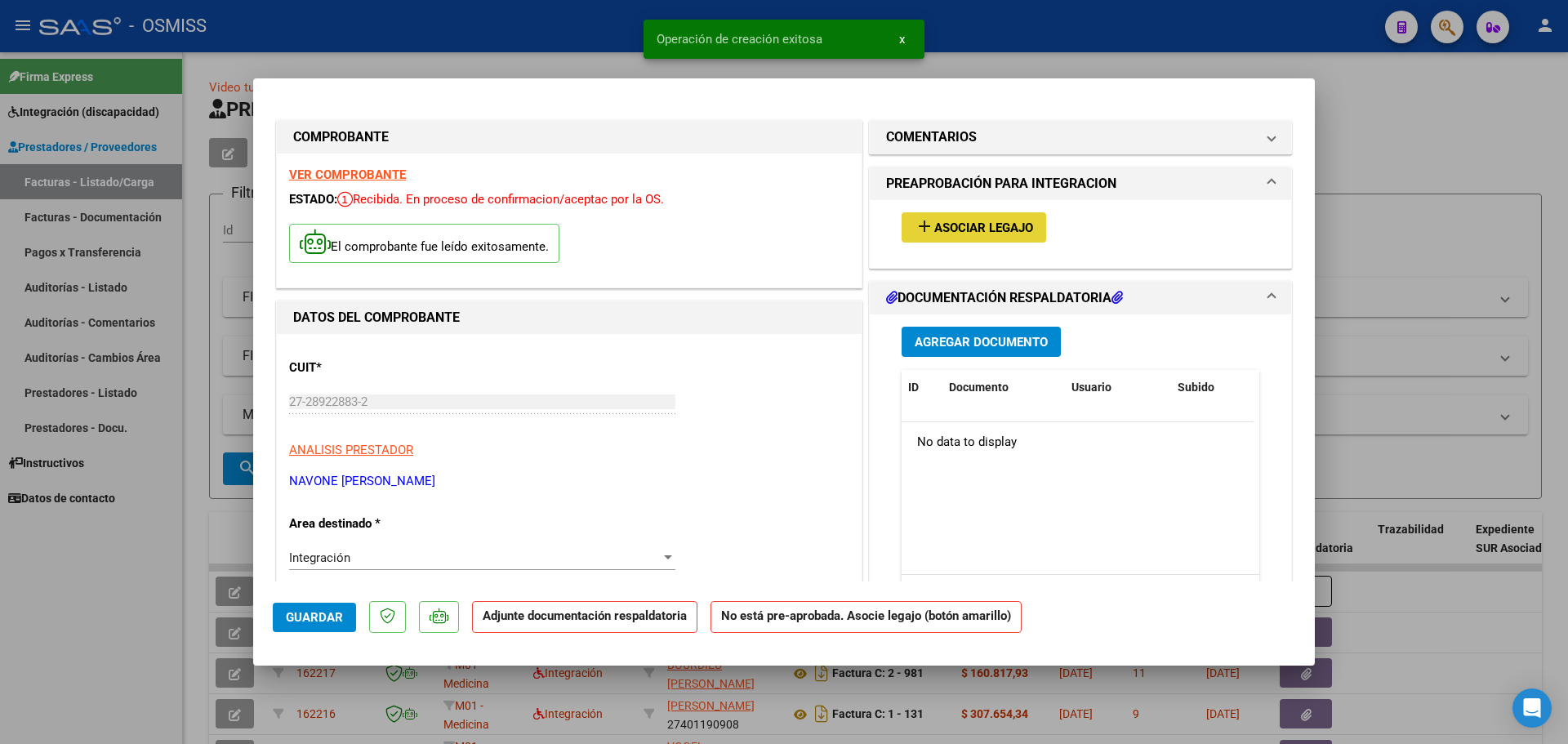
click at [986, 225] on span "Asociar Legajo" at bounding box center [983, 227] width 99 height 15
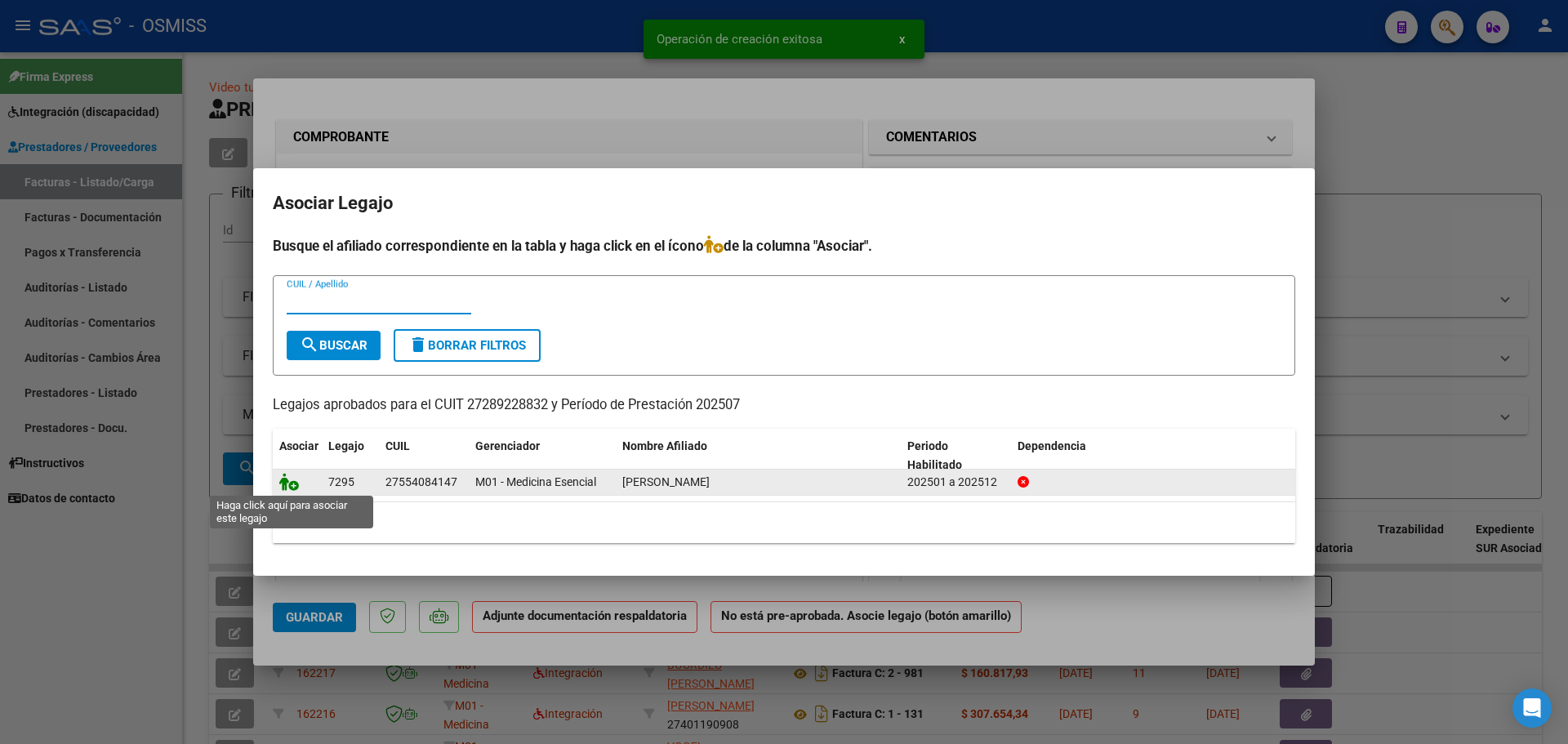
click at [285, 479] on icon at bounding box center [290, 481] width 20 height 18
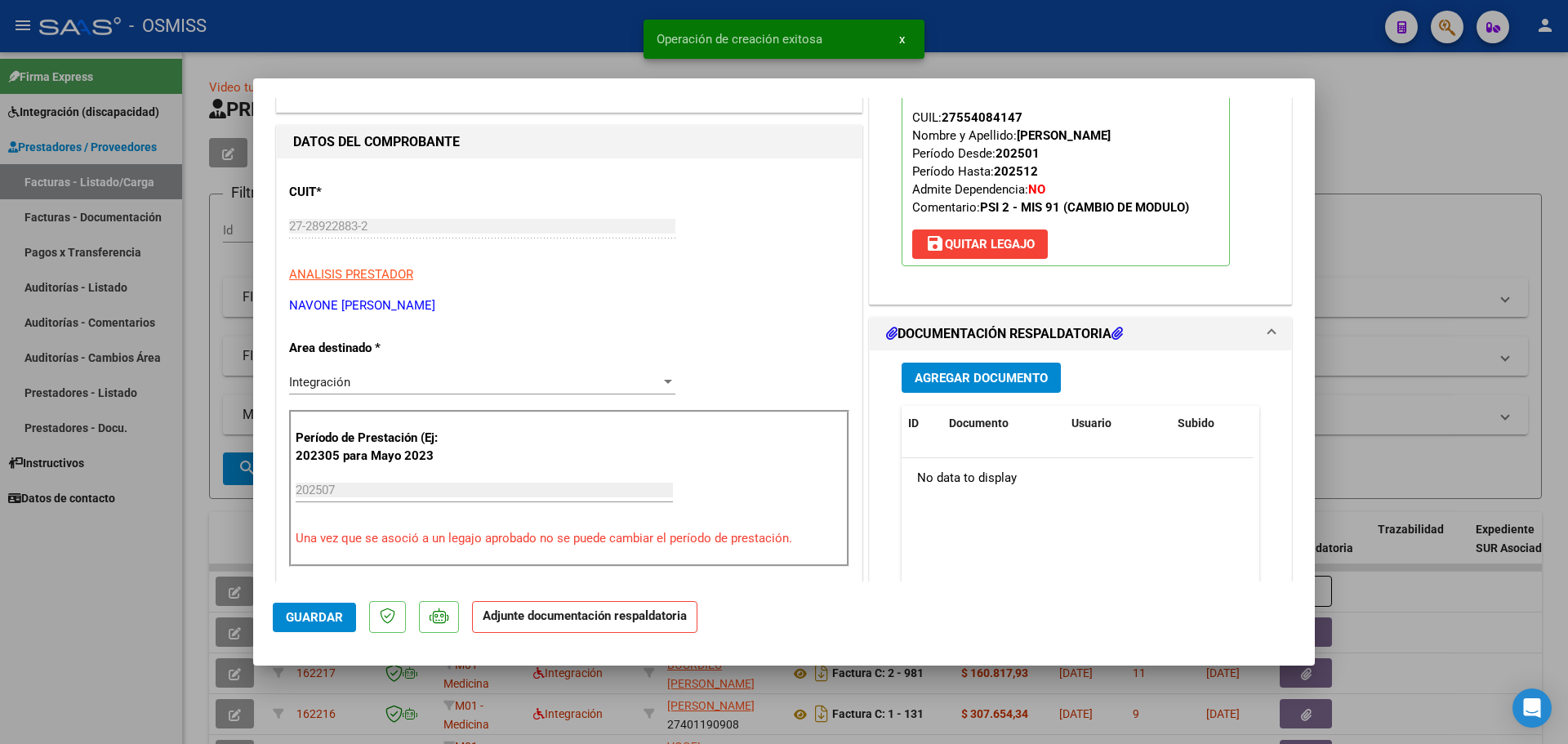
scroll to position [244, 0]
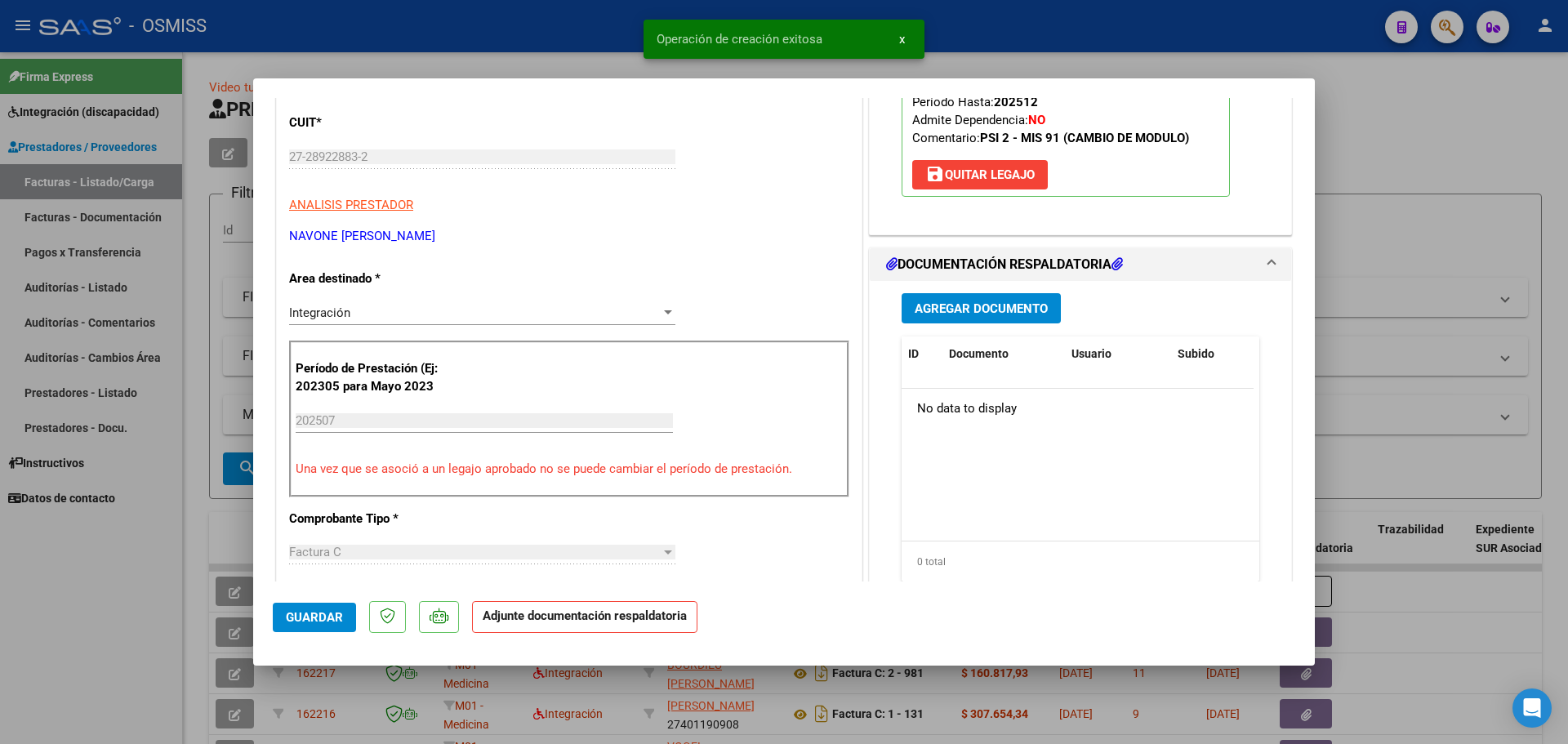
click at [995, 316] on button "Agregar Documento" at bounding box center [981, 308] width 159 height 30
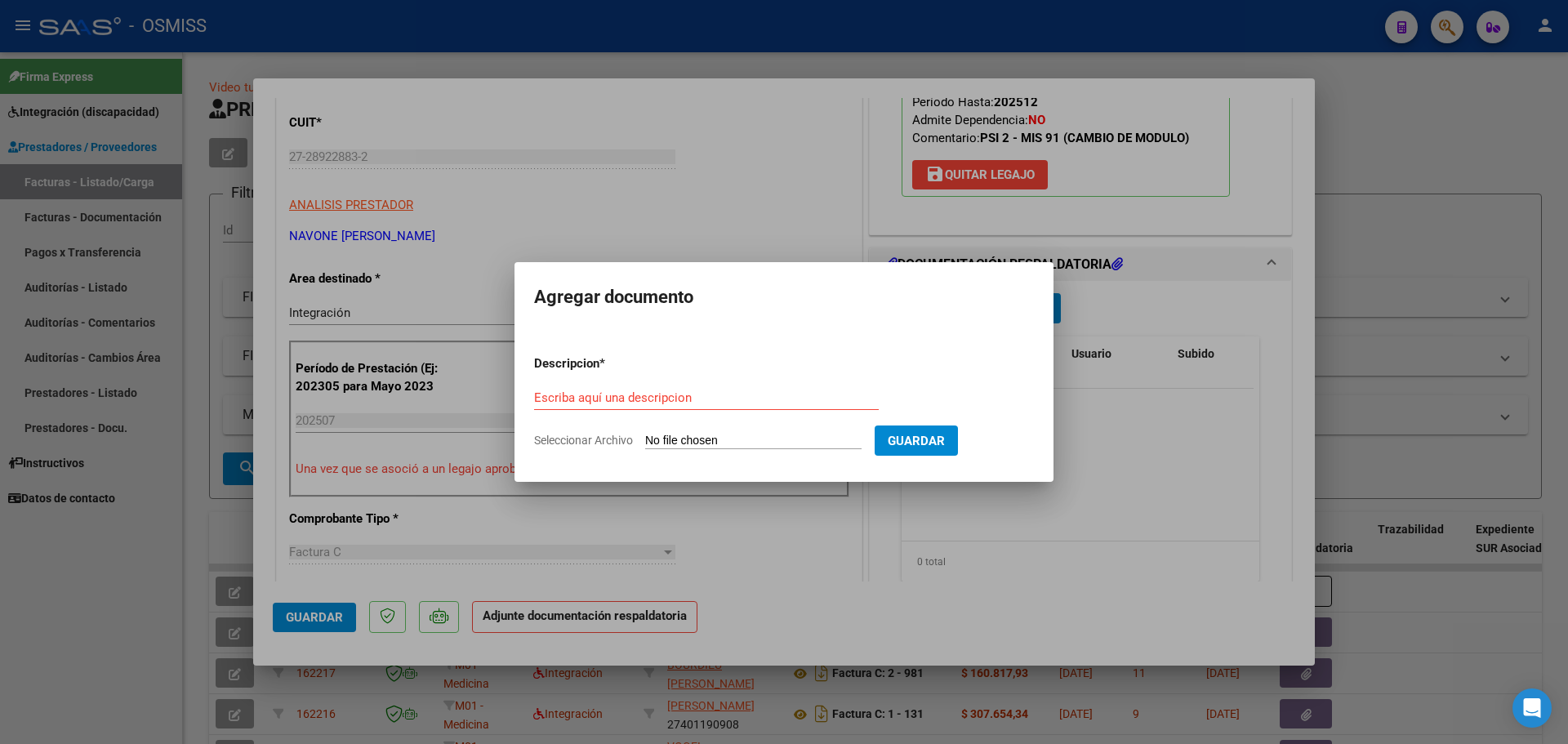
click at [749, 443] on input "Seleccionar Archivo" at bounding box center [753, 441] width 216 height 16
type input "C:\fakepath\Asistencia julio.pdf"
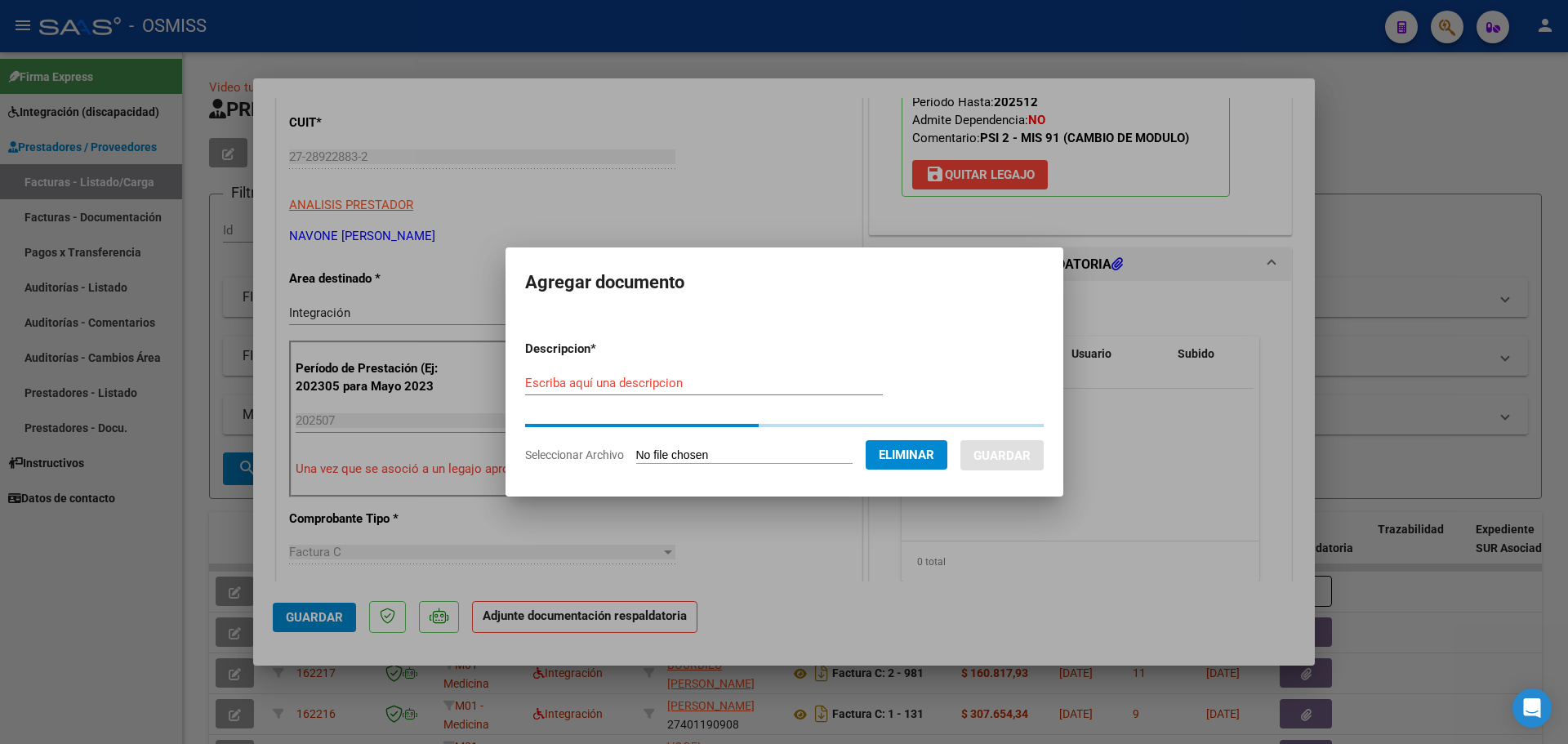
click at [567, 382] on input "Escriba aquí una descripcion" at bounding box center [704, 382] width 358 height 15
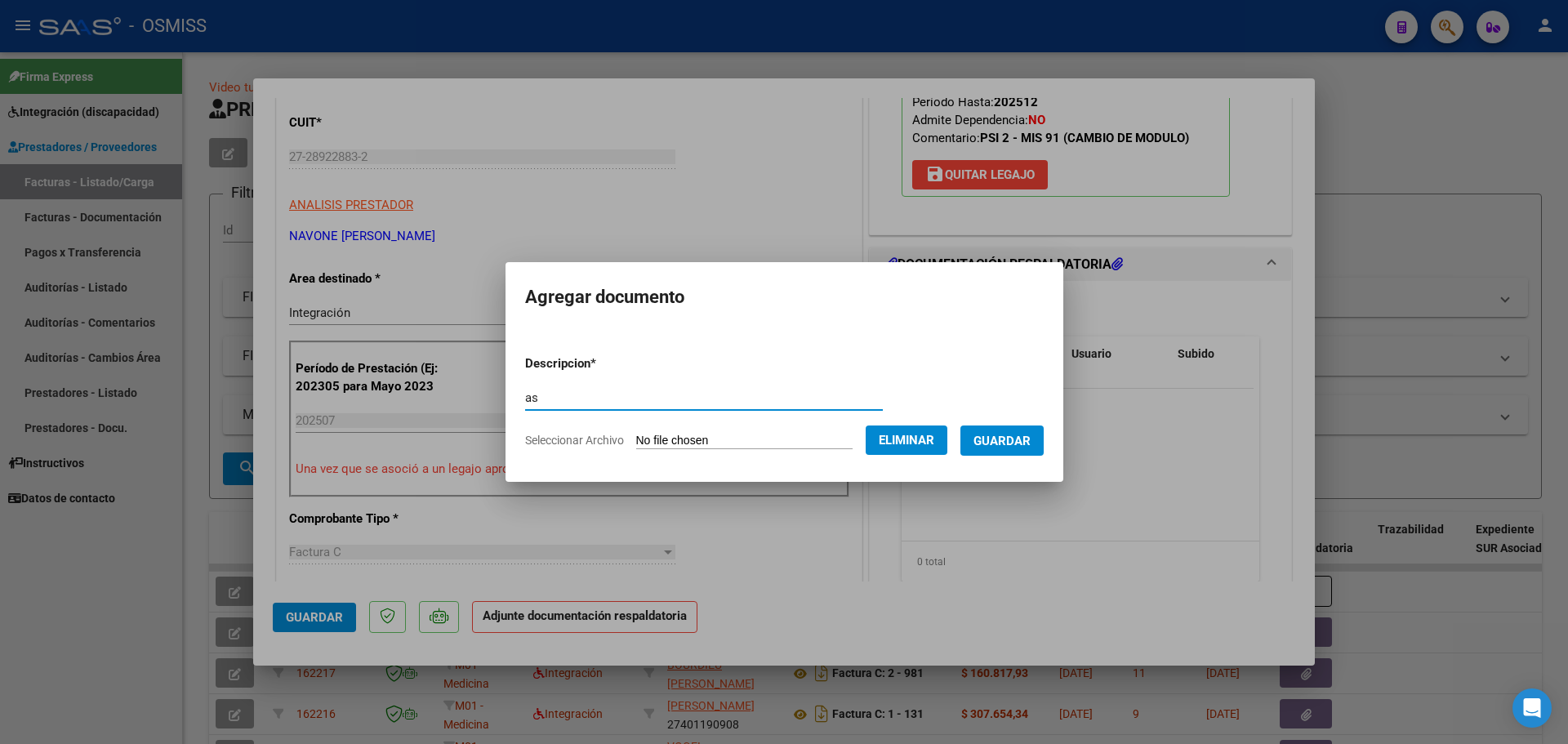
type input "as"
click at [1023, 443] on span "Guardar" at bounding box center [1002, 440] width 57 height 15
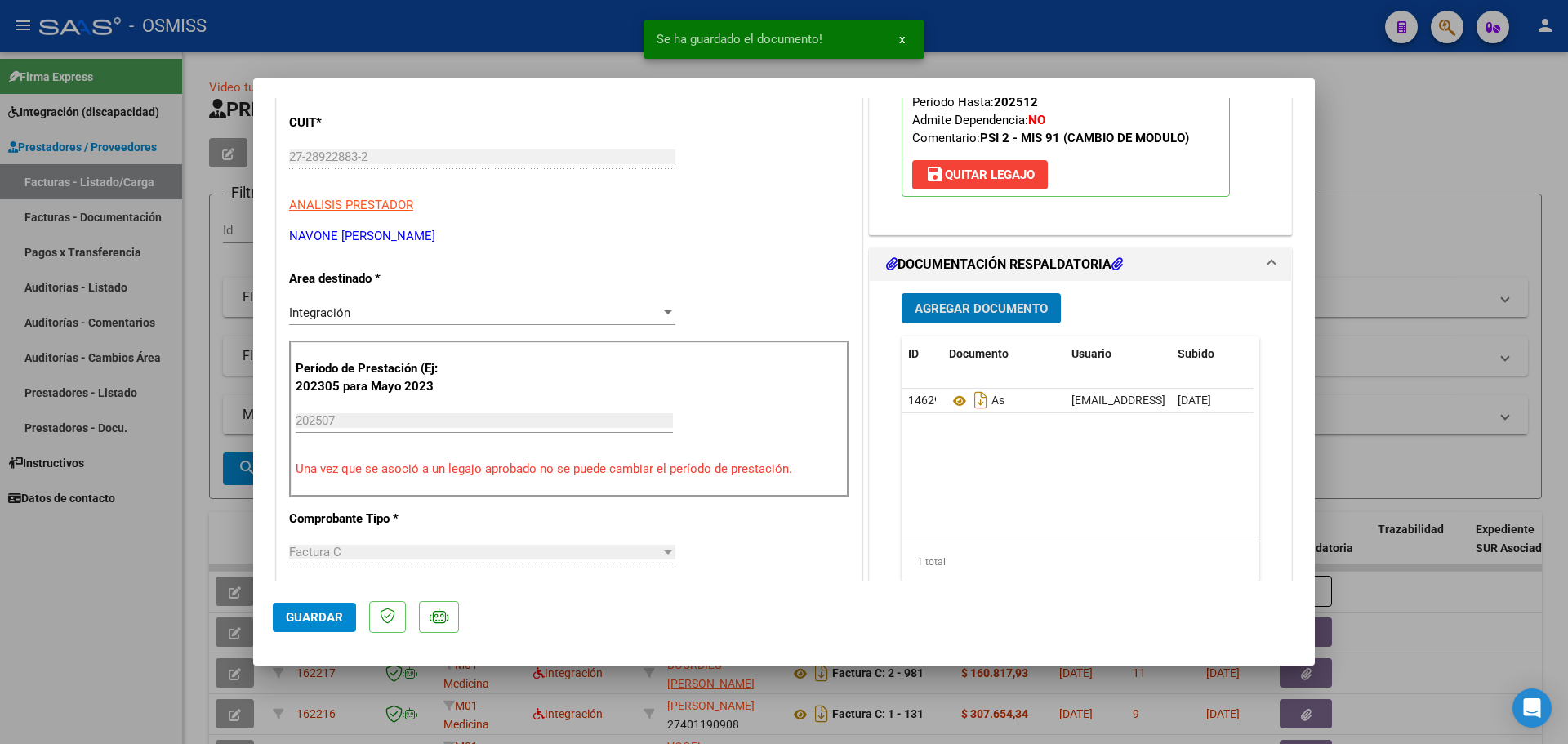
click at [302, 613] on span "Guardar" at bounding box center [314, 617] width 57 height 15
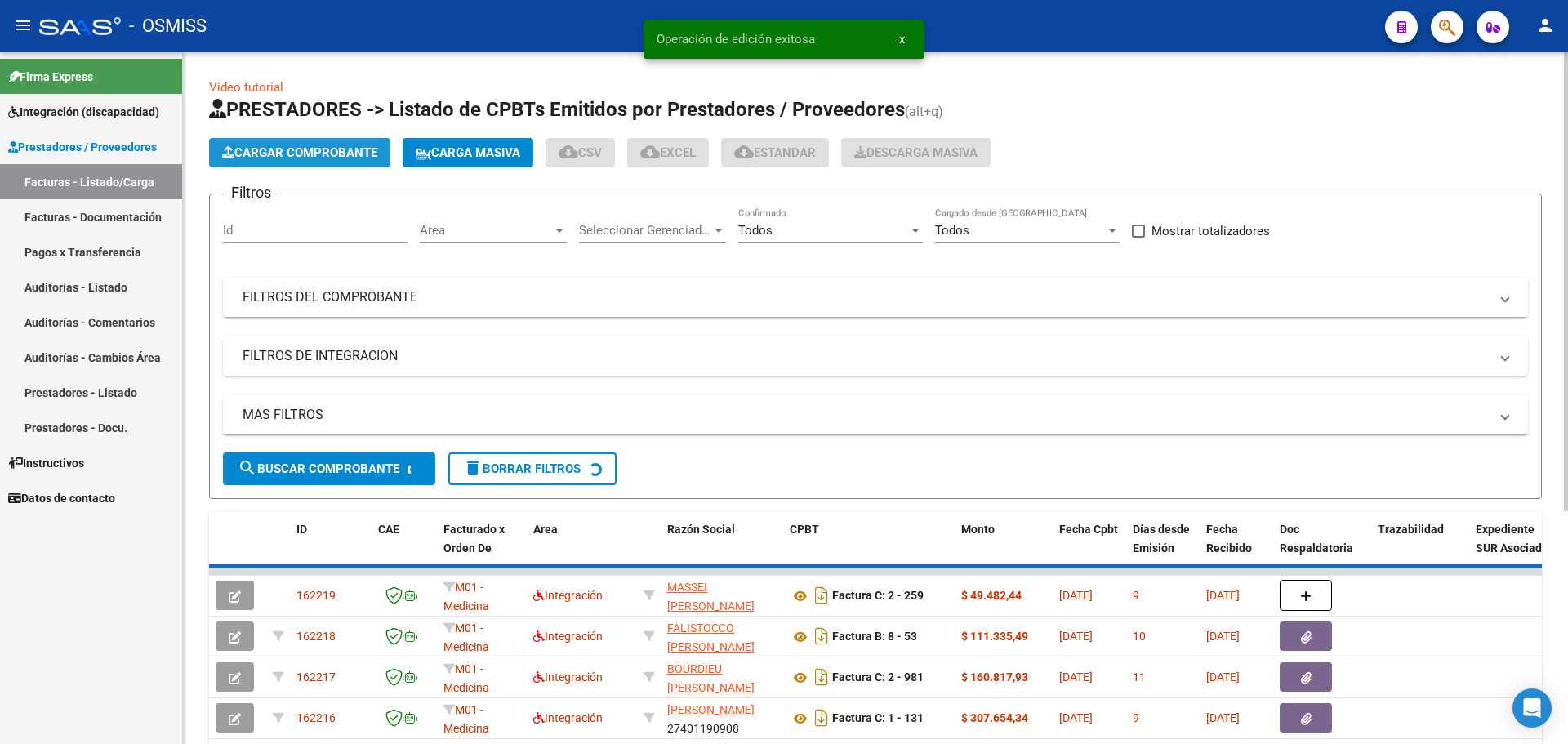
click at [361, 157] on span "Cargar Comprobante" at bounding box center [299, 153] width 156 height 15
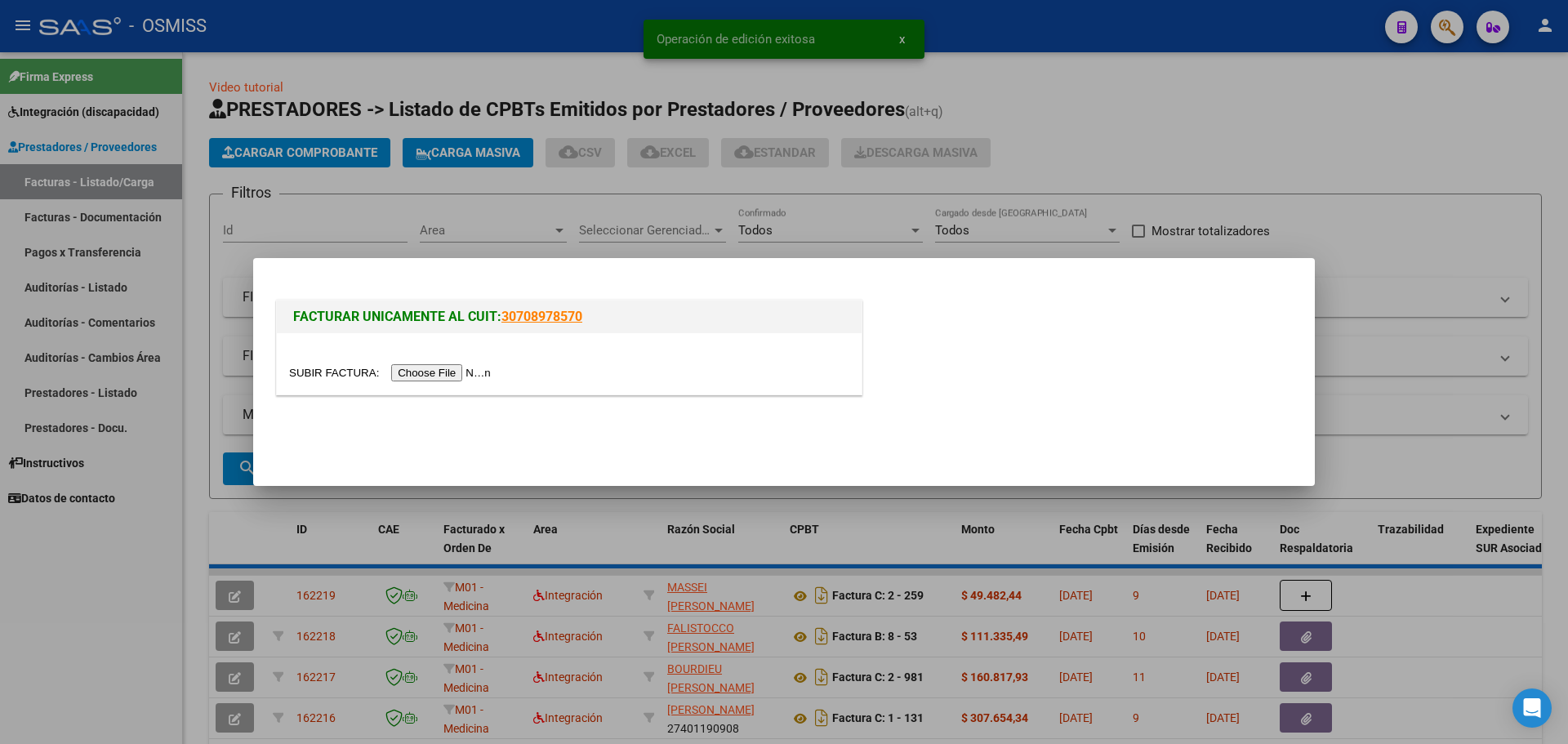
click at [450, 373] on input "file" at bounding box center [392, 372] width 206 height 18
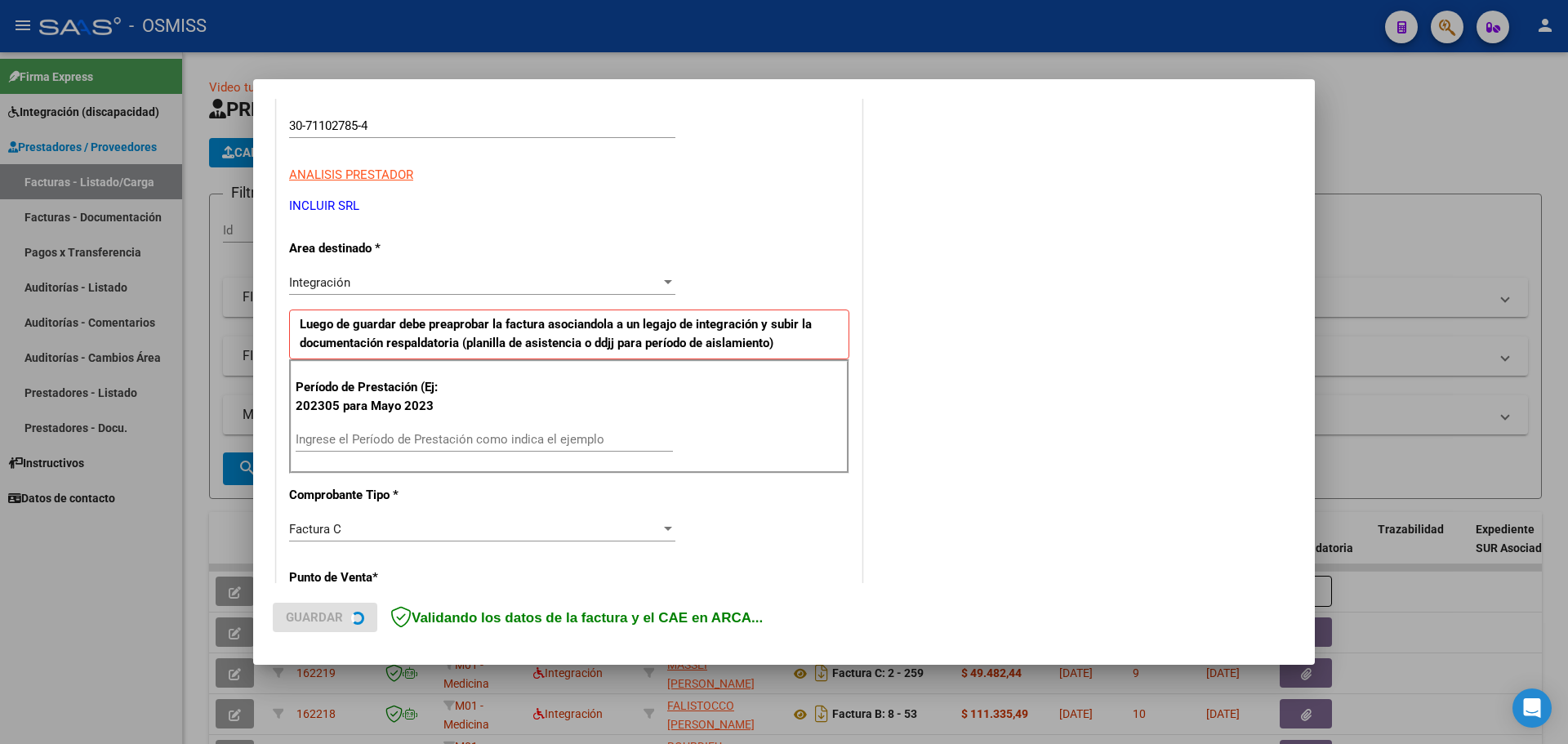
click at [430, 448] on div "Ingrese el Período de Prestación como indica el ejemplo" at bounding box center [484, 439] width 378 height 24
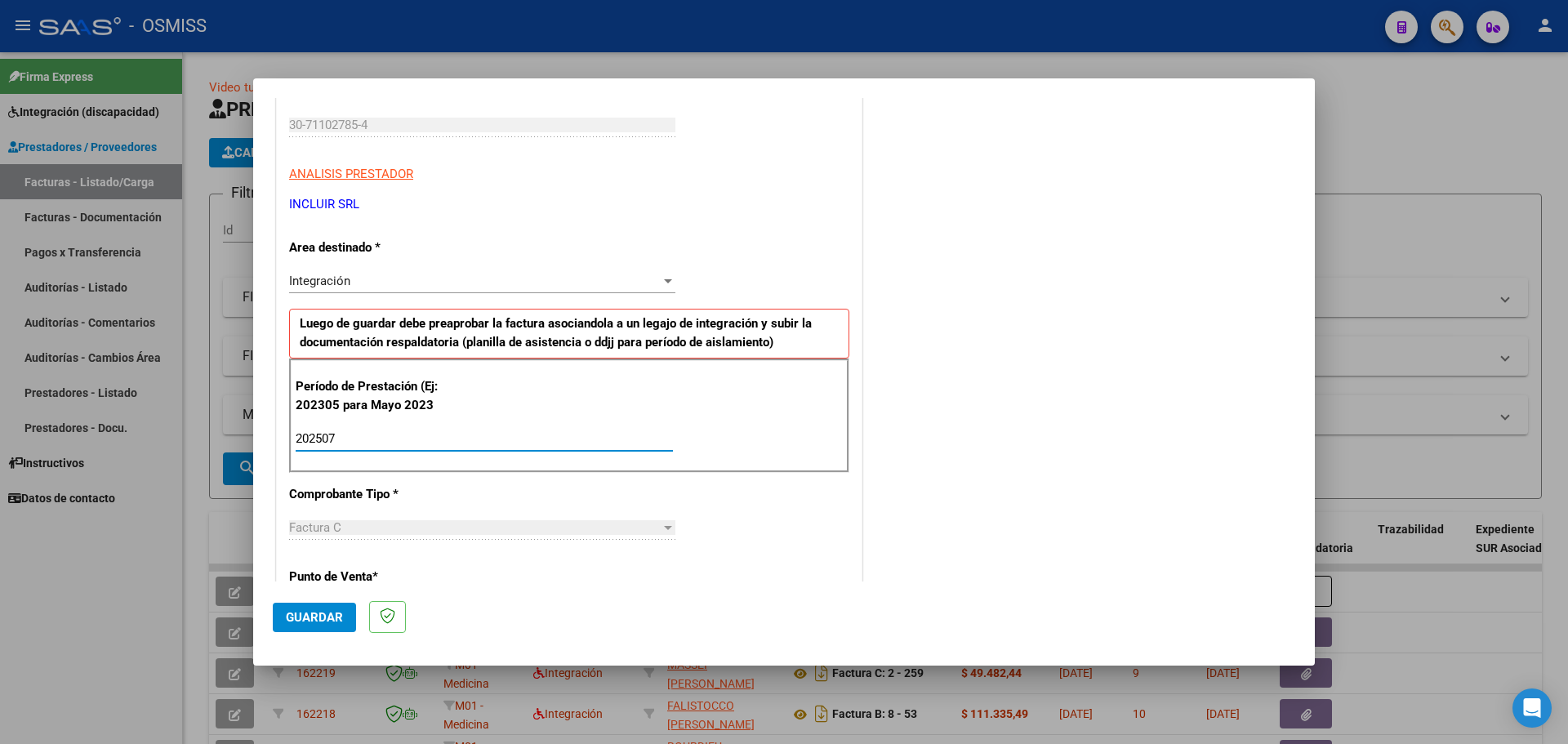
type input "202507"
click at [309, 621] on span "Guardar" at bounding box center [314, 617] width 57 height 15
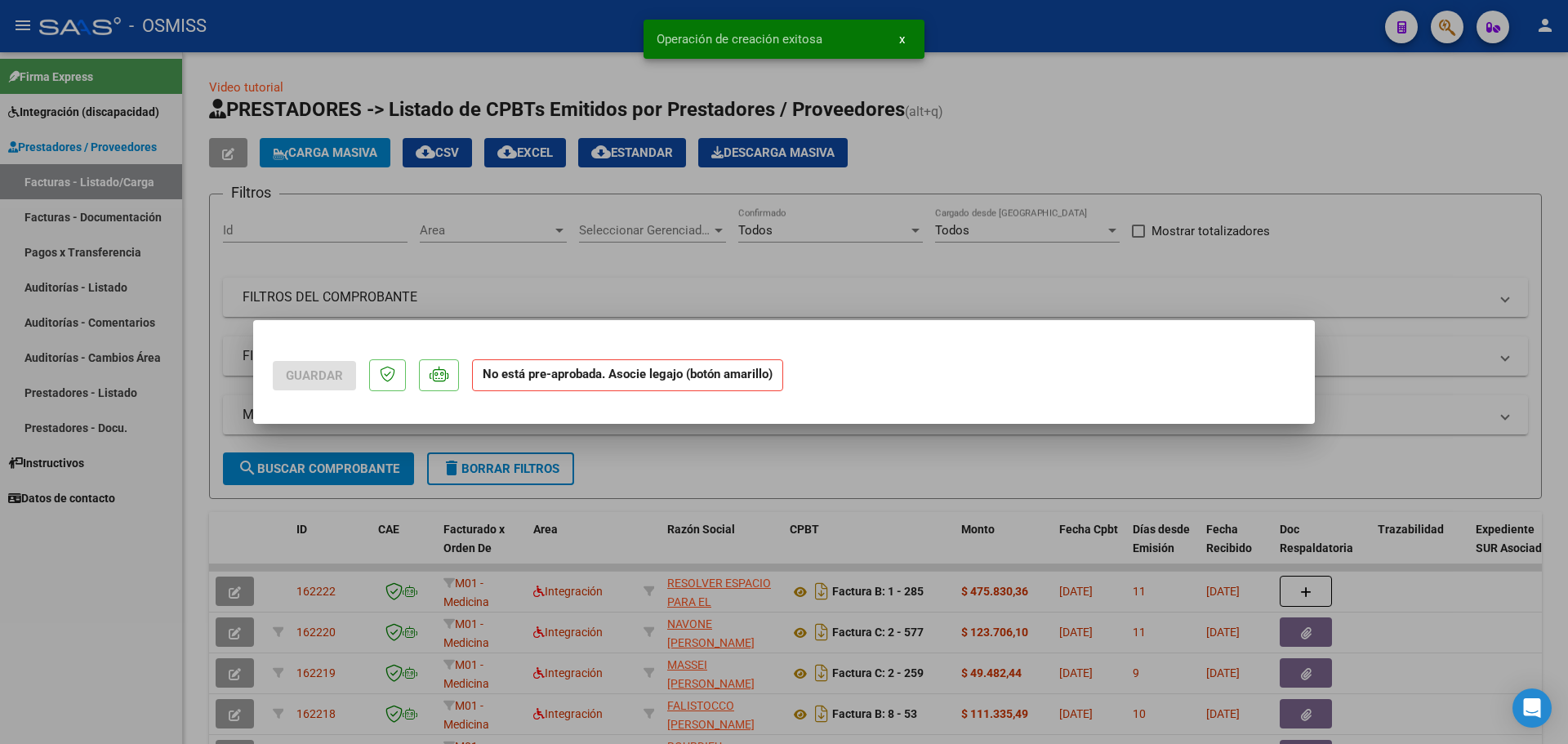
scroll to position [0, 0]
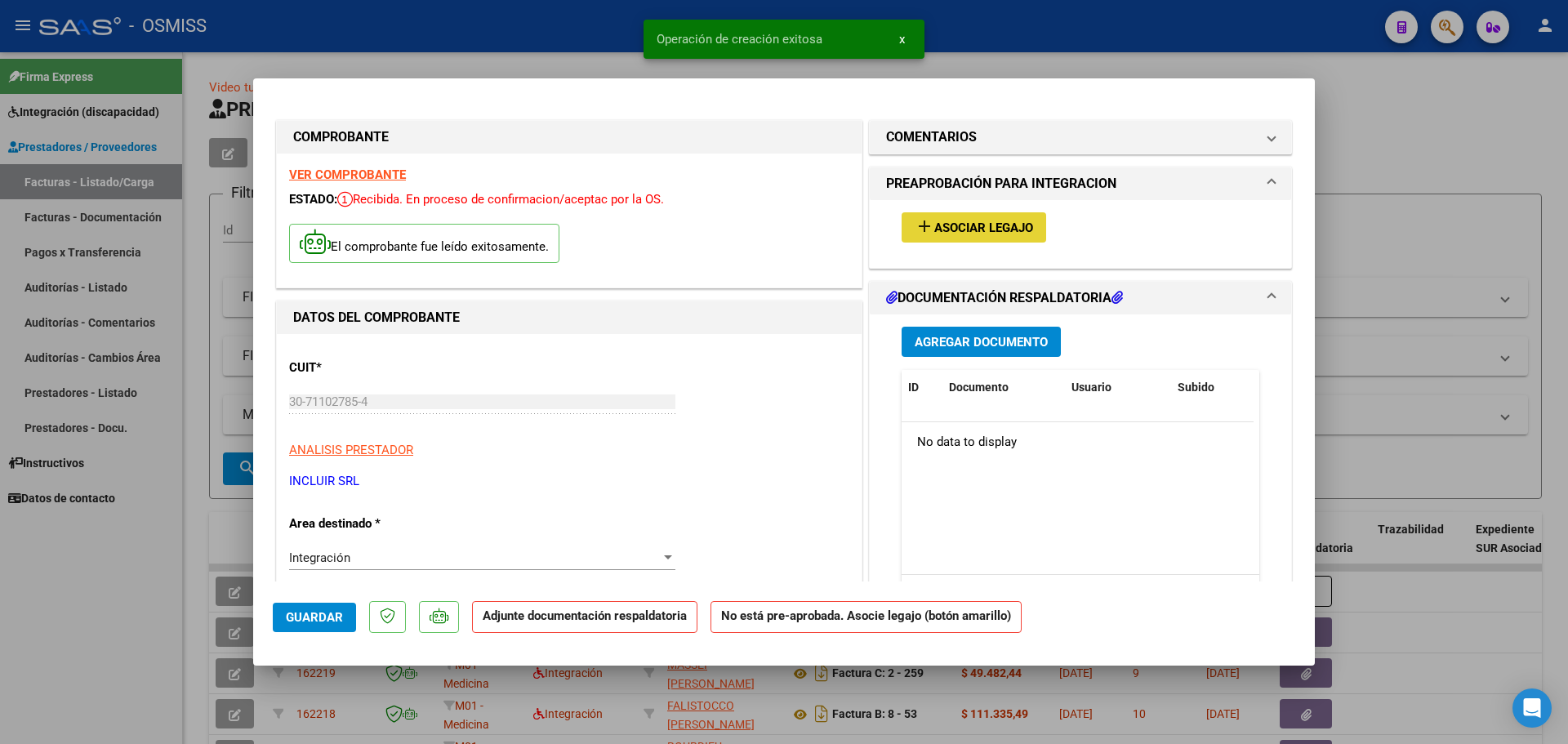
click at [993, 225] on span "Asociar Legajo" at bounding box center [983, 227] width 99 height 15
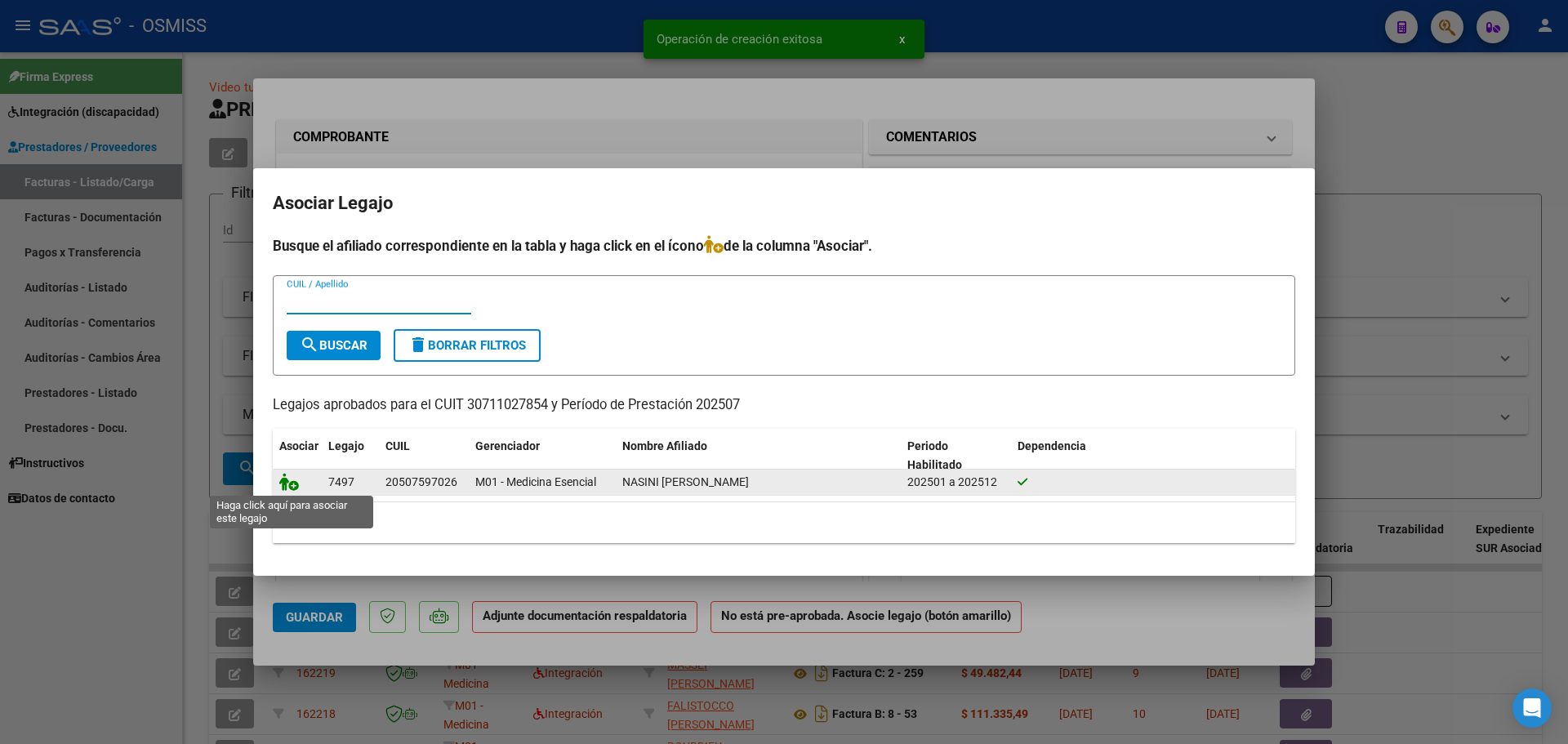
click at [290, 482] on icon at bounding box center [290, 481] width 20 height 18
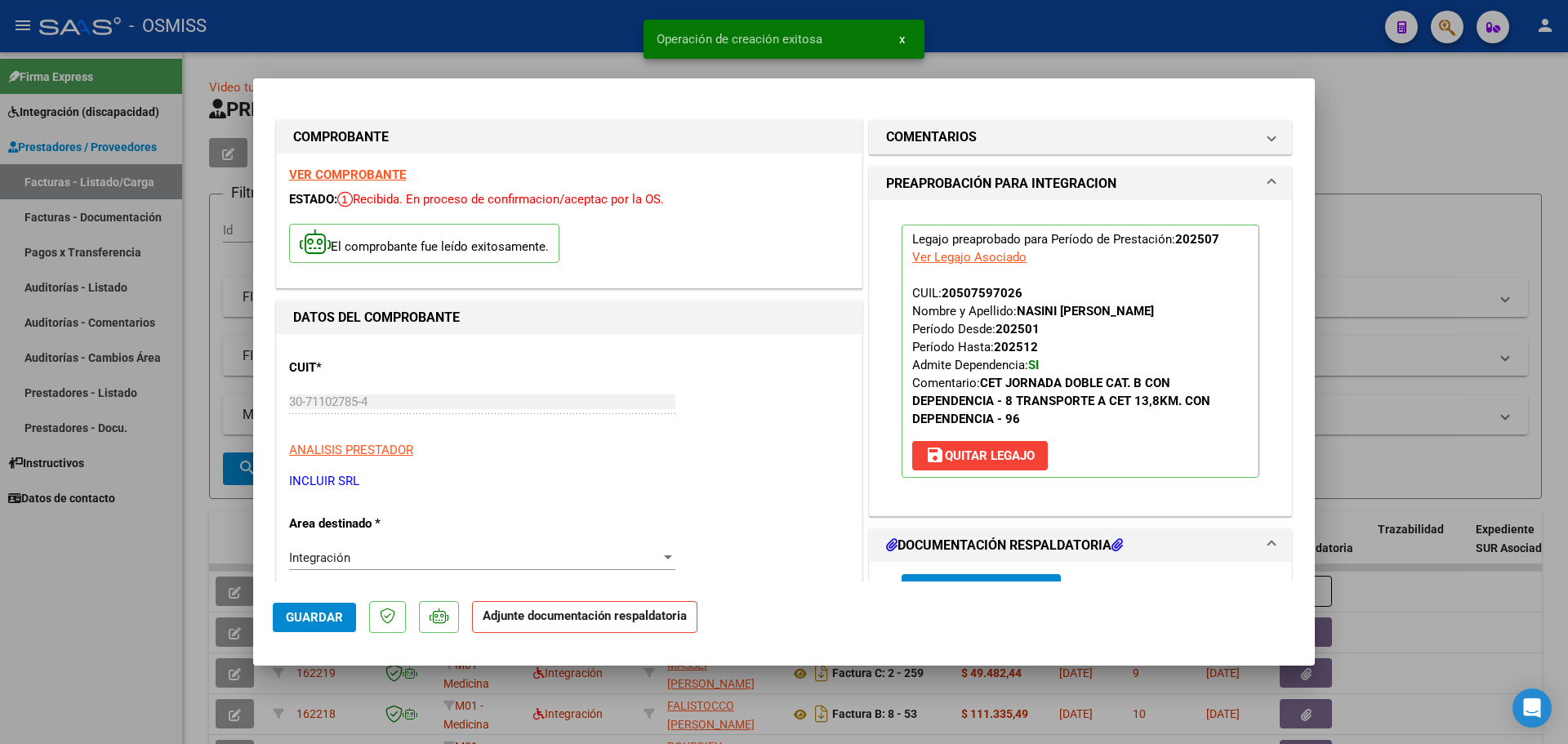
scroll to position [163, 0]
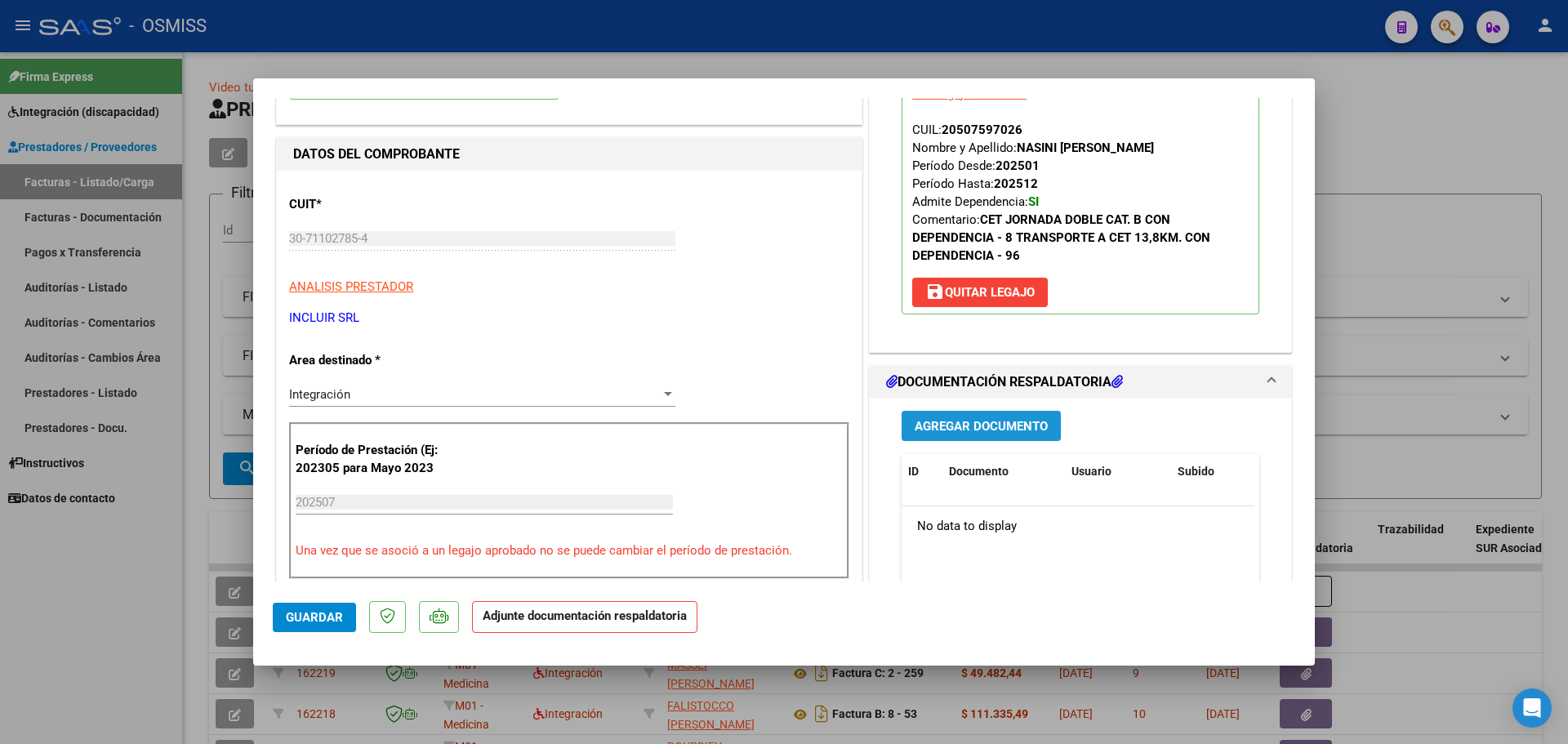
click at [956, 428] on span "Agregar Documento" at bounding box center [981, 425] width 133 height 15
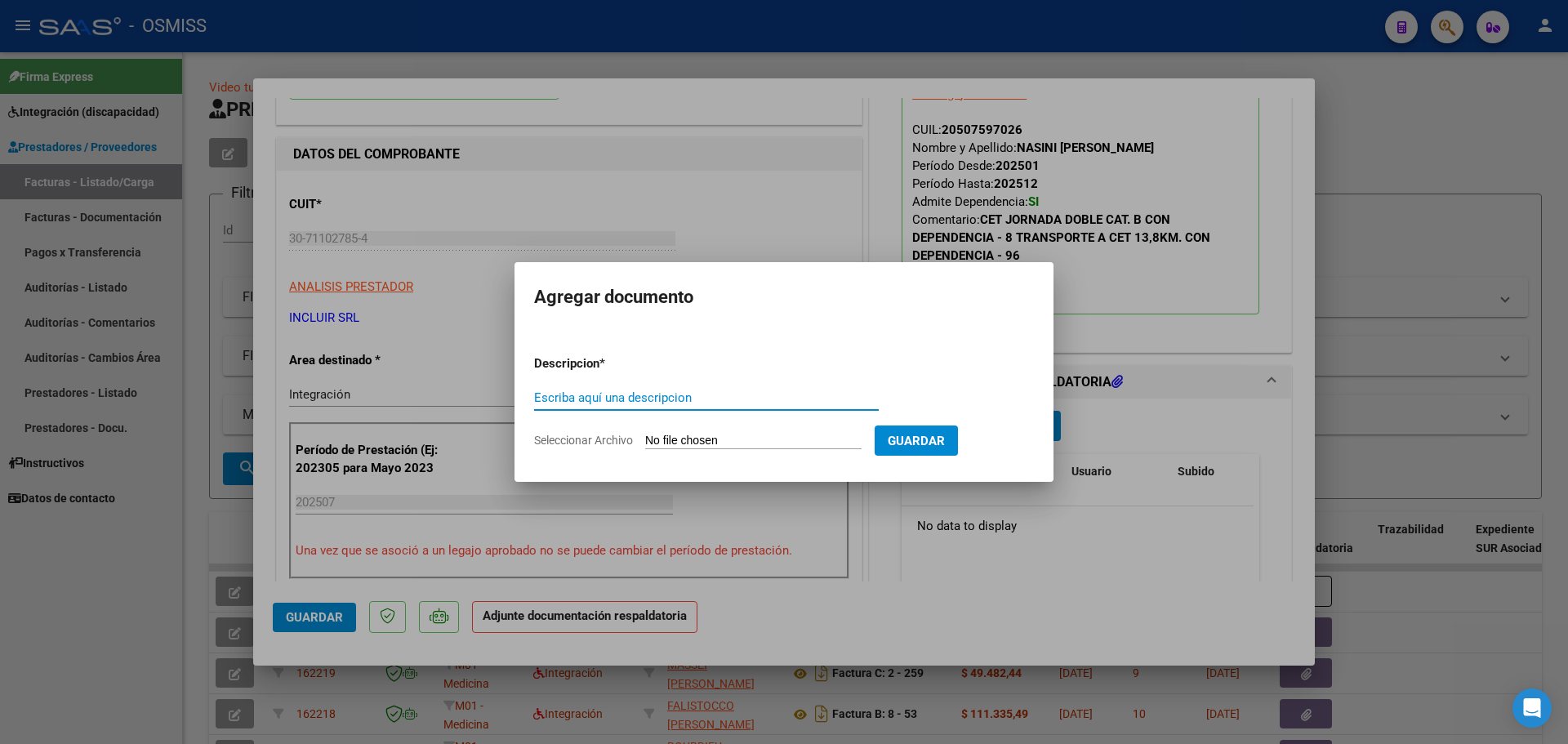
click at [739, 443] on input "Seleccionar Archivo" at bounding box center [753, 441] width 216 height 16
type input "C:\fakepath\Planilla Transporte [DATE].pdf"
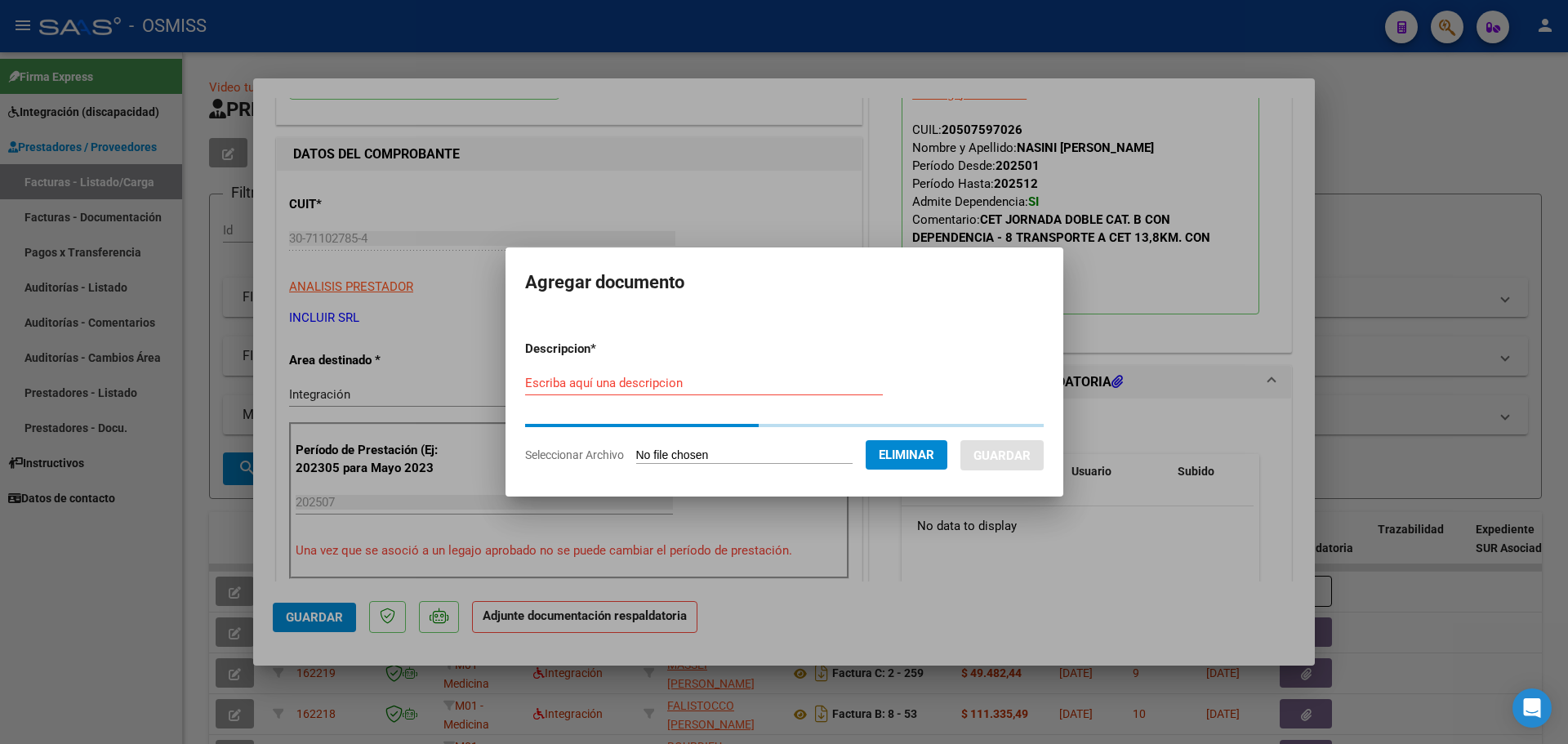
click at [543, 380] on input "Escriba aquí una descripcion" at bounding box center [704, 382] width 358 height 15
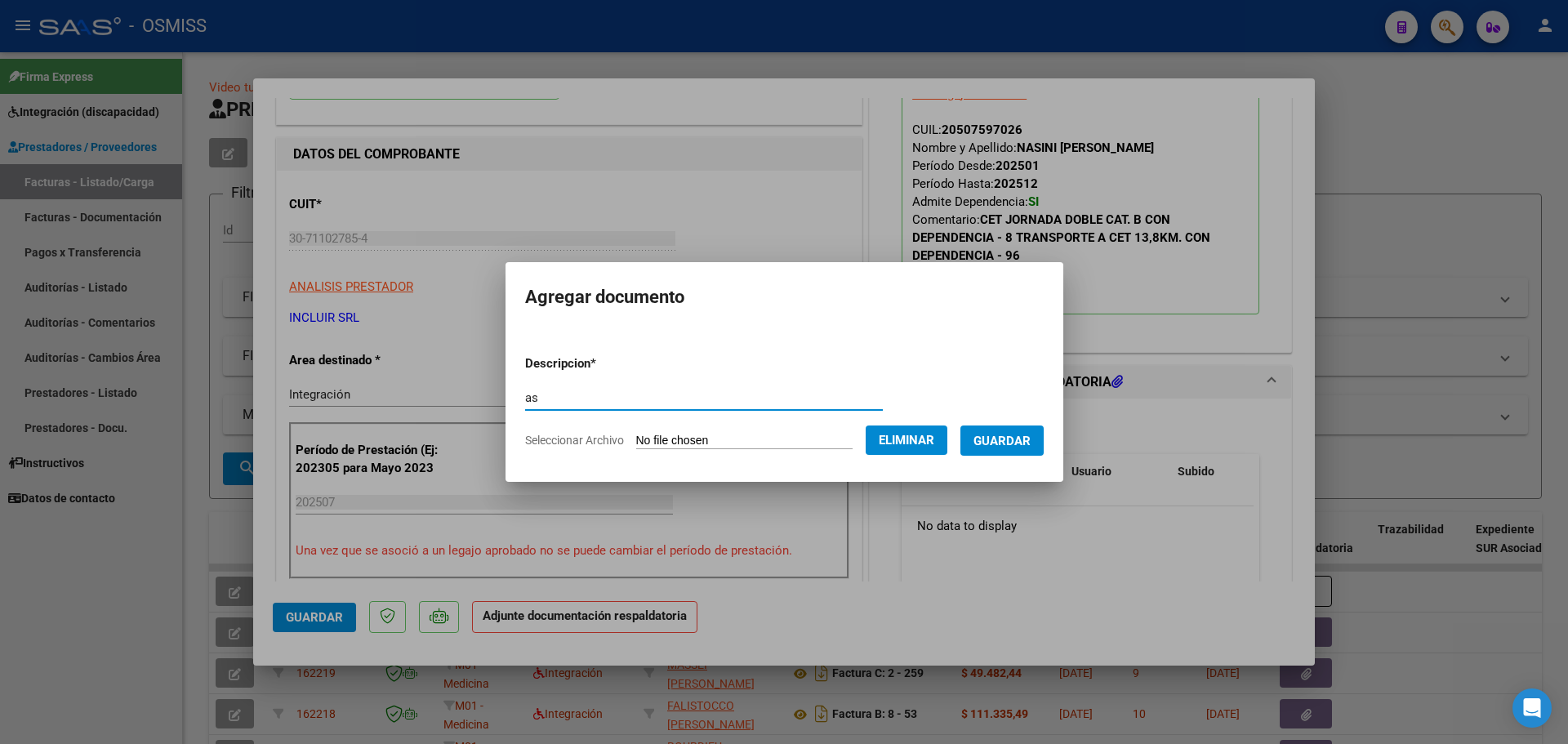
type input "as"
click at [1031, 443] on span "Guardar" at bounding box center [1002, 440] width 57 height 15
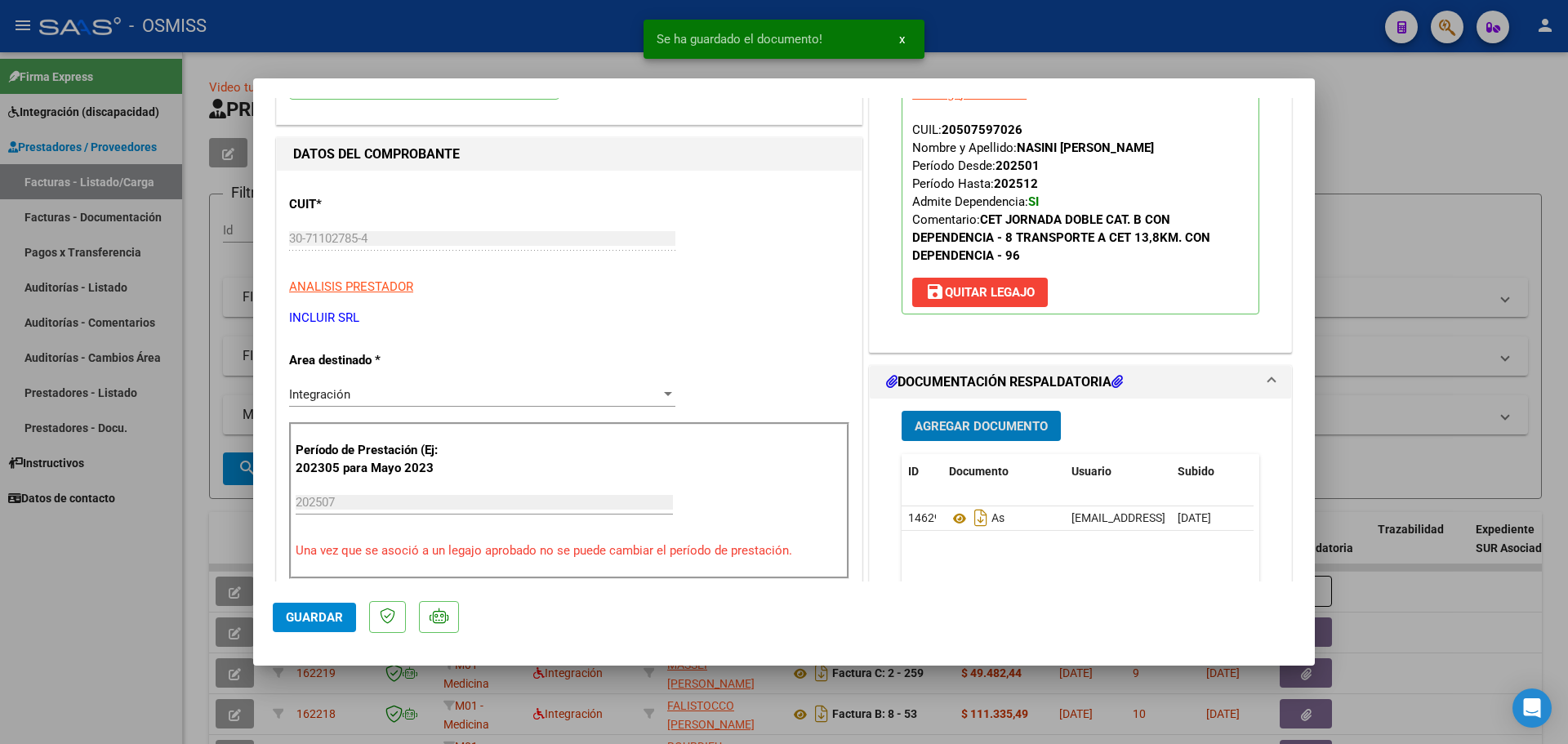
click at [304, 625] on button "Guardar" at bounding box center [314, 617] width 83 height 29
type input "$ 0,00"
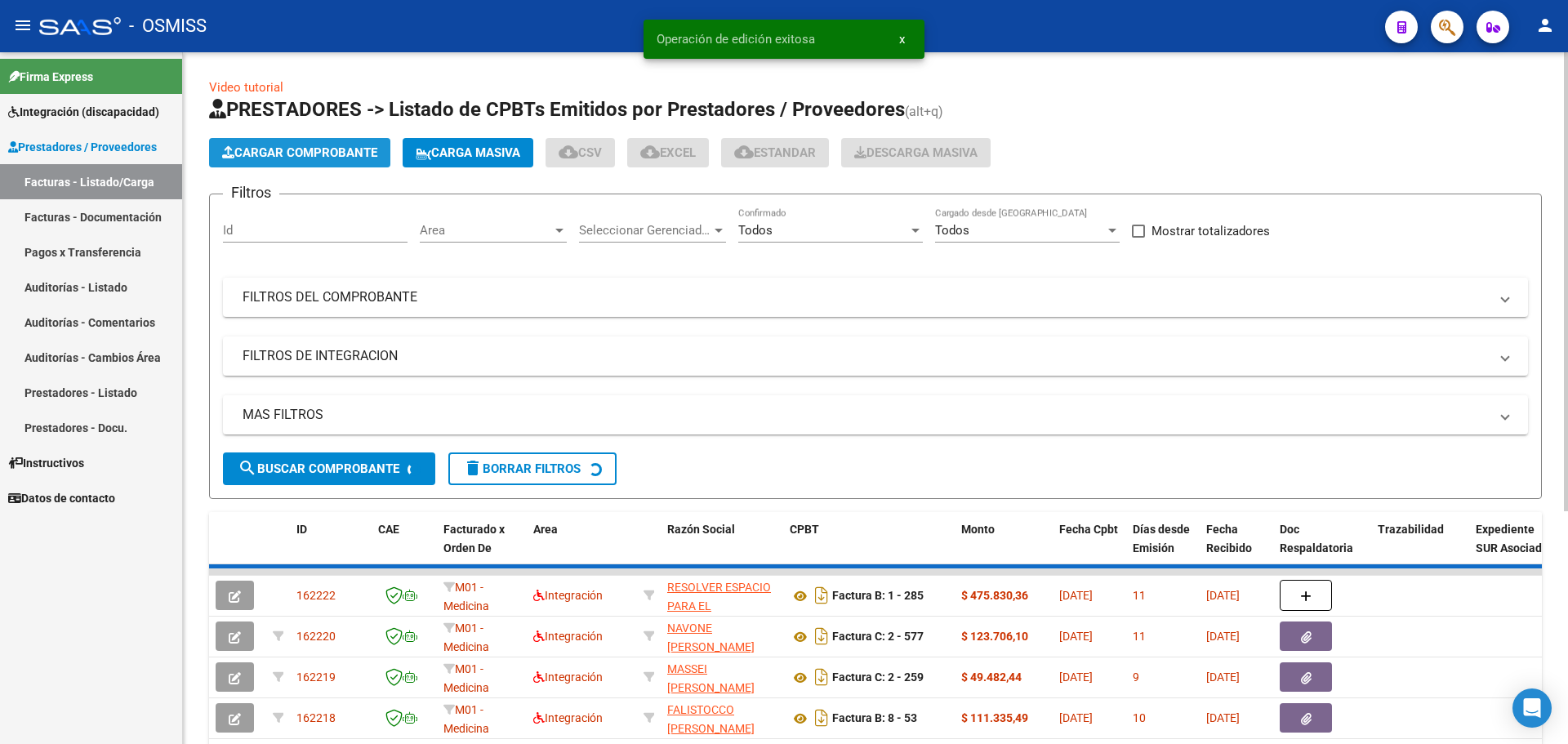
click at [349, 157] on span "Cargar Comprobante" at bounding box center [299, 153] width 156 height 15
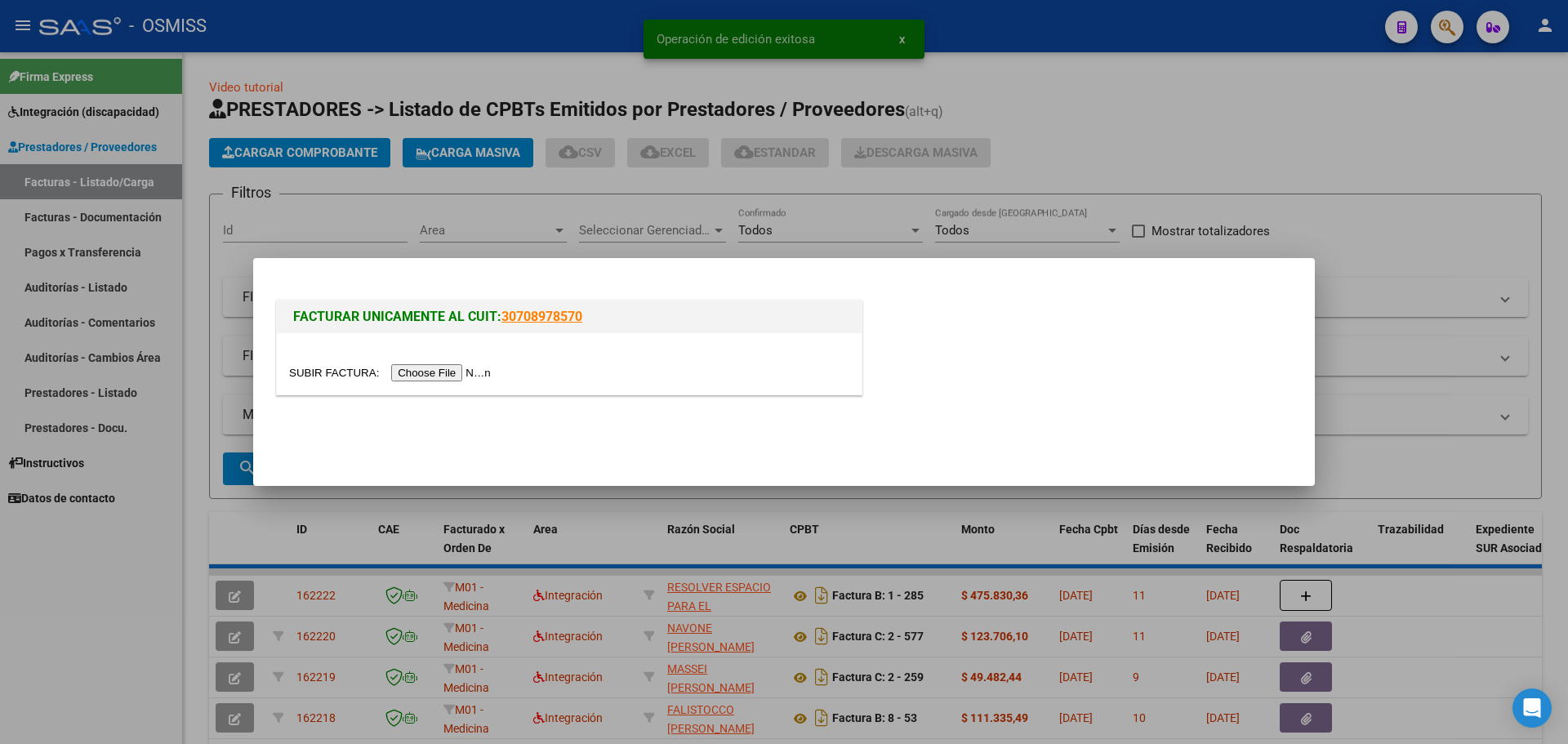
click at [431, 368] on input "file" at bounding box center [392, 372] width 206 height 18
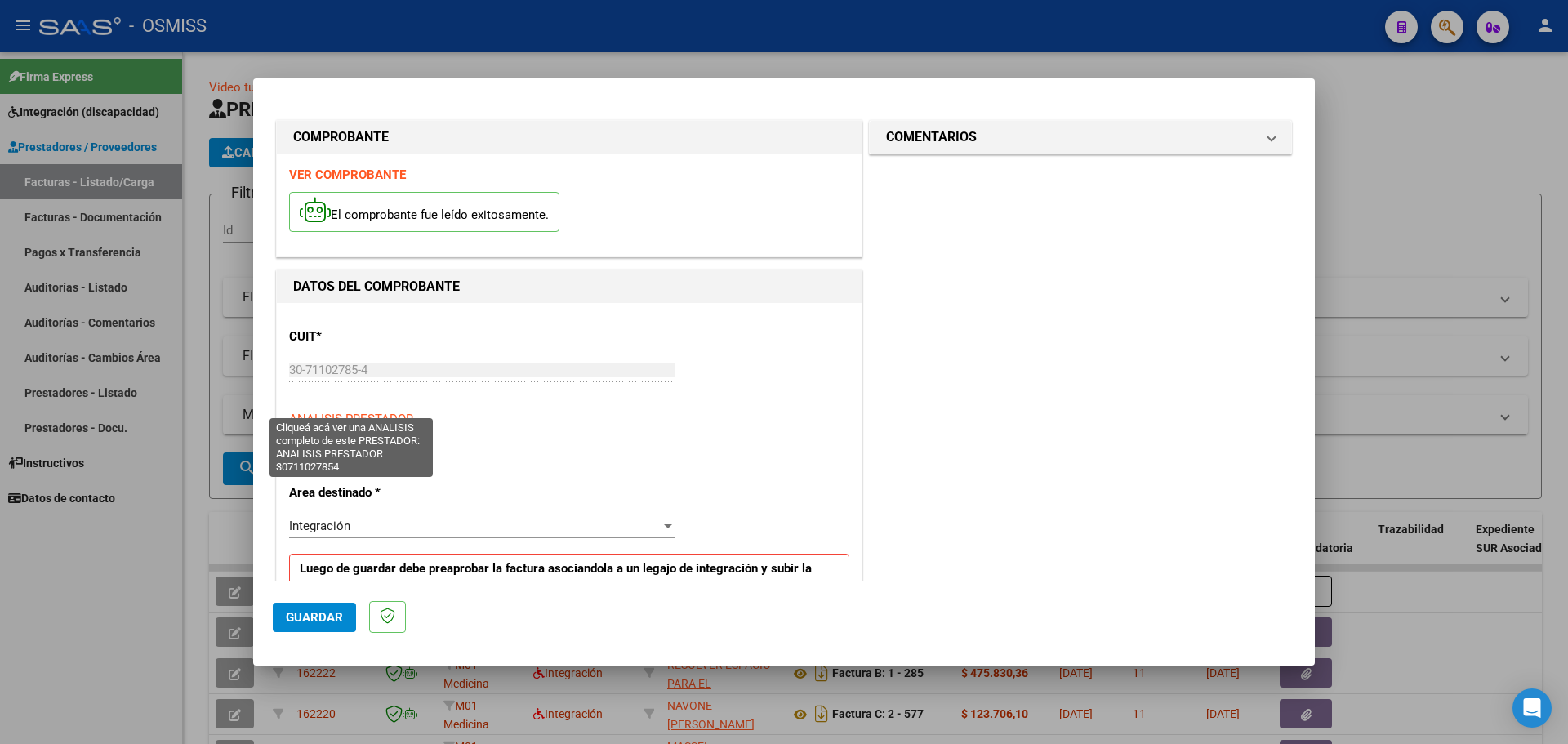
scroll to position [244, 0]
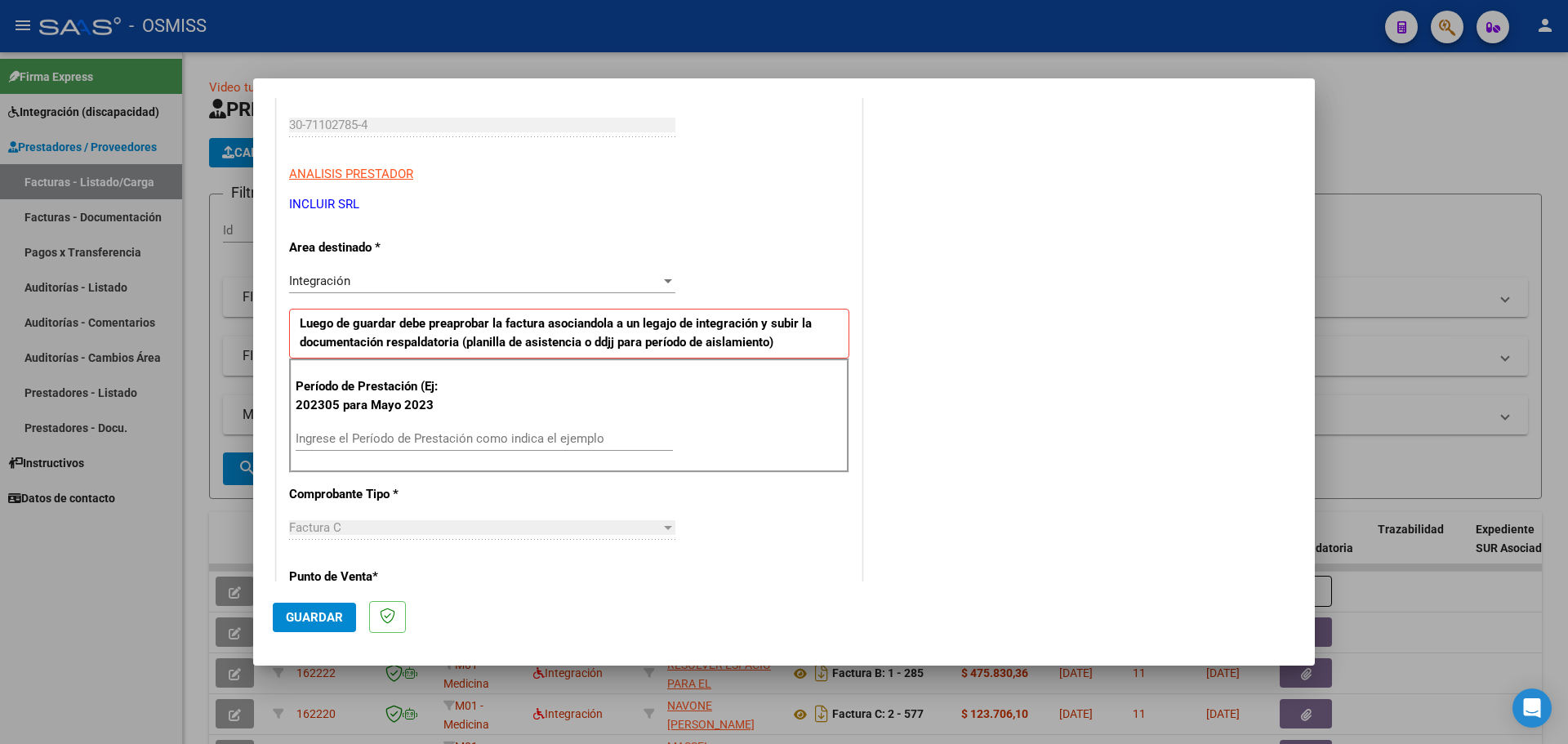
click at [400, 448] on div "Ingrese el Período de Prestación como indica el ejemplo" at bounding box center [484, 438] width 378 height 24
type input "202507"
click at [333, 613] on span "Guardar" at bounding box center [314, 617] width 57 height 15
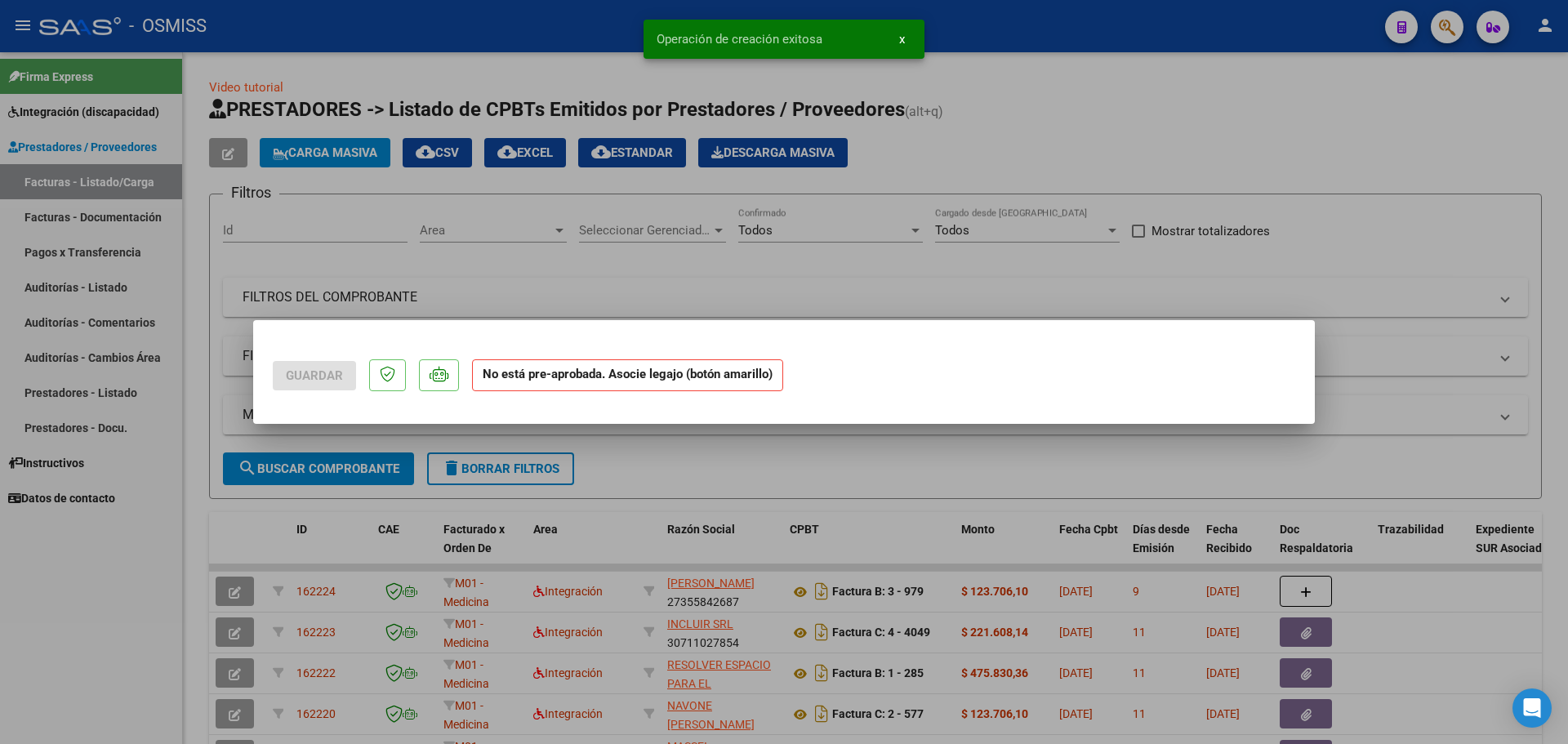
scroll to position [0, 0]
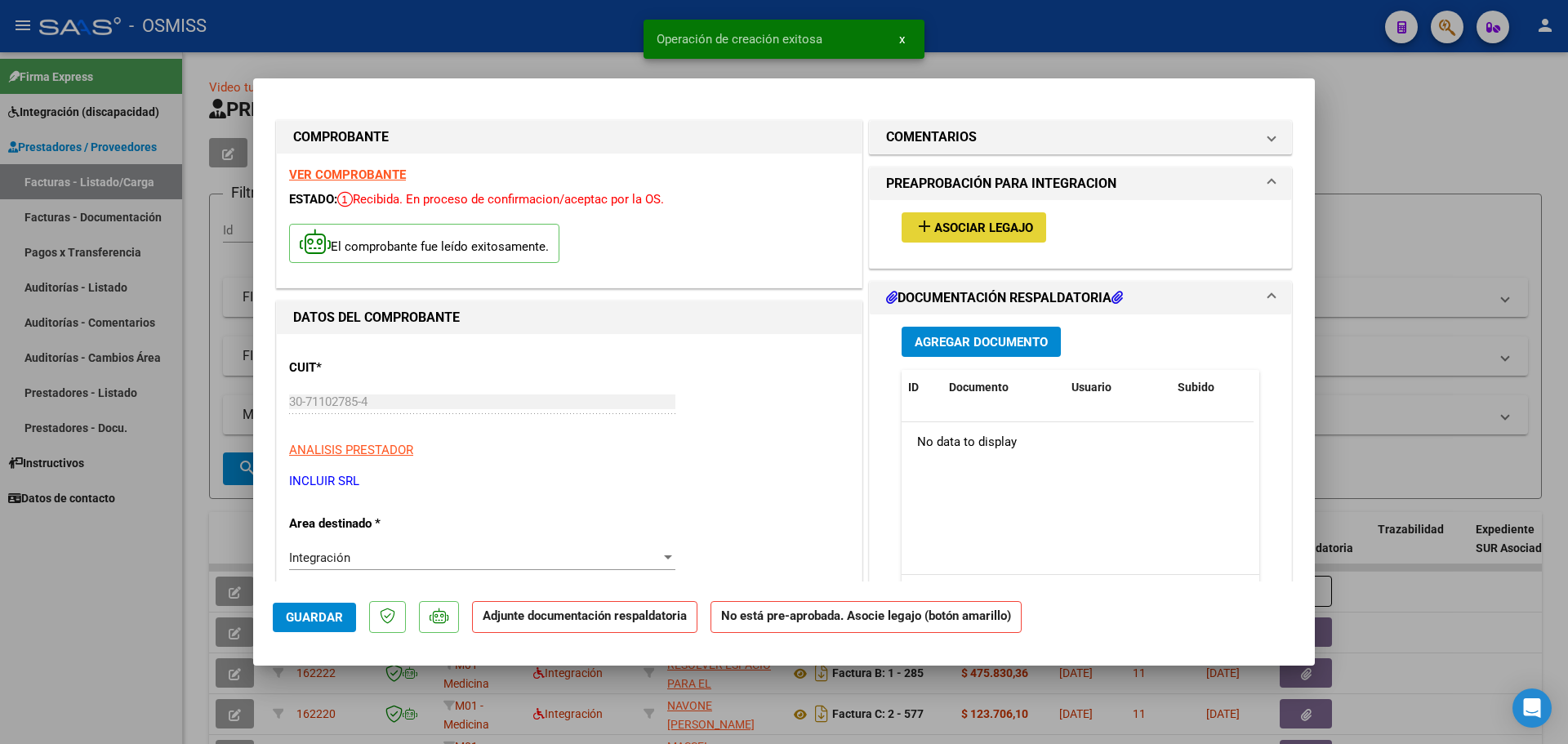
click at [1001, 216] on button "add Asociar Legajo" at bounding box center [974, 227] width 145 height 30
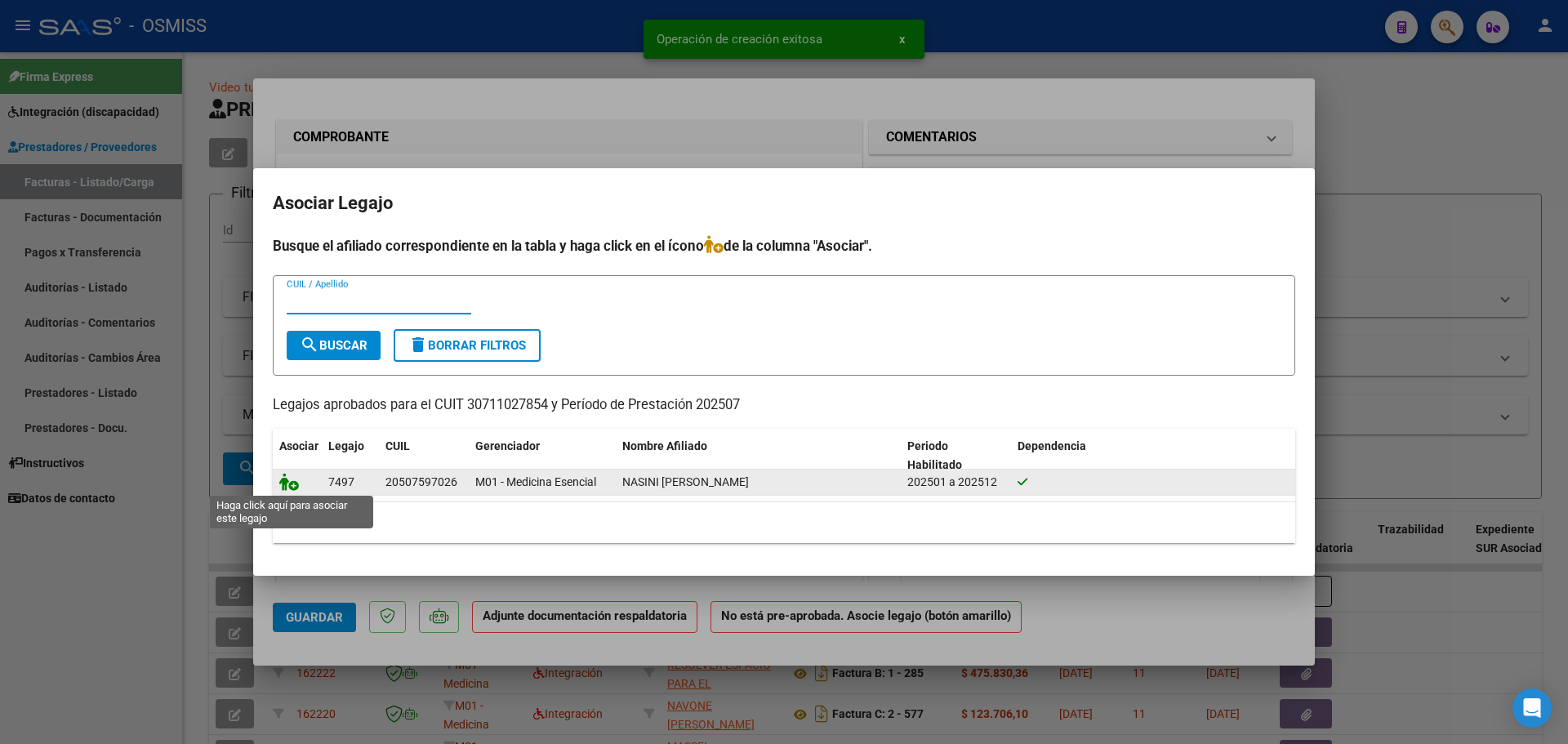
click at [292, 484] on icon at bounding box center [290, 481] width 20 height 18
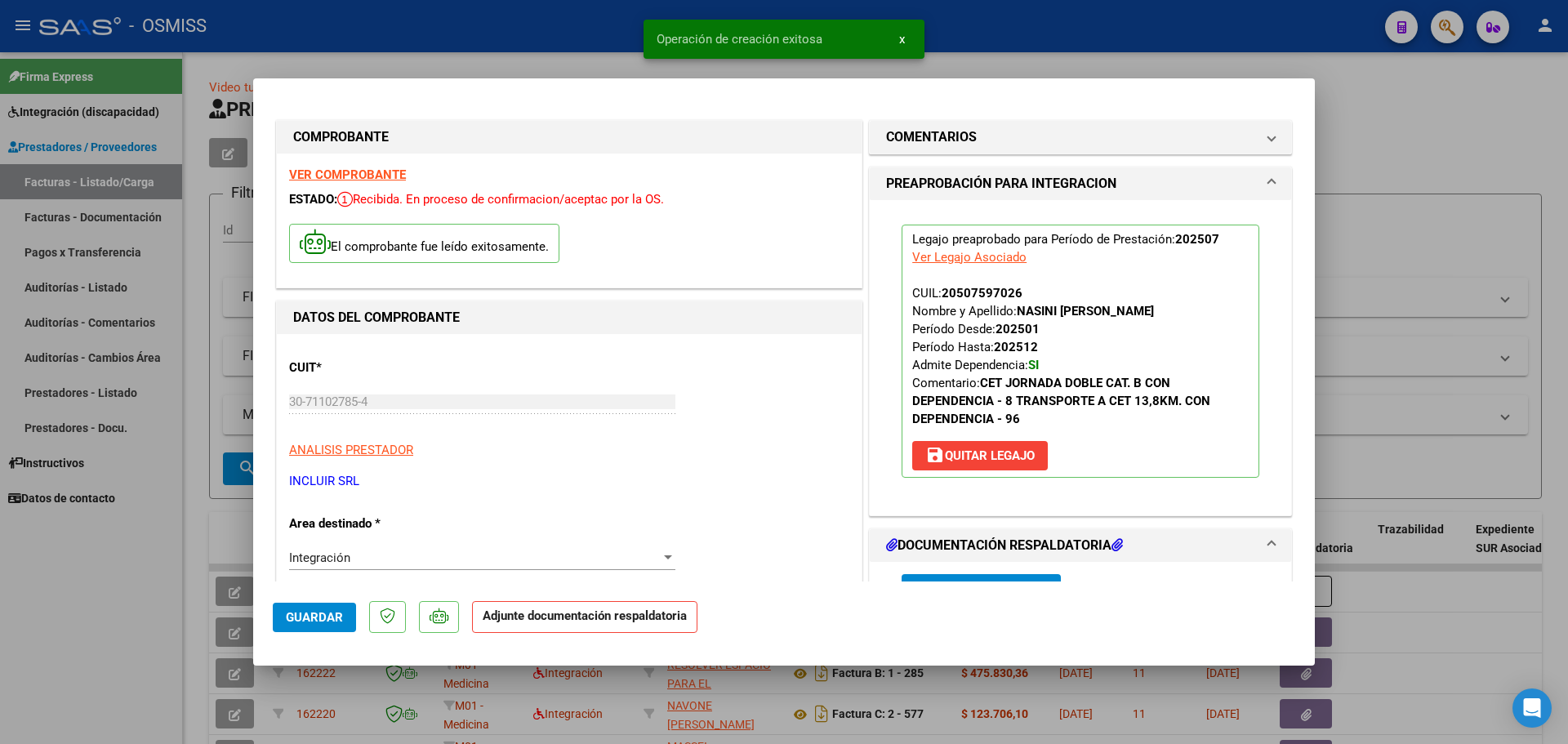
scroll to position [244, 0]
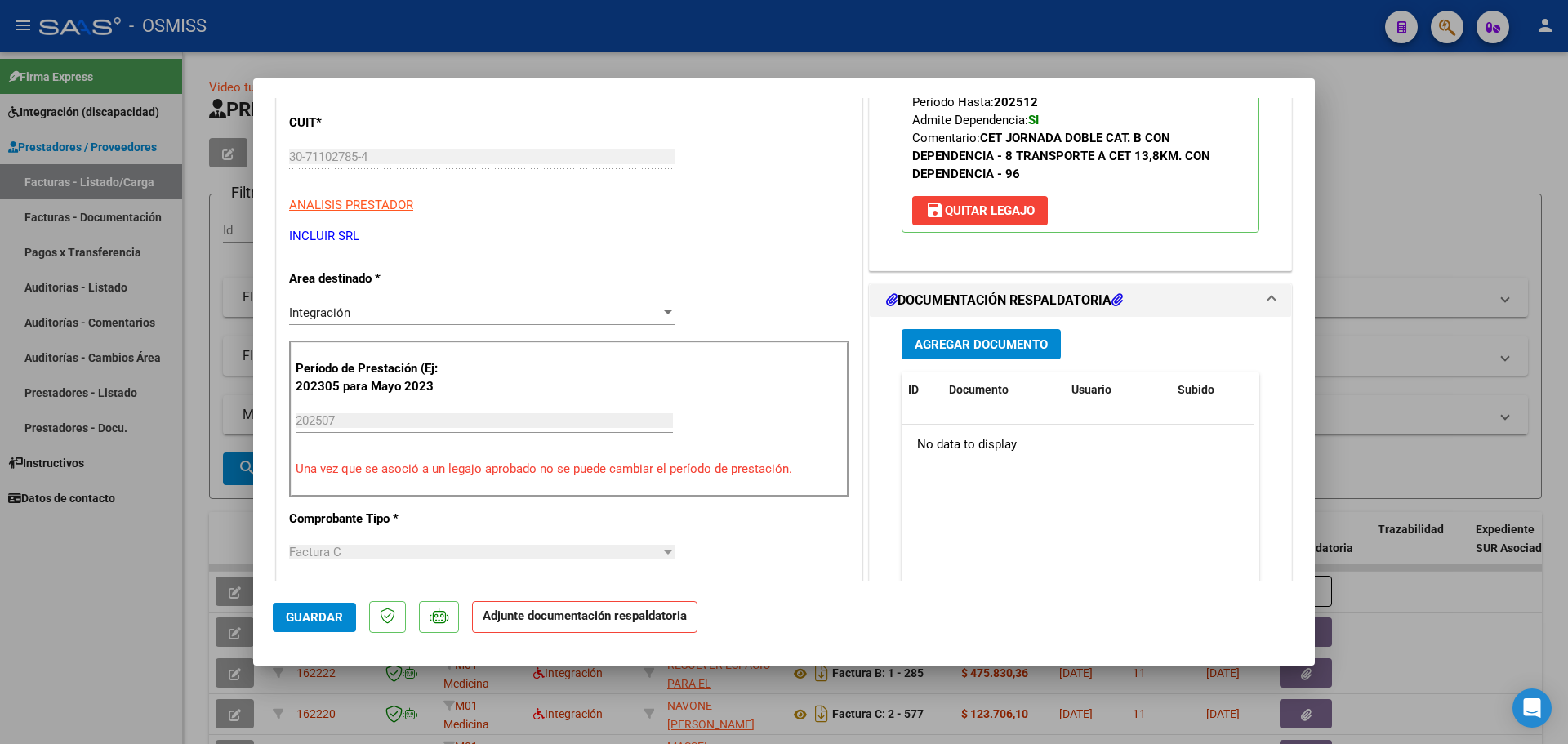
click at [977, 330] on button "Agregar Documento" at bounding box center [981, 343] width 159 height 30
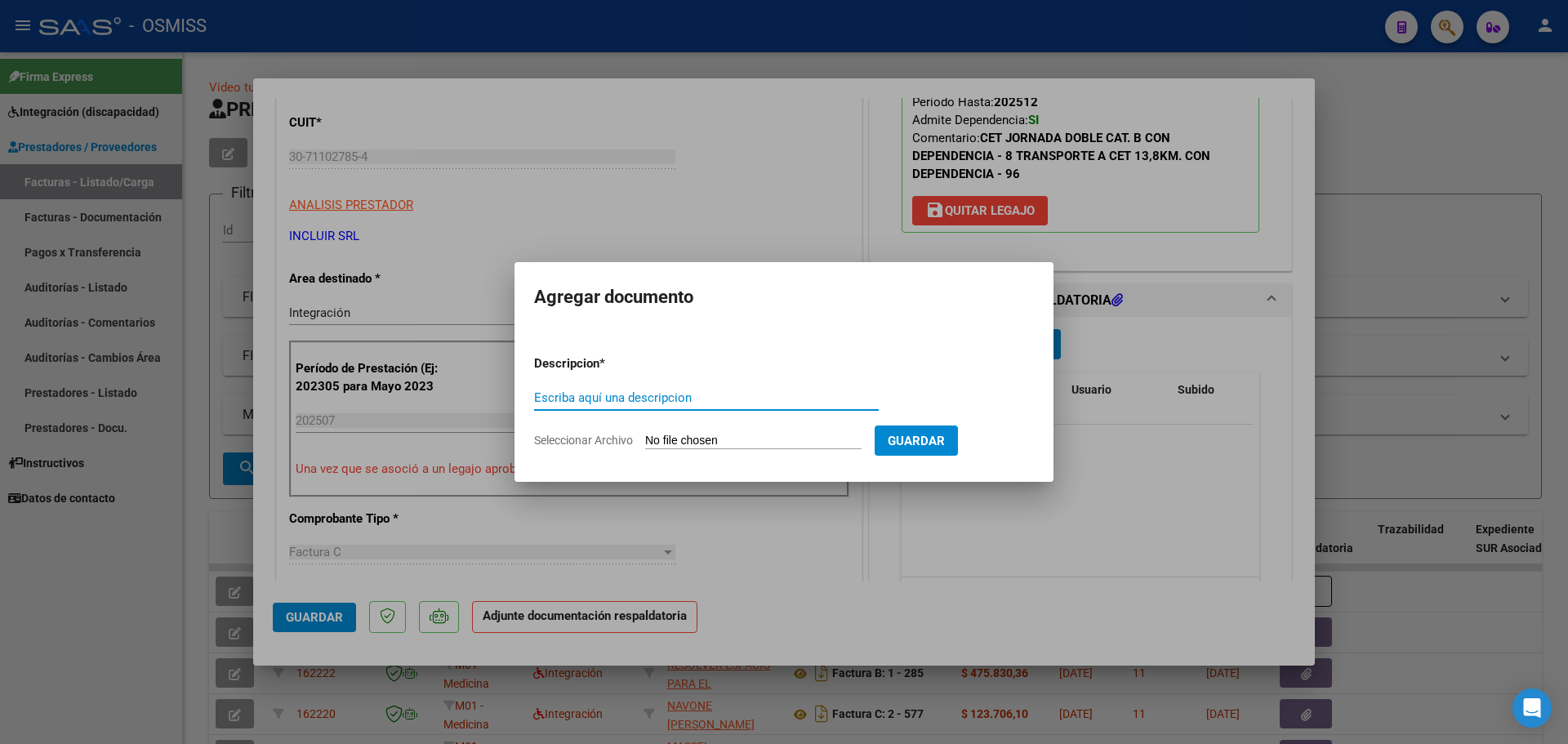
click at [746, 438] on input "Seleccionar Archivo" at bounding box center [753, 441] width 216 height 16
type input "C:\fakepath\Planilla Centro [DATE].pdf"
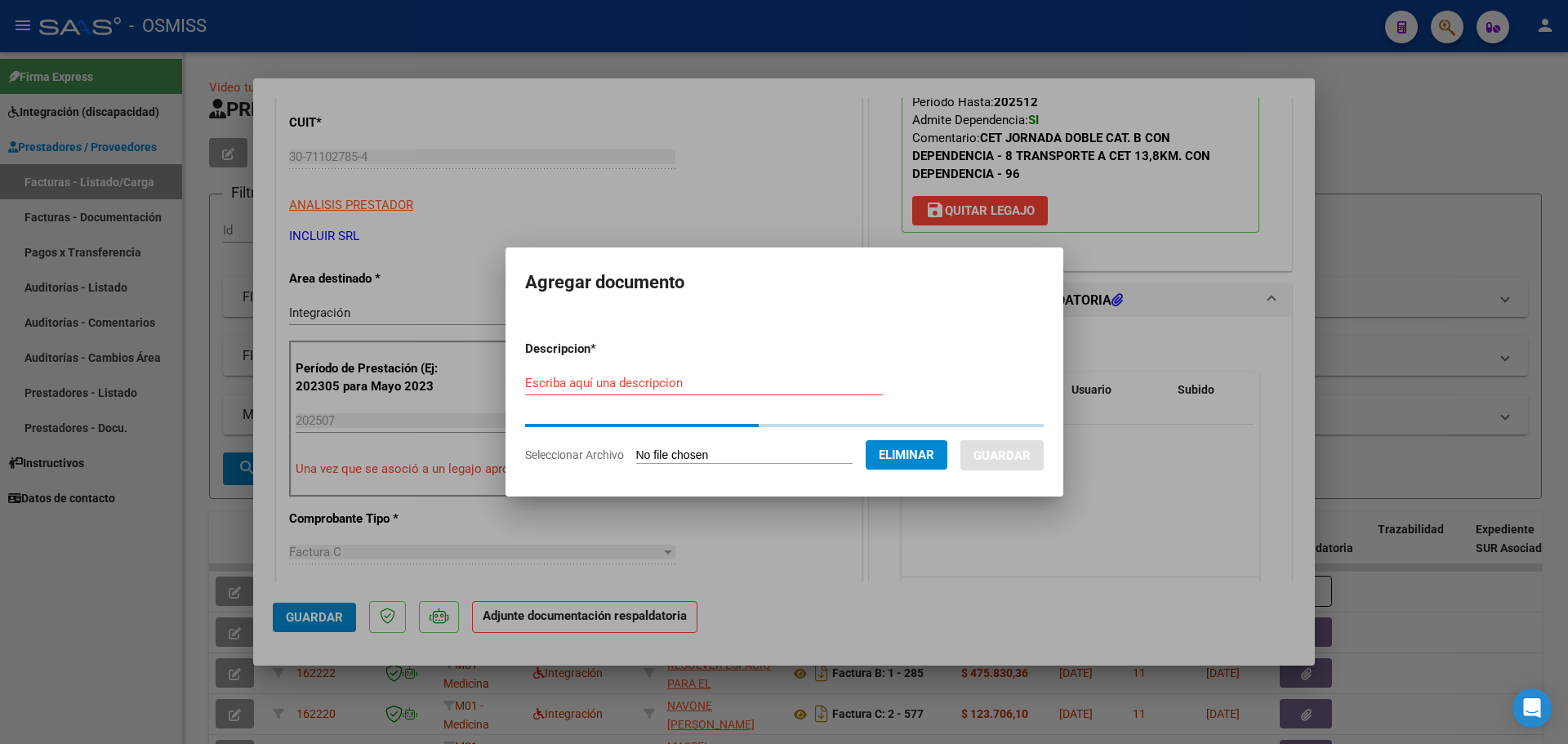
click at [577, 406] on div "Escriba aquí una descripcion" at bounding box center [704, 390] width 358 height 40
click at [581, 390] on div "Escriba aquí una descripcion" at bounding box center [704, 382] width 358 height 24
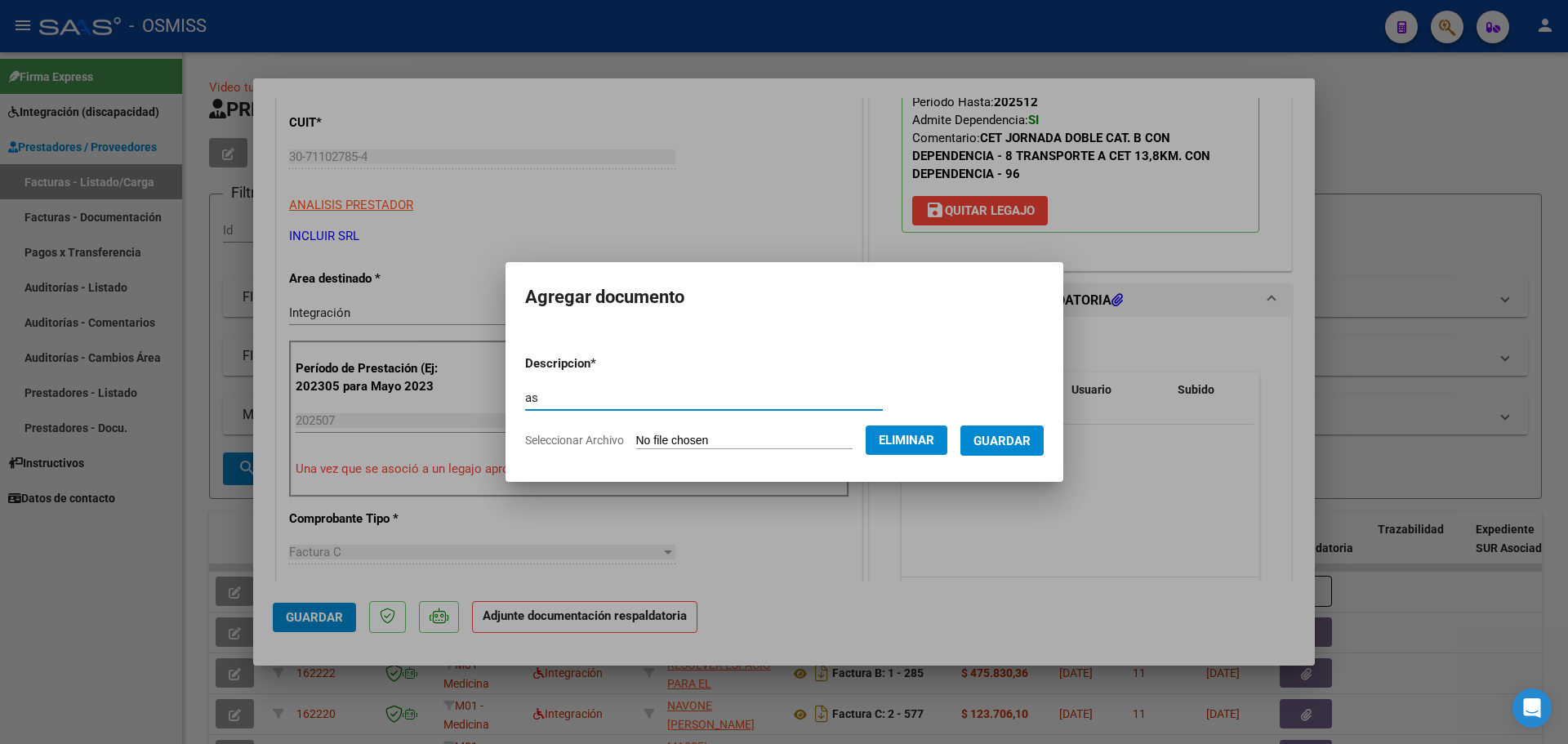
type input "as"
click at [1030, 443] on span "Guardar" at bounding box center [1002, 440] width 57 height 15
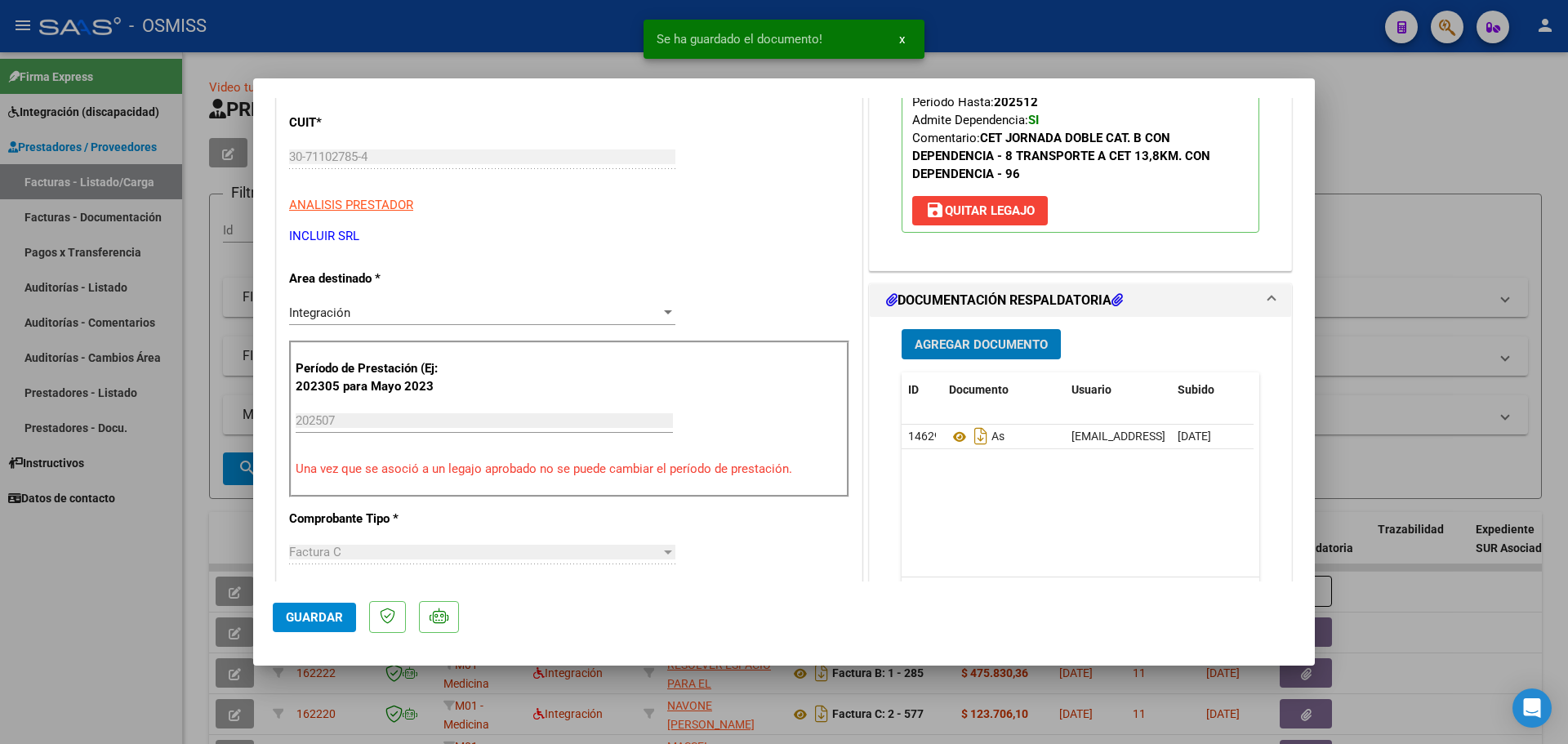
click at [321, 612] on span "Guardar" at bounding box center [314, 617] width 57 height 15
type input "$ 0,00"
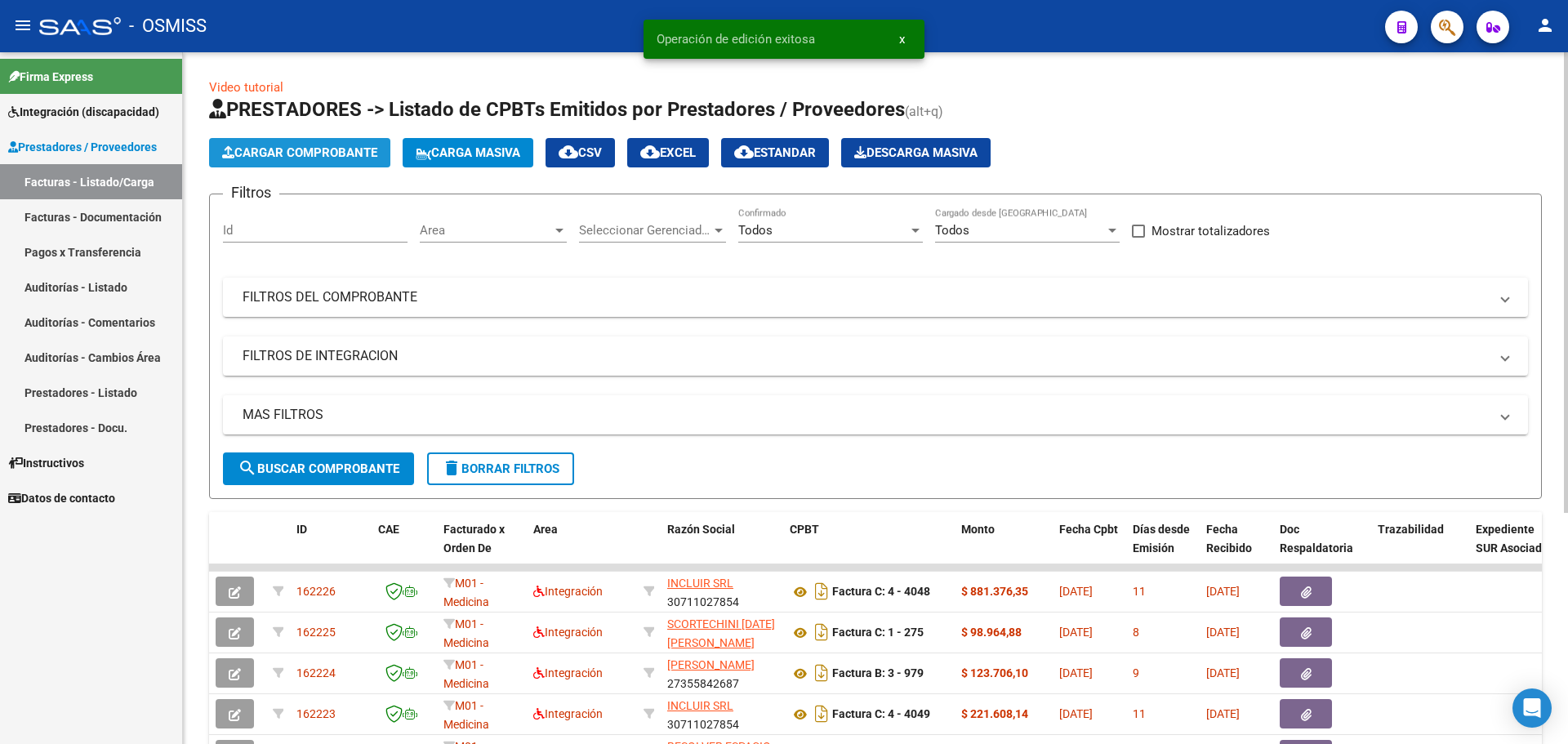
click at [340, 148] on span "Cargar Comprobante" at bounding box center [299, 153] width 156 height 15
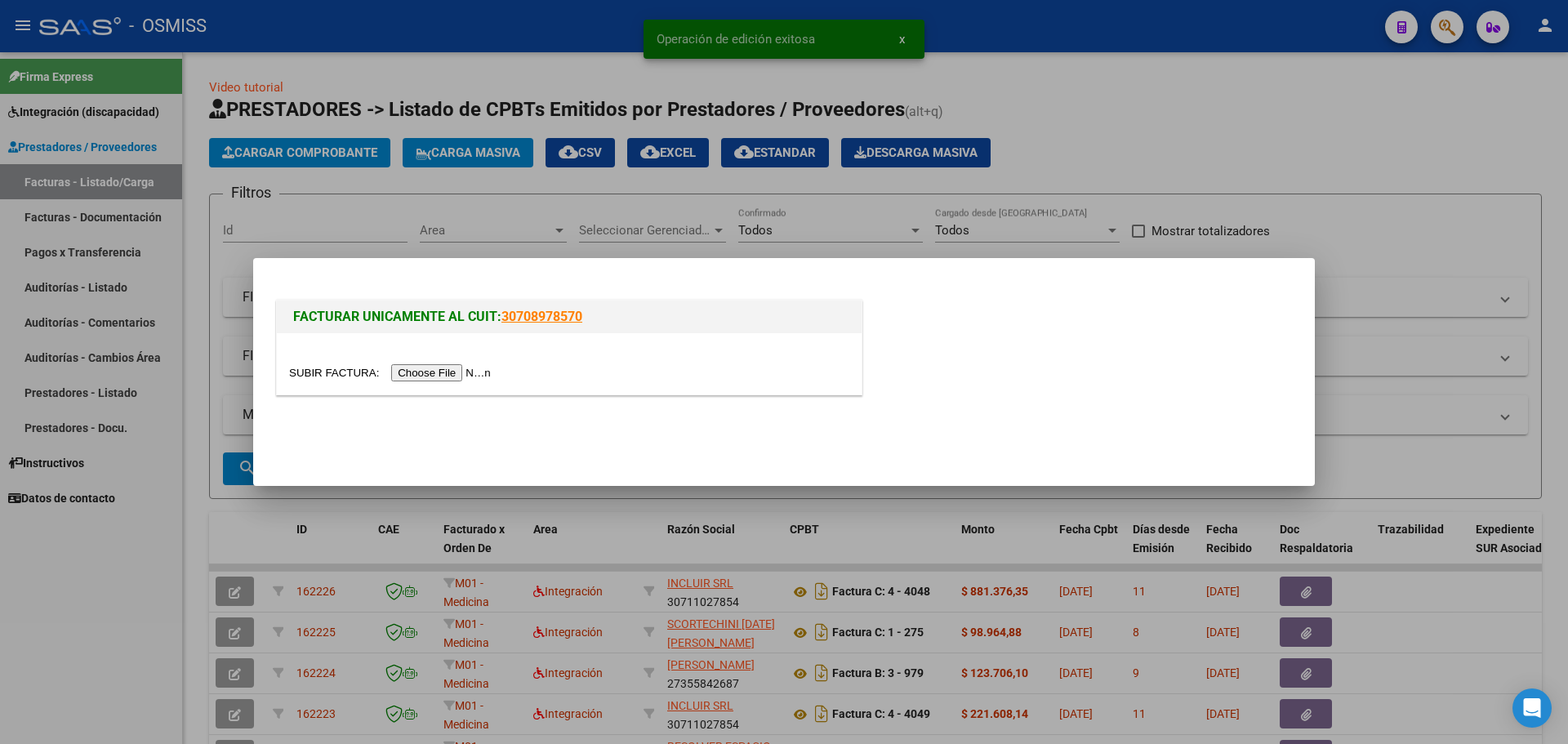
click at [469, 373] on input "file" at bounding box center [392, 372] width 206 height 18
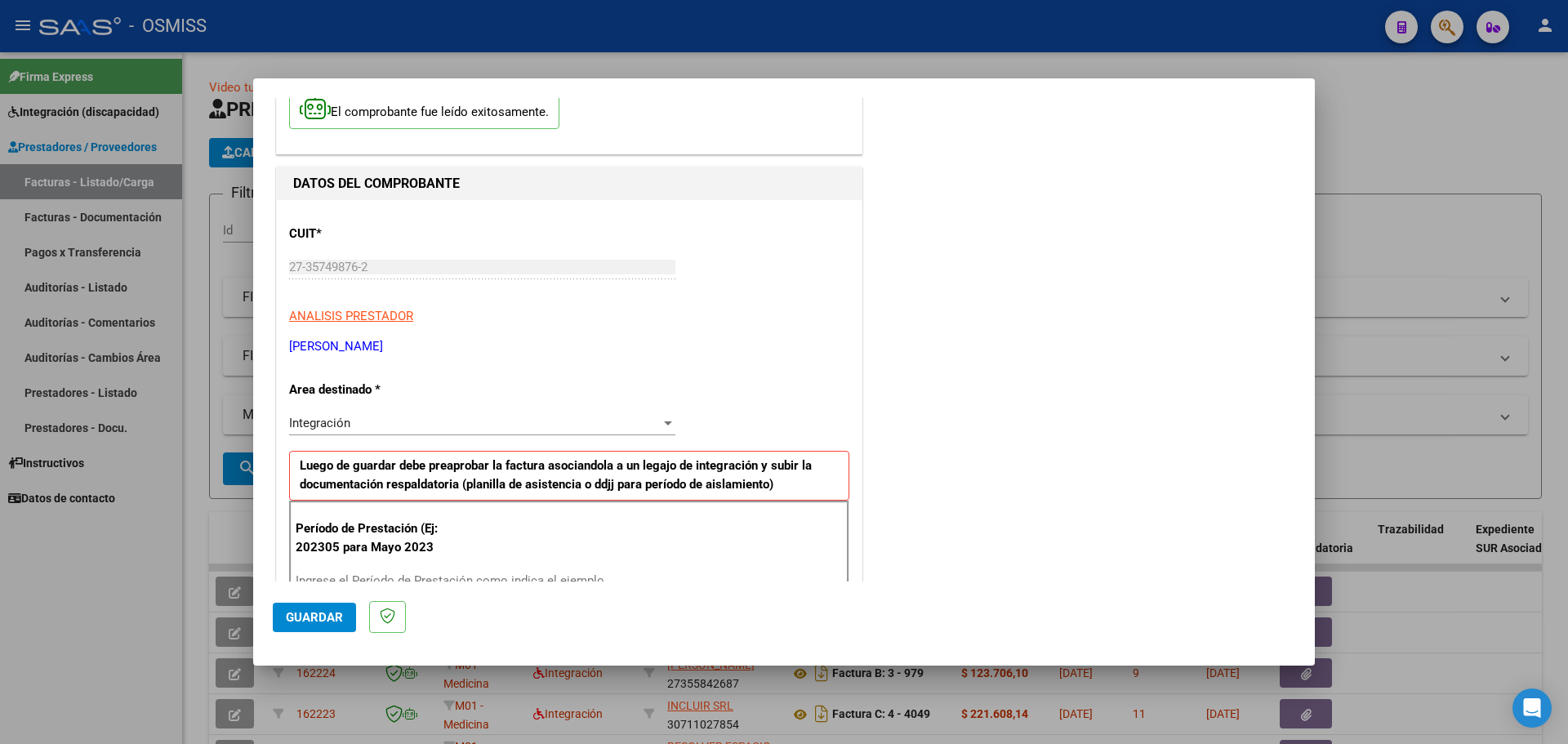
scroll to position [327, 0]
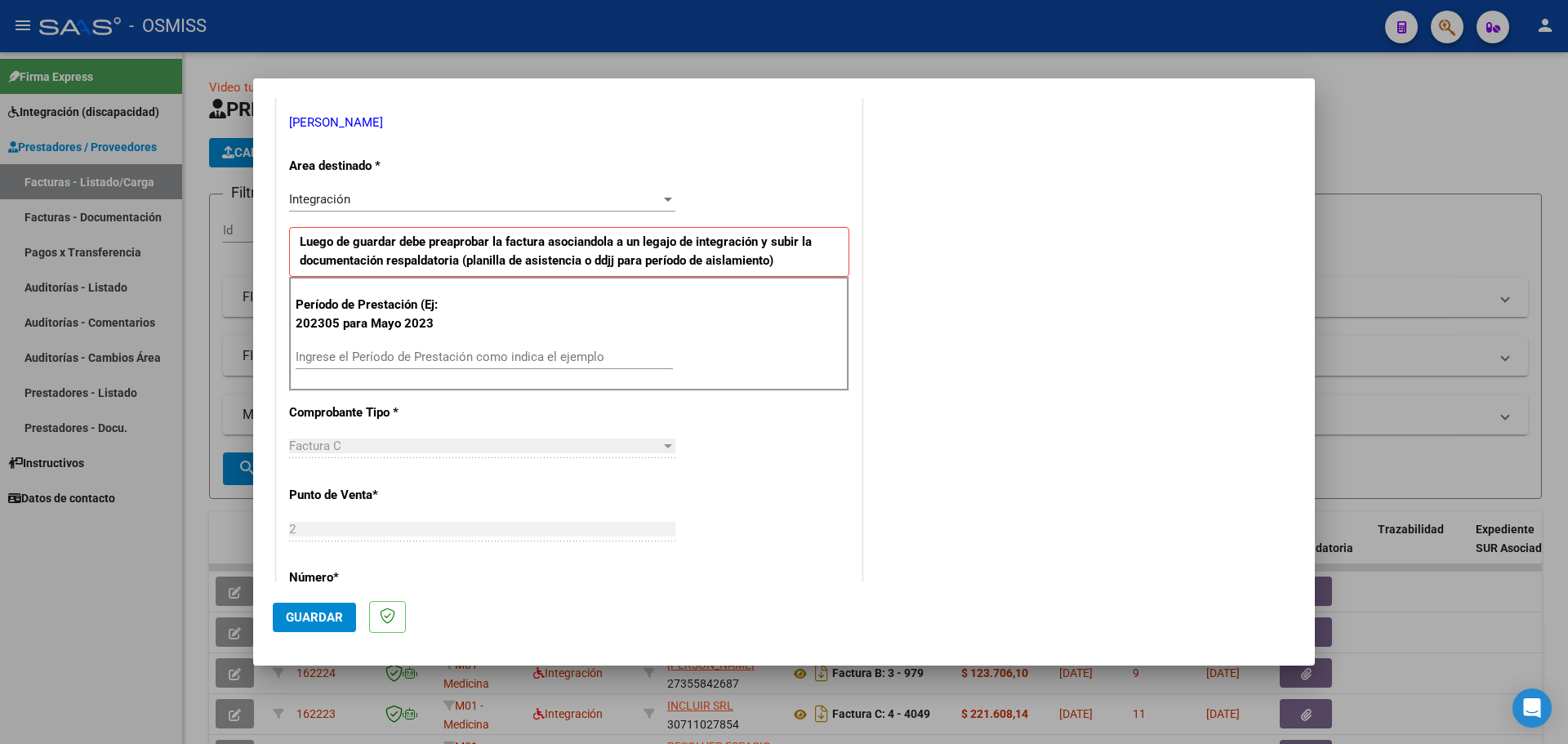
click at [408, 360] on input "Ingrese el Período de Prestación como indica el ejemplo" at bounding box center [484, 356] width 378 height 15
type input "202507"
click at [314, 616] on span "Guardar" at bounding box center [314, 617] width 57 height 15
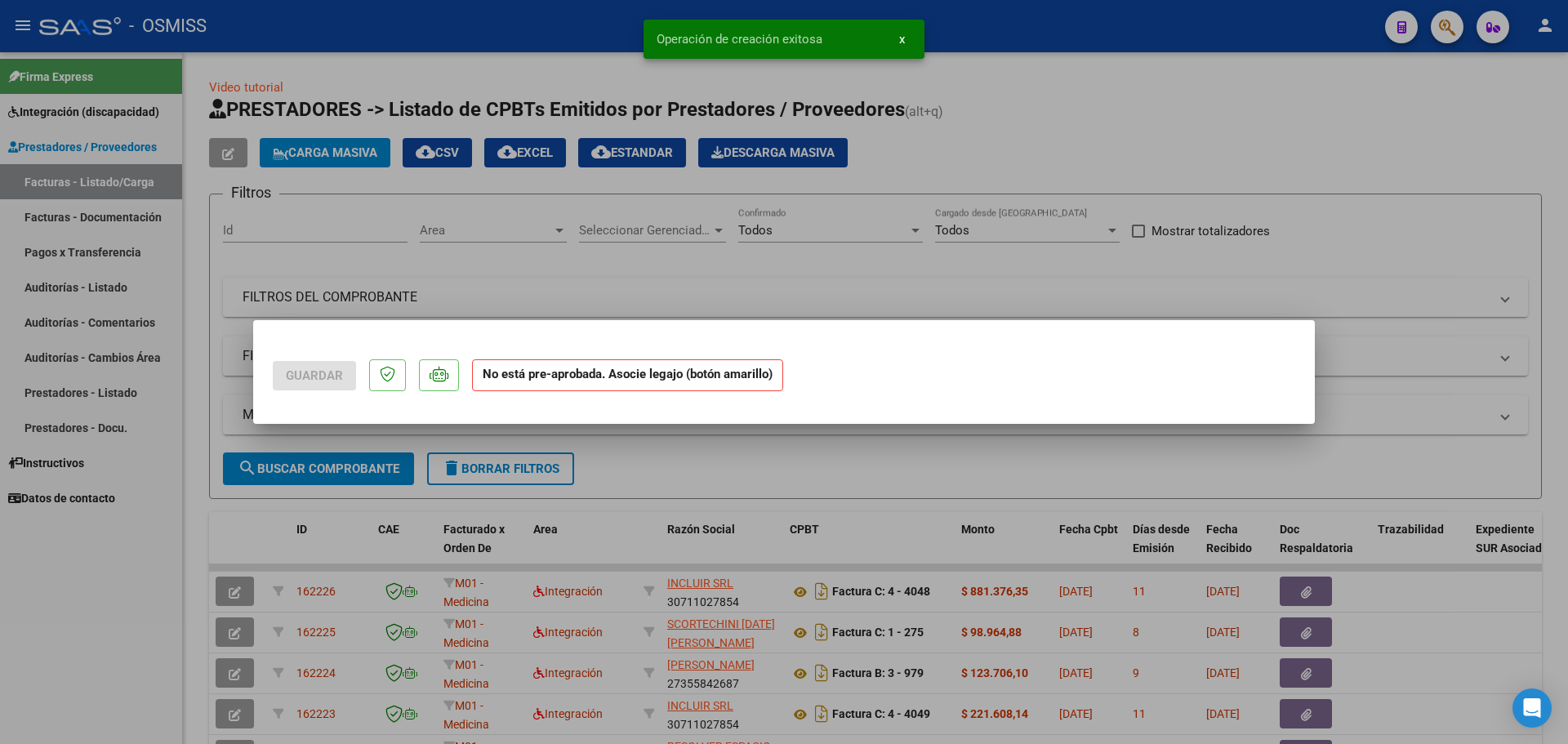
scroll to position [0, 0]
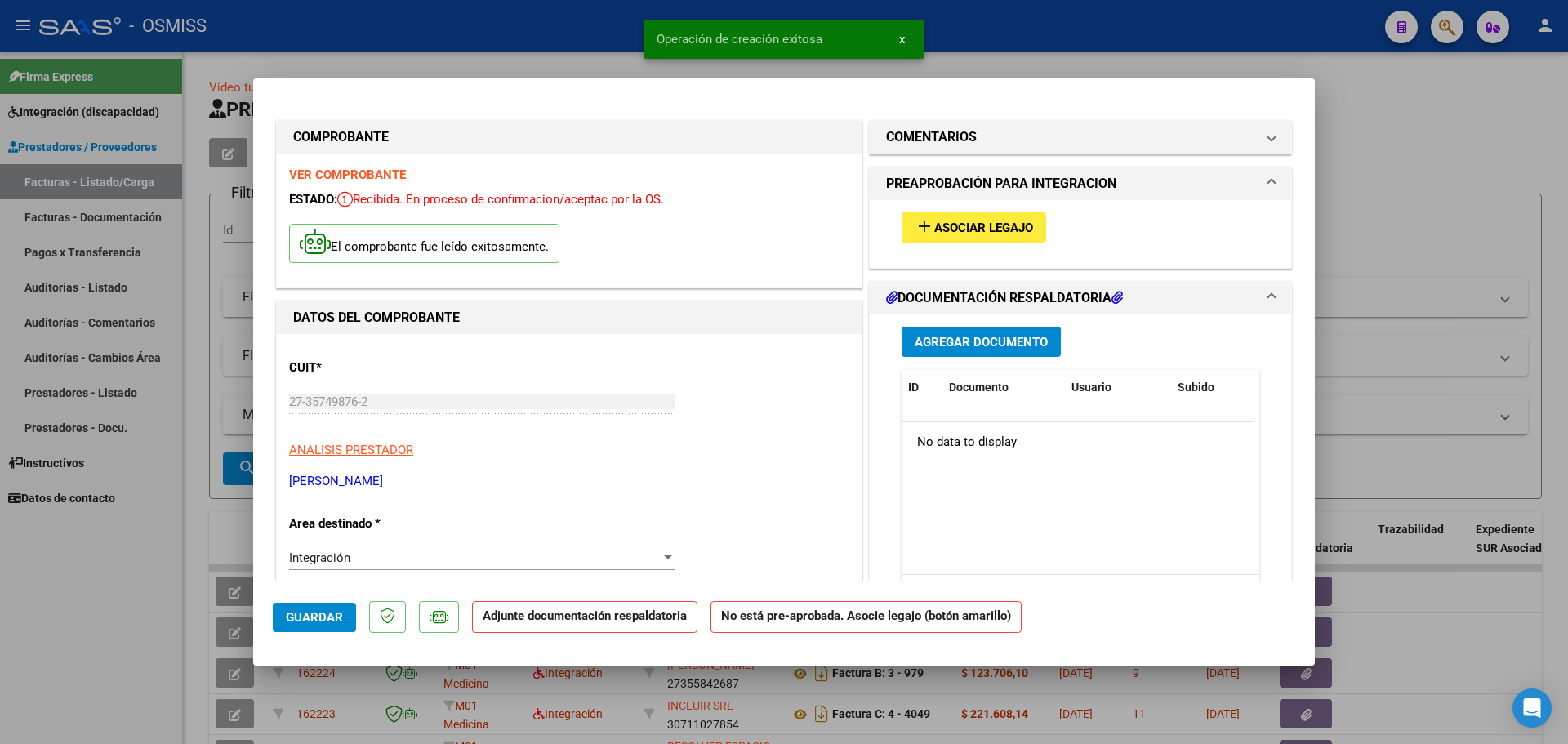
click at [988, 227] on span "Asociar Legajo" at bounding box center [983, 227] width 99 height 15
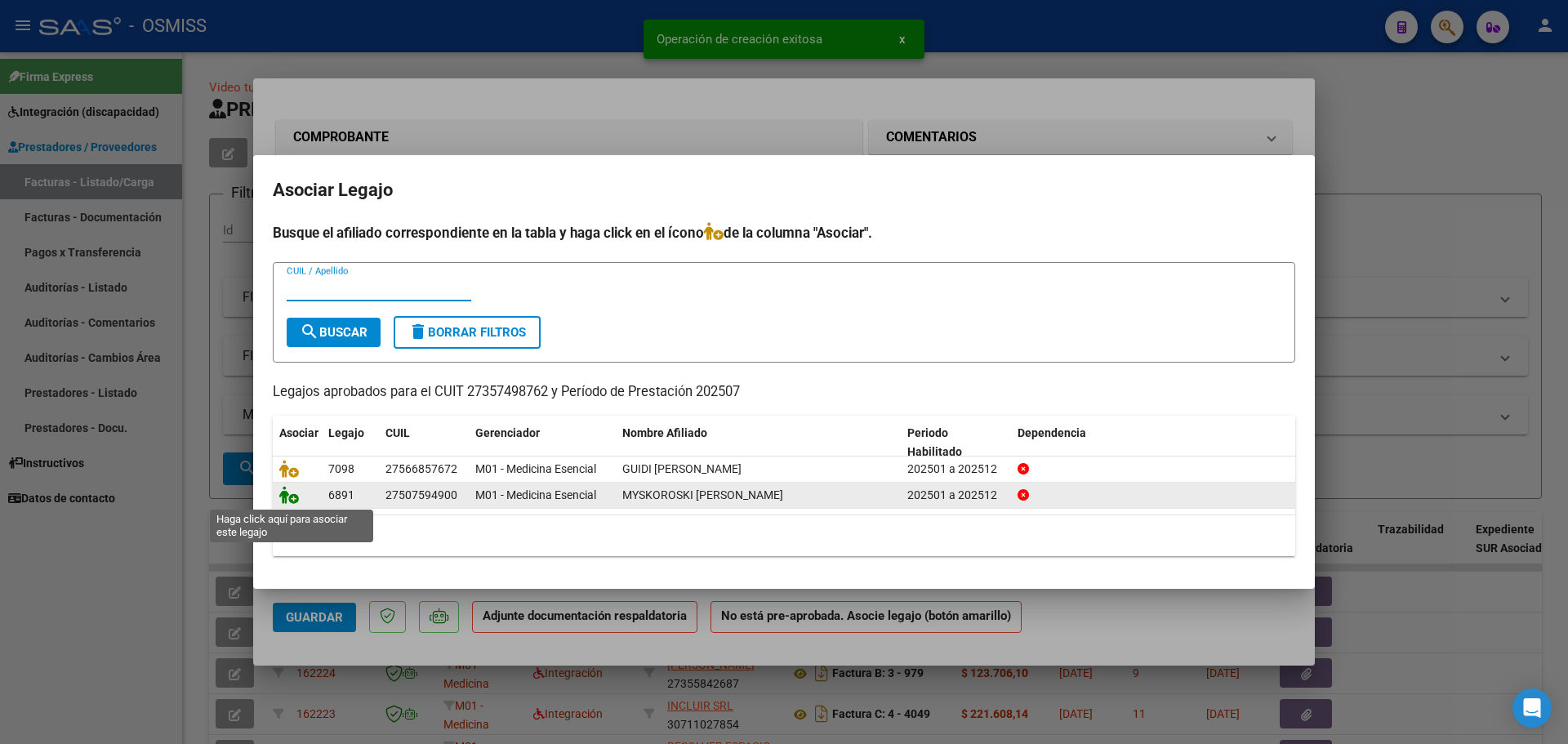
click at [296, 492] on icon at bounding box center [290, 495] width 20 height 18
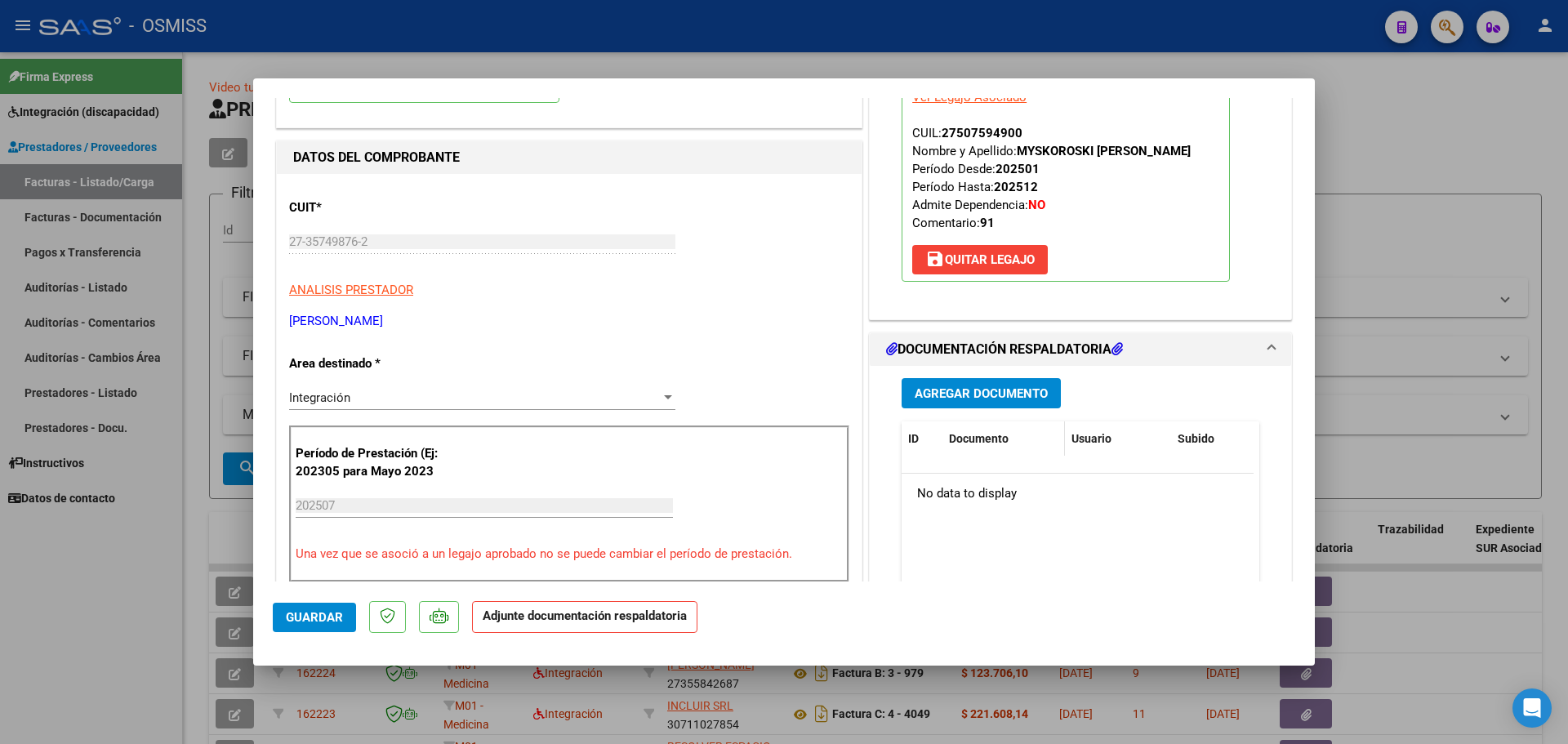
scroll to position [163, 0]
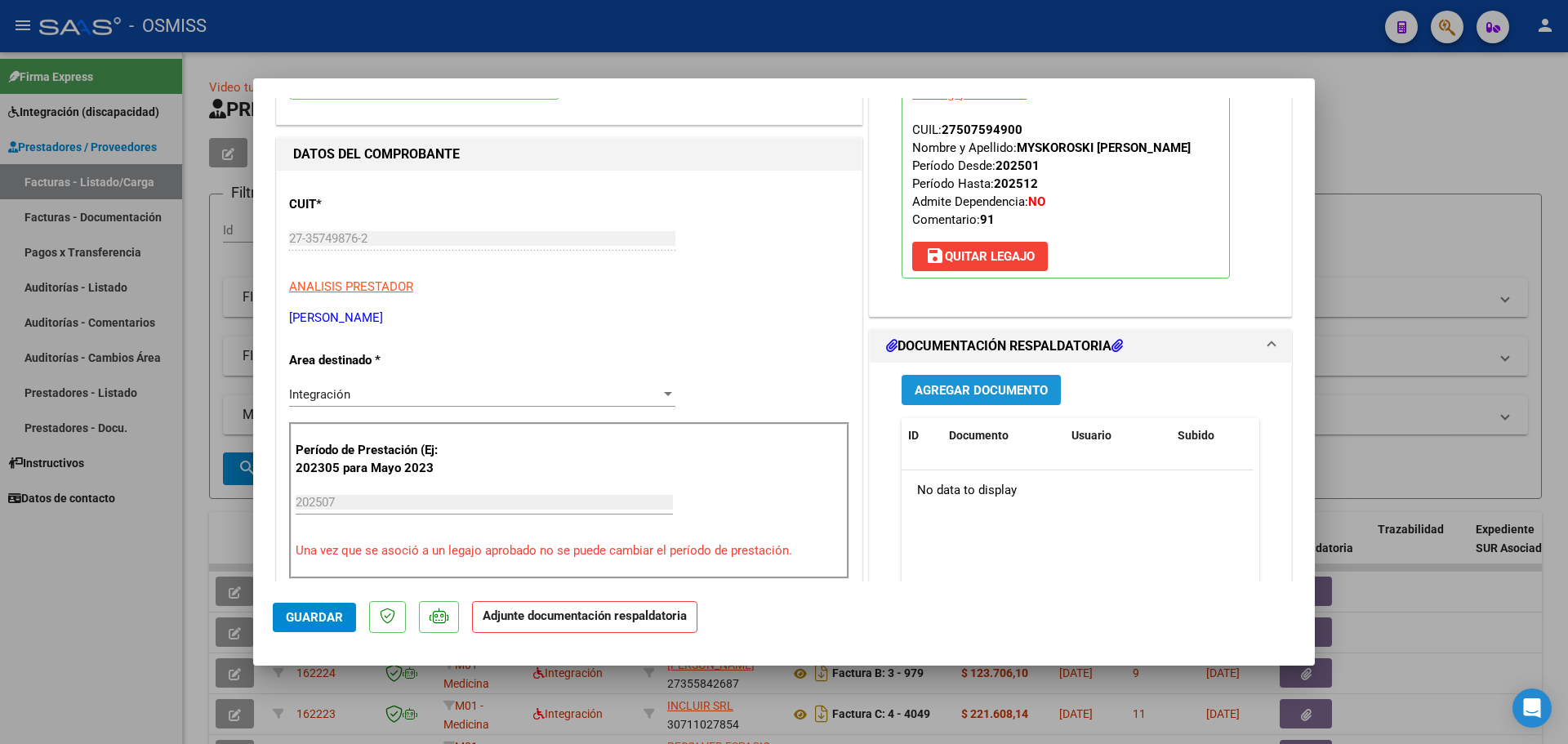
click at [992, 383] on span "Agregar Documento" at bounding box center [981, 390] width 133 height 15
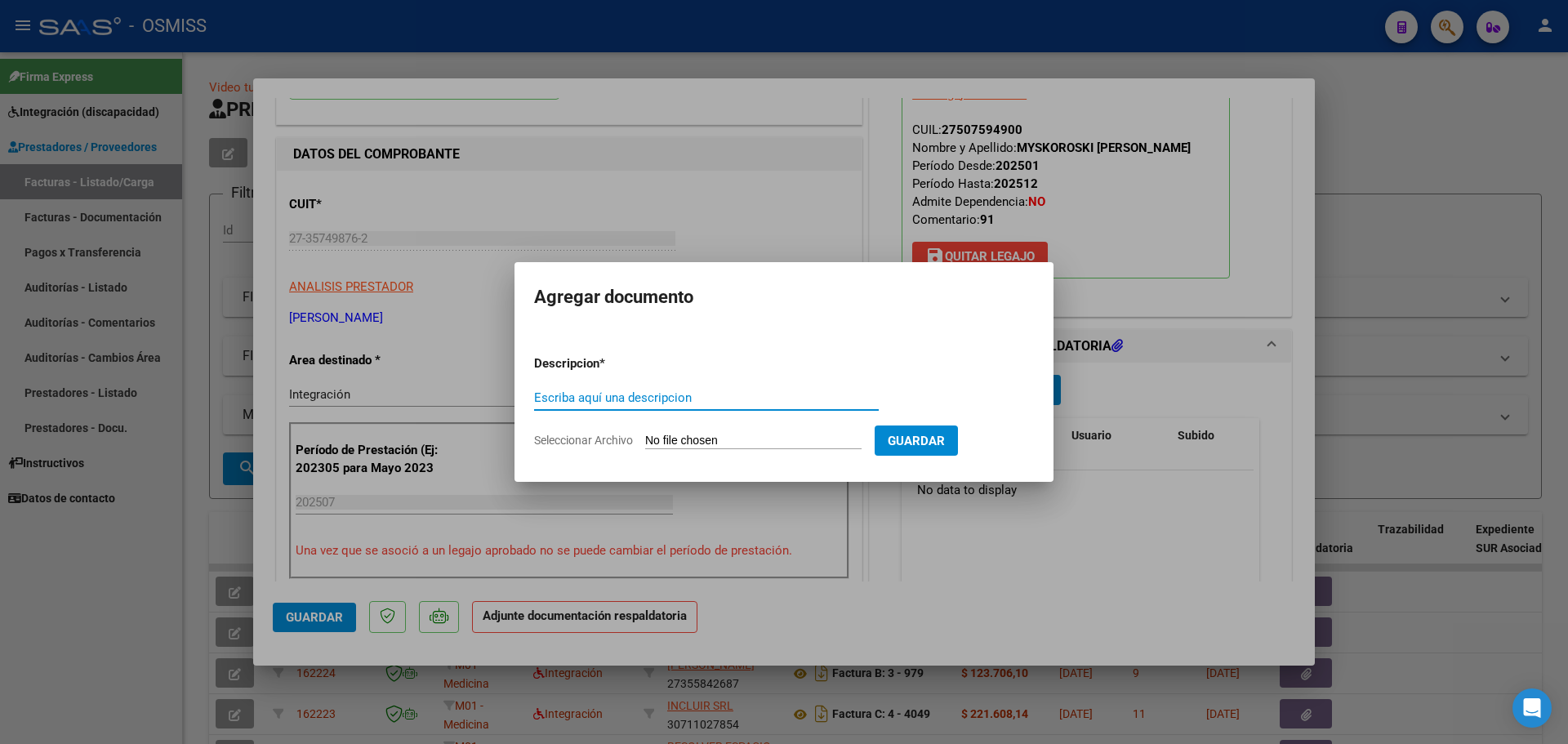
click at [742, 441] on input "Seleccionar Archivo" at bounding box center [753, 441] width 216 height 16
type input "C:\fakepath\ASISTENCIA JULIO.pdf"
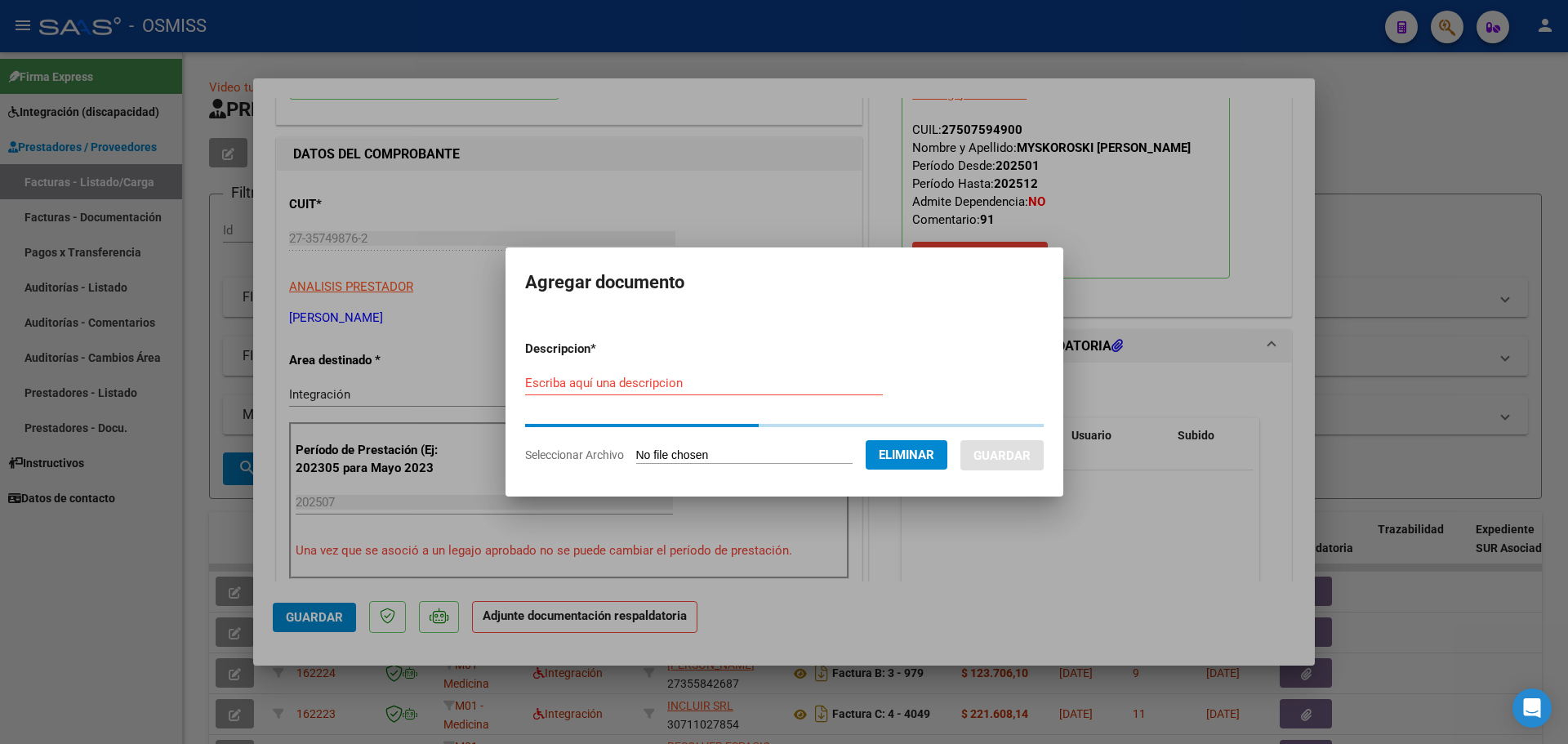
click at [557, 383] on input "Escriba aquí una descripcion" at bounding box center [704, 382] width 358 height 15
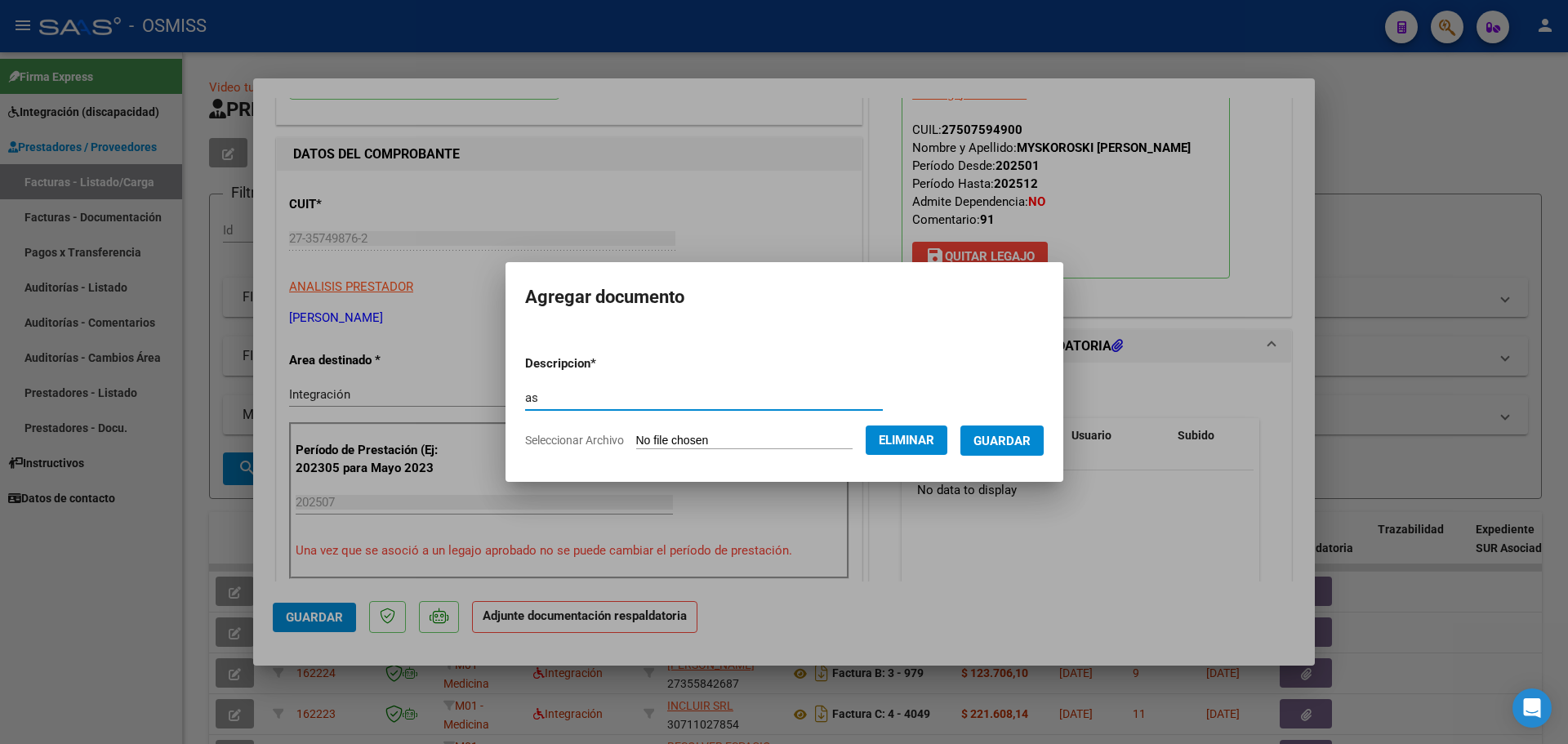
type input "as"
click at [1029, 446] on span "Guardar" at bounding box center [1002, 440] width 57 height 15
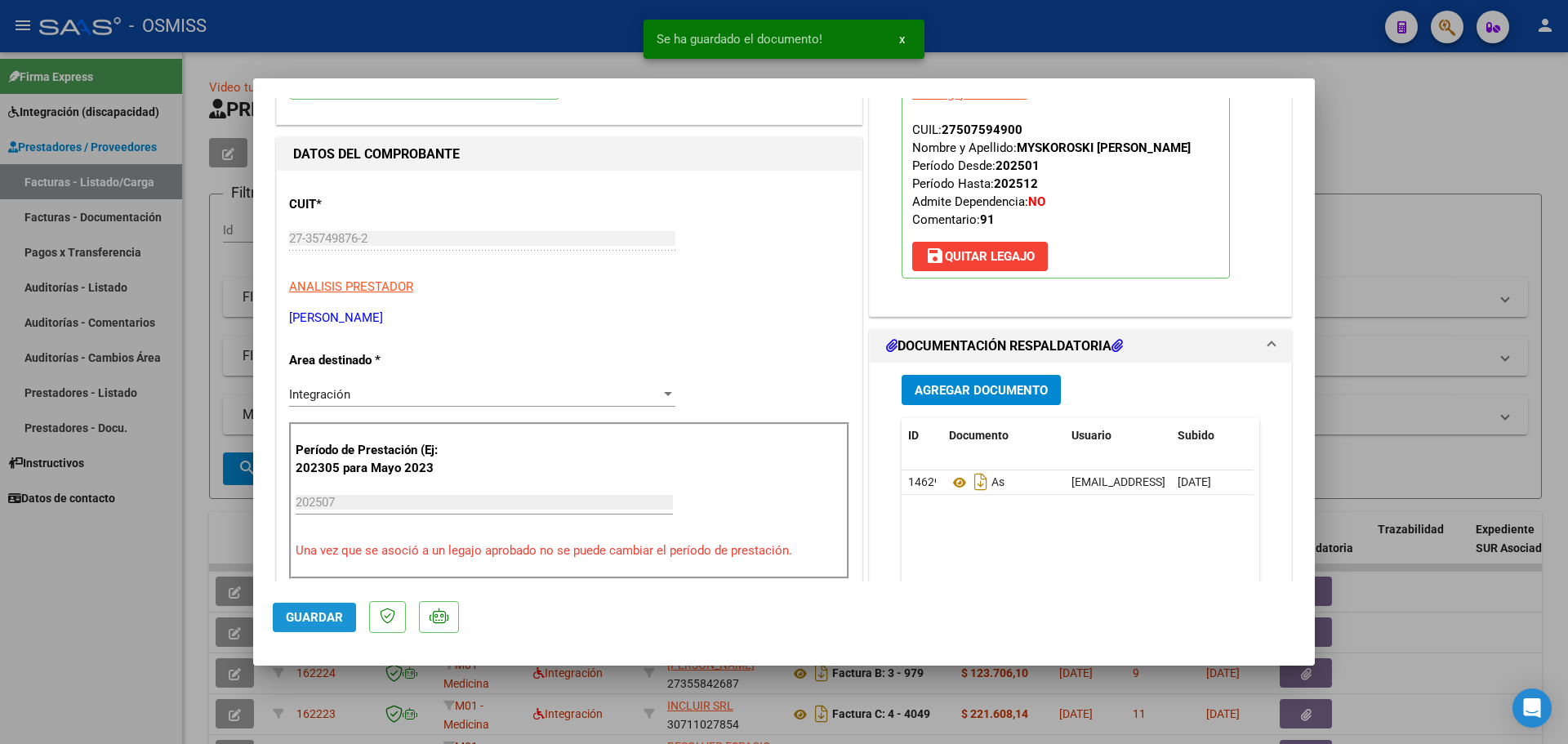
click at [312, 618] on span "Guardar" at bounding box center [314, 617] width 57 height 15
type input "$ 0,00"
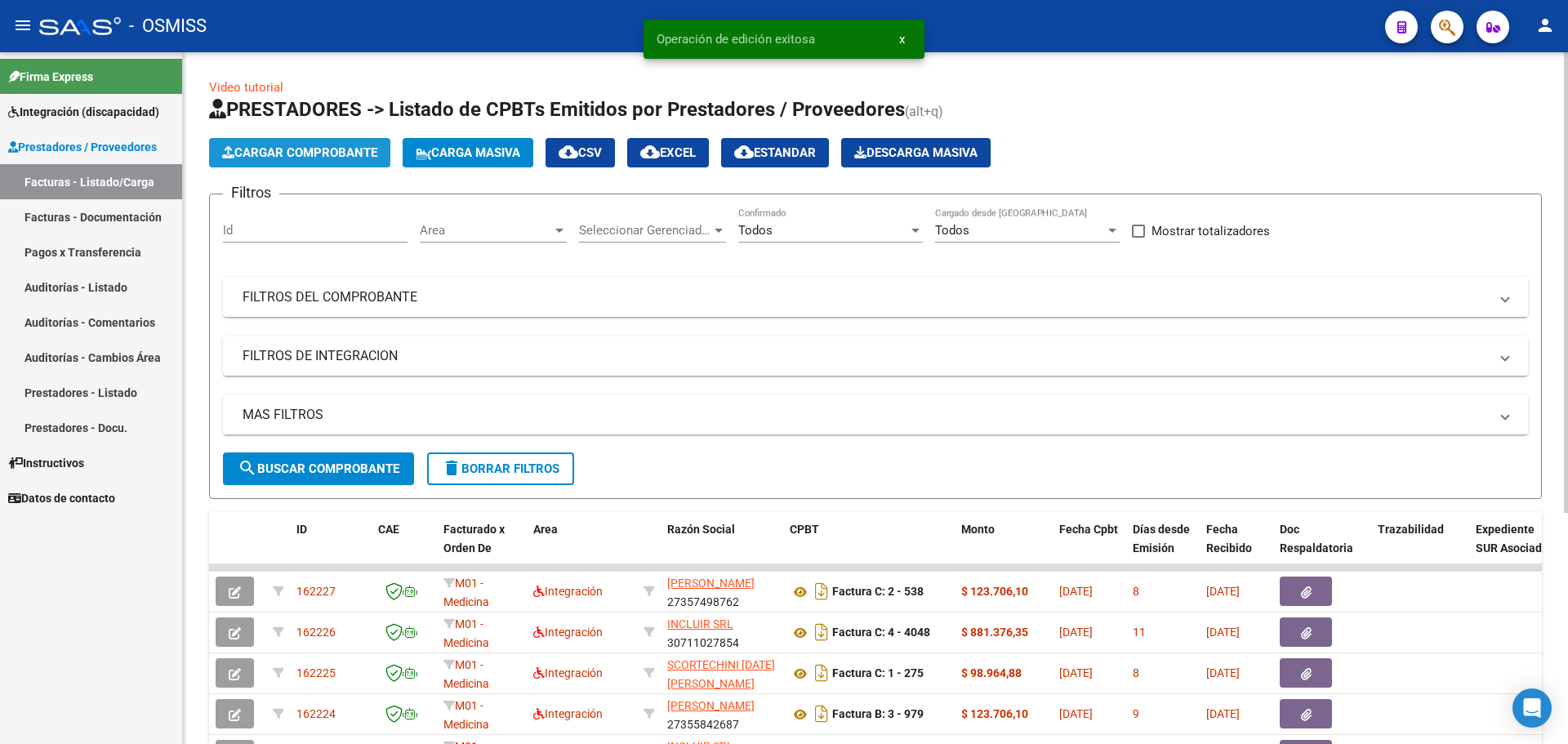
click at [314, 153] on span "Cargar Comprobante" at bounding box center [299, 153] width 156 height 15
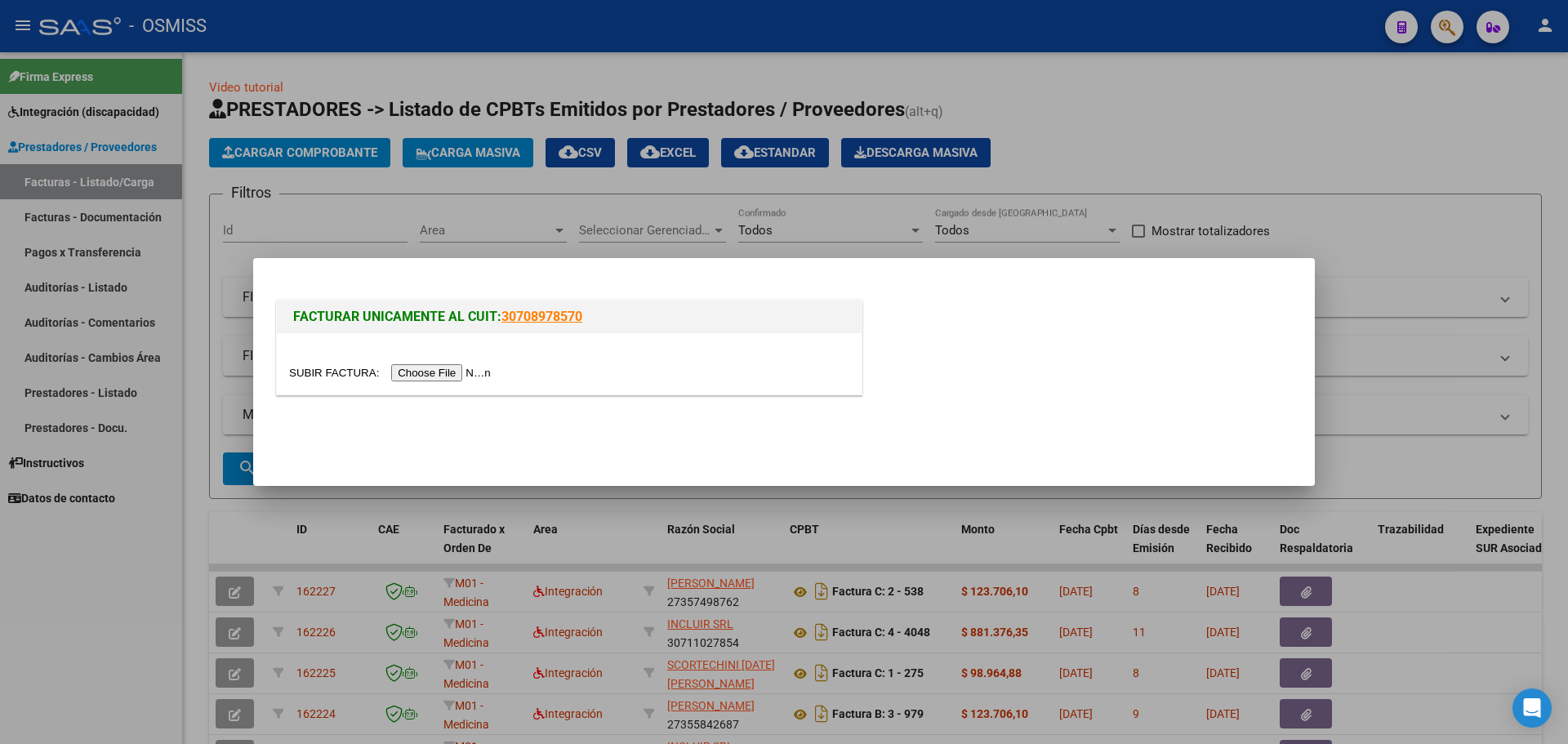
click at [452, 371] on input "file" at bounding box center [392, 372] width 206 height 18
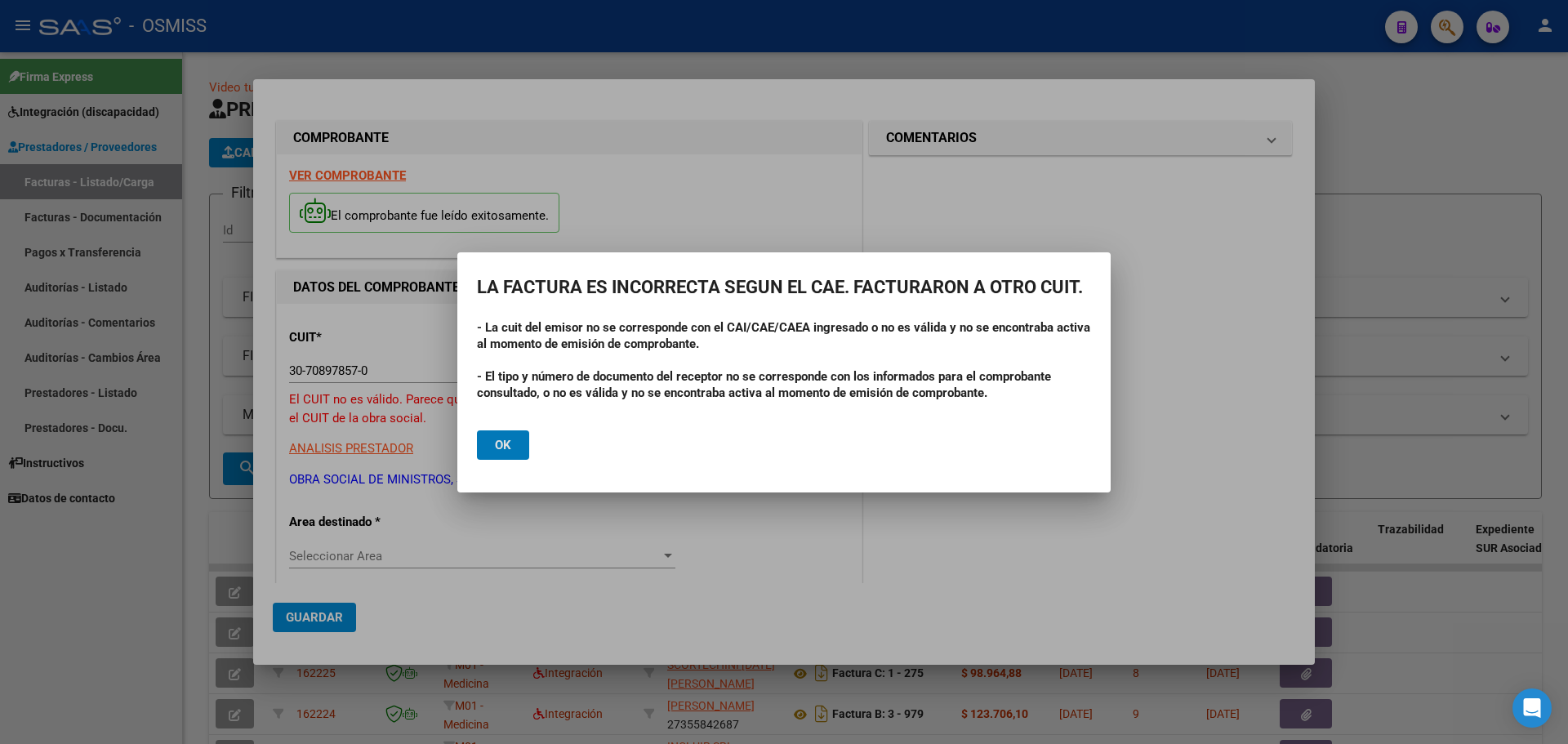
click at [497, 438] on span "Ok" at bounding box center [503, 445] width 17 height 15
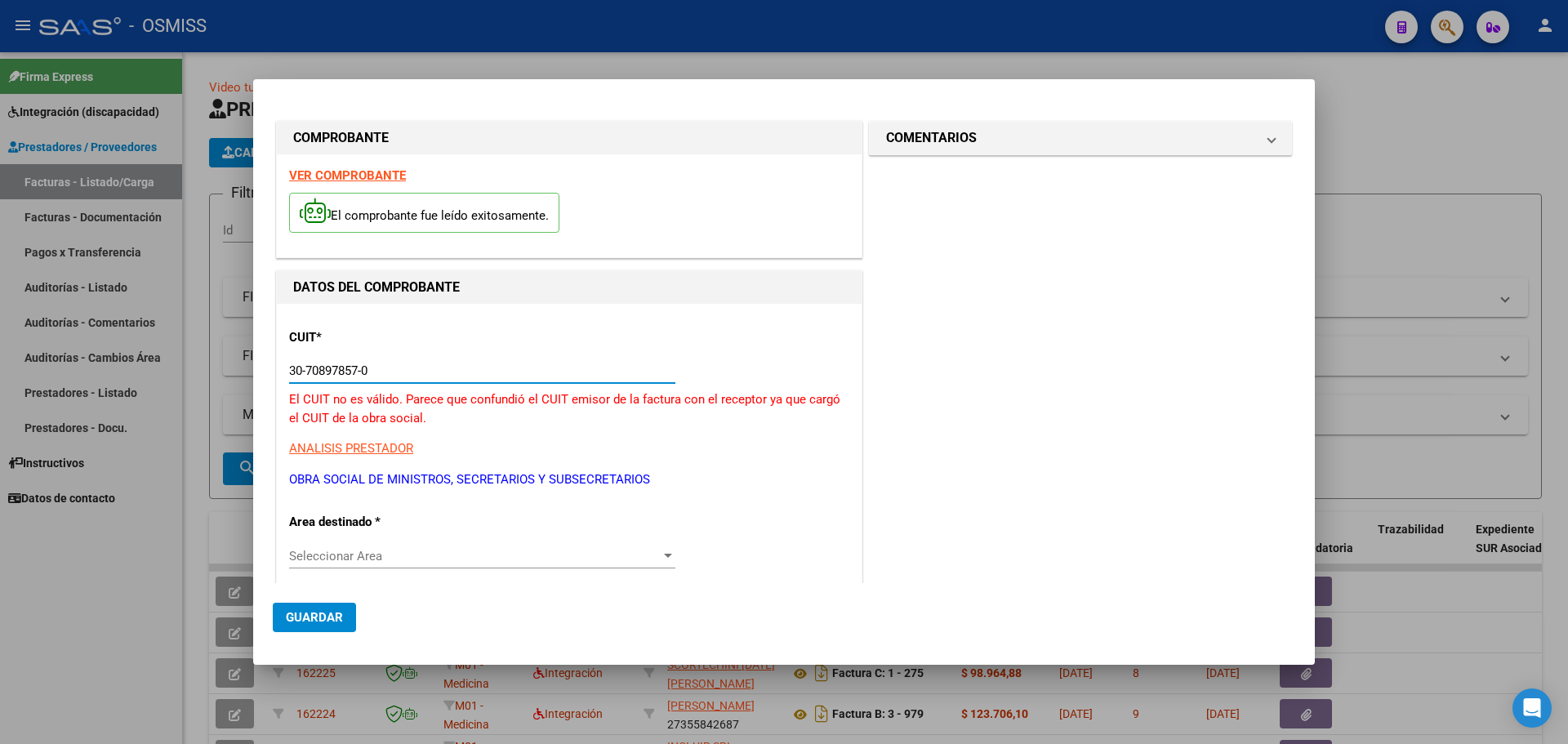
drag, startPoint x: 403, startPoint y: 367, endPoint x: 36, endPoint y: 369, distance: 367.0
click at [36, 369] on div "COMPROBANTE VER COMPROBANTE El comprobante fue leído exitosamente. DATOS DEL CO…" at bounding box center [784, 372] width 1568 height 744
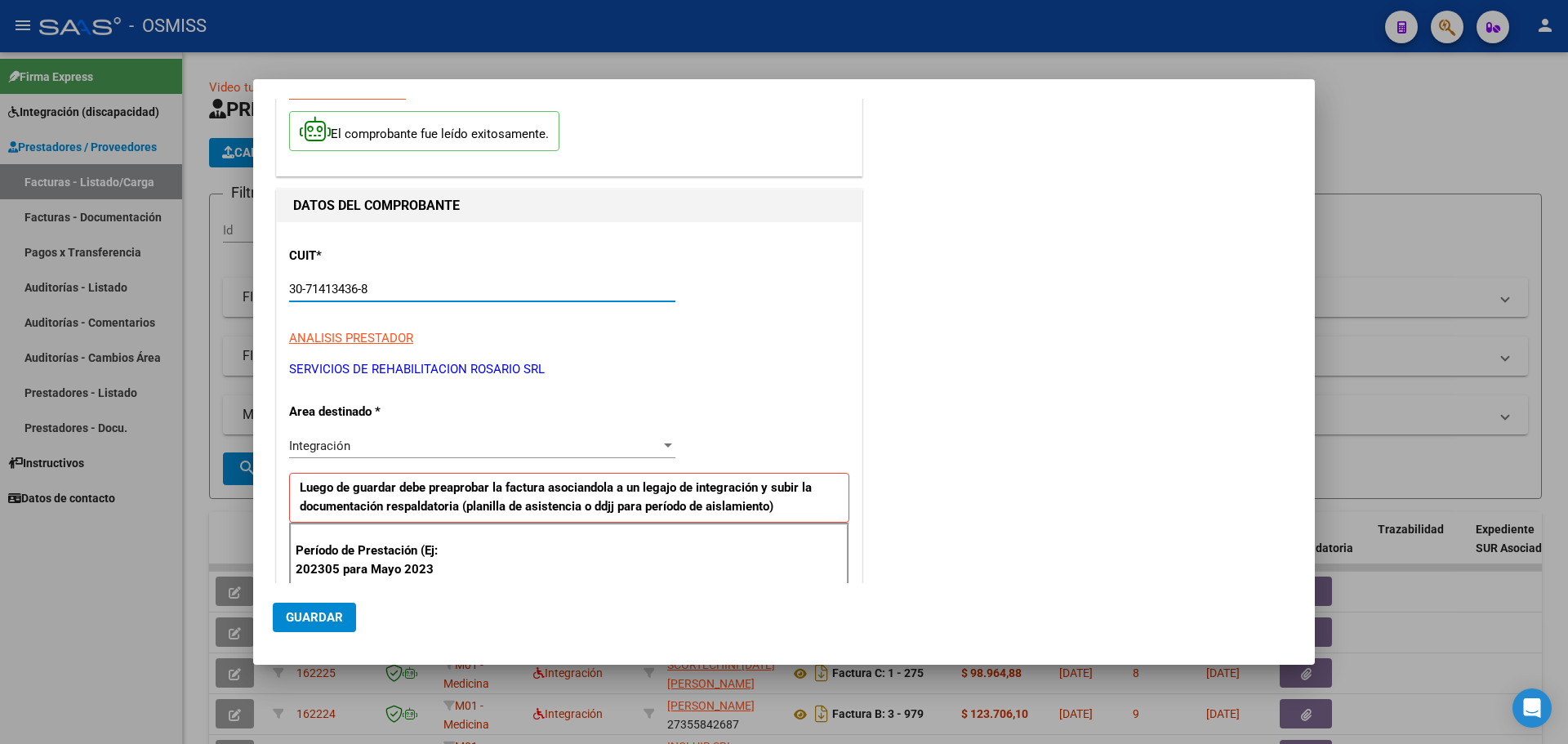
scroll to position [244, 0]
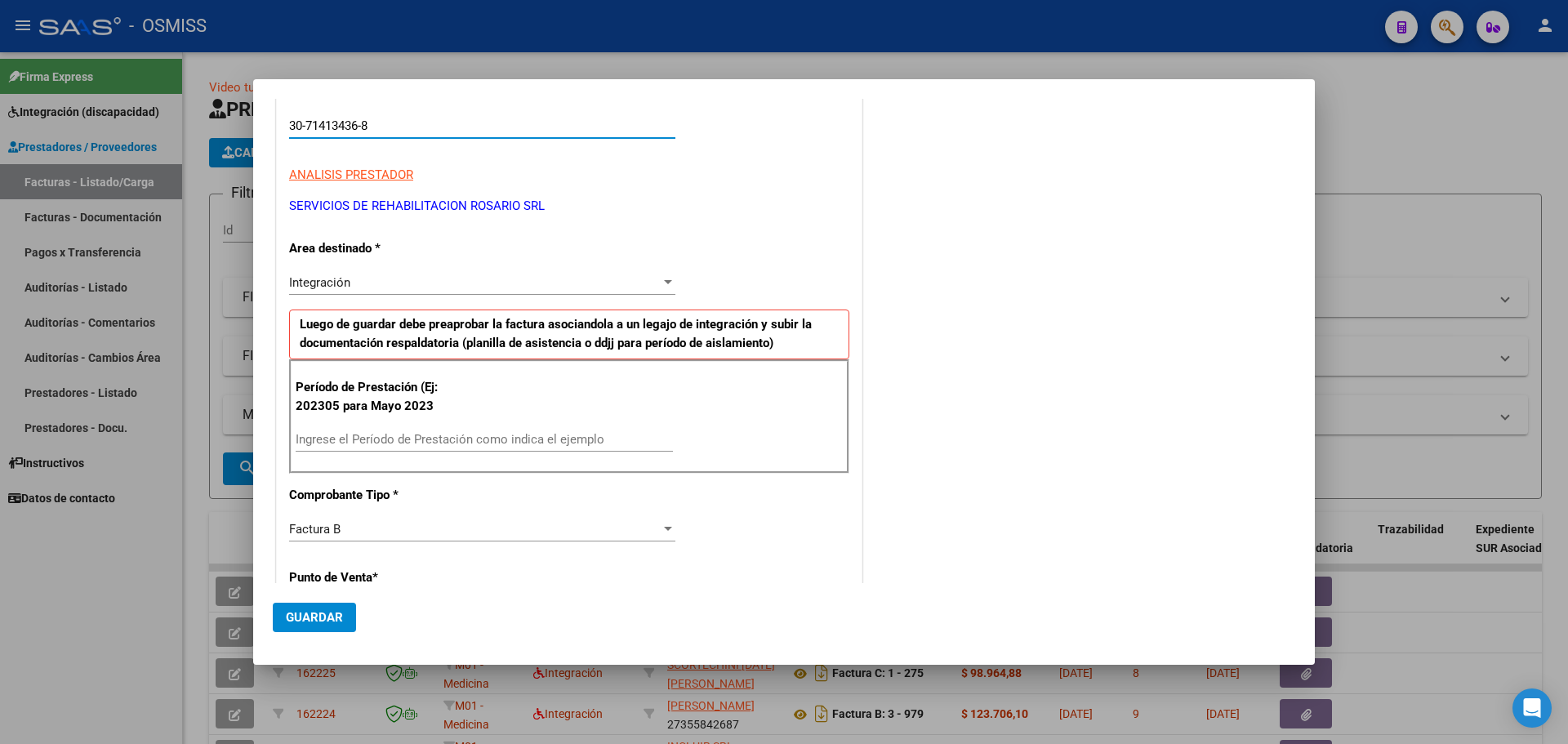
type input "30-71413436-8"
click at [376, 438] on input "Ingrese el Período de Prestación como indica el ejemplo" at bounding box center [484, 439] width 378 height 15
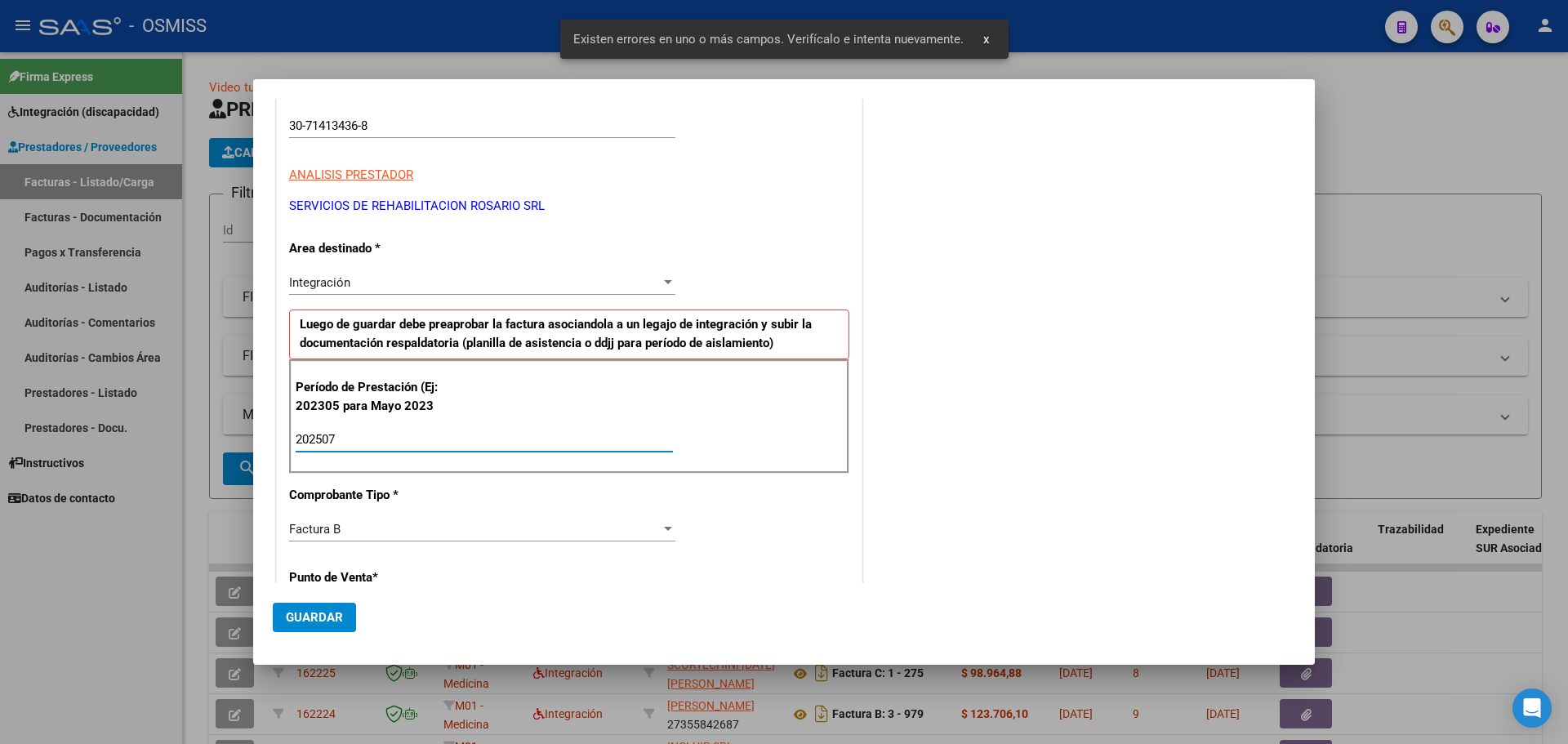
type input "202507"
click at [332, 620] on span "Guardar" at bounding box center [314, 617] width 57 height 15
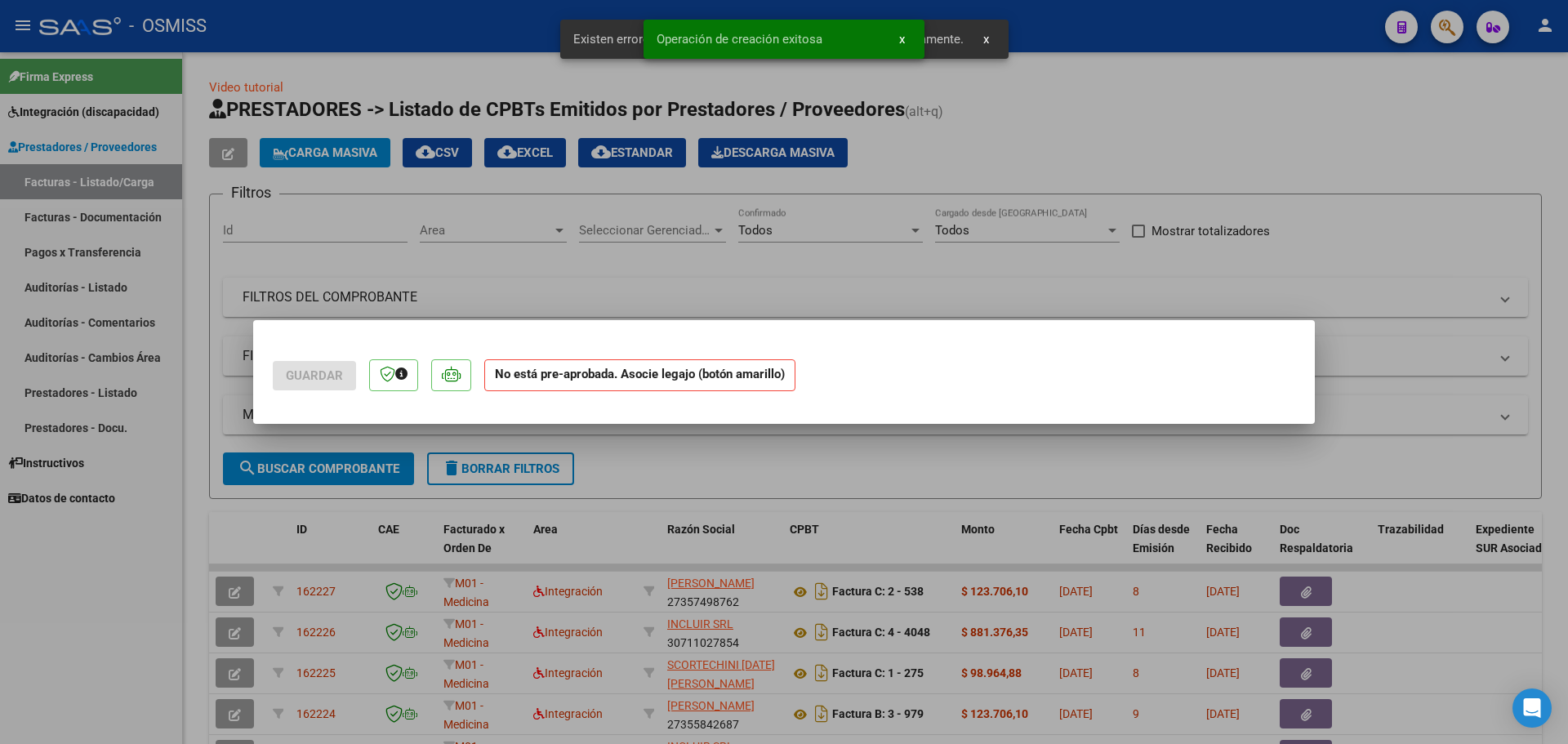
scroll to position [0, 0]
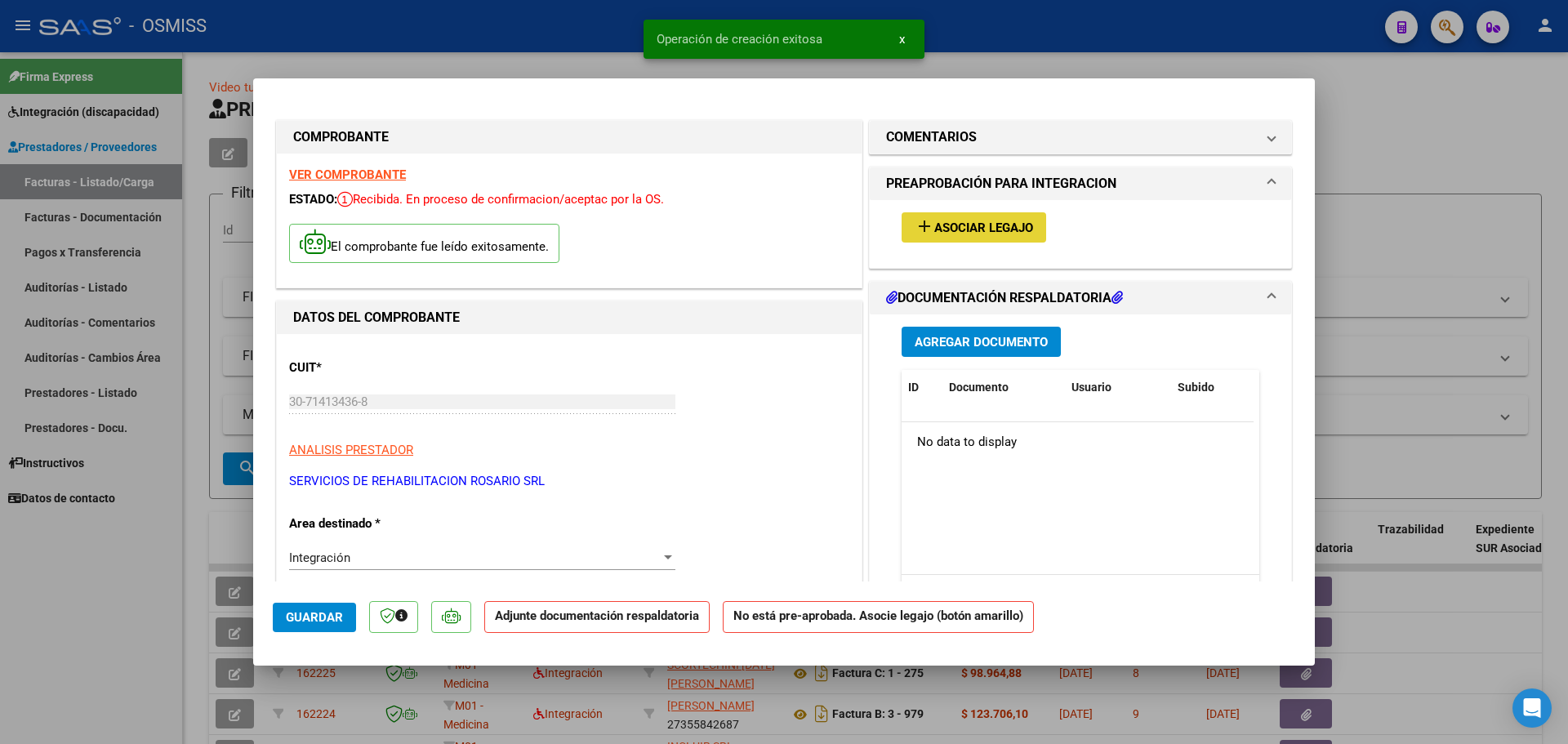
click at [980, 220] on span "Asociar Legajo" at bounding box center [983, 227] width 99 height 15
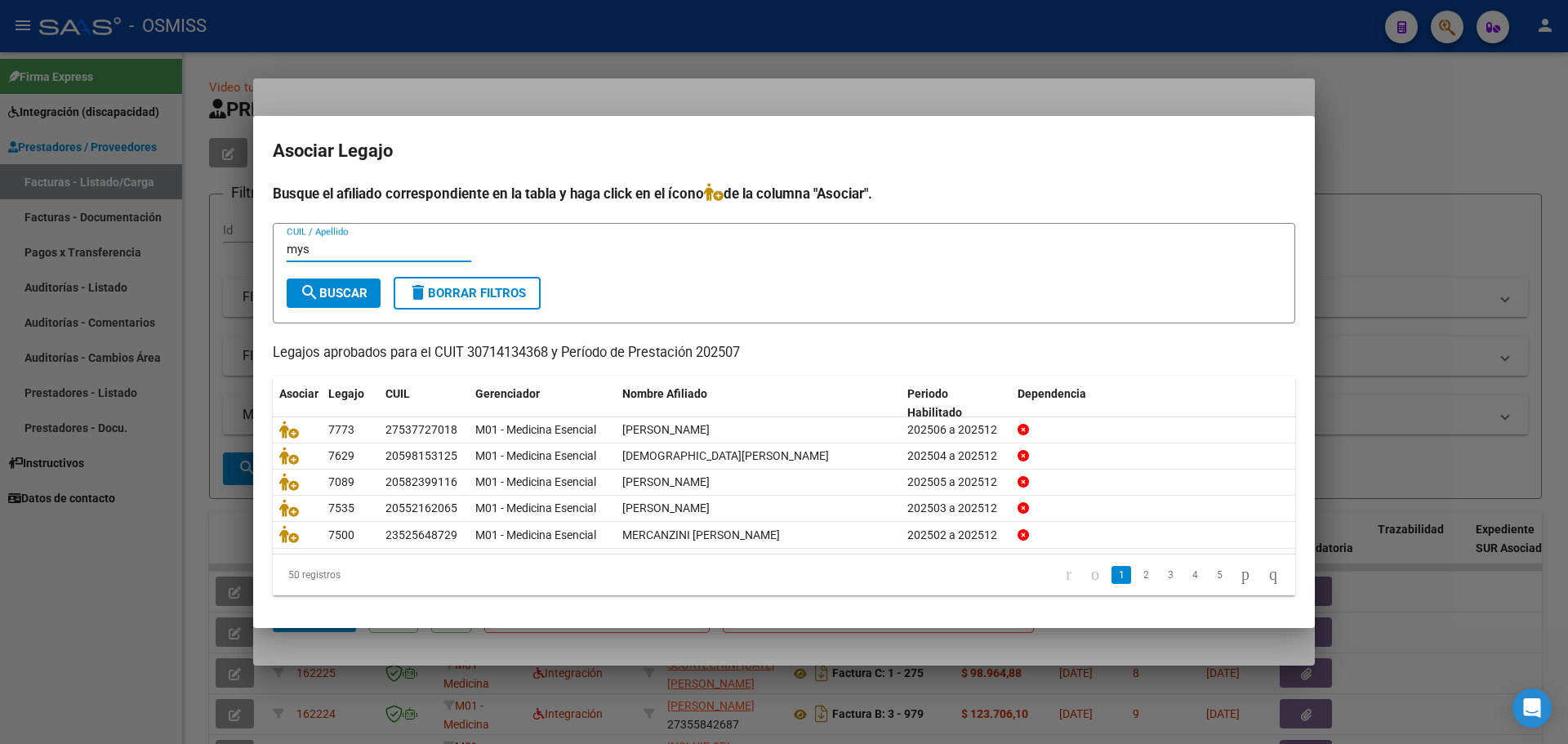
type input "mys"
click at [327, 296] on span "search Buscar" at bounding box center [333, 292] width 67 height 15
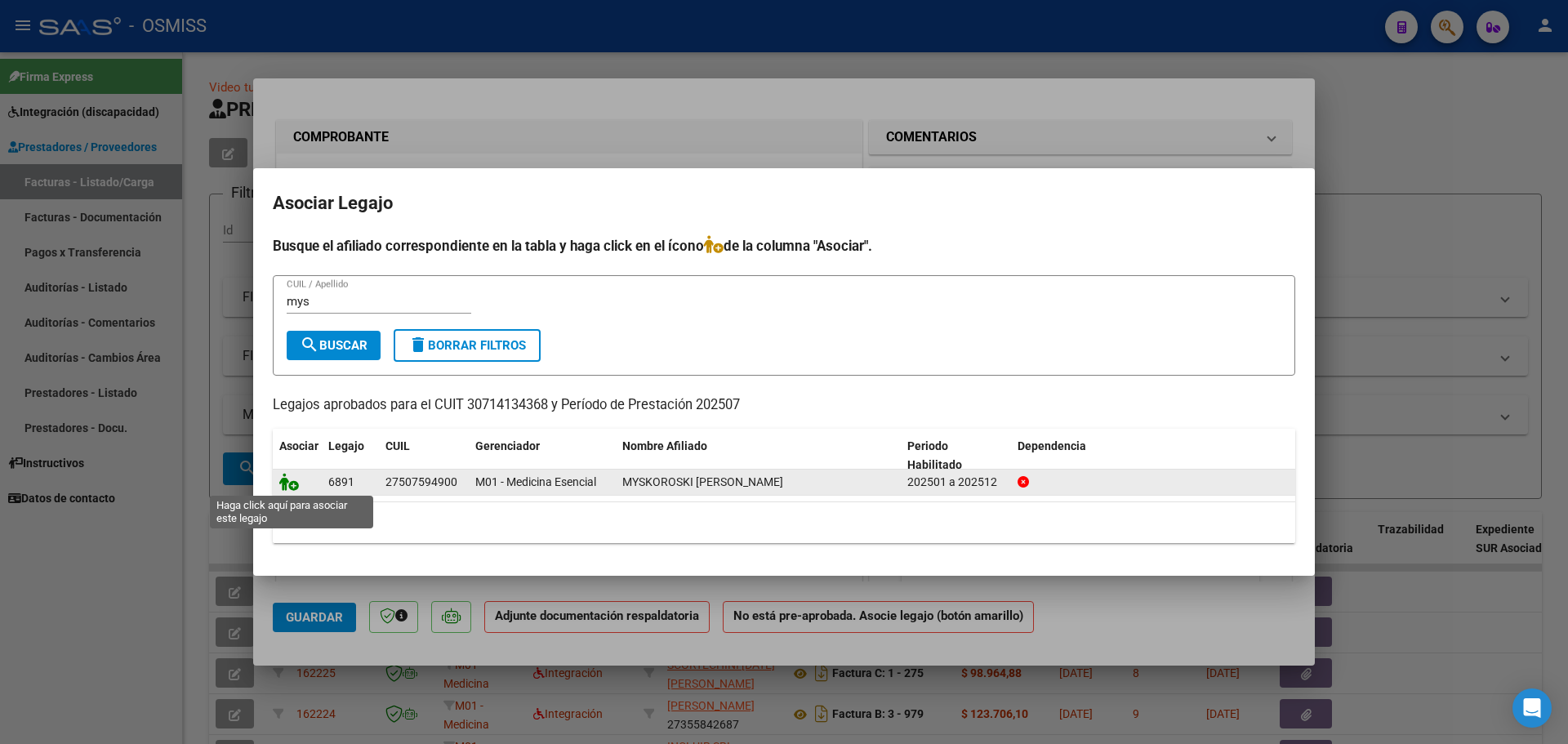
click at [290, 481] on icon at bounding box center [290, 481] width 20 height 18
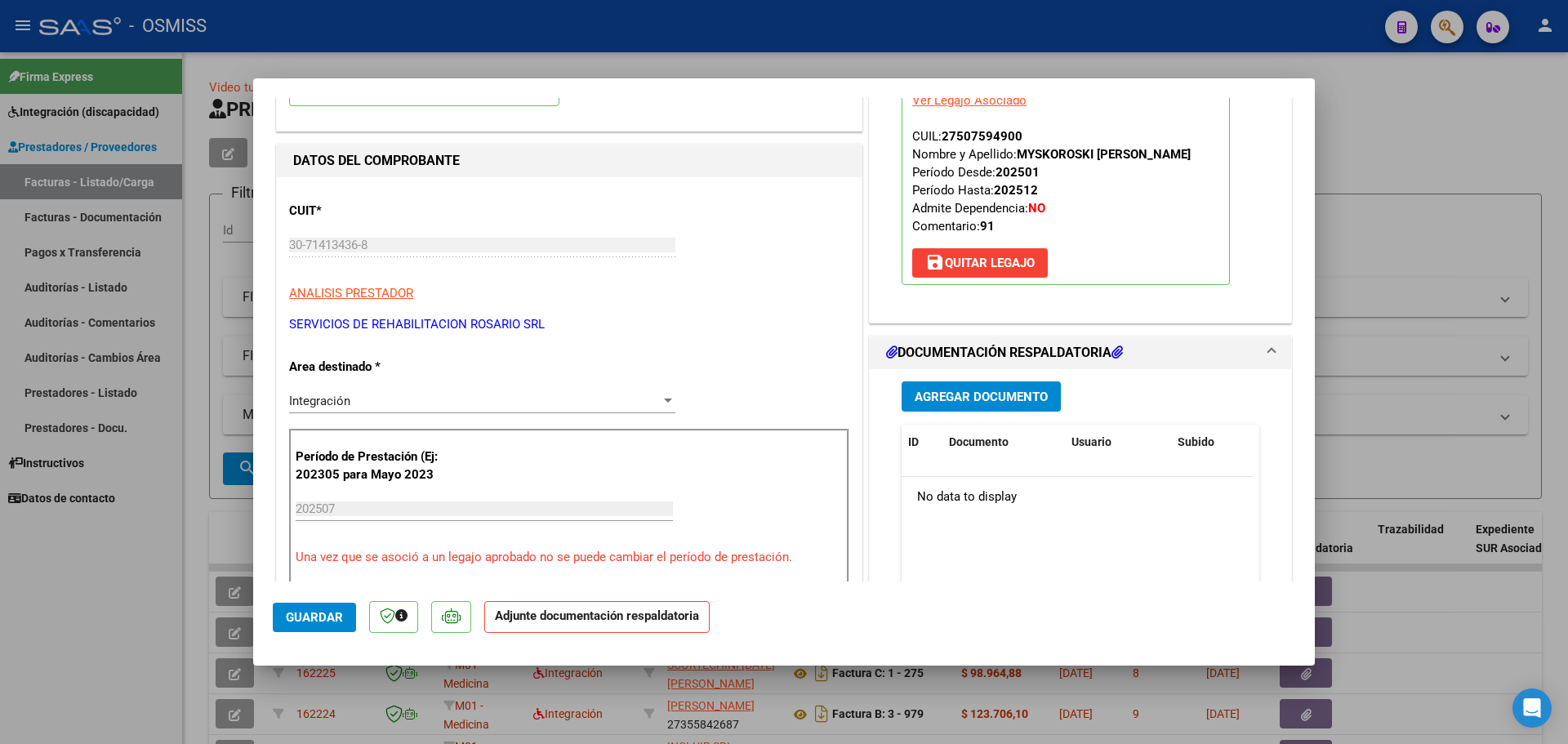
scroll to position [163, 0]
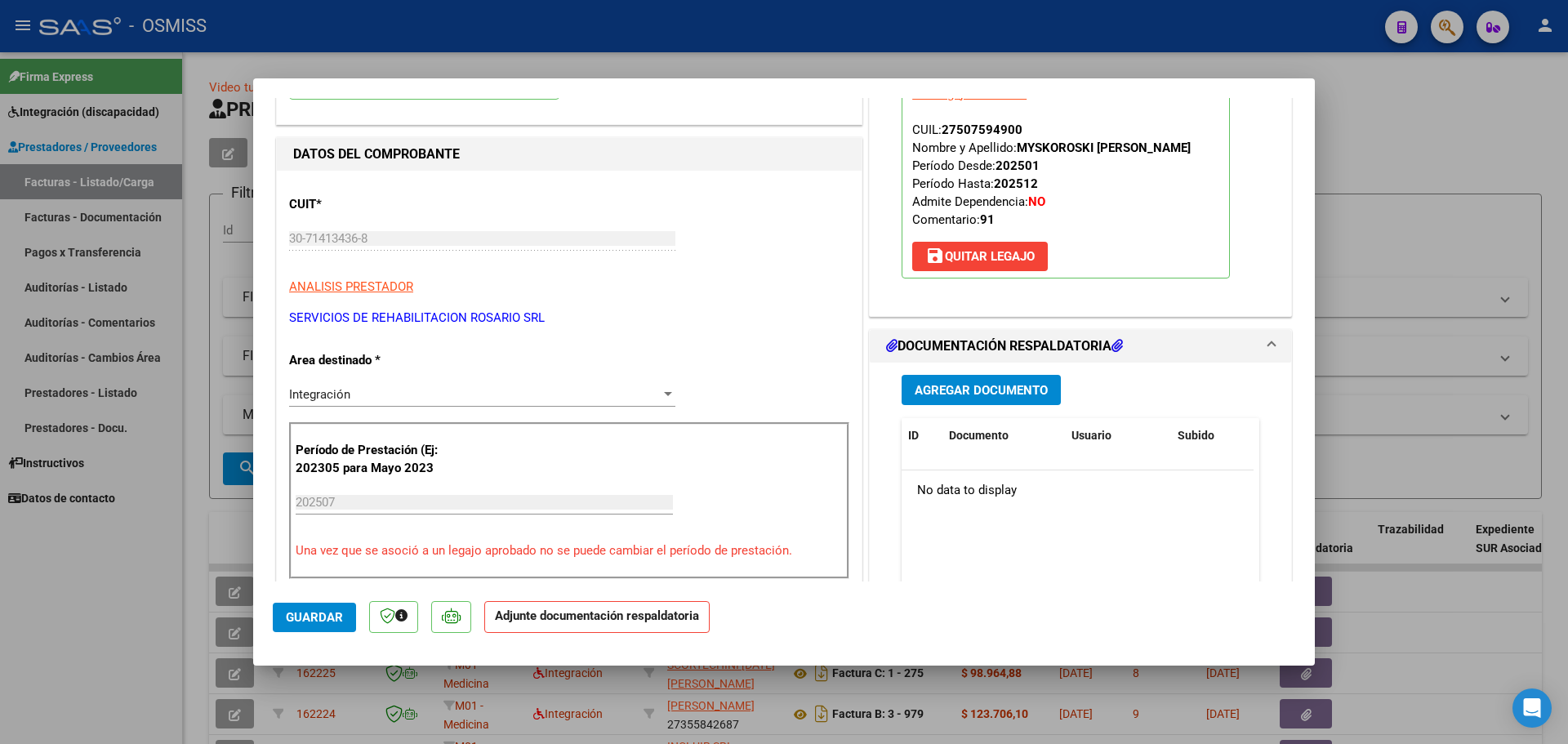
click at [1028, 377] on button "Agregar Documento" at bounding box center [981, 389] width 159 height 30
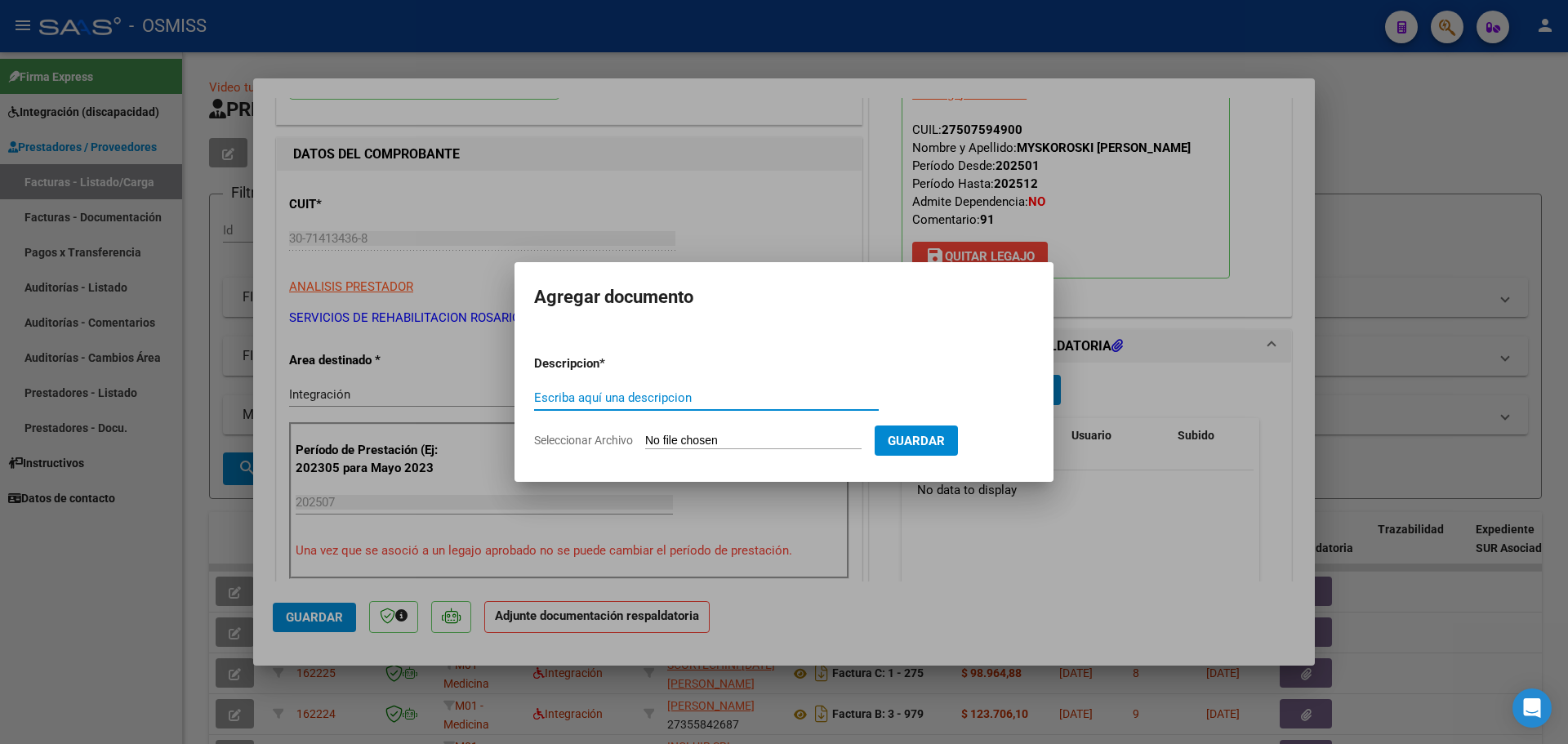
click at [772, 438] on input "Seleccionar Archivo" at bounding box center [753, 441] width 216 height 16
type input "C:\fakepath\Myskoroski Camila.pdf"
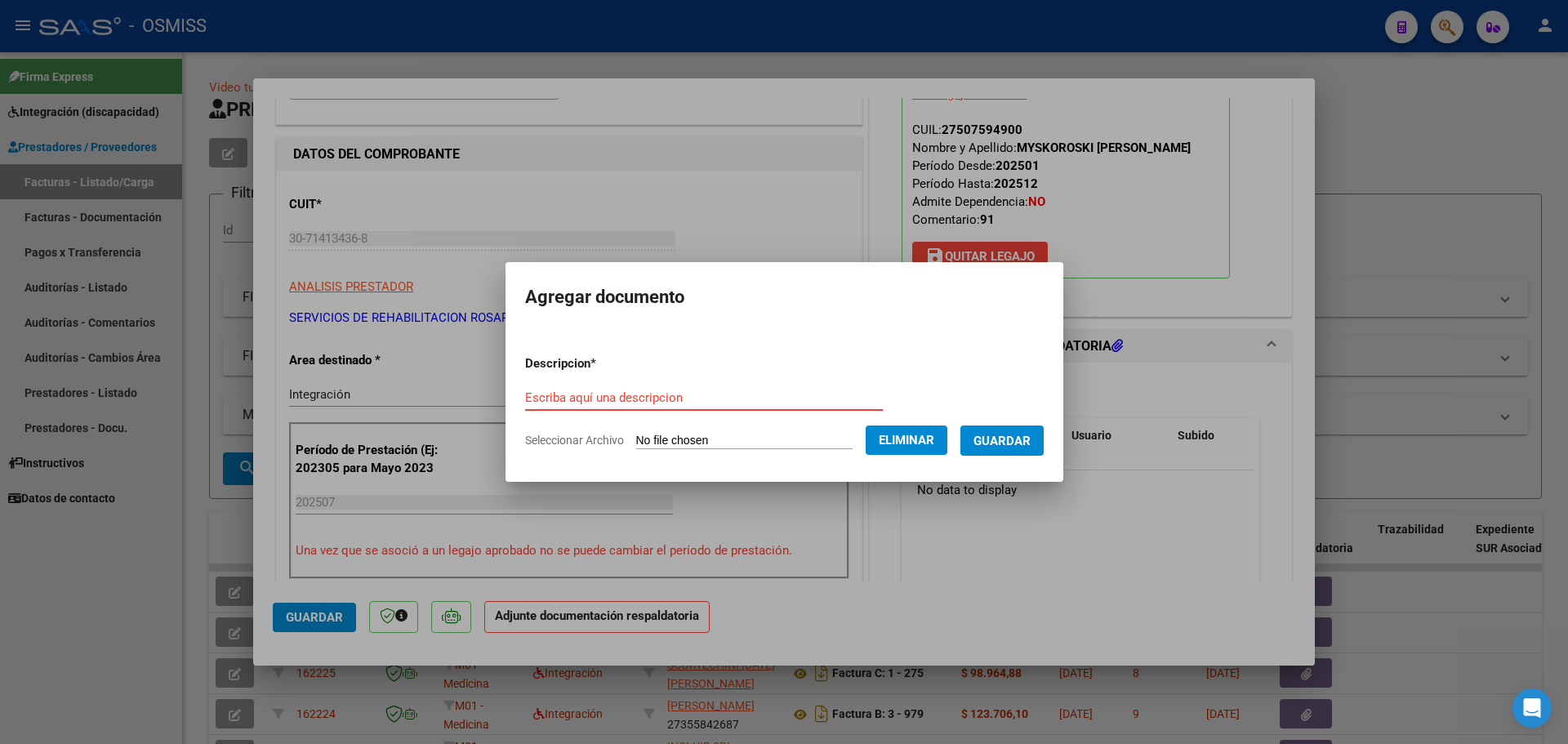
click at [602, 393] on input "Escriba aquí una descripcion" at bounding box center [704, 397] width 358 height 15
type input "as"
click at [1022, 437] on span "Guardar" at bounding box center [1002, 440] width 57 height 15
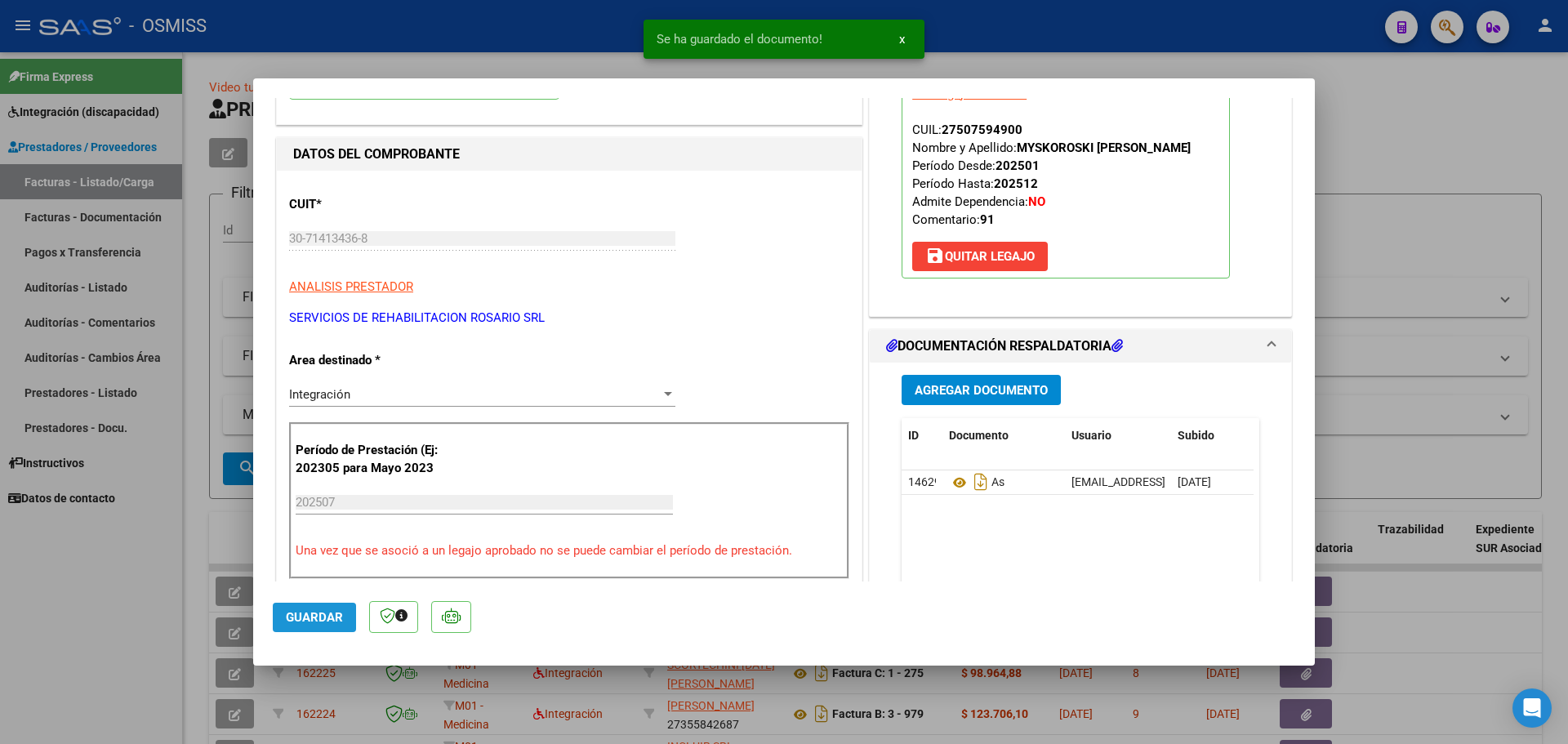
click at [335, 626] on button "Guardar" at bounding box center [314, 617] width 83 height 29
click at [319, 615] on span "Guardar" at bounding box center [314, 617] width 57 height 15
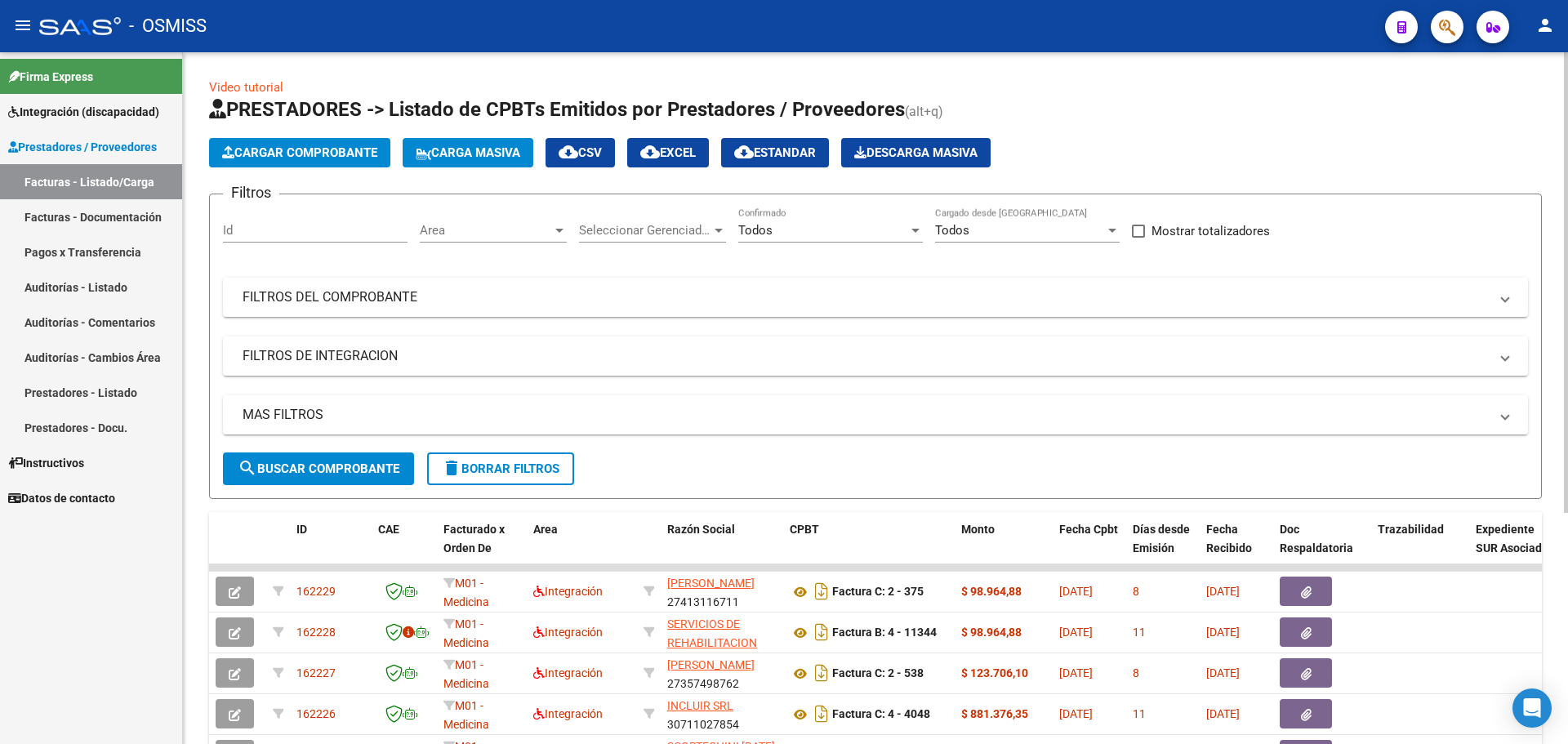
click at [322, 158] on span "Cargar Comprobante" at bounding box center [299, 153] width 156 height 15
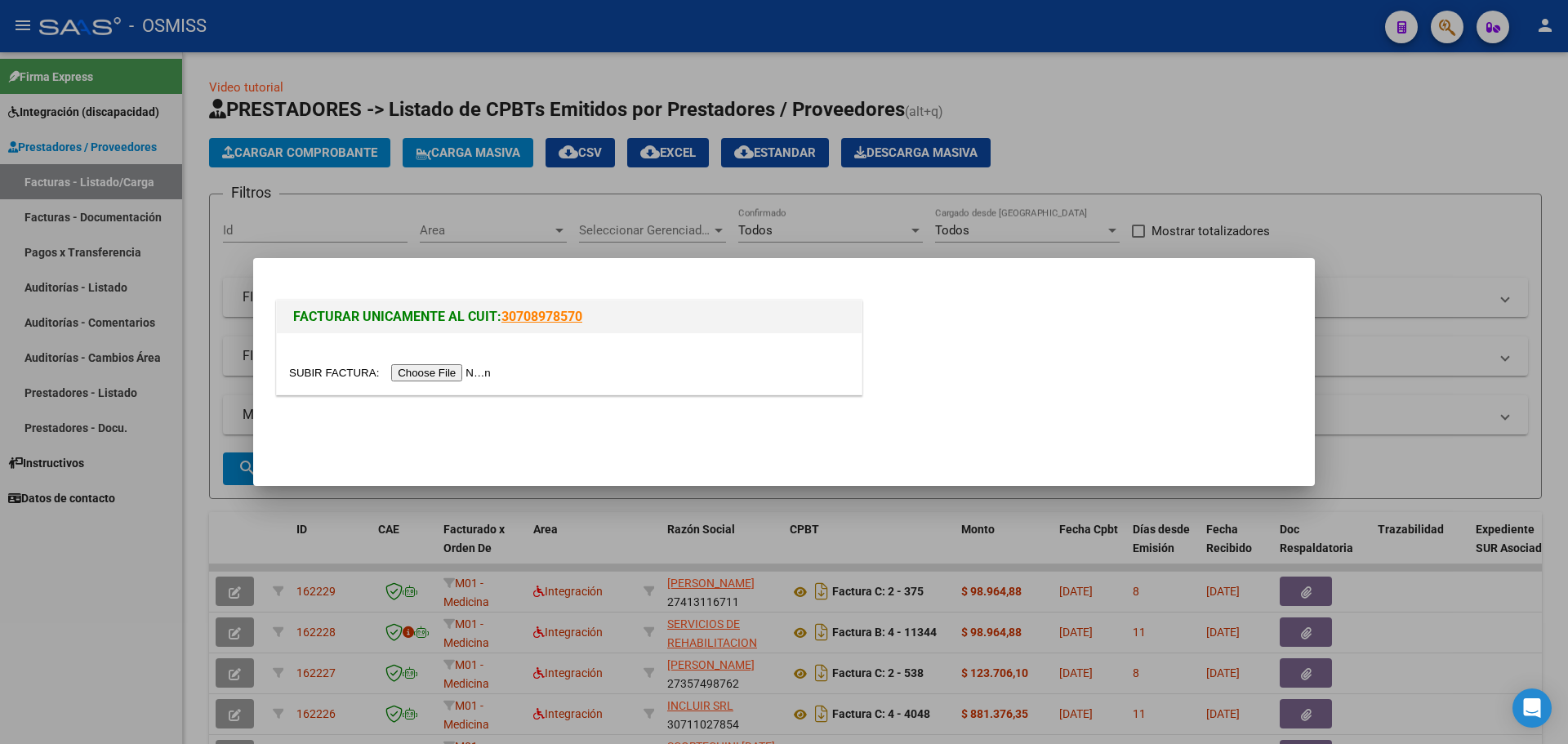
click at [438, 372] on input "file" at bounding box center [392, 372] width 206 height 18
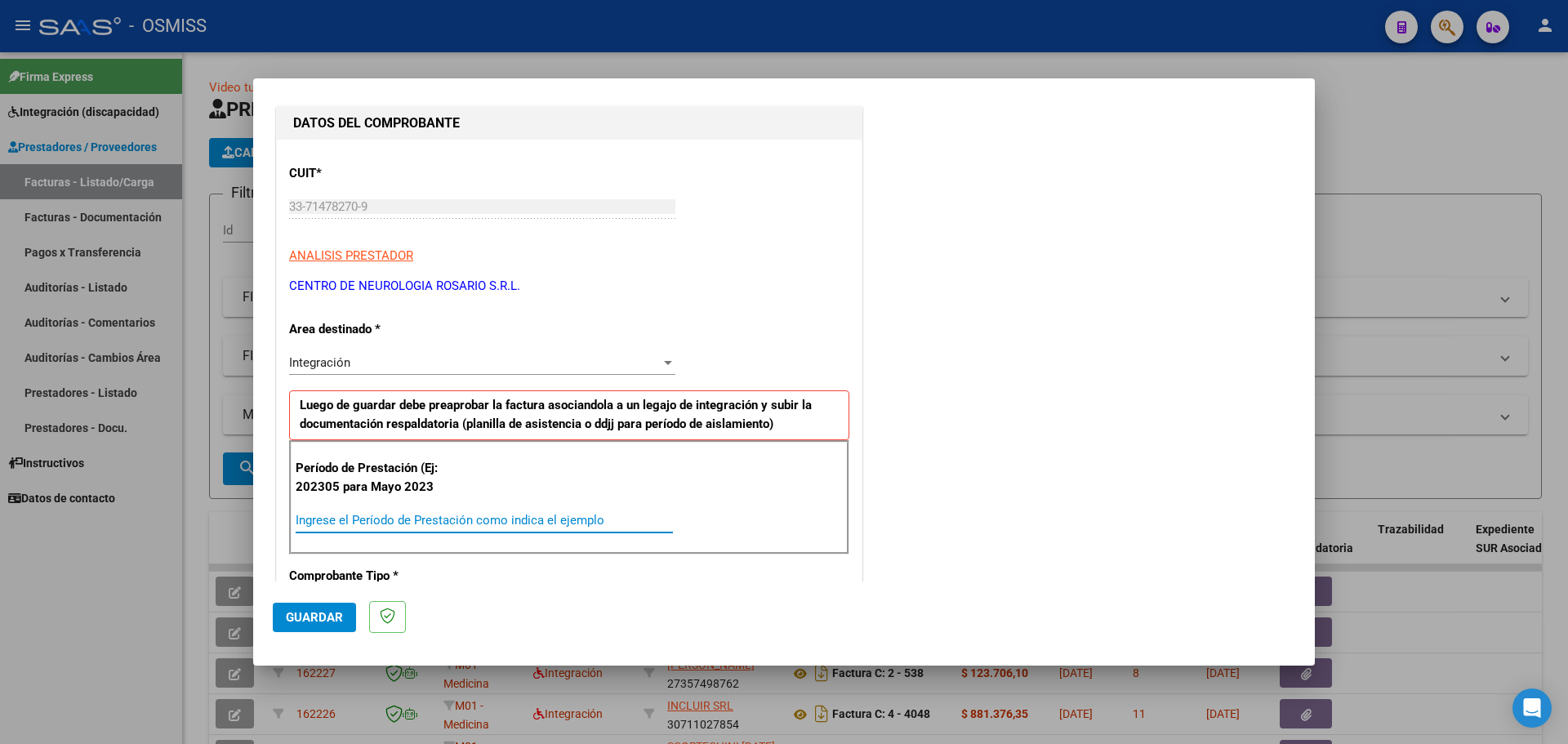
click at [391, 521] on input "Ingrese el Período de Prestación como indica el ejemplo" at bounding box center [484, 519] width 378 height 15
type input "202507"
click at [329, 616] on span "Guardar" at bounding box center [314, 617] width 57 height 15
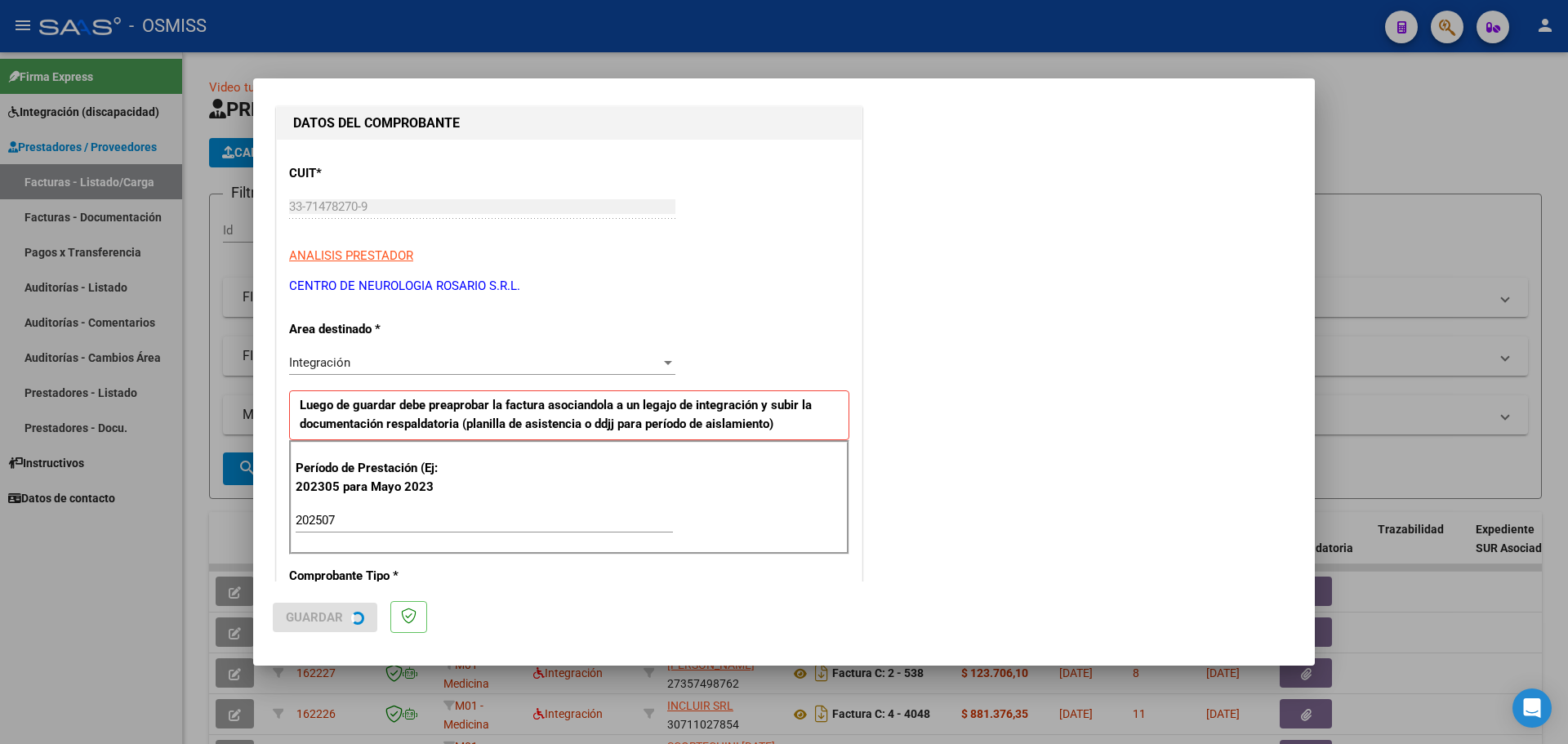
scroll to position [0, 0]
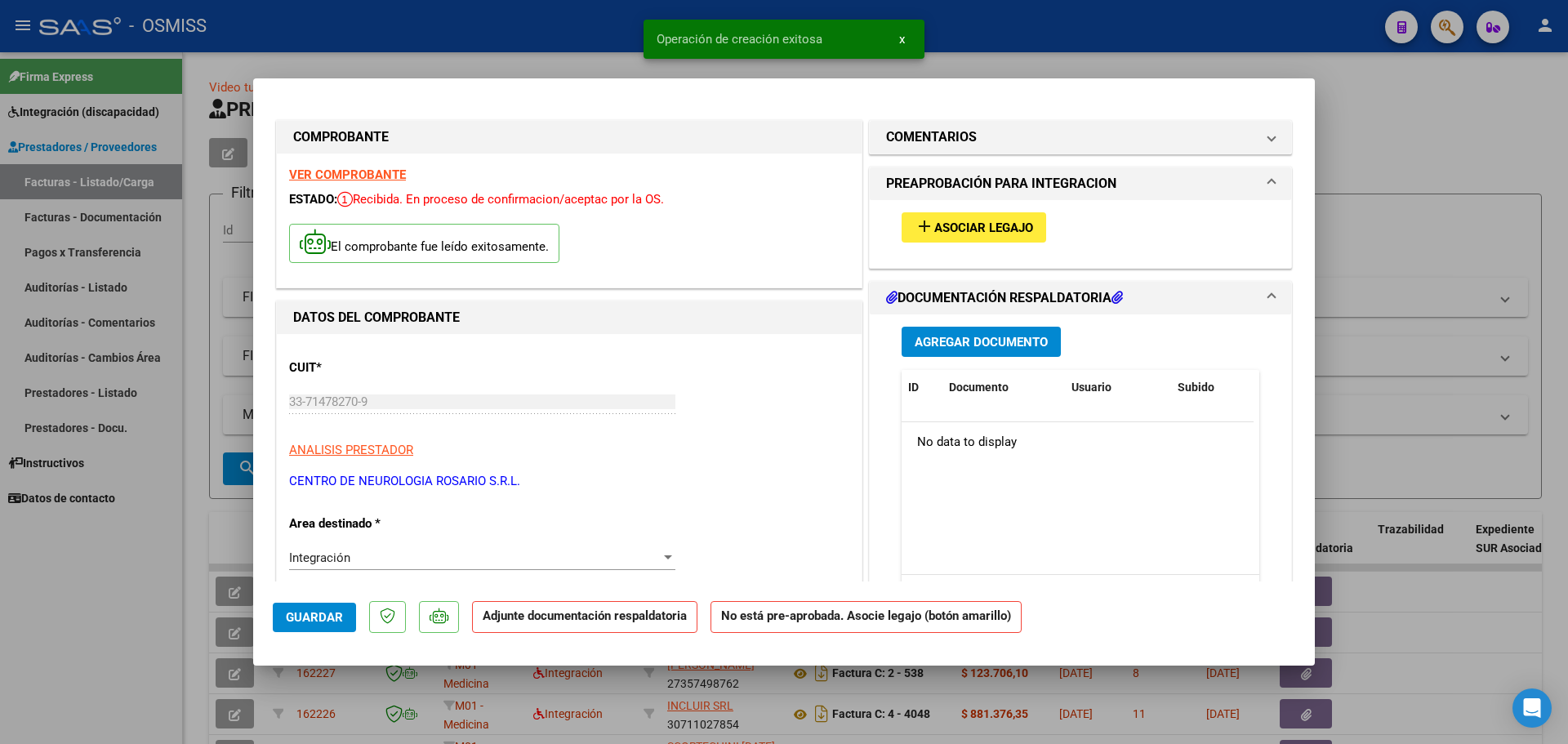
click at [970, 225] on span "Asociar Legajo" at bounding box center [983, 227] width 99 height 15
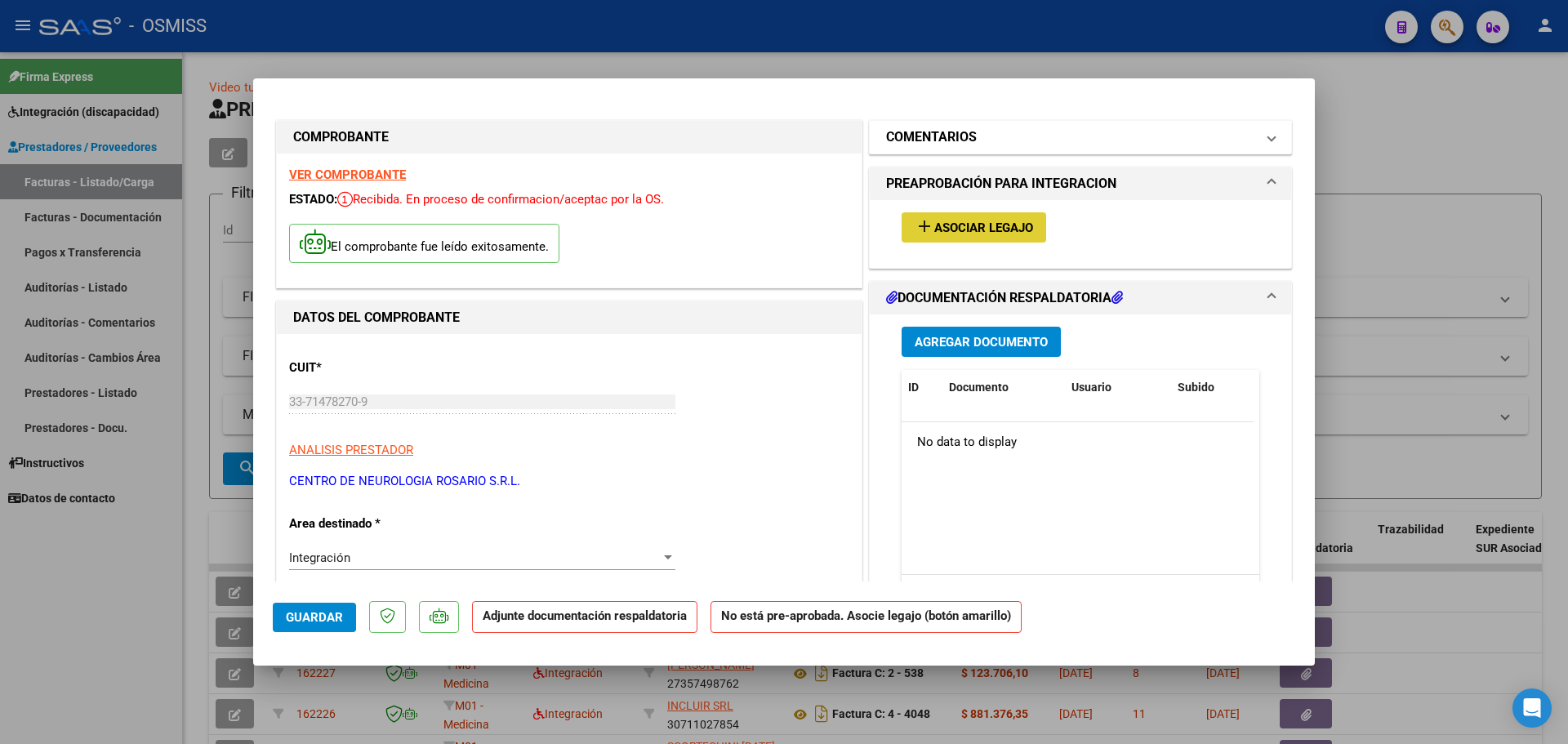
click at [967, 146] on h1 "COMENTARIOS" at bounding box center [931, 137] width 91 height 20
